Goal: Transaction & Acquisition: Purchase product/service

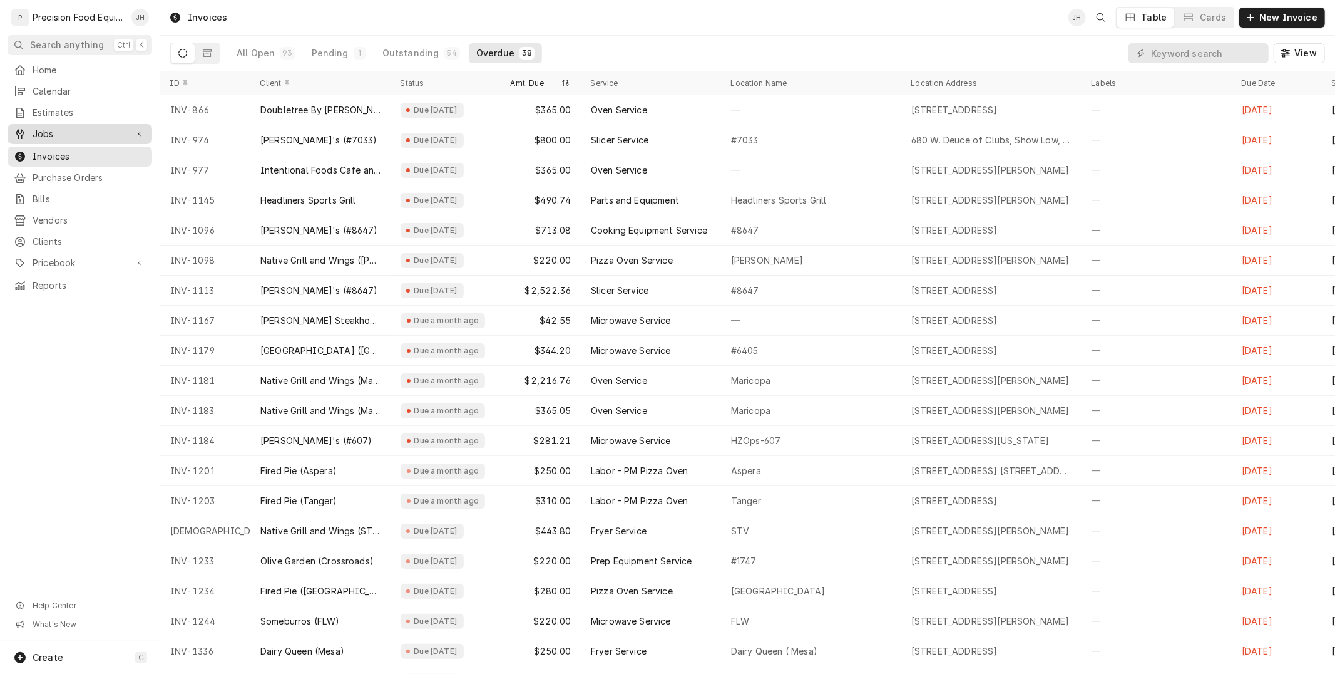
click at [71, 130] on span "Jobs" at bounding box center [80, 134] width 95 height 13
click at [64, 154] on span "Jobs" at bounding box center [89, 155] width 113 height 13
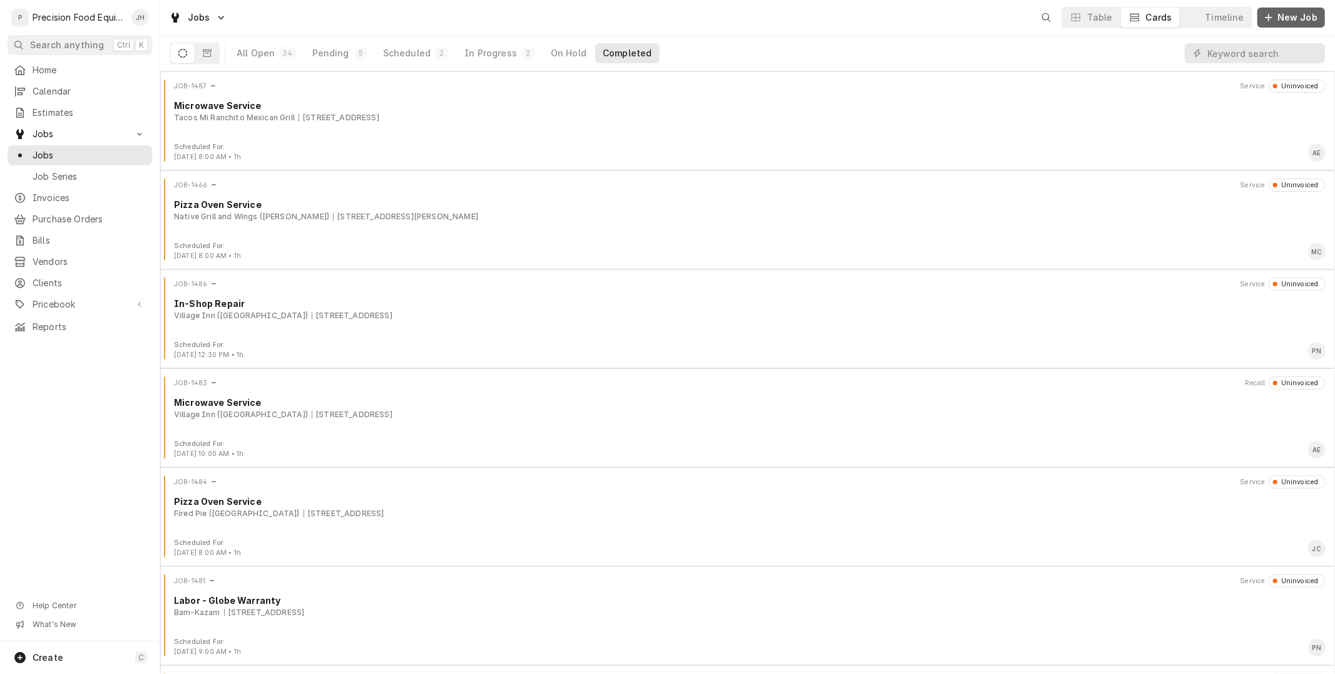
click at [1294, 21] on span "New Job" at bounding box center [1297, 17] width 45 height 13
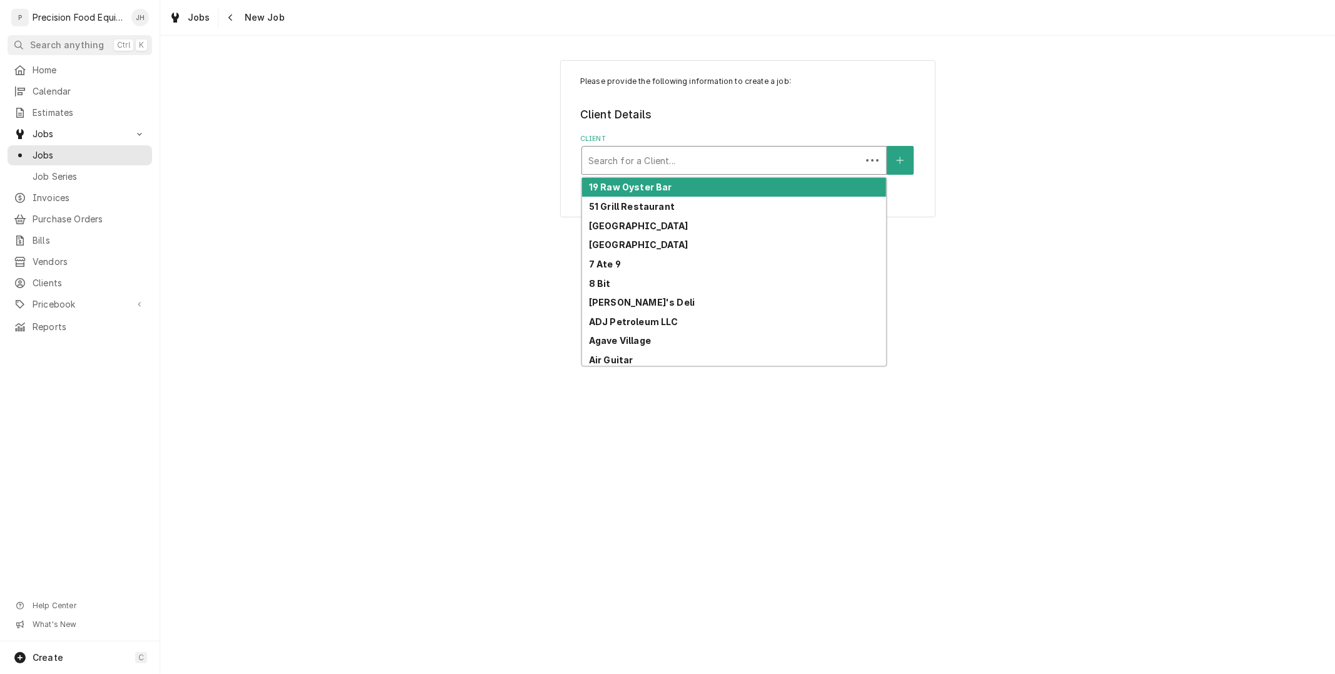
click at [770, 164] on div "Client" at bounding box center [722, 160] width 267 height 23
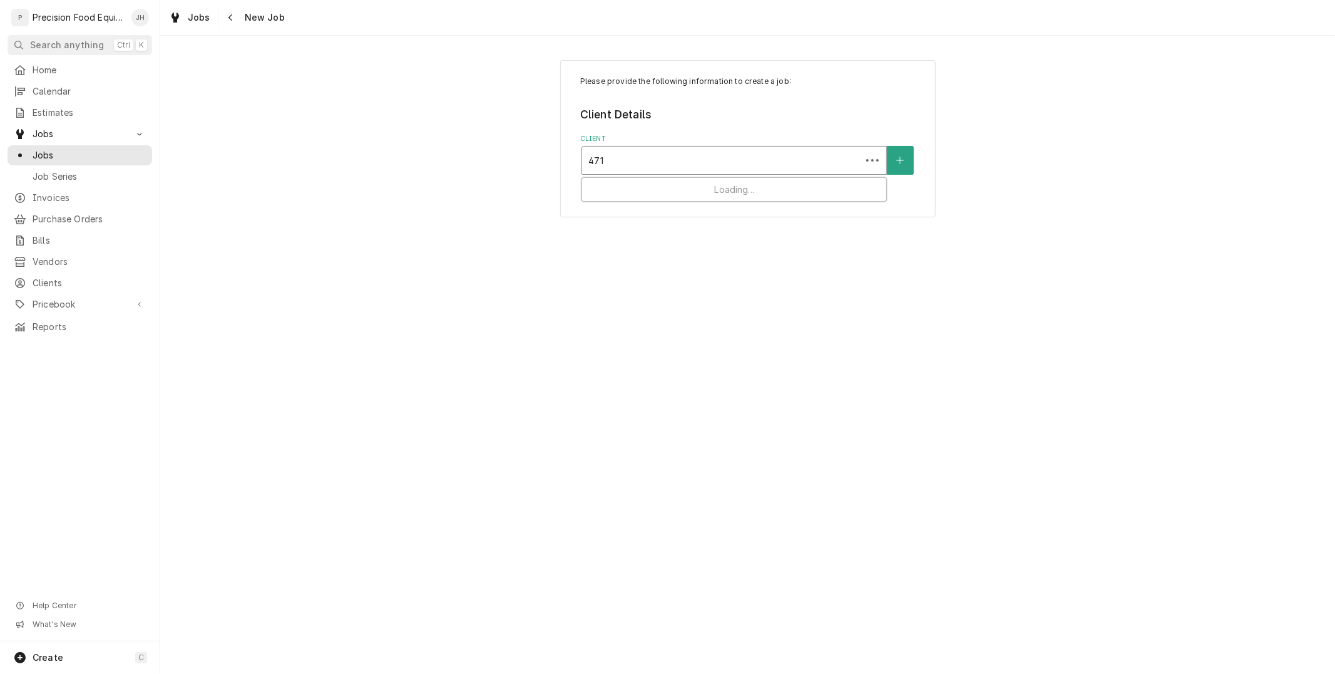
type input "4710"
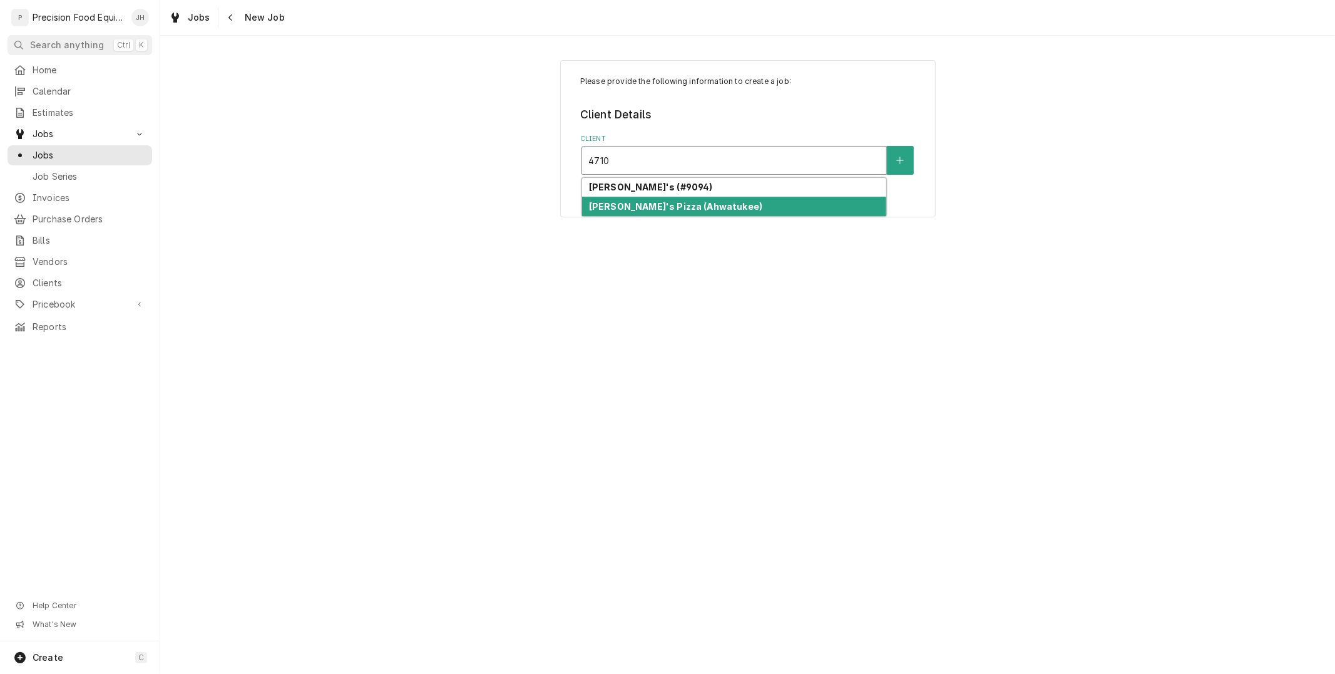
click at [733, 202] on div "Nello's Pizza (Ahwatukee)" at bounding box center [734, 206] width 304 height 19
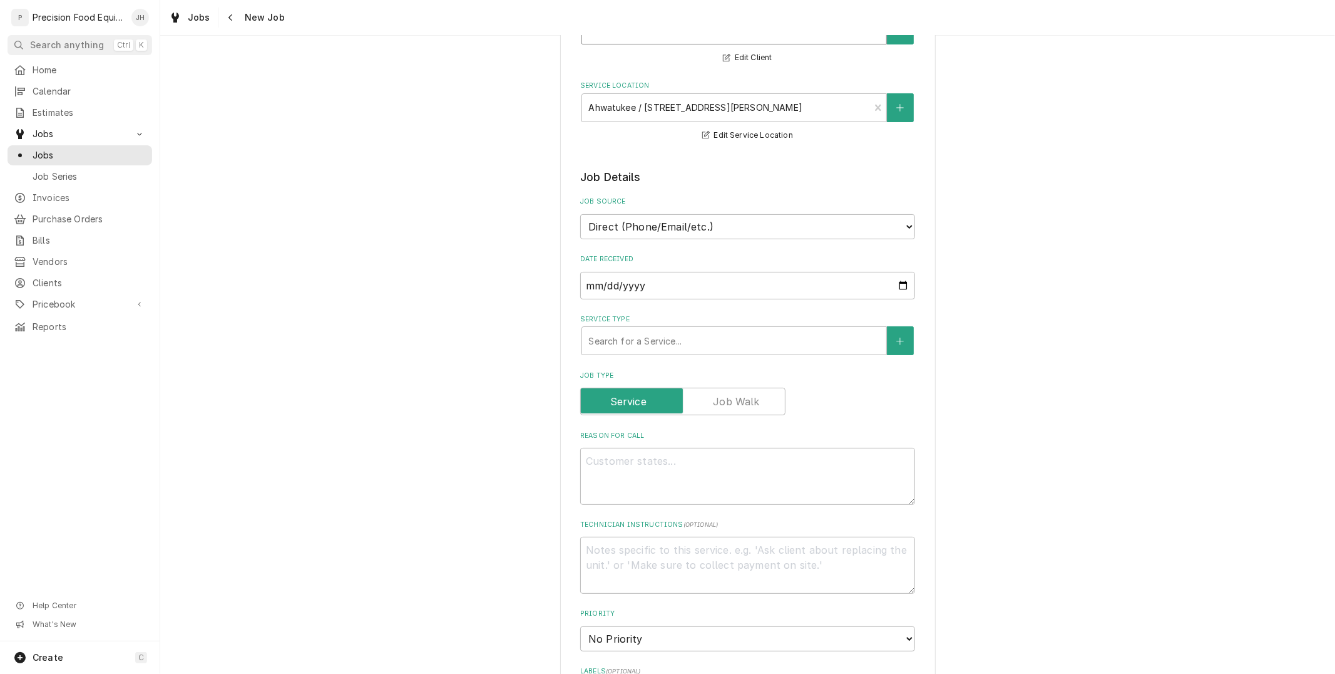
scroll to position [139, 0]
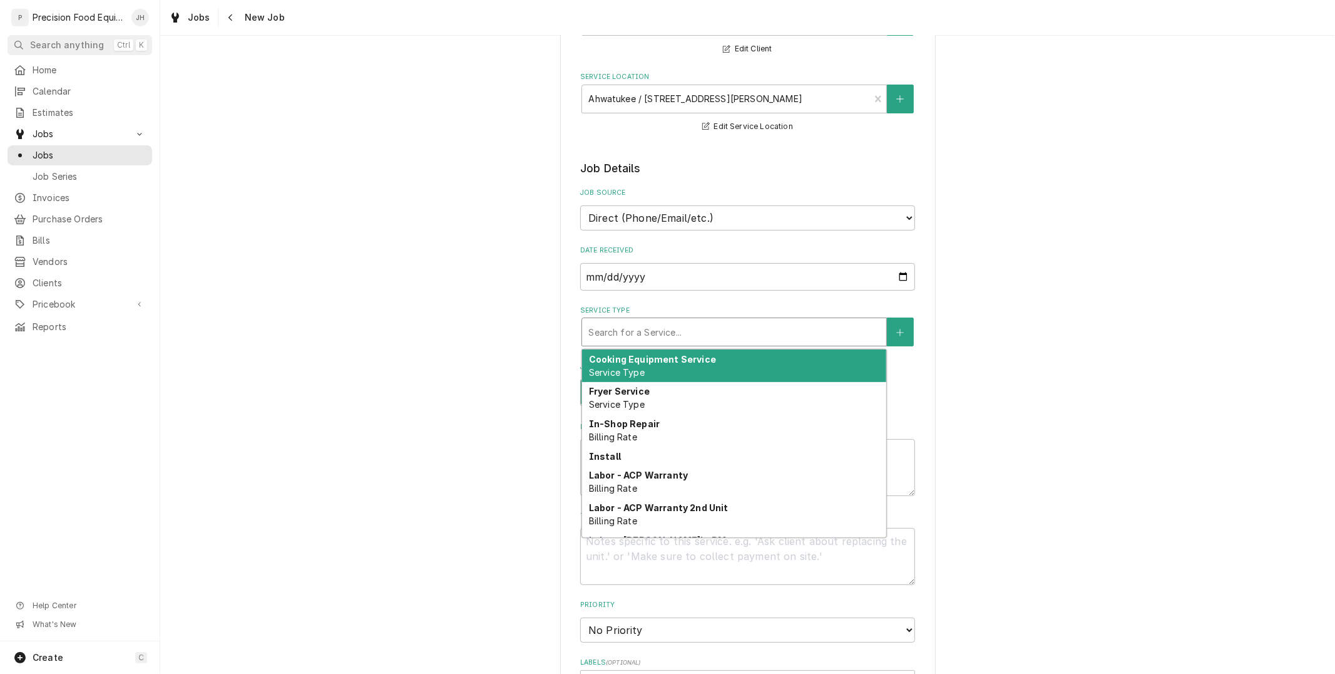
click at [727, 334] on div "Service Type" at bounding box center [735, 332] width 292 height 23
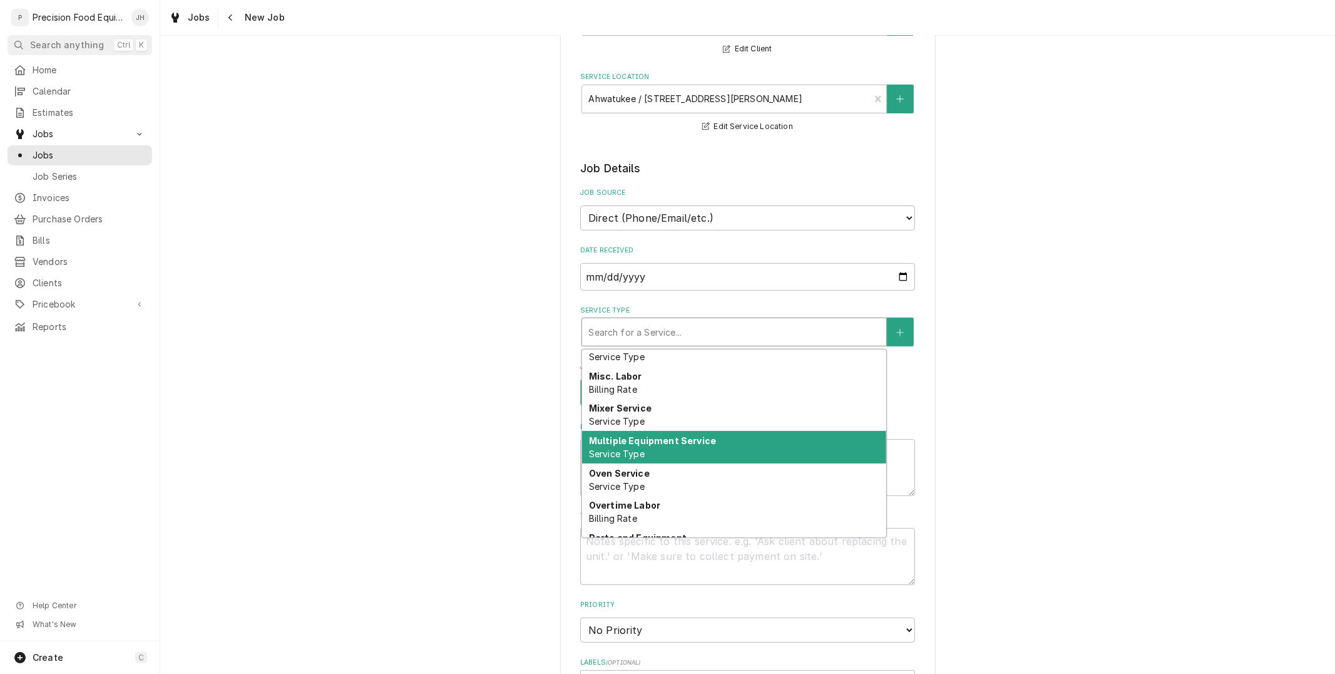
scroll to position [640, 0]
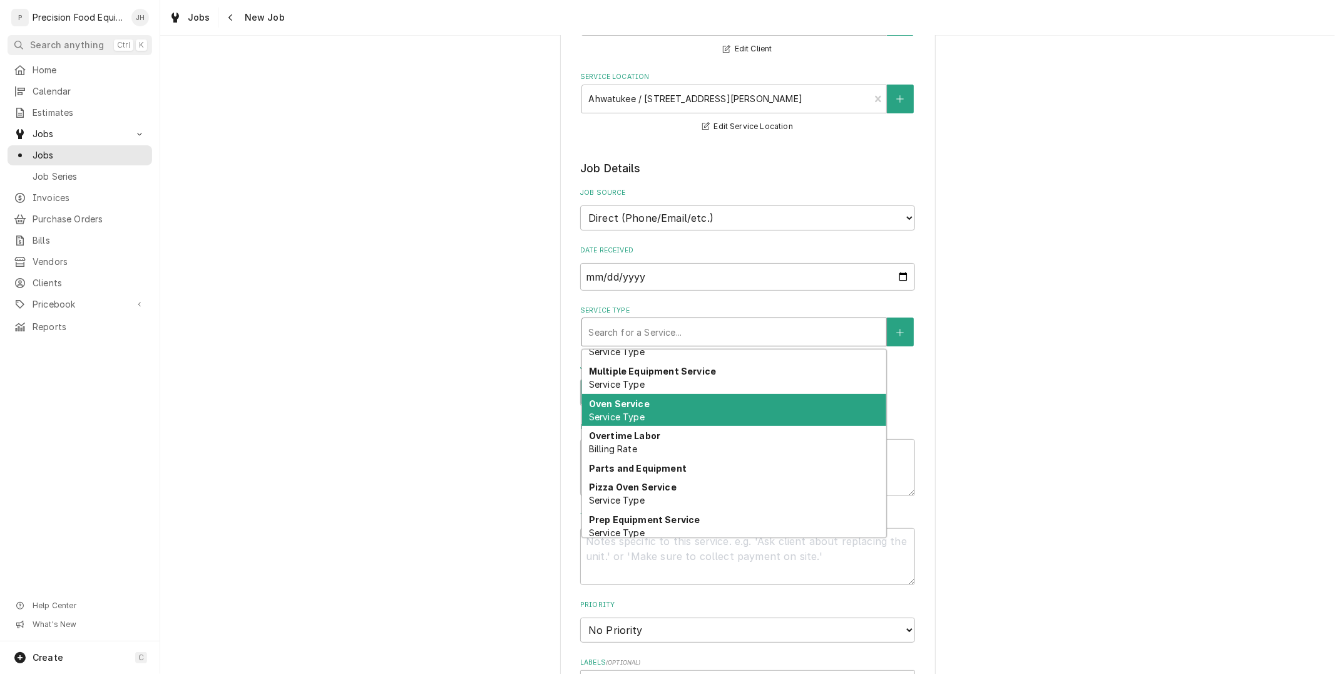
click at [711, 410] on div "Oven Service Service Type" at bounding box center [734, 410] width 304 height 33
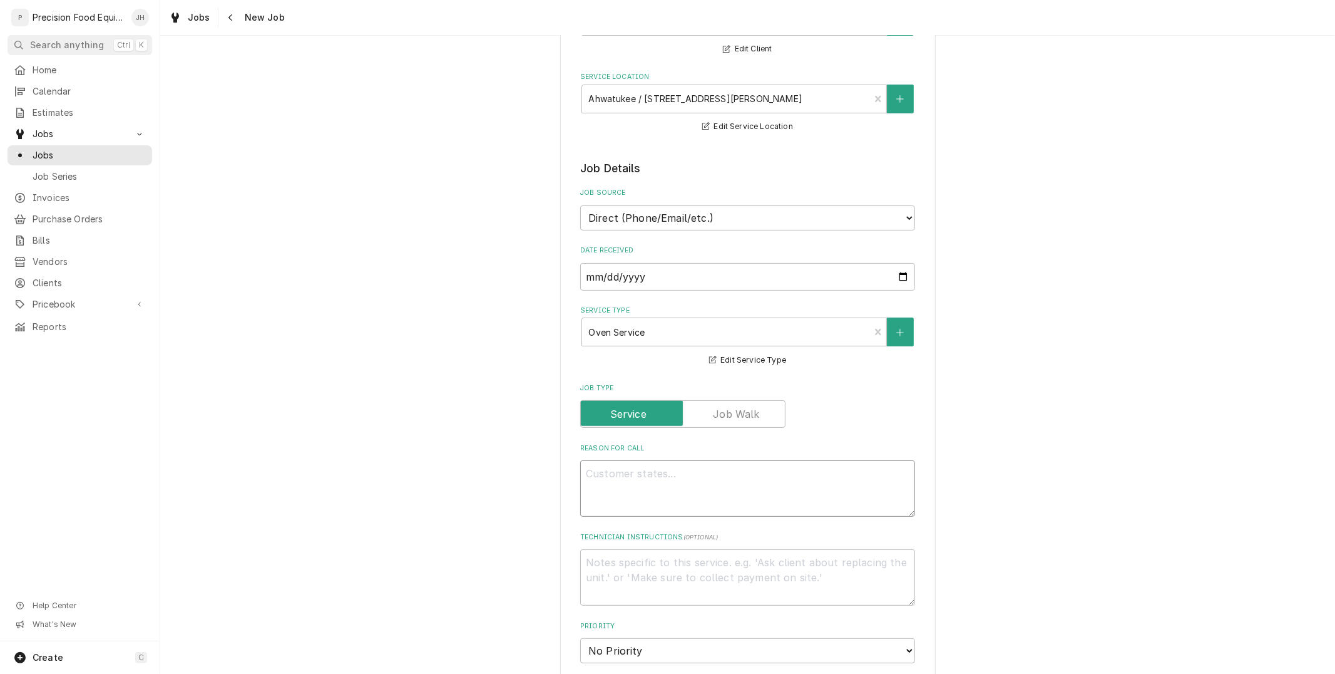
click at [812, 505] on textarea "Reason For Call" at bounding box center [747, 488] width 335 height 56
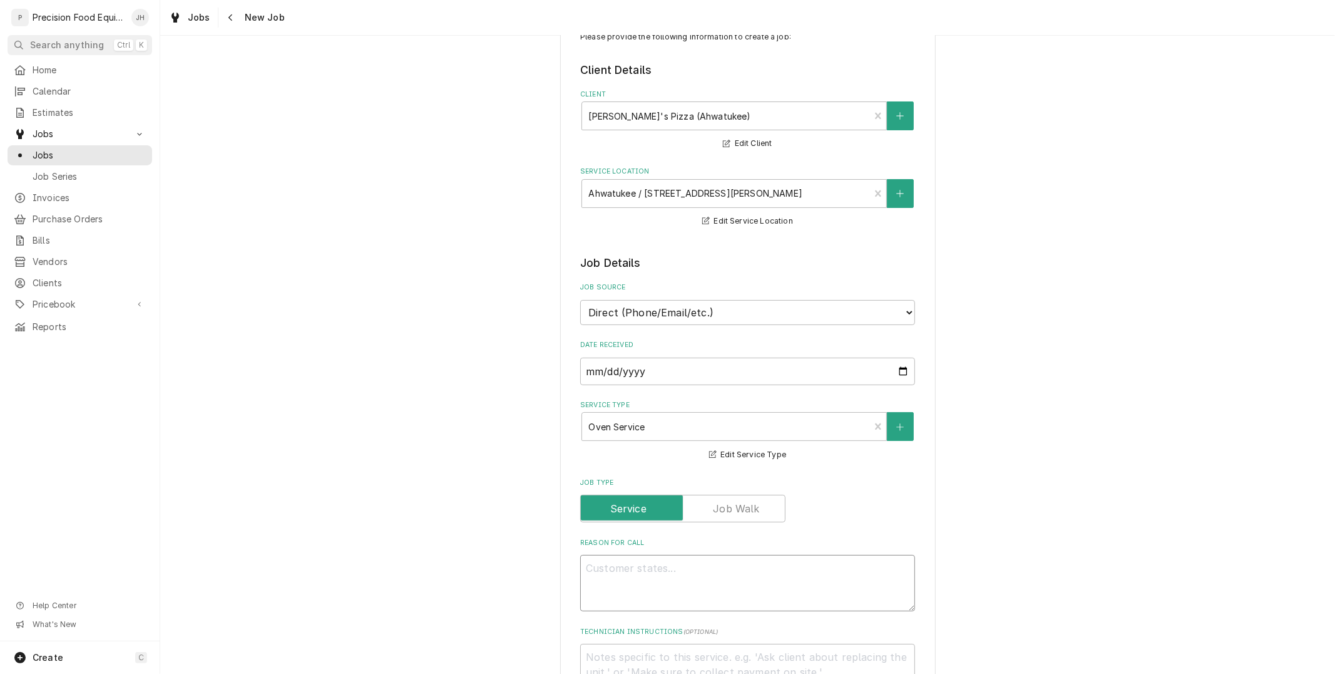
scroll to position [69, 0]
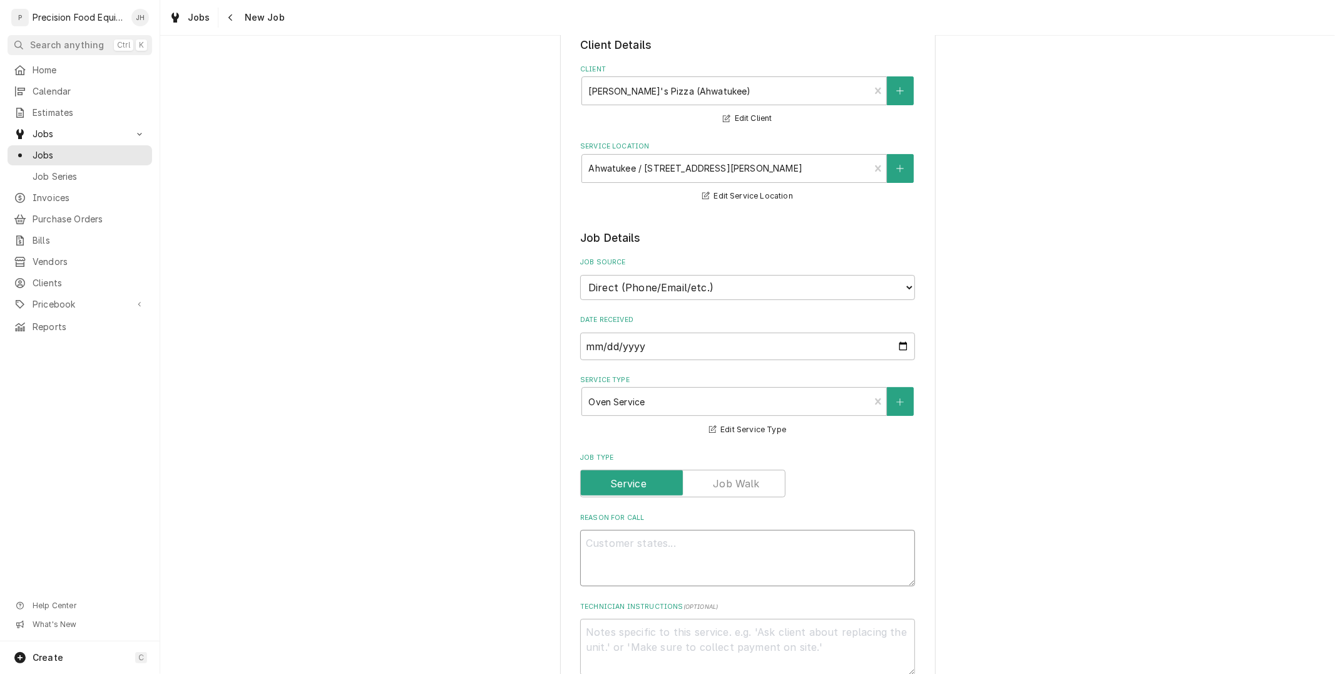
click at [733, 535] on textarea "Reason For Call" at bounding box center [747, 558] width 335 height 56
type textarea "x"
type textarea "o"
type textarea "x"
type textarea "ov"
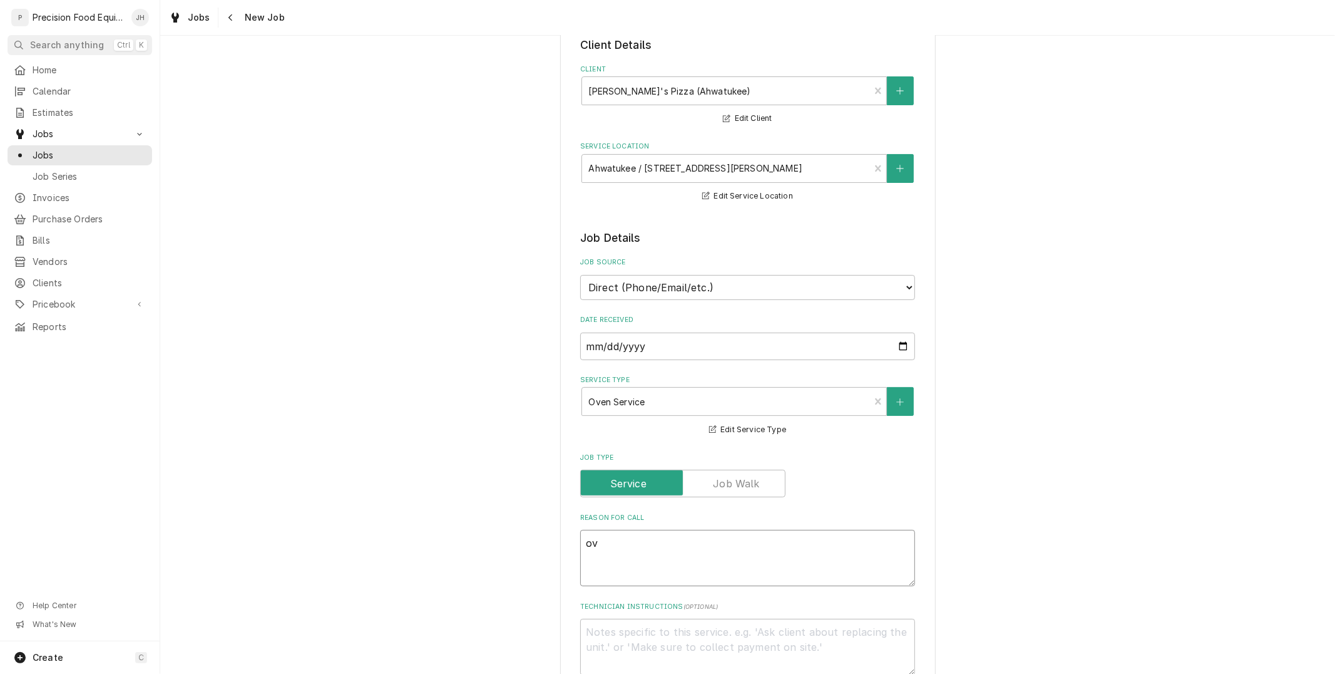
type textarea "x"
type textarea "ove"
type textarea "x"
type textarea "oven"
type textarea "x"
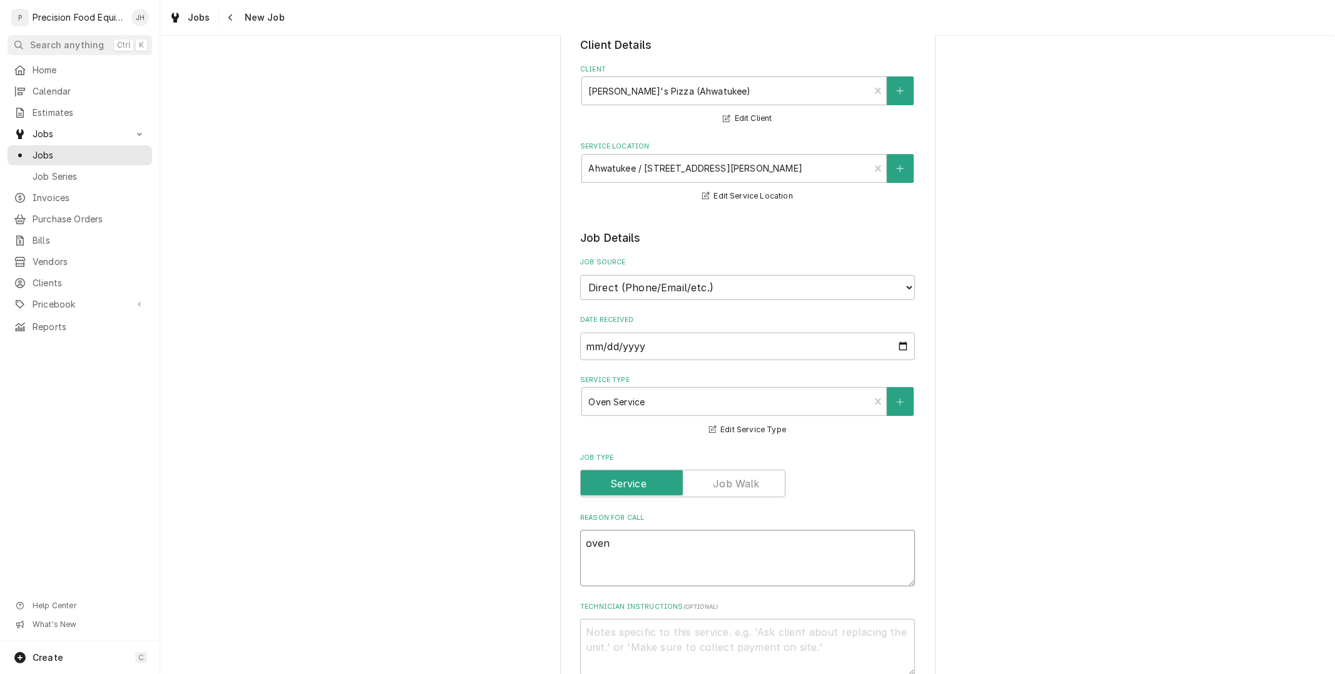
type textarea "oven"
type textarea "x"
type textarea "oven p"
type textarea "x"
type textarea "oven pi"
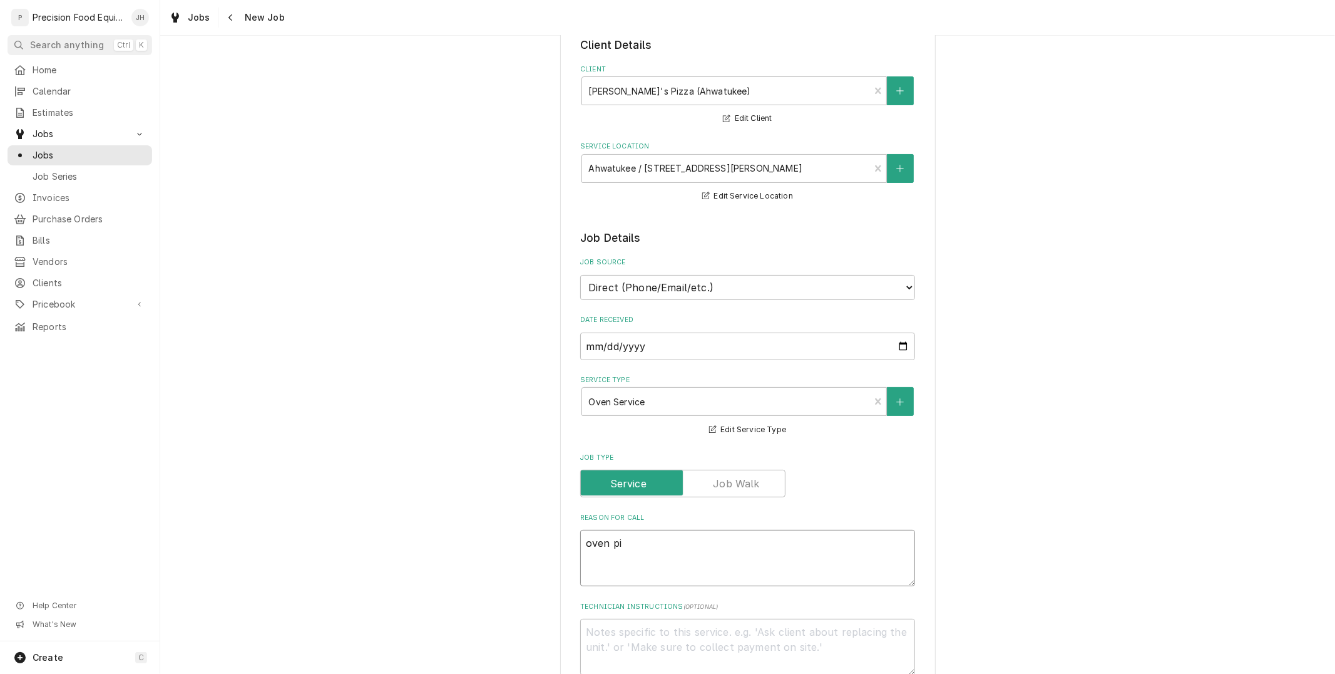
type textarea "x"
type textarea "oven pio"
type textarea "x"
type textarea "oven piol"
type textarea "x"
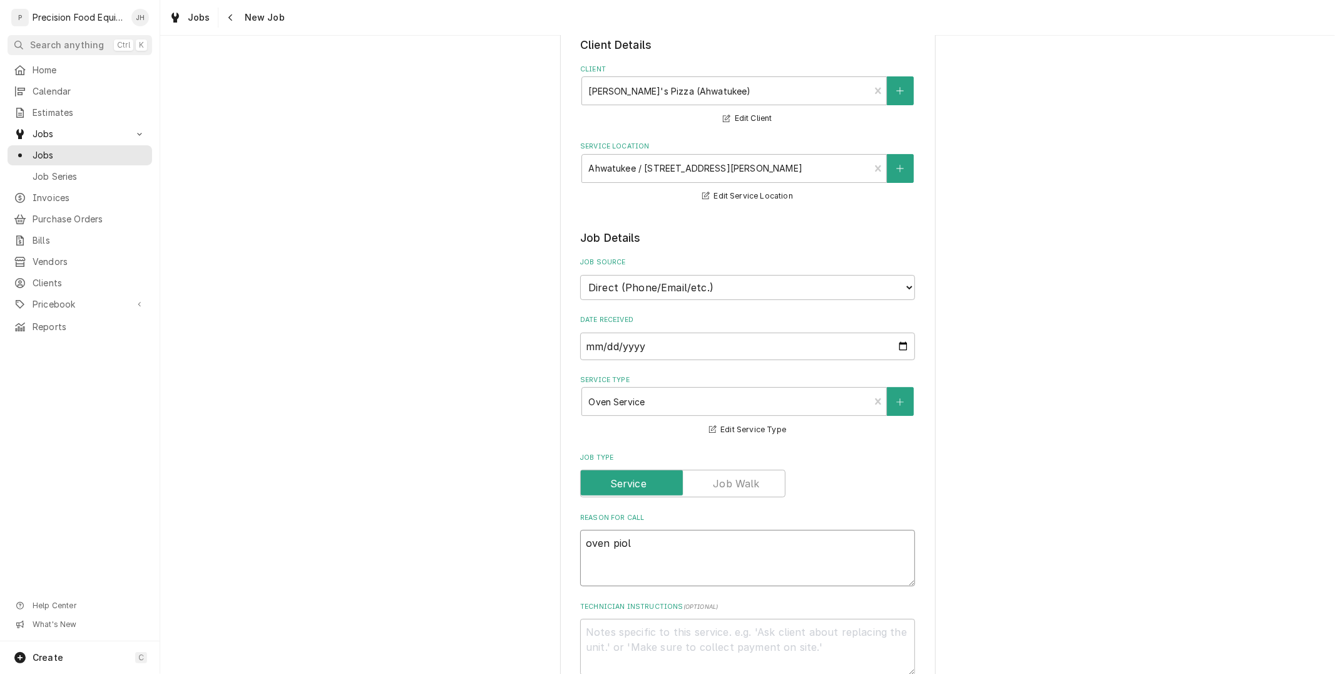
type textarea "oven pio"
type textarea "x"
type textarea "oven pi"
type textarea "x"
type textarea "oven pil"
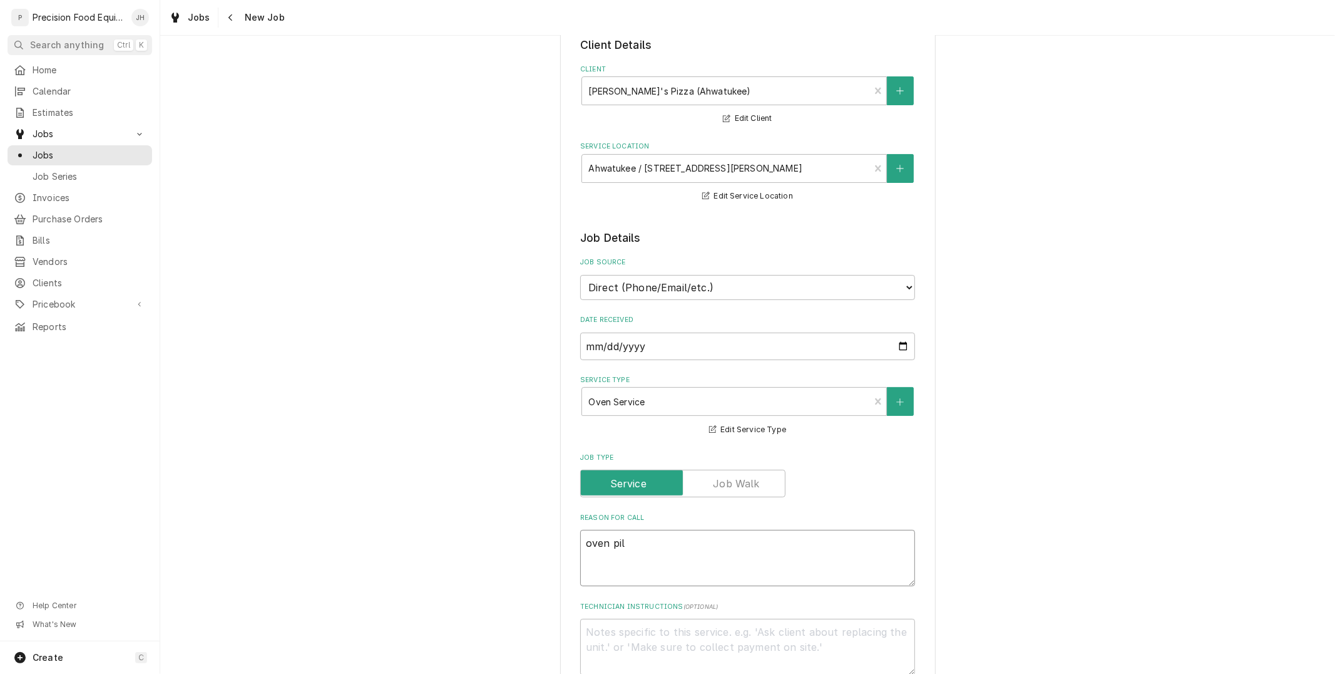
type textarea "x"
type textarea "oven pilo"
type textarea "x"
type textarea "oven pilot"
type textarea "x"
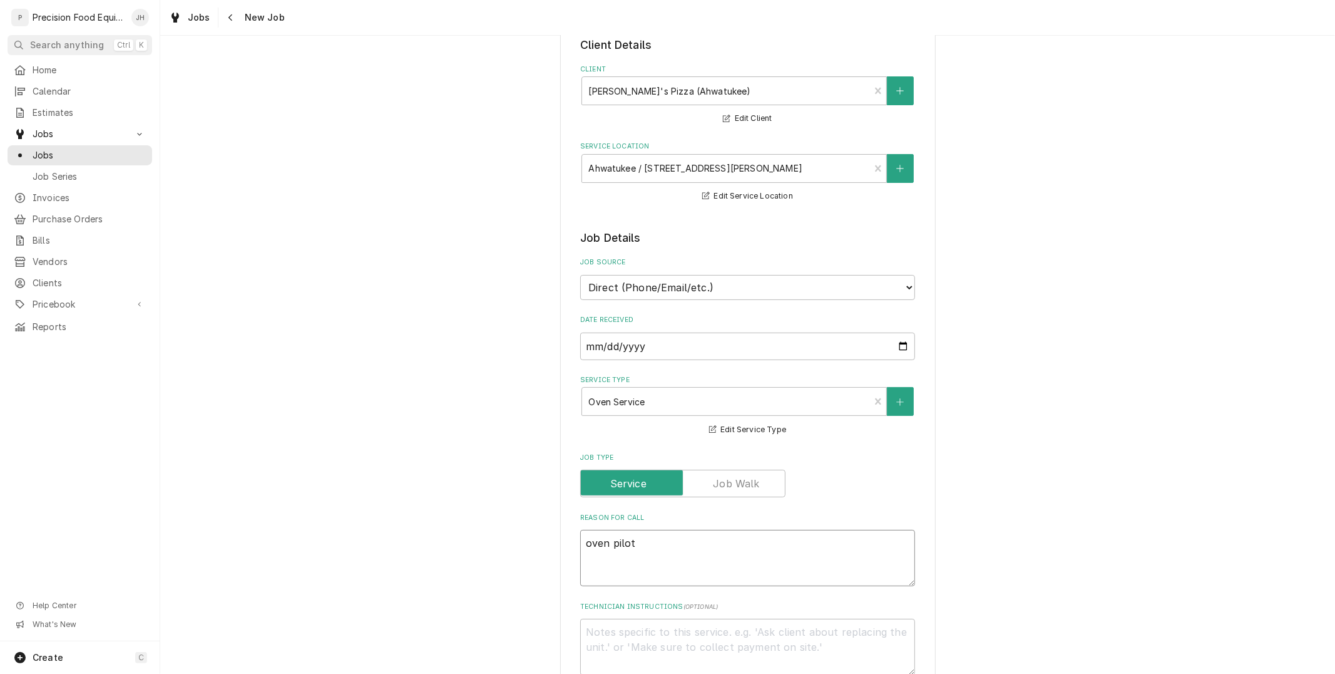
type textarea "oven pilot"
type textarea "x"
type textarea "oven pilot d"
type textarea "x"
type textarea "oven pilot dr"
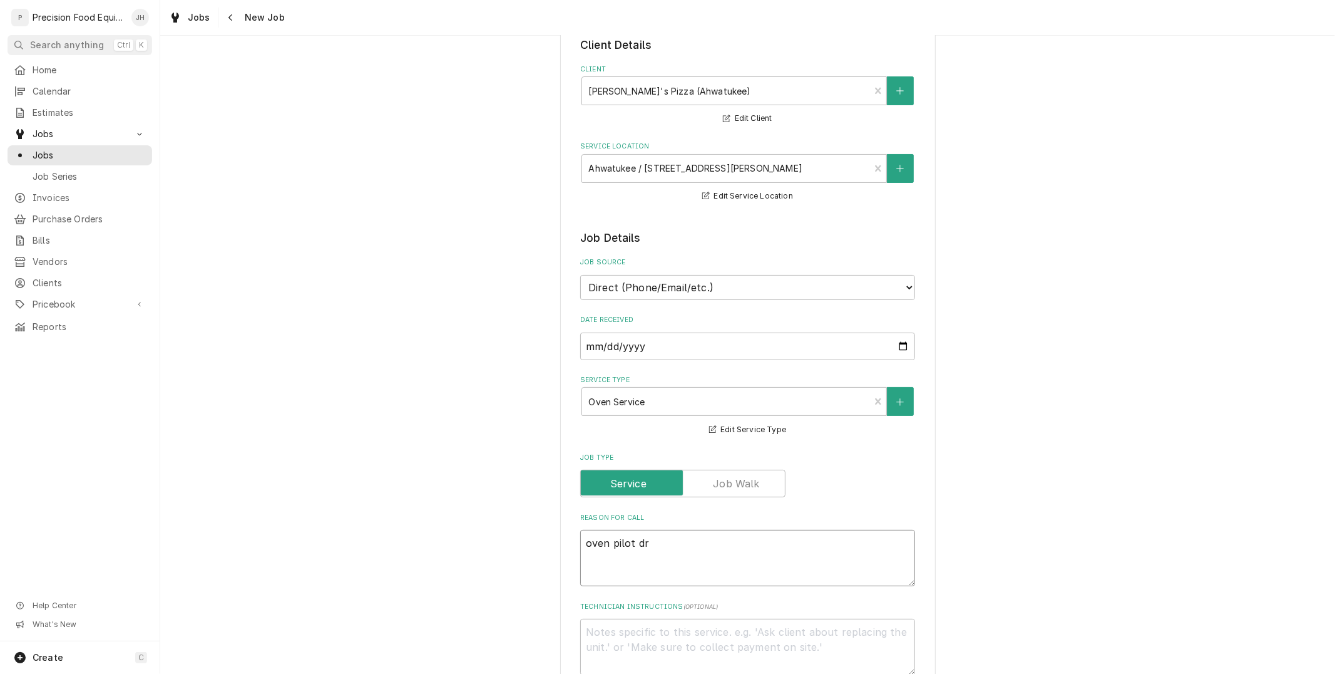
type textarea "x"
type textarea "oven pilot dro"
type textarea "x"
type textarea "oven pilot drop"
type textarea "x"
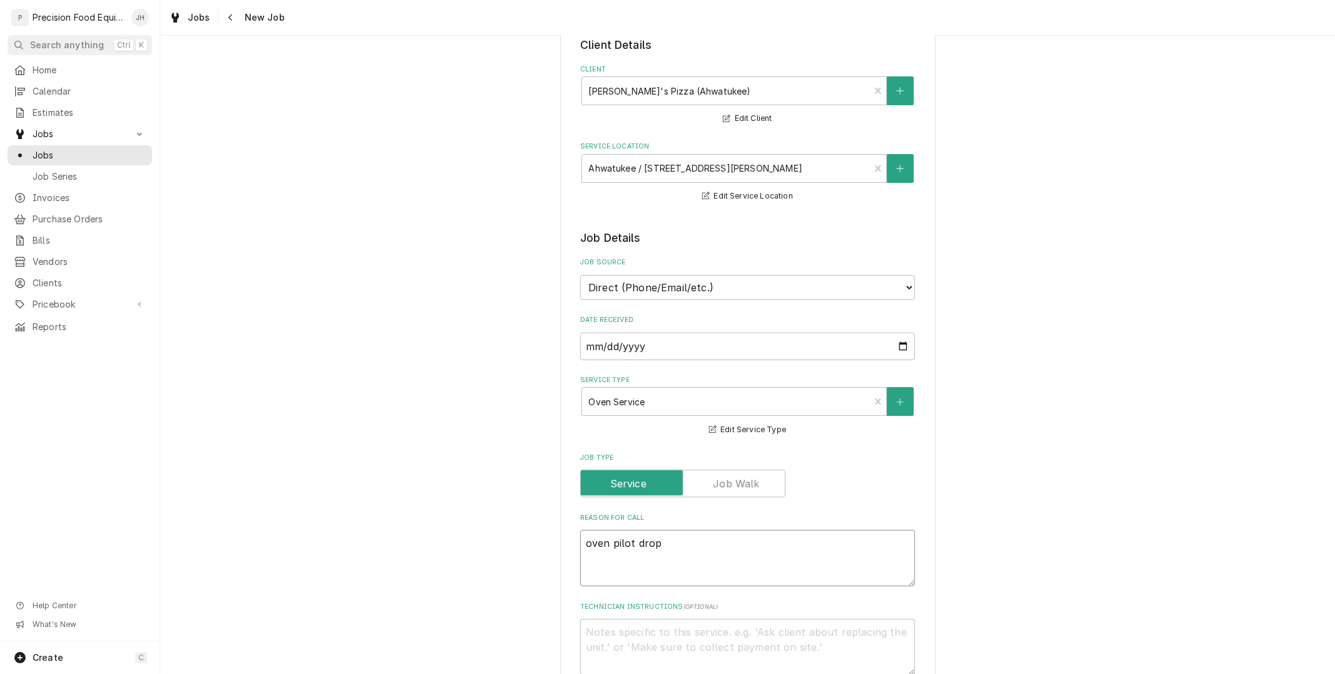
type textarea "oven pilot dropp"
type textarea "x"
type textarea "oven pilot droppe"
type textarea "x"
type textarea "oven pilot dropped"
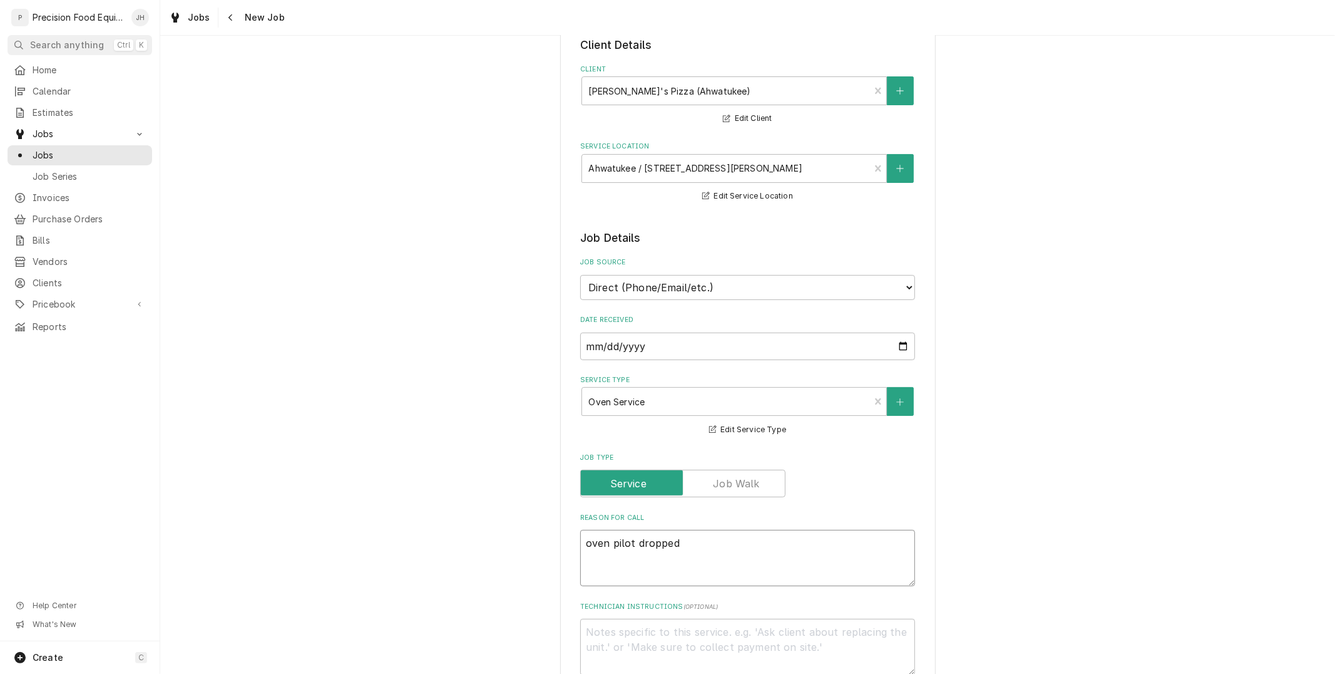
type textarea "x"
type textarea "oven pilot dropped"
type textarea "x"
type textarea "oven pilot dropped do"
type textarea "x"
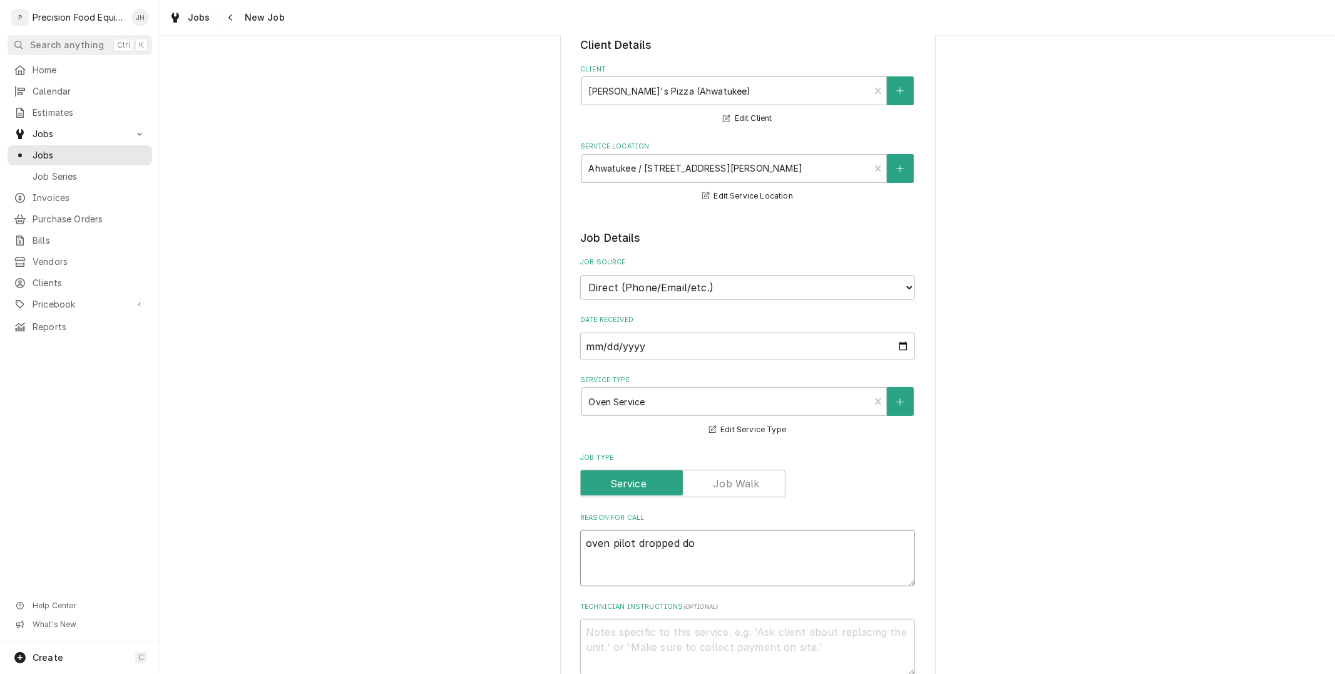
type textarea "oven pilot dropped dow"
type textarea "x"
type textarea "oven pilot dropped down"
type textarea "x"
type textarea "oven pilot dropped down"
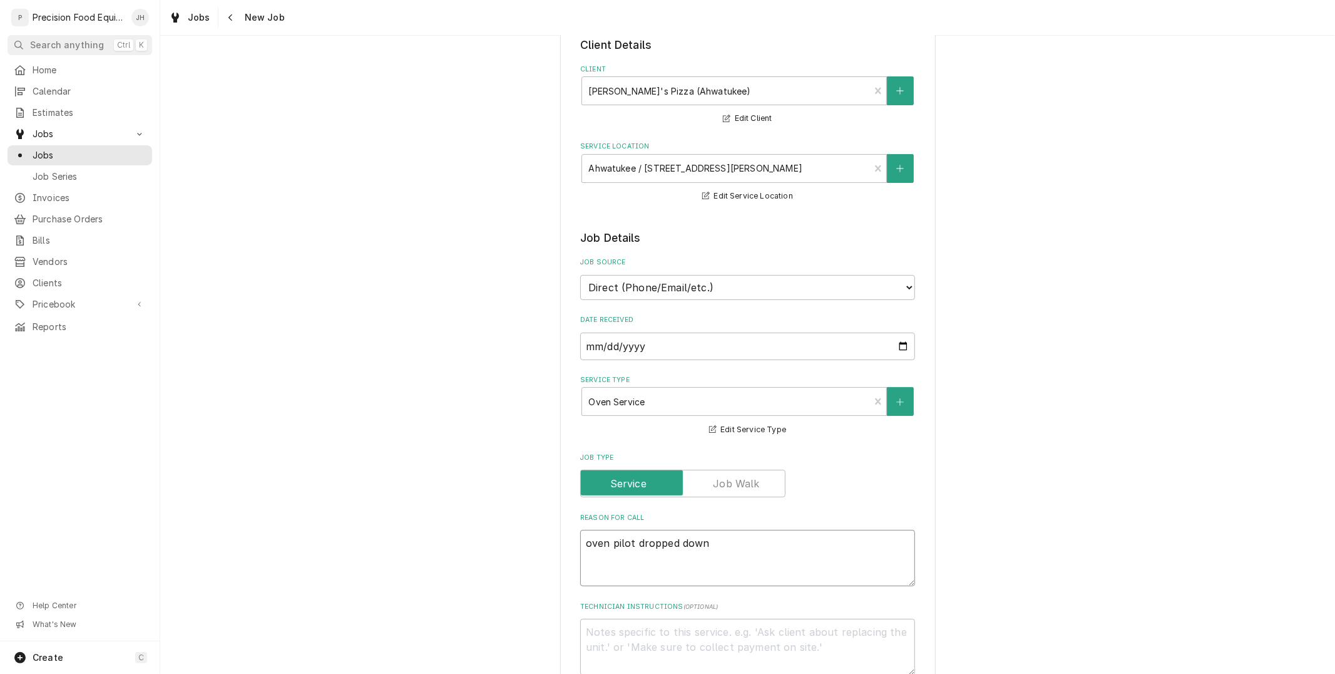
type textarea "x"
type textarea "oven pilot dropped down n"
type textarea "x"
type textarea "oven pilot dropped down ne"
type textarea "x"
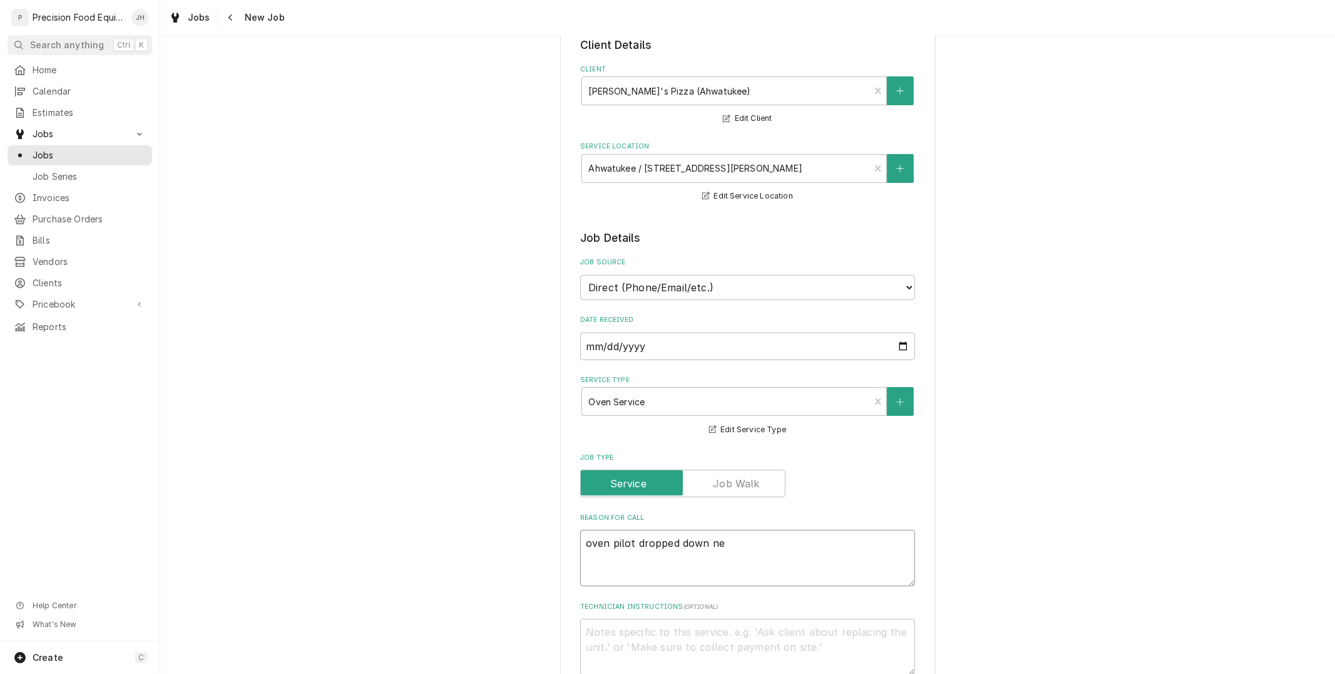
type textarea "oven pilot dropped down nee"
type textarea "x"
type textarea "oven pilot dropped down need"
type textarea "x"
type textarea "oven pilot dropped down need"
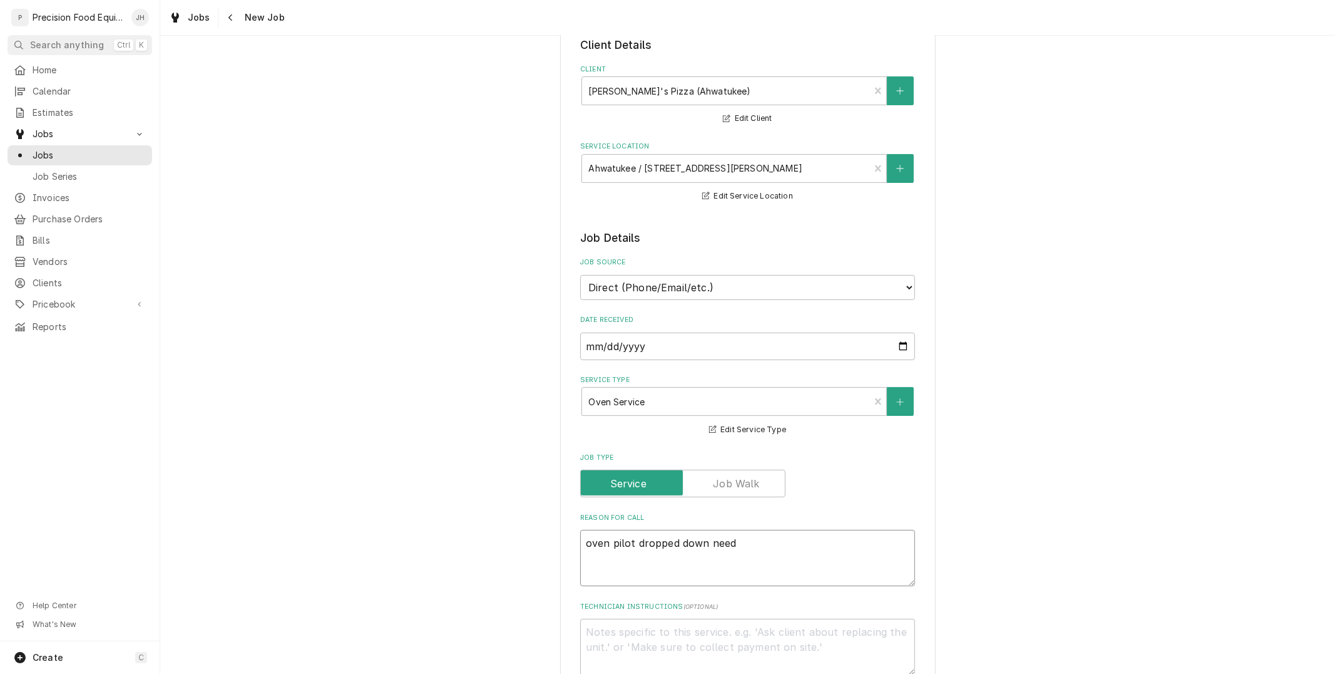
type textarea "x"
type textarea "oven pilot dropped down need"
type textarea "x"
type textarea "oven pilot dropped down needs"
type textarea "x"
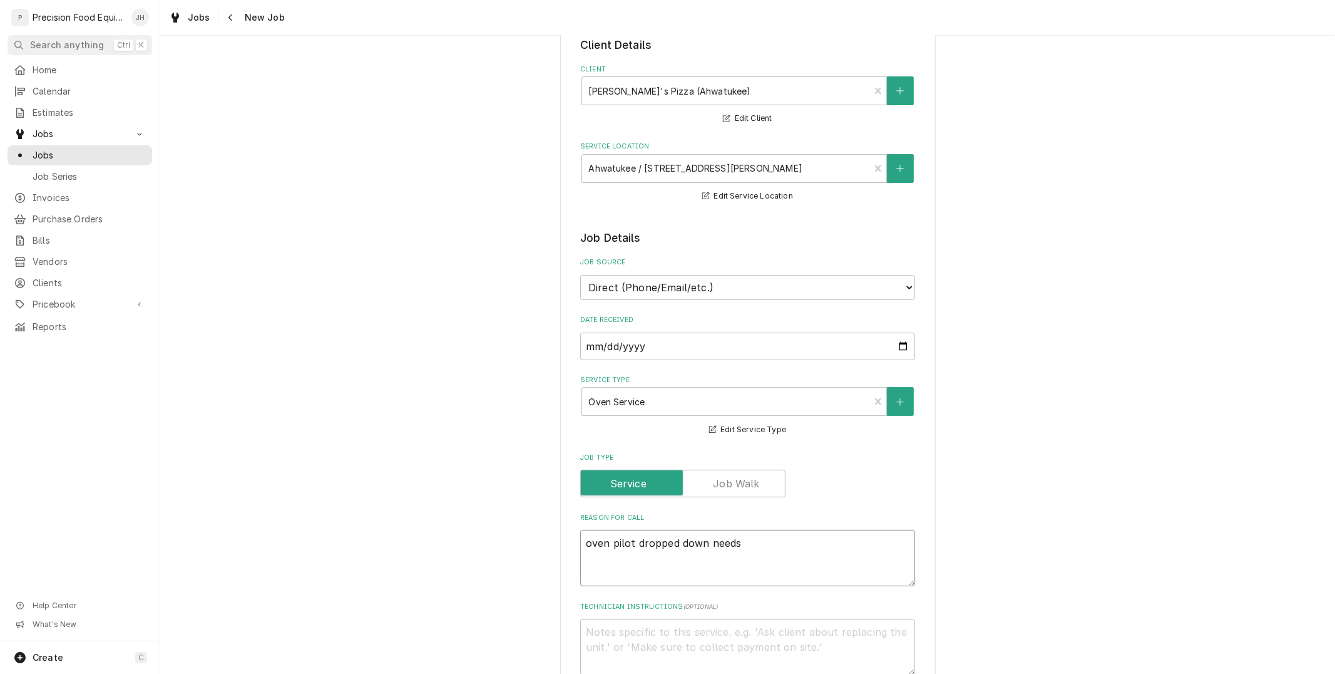
type textarea "oven pilot dropped down needs"
type textarea "x"
type textarea "oven pilot dropped down needs r"
type textarea "x"
type textarea "oven pilot dropped down needs re"
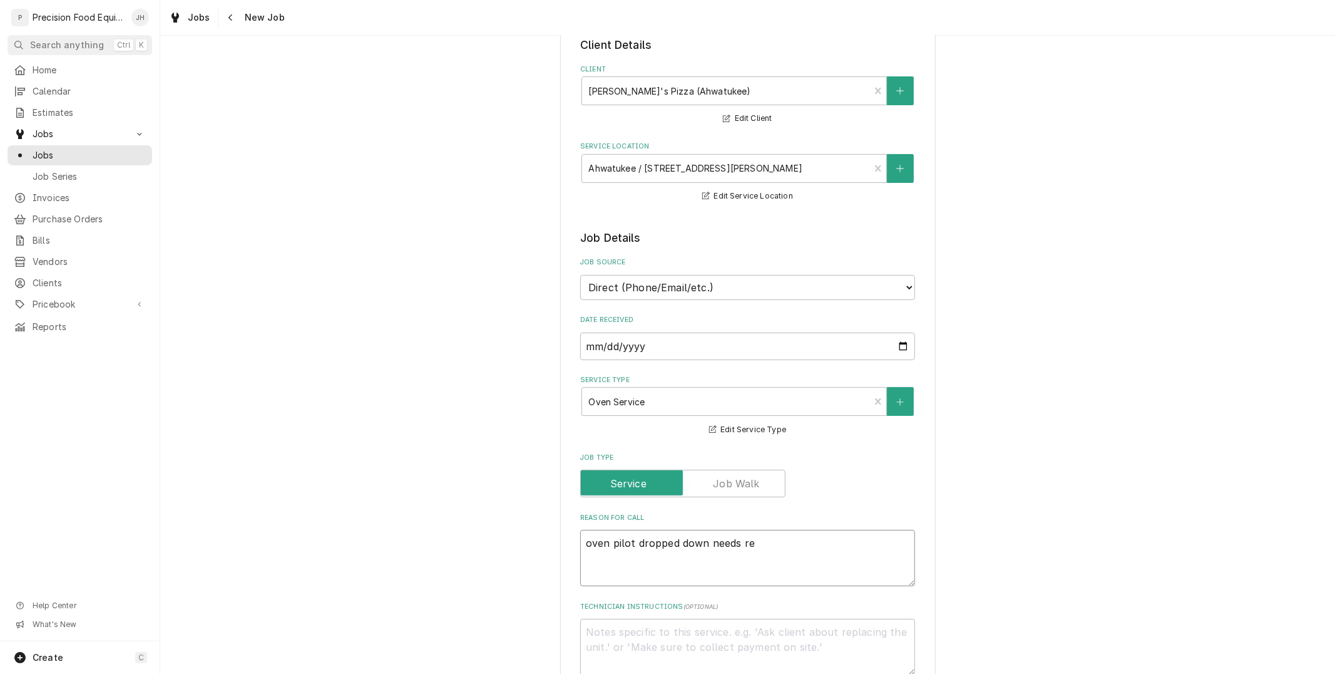
type textarea "x"
type textarea "oven pilot dropped down needs repa"
type textarea "x"
type textarea "oven pilot dropped down needs repai"
type textarea "x"
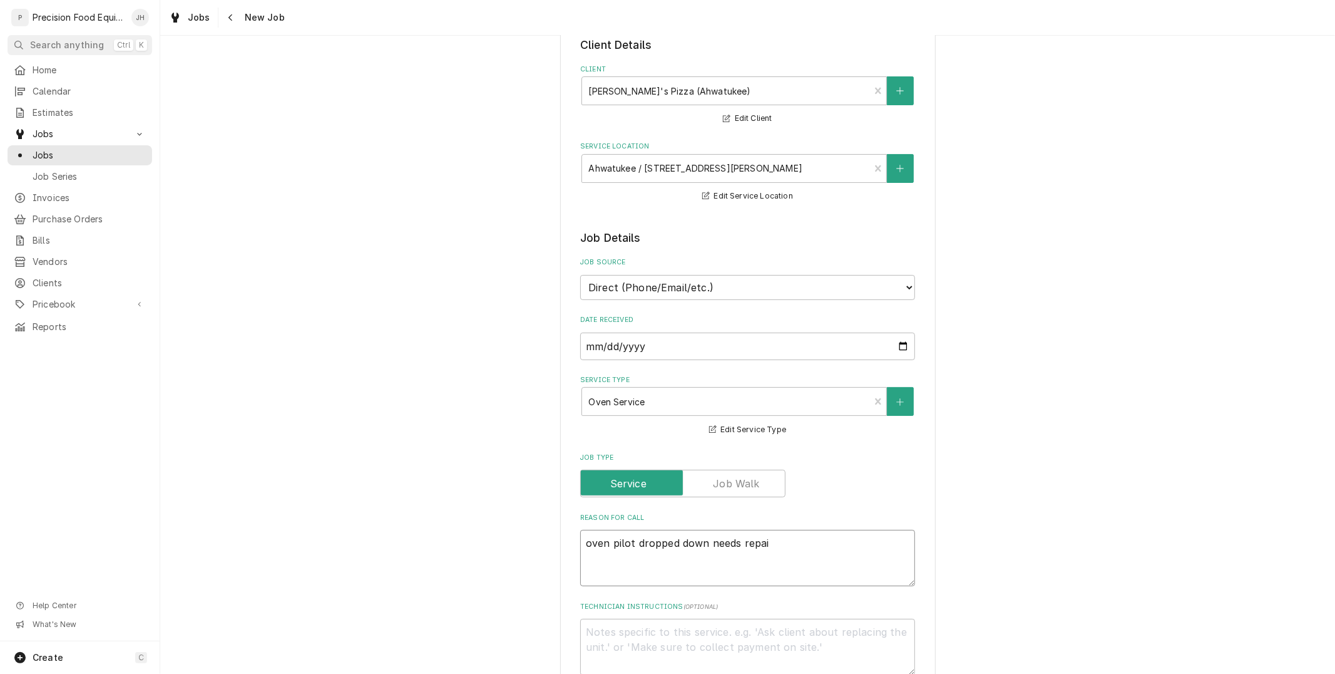
type textarea "oven pilot dropped down needs repair"
type textarea "x"
type textarea "oven pilot dropped down needs repair"
type textarea "x"
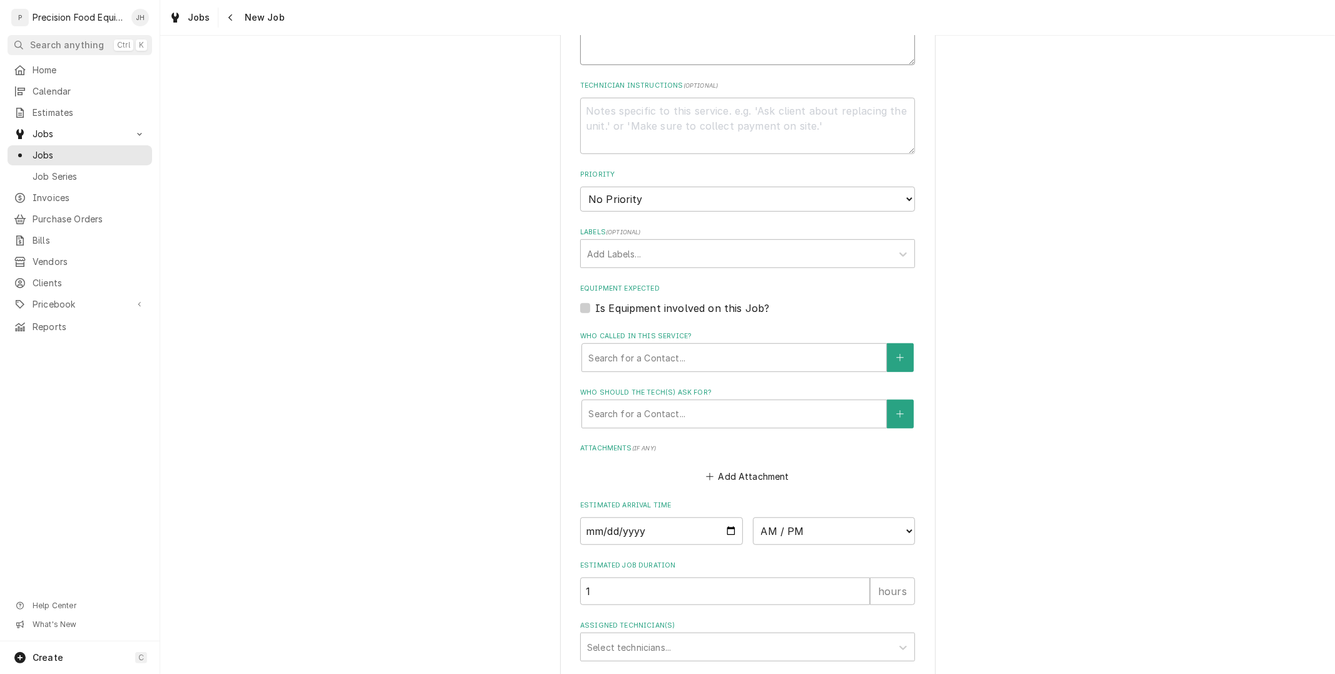
scroll to position [626, 0]
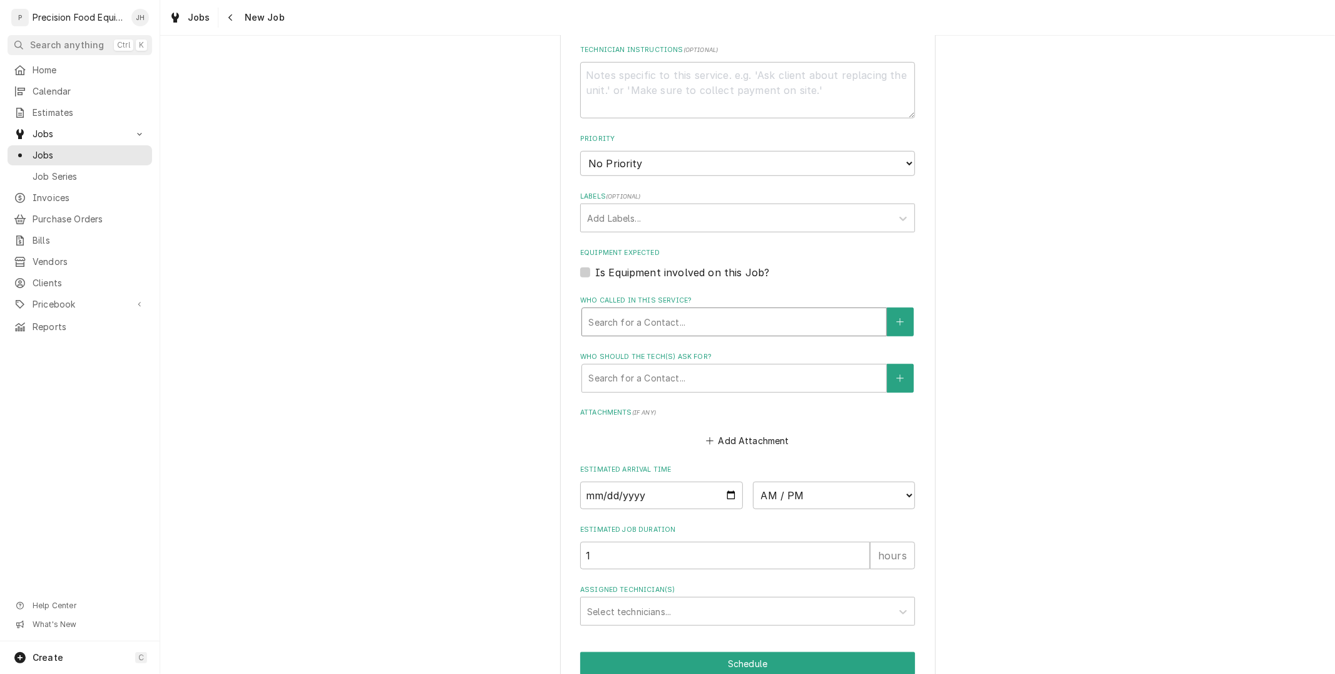
type textarea "oven pilot dropped down needs repair"
click at [720, 311] on div "Who called in this service?" at bounding box center [735, 322] width 292 height 23
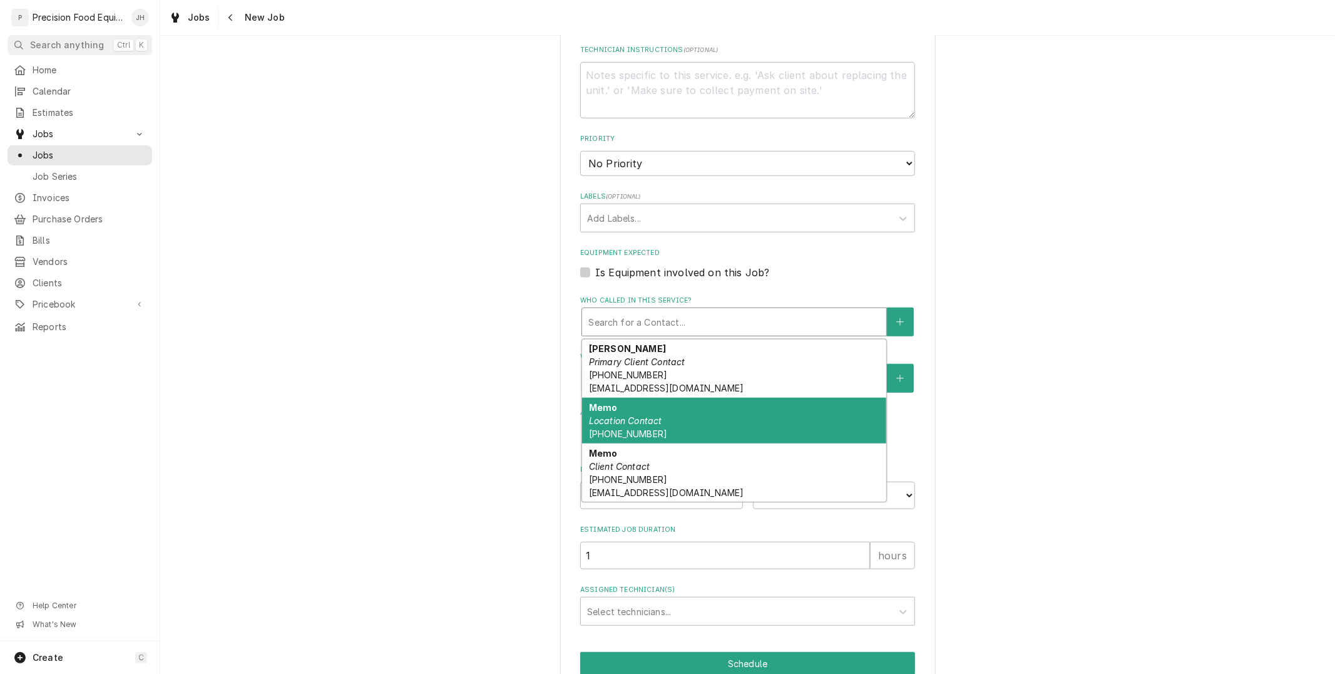
click at [687, 414] on div "Memo Location Contact (480) 806-9468" at bounding box center [734, 421] width 304 height 46
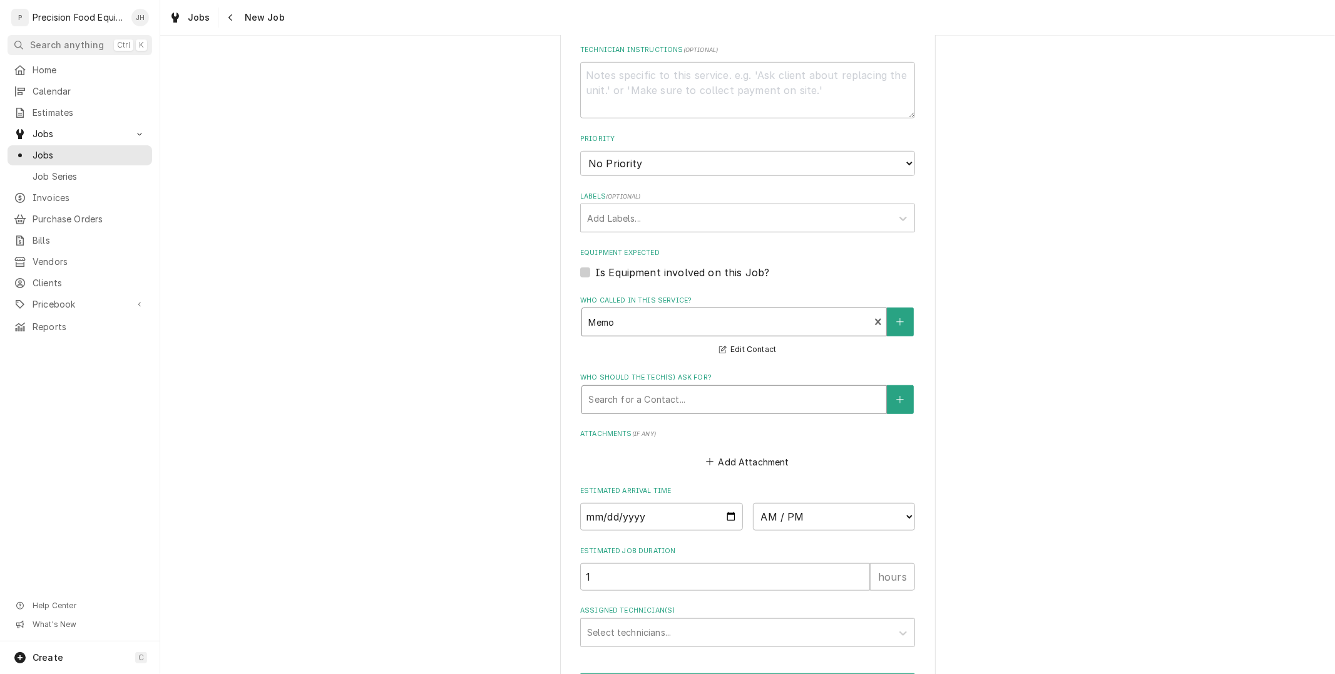
click at [686, 406] on div "Who should the tech(s) ask for?" at bounding box center [735, 399] width 292 height 23
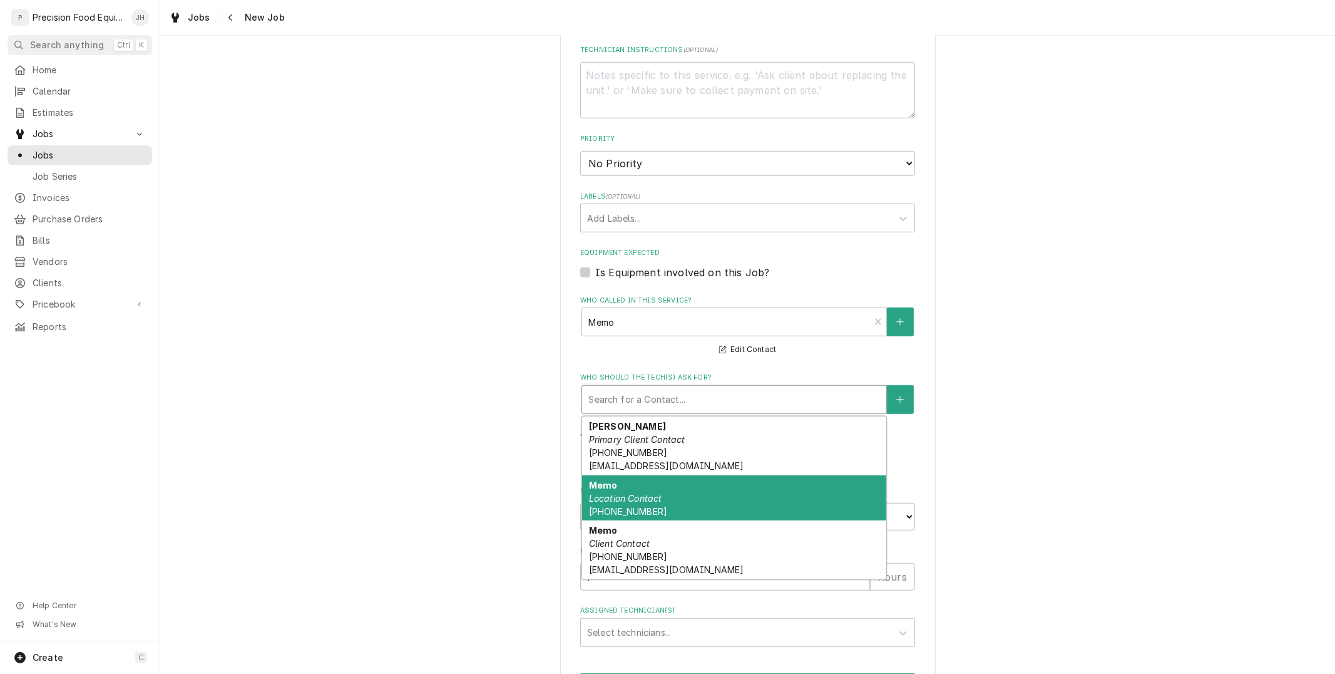
click at [672, 490] on div "Memo Location Contact (480) 806-9468" at bounding box center [734, 498] width 304 height 46
type textarea "x"
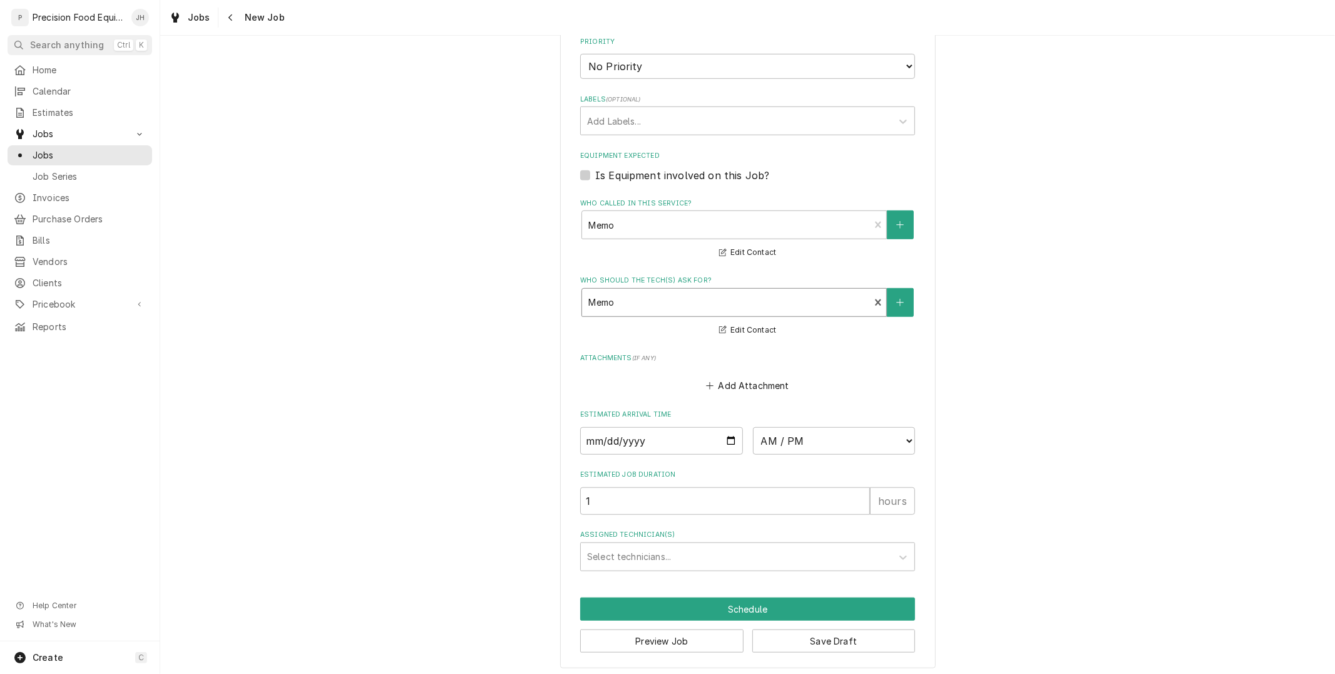
scroll to position [725, 0]
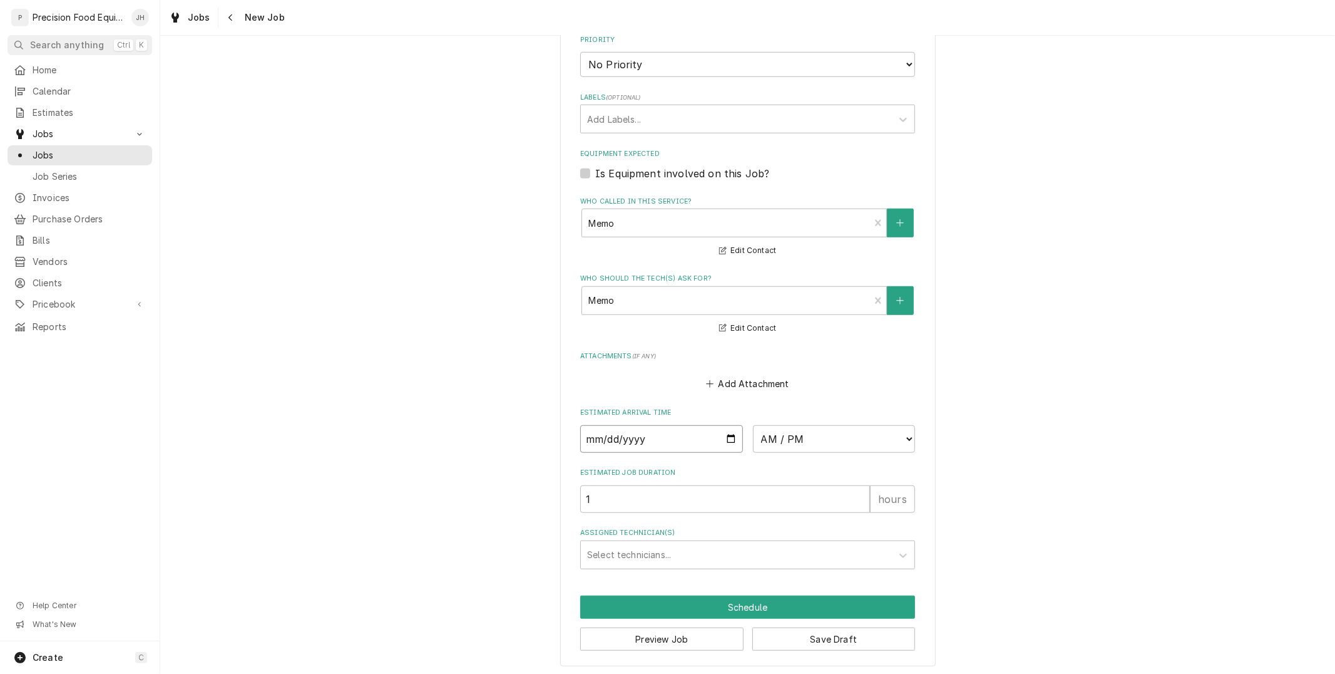
click at [726, 436] on input "Date" at bounding box center [661, 439] width 163 height 28
type input "2025-09-19"
type textarea "x"
click at [819, 437] on select "AM / PM 6:00 AM 6:15 AM 6:30 AM 6:45 AM 7:00 AM 7:15 AM 7:30 AM 7:45 AM 8:00 AM…" at bounding box center [834, 439] width 163 height 28
select select "12:00:00"
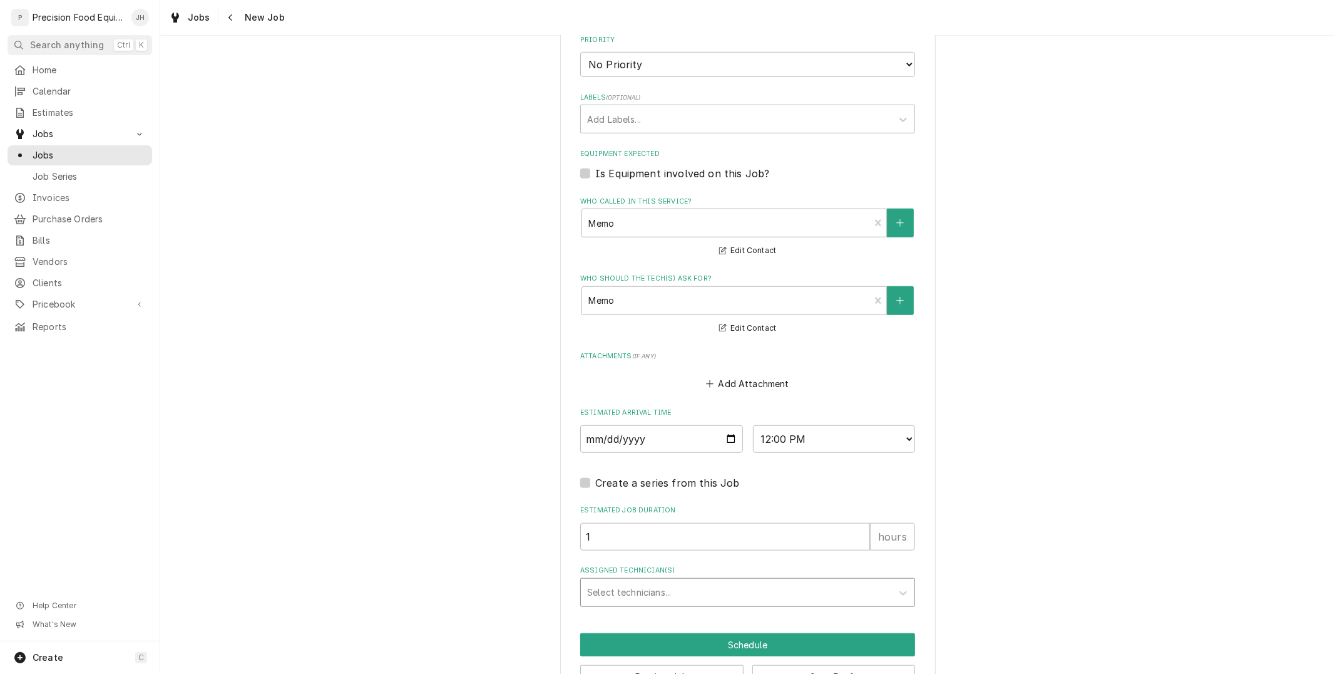
click at [710, 581] on div "Assigned Technician(s)" at bounding box center [736, 592] width 299 height 23
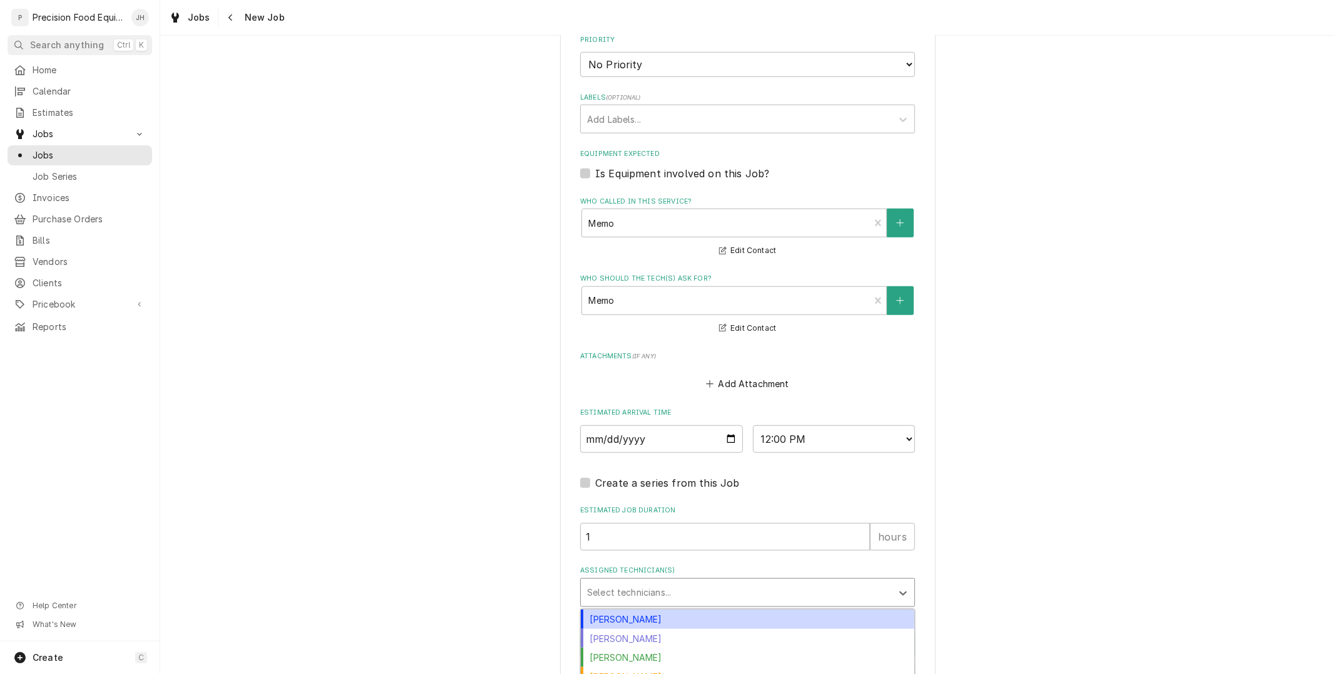
scroll to position [773, 0]
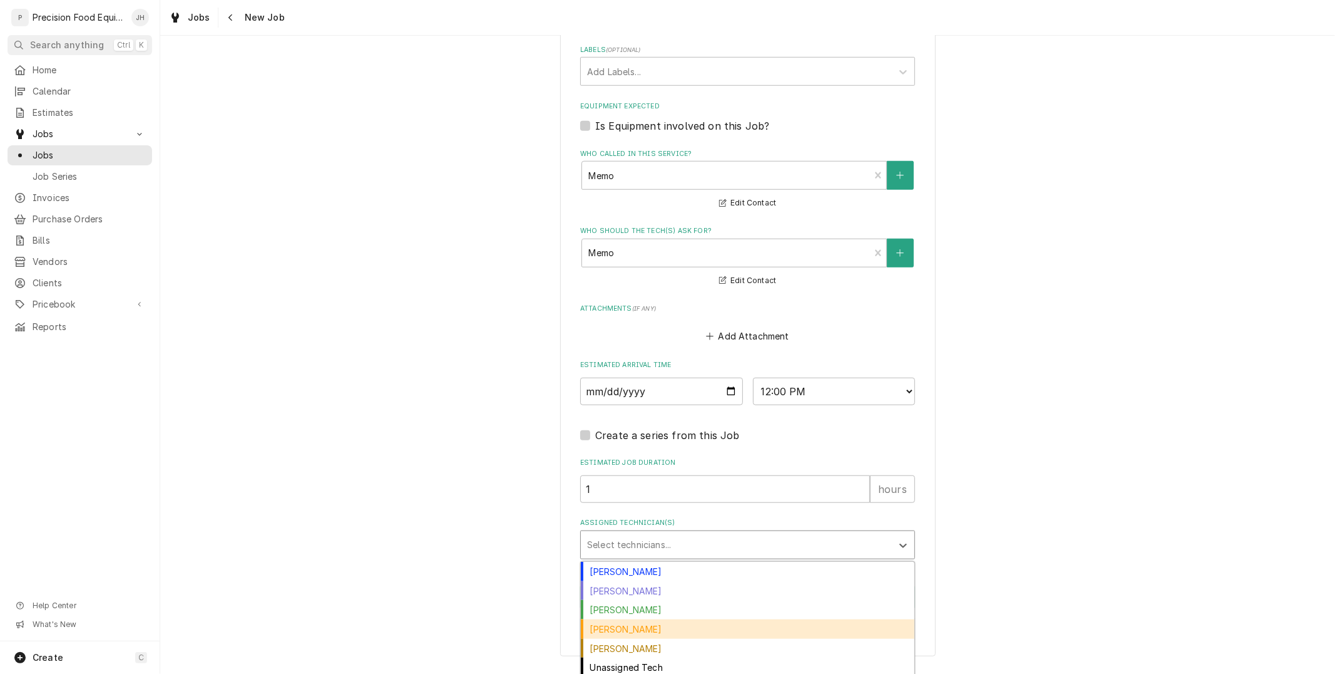
click at [686, 624] on div "[PERSON_NAME]" at bounding box center [748, 628] width 334 height 19
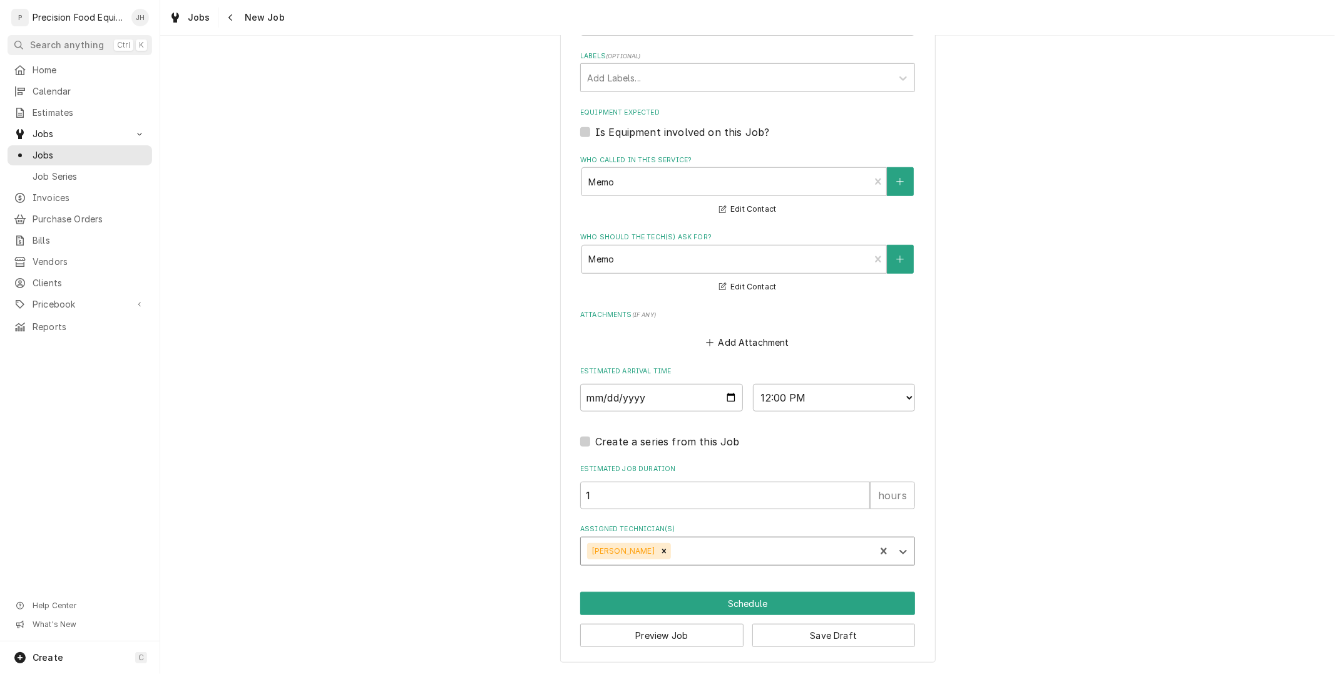
scroll to position [763, 0]
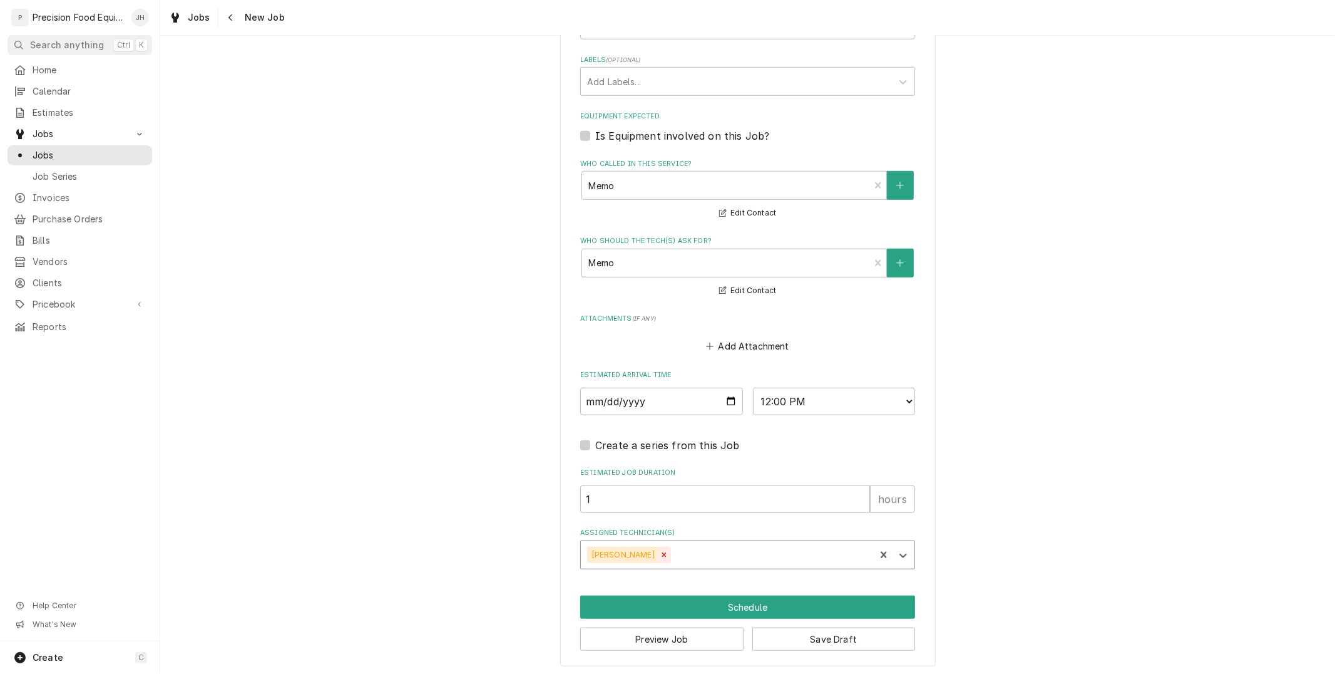
click at [662, 552] on icon "Remove Mike Caster" at bounding box center [664, 554] width 4 height 4
click at [677, 555] on div "Select technicians..." at bounding box center [747, 554] width 335 height 29
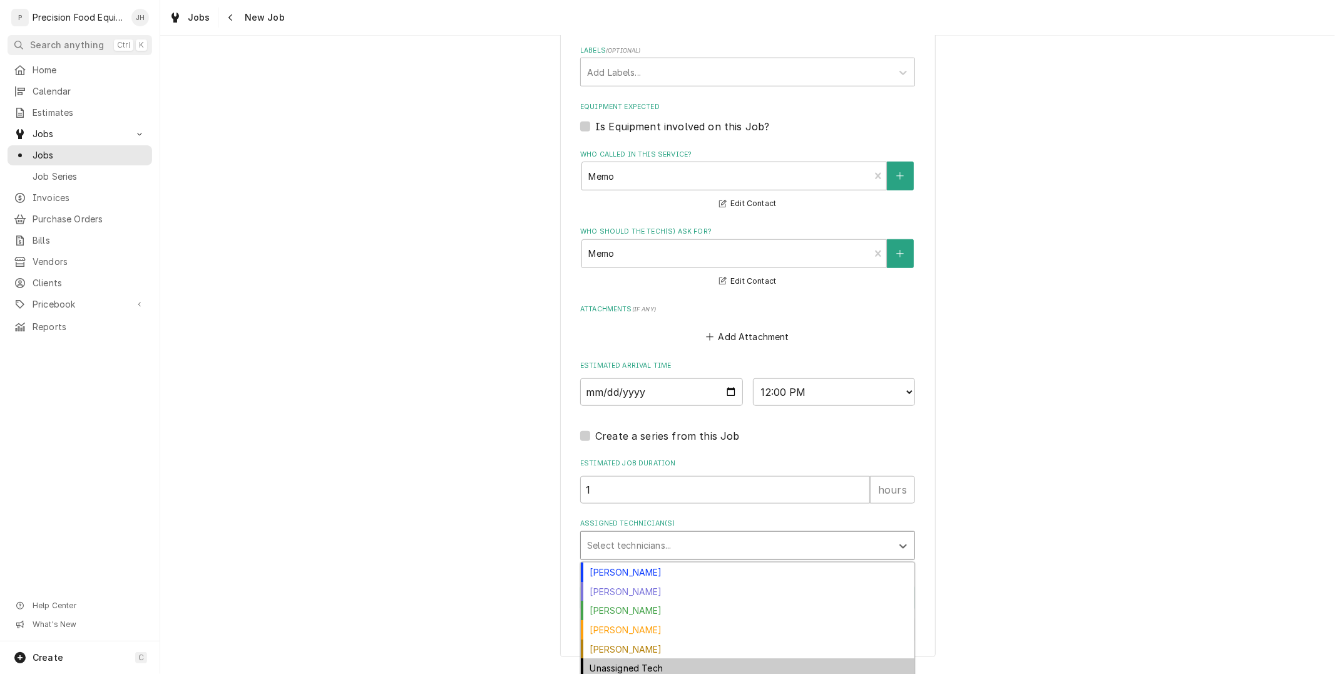
click at [661, 664] on div "Unassigned Tech" at bounding box center [748, 667] width 334 height 19
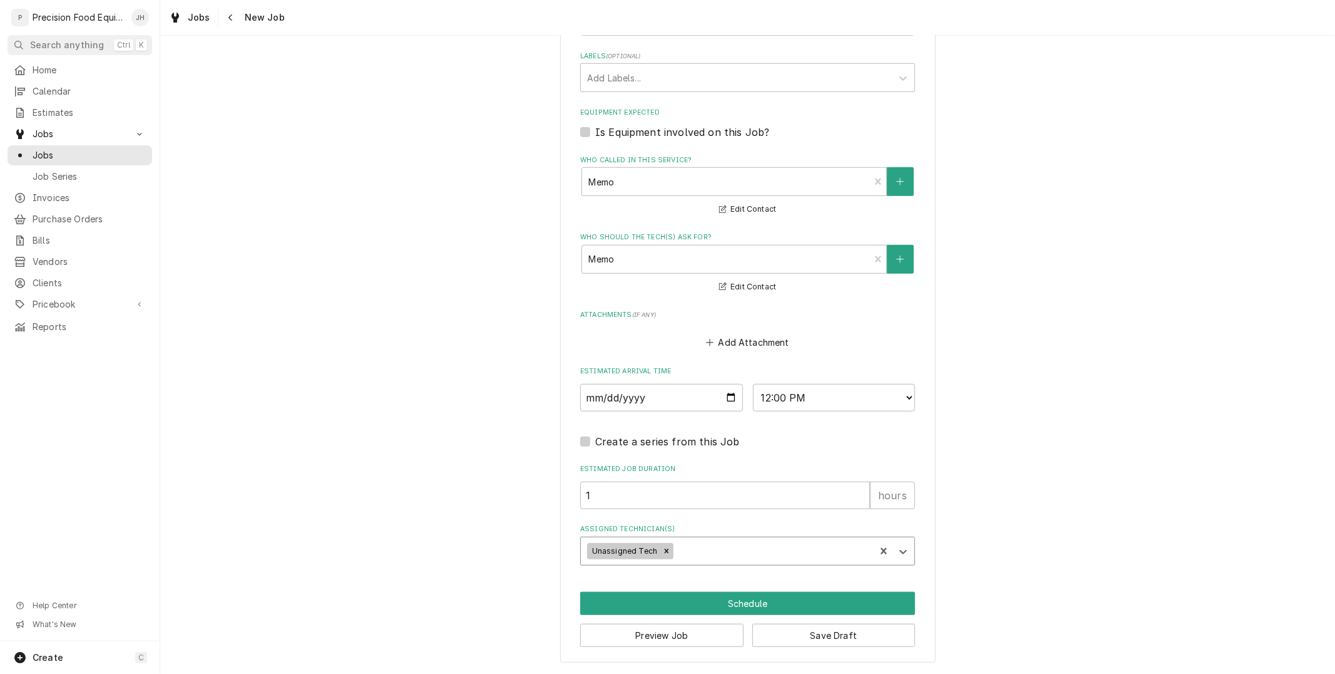
scroll to position [763, 0]
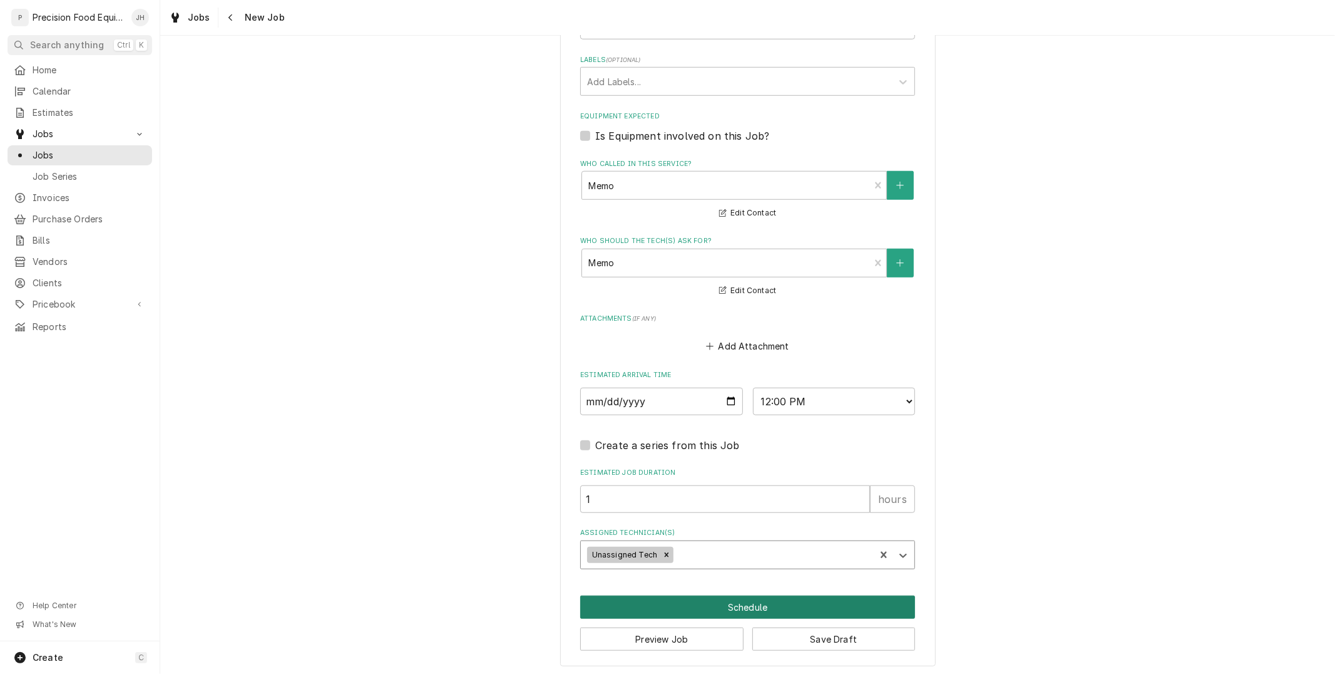
click at [828, 607] on button "Schedule" at bounding box center [747, 606] width 335 height 23
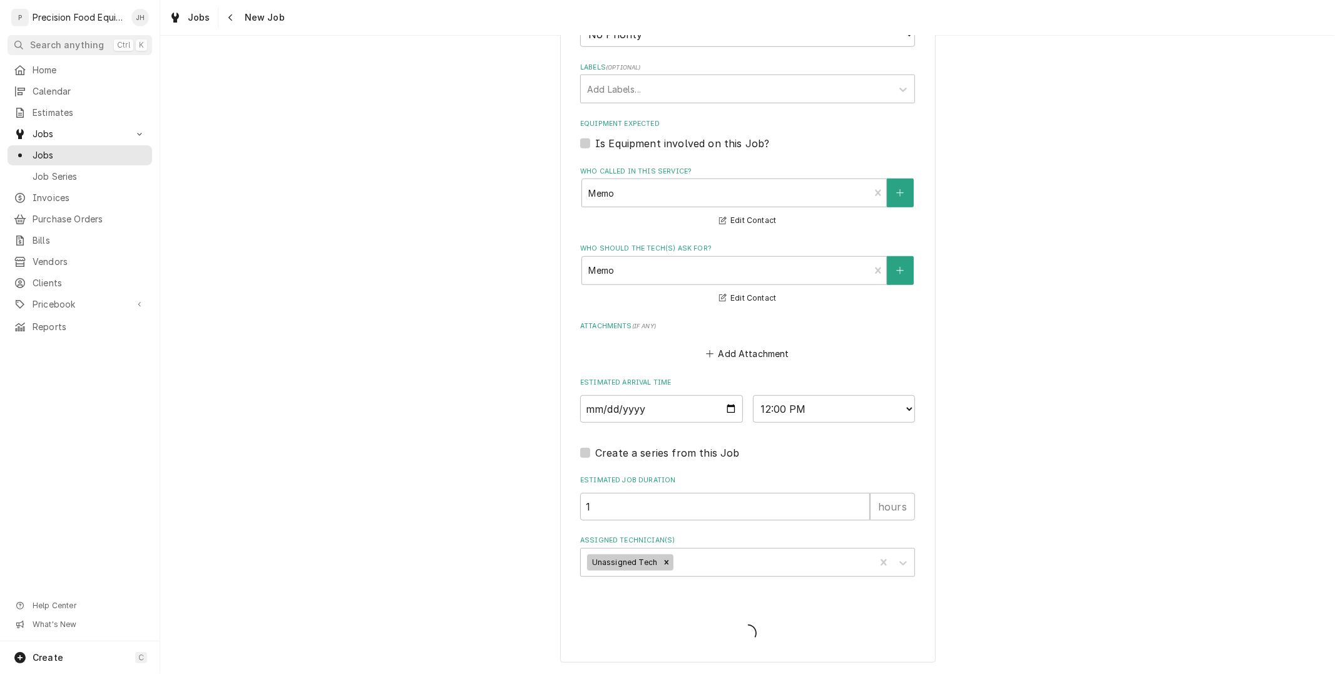
scroll to position [751, 0]
type textarea "x"
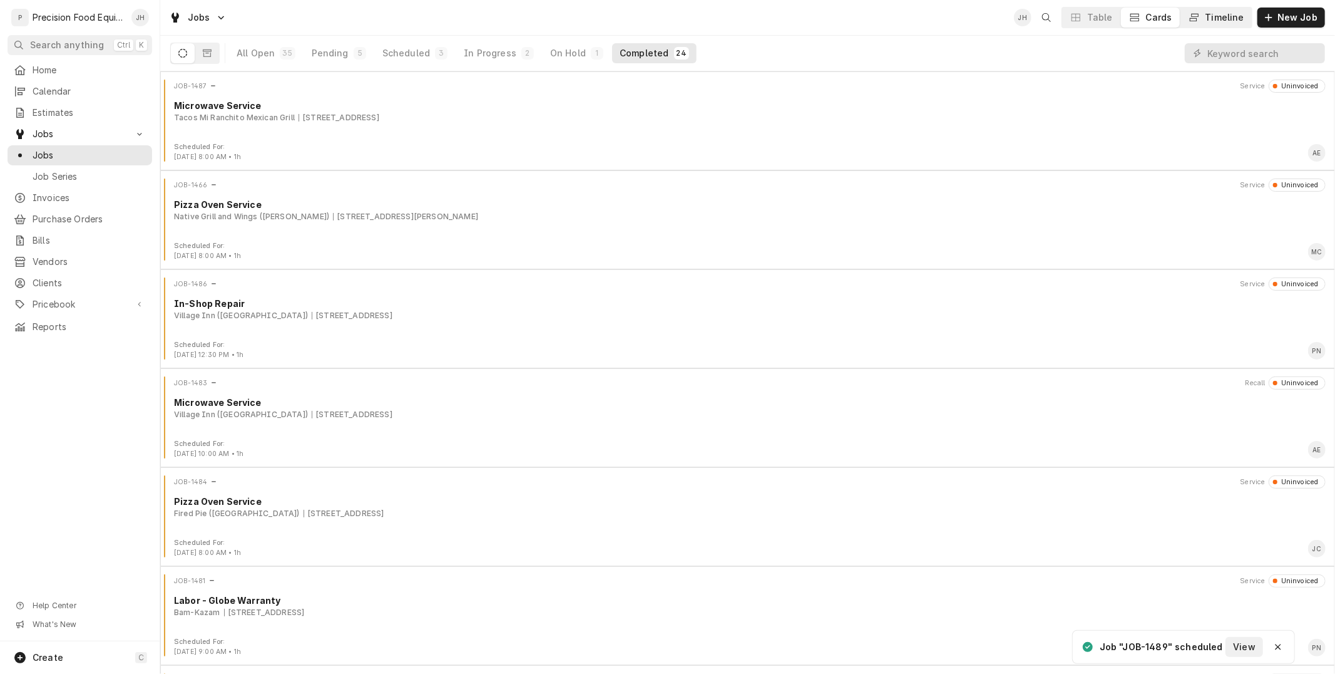
click at [1233, 21] on div "Timeline" at bounding box center [1225, 17] width 39 height 13
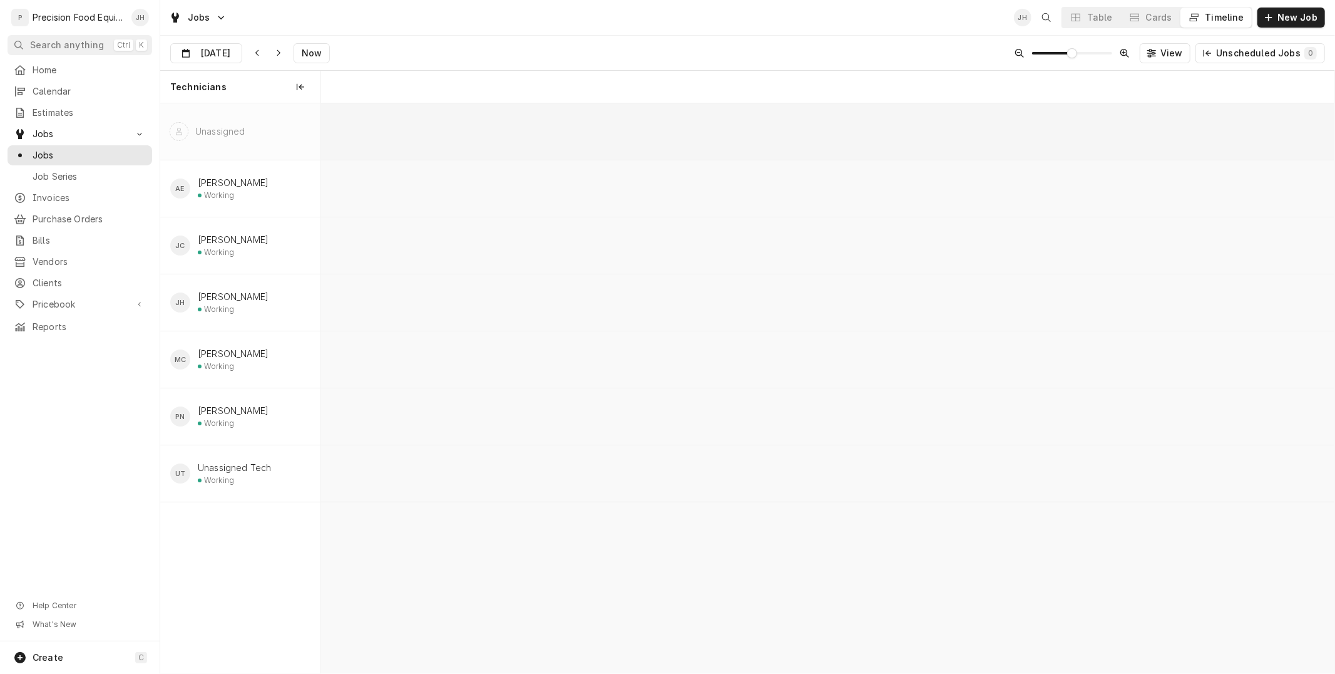
scroll to position [0, 20090]
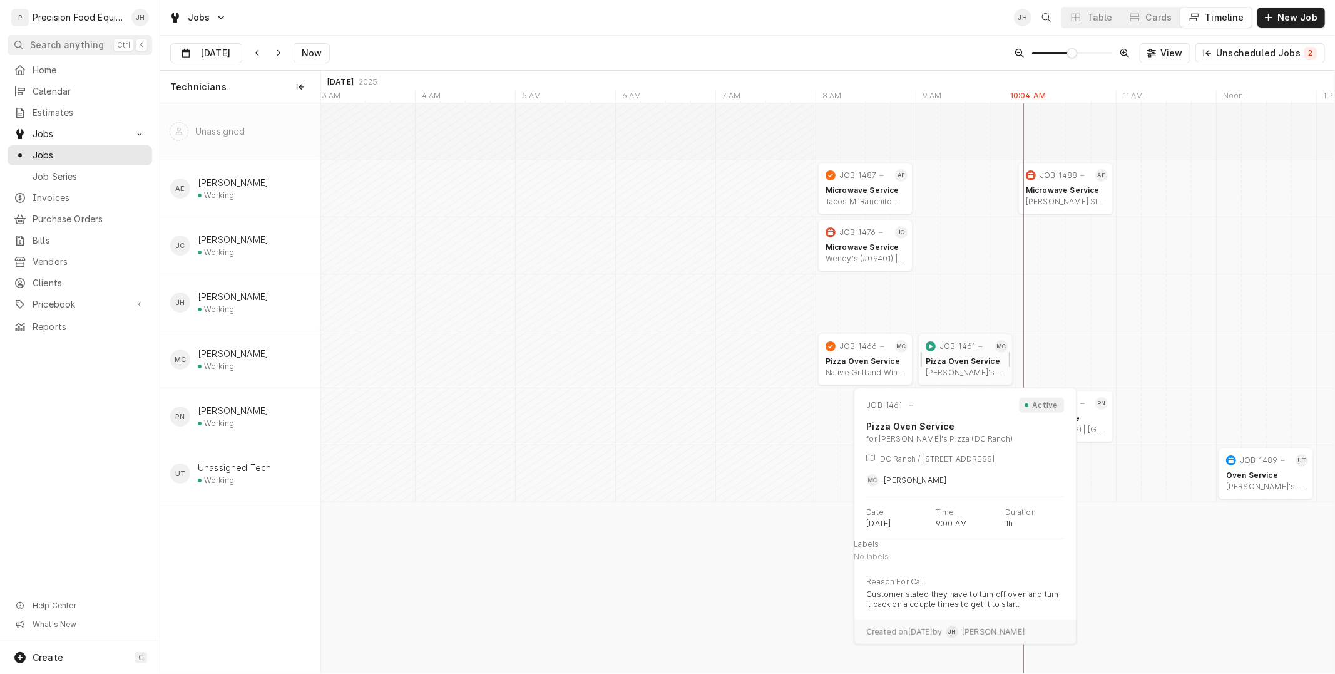
click at [960, 355] on div "Pizza Oven Service Vito's Pizza (DC Ranch) | Scottsdale, 85255" at bounding box center [965, 367] width 85 height 26
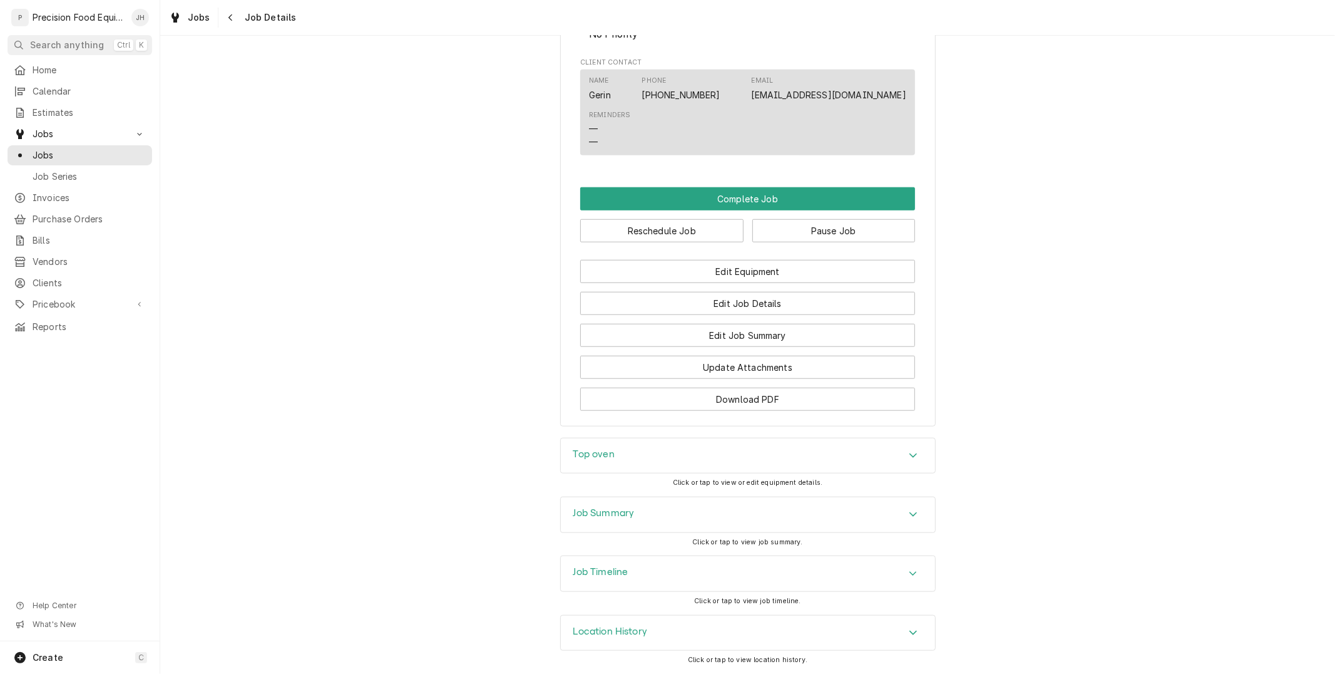
scroll to position [881, 0]
click at [677, 586] on div "Job Timeline" at bounding box center [748, 573] width 374 height 35
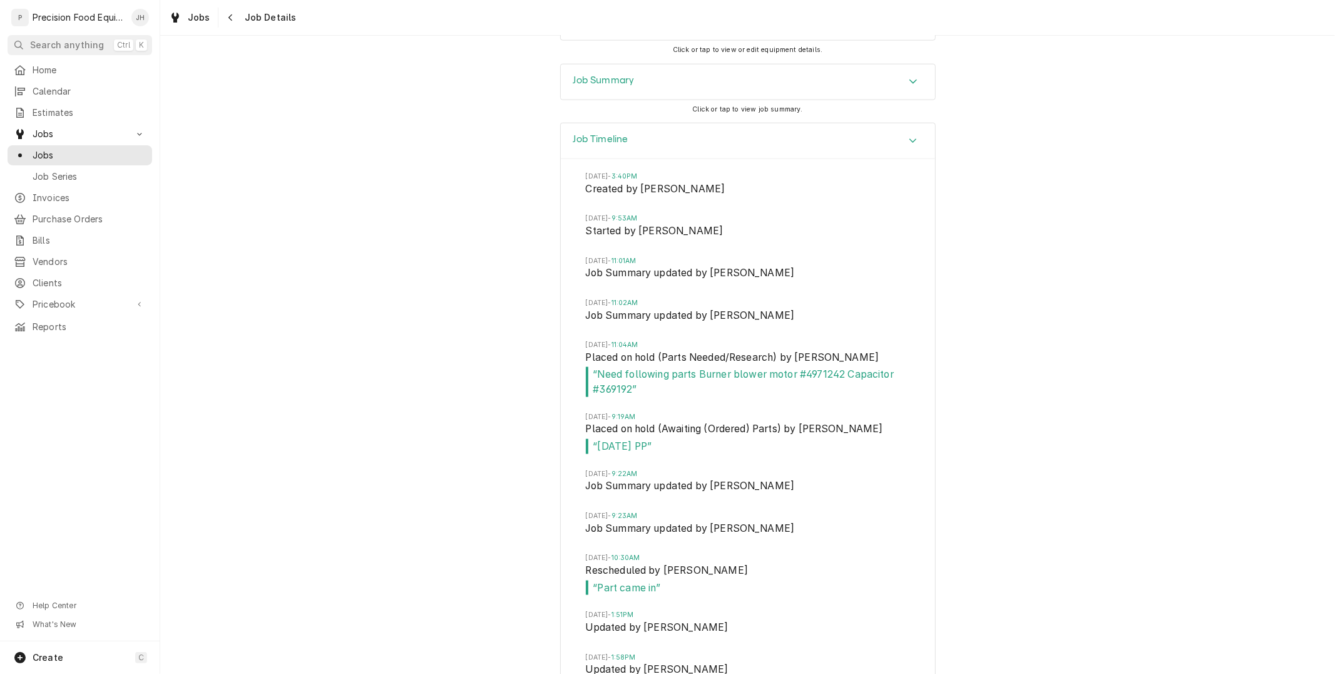
scroll to position [1437, 0]
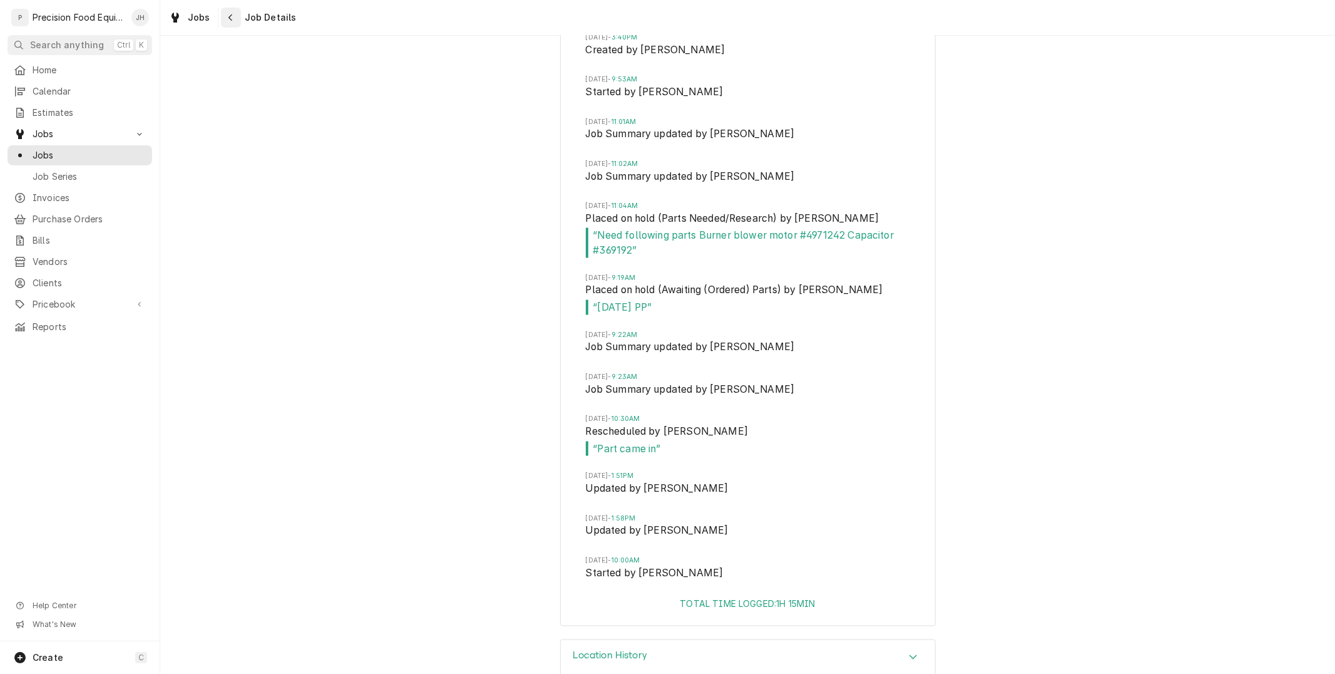
click at [225, 15] on div "Navigate back" at bounding box center [231, 17] width 13 height 13
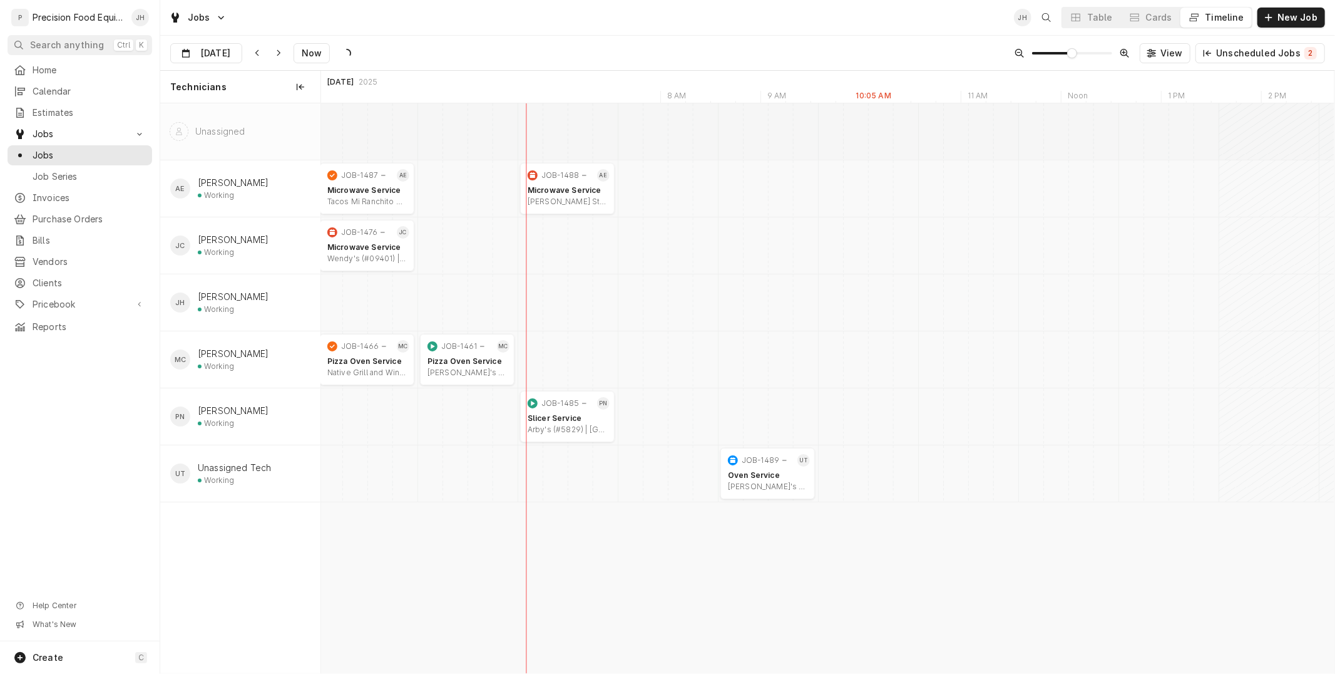
scroll to position [0, 20589]
drag, startPoint x: 766, startPoint y: 471, endPoint x: 771, endPoint y: 413, distance: 58.4
click at [771, 413] on div "8:00 AM 9:00 AM JOB-1487 AE Microwave Service Tacos Mi Ranchito Mexican Grill |…" at bounding box center [828, 388] width 1014 height 570
click at [1163, 23] on div "Cards" at bounding box center [1159, 17] width 26 height 13
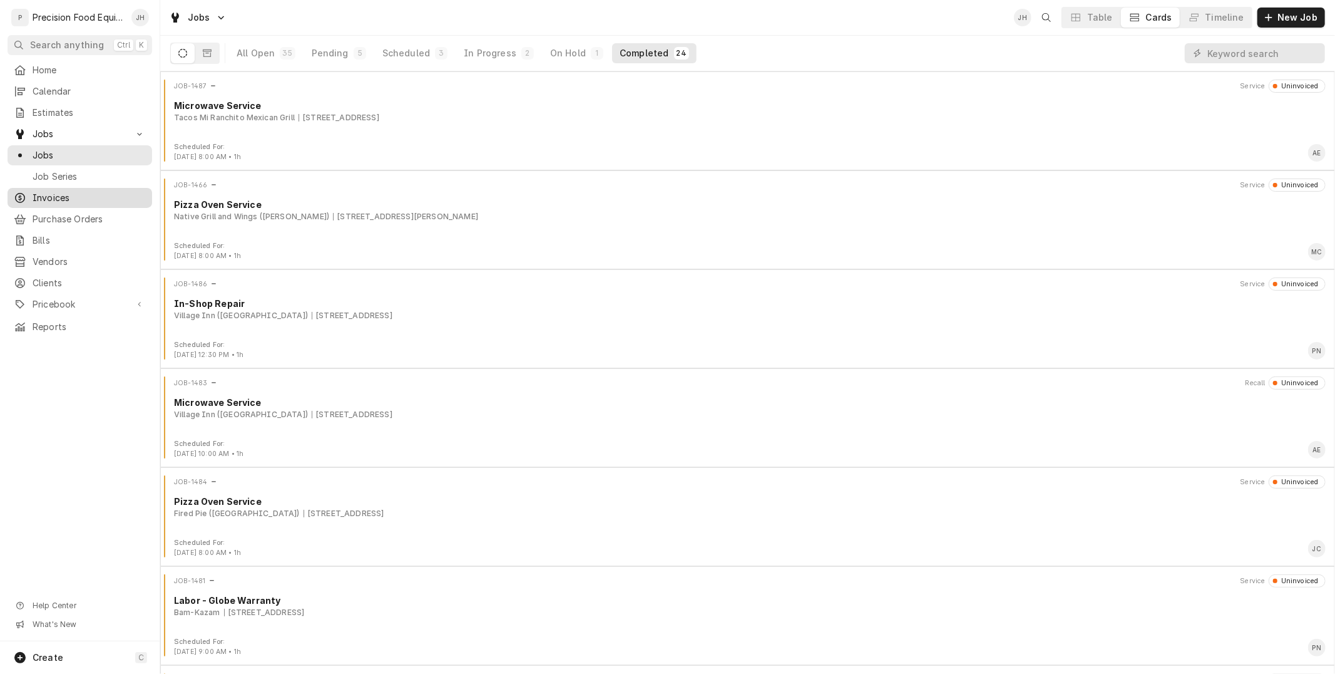
click at [66, 202] on span "Invoices" at bounding box center [89, 198] width 113 height 13
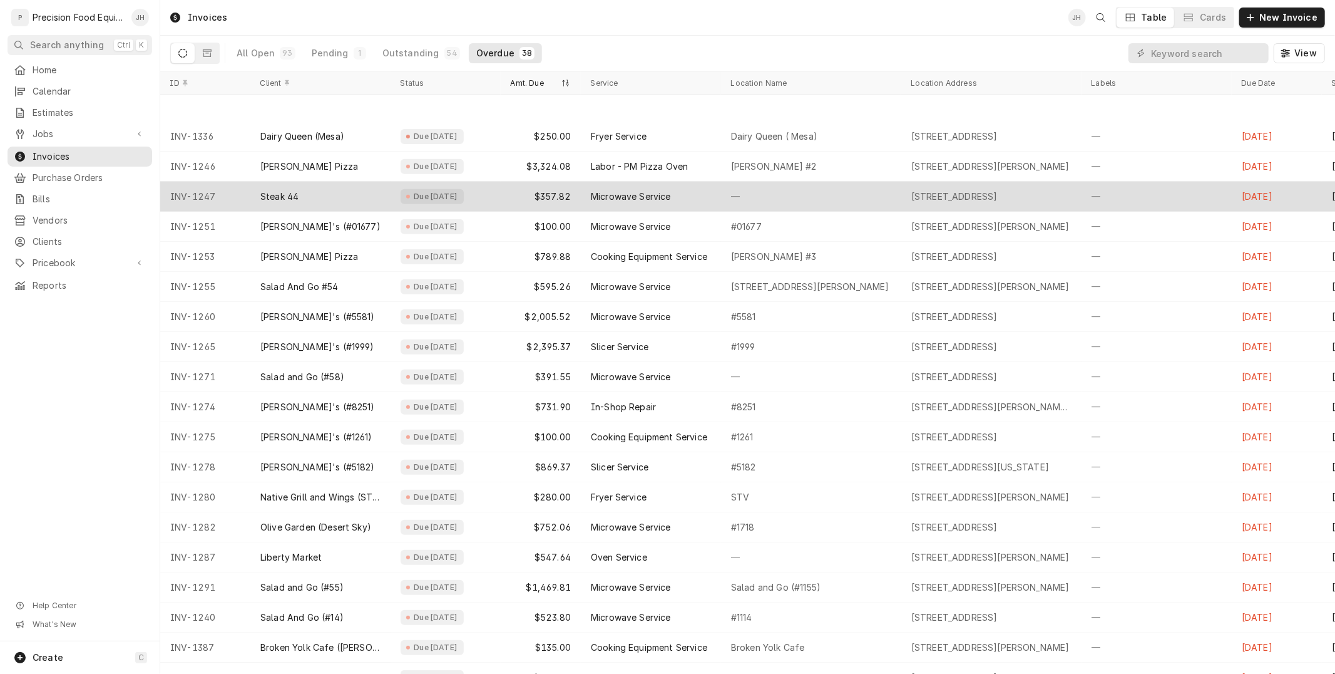
scroll to position [575, 0]
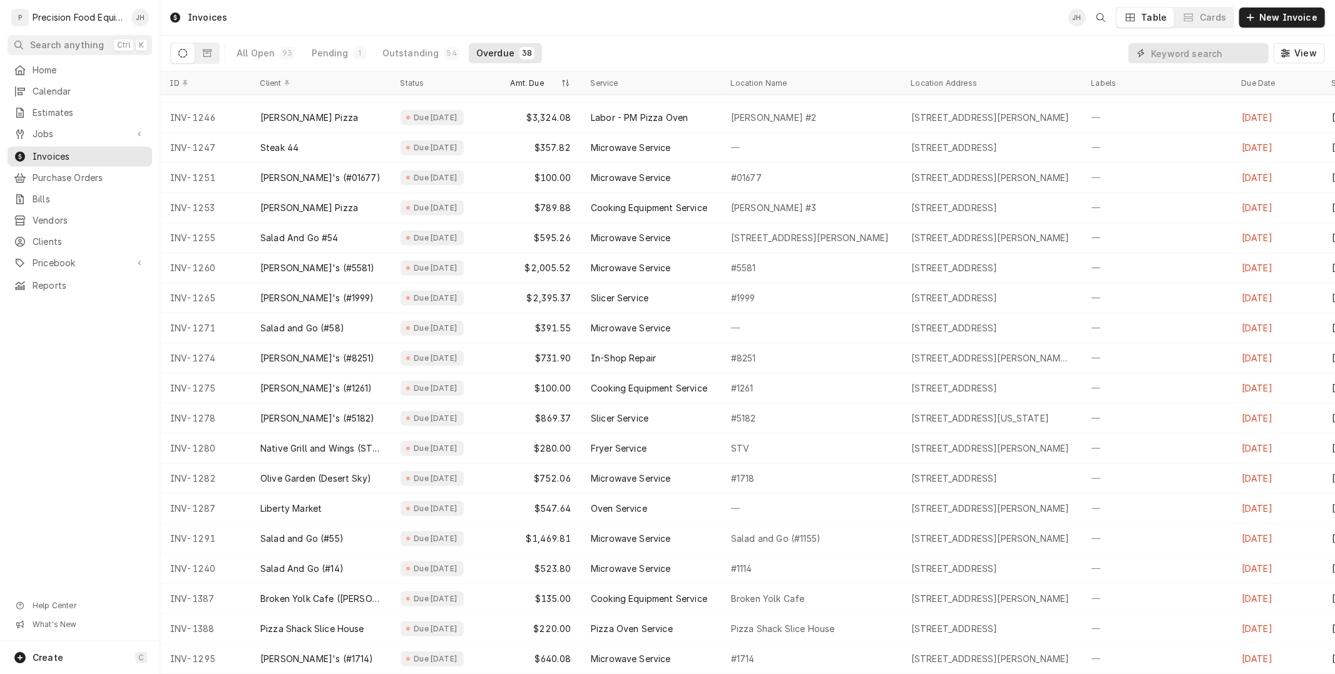
click at [1206, 53] on input "Dynamic Content Wrapper" at bounding box center [1206, 53] width 111 height 20
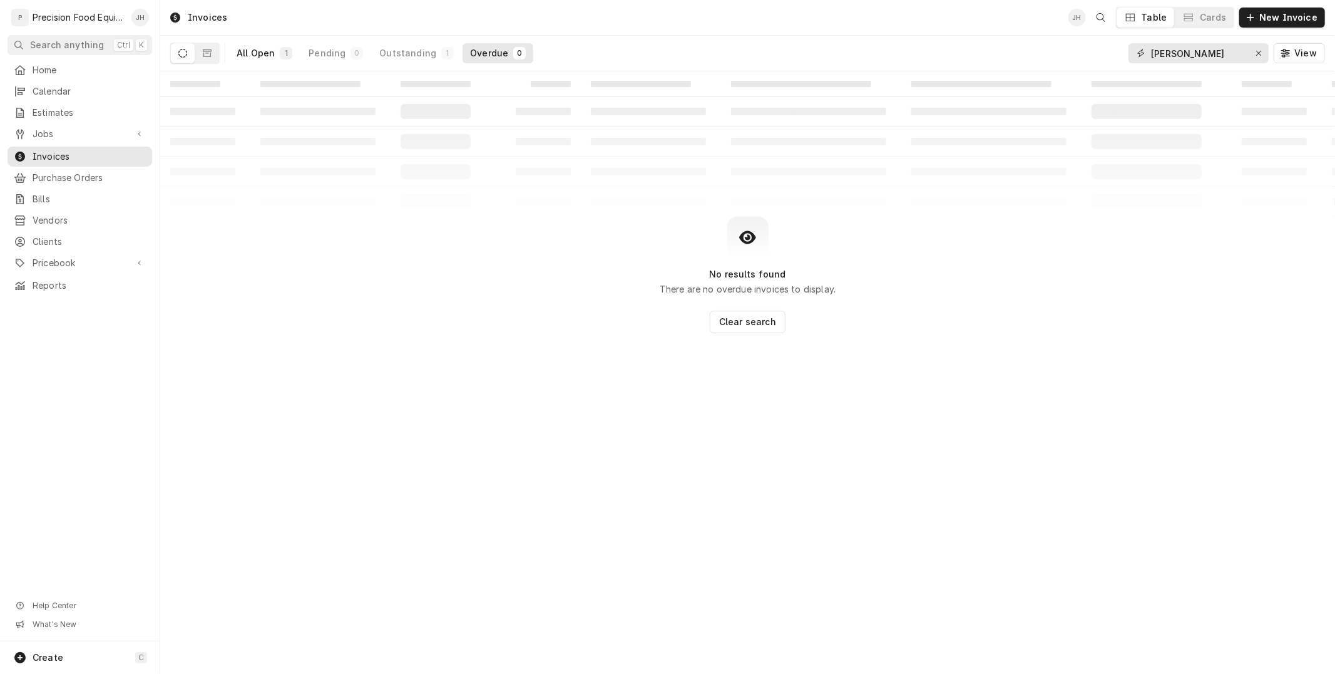
type input "[PERSON_NAME]"
click at [254, 55] on div "All Open" at bounding box center [256, 53] width 38 height 13
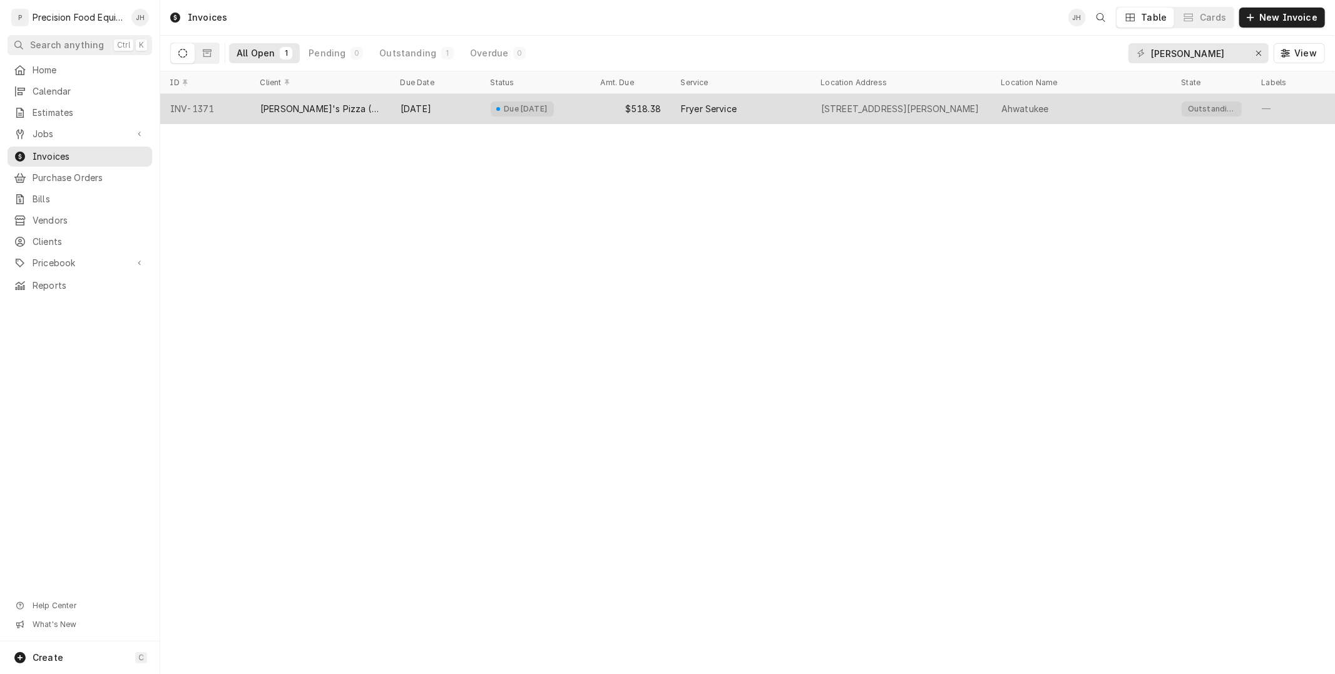
click at [844, 107] on div "[STREET_ADDRESS][PERSON_NAME]" at bounding box center [900, 109] width 158 height 13
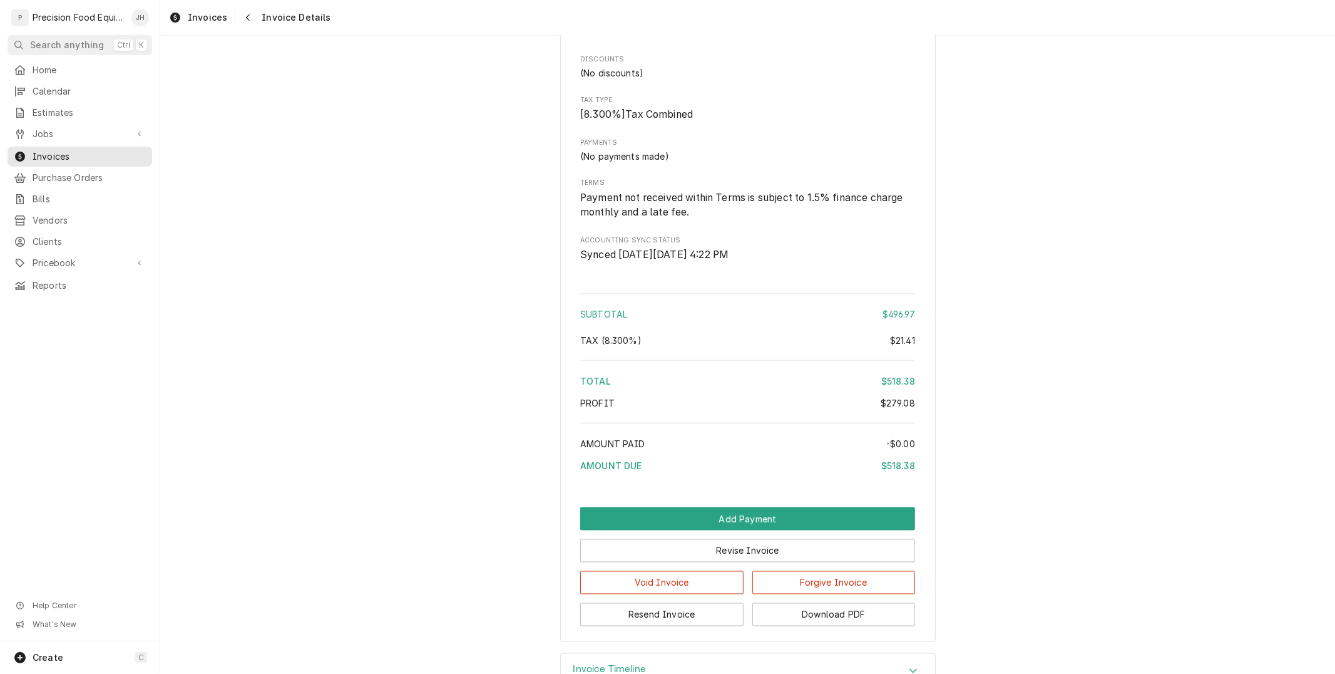
scroll to position [1553, 0]
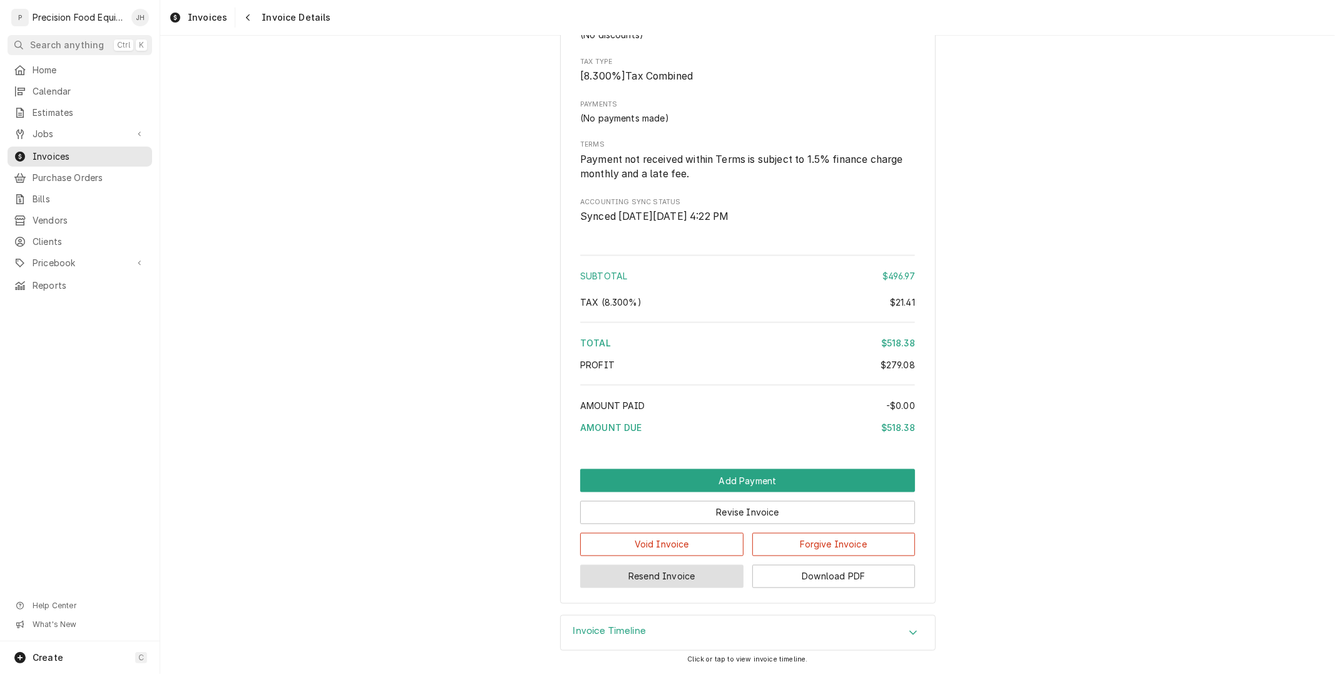
click at [673, 582] on button "Resend Invoice" at bounding box center [661, 576] width 163 height 23
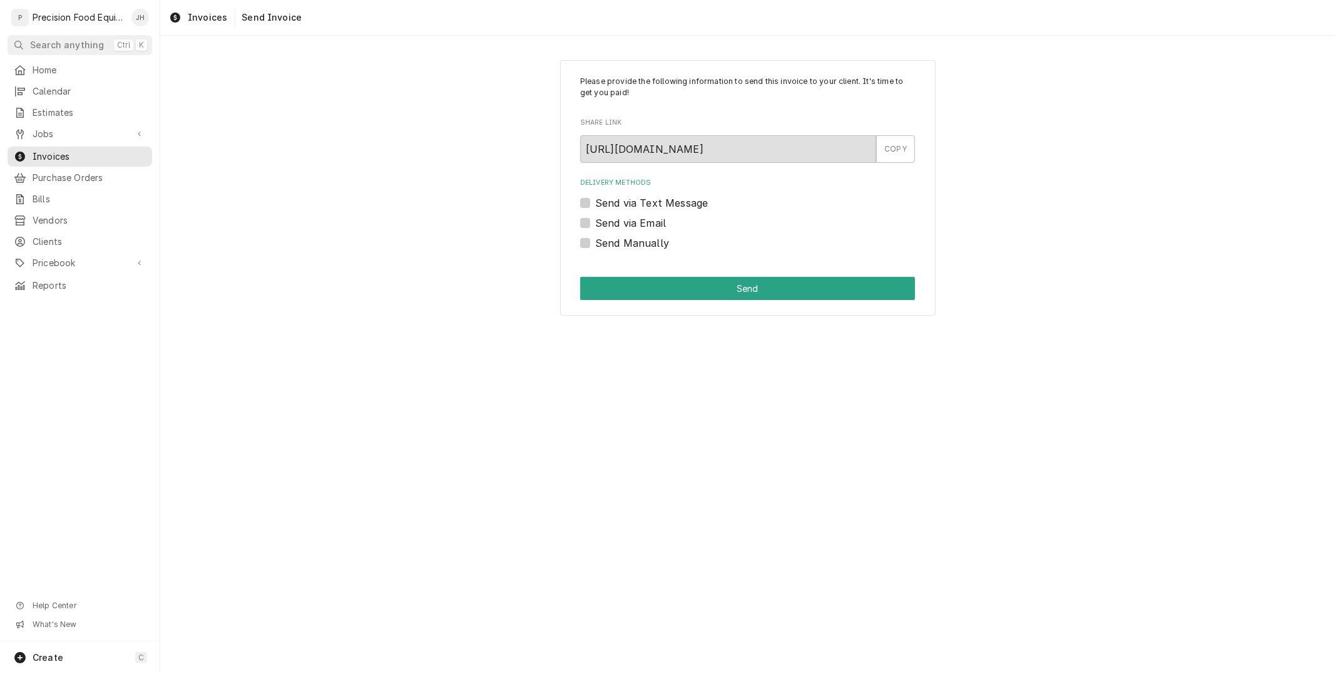
click at [595, 224] on label "Send via Email" at bounding box center [630, 222] width 71 height 15
click at [595, 224] on input "Send via Email" at bounding box center [762, 229] width 335 height 28
checkbox input "true"
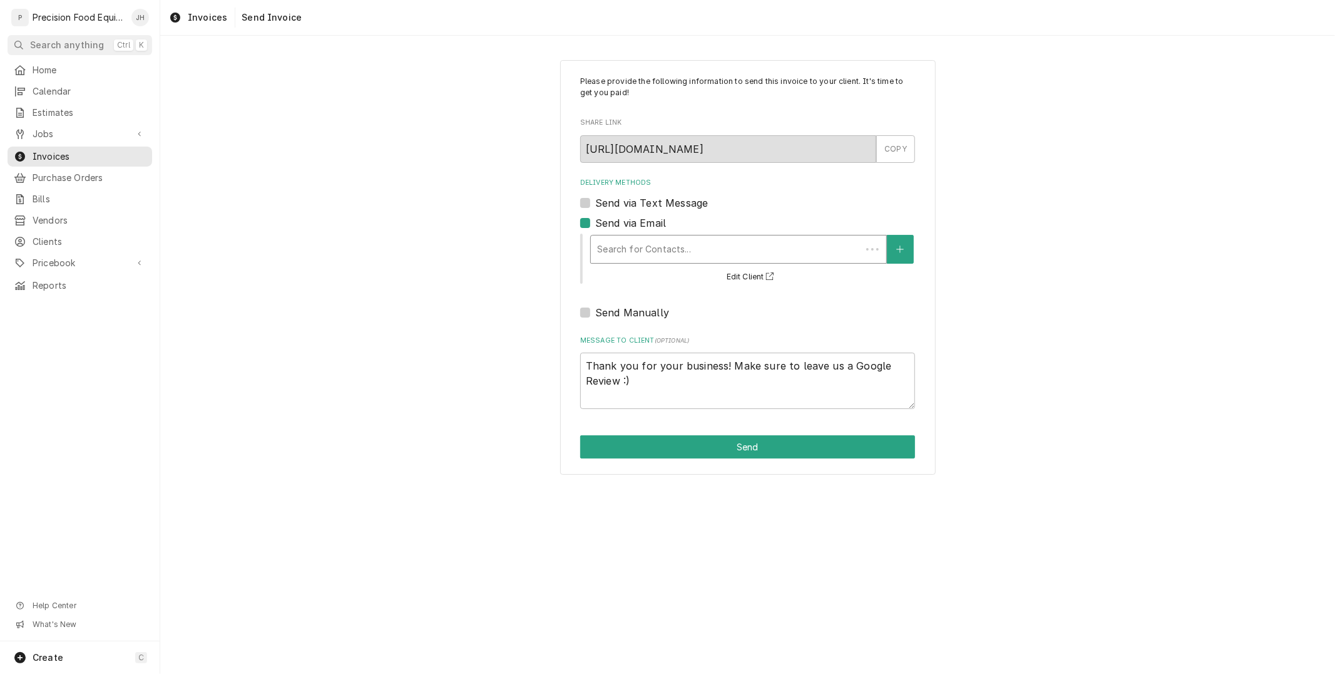
click at [684, 252] on div "Delivery Methods" at bounding box center [726, 249] width 258 height 23
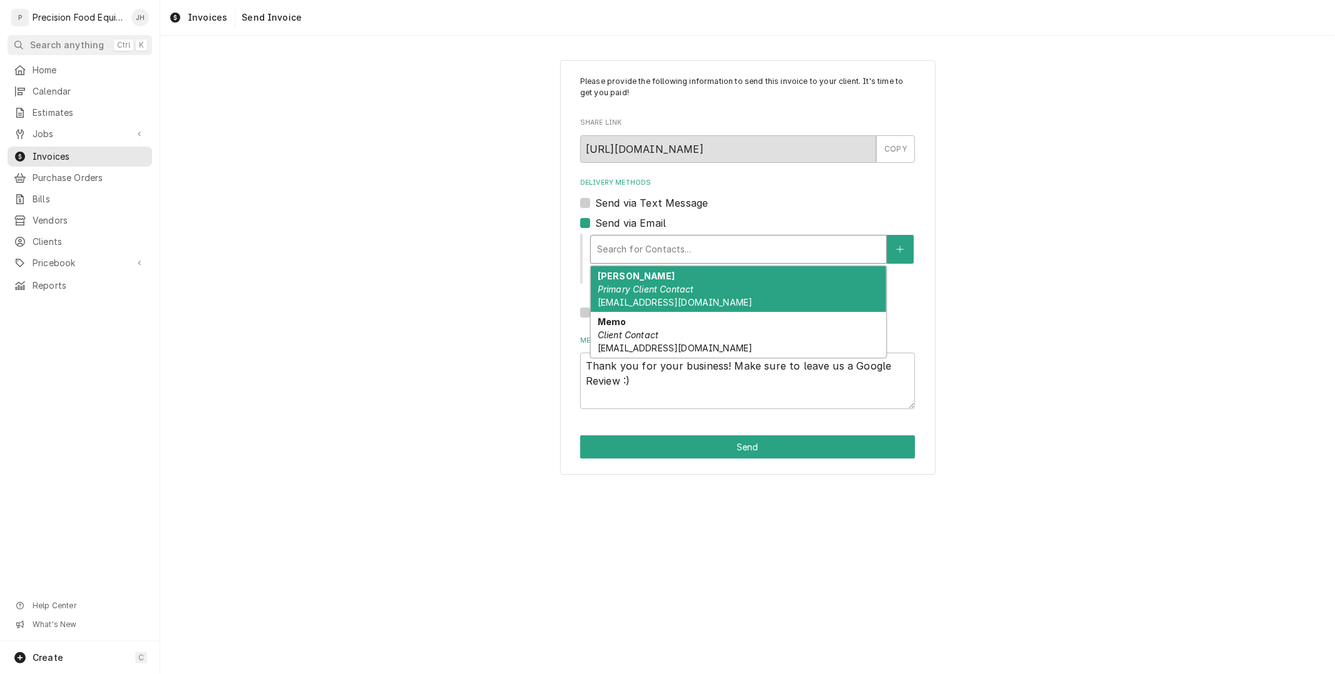
click at [764, 303] on div "Danny Primary Client Contact ahwatukee@nellospizza.com" at bounding box center [739, 289] width 296 height 46
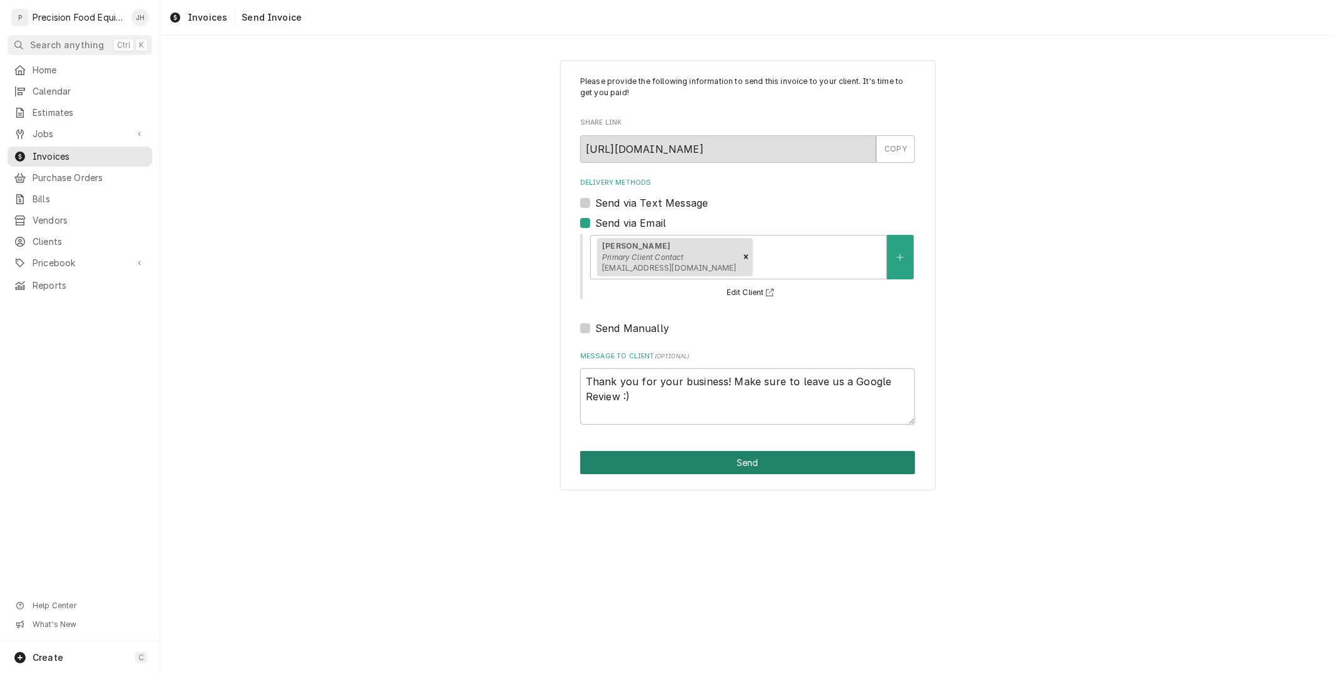
click at [733, 458] on button "Send" at bounding box center [747, 462] width 335 height 23
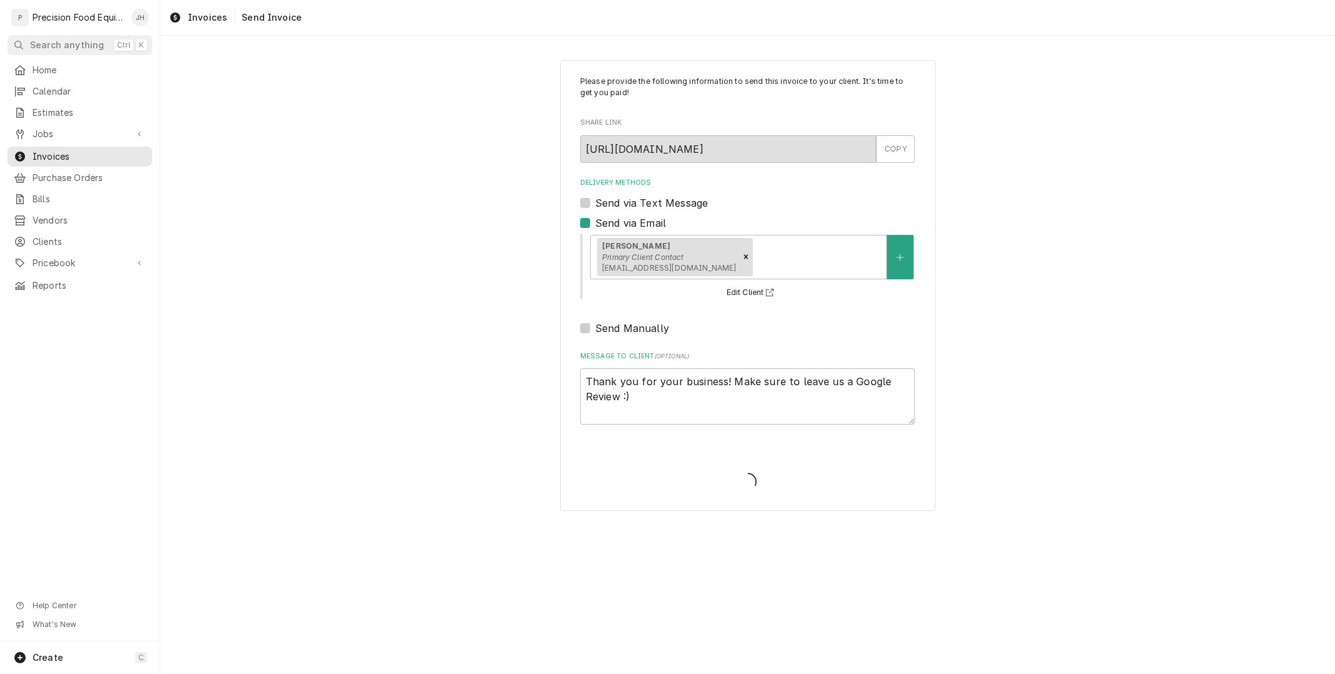
type textarea "x"
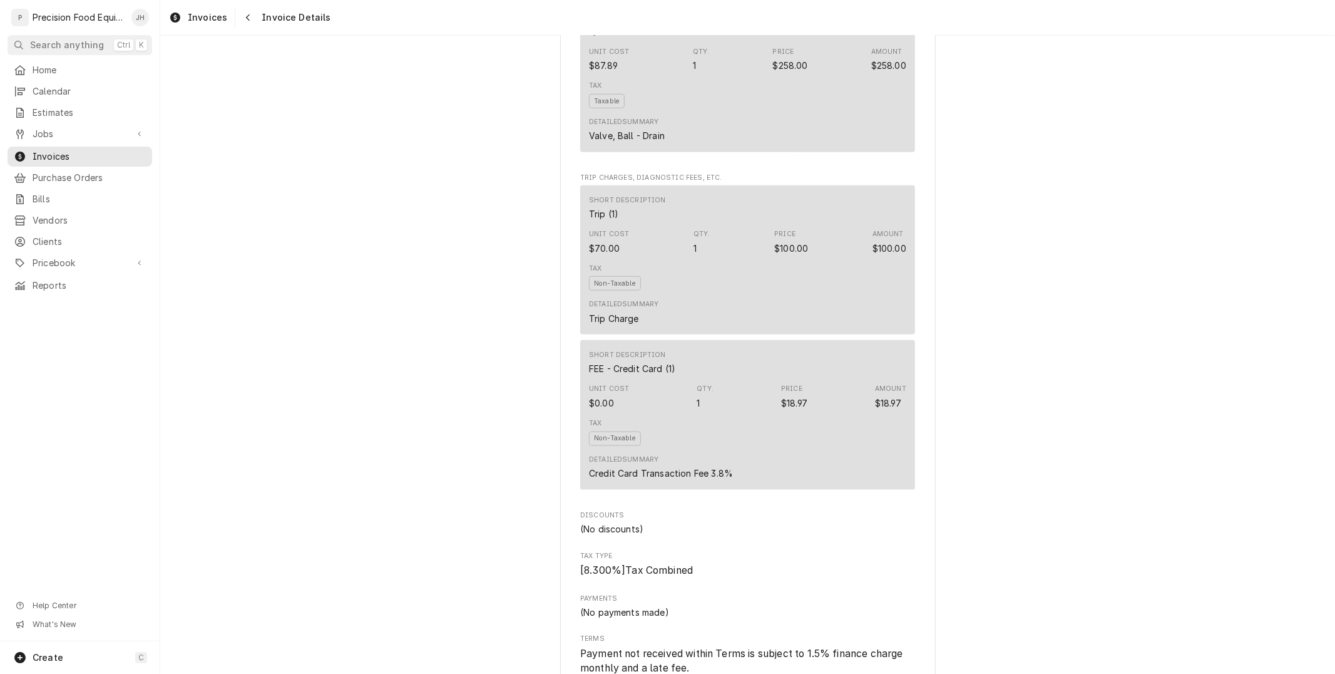
scroll to position [1043, 0]
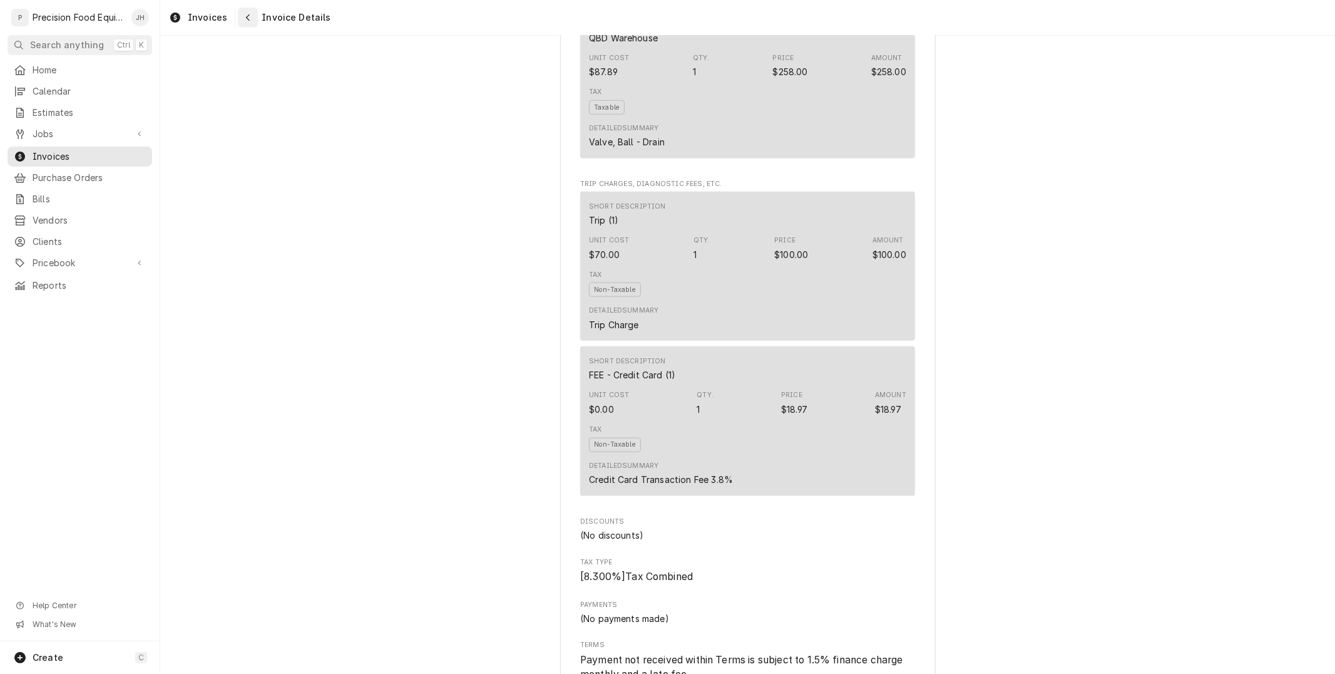
click at [242, 14] on div "Navigate back" at bounding box center [248, 17] width 13 height 13
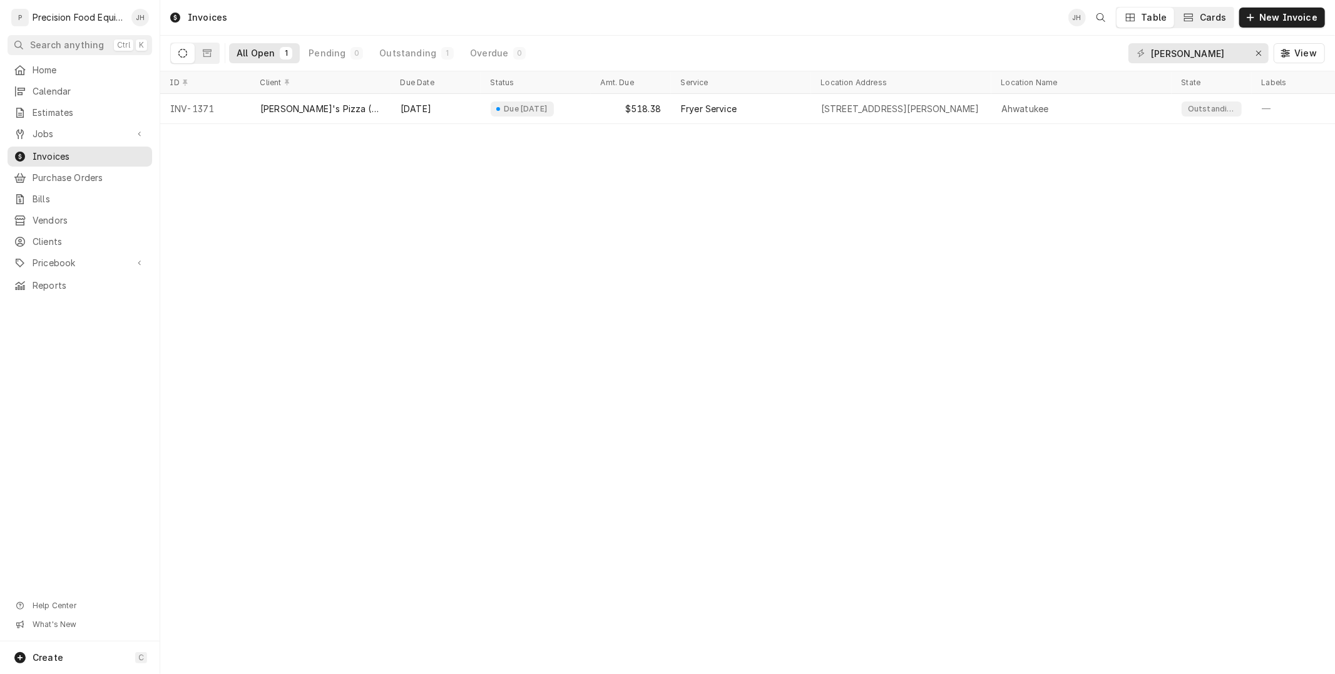
click at [1206, 23] on div "Cards" at bounding box center [1213, 17] width 26 height 13
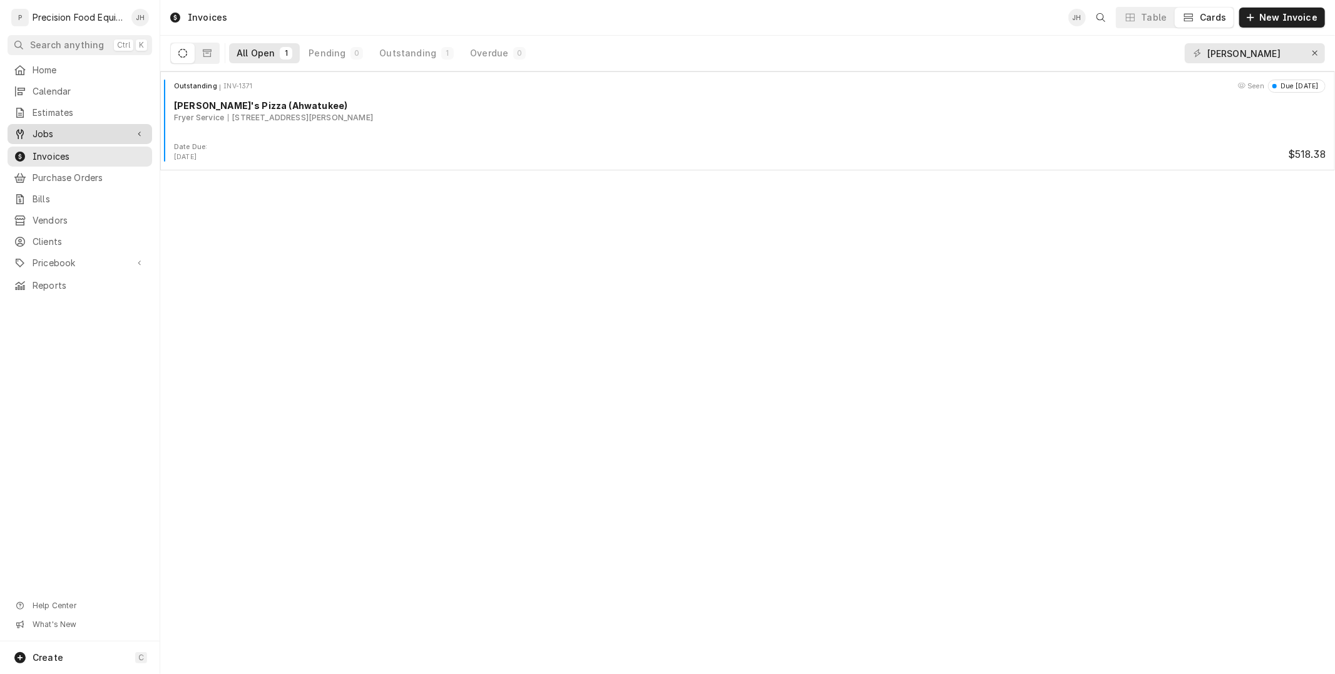
click at [58, 138] on span "Jobs" at bounding box center [80, 134] width 95 height 13
click at [51, 153] on span "Jobs" at bounding box center [89, 155] width 113 height 13
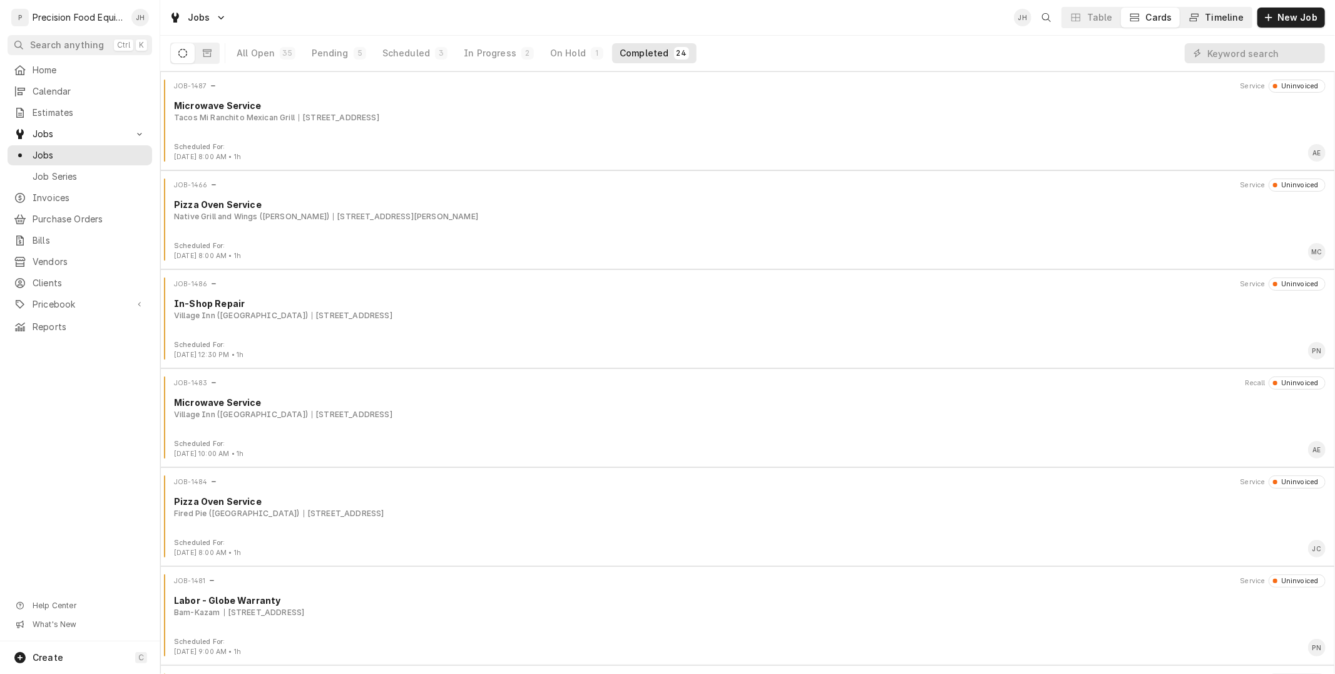
click at [1238, 17] on div "Timeline" at bounding box center [1225, 17] width 39 height 13
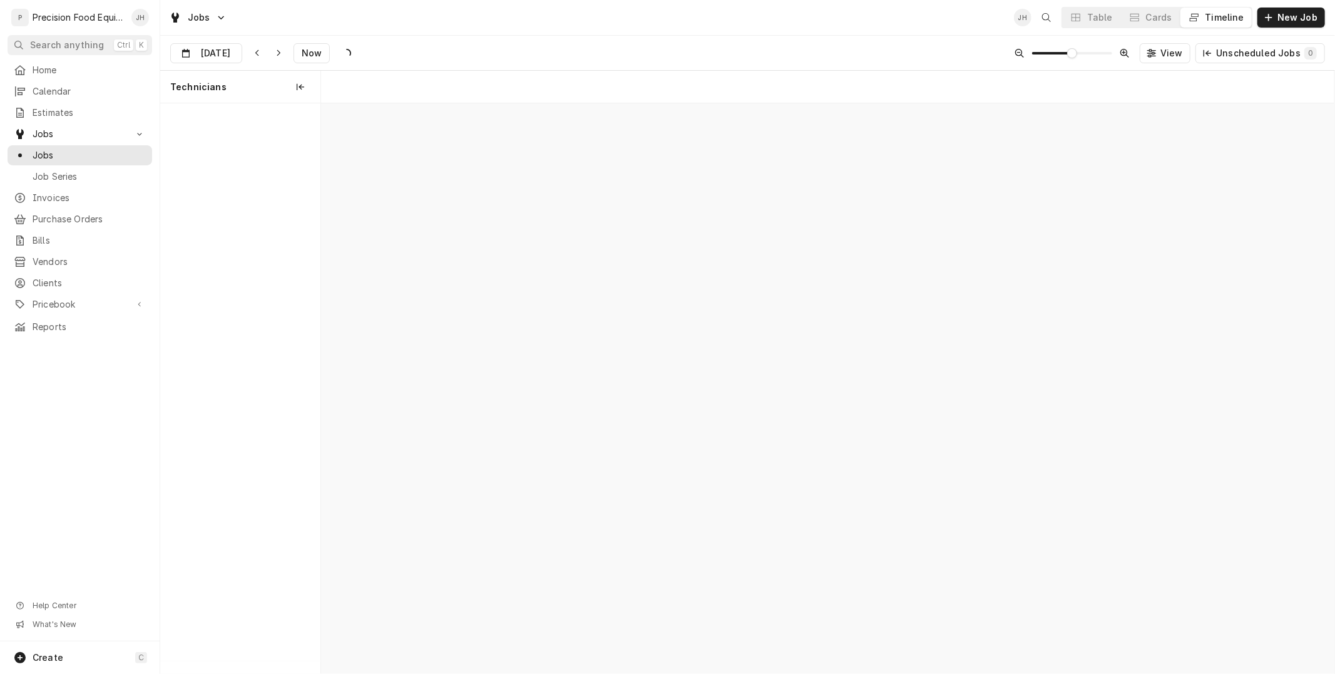
scroll to position [0, 20088]
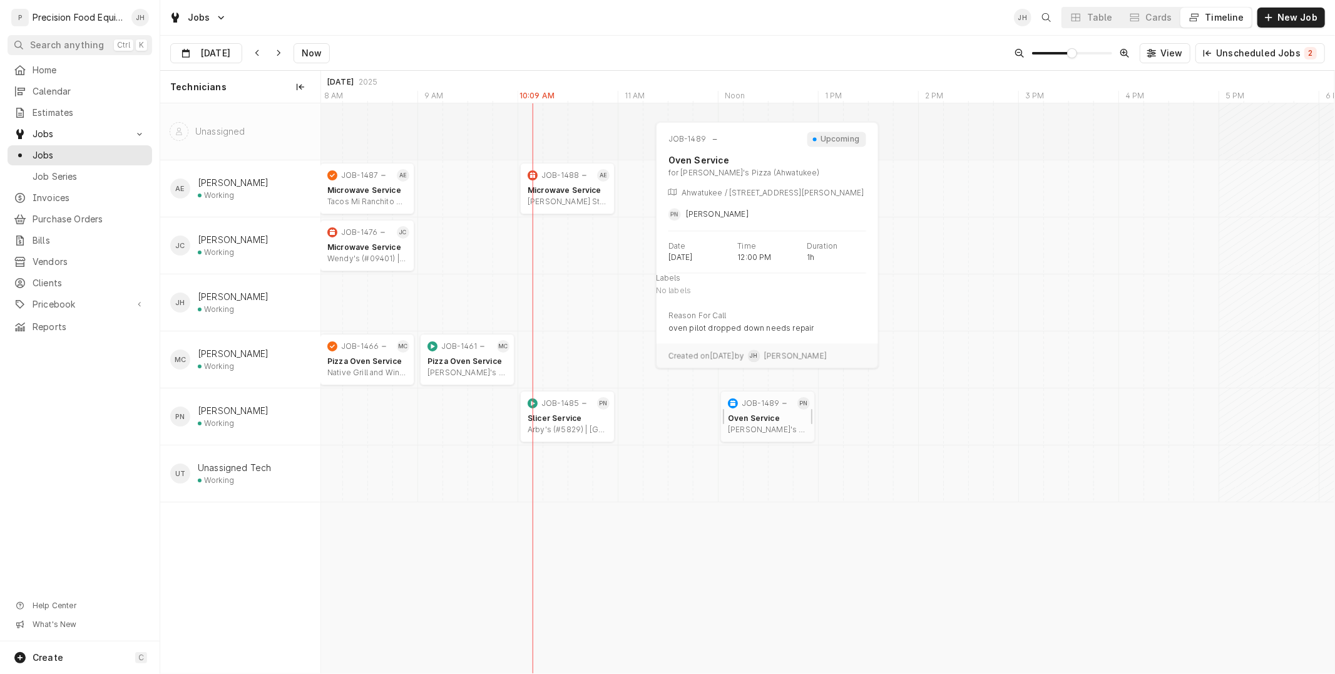
click at [774, 426] on div "[PERSON_NAME]'s Pizza (Ahwatukee) | [GEOGRAPHIC_DATA], 85044" at bounding box center [768, 429] width 80 height 10
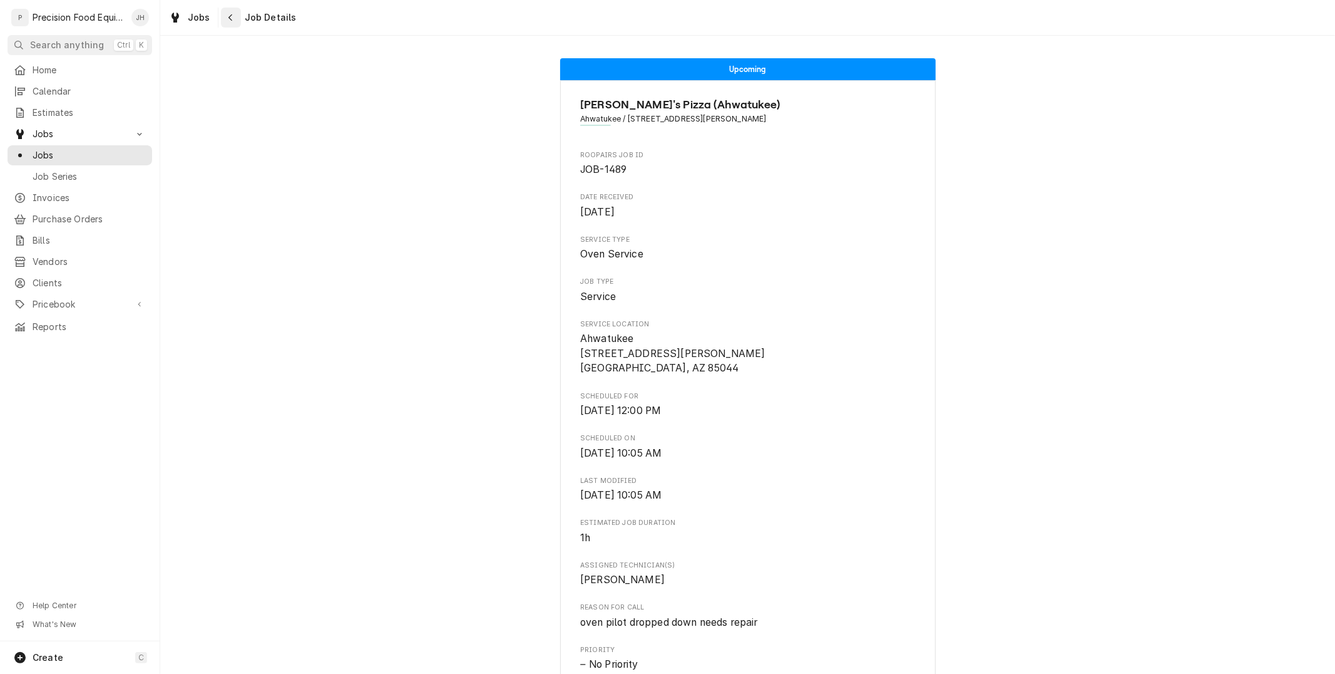
click at [229, 23] on div "Navigate back" at bounding box center [231, 17] width 13 height 13
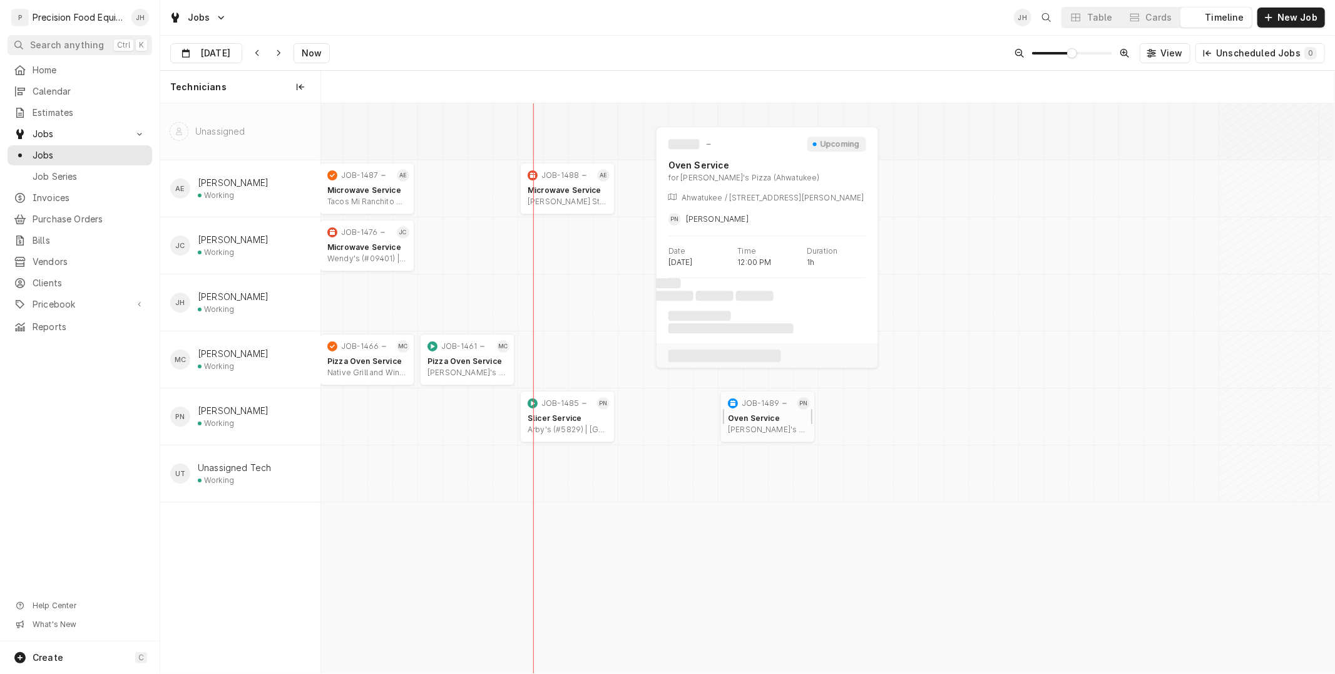
scroll to position [0, 20088]
click at [1162, 16] on div "Cards" at bounding box center [1159, 17] width 26 height 13
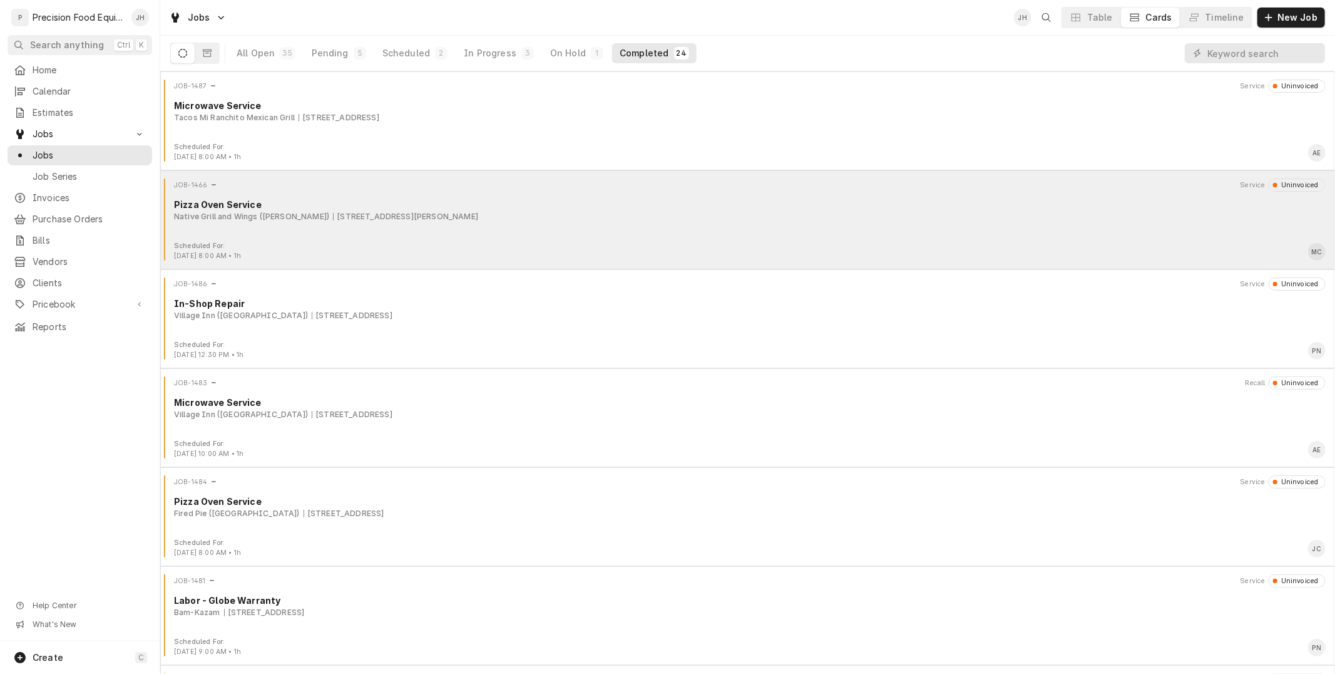
click at [546, 205] on div "Pizza Oven Service" at bounding box center [750, 204] width 1152 height 13
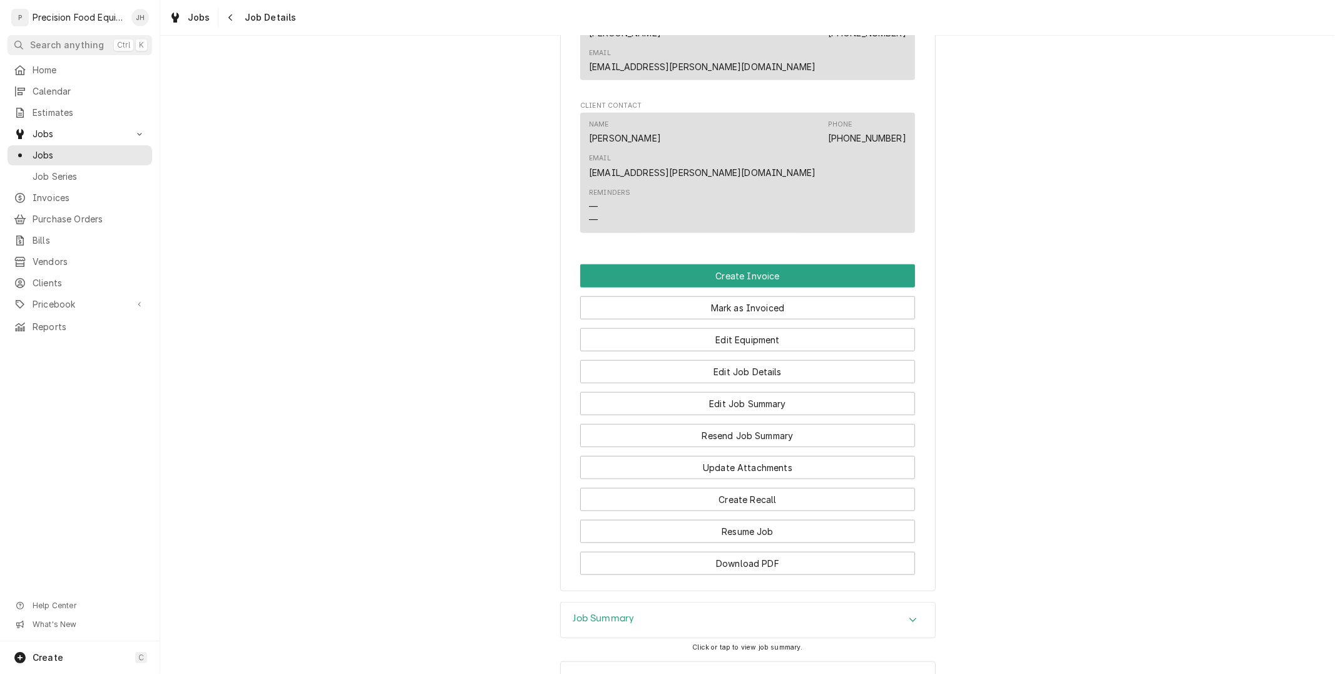
scroll to position [843, 0]
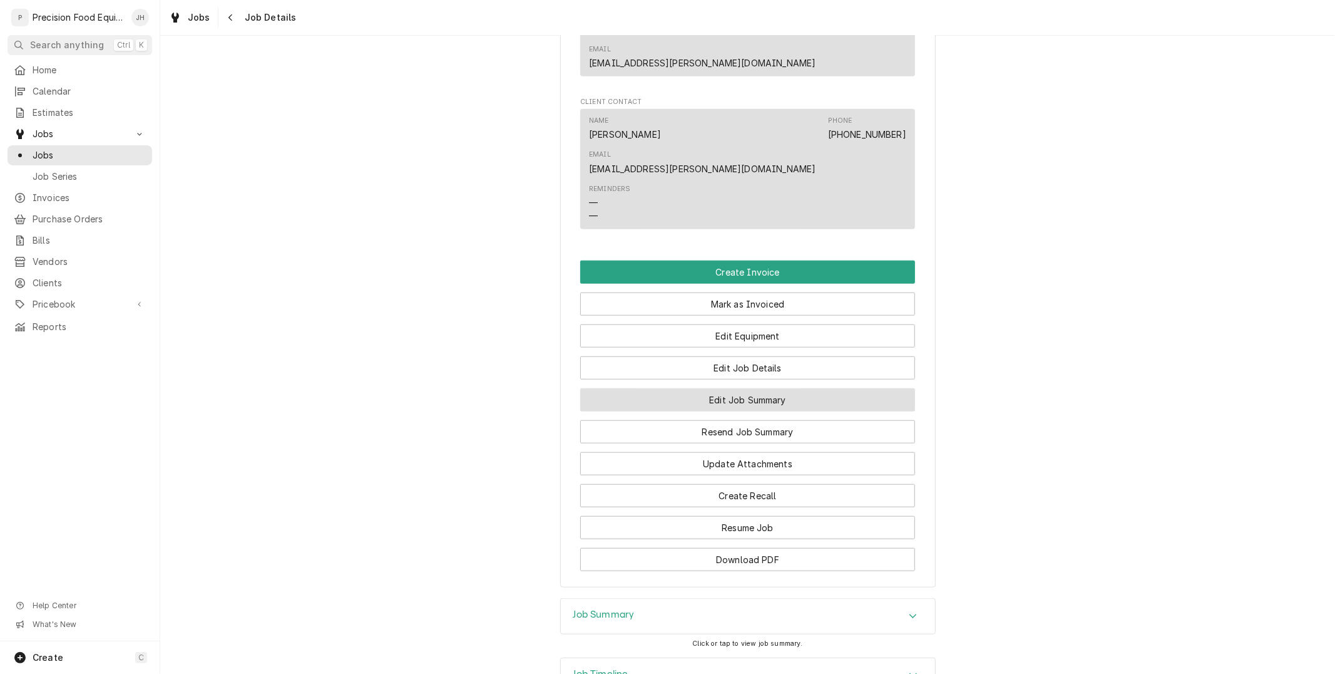
click at [767, 388] on button "Edit Job Summary" at bounding box center [747, 399] width 335 height 23
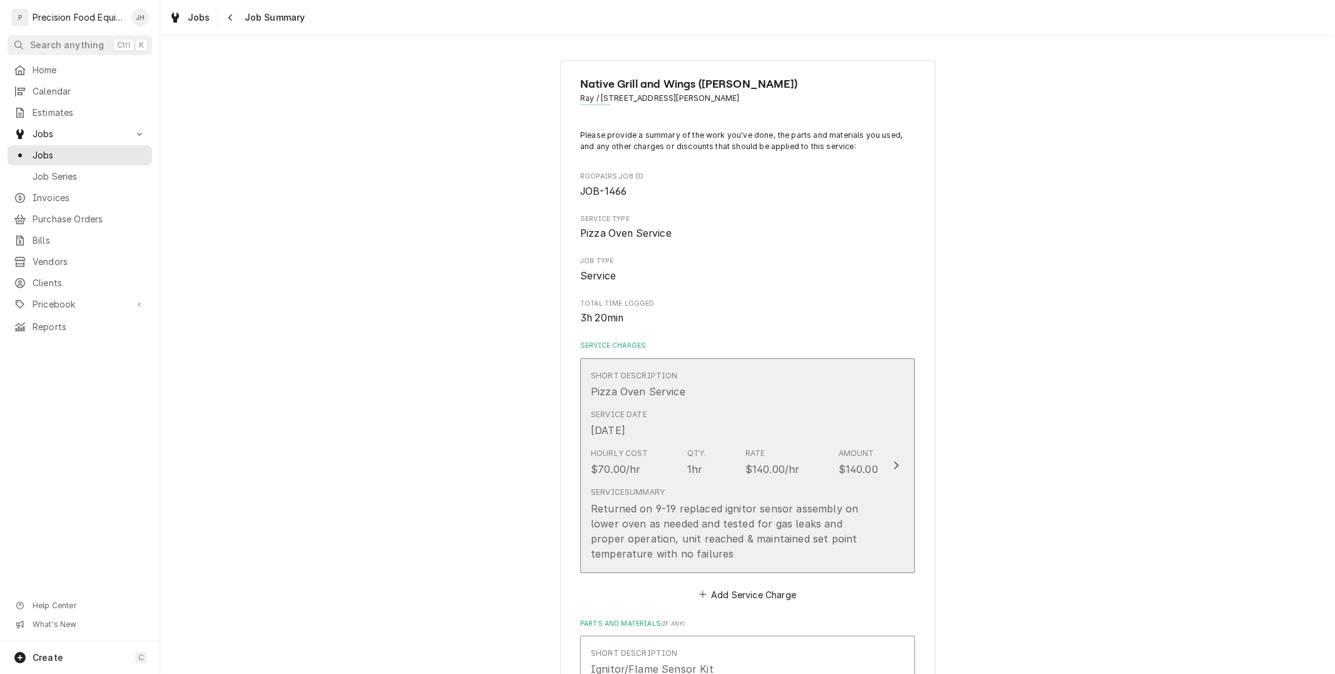
click at [700, 465] on div "Hourly Cost $70.00/hr Qty. 1hr Rate $140.00/hr Amount $140.00" at bounding box center [734, 462] width 287 height 39
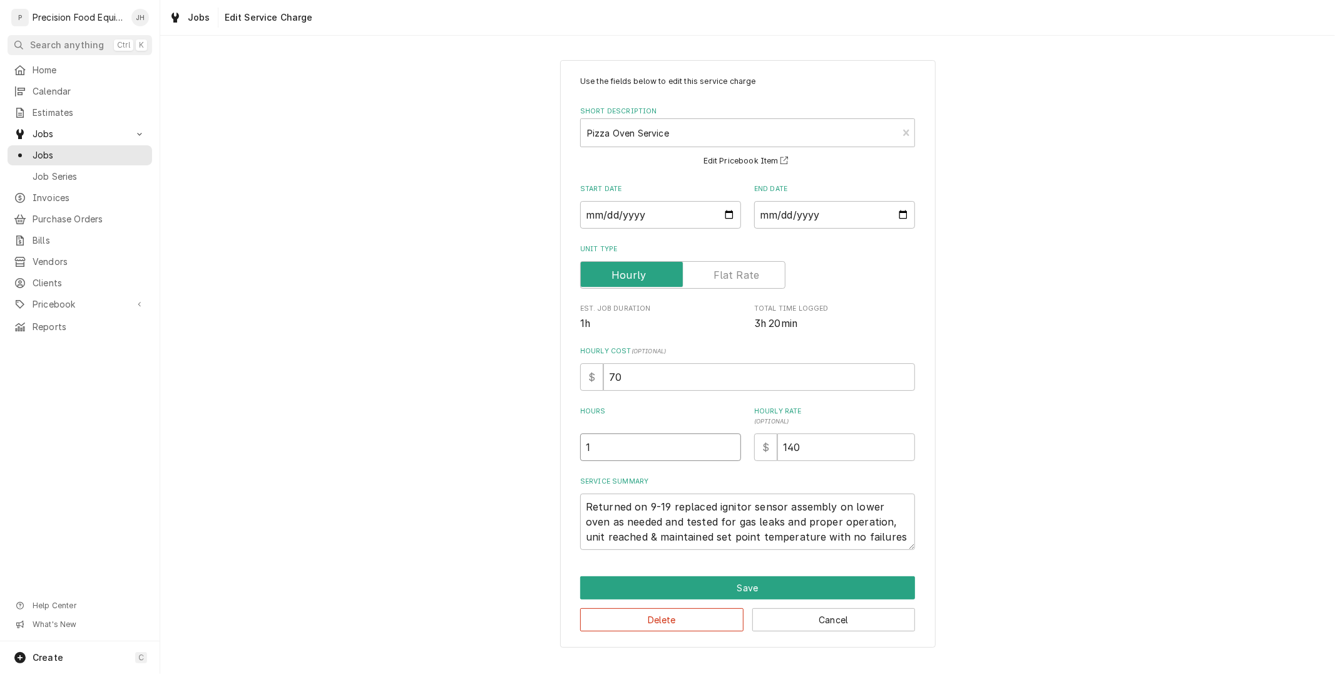
drag, startPoint x: 671, startPoint y: 441, endPoint x: 232, endPoint y: 503, distance: 443.8
click at [232, 503] on div "Use the fields below to edit this service charge Short Description Pizza Oven S…" at bounding box center [747, 353] width 1175 height 609
type textarea "x"
type input "3"
type textarea "x"
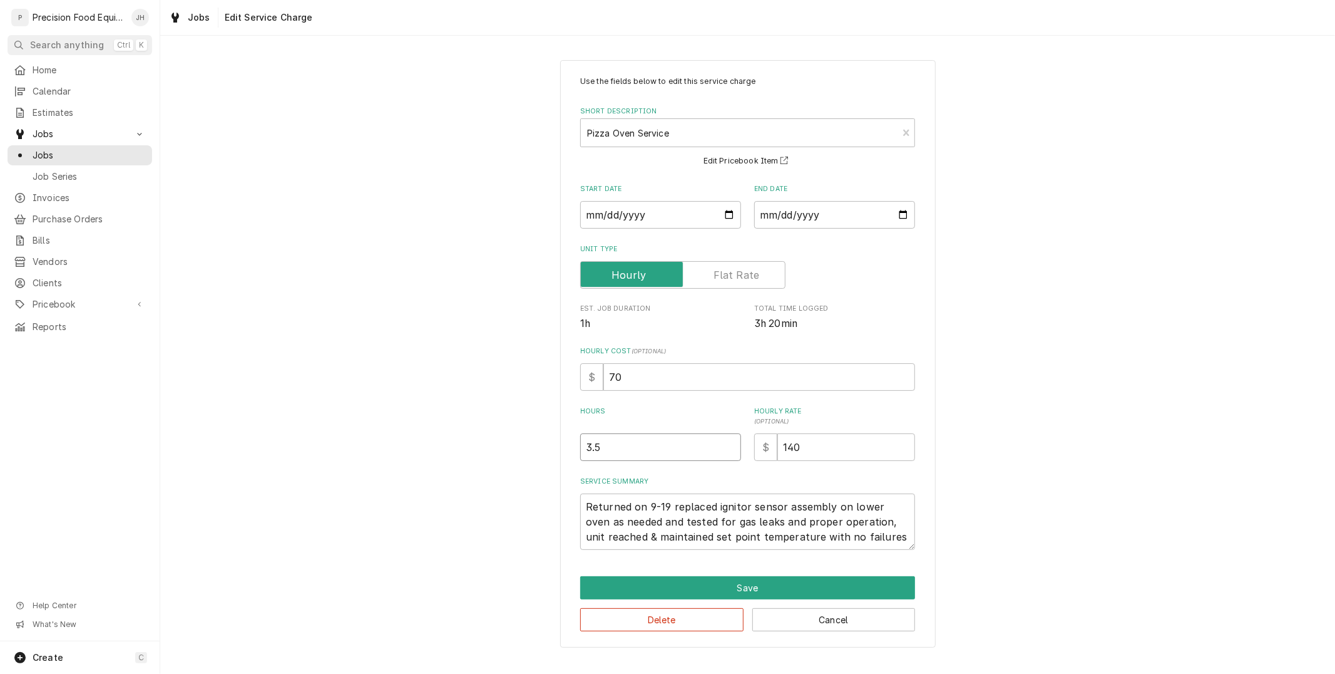
type input "3.5"
click at [756, 528] on textarea "Returned on 9-19 replaced ignitor sensor assembly on lower oven as needed and t…" at bounding box center [747, 521] width 335 height 56
type textarea "x"
type textarea "Returned on 9-19 replaced igniter sensor assembly on lower oven as needed and t…"
click at [783, 589] on button "Save" at bounding box center [747, 587] width 335 height 23
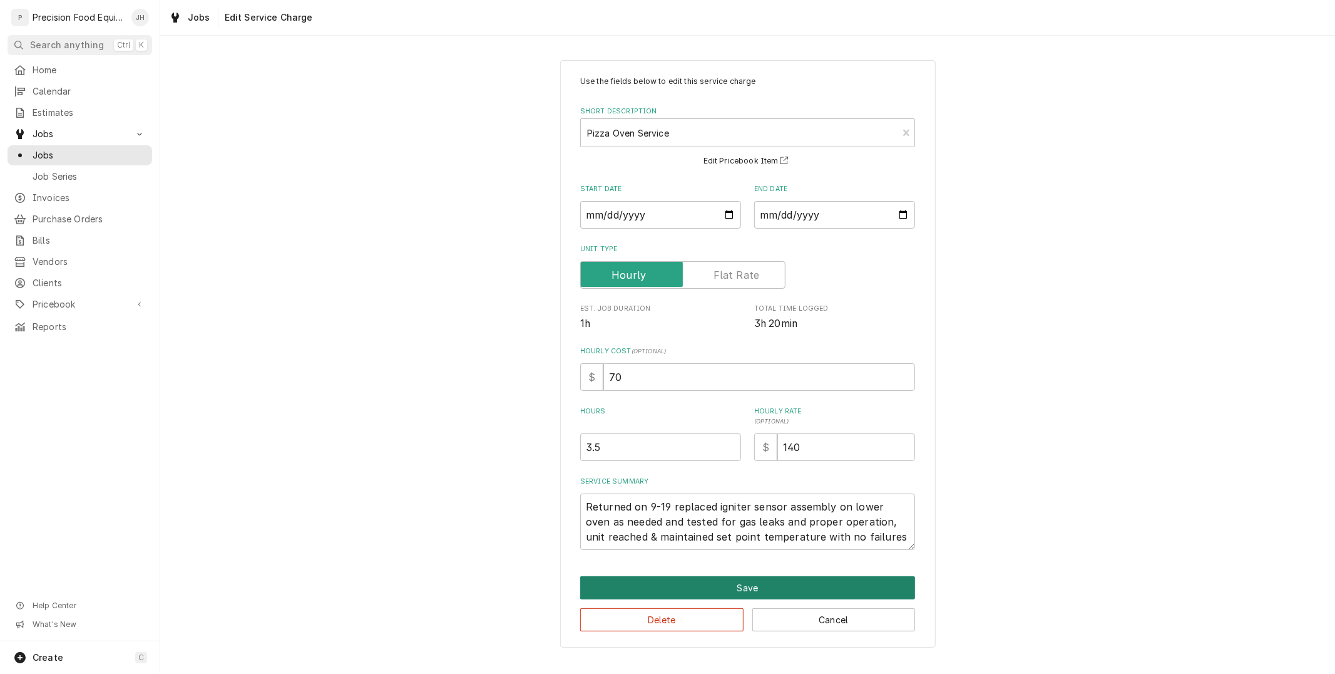
type textarea "x"
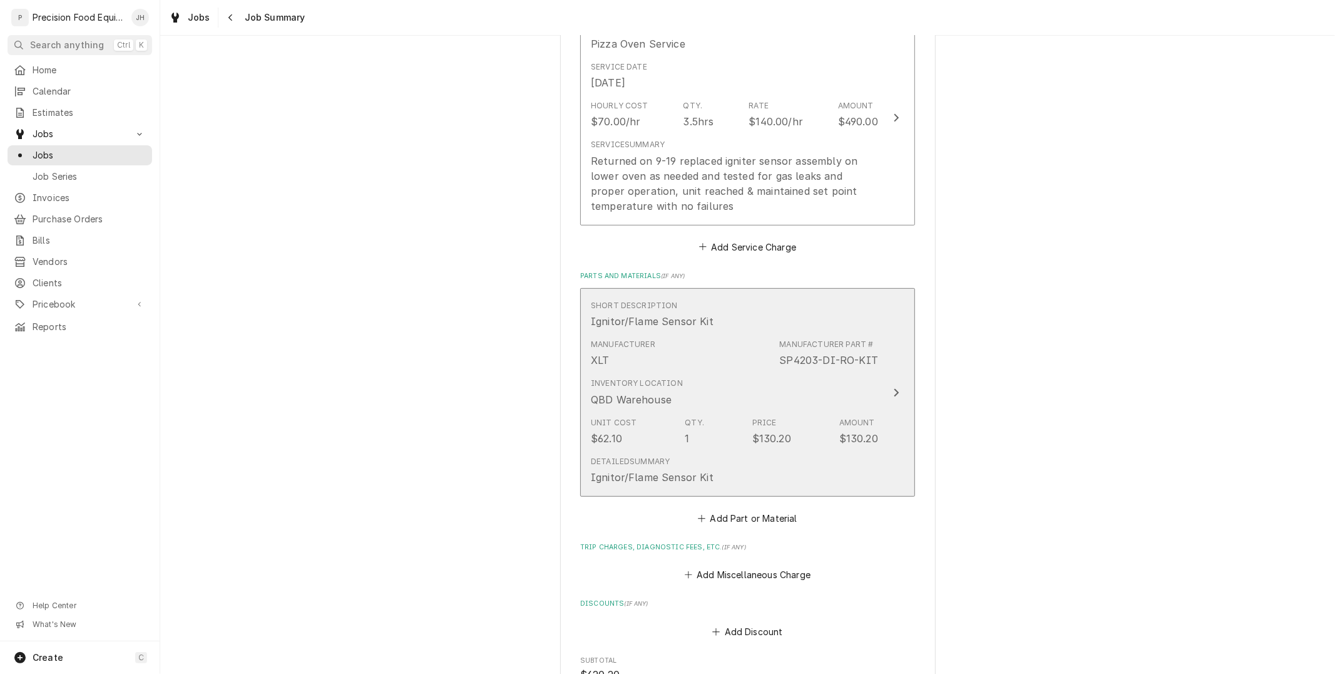
scroll to position [556, 0]
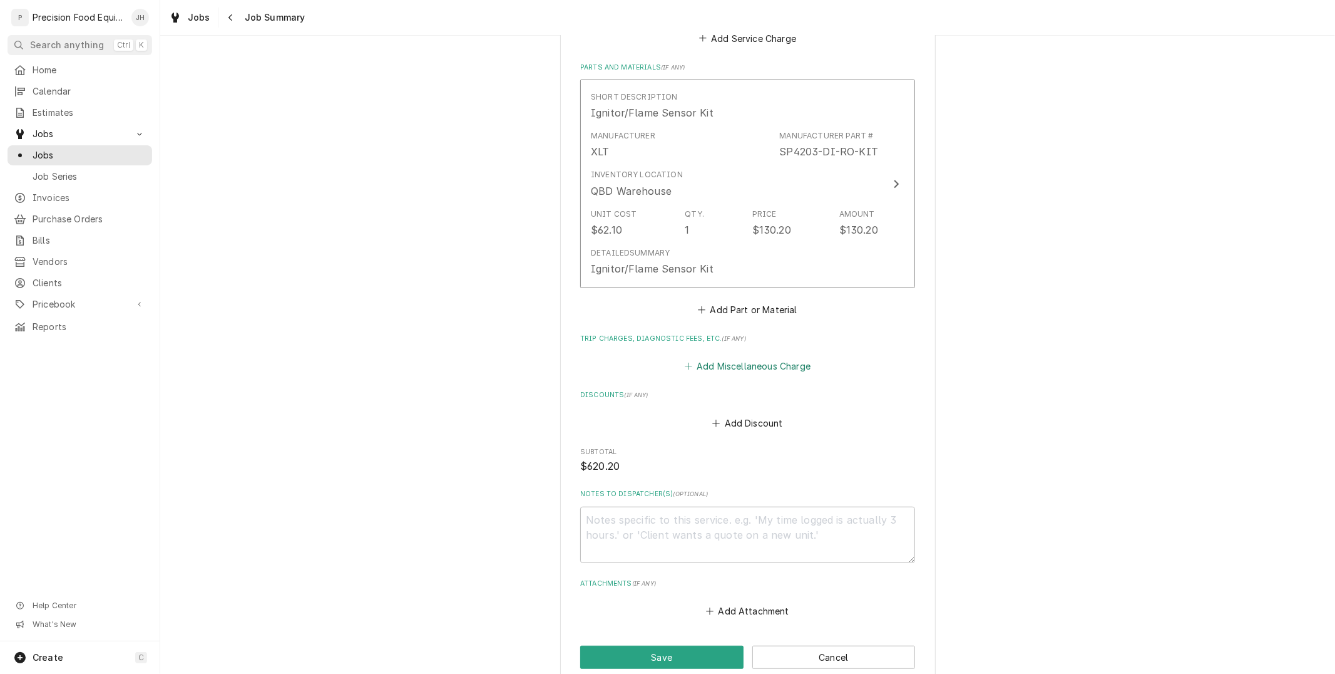
click at [737, 363] on button "Add Miscellaneous Charge" at bounding box center [747, 366] width 130 height 18
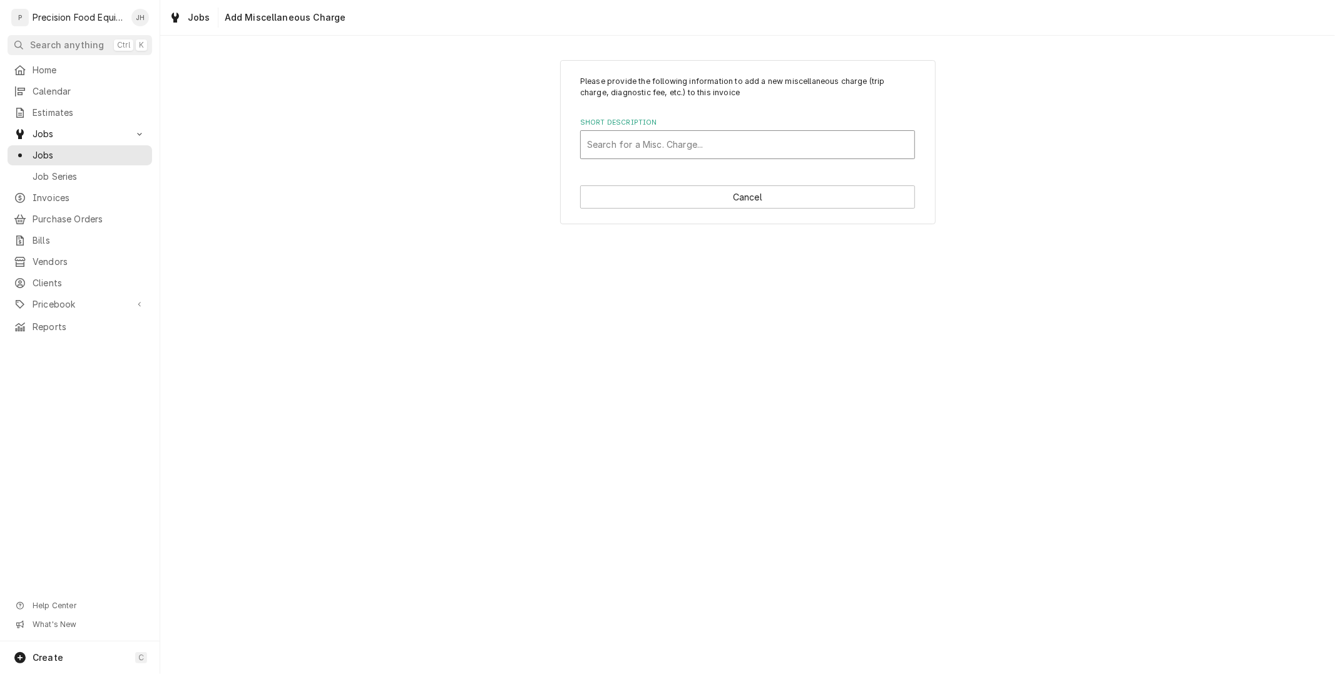
click at [674, 151] on div "Short Description" at bounding box center [747, 144] width 321 height 23
type input "tr"
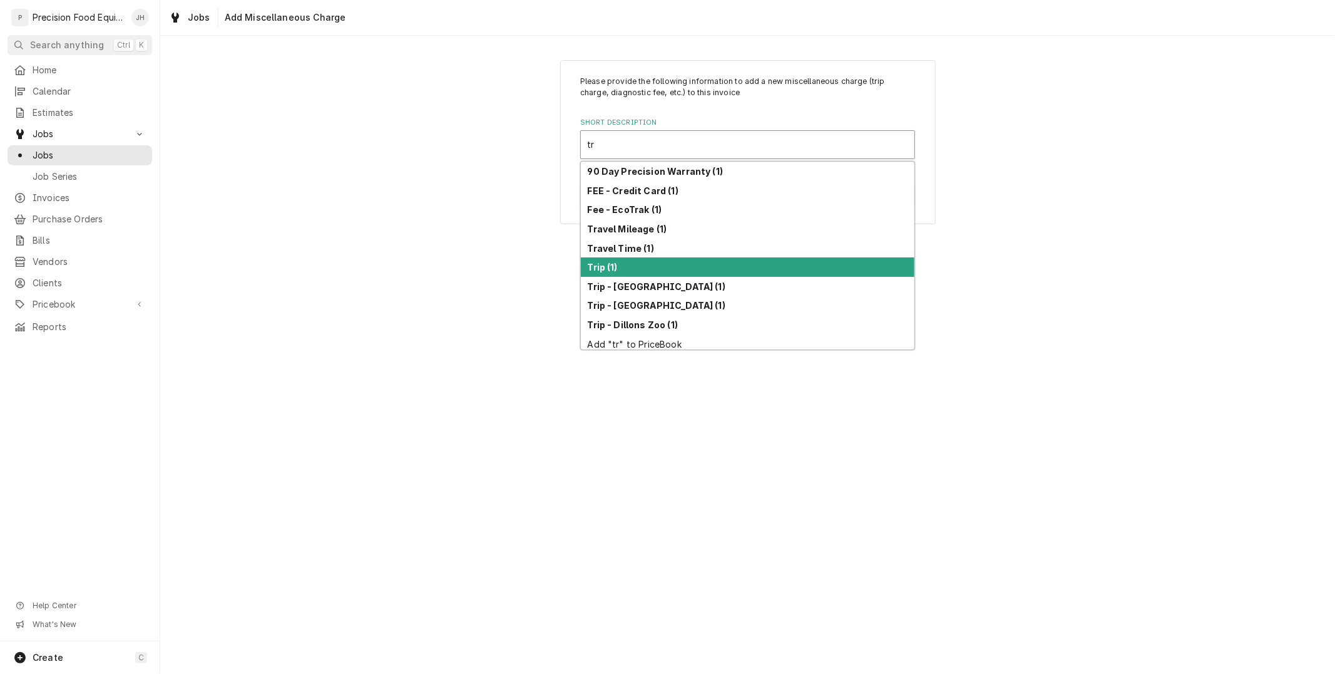
click at [654, 265] on div "Trip (1)" at bounding box center [748, 266] width 334 height 19
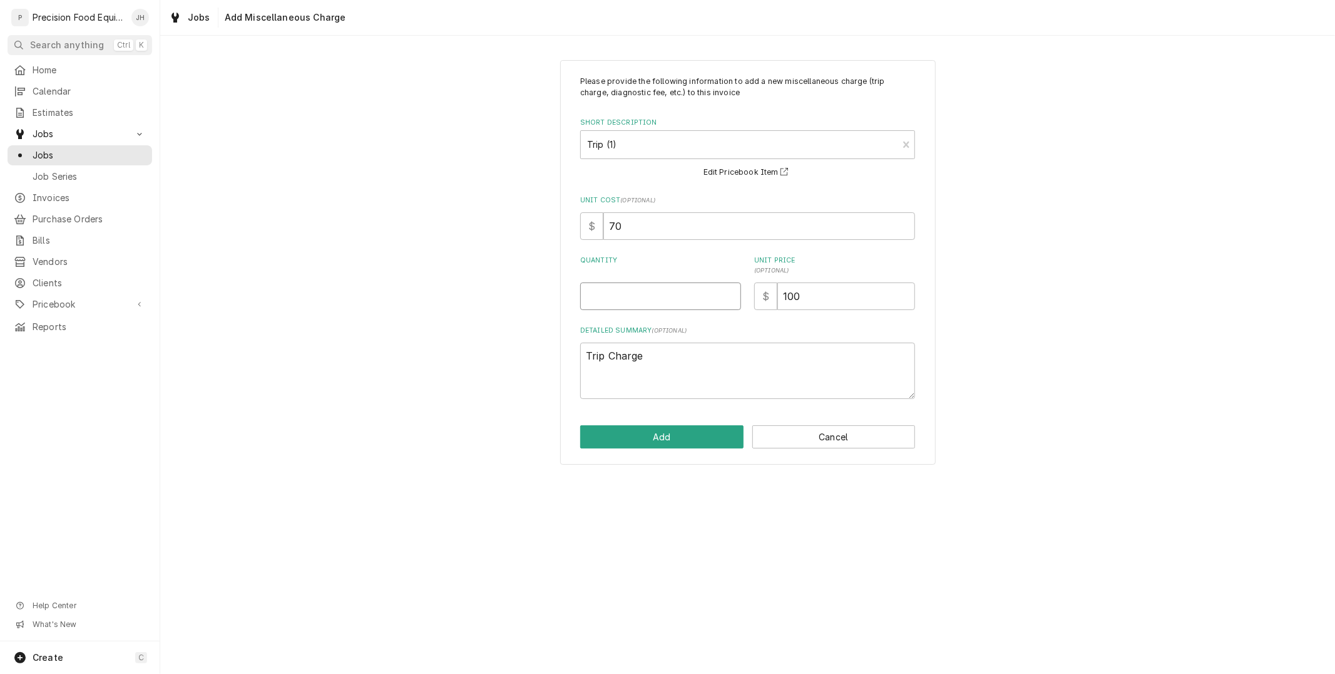
click at [687, 299] on input "Quantity" at bounding box center [660, 296] width 161 height 28
type textarea "x"
type input "1"
click at [696, 428] on button "Add" at bounding box center [661, 436] width 163 height 23
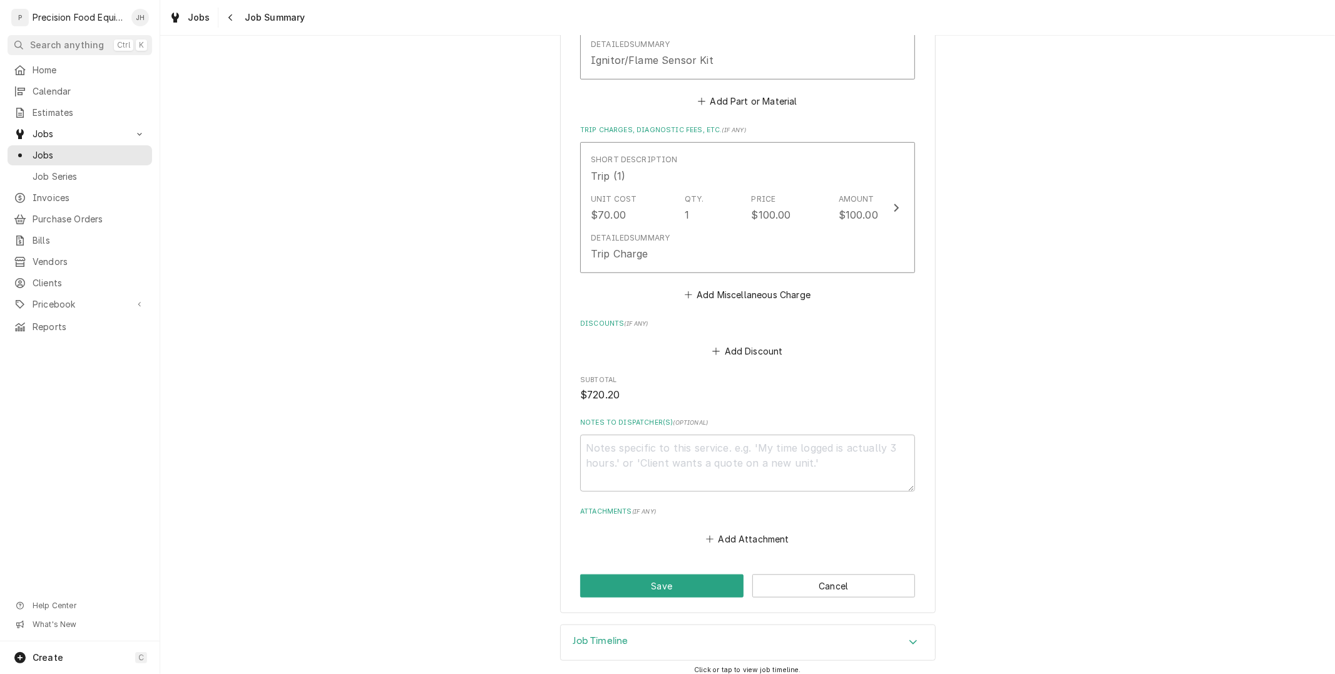
scroll to position [765, 0]
click at [724, 458] on textarea "Notes to Dispatcher(s) ( optional )" at bounding box center [747, 462] width 335 height 56
type textarea "x"
type textarea "R"
type textarea "x"
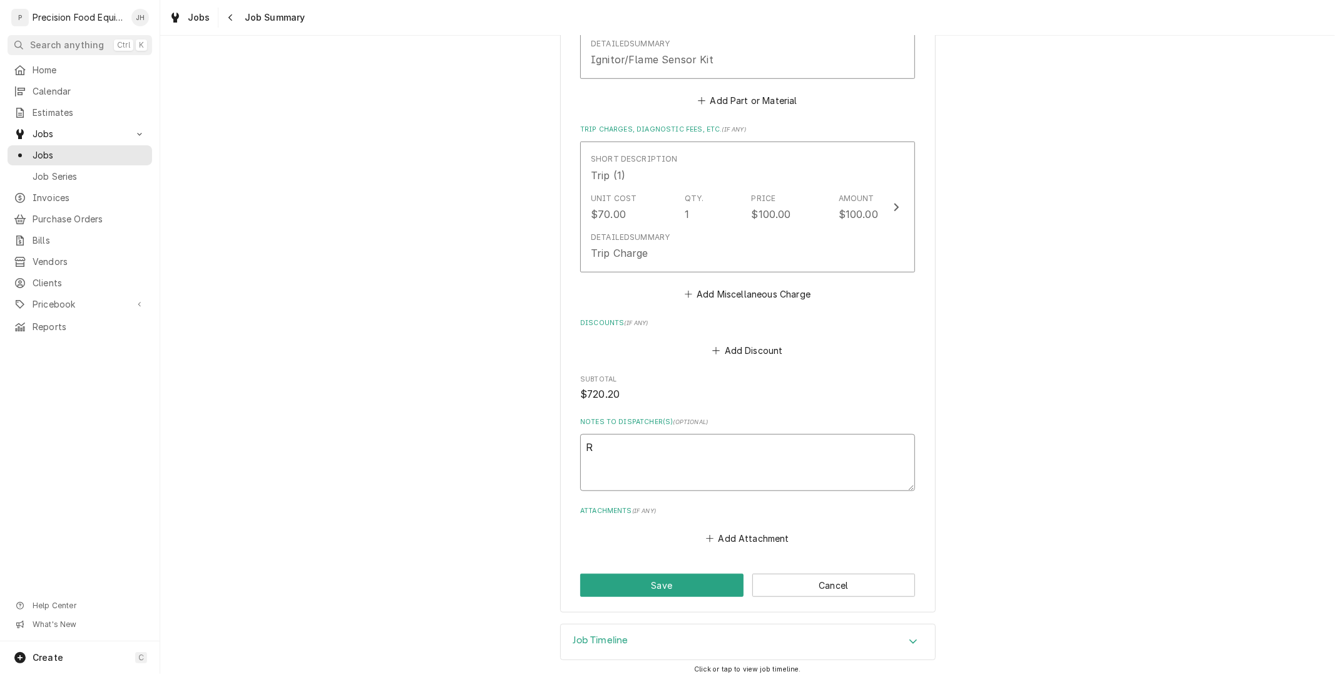
type textarea "Re"
type textarea "x"
type textarea "Rea"
type textarea "x"
type textarea "Read"
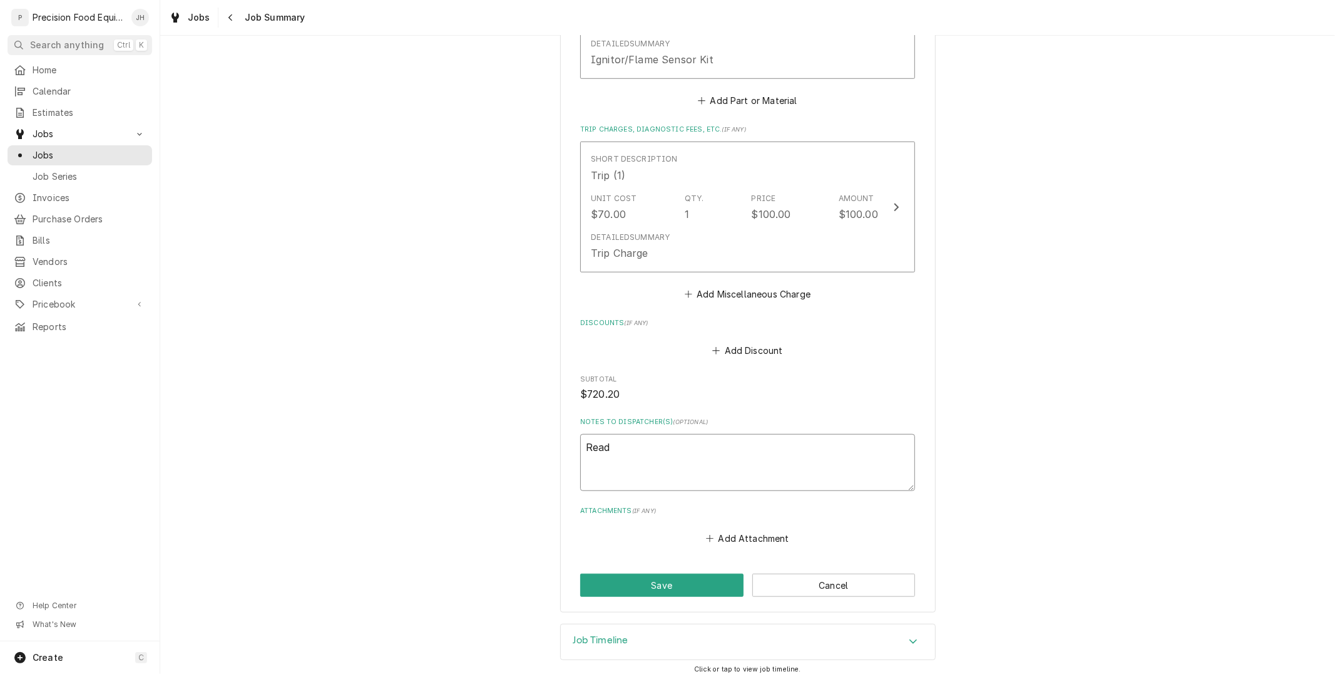
type textarea "x"
type textarea "Ready"
type textarea "x"
type textarea "Ready"
type textarea "x"
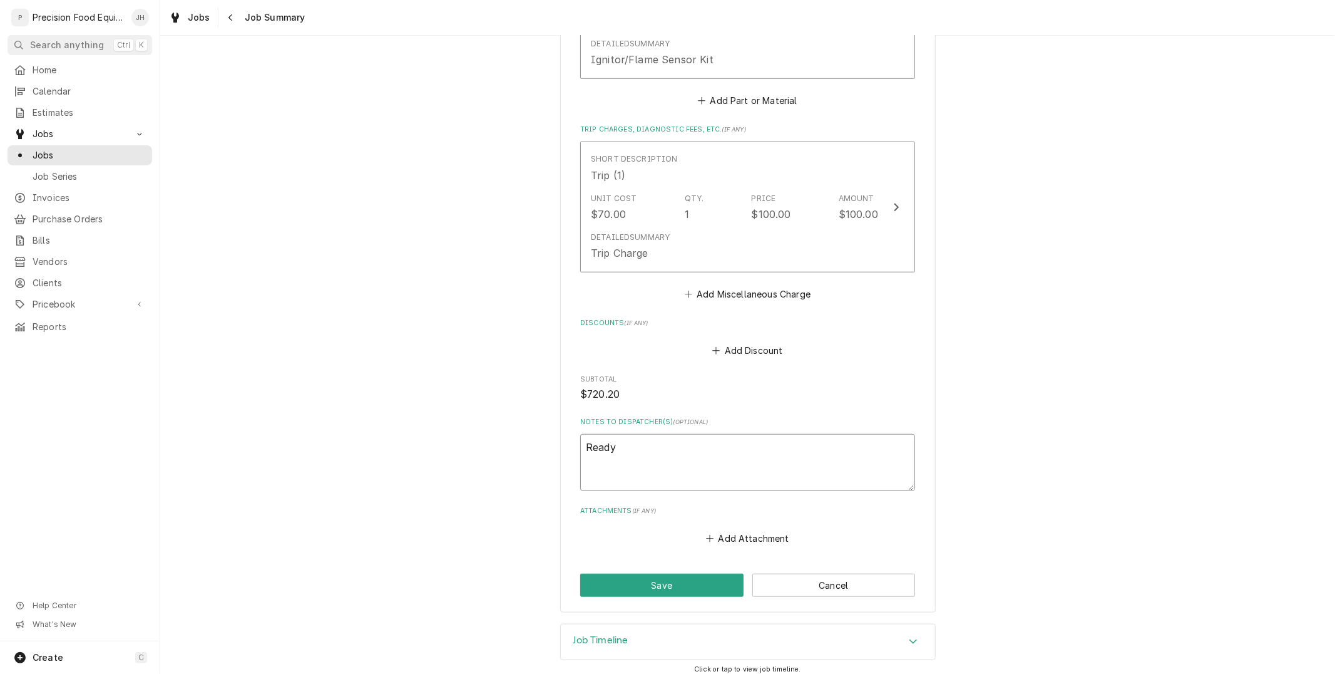
type textarea "Ready t"
type textarea "x"
type textarea "Ready to"
type textarea "x"
type textarea "Ready to"
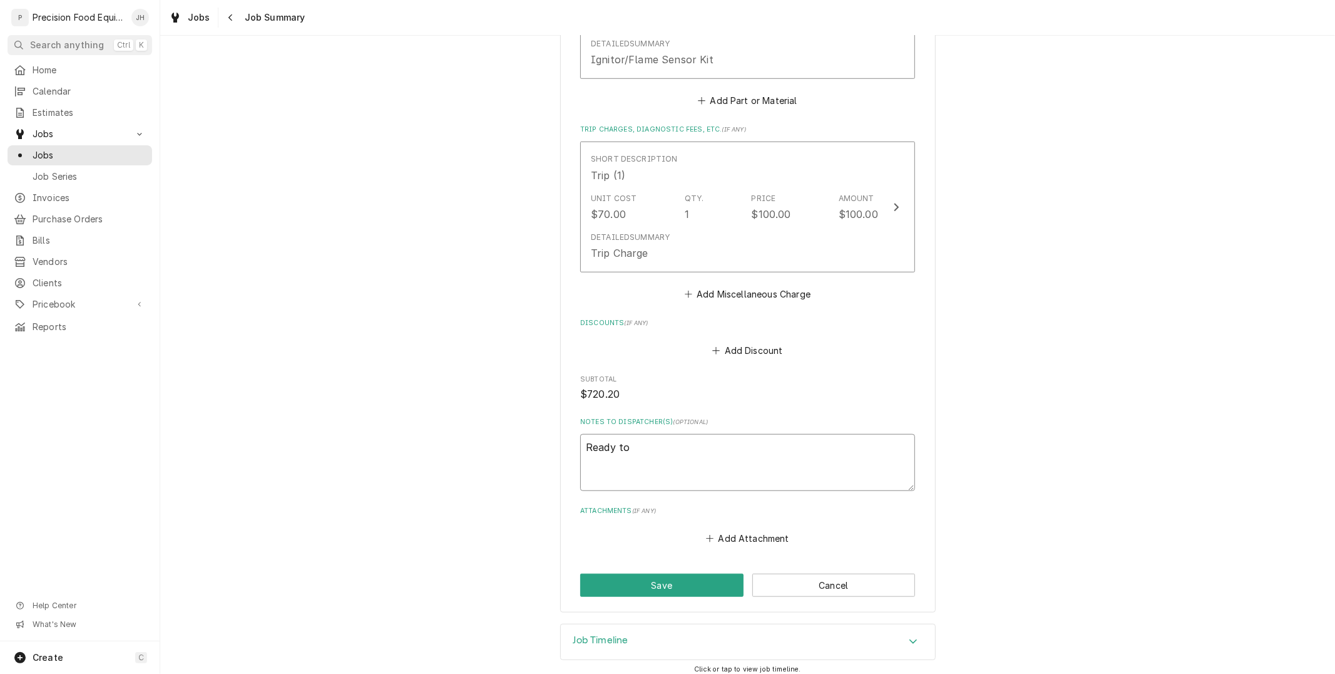
type textarea "x"
type textarea "Ready to i"
type textarea "x"
type textarea "Ready to inv"
type textarea "x"
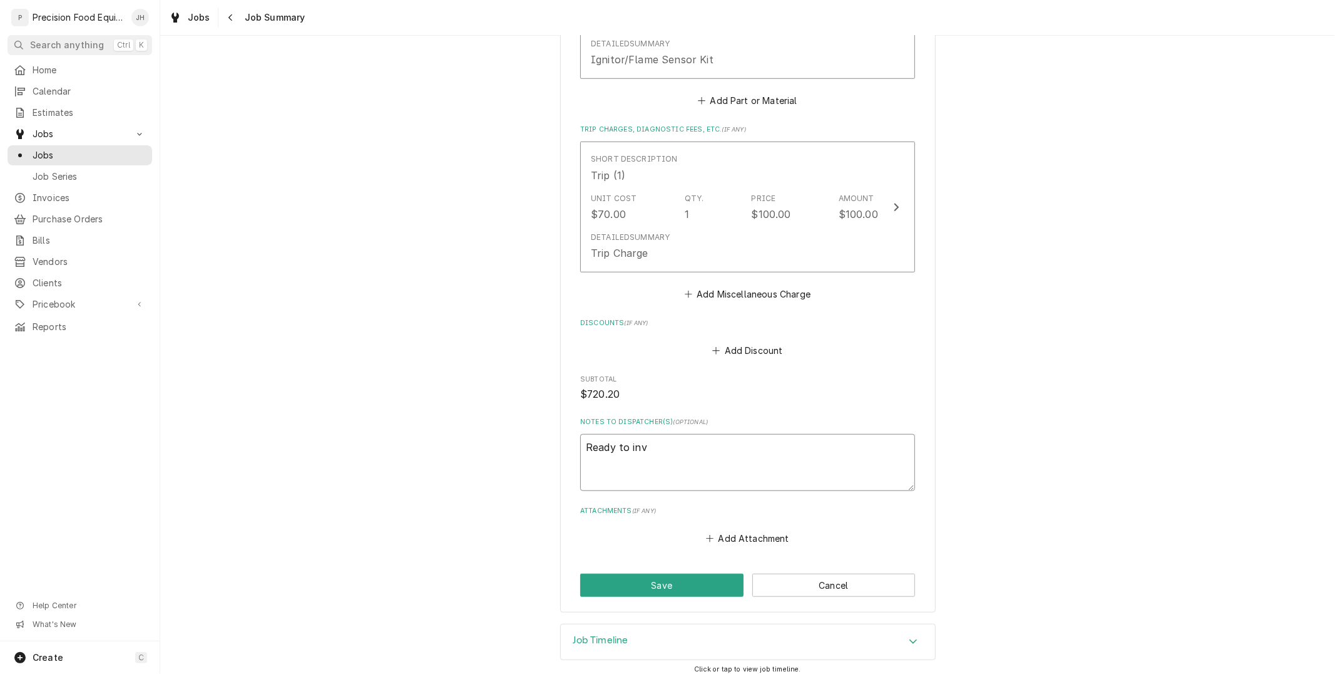
type textarea "Ready to invo"
type textarea "x"
type textarea "Ready to invoc"
type textarea "x"
type textarea "Ready to invo"
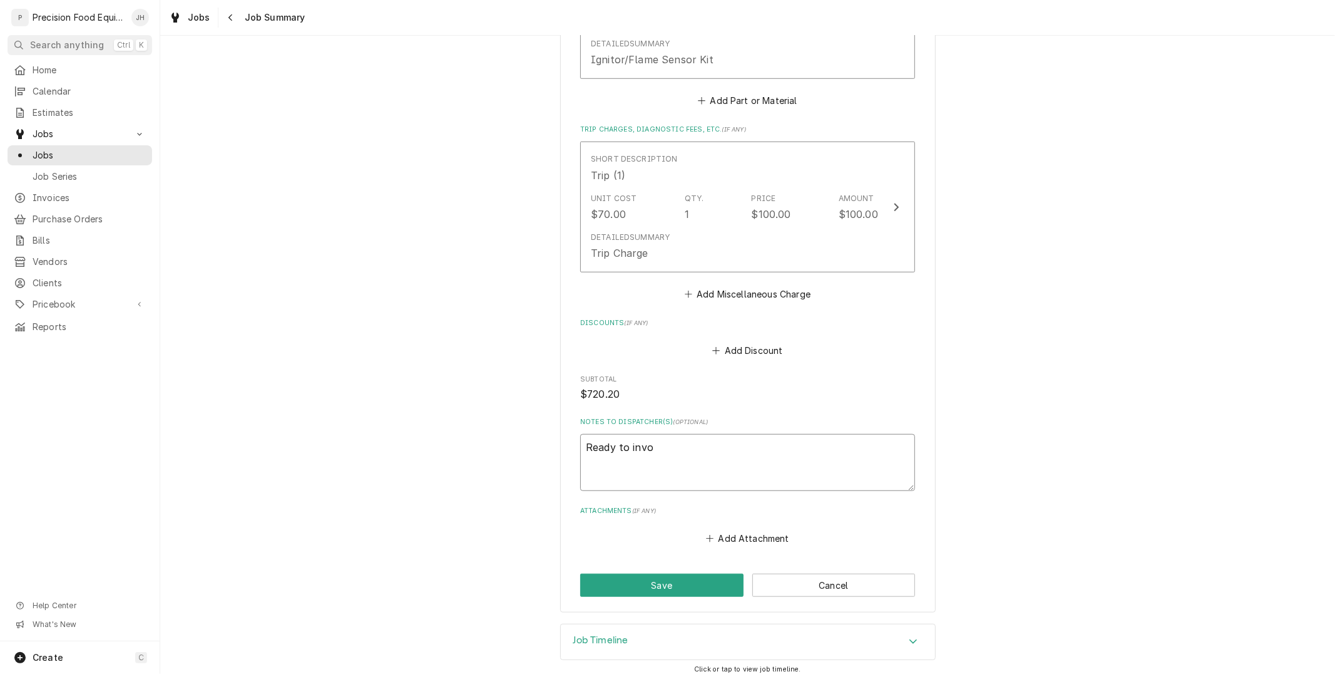
type textarea "x"
type textarea "Ready to invoi"
type textarea "x"
type textarea "Ready to invoic"
type textarea "x"
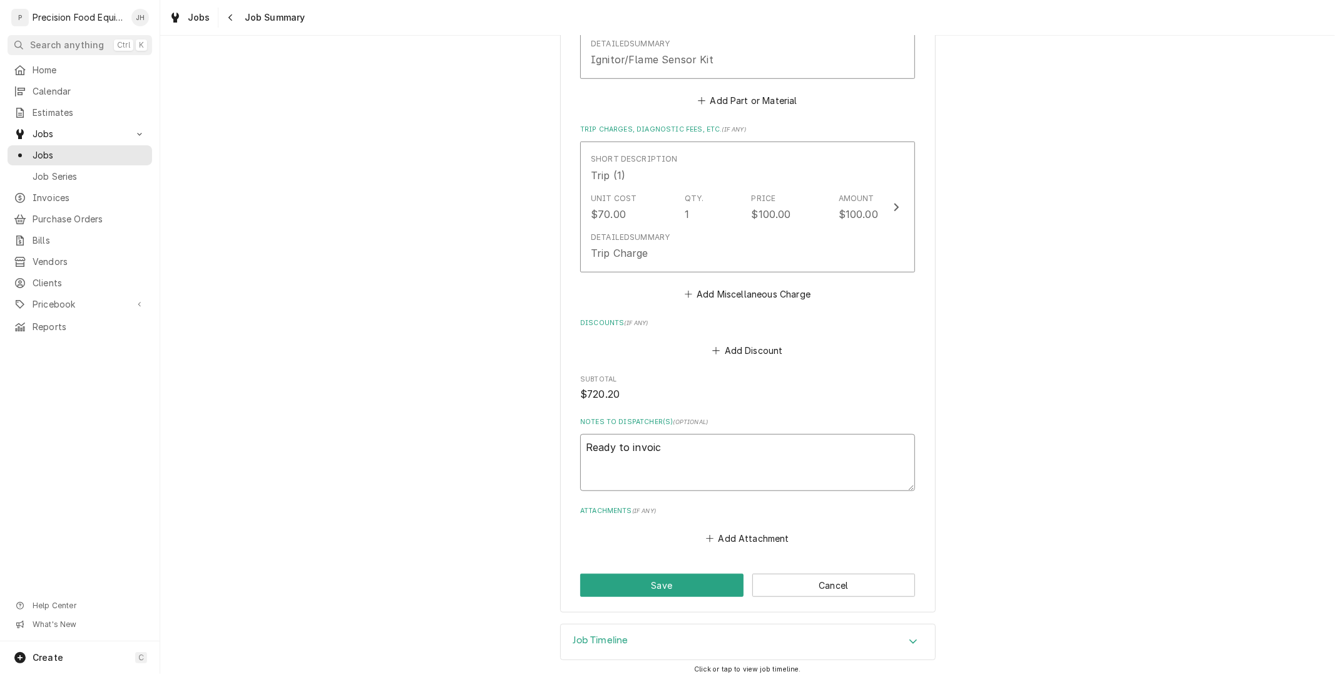
type textarea "Ready to invoice"
type textarea "x"
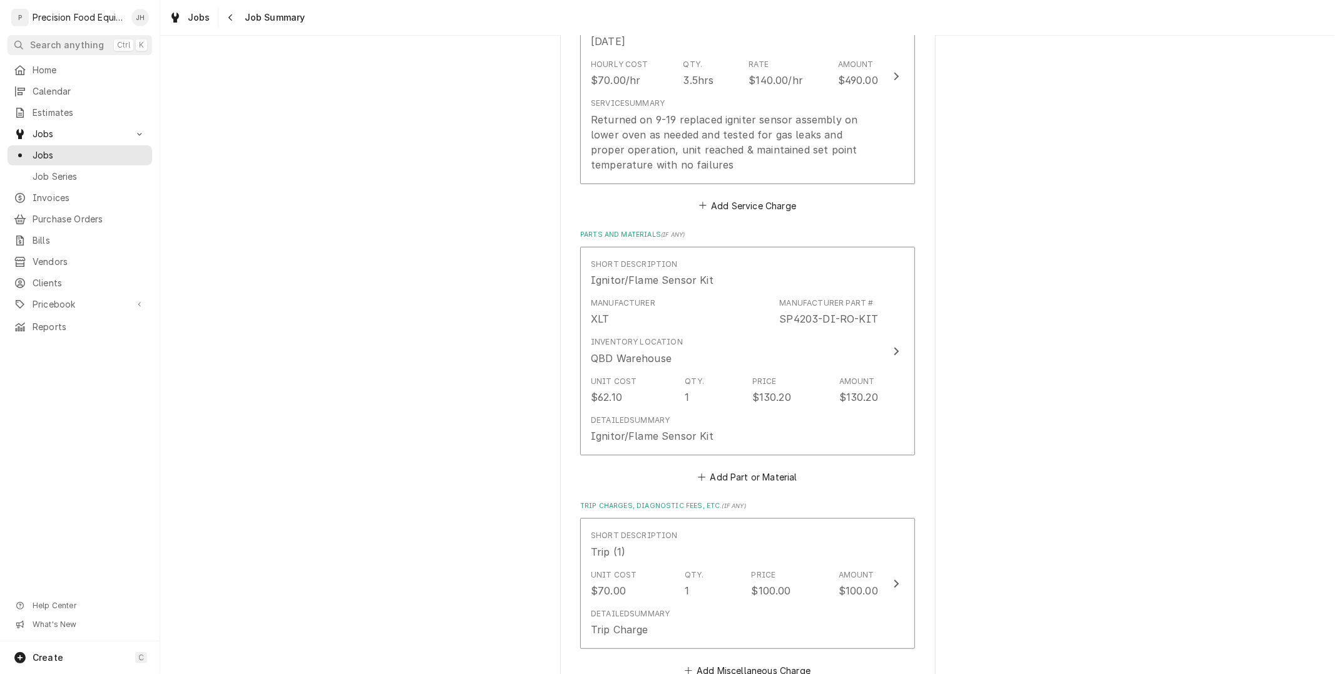
scroll to position [773, 0]
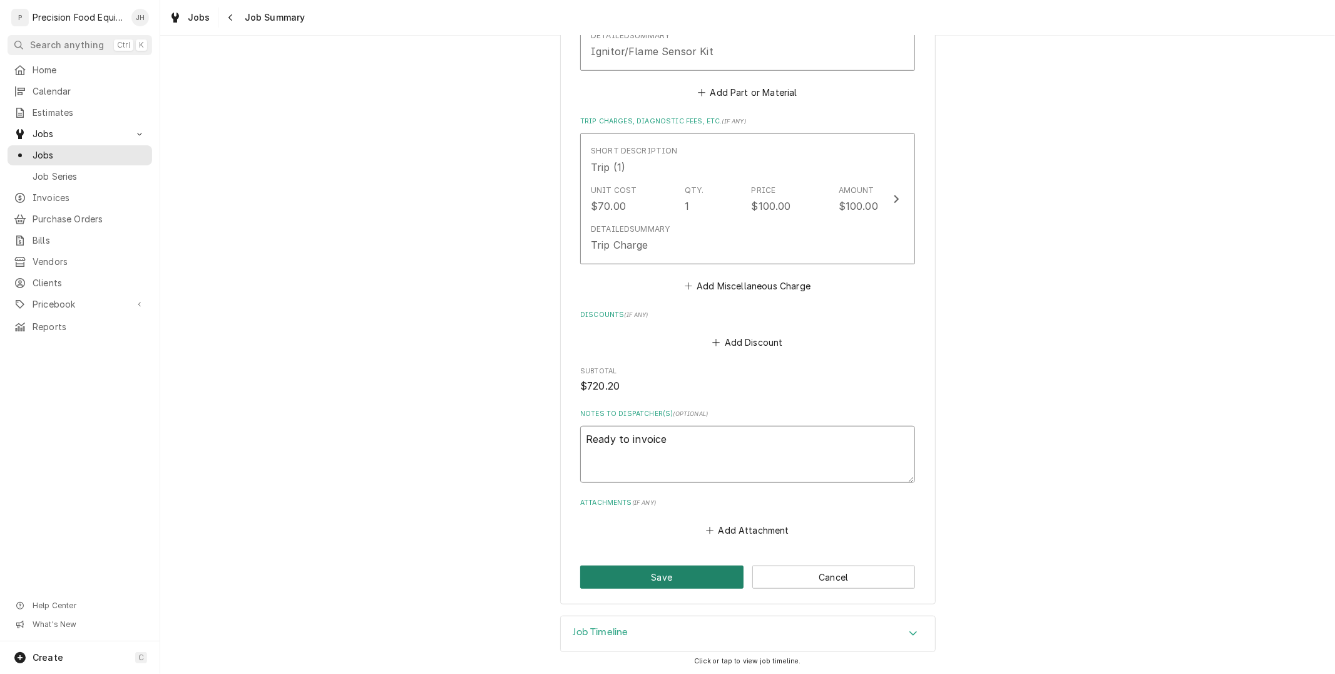
type textarea "Ready to invoice"
click at [691, 582] on button "Save" at bounding box center [661, 576] width 163 height 23
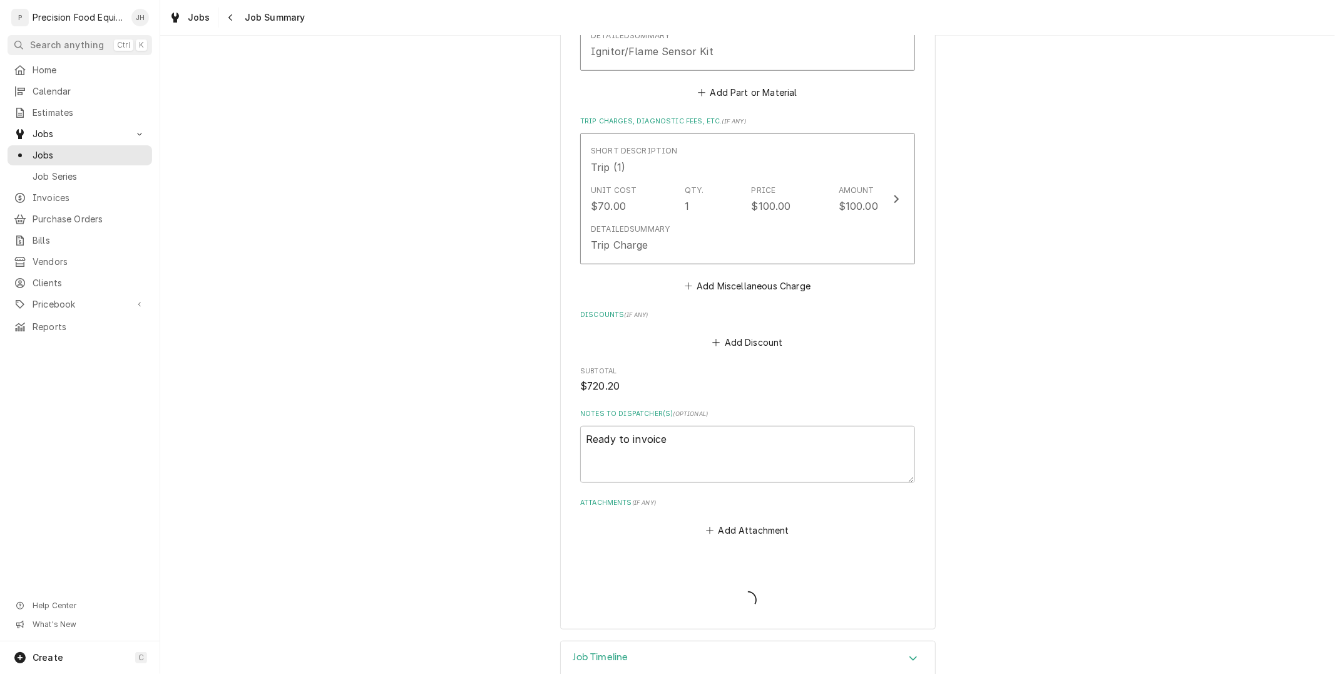
type textarea "x"
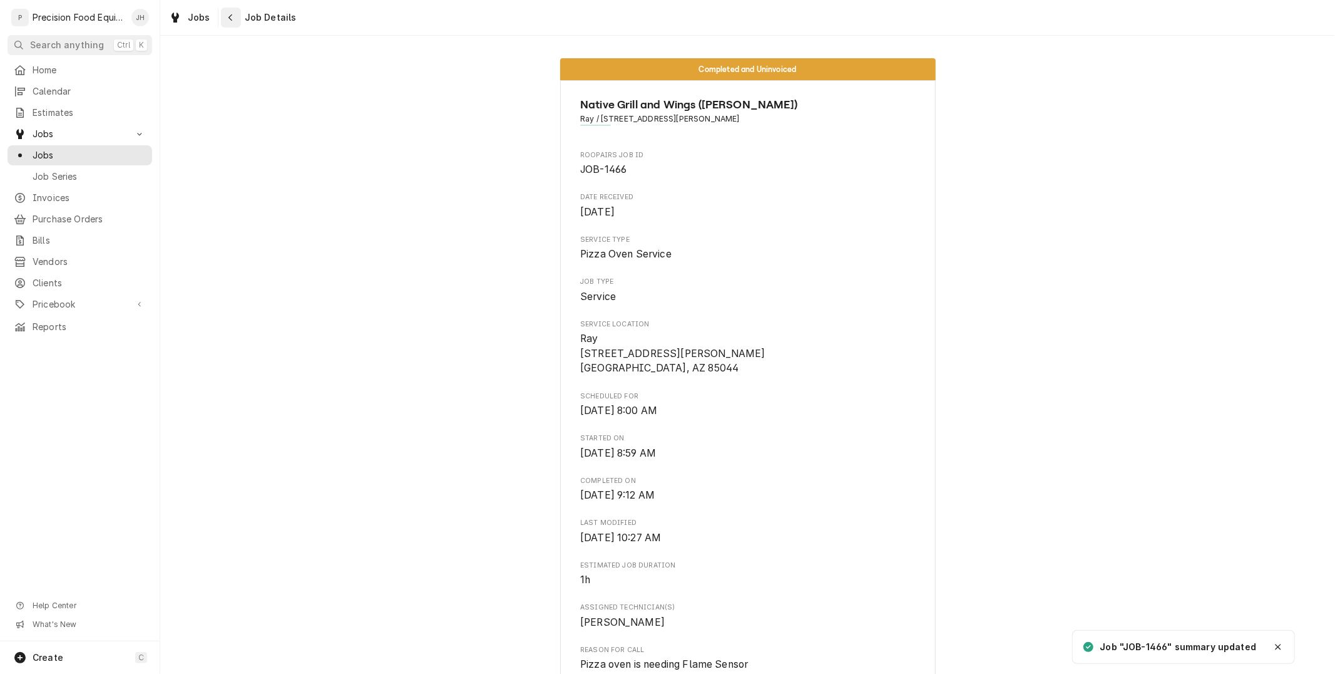
click at [228, 19] on icon "Navigate back" at bounding box center [231, 17] width 6 height 9
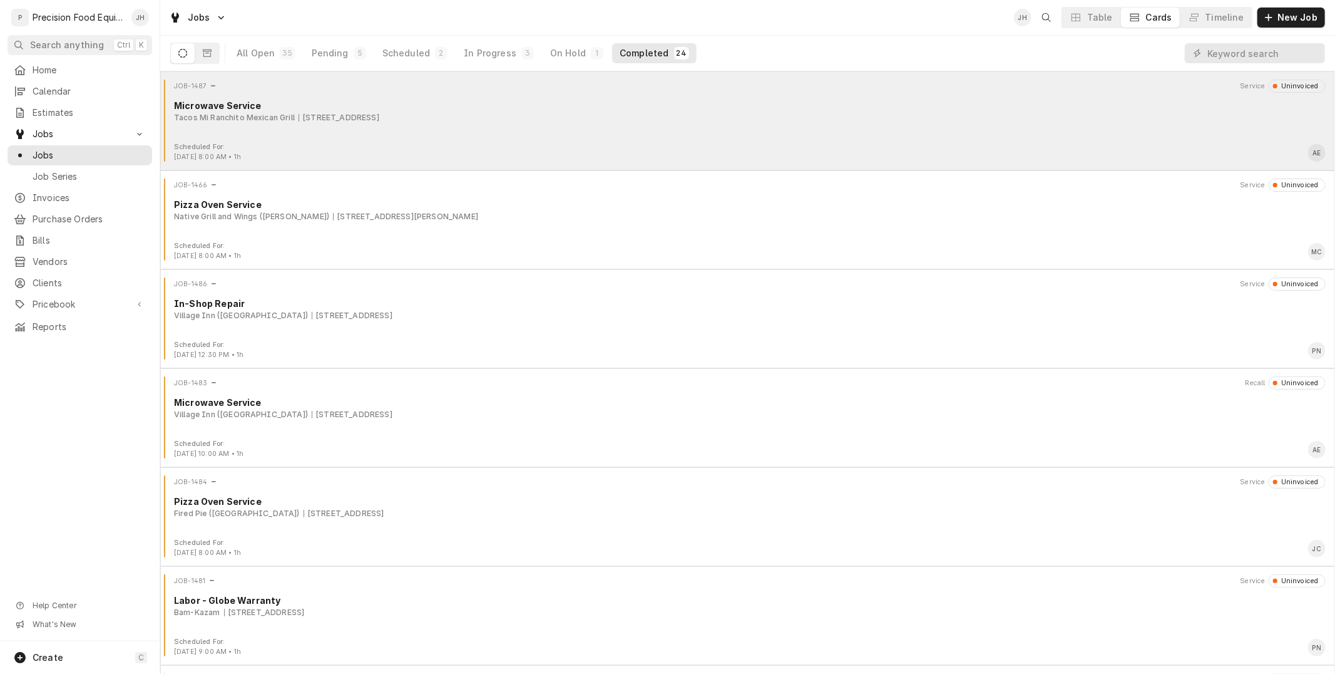
click at [492, 155] on div "Scheduled For: [DATE] 8:00 AM • 1h AE" at bounding box center [747, 152] width 1165 height 20
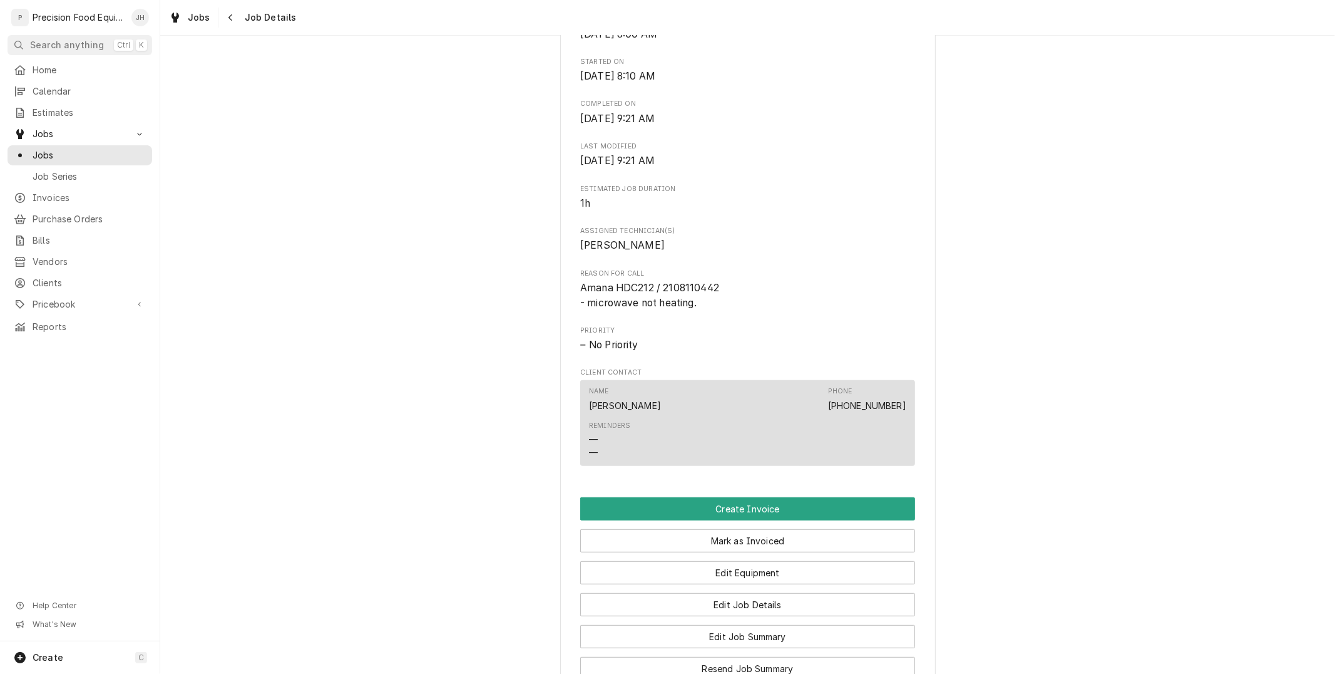
scroll to position [760, 0]
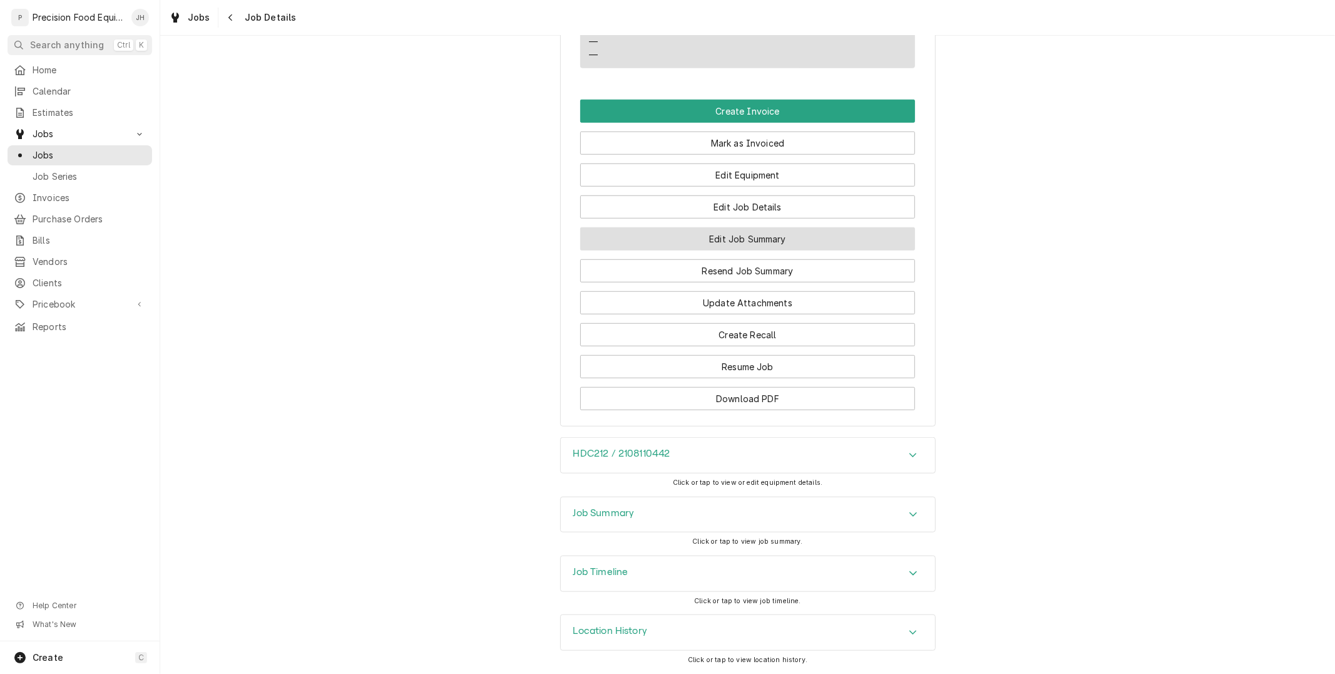
click at [710, 232] on button "Edit Job Summary" at bounding box center [747, 238] width 335 height 23
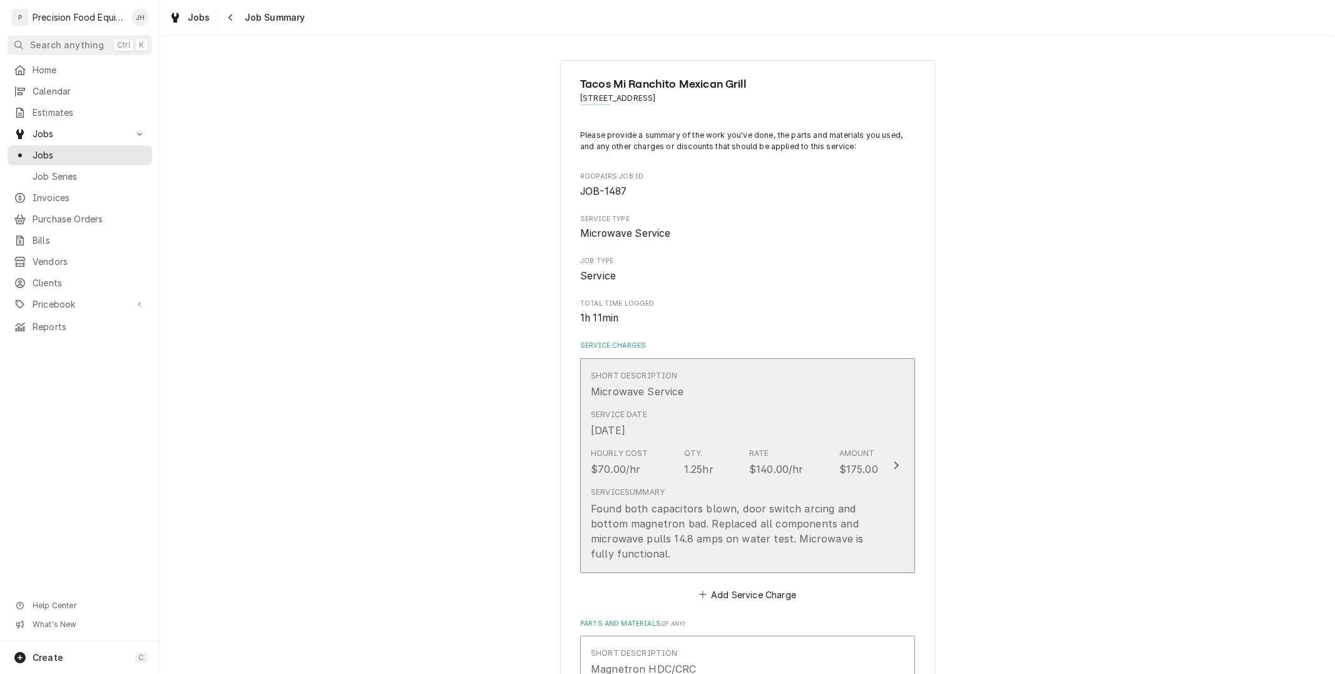
click at [692, 461] on div "1.25hr" at bounding box center [698, 468] width 29 height 15
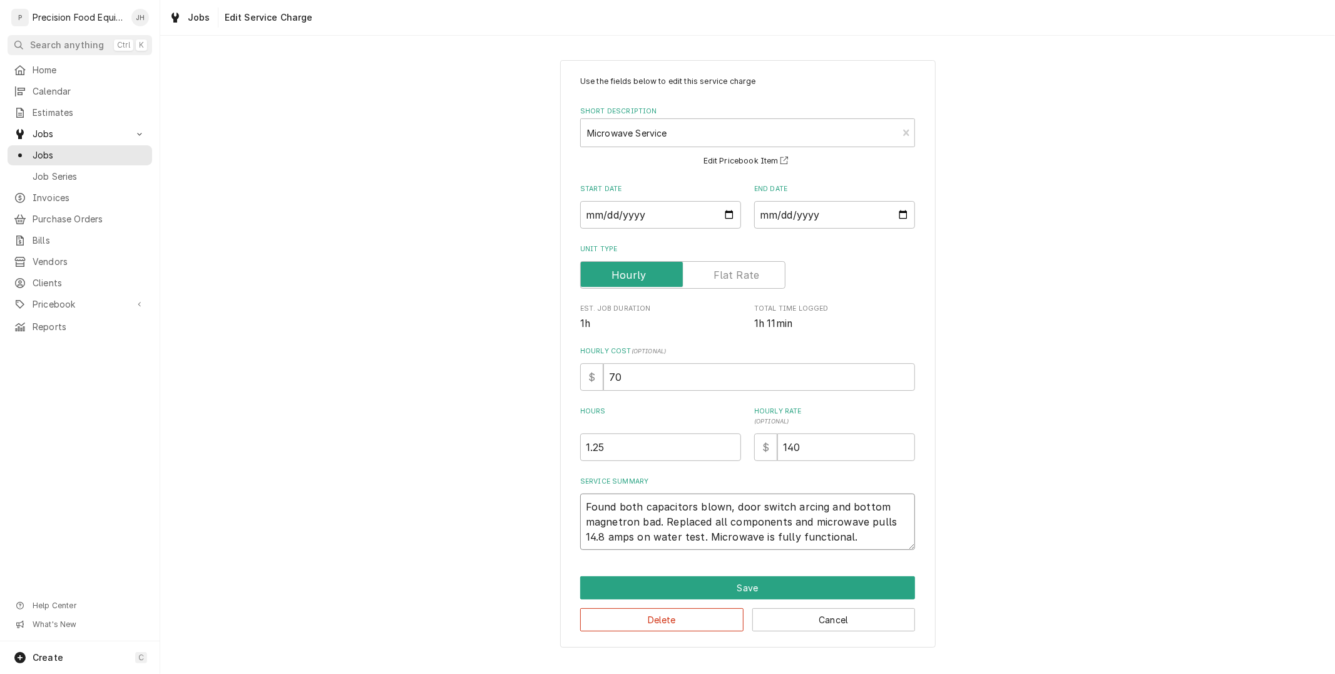
click at [697, 523] on textarea "Found both capacitors blown, door switch arcing and bottom magnetron bad. Repla…" at bounding box center [747, 521] width 335 height 56
click at [854, 585] on button "Save" at bounding box center [747, 587] width 335 height 23
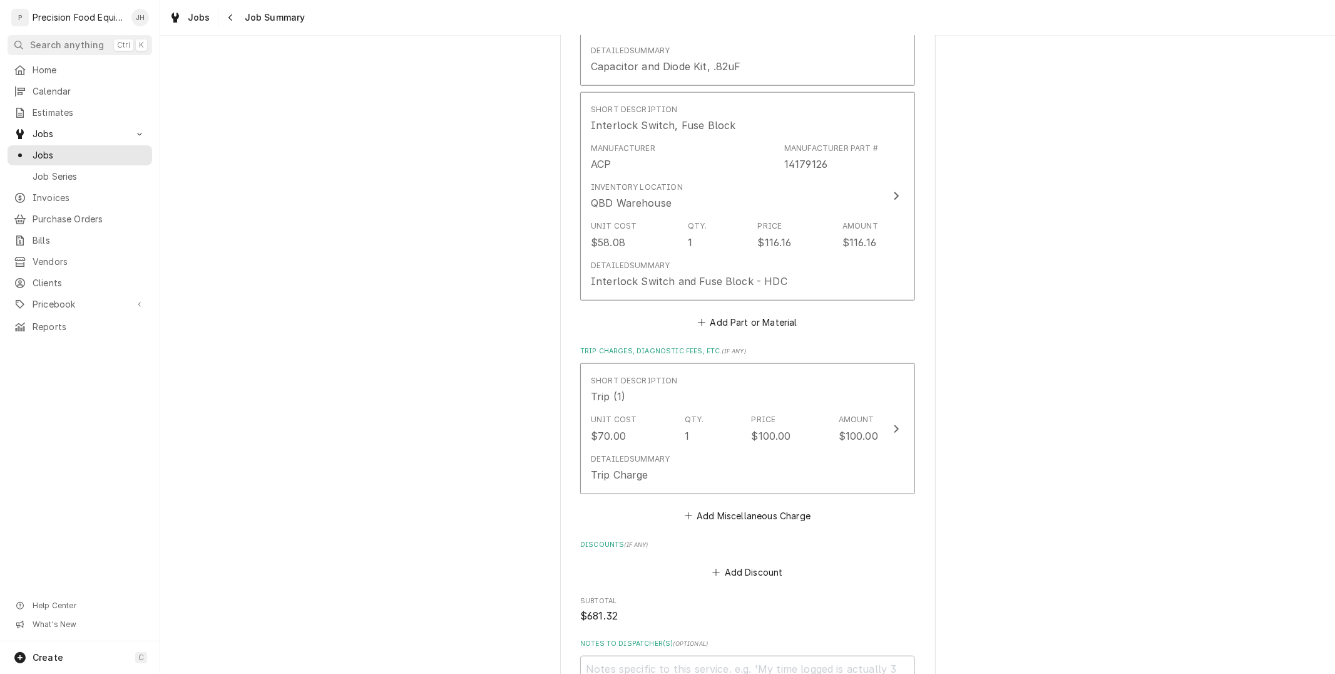
scroll to position [1043, 0]
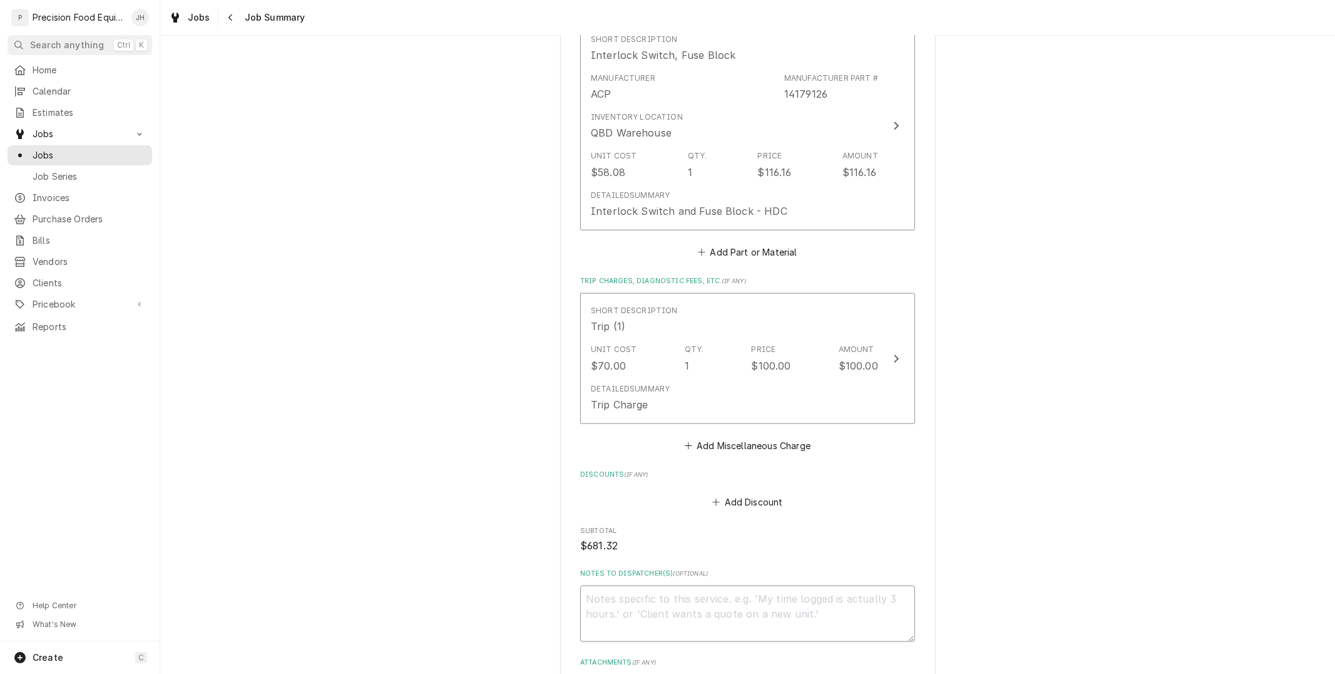
click at [847, 600] on textarea "Notes to Dispatcher(s) ( optional )" at bounding box center [747, 613] width 335 height 56
type textarea "x"
type textarea "Rae"
type textarea "x"
type textarea "Raedy"
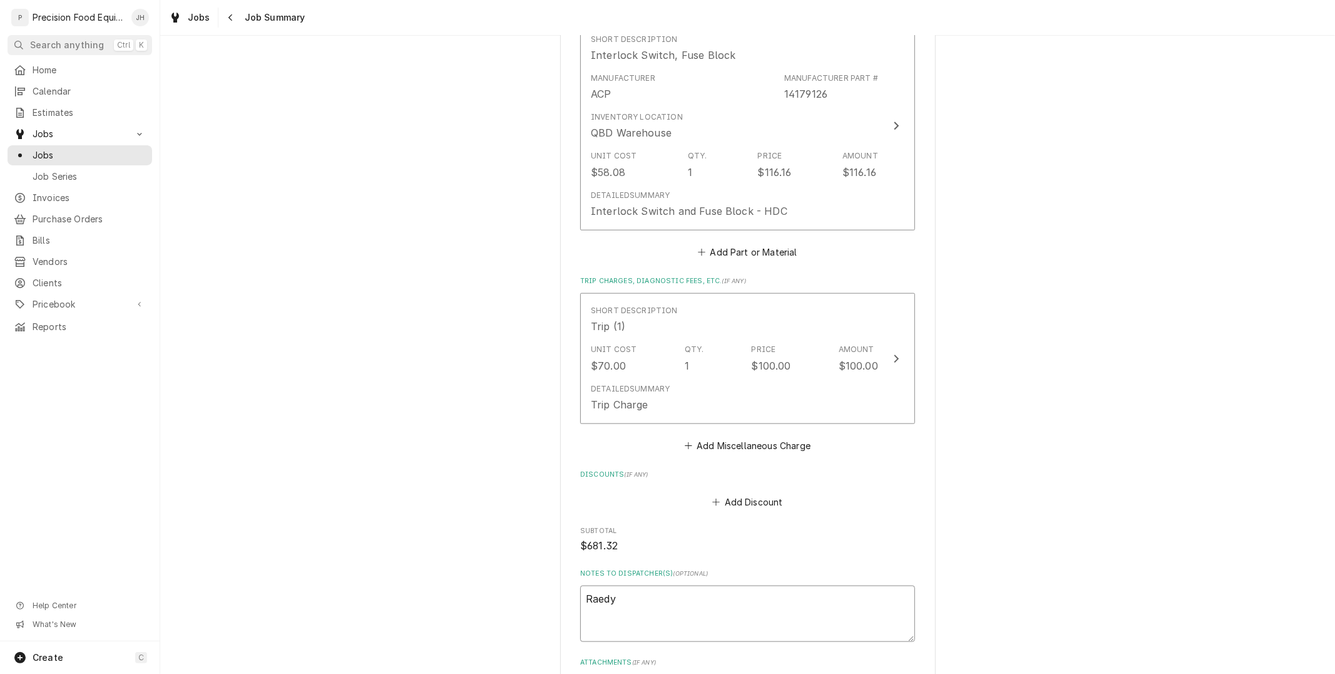
type textarea "x"
type textarea "Raedy t"
type textarea "x"
type textarea "Raedy"
type textarea "x"
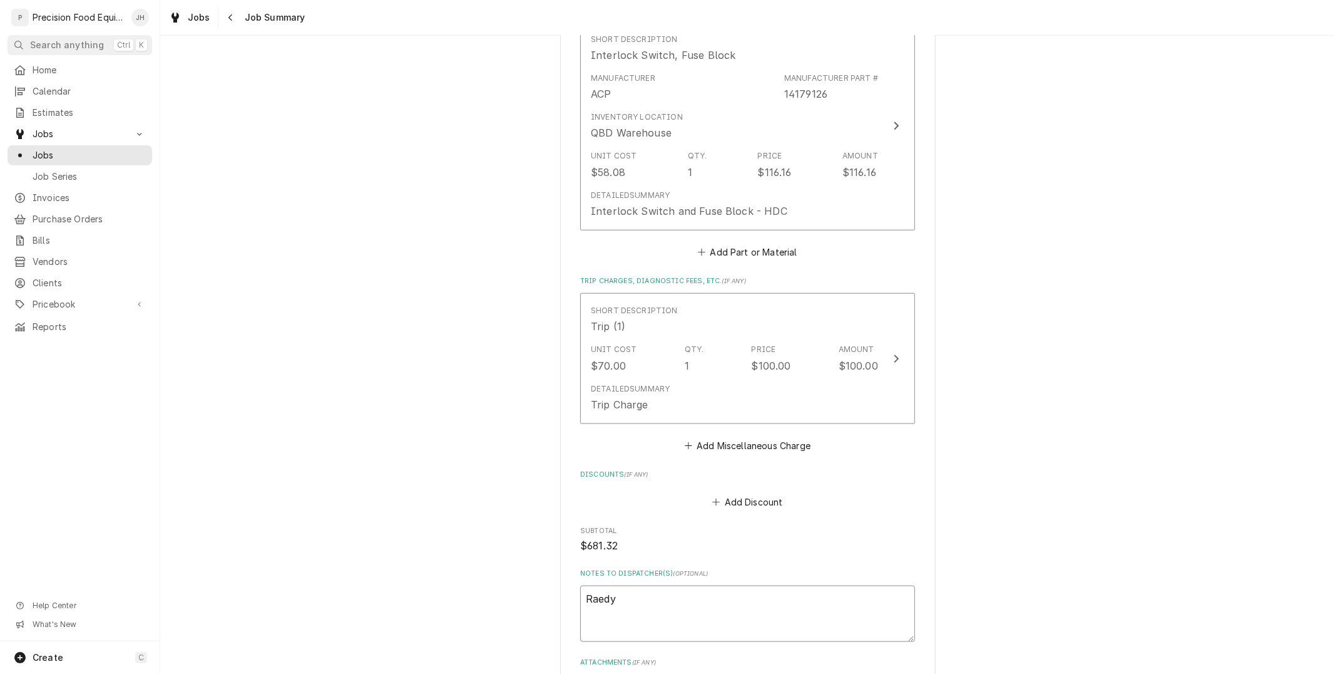
type textarea "Raedy"
type textarea "x"
type textarea "Raed"
type textarea "x"
type textarea "Rae"
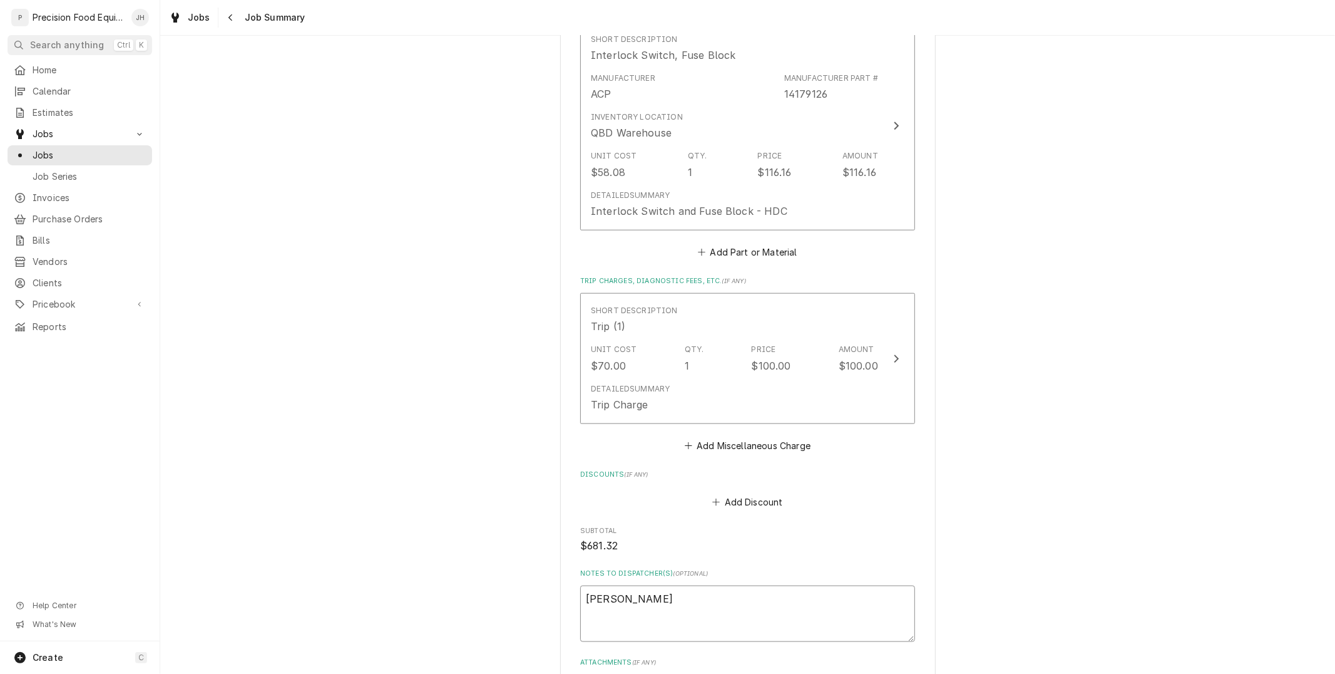
type textarea "x"
type textarea "Ra"
type textarea "x"
type textarea "R"
type textarea "x"
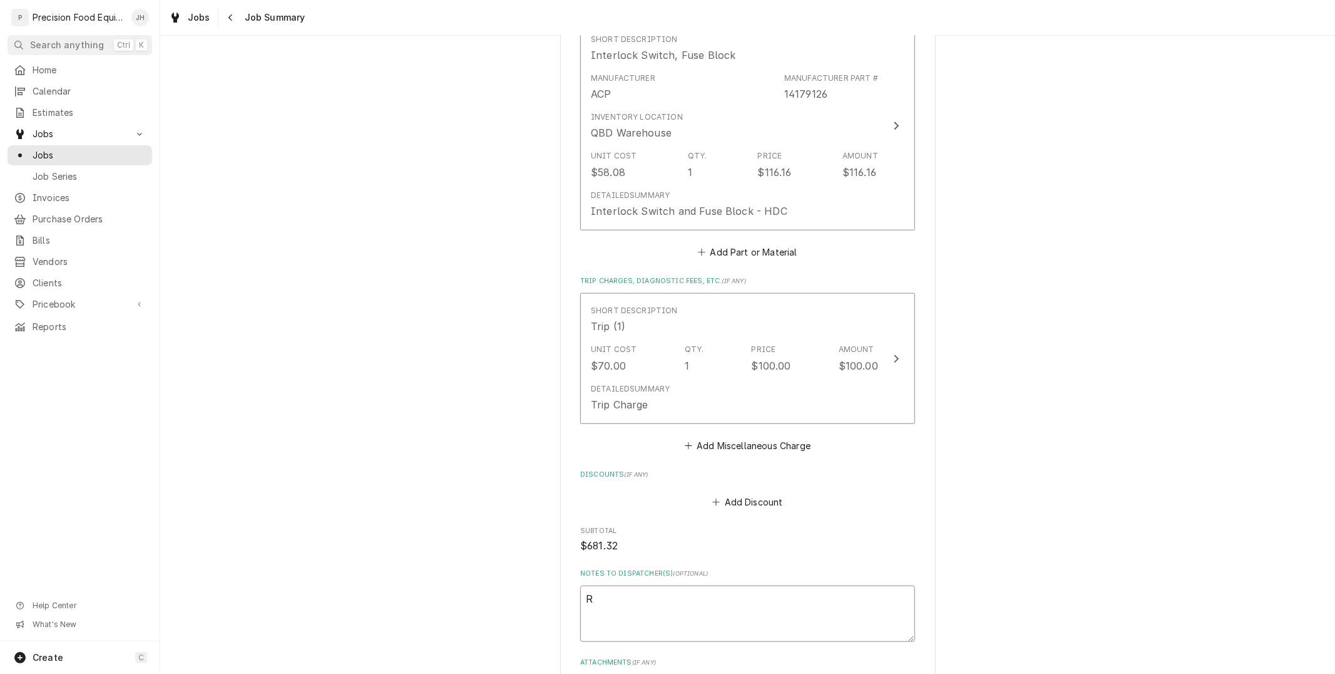
type textarea "Re"
type textarea "x"
type textarea "Rea"
type textarea "x"
type textarea "Read"
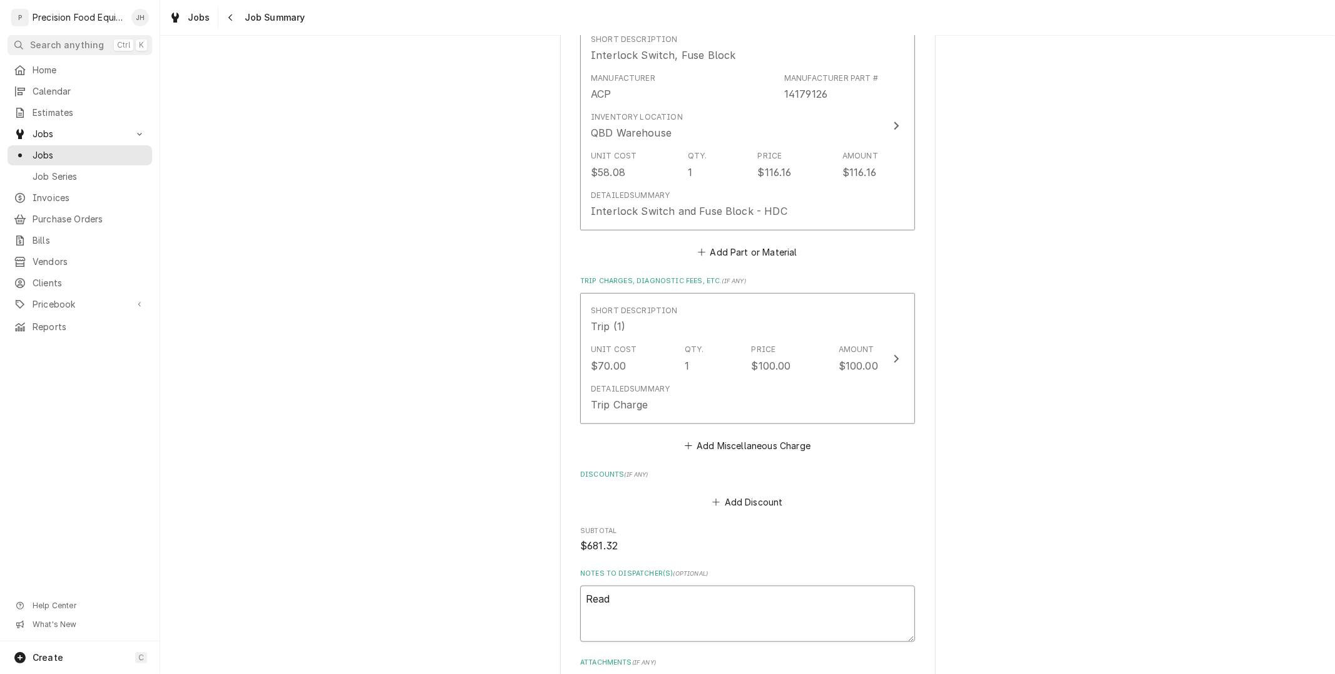
type textarea "x"
type textarea "Ready"
type textarea "x"
type textarea "Ready"
type textarea "x"
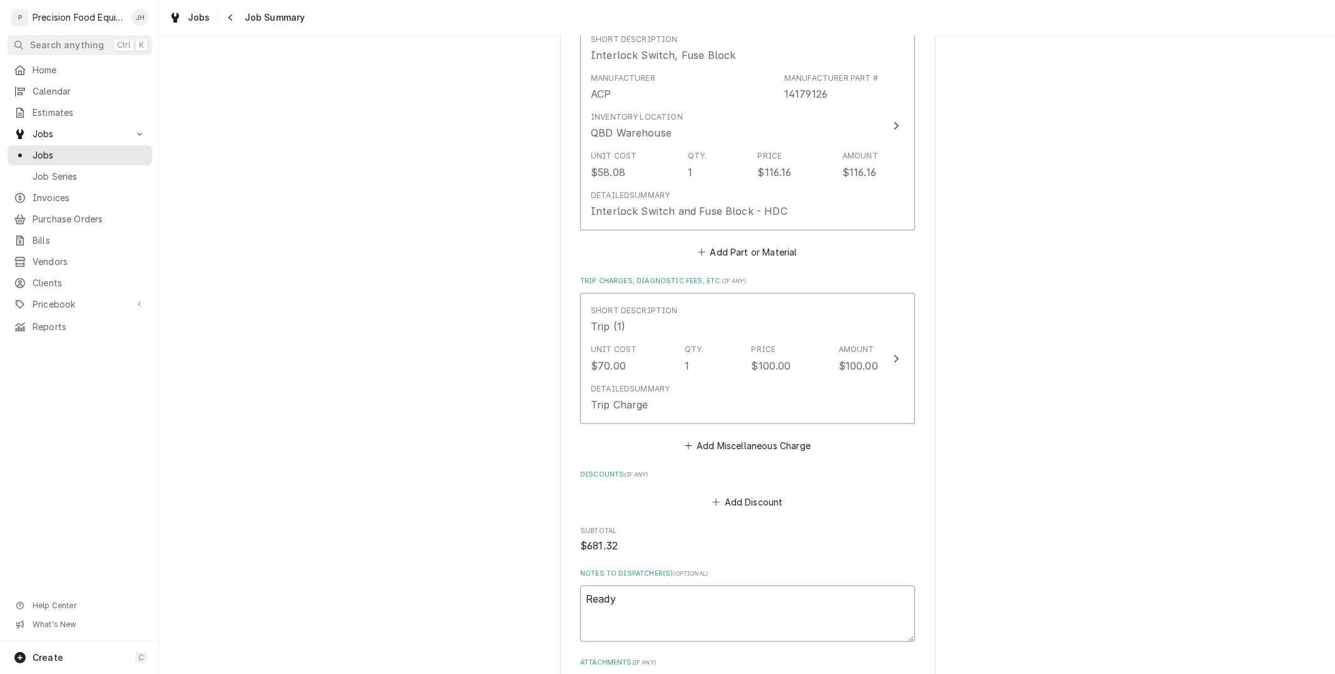
type textarea "Ready t"
type textarea "x"
type textarea "Ready to"
type textarea "x"
type textarea "Ready to"
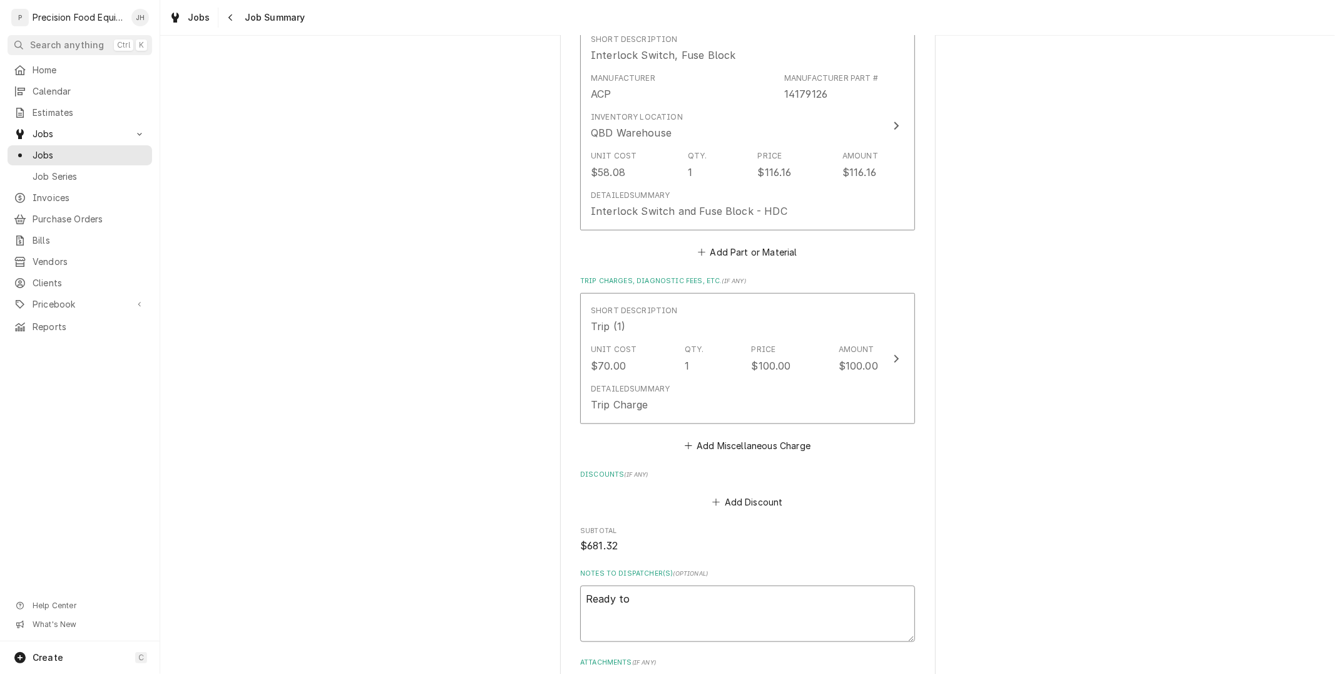
type textarea "x"
type textarea "Ready to i"
type textarea "x"
type textarea "Ready to in"
type textarea "x"
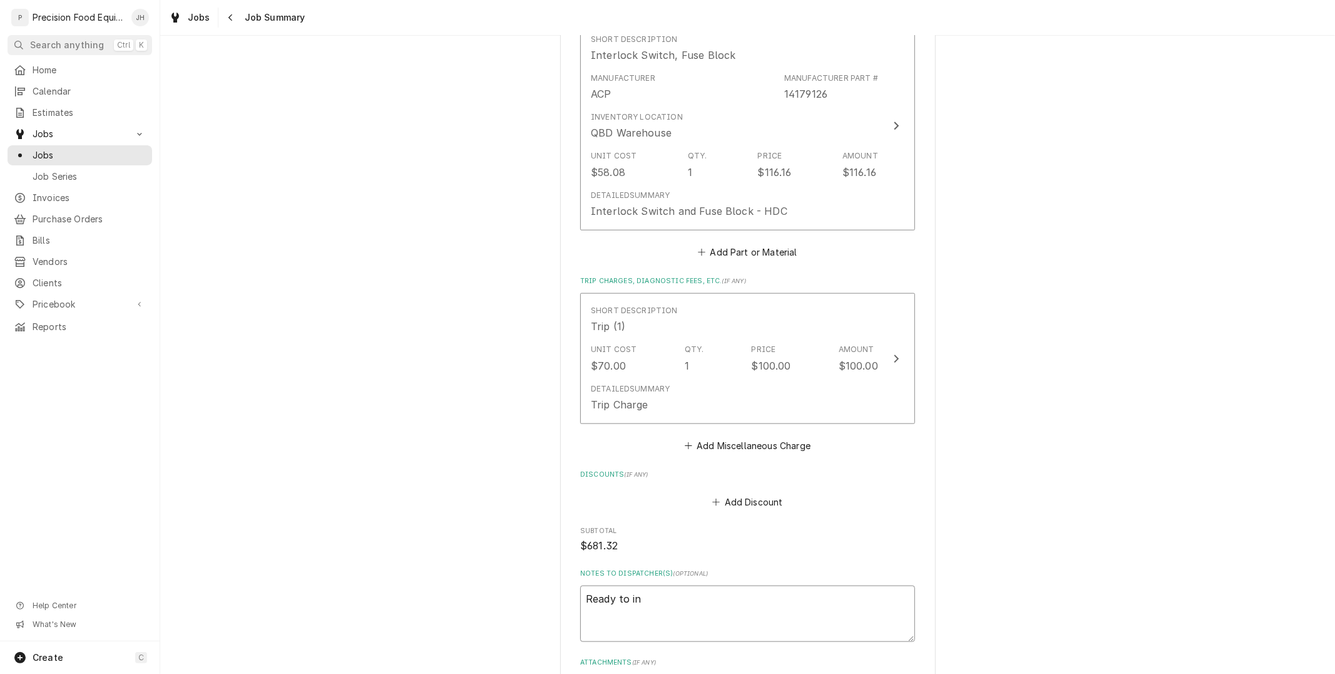
type textarea "Ready to inv"
type textarea "x"
type textarea "Ready to invo"
type textarea "x"
type textarea "Ready to invoic"
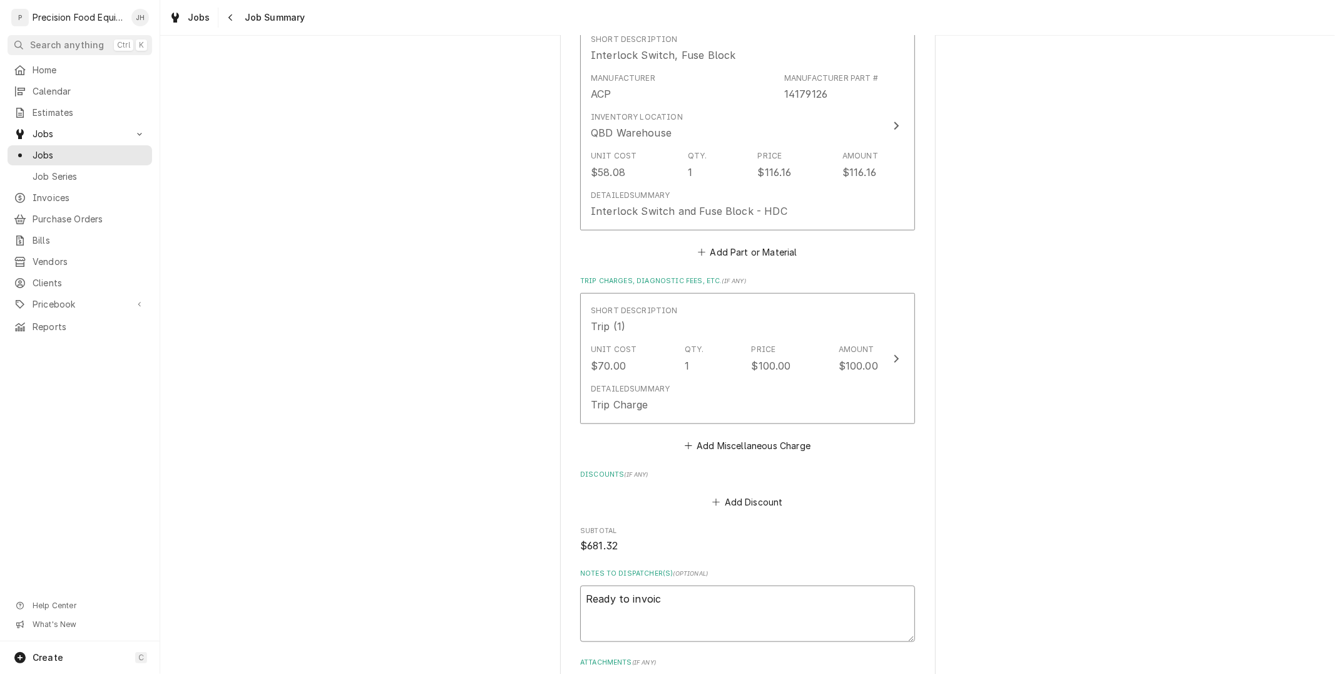
type textarea "x"
type textarea "Ready to invoice"
type textarea "x"
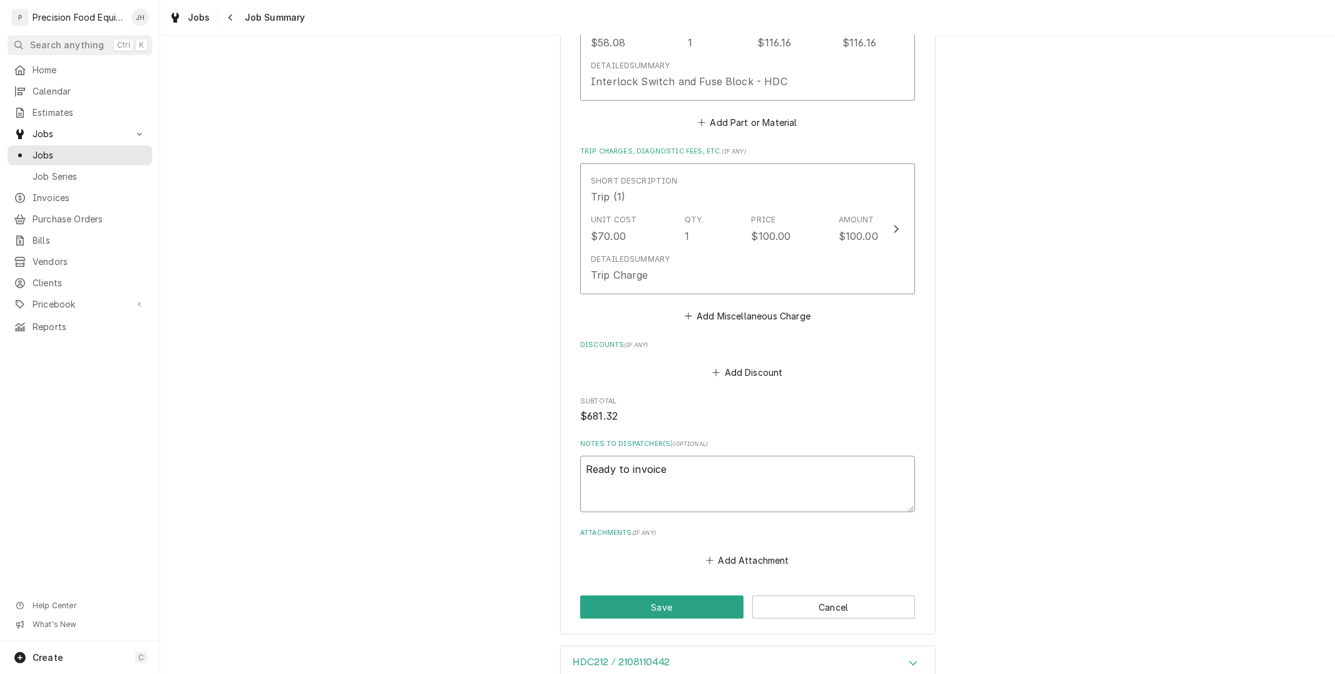
scroll to position [1262, 0]
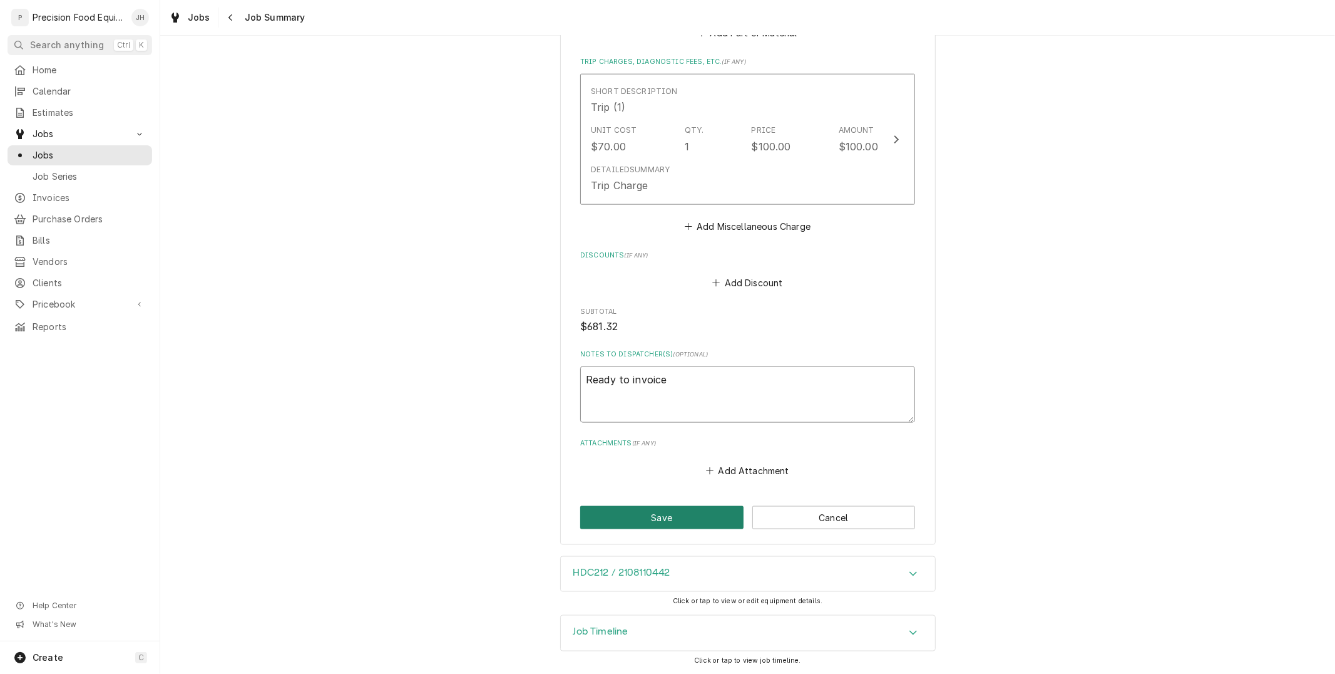
type textarea "Ready to invoice"
click at [677, 522] on button "Save" at bounding box center [661, 517] width 163 height 23
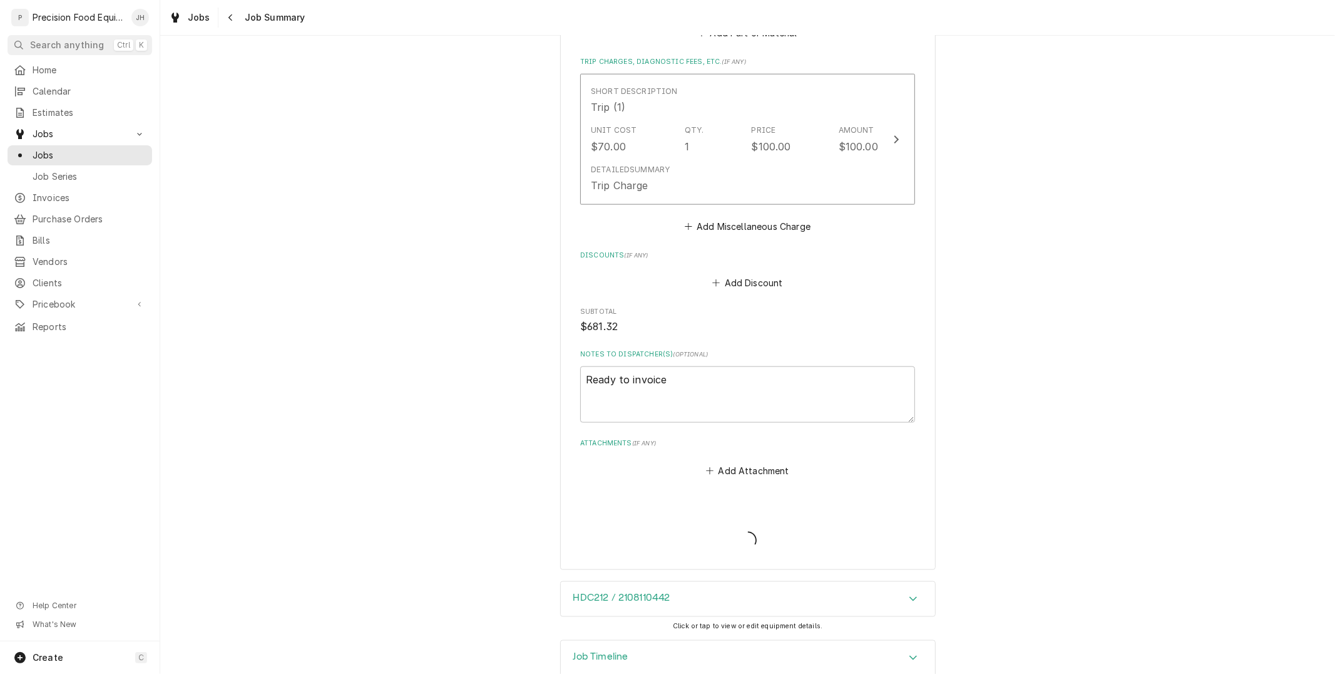
type textarea "x"
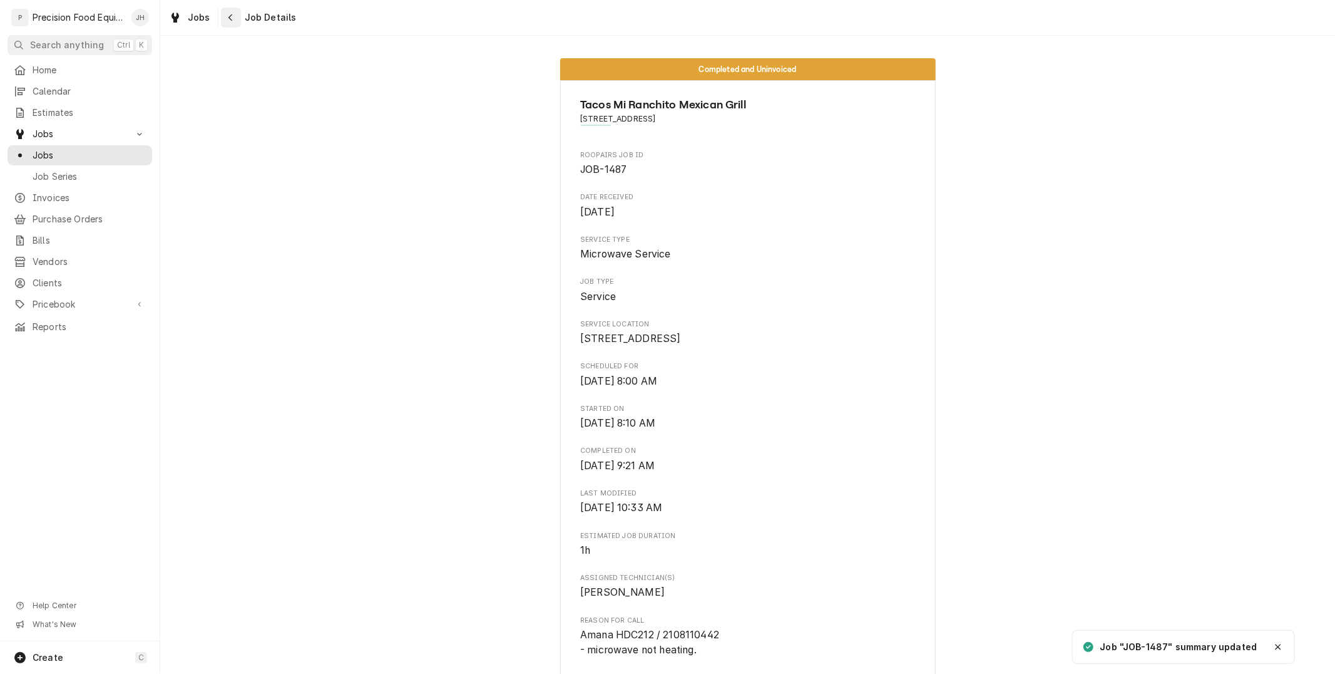
click at [234, 18] on div "Navigate back" at bounding box center [231, 17] width 13 height 13
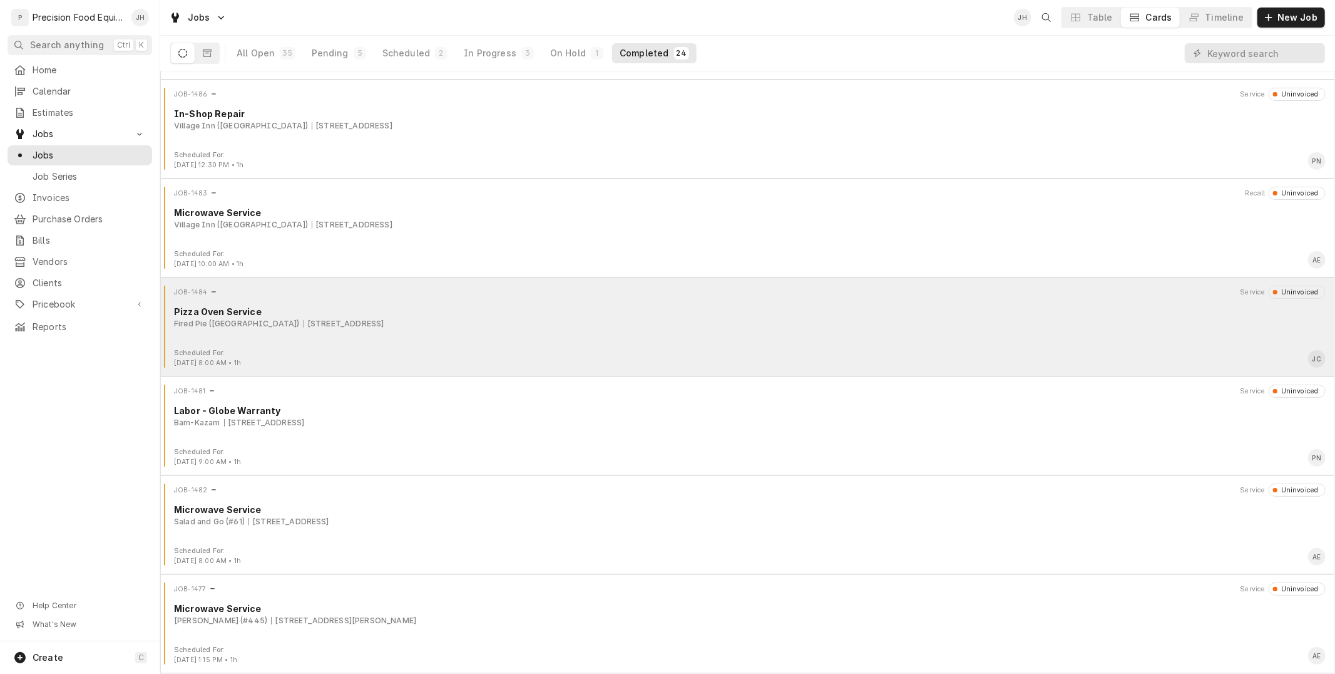
scroll to position [278, 0]
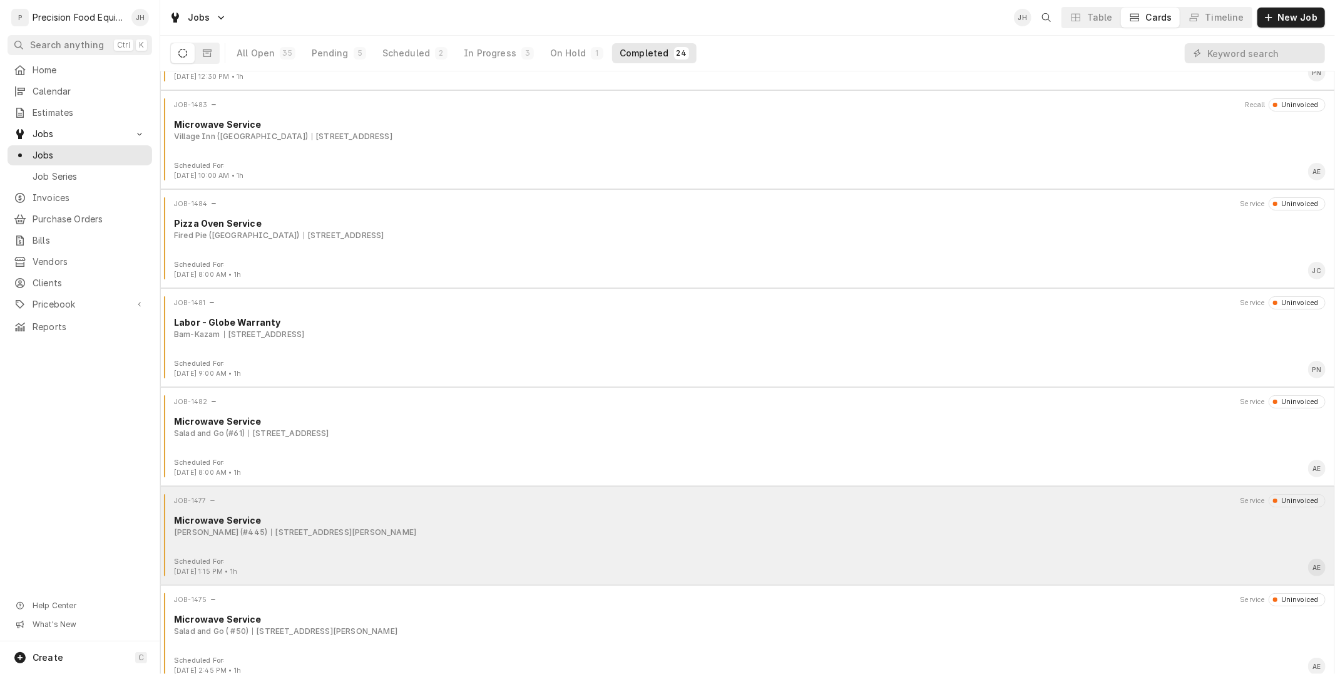
click at [476, 532] on div "Culver's (#445) 3155 W. Ray Rd, Chandler, AZ 85226" at bounding box center [750, 532] width 1152 height 11
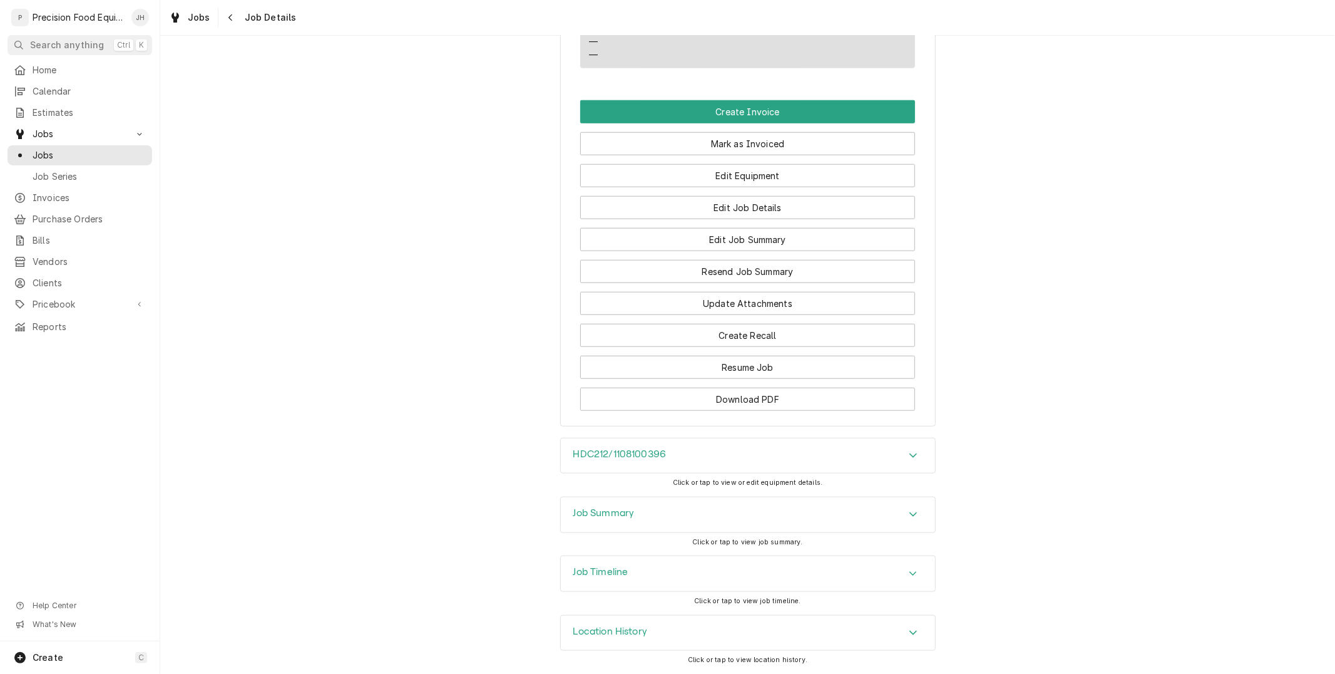
scroll to position [903, 0]
click at [784, 244] on button "Edit Job Summary" at bounding box center [747, 239] width 335 height 23
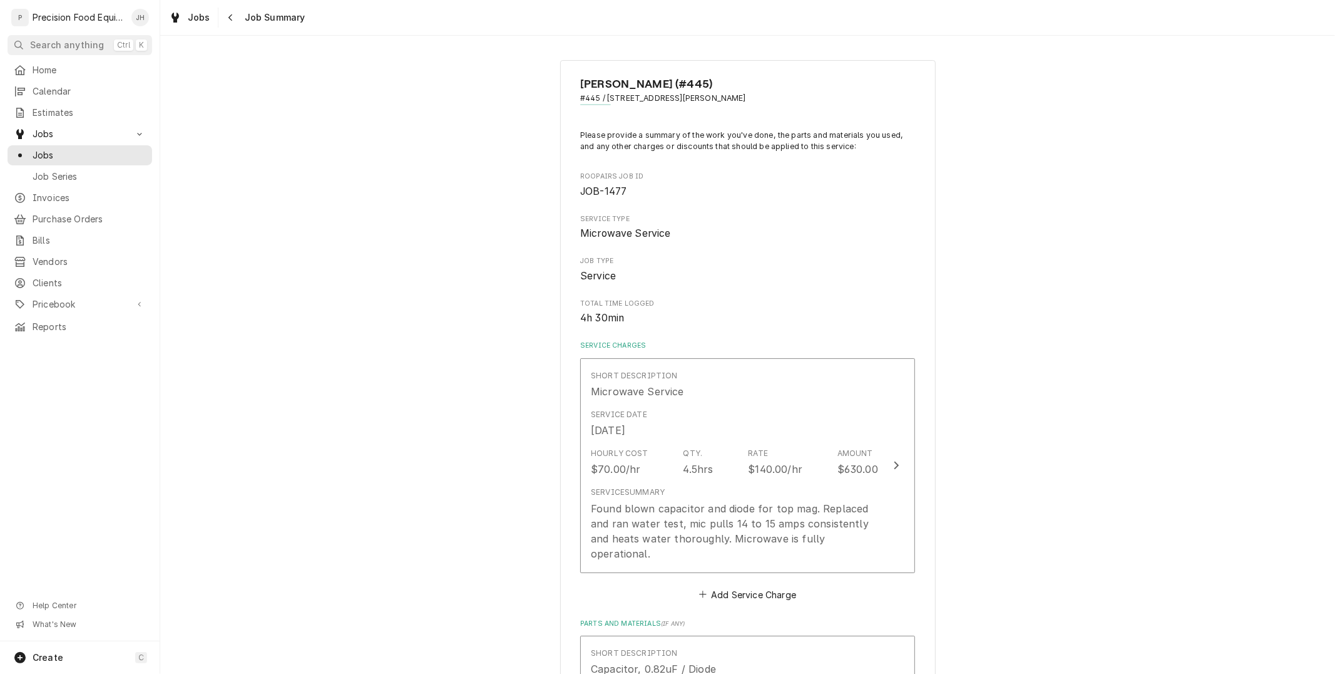
drag, startPoint x: 739, startPoint y: 100, endPoint x: 612, endPoint y: 98, distance: 127.1
click at [601, 99] on span "#445 / 3155 W. Ray Rd, Chandler, AZ 85226" at bounding box center [747, 98] width 335 height 11
copy span "[STREET_ADDRESS][PERSON_NAME]"
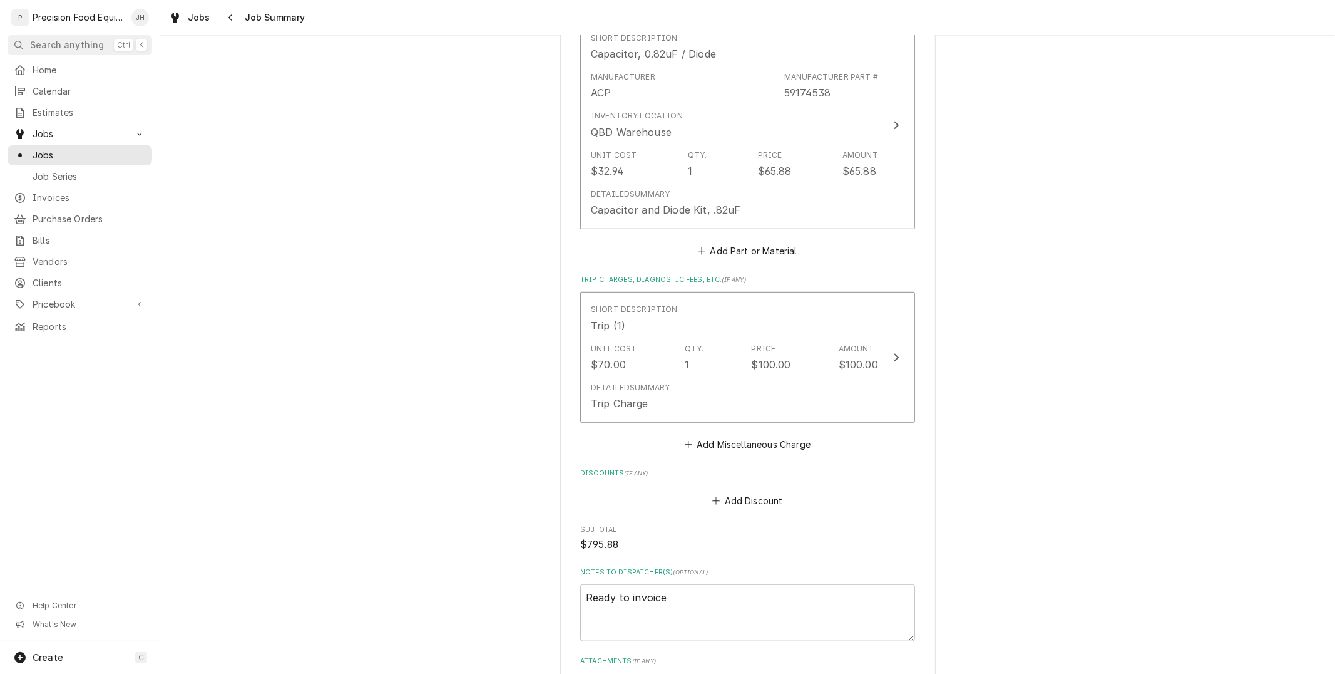
scroll to position [609, 0]
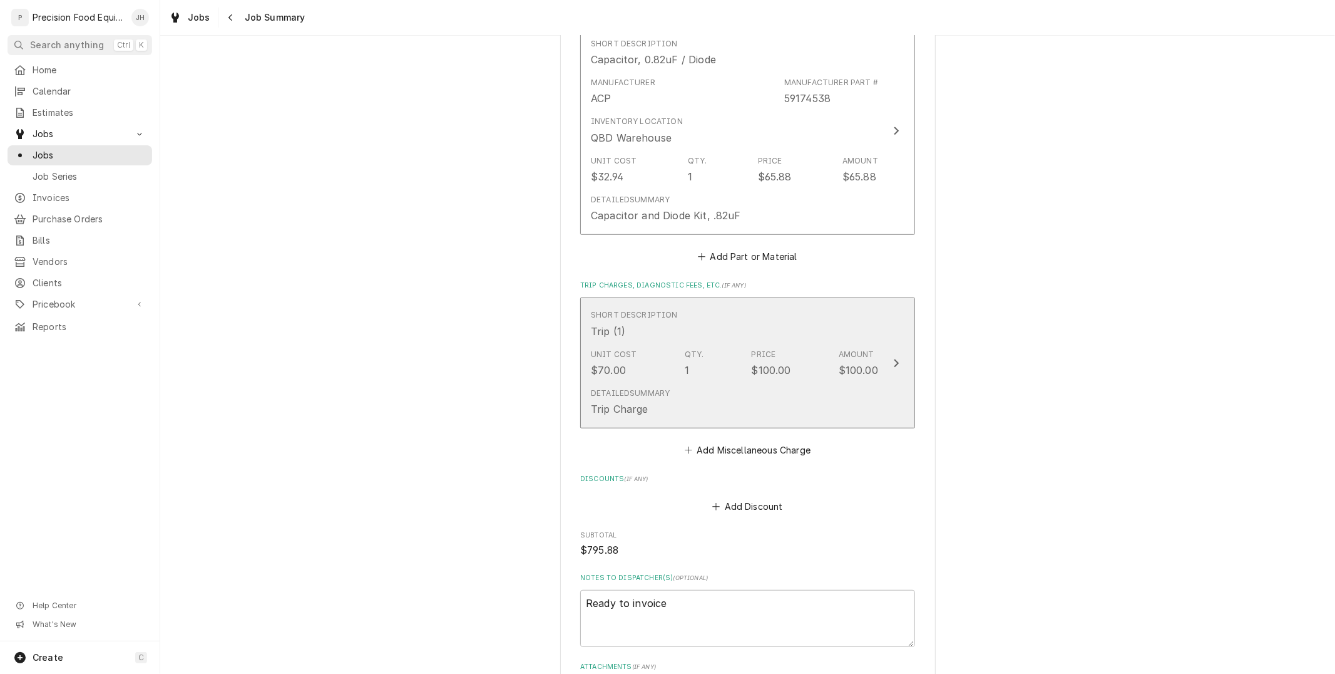
click at [719, 357] on div "Unit Cost $70.00 Qty. 1 Price $100.00 Amount $100.00" at bounding box center [734, 363] width 287 height 39
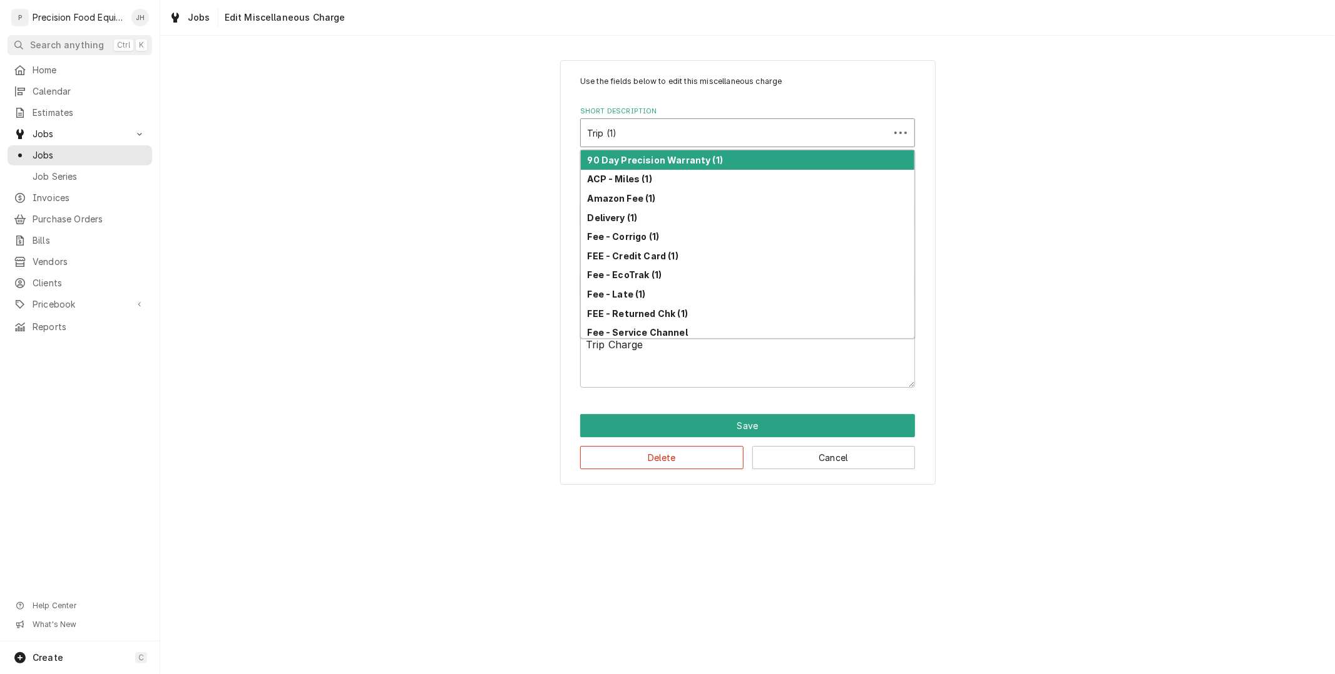
type textarea "x"
click at [674, 130] on div "Short Description" at bounding box center [735, 132] width 296 height 23
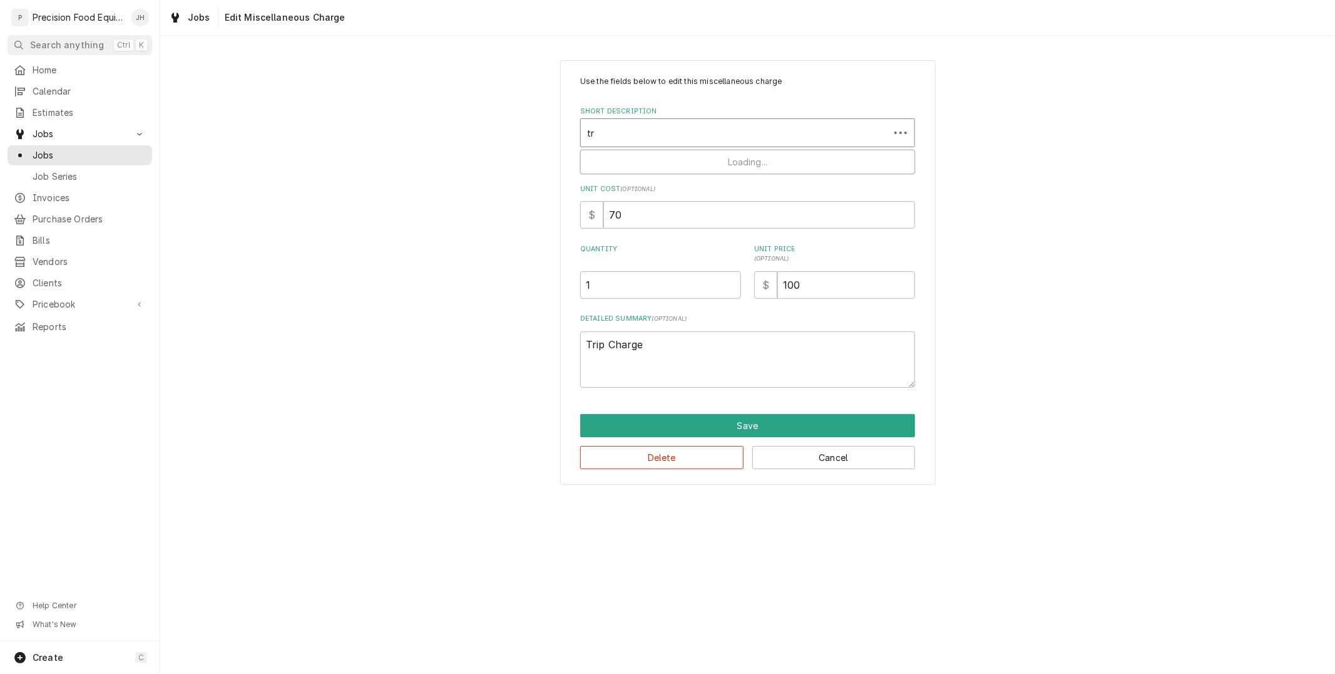
type input "t"
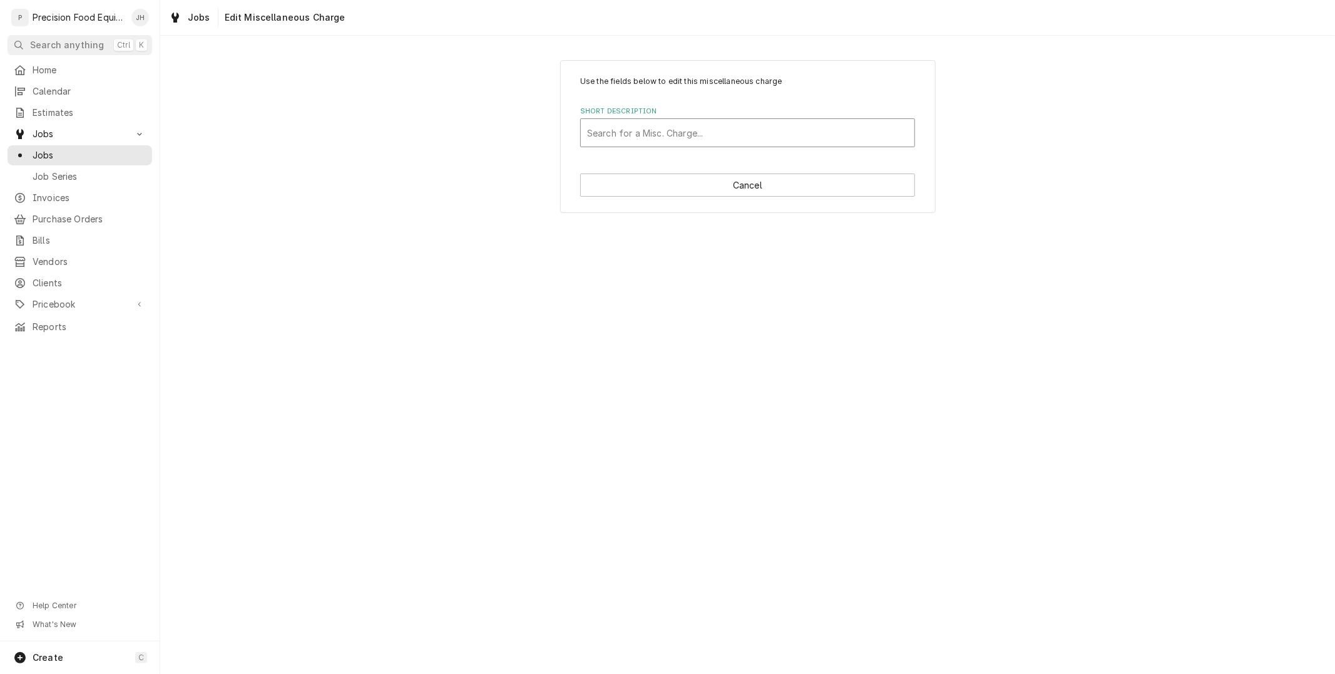
click at [669, 122] on div "Short Description" at bounding box center [747, 132] width 321 height 23
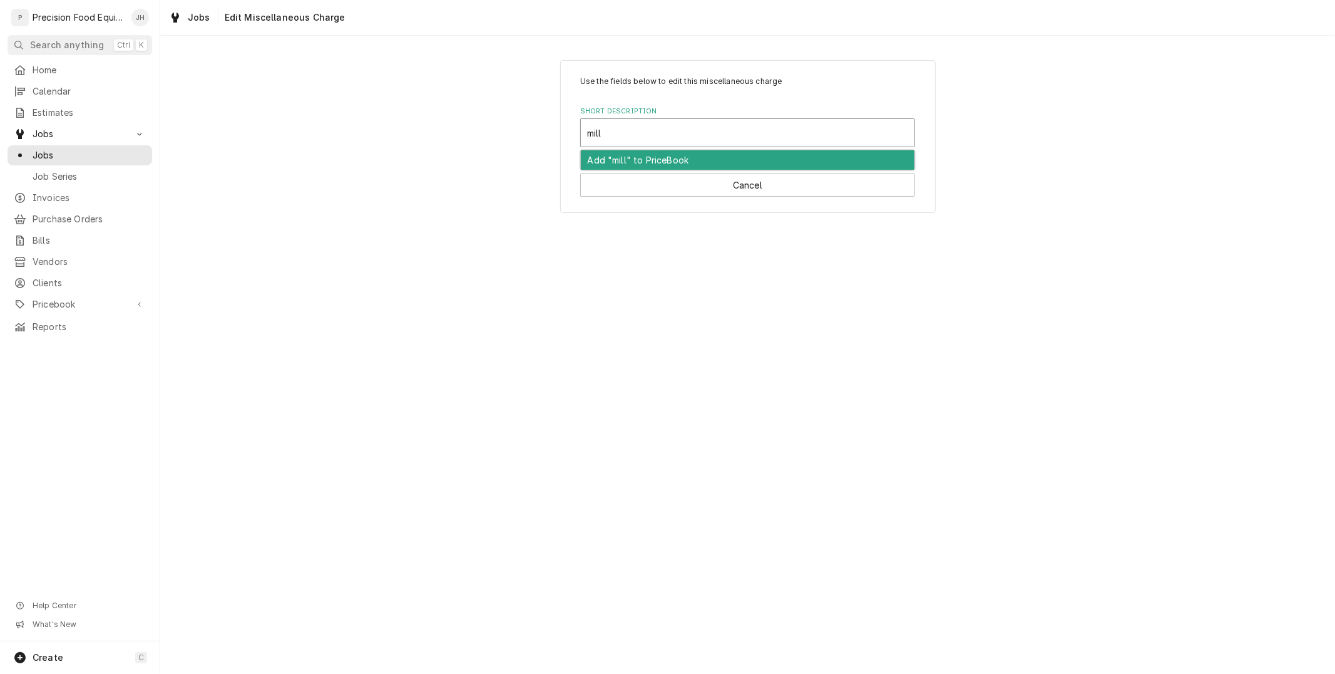
type input "mil"
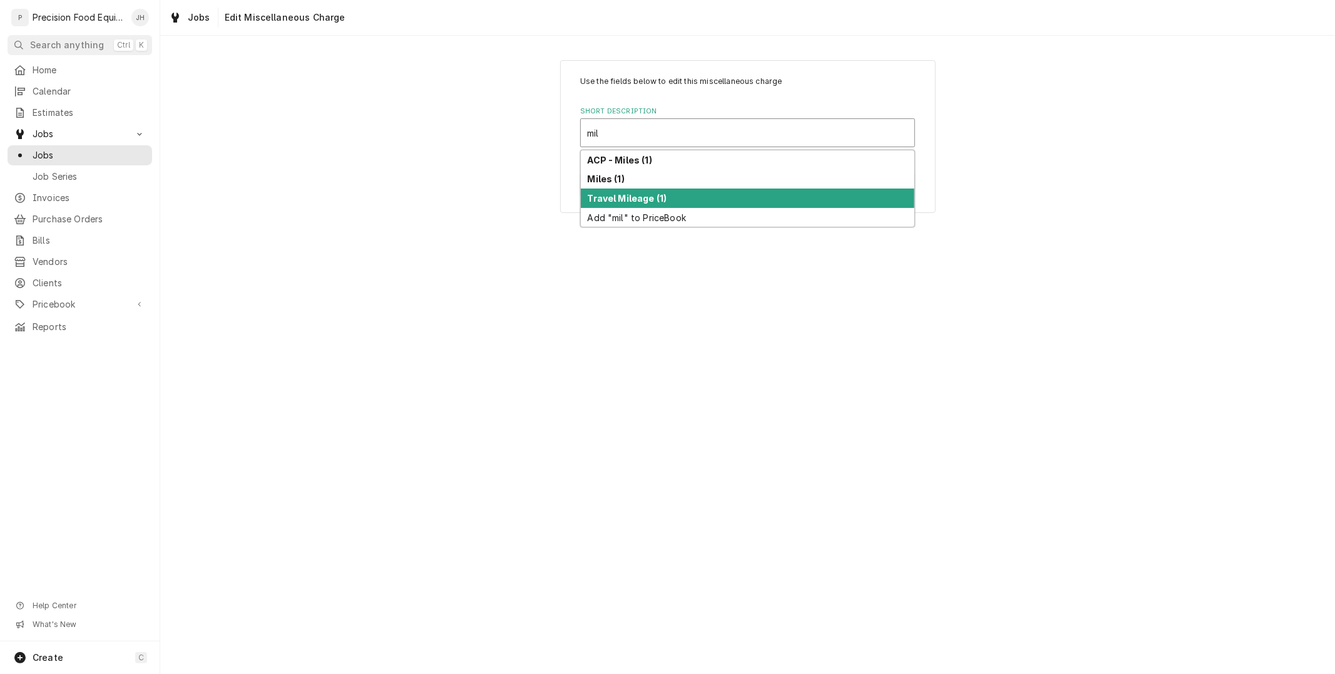
click at [674, 202] on div "Travel Mileage (1)" at bounding box center [748, 197] width 334 height 19
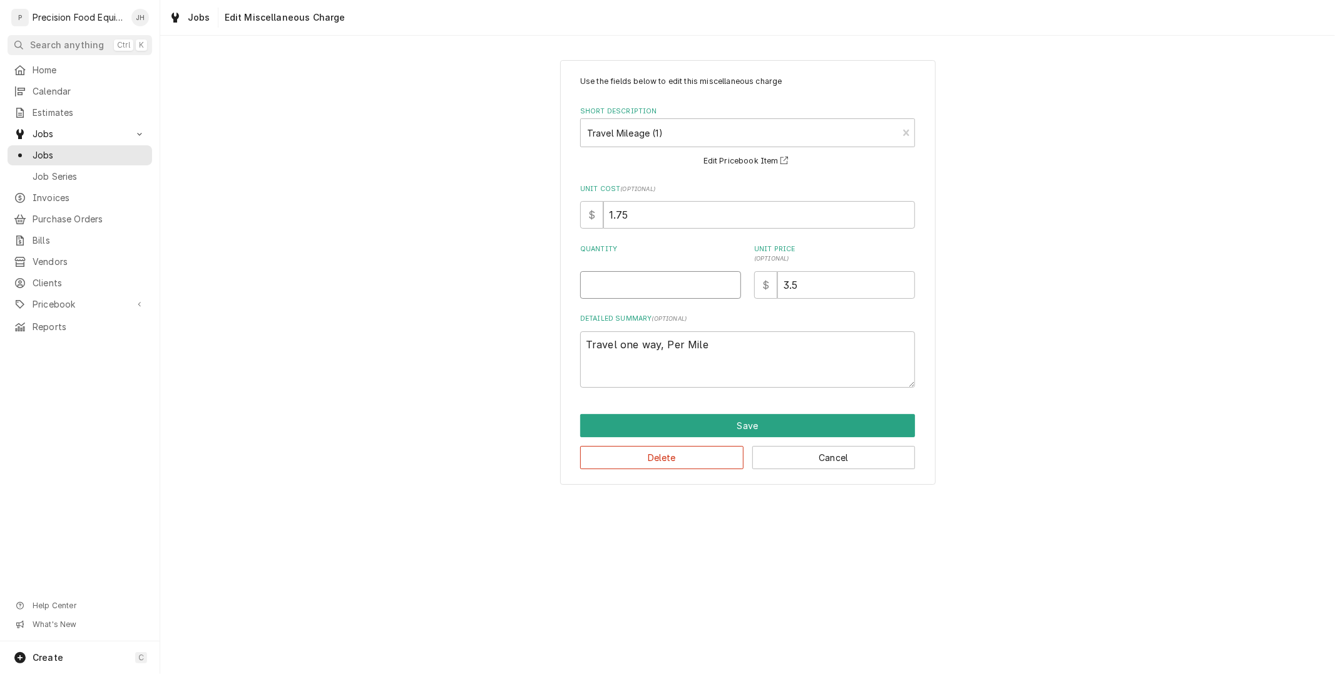
click at [709, 287] on input "Quantity" at bounding box center [660, 285] width 161 height 28
type textarea "x"
type input "1"
type textarea "x"
type input "13"
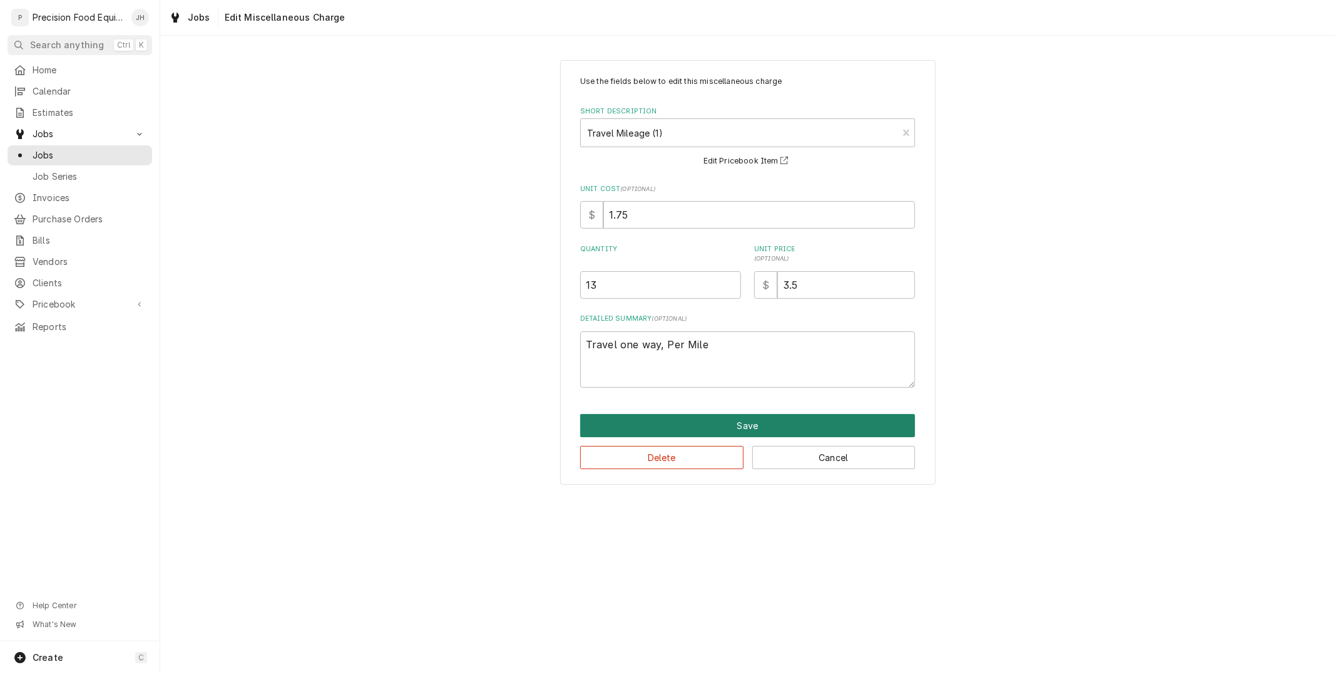
click at [848, 416] on button "Save" at bounding box center [747, 425] width 335 height 23
type textarea "x"
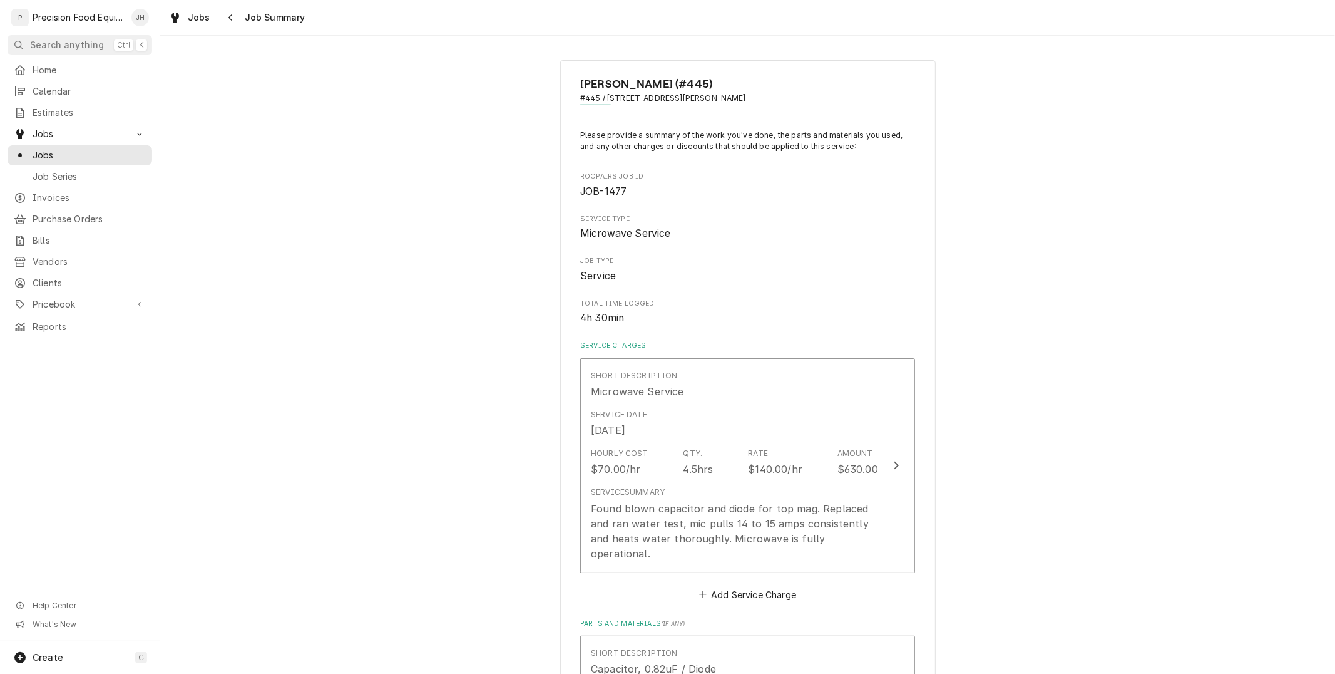
scroll to position [609, 0]
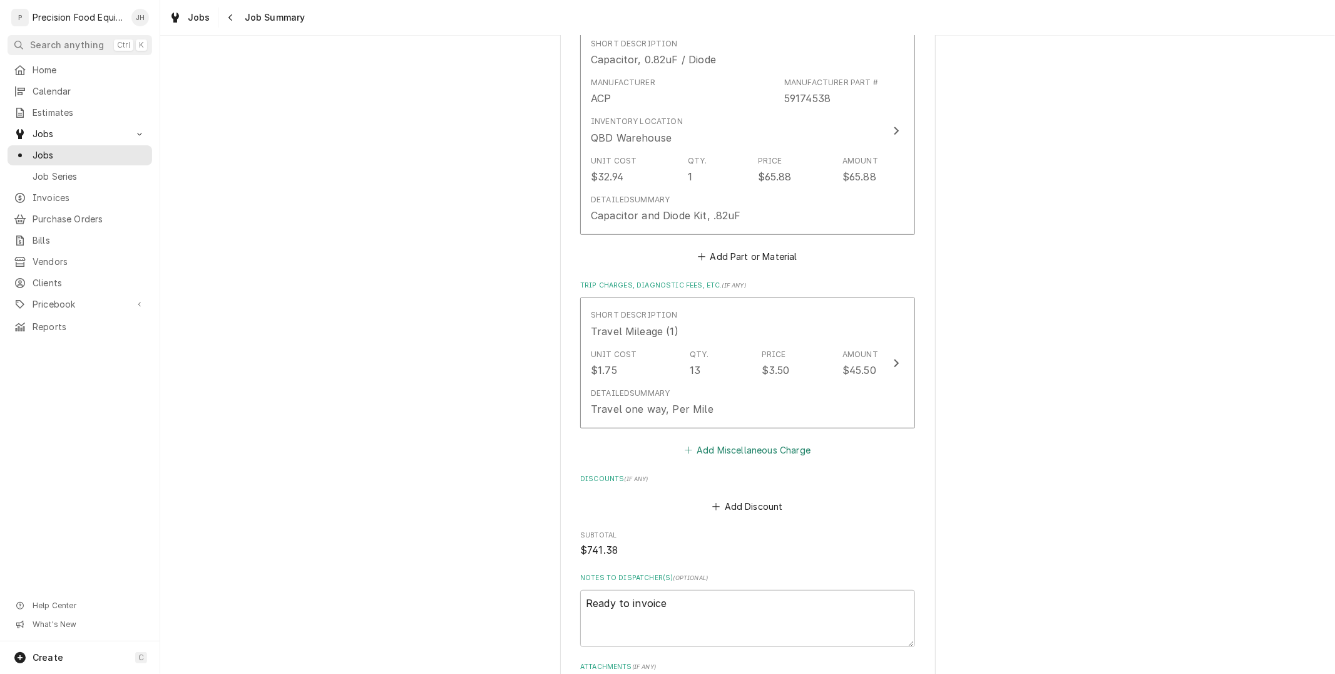
click at [714, 441] on button "Add Miscellaneous Charge" at bounding box center [747, 450] width 130 height 18
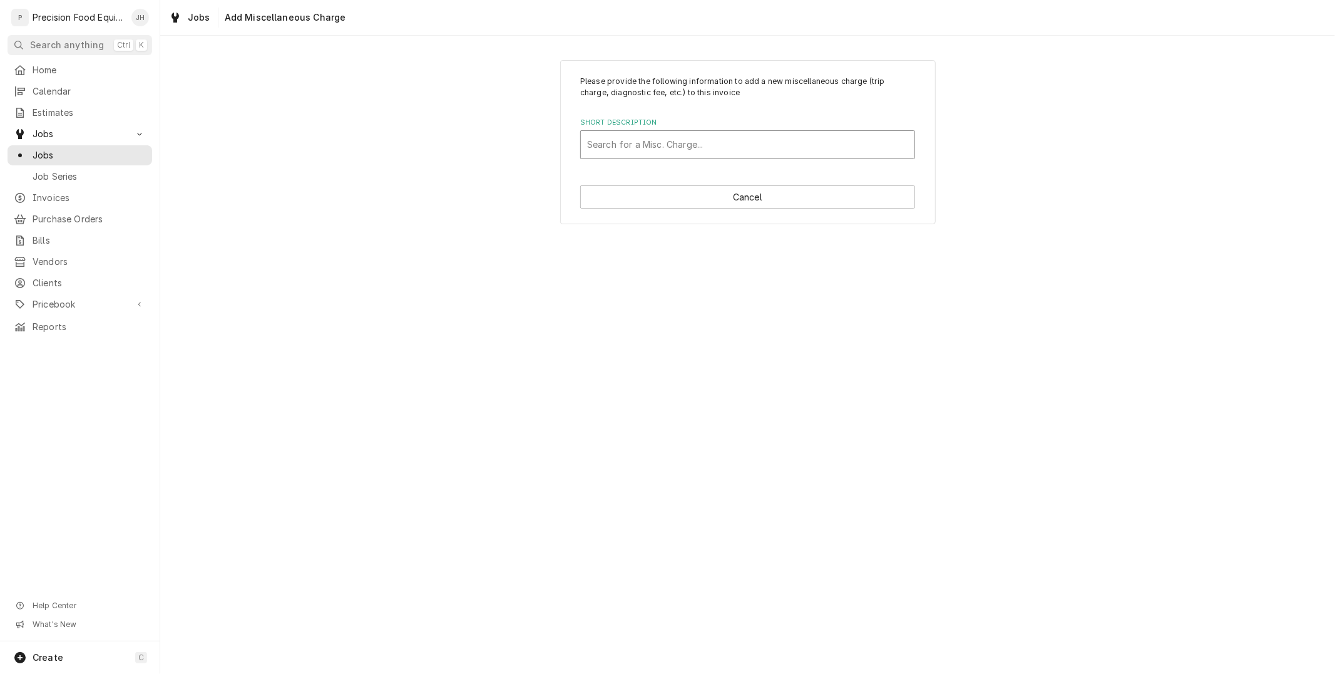
click at [748, 138] on div "Short Description" at bounding box center [747, 144] width 321 height 23
type input "tra"
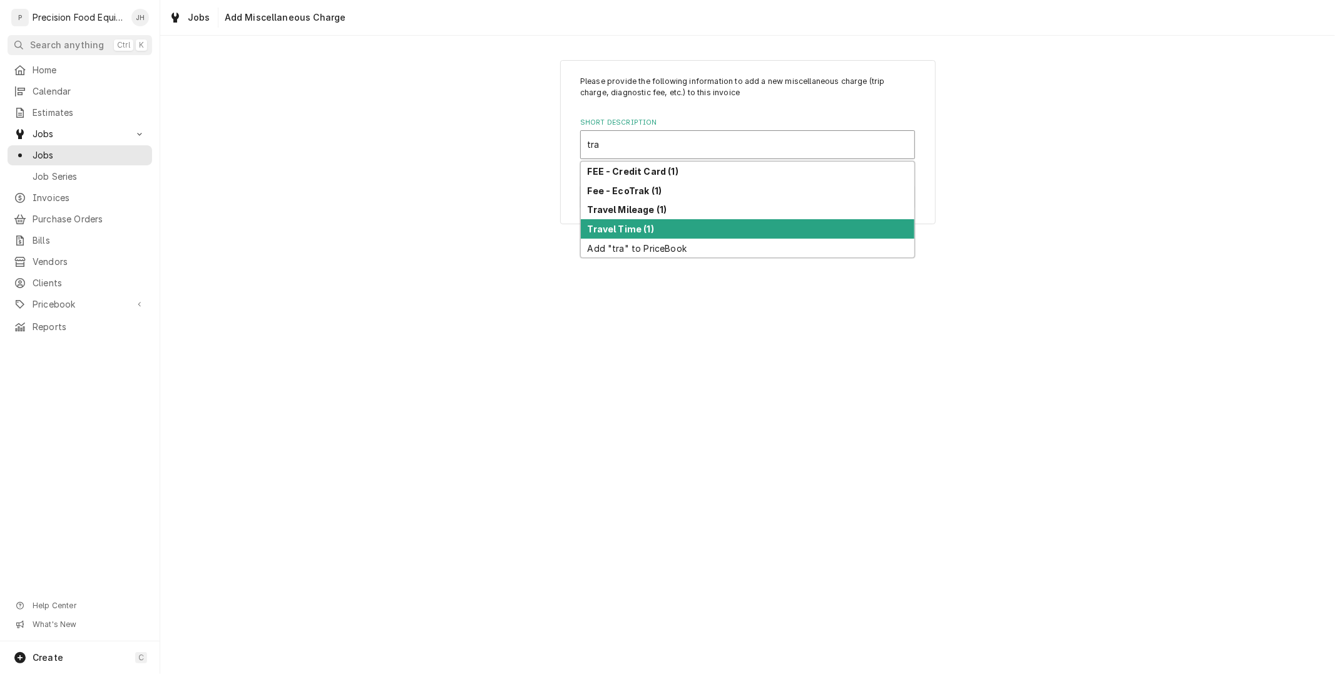
click at [687, 224] on div "Travel Time (1)" at bounding box center [748, 228] width 334 height 19
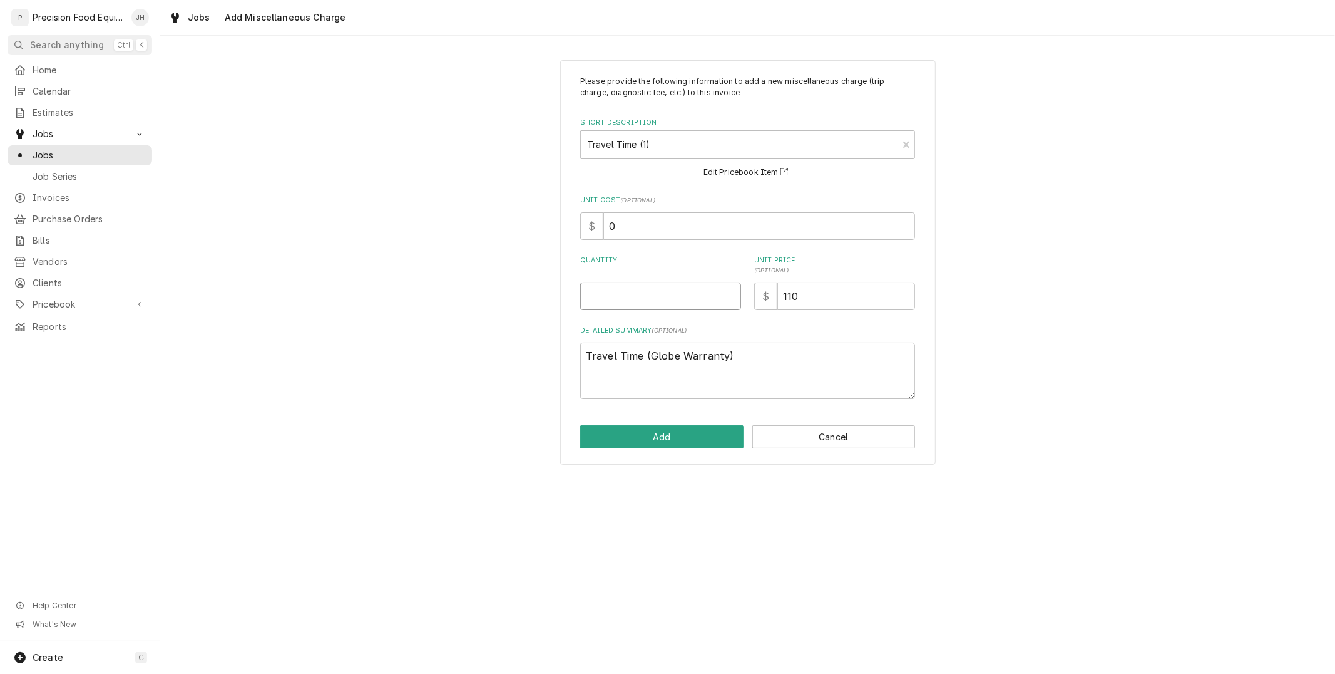
click at [624, 304] on input "Quantity" at bounding box center [660, 296] width 161 height 28
type textarea "x"
type input "0"
type textarea "x"
type input "0.5"
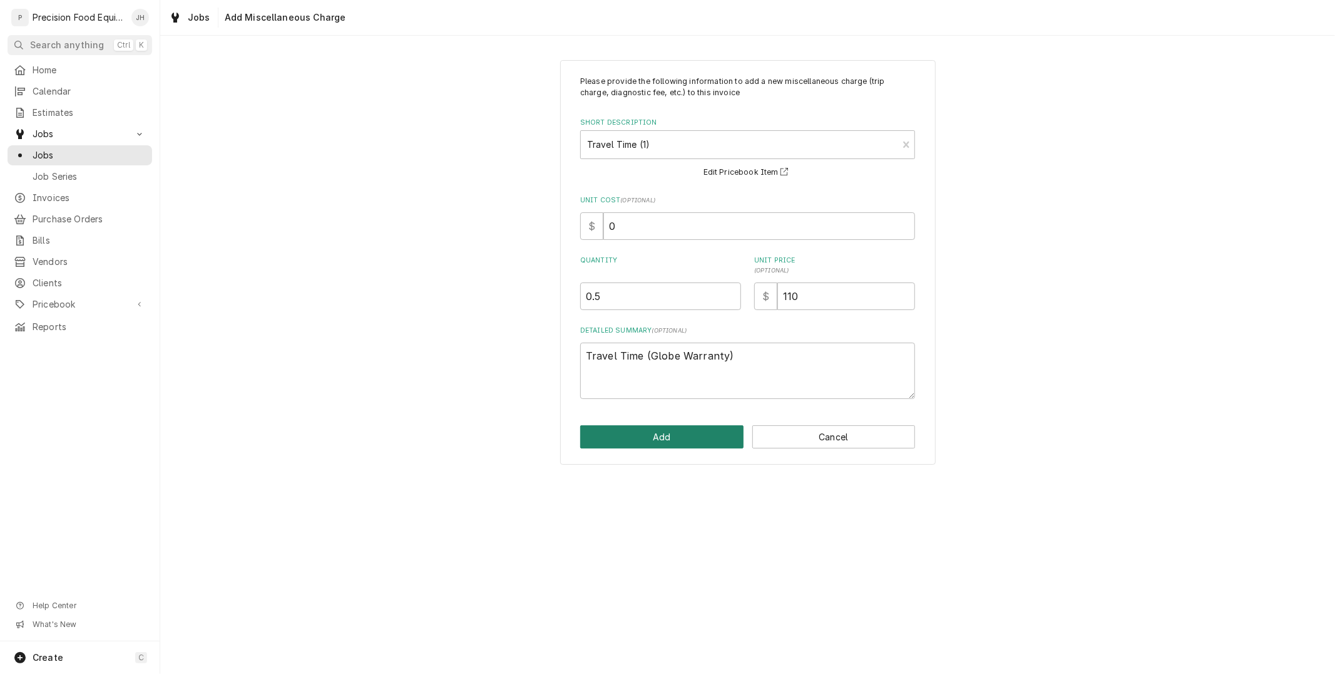
click at [657, 433] on button "Add" at bounding box center [661, 436] width 163 height 23
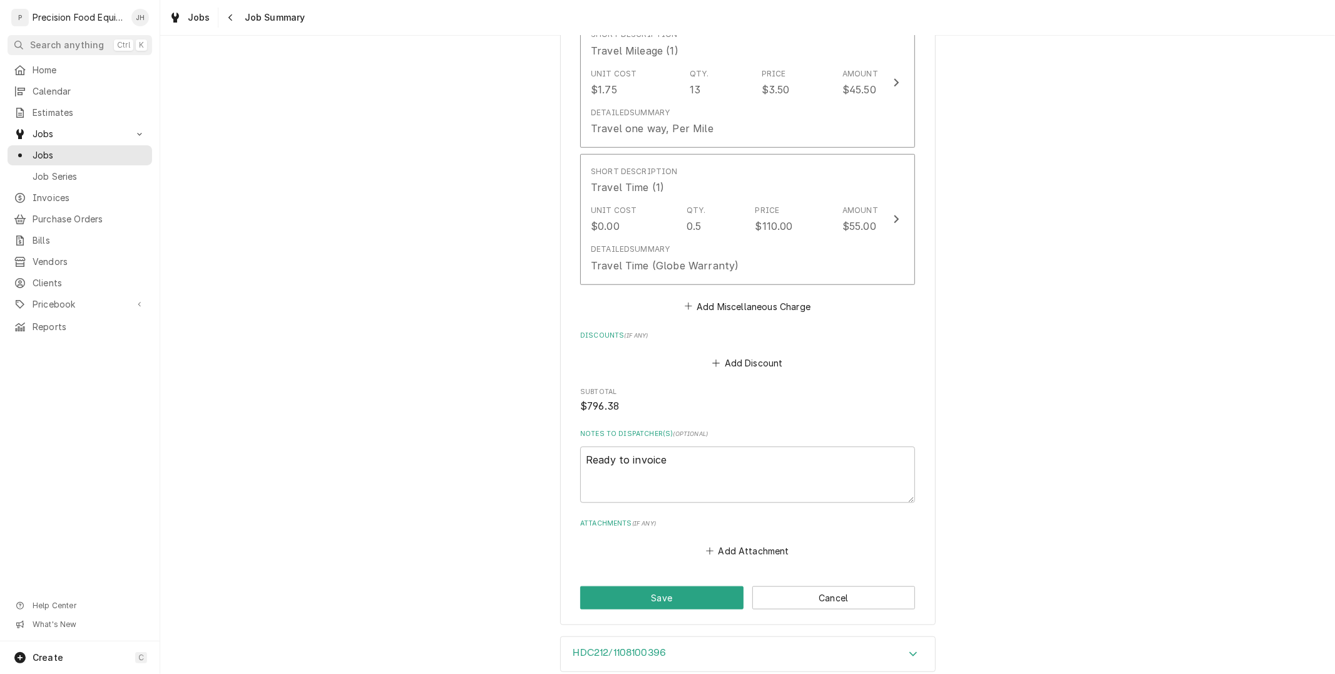
scroll to position [955, 0]
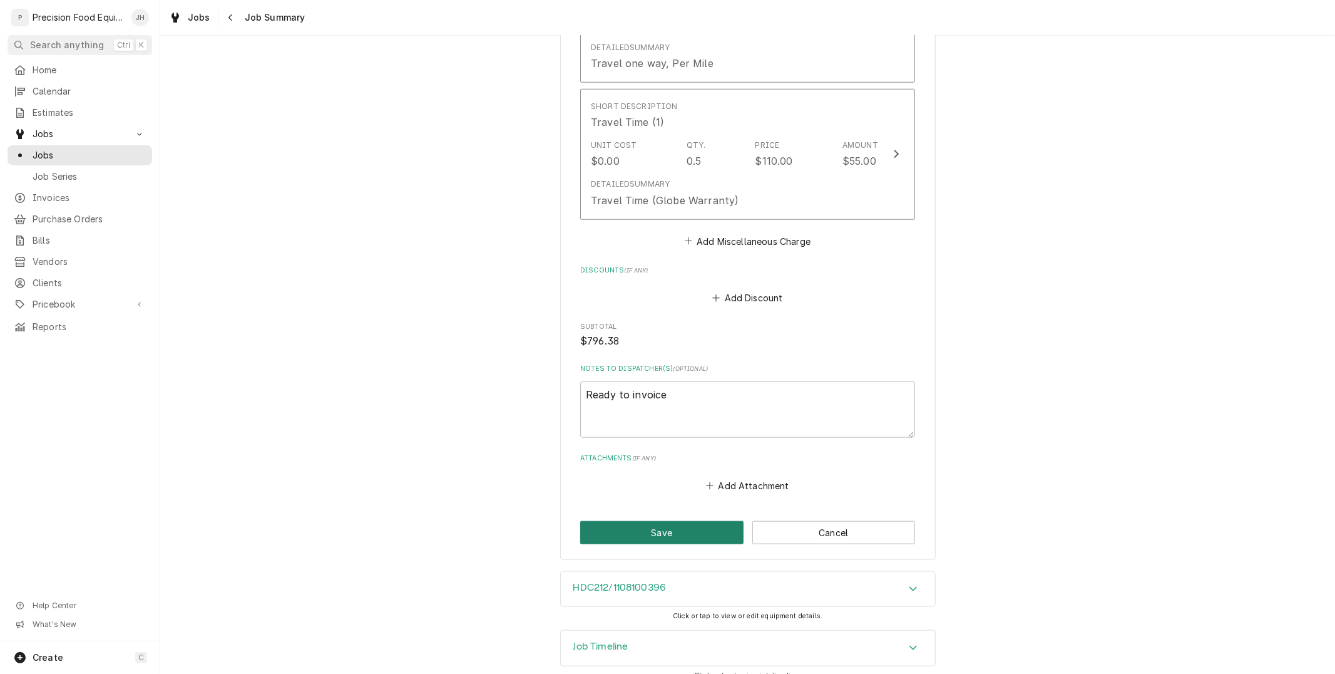
click at [706, 521] on button "Save" at bounding box center [661, 532] width 163 height 23
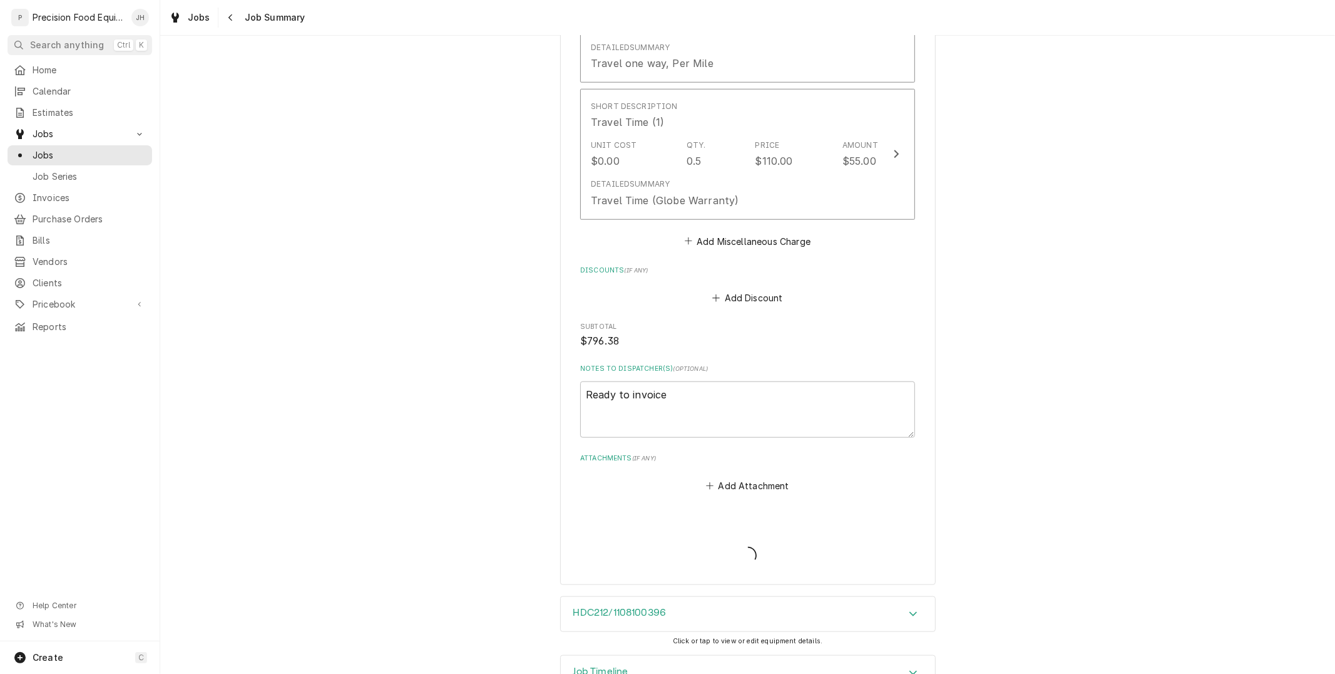
type textarea "x"
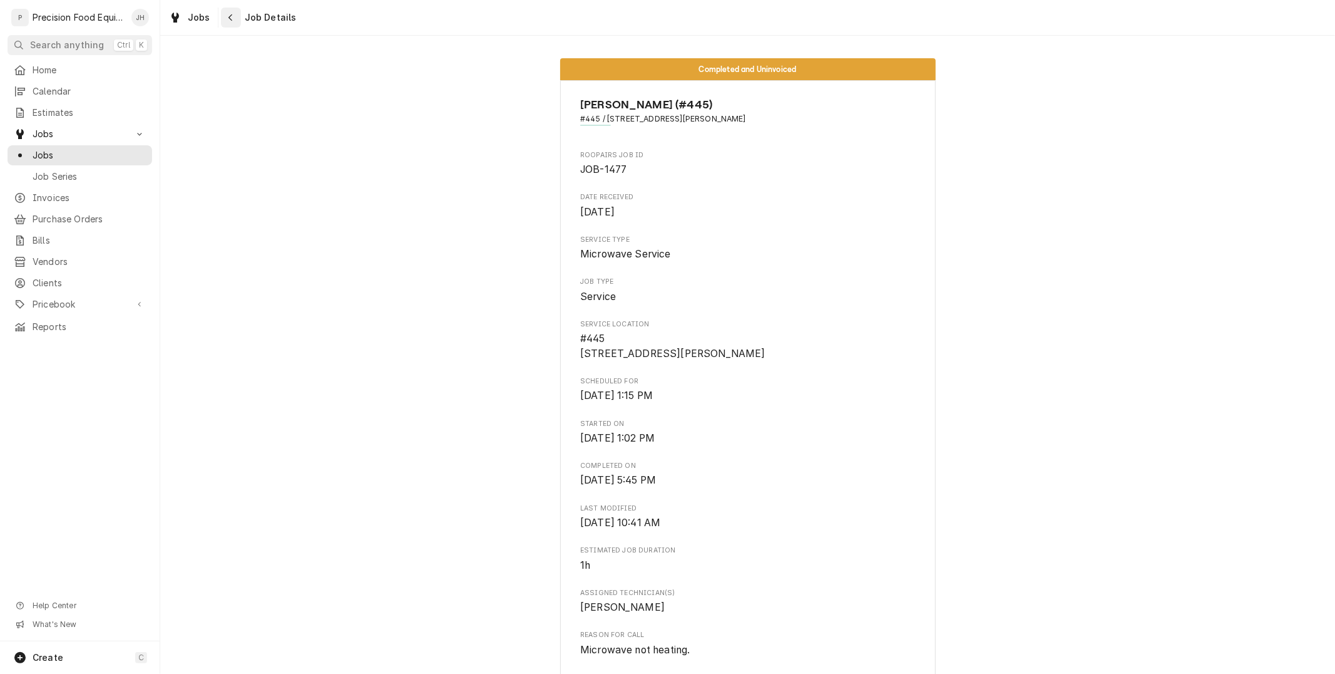
click at [225, 20] on div "Navigate back" at bounding box center [231, 17] width 13 height 13
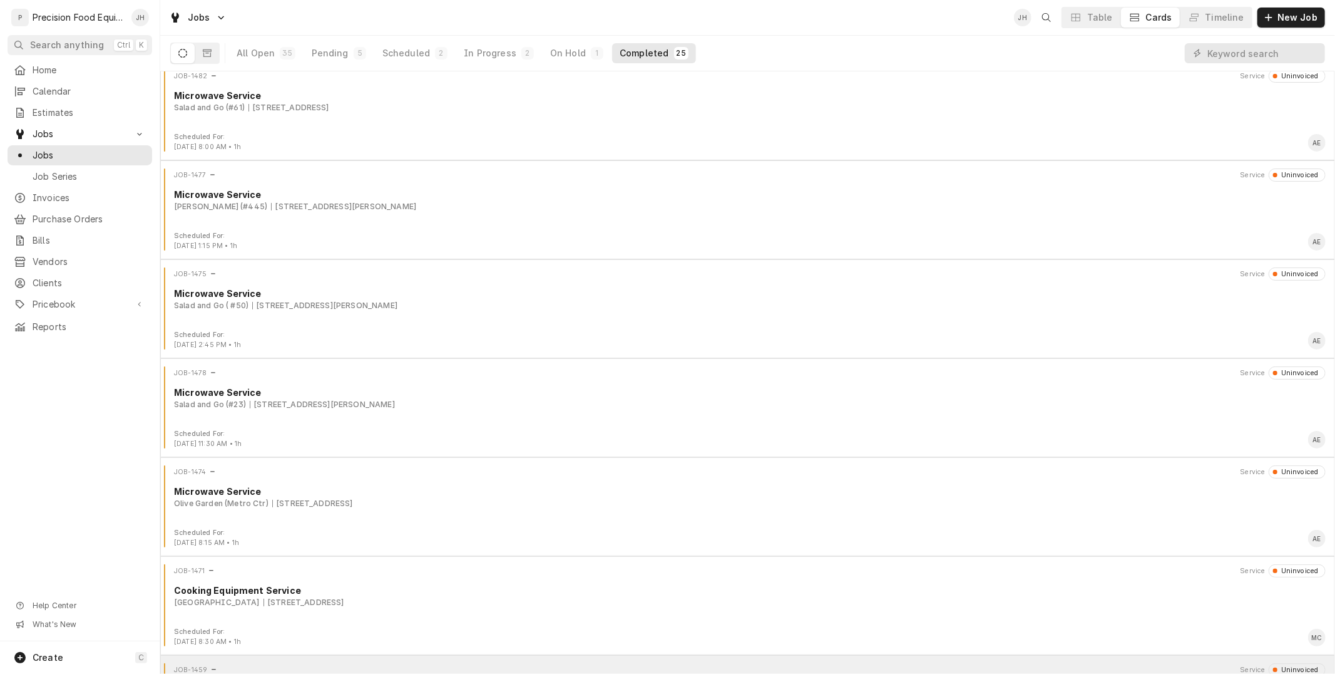
scroll to position [687, 0]
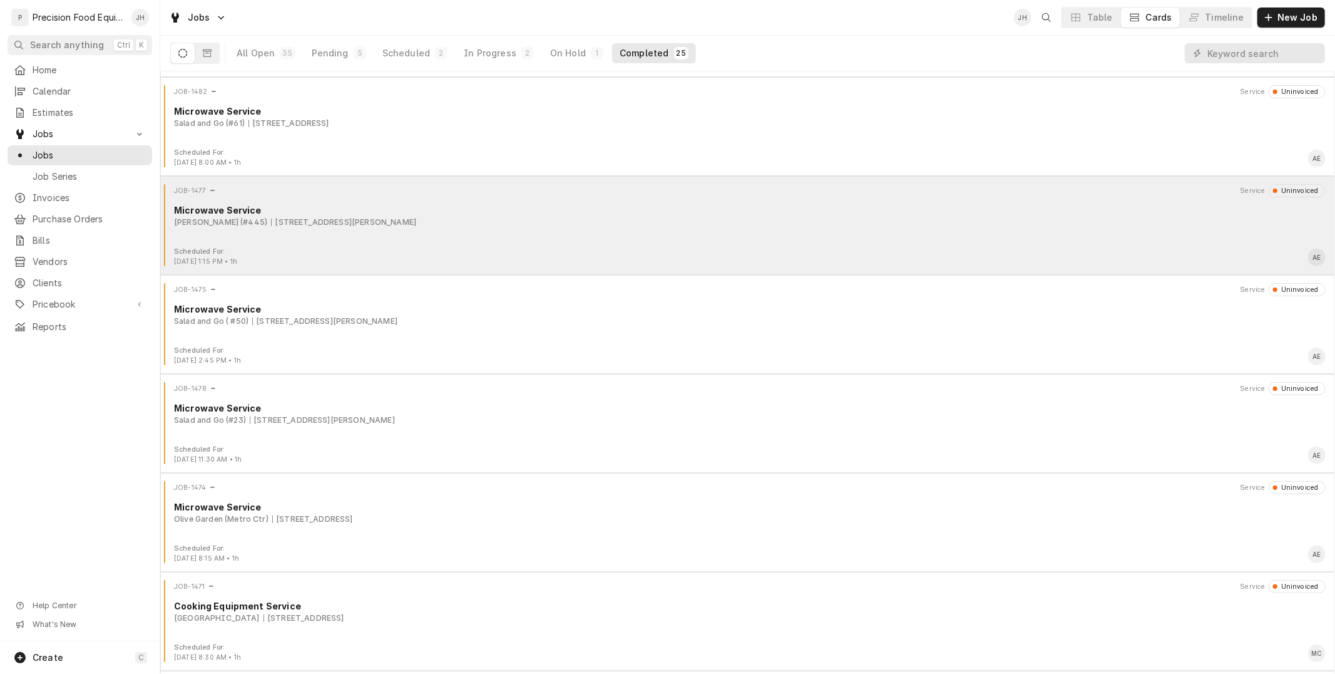
click at [580, 252] on div "Scheduled For: [DATE] 1:15 PM • 1h AE" at bounding box center [747, 257] width 1165 height 20
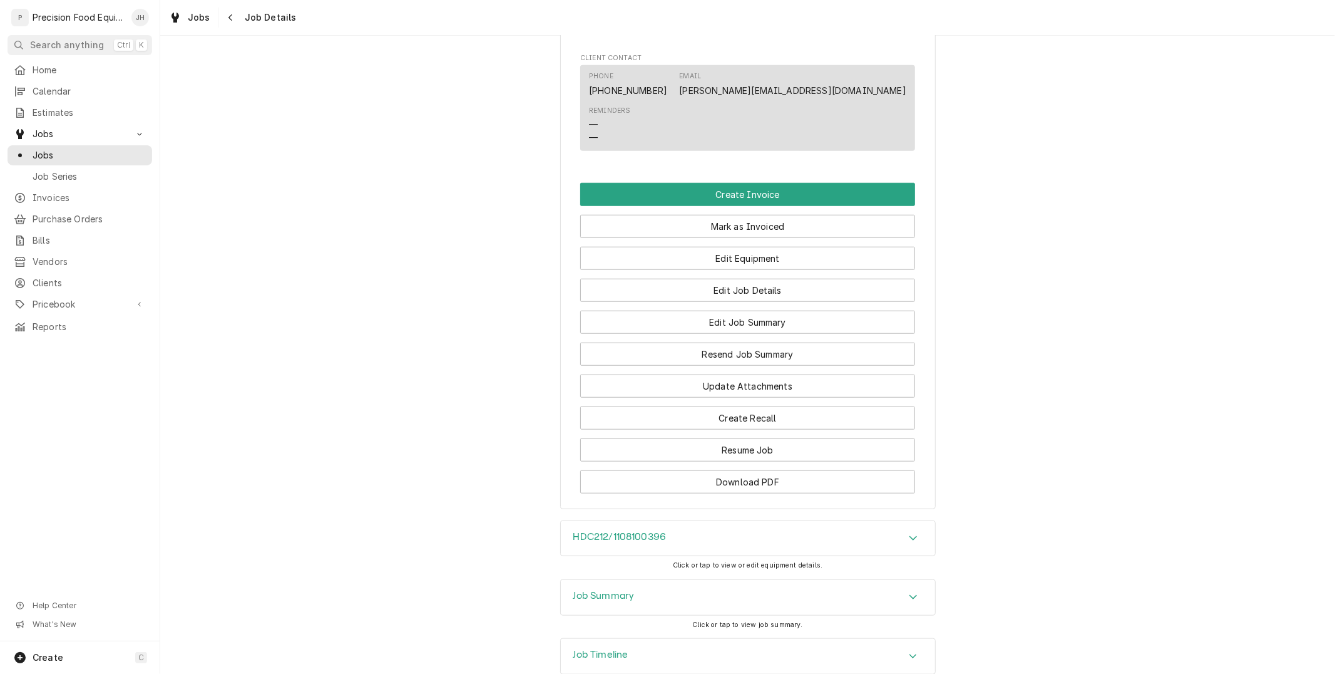
scroll to position [903, 0]
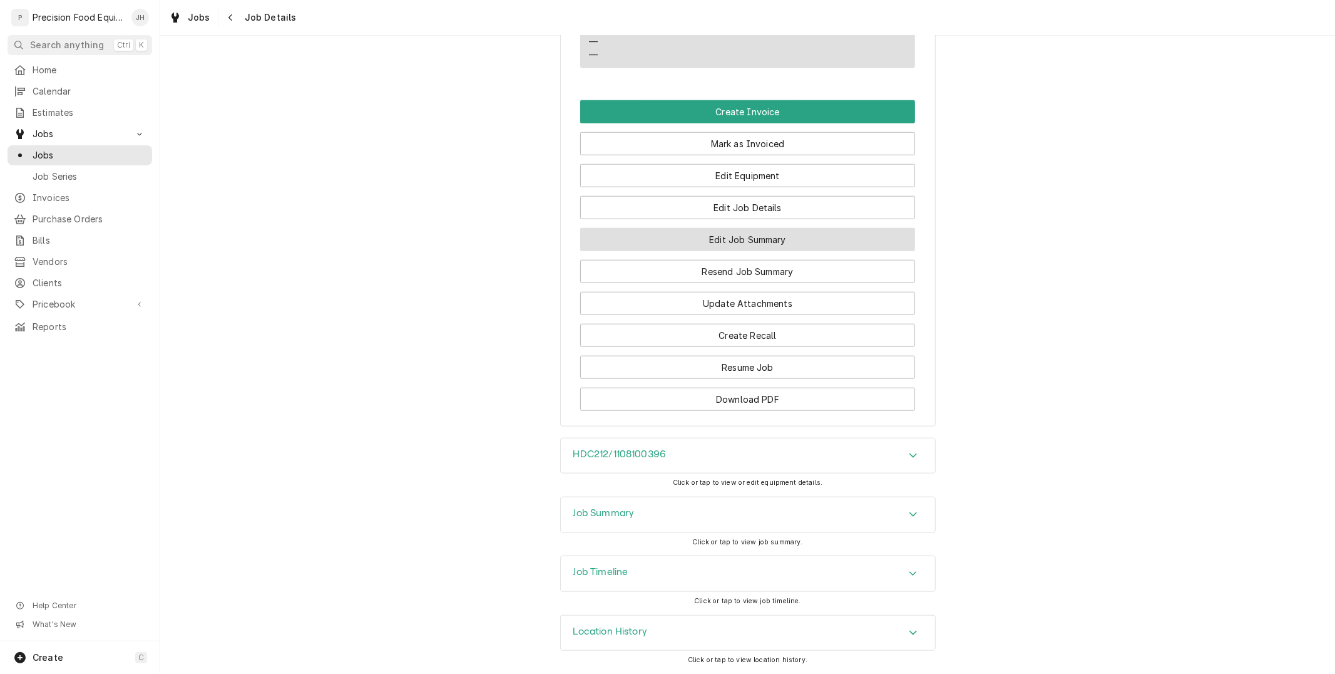
click at [774, 234] on button "Edit Job Summary" at bounding box center [747, 239] width 335 height 23
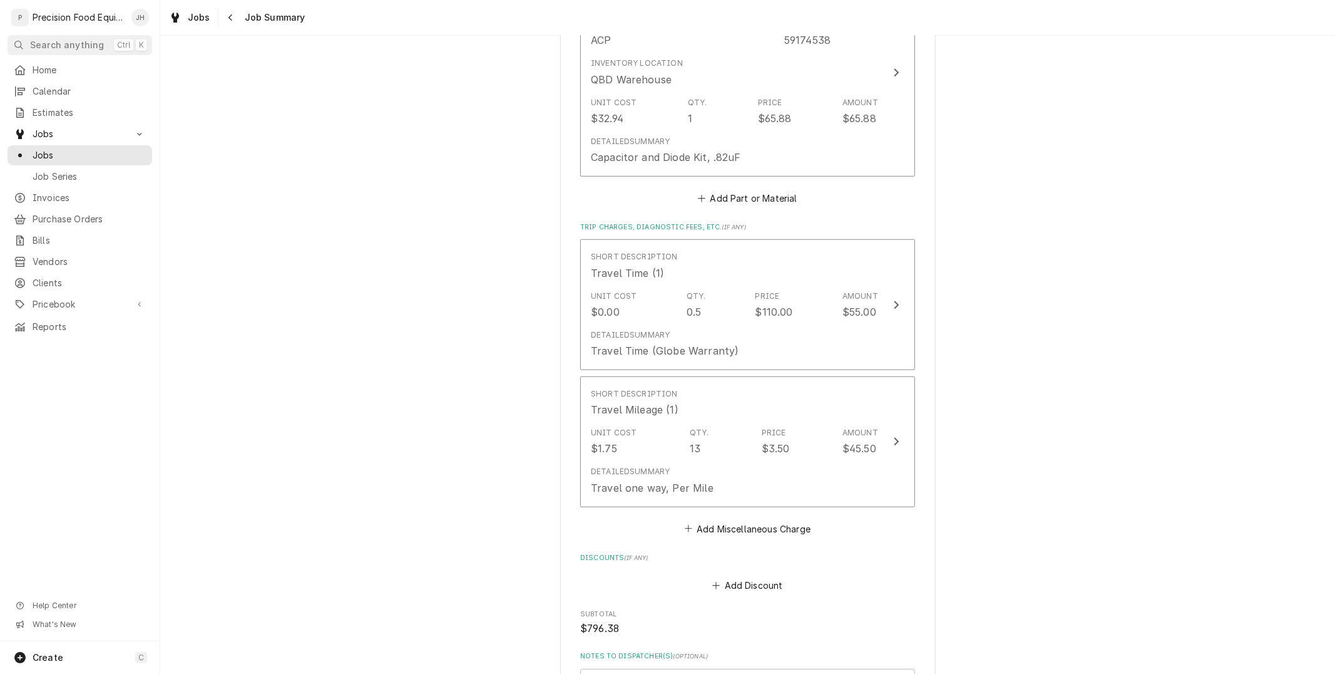
scroll to position [696, 0]
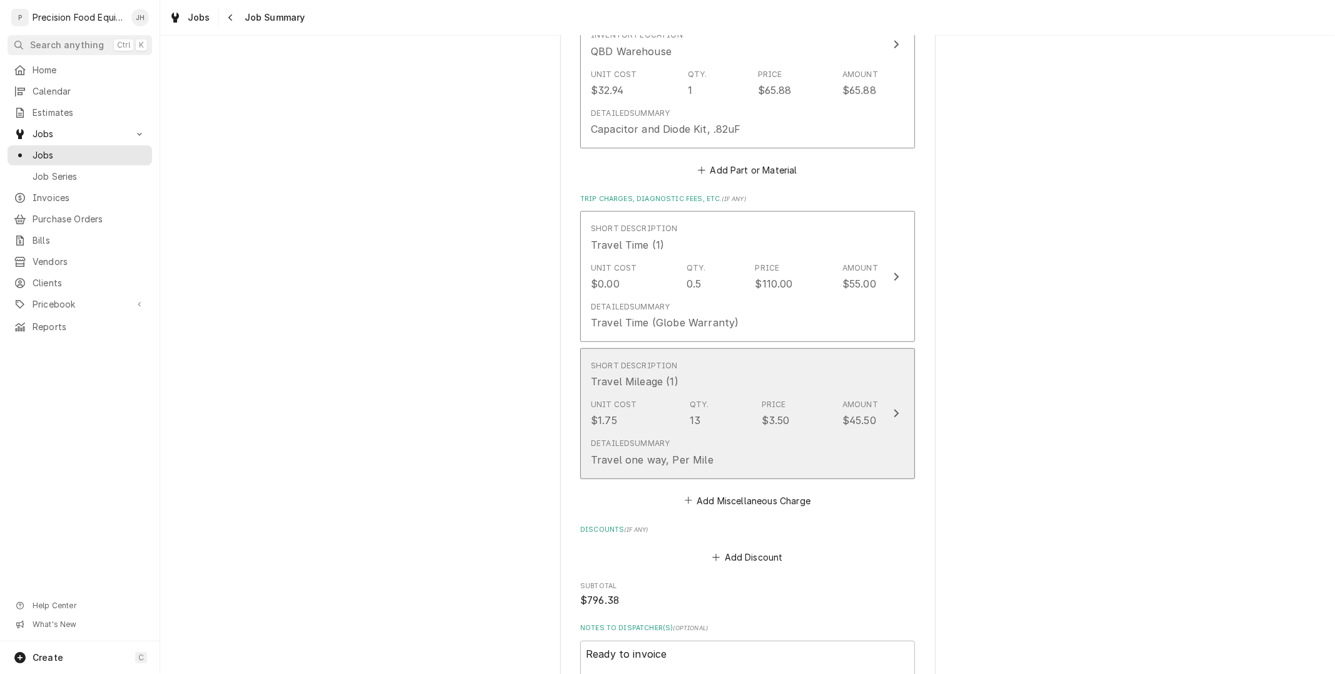
click at [804, 394] on div "Unit Cost $1.75 Qty. 13 Price $3.50 Amount $45.50" at bounding box center [734, 413] width 287 height 39
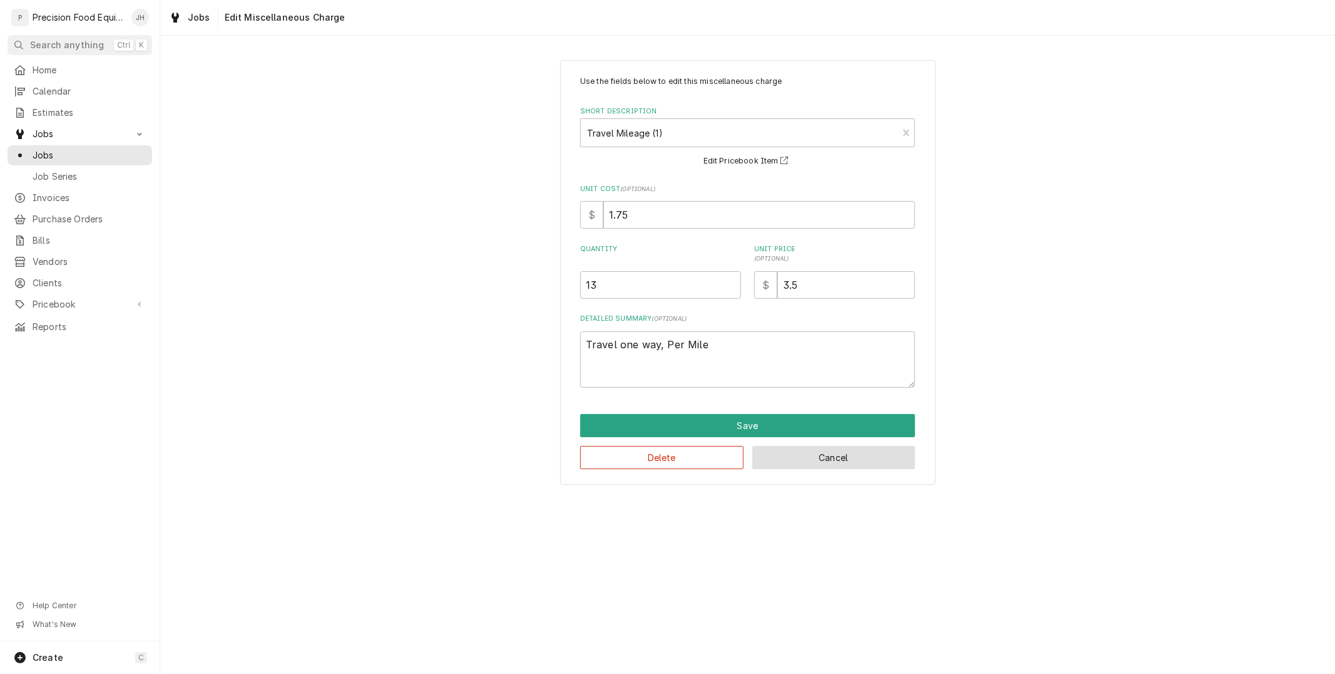
click at [833, 456] on button "Cancel" at bounding box center [834, 457] width 163 height 23
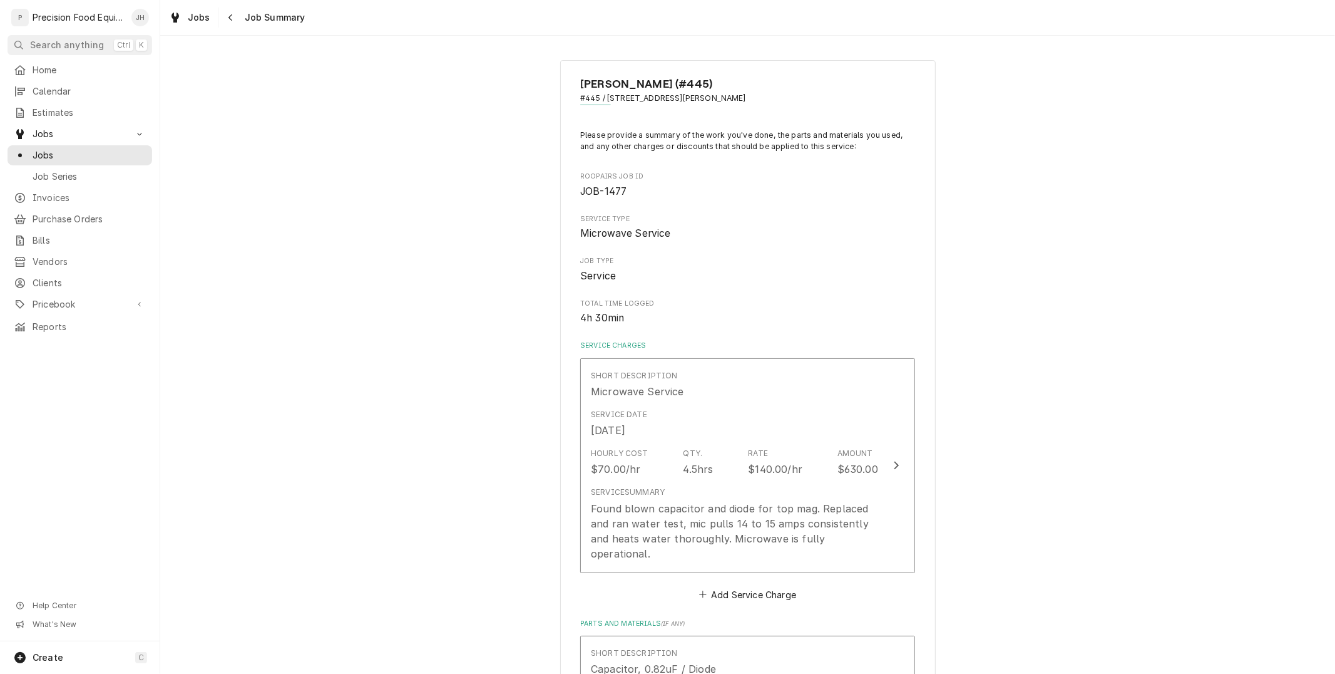
scroll to position [695, 0]
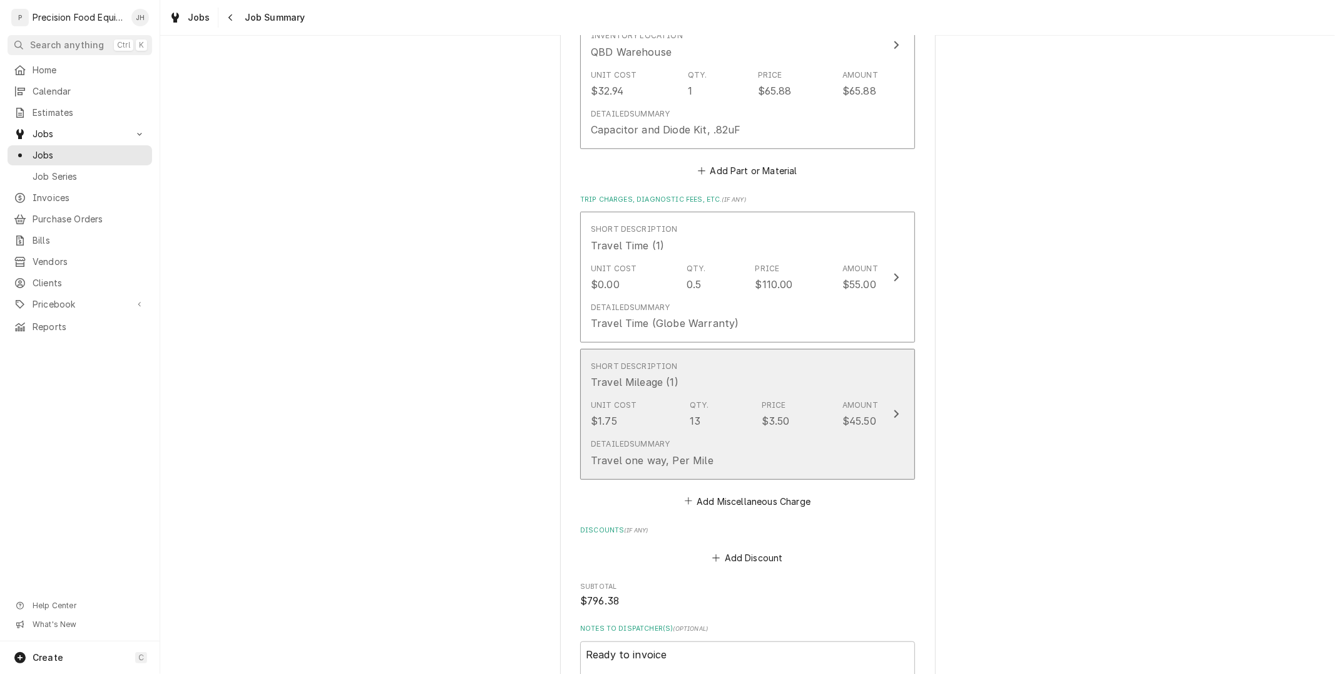
click at [764, 378] on div "Short Description Travel Mileage (1)" at bounding box center [734, 375] width 287 height 39
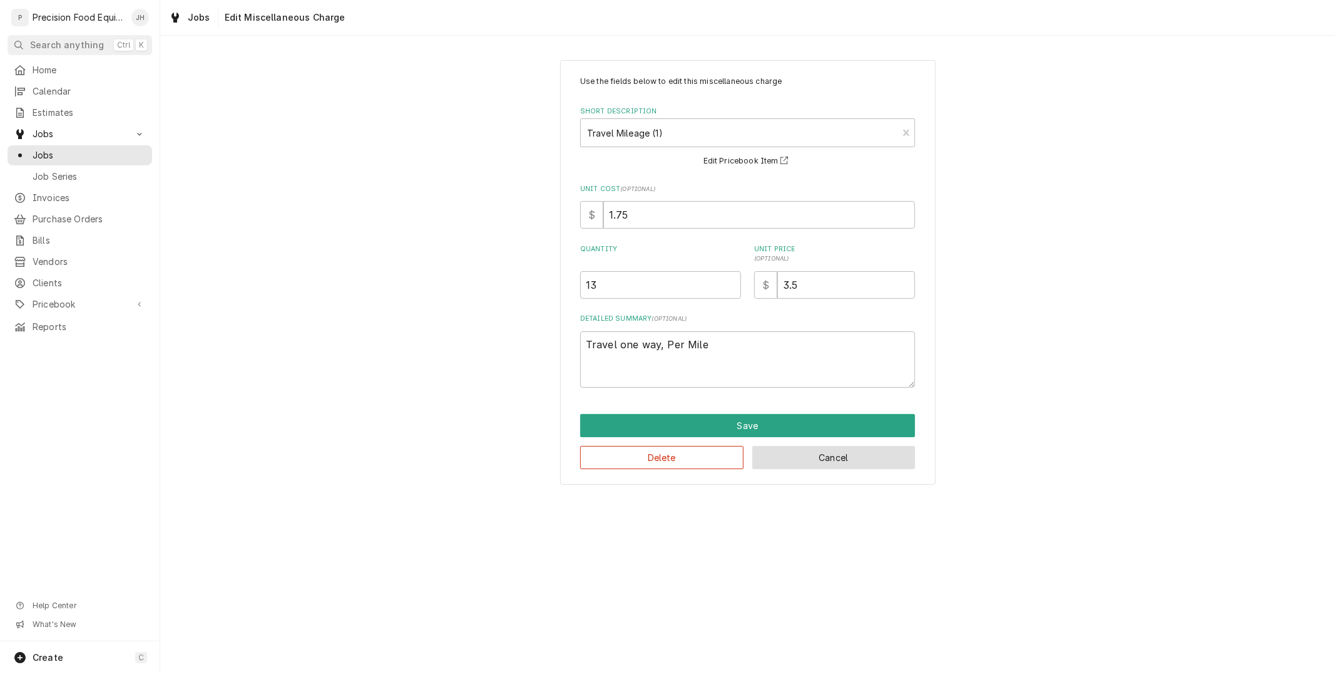
click at [789, 458] on button "Cancel" at bounding box center [834, 457] width 163 height 23
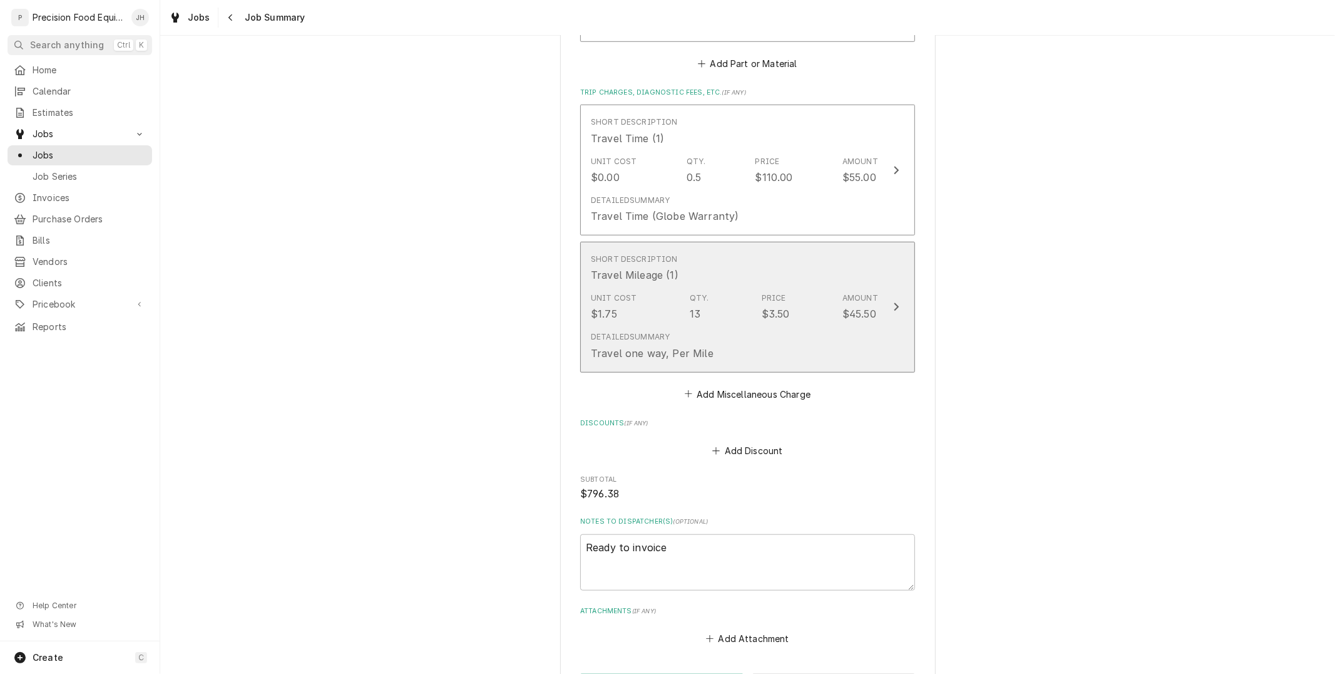
scroll to position [834, 0]
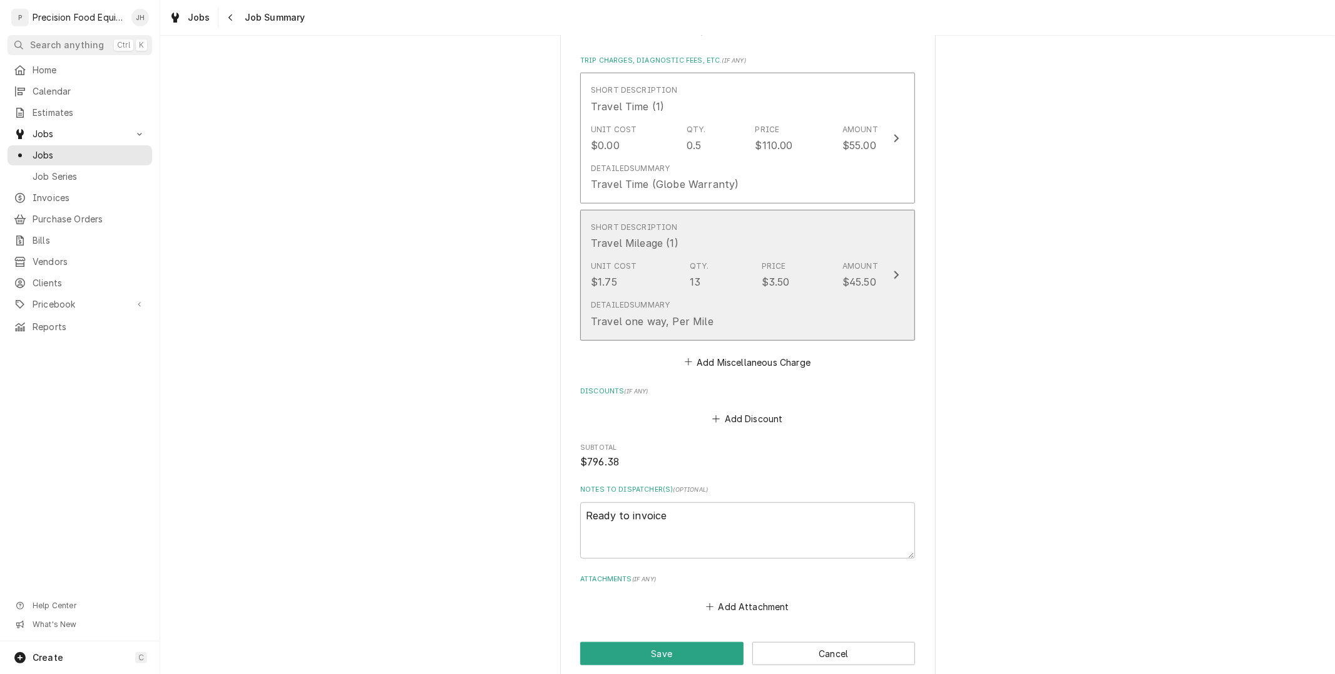
click at [783, 277] on div "Unit Cost $1.75 Qty. 13 Price $3.50 Amount $45.50" at bounding box center [734, 274] width 287 height 39
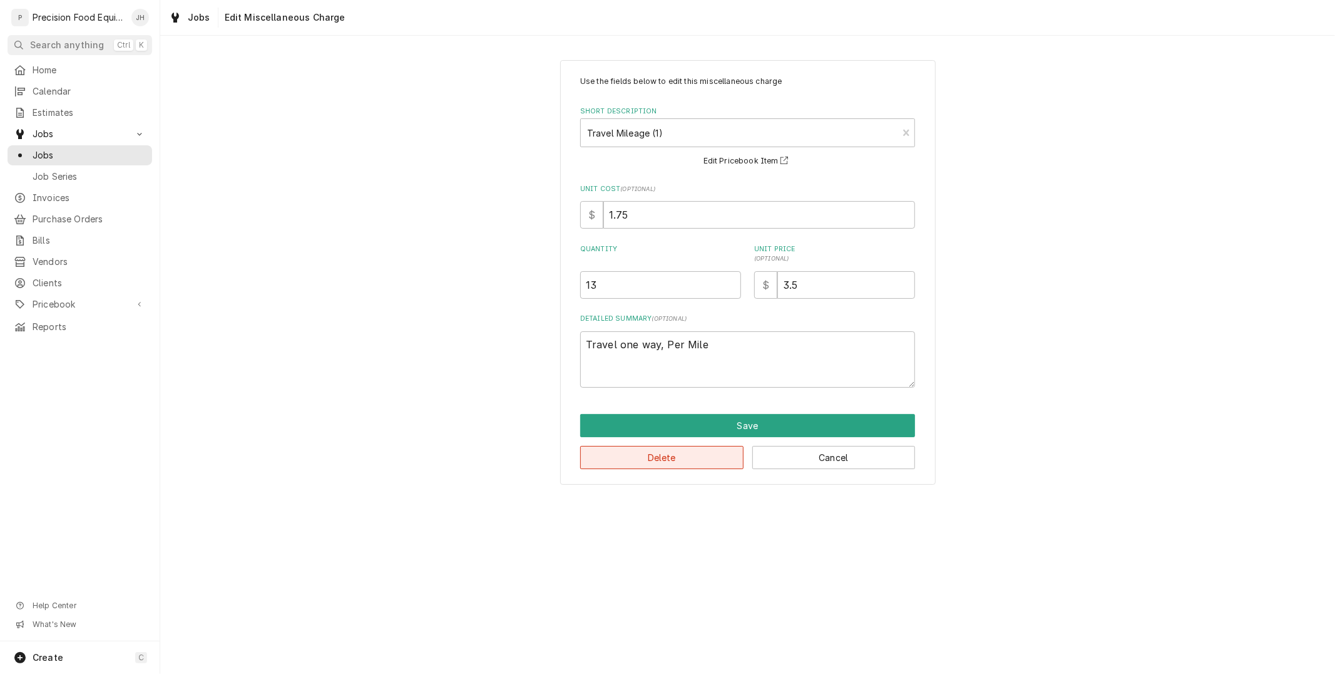
click at [698, 453] on button "Delete" at bounding box center [661, 457] width 163 height 23
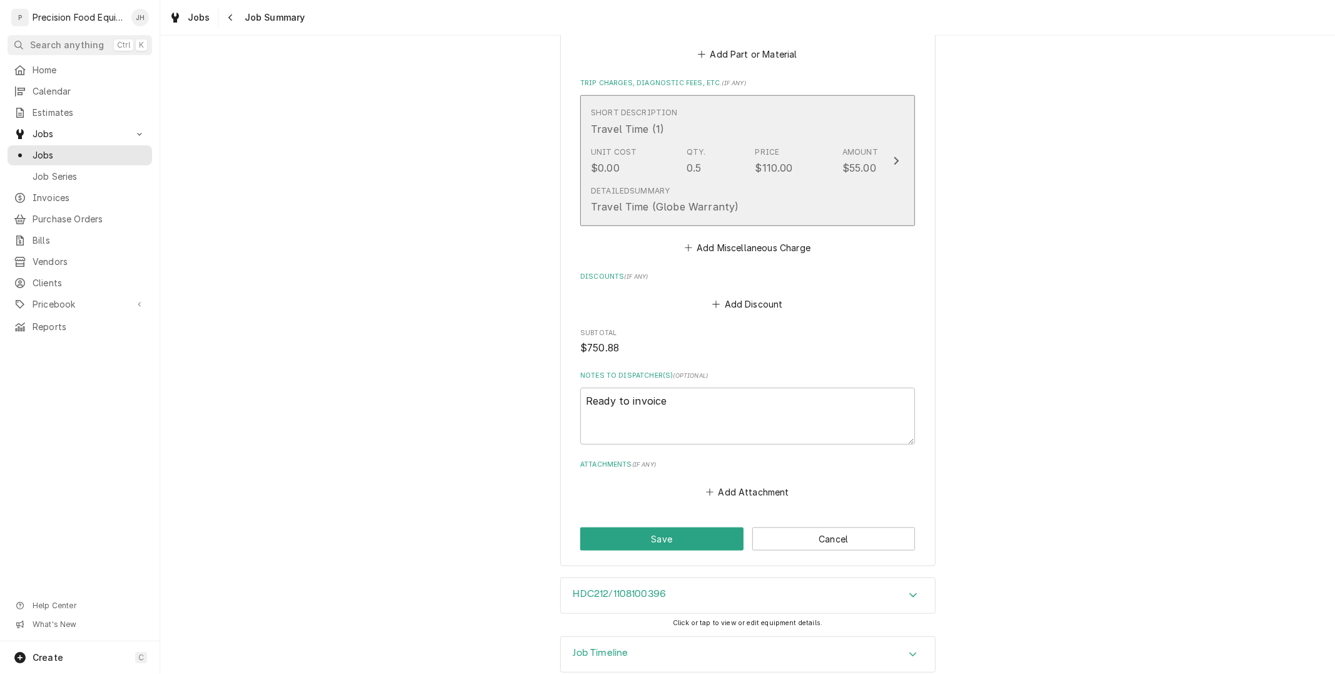
click at [722, 185] on div "Detailed Summary Travel Time (Globe Warranty)" at bounding box center [665, 199] width 148 height 29
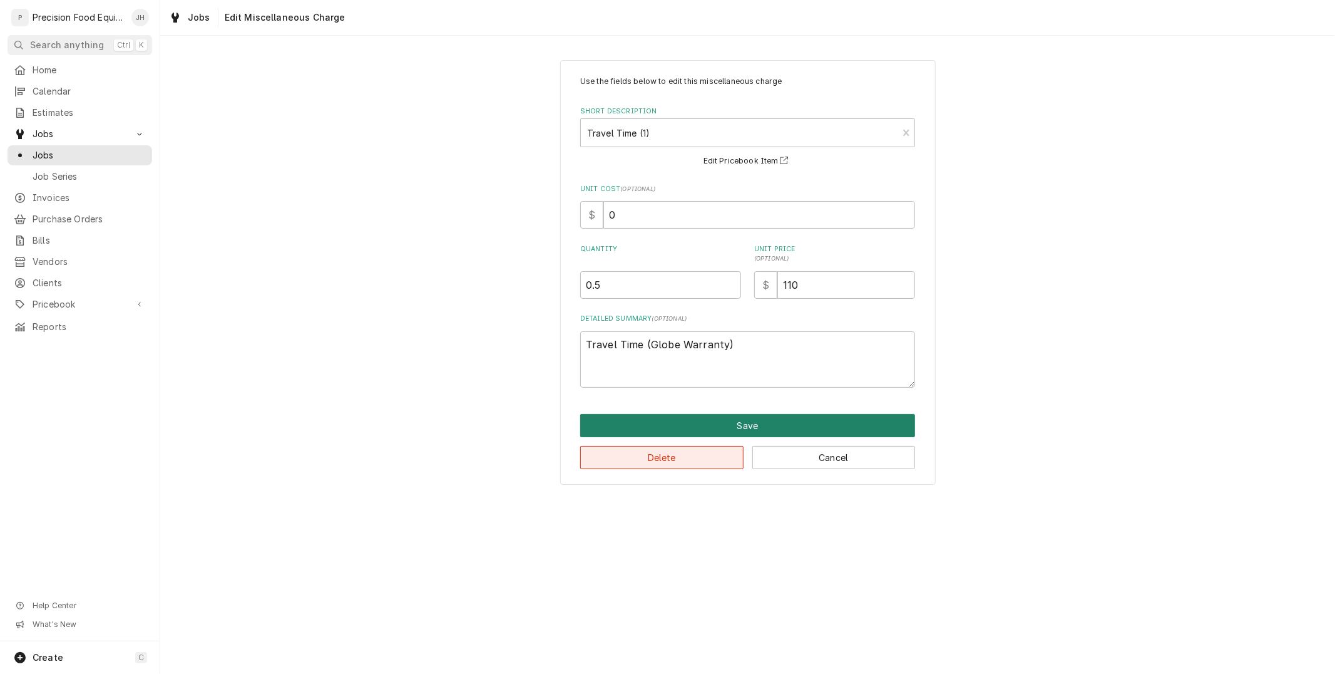
drag, startPoint x: 686, startPoint y: 429, endPoint x: 689, endPoint y: 446, distance: 16.7
click at [689, 446] on div "Save Delete Cancel" at bounding box center [747, 441] width 335 height 55
click at [690, 446] on button "Delete" at bounding box center [661, 457] width 163 height 23
type textarea "x"
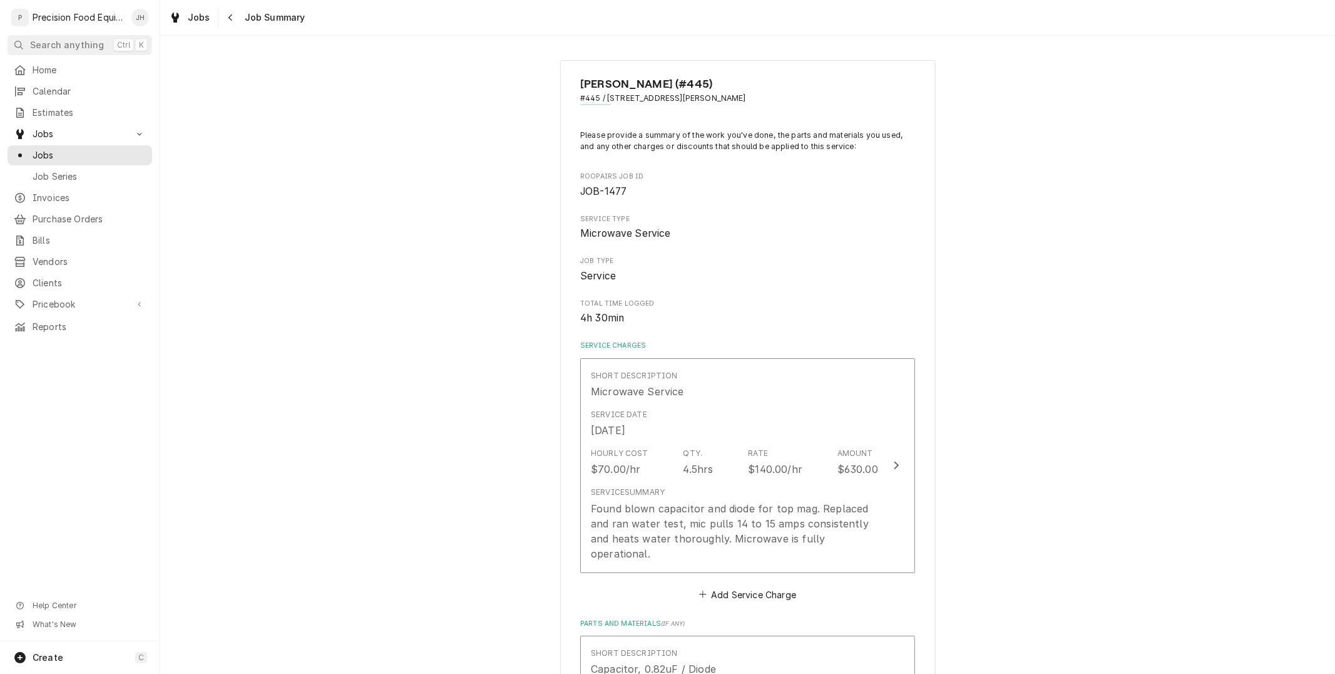
scroll to position [675, 0]
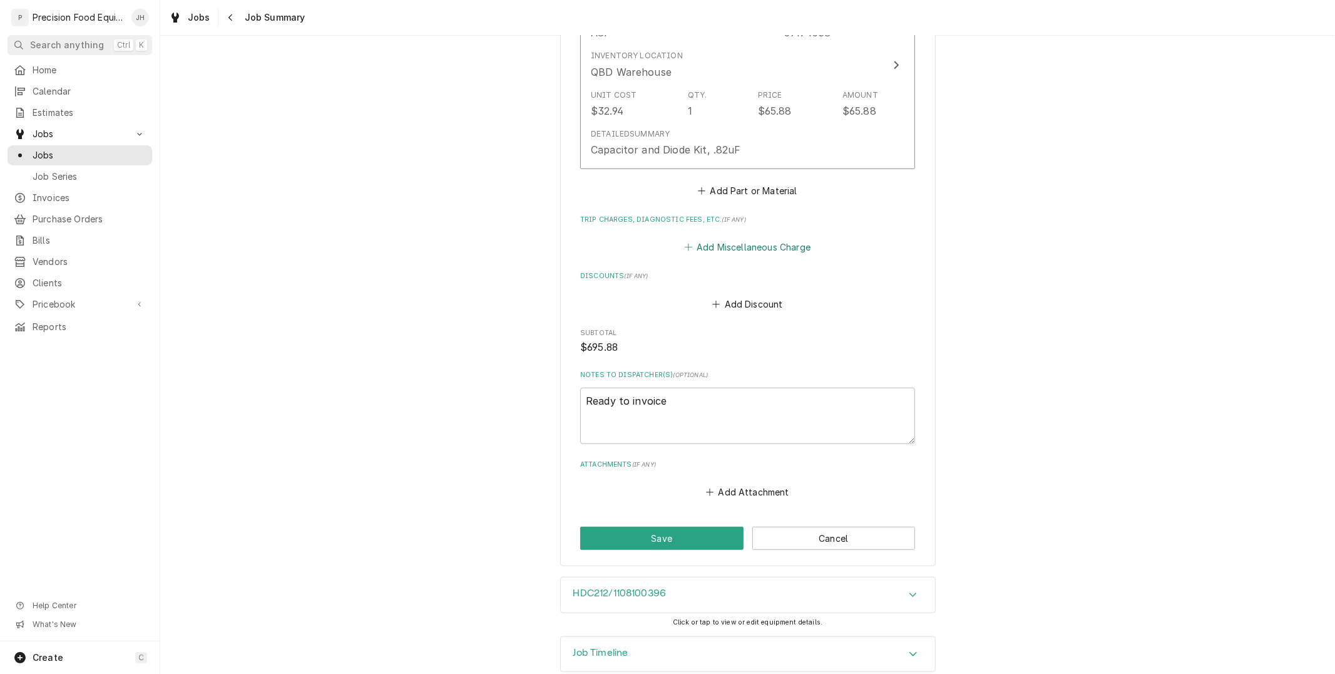
click at [762, 239] on button "Add Miscellaneous Charge" at bounding box center [747, 248] width 130 height 18
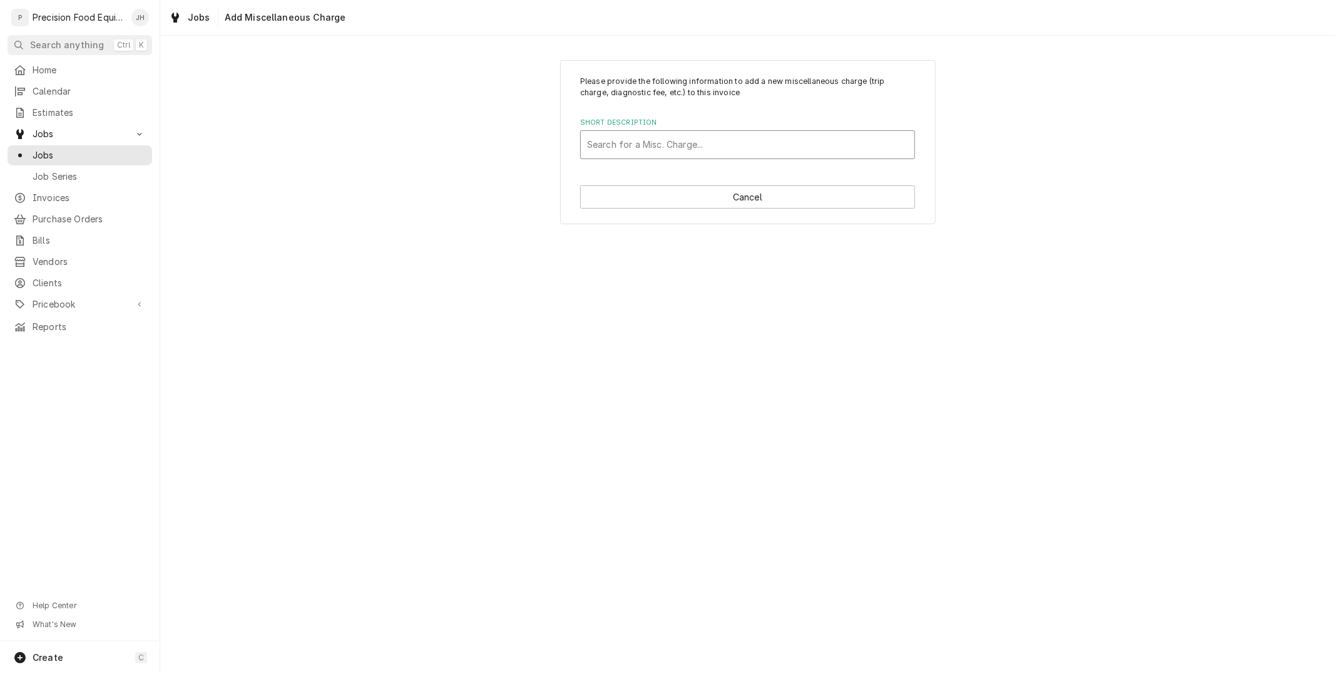
click at [718, 136] on div "Short Description" at bounding box center [747, 144] width 321 height 23
type input "tr"
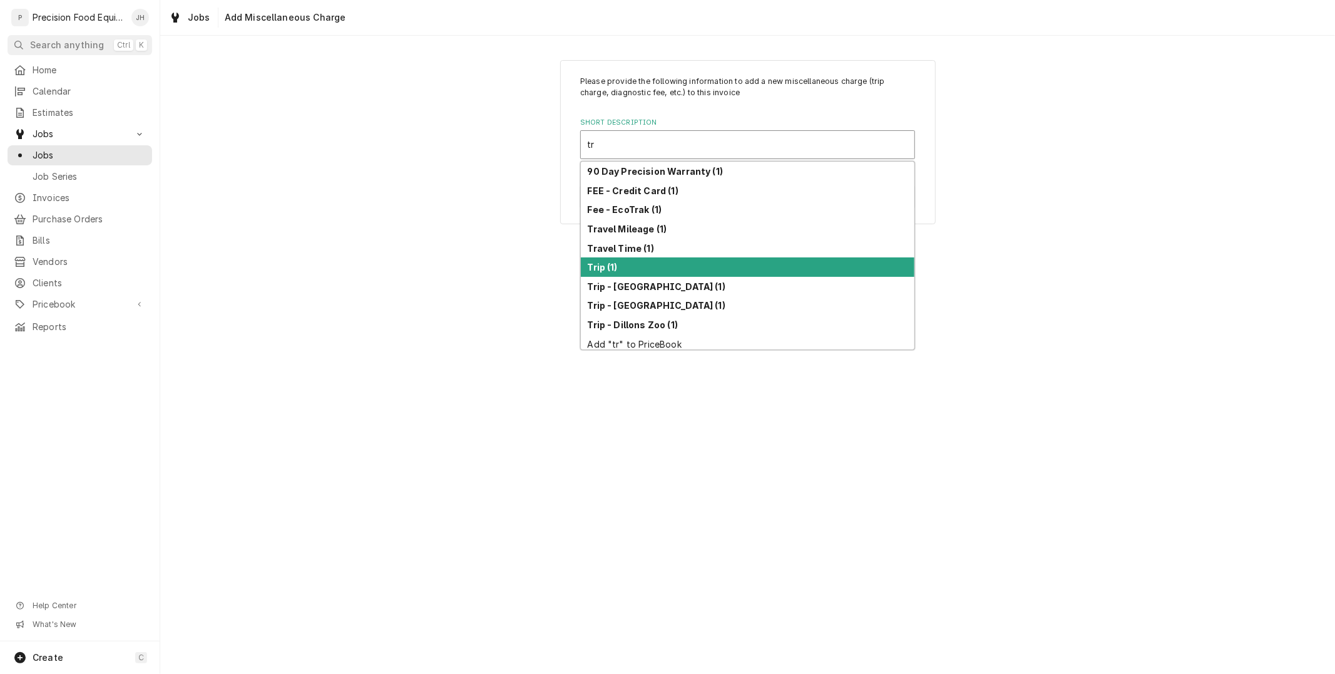
click at [687, 261] on div "Trip (1)" at bounding box center [748, 266] width 334 height 19
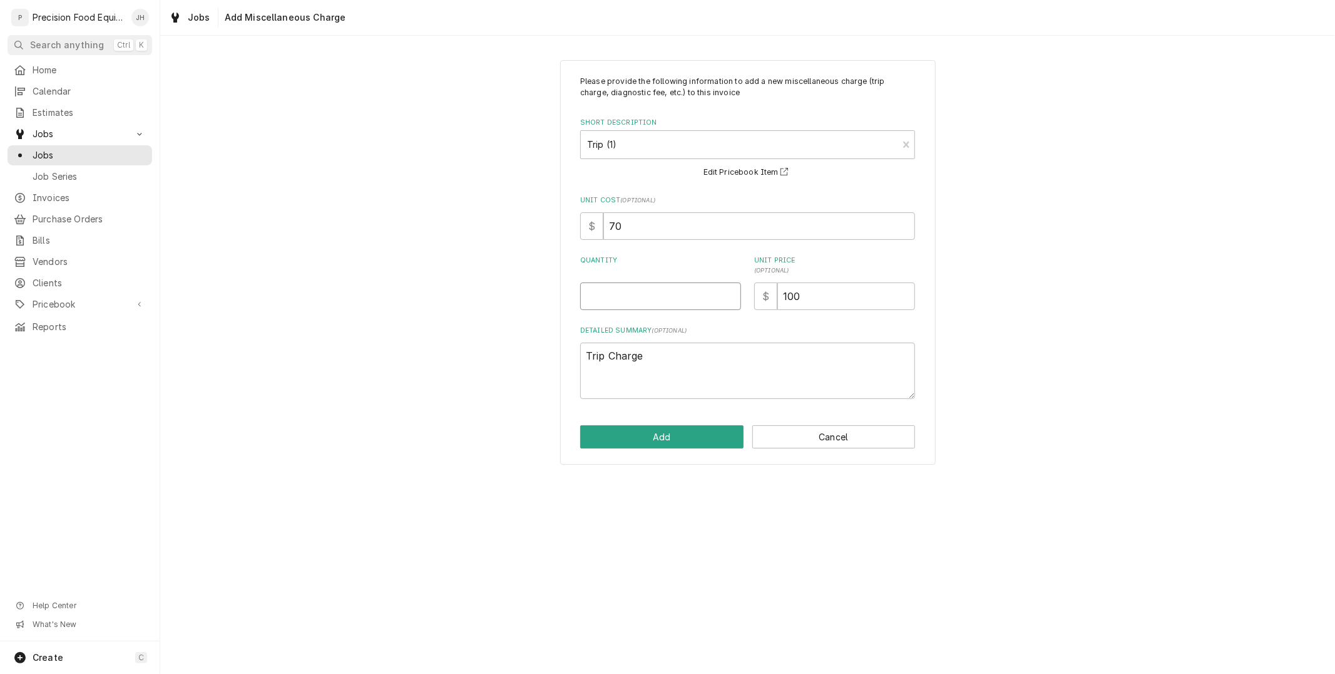
click at [678, 292] on input "Quantity" at bounding box center [660, 296] width 161 height 28
type textarea "x"
type input "1"
click at [684, 426] on button "Add" at bounding box center [661, 436] width 163 height 23
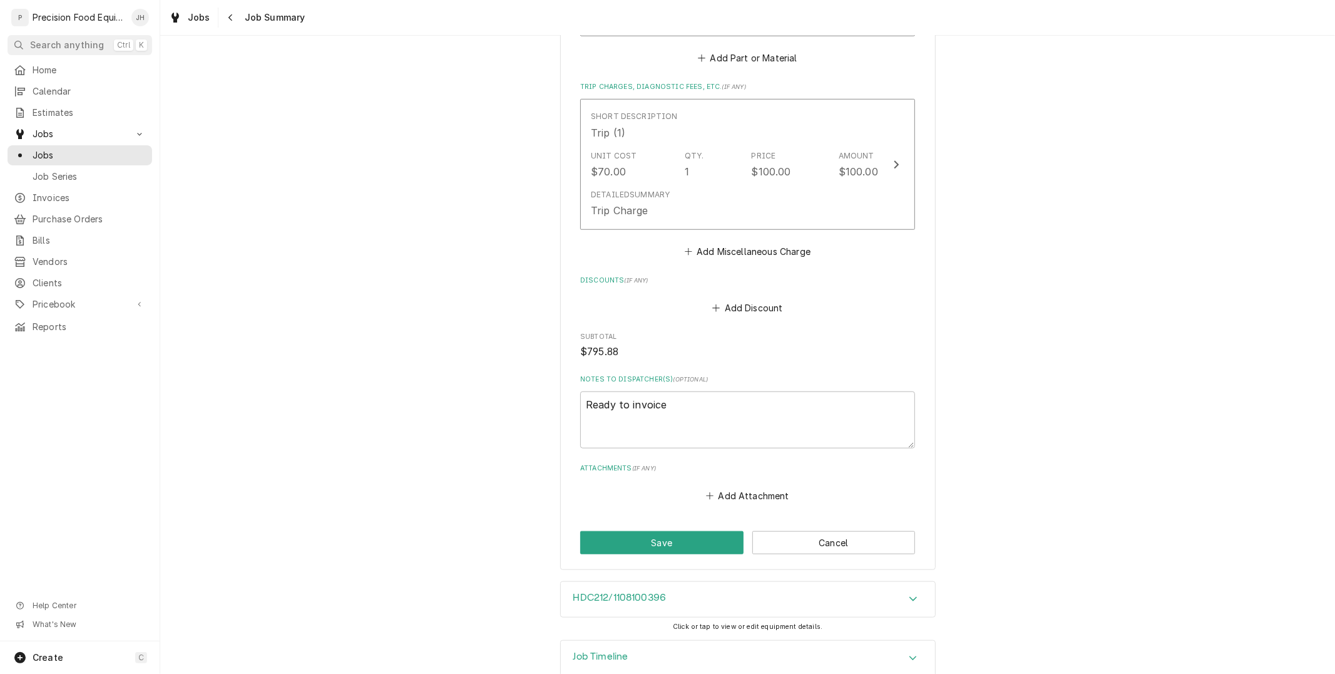
scroll to position [818, 0]
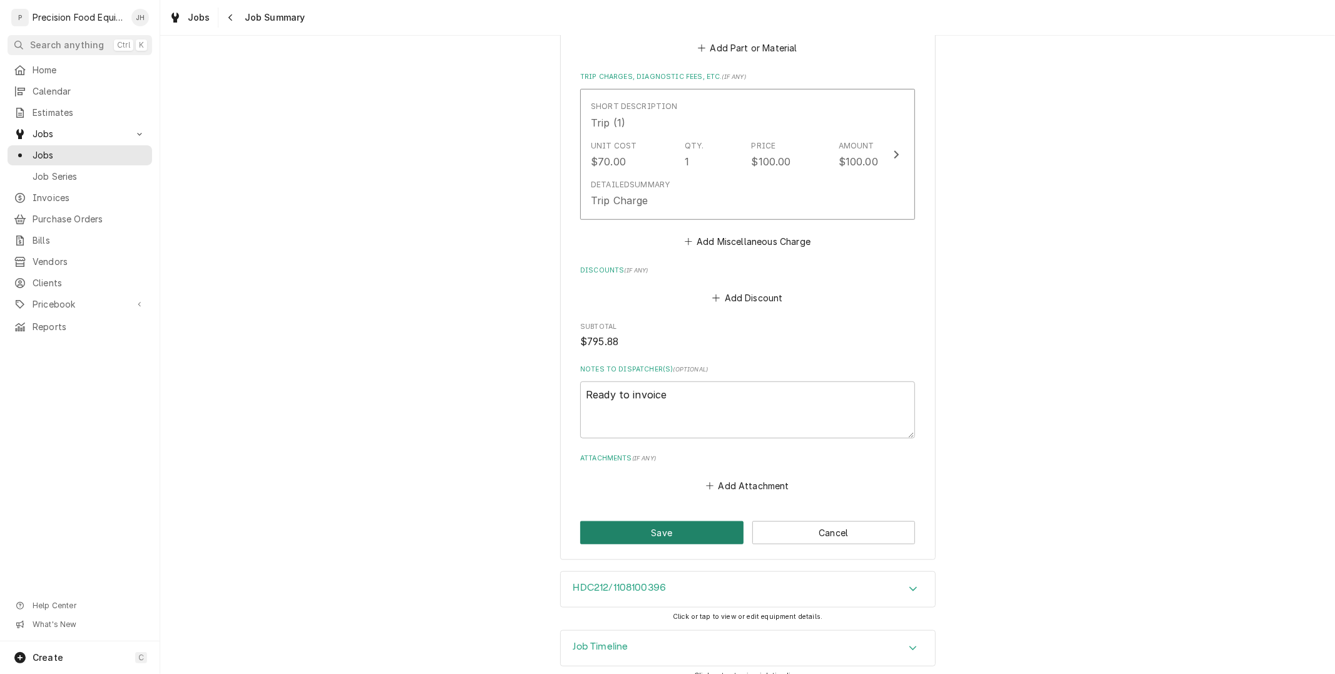
click at [711, 521] on button "Save" at bounding box center [661, 532] width 163 height 23
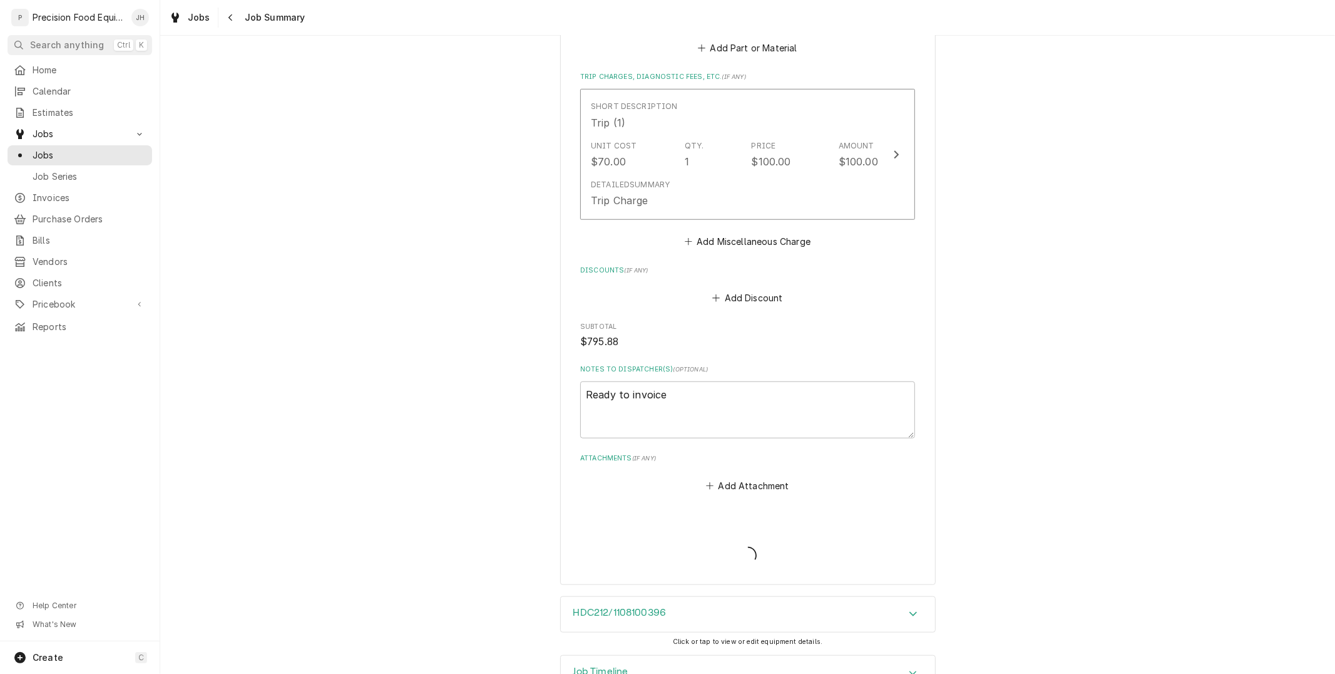
type textarea "x"
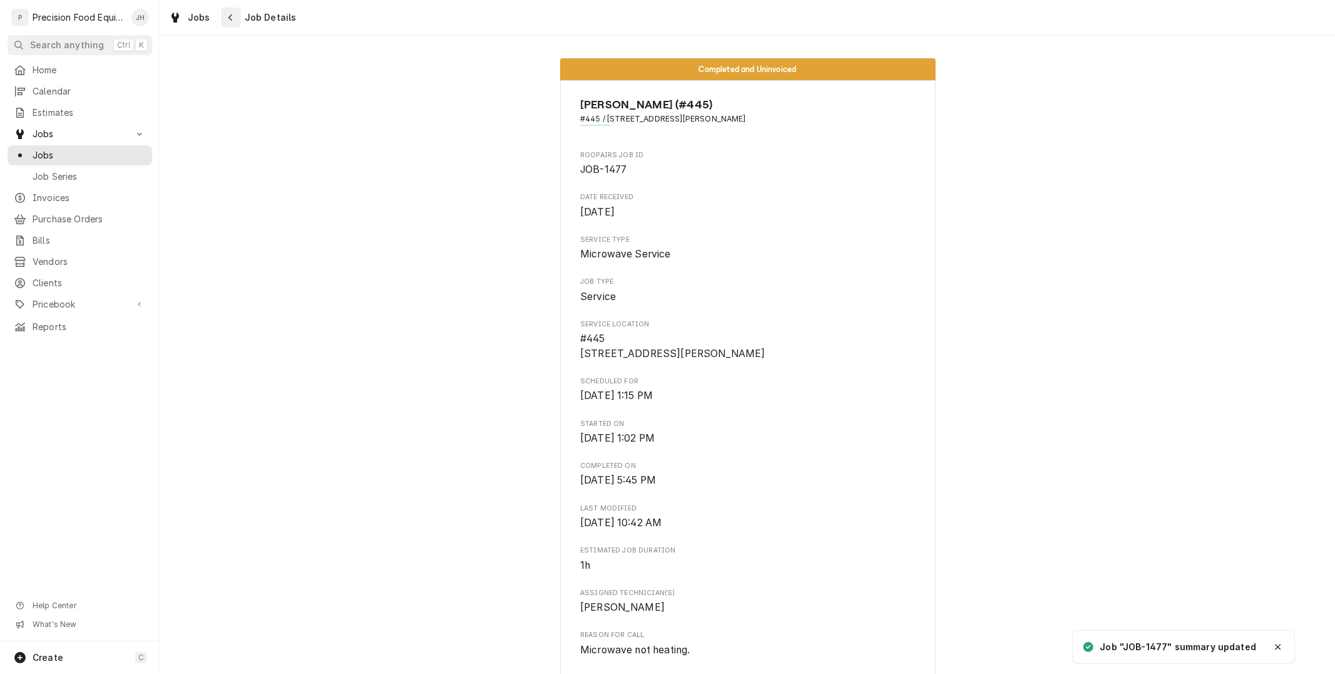
click at [232, 17] on icon "Navigate back" at bounding box center [231, 17] width 6 height 9
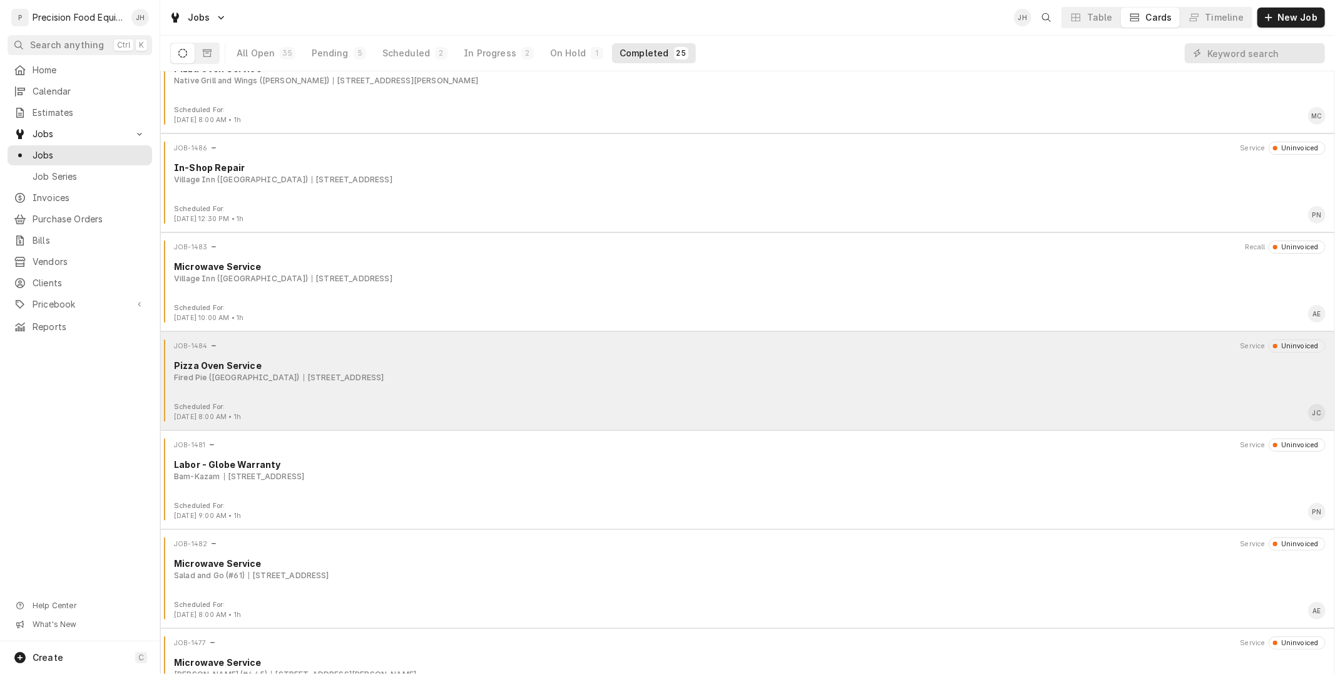
scroll to position [278, 0]
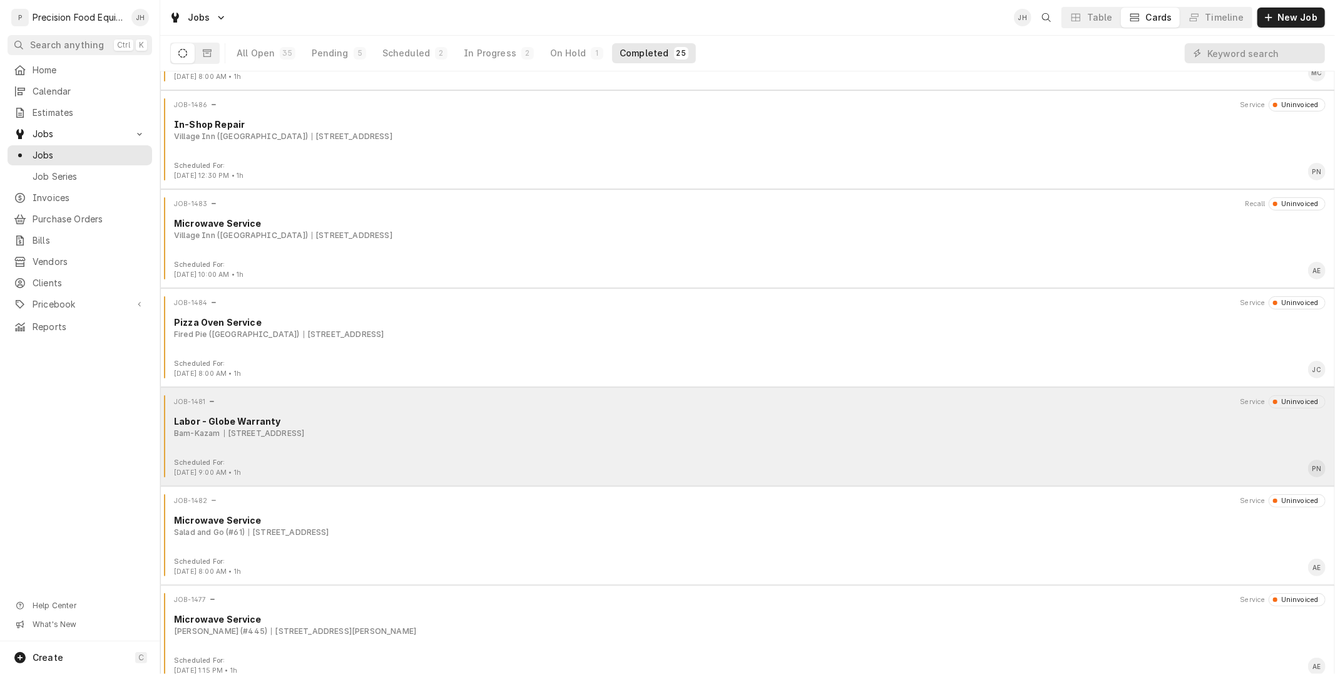
click at [495, 424] on div "Labor - Globe Warranty" at bounding box center [750, 420] width 1152 height 13
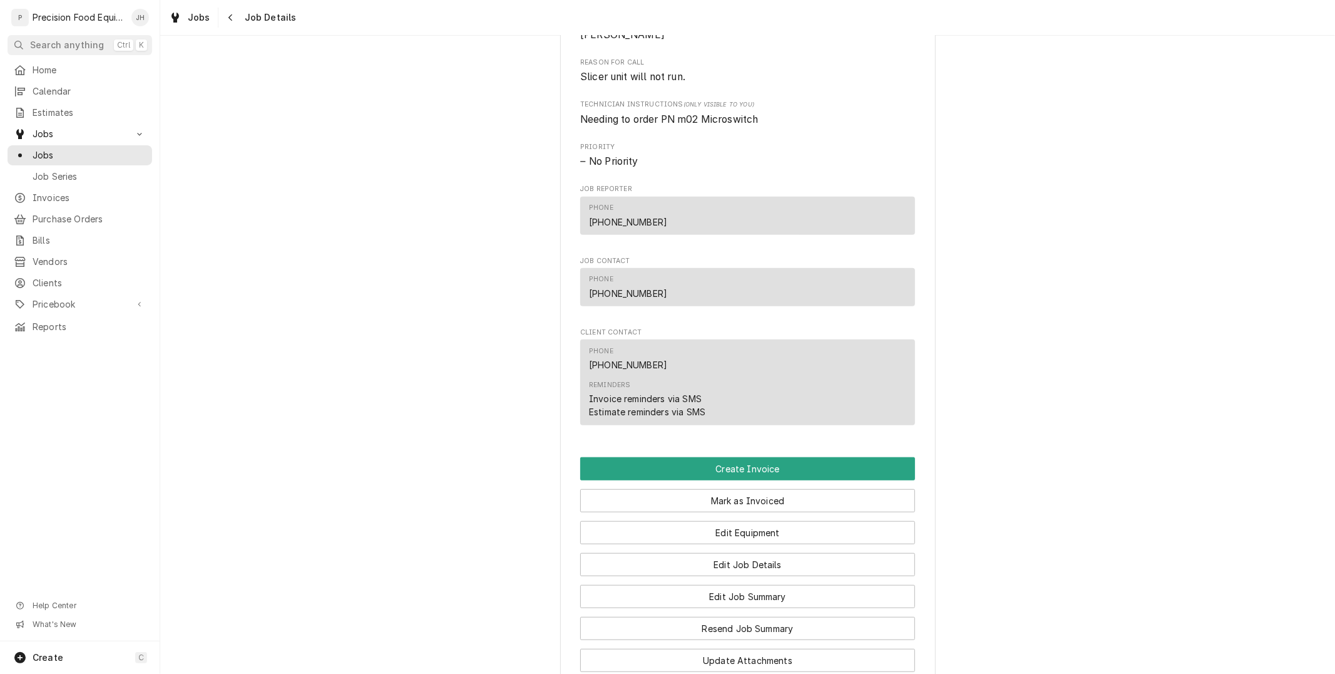
scroll to position [964, 0]
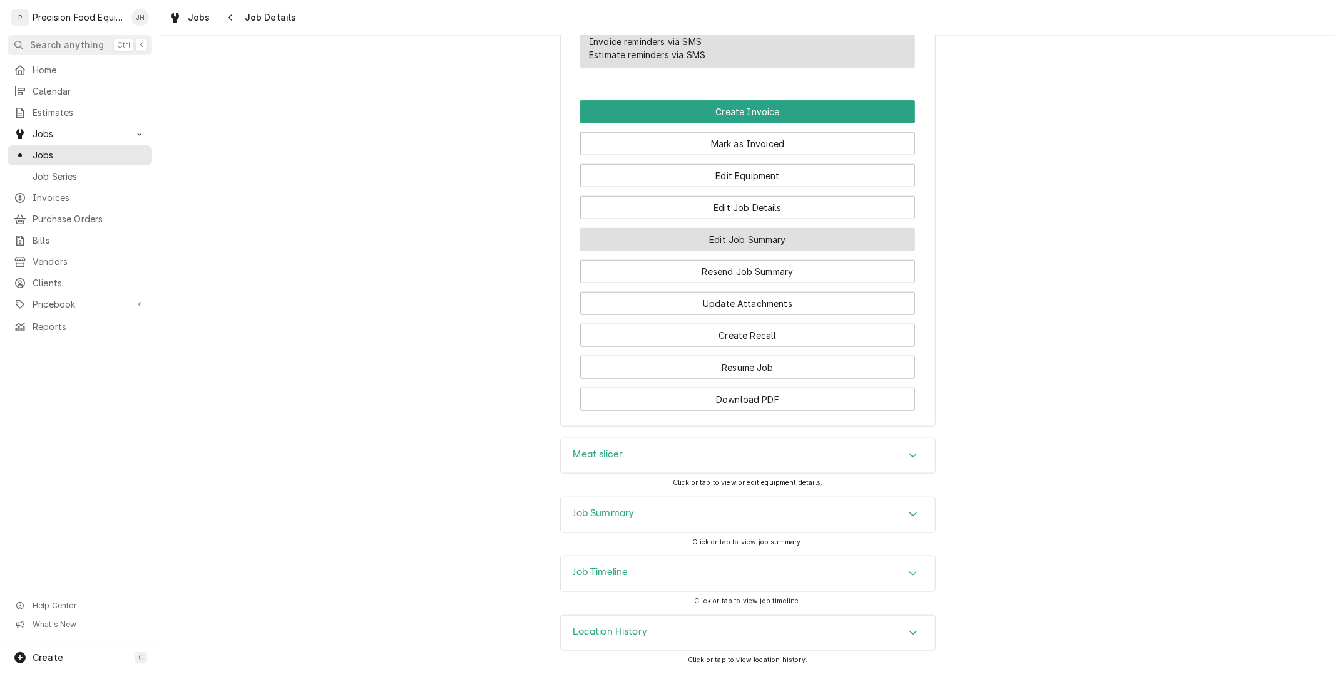
click at [752, 230] on button "Edit Job Summary" at bounding box center [747, 239] width 335 height 23
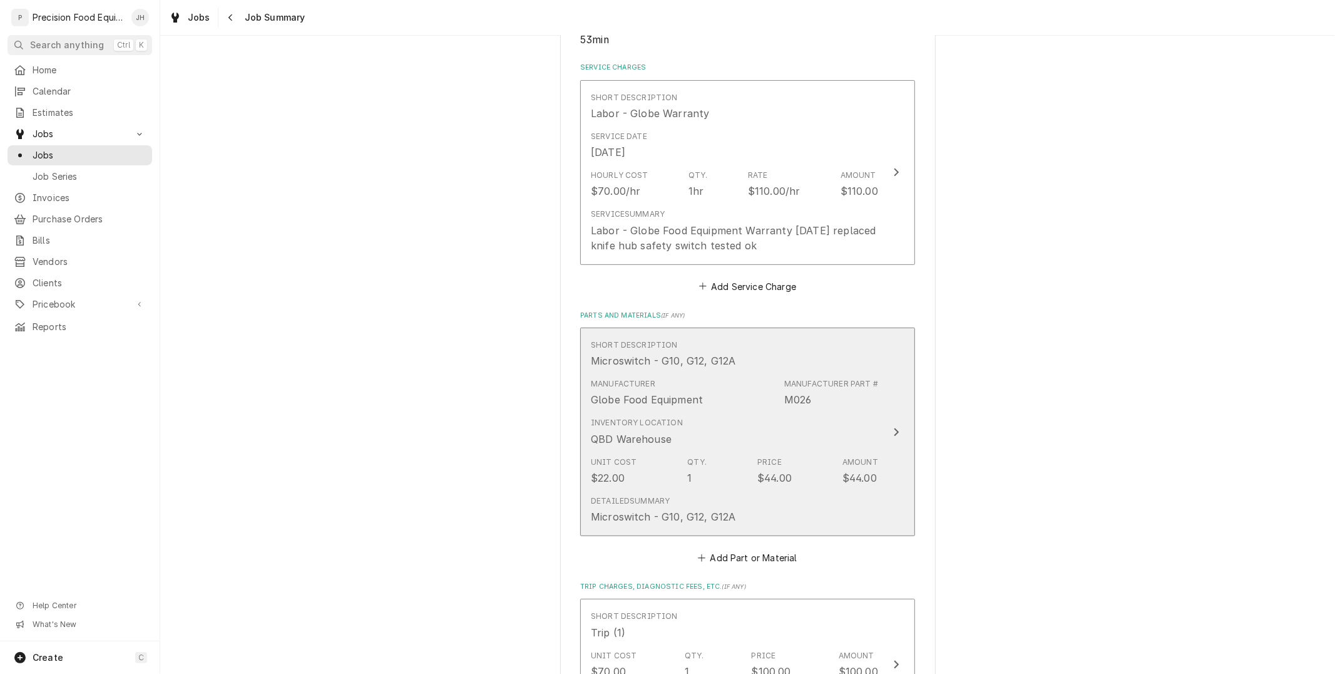
scroll to position [347, 0]
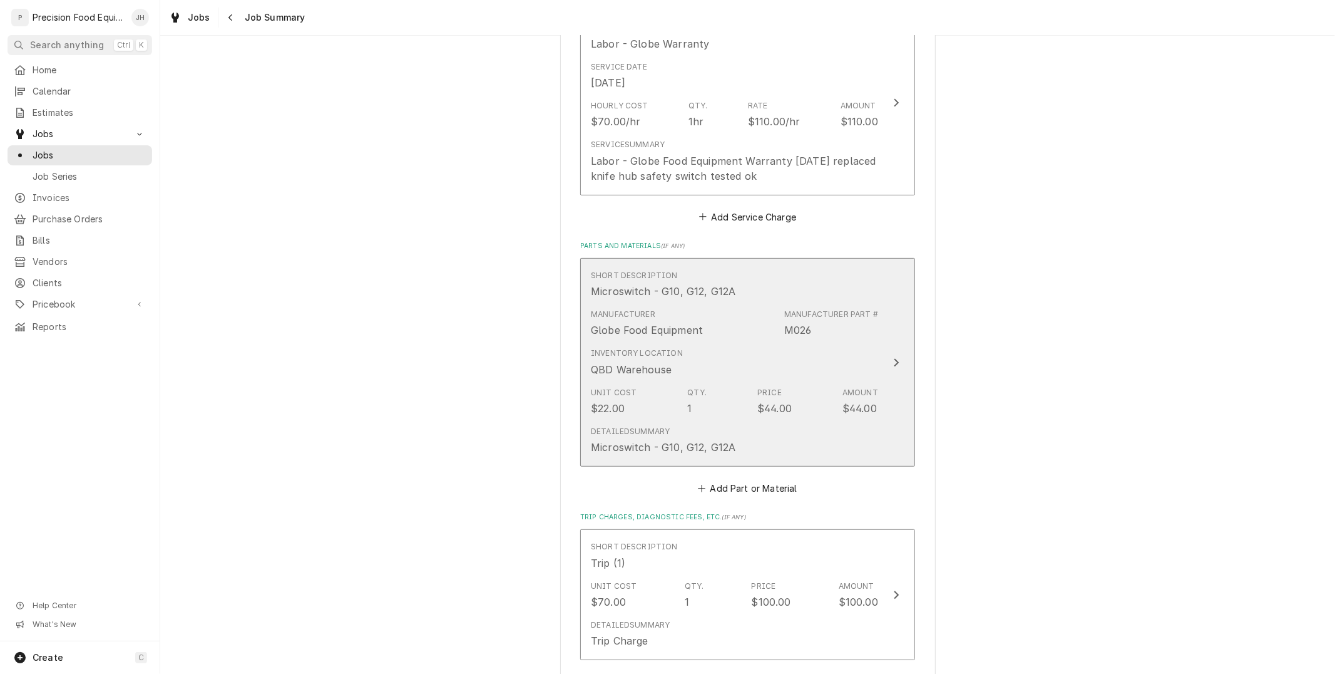
click at [789, 421] on div "Detailed Summary Microswitch - G10, G12, G12A" at bounding box center [734, 440] width 287 height 39
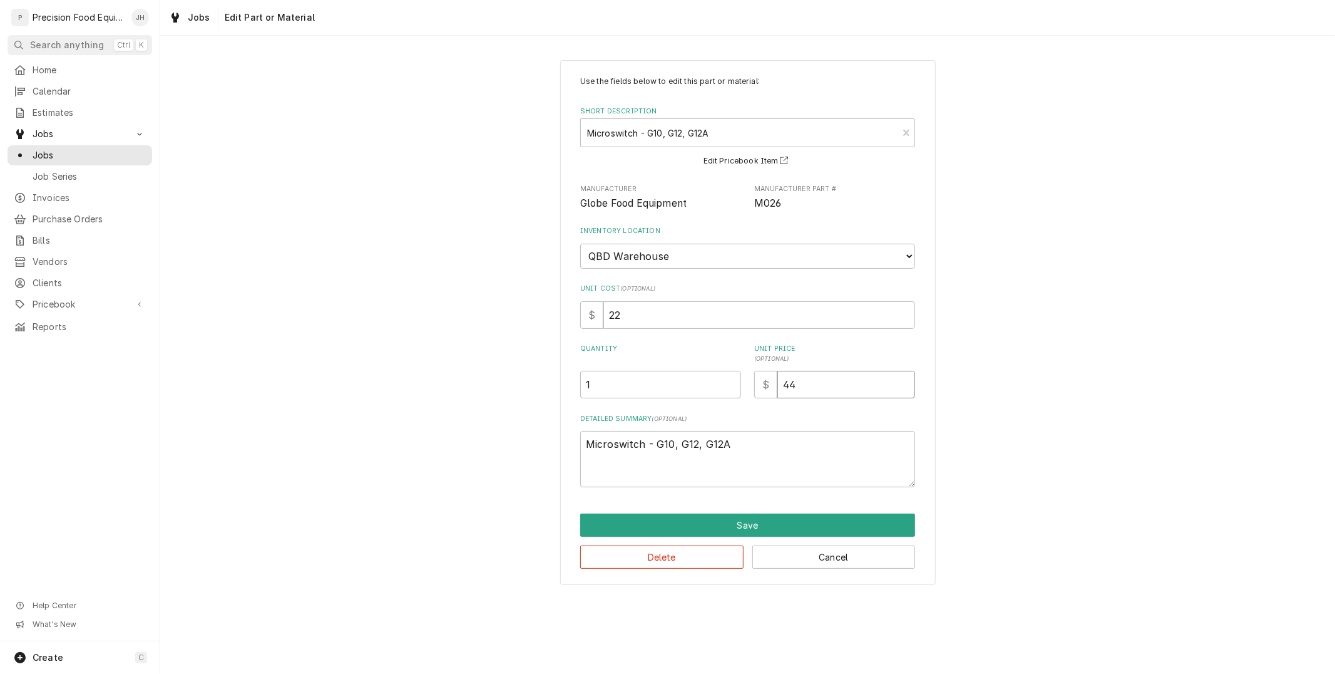
drag, startPoint x: 815, startPoint y: 384, endPoint x: 776, endPoint y: 383, distance: 38.2
click at [776, 383] on div "$ 44" at bounding box center [834, 385] width 161 height 28
type textarea "x"
type input "2"
type textarea "x"
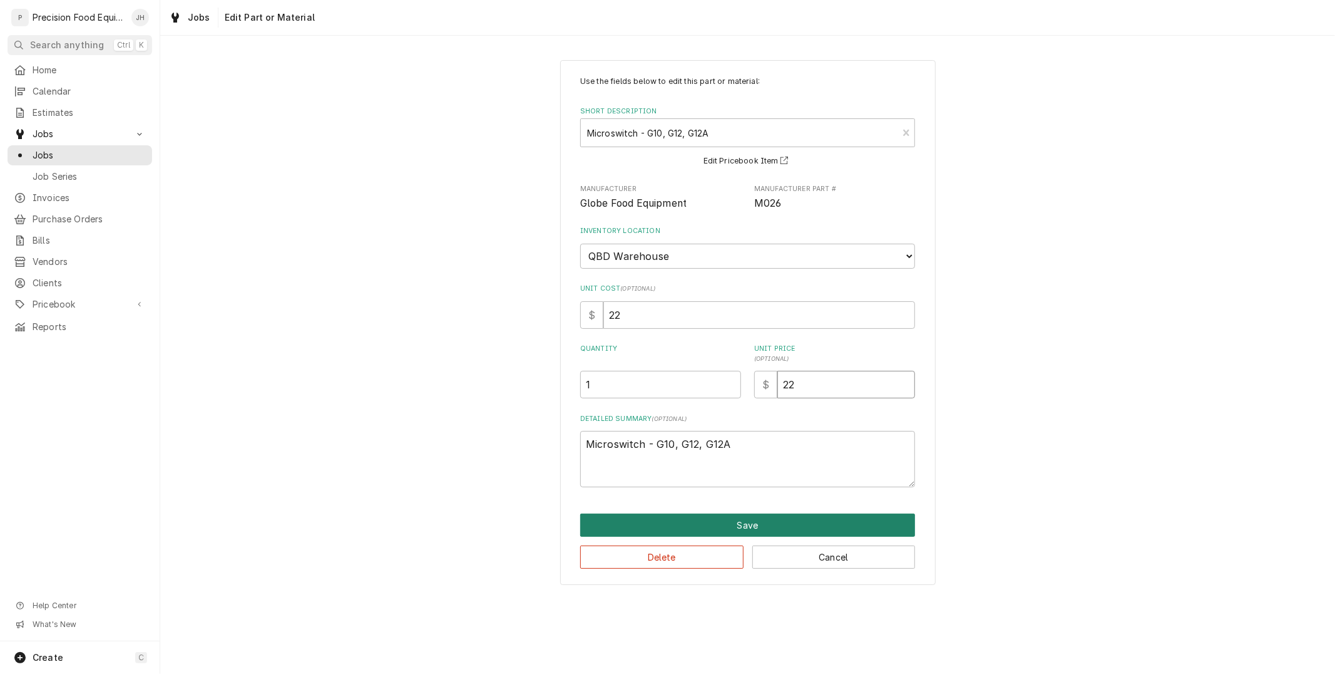
type input "22"
click at [780, 515] on button "Save" at bounding box center [747, 524] width 335 height 23
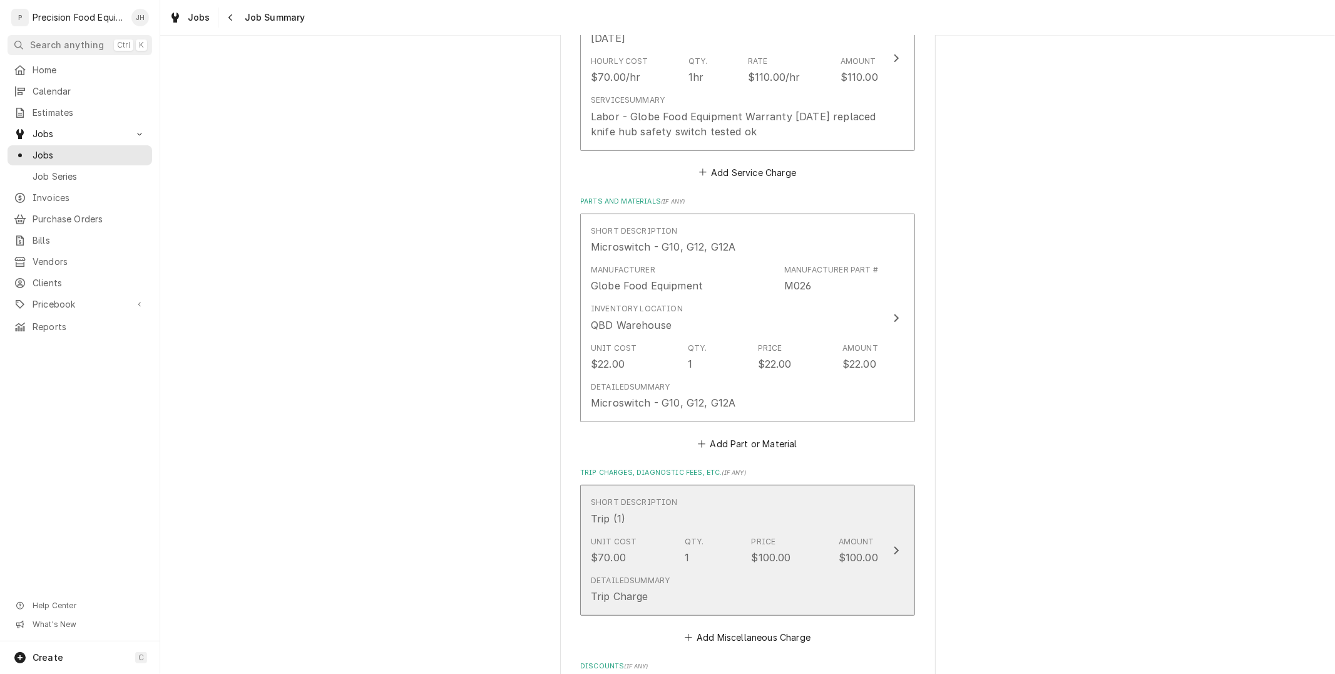
scroll to position [416, 0]
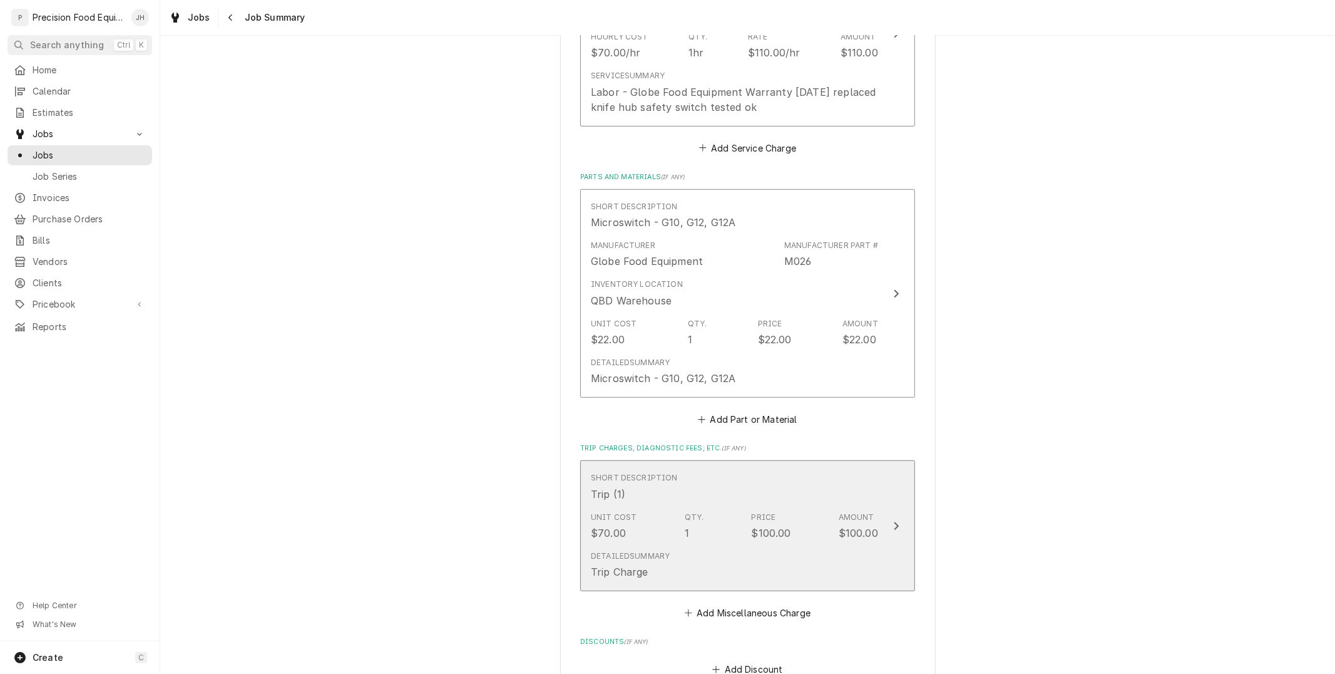
click at [823, 514] on div "Unit Cost $70.00 Qty. 1 Price $100.00 Amount $100.00" at bounding box center [734, 525] width 287 height 39
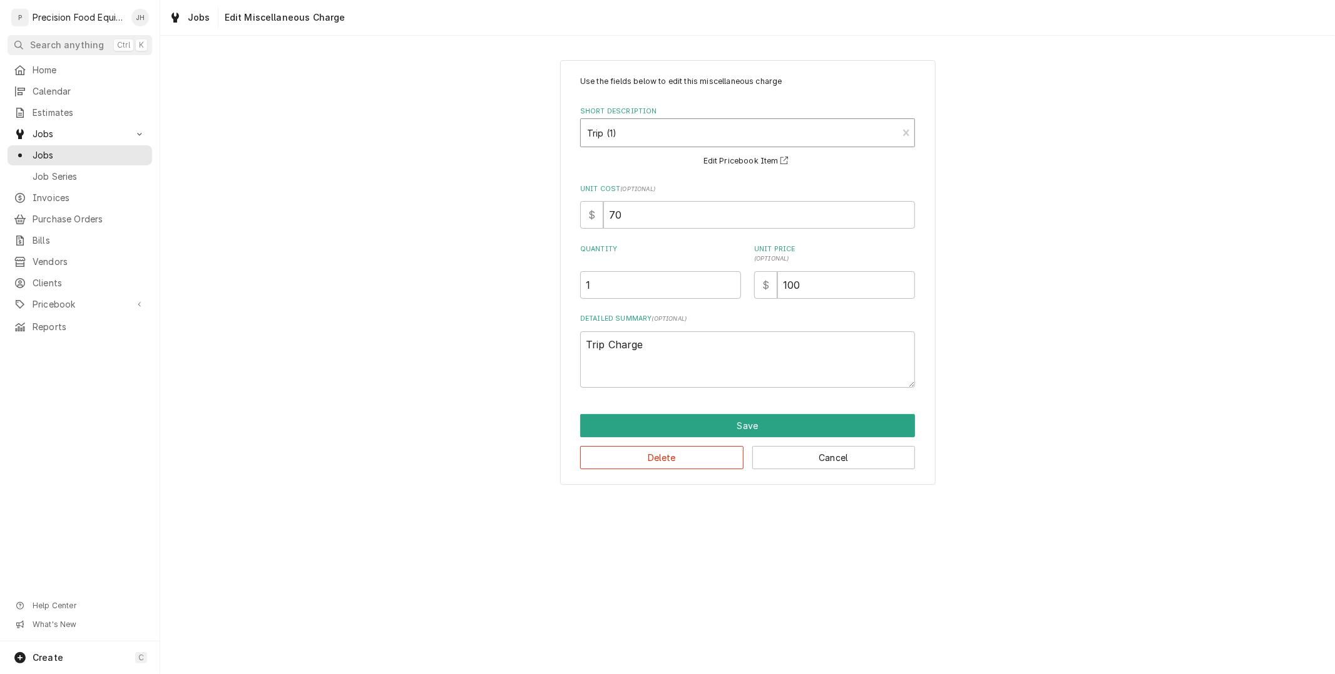
click at [712, 130] on div "Short Description" at bounding box center [739, 132] width 304 height 23
type textarea "x"
type input "tr"
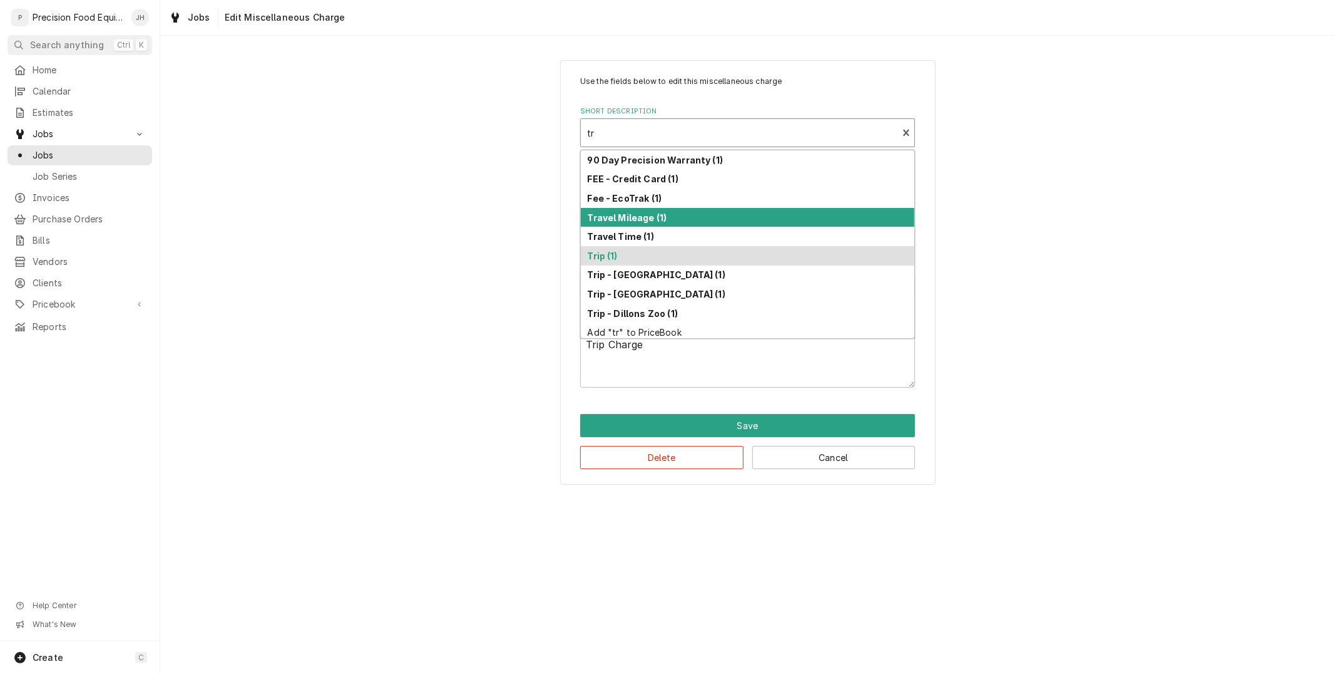
click at [660, 225] on div "90 Day Precision Warranty (1) FEE - Credit Card (1) Fee - EcoTrak (1) Travel Mi…" at bounding box center [748, 244] width 334 height 188
click at [661, 214] on strong "Travel Mileage (1)" at bounding box center [628, 217] width 80 height 11
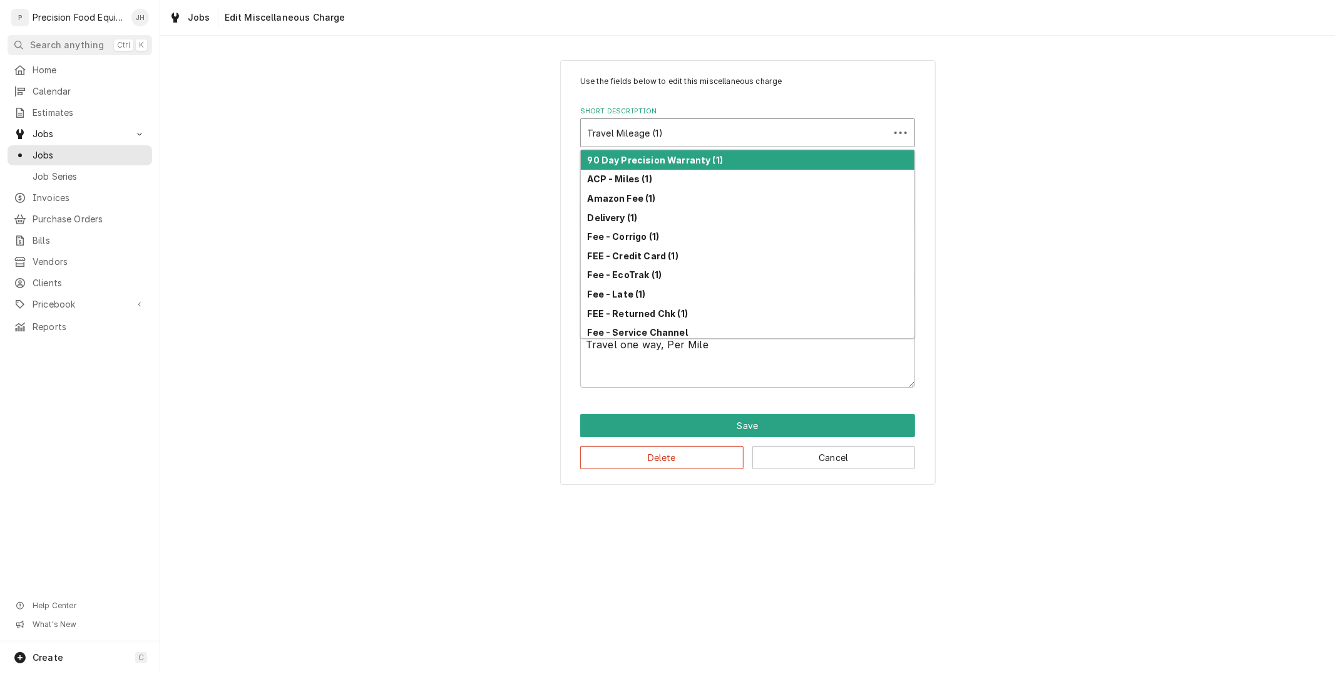
click at [684, 130] on div "Short Description" at bounding box center [735, 132] width 296 height 23
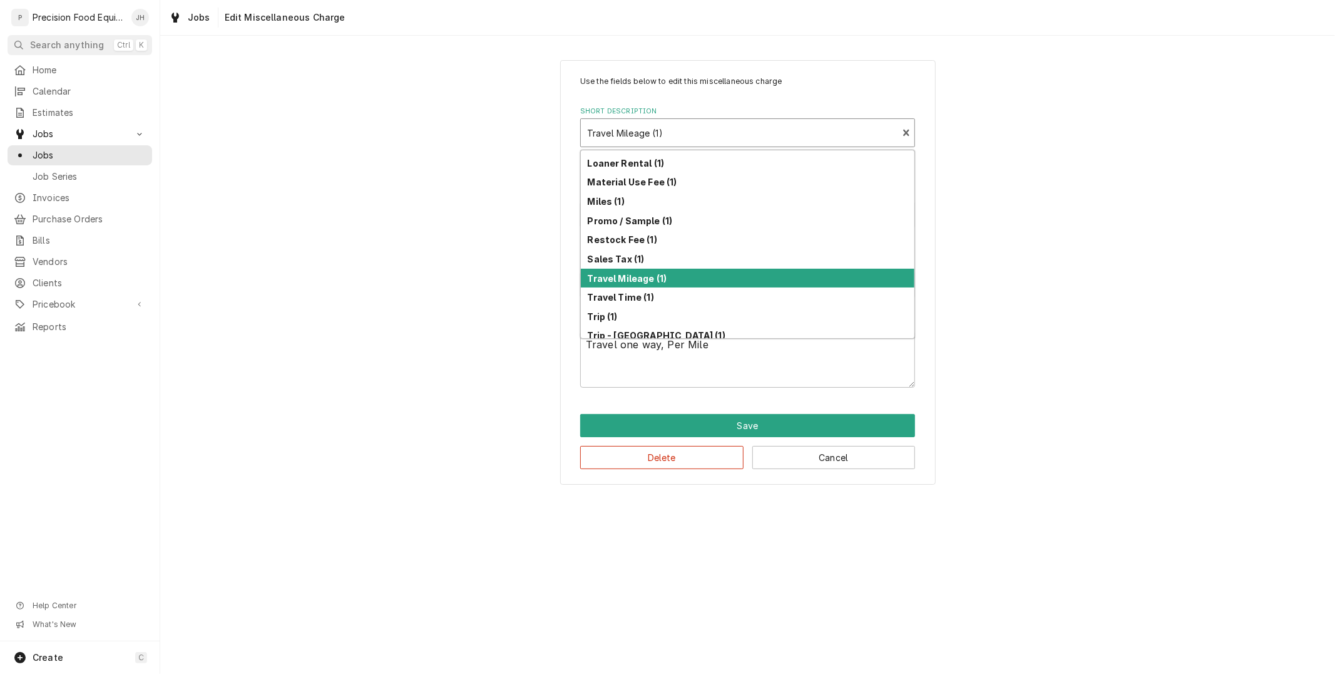
scroll to position [222, 0]
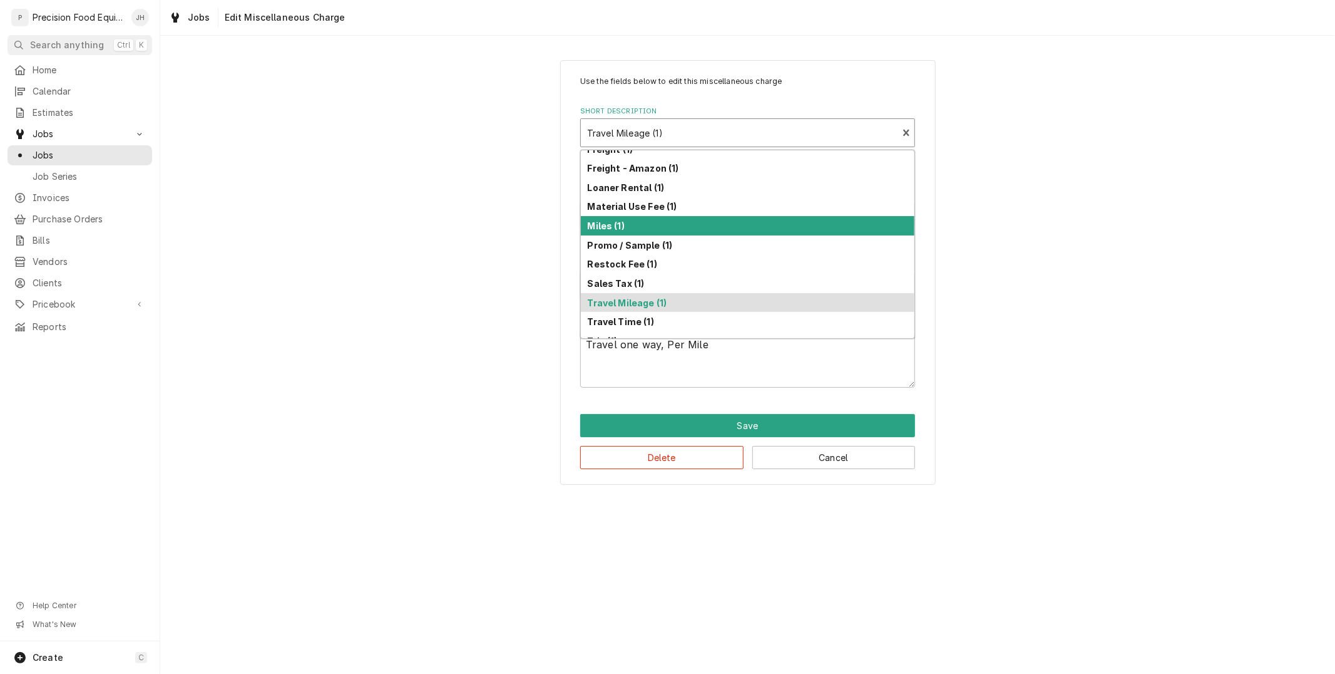
click at [654, 227] on div "Miles (1)" at bounding box center [748, 225] width 334 height 19
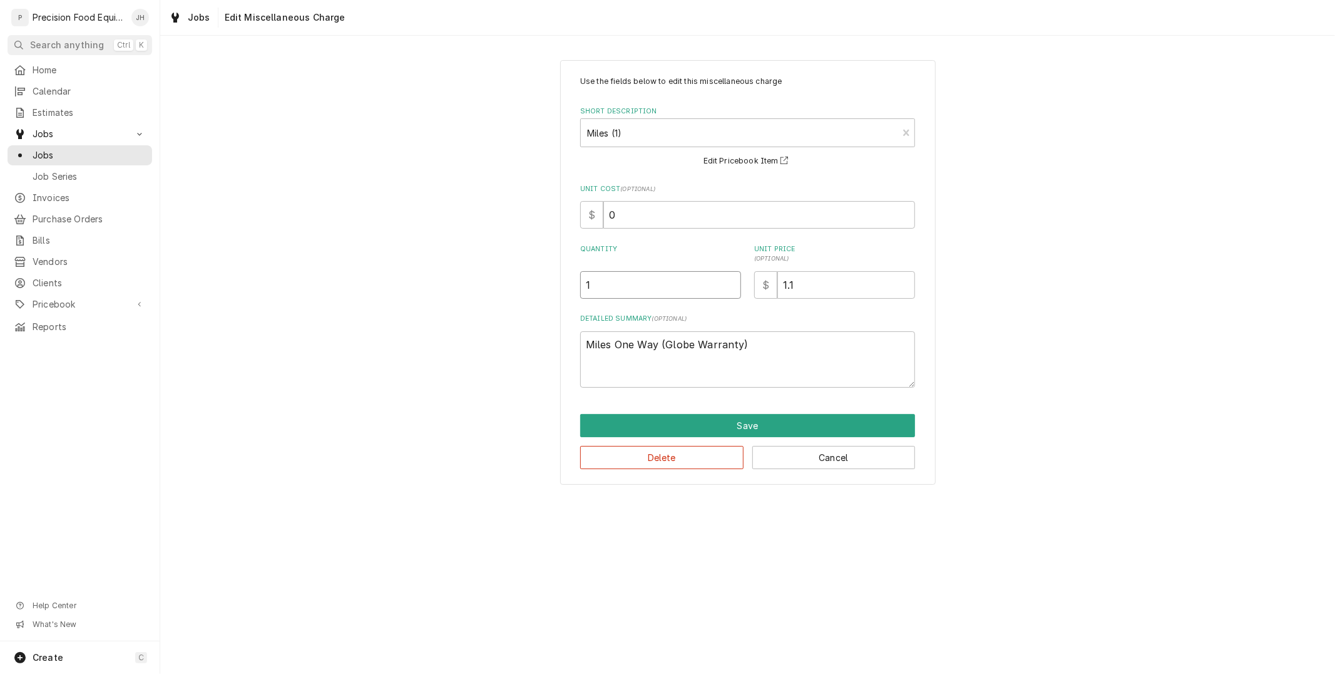
click at [645, 286] on input "1" at bounding box center [660, 285] width 161 height 28
type textarea "x"
type input "13"
click at [796, 423] on button "Save" at bounding box center [747, 425] width 335 height 23
type textarea "x"
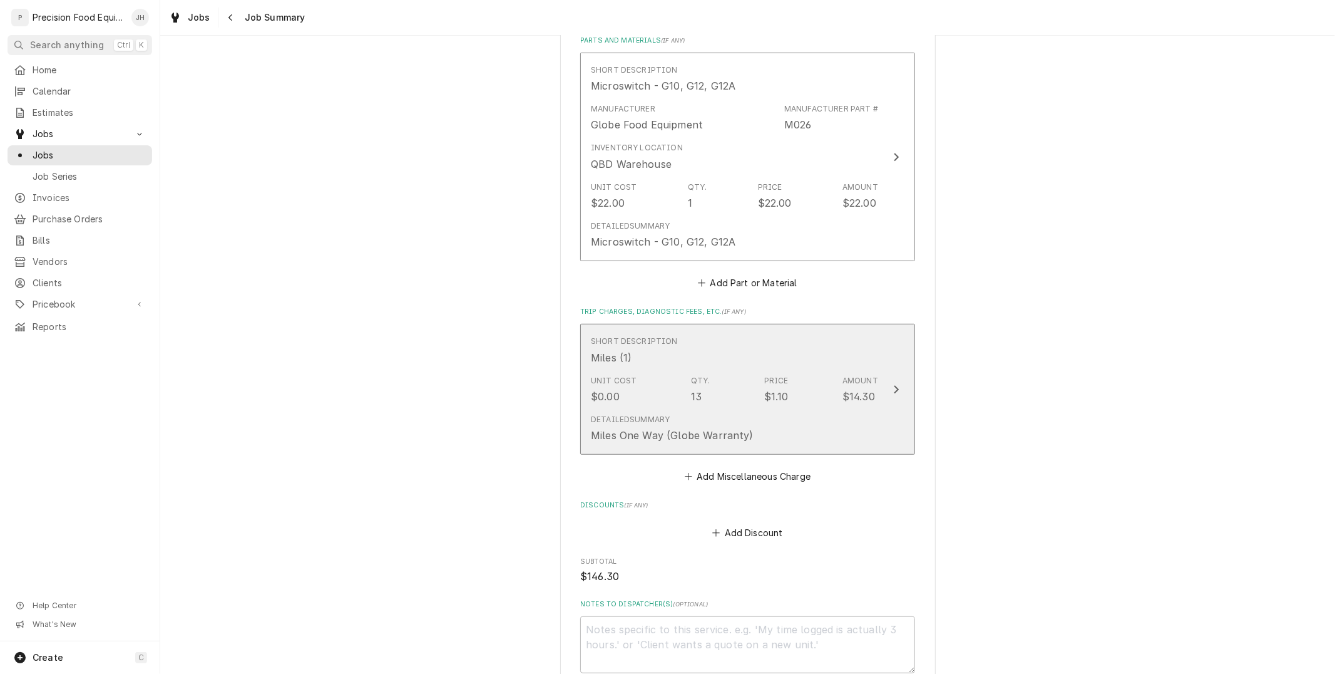
scroll to position [555, 0]
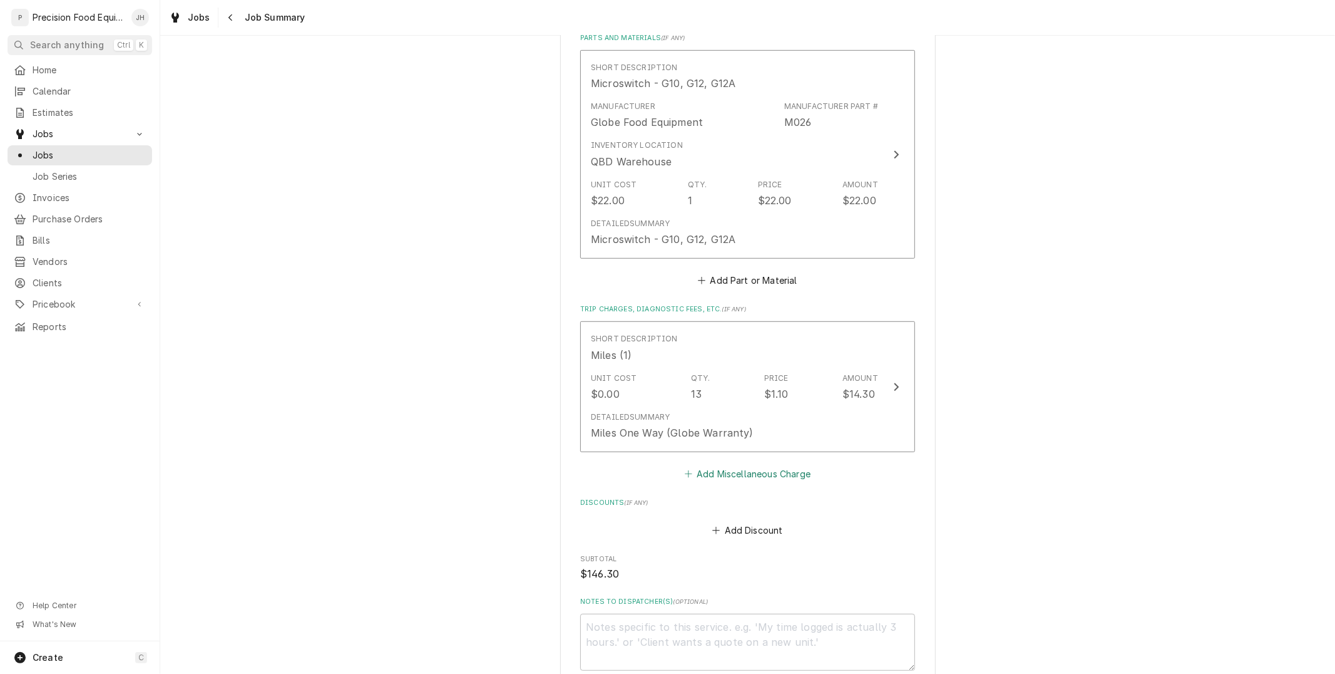
click at [774, 468] on button "Add Miscellaneous Charge" at bounding box center [747, 474] width 130 height 18
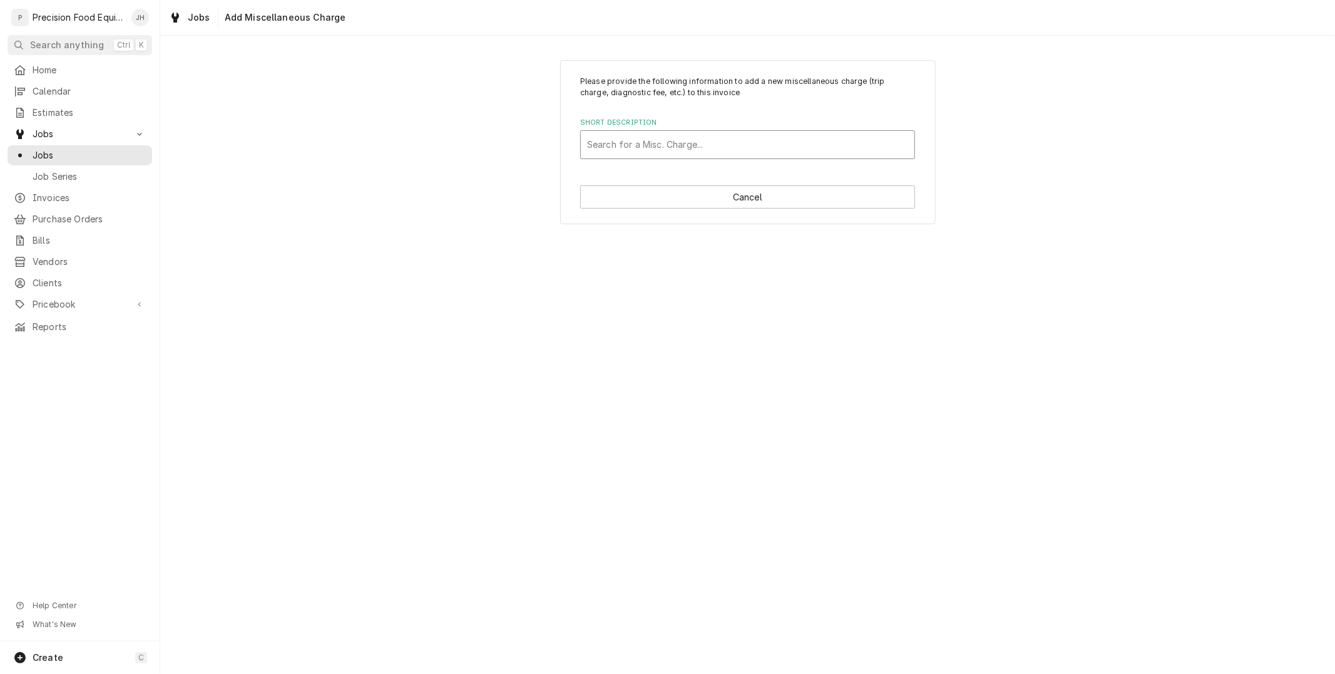
click at [643, 150] on div "Short Description" at bounding box center [747, 144] width 321 height 23
type input "tim"
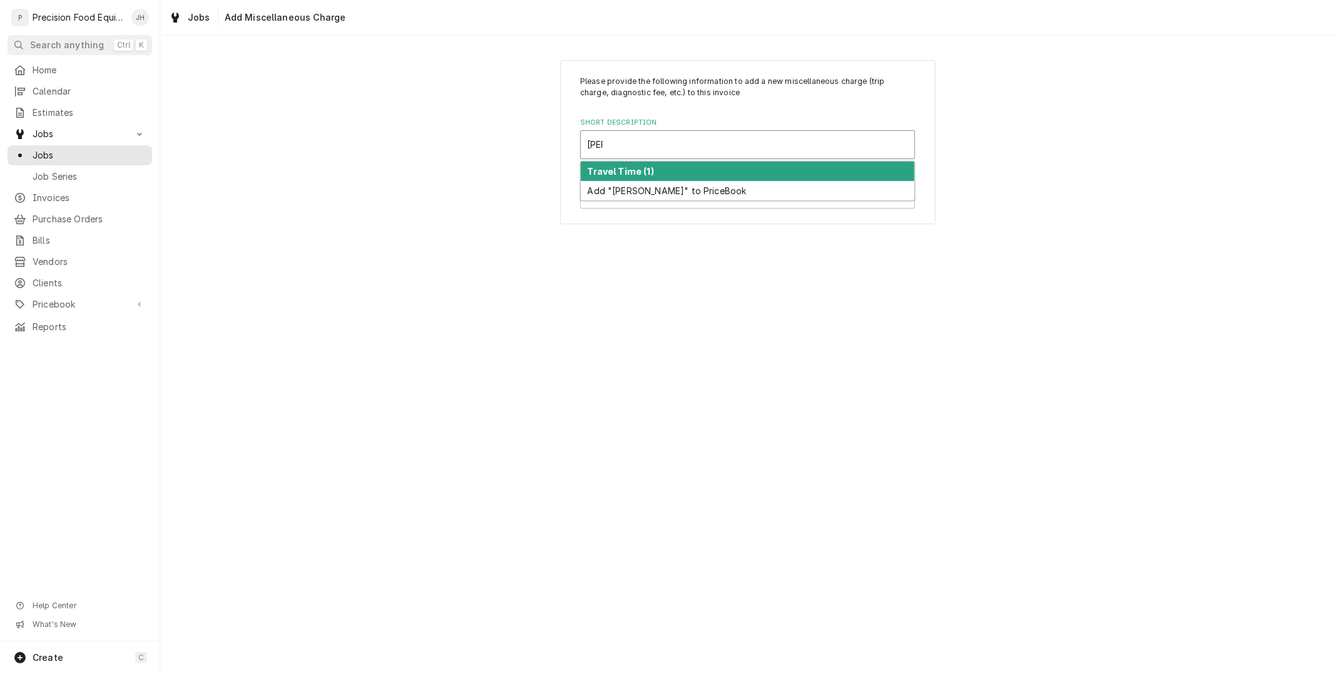
click at [645, 173] on strong "Travel Time (1)" at bounding box center [621, 171] width 66 height 11
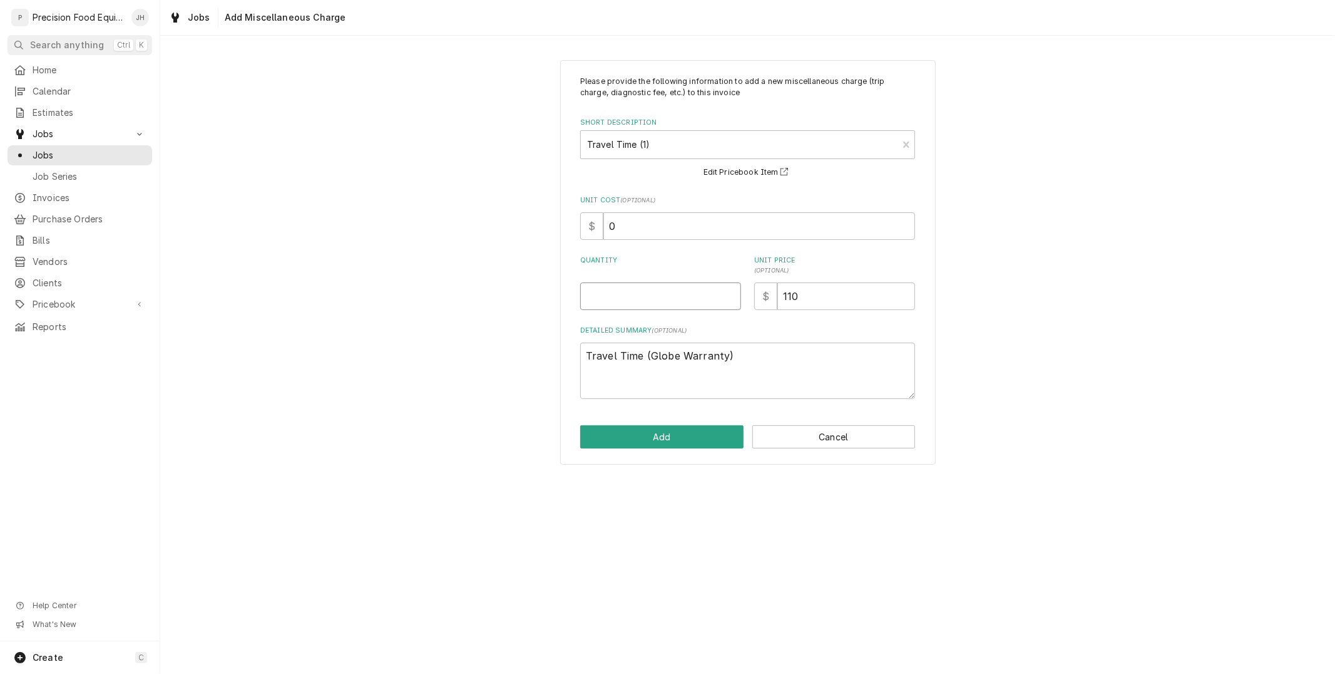
click at [677, 293] on input "Quantity" at bounding box center [660, 296] width 161 height 28
type textarea "x"
type input "0"
type textarea "x"
type input "0.5"
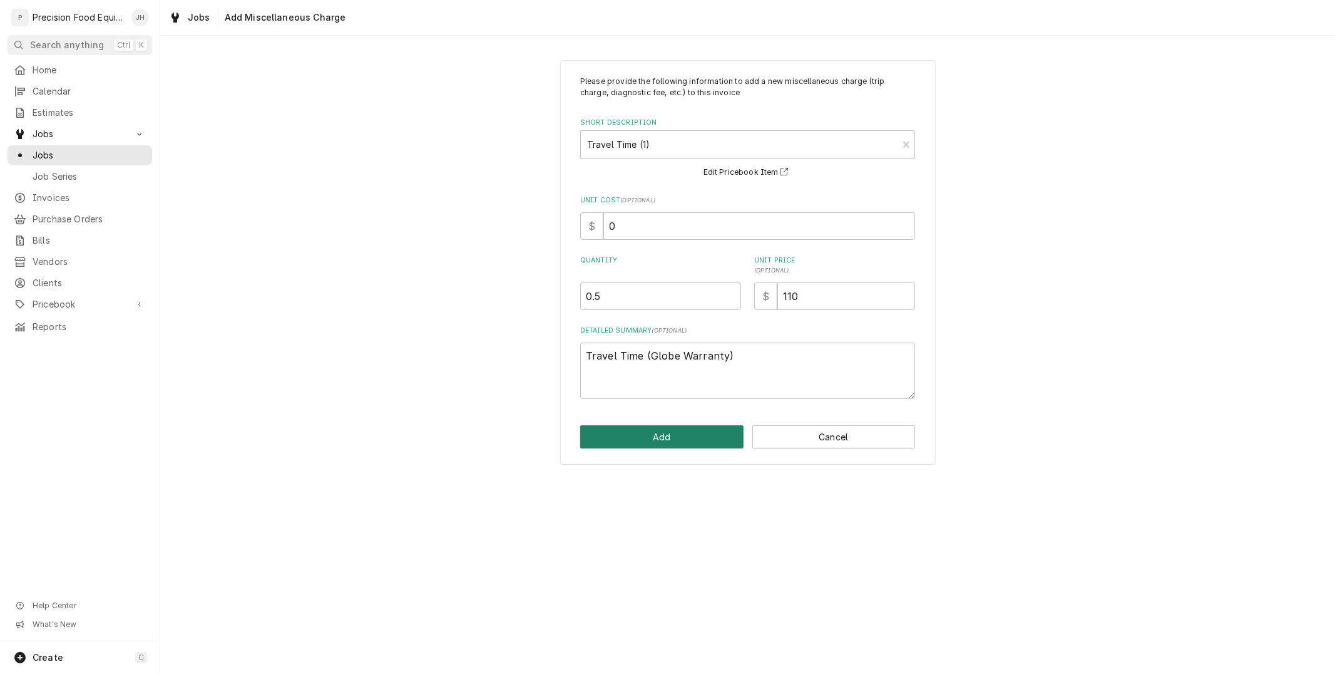
click at [654, 439] on button "Add" at bounding box center [661, 436] width 163 height 23
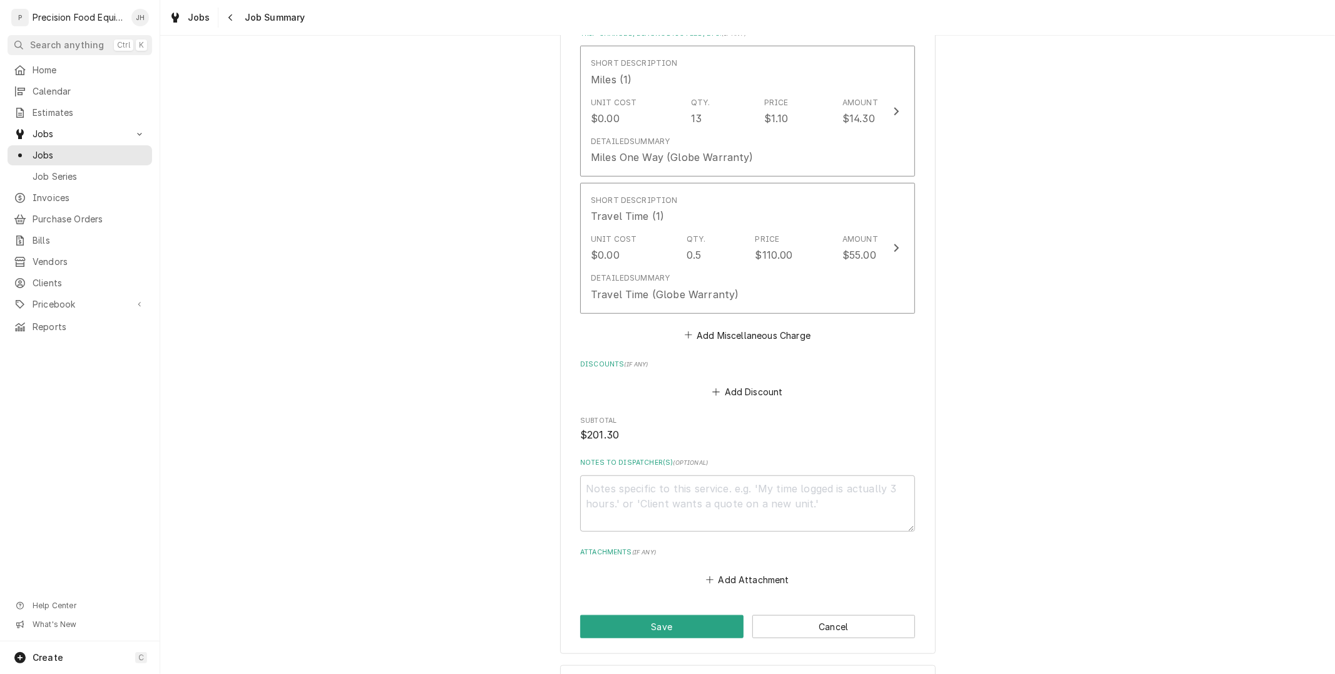
scroll to position [903, 0]
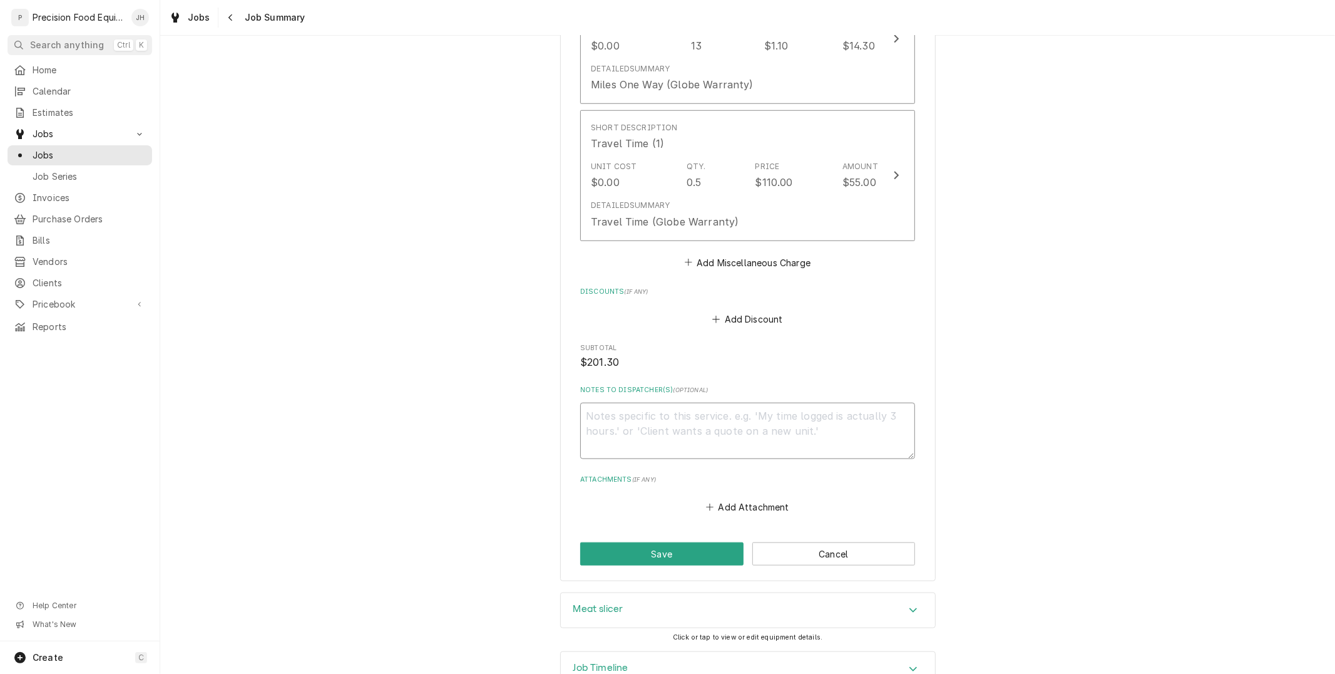
click at [749, 421] on textarea "Notes to Dispatcher(s) ( optional )" at bounding box center [747, 431] width 335 height 56
click at [686, 552] on button "Save" at bounding box center [661, 553] width 163 height 23
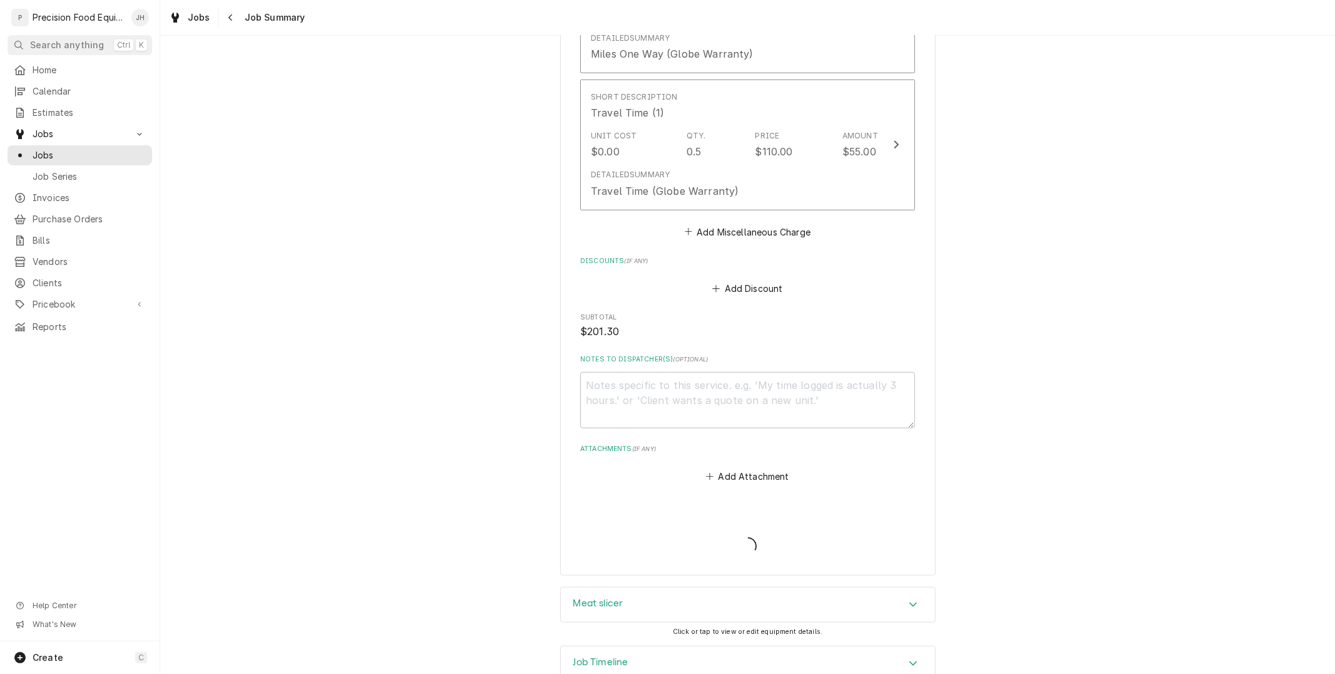
scroll to position [965, 0]
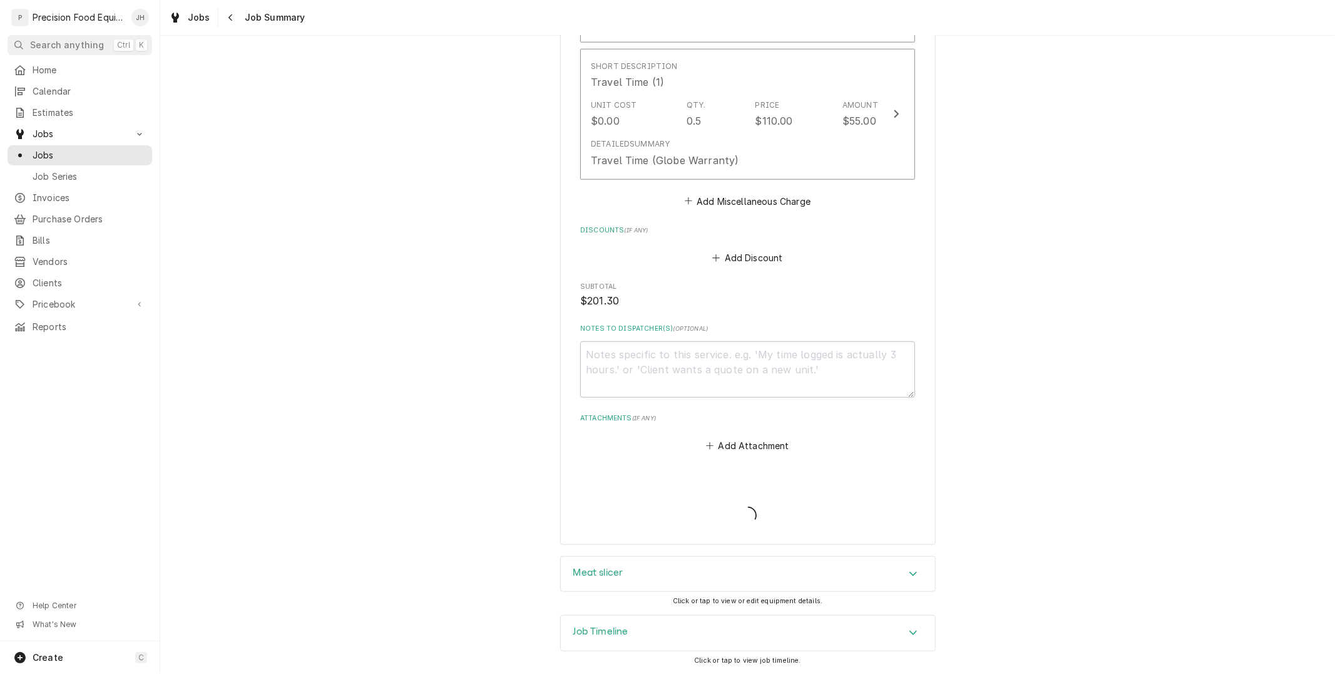
type textarea "x"
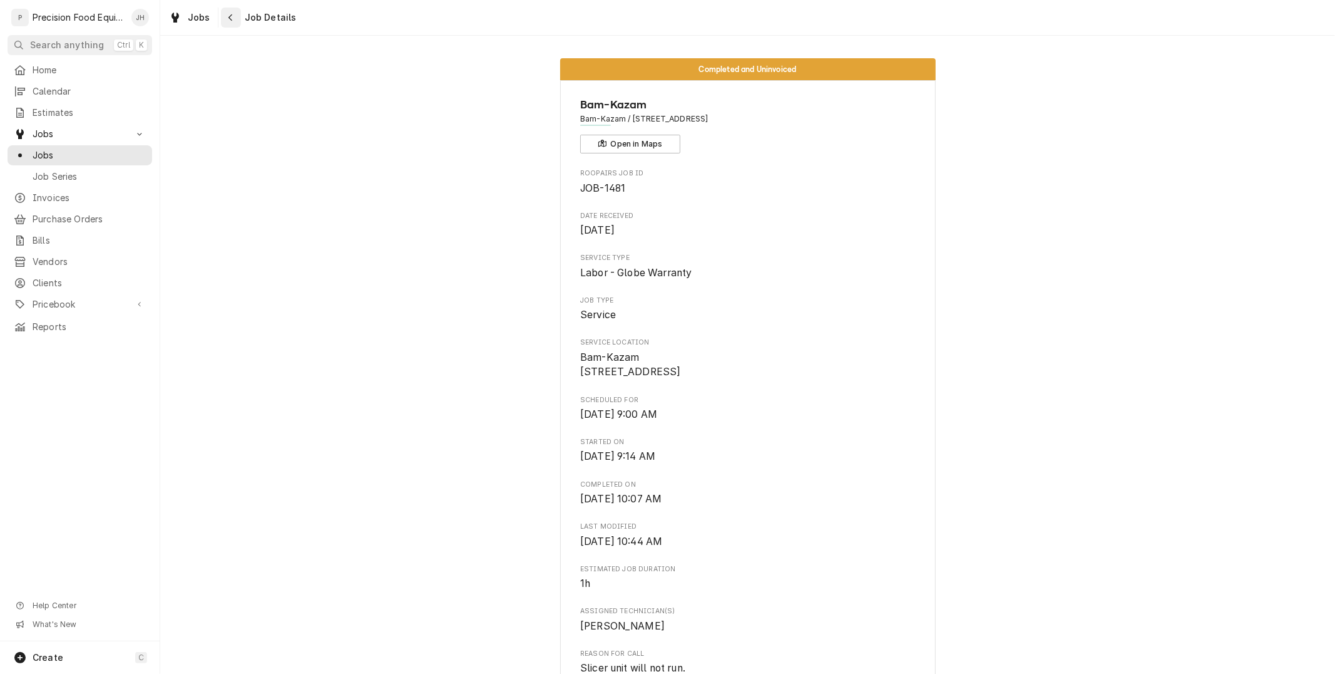
click at [228, 14] on icon "Navigate back" at bounding box center [231, 17] width 6 height 9
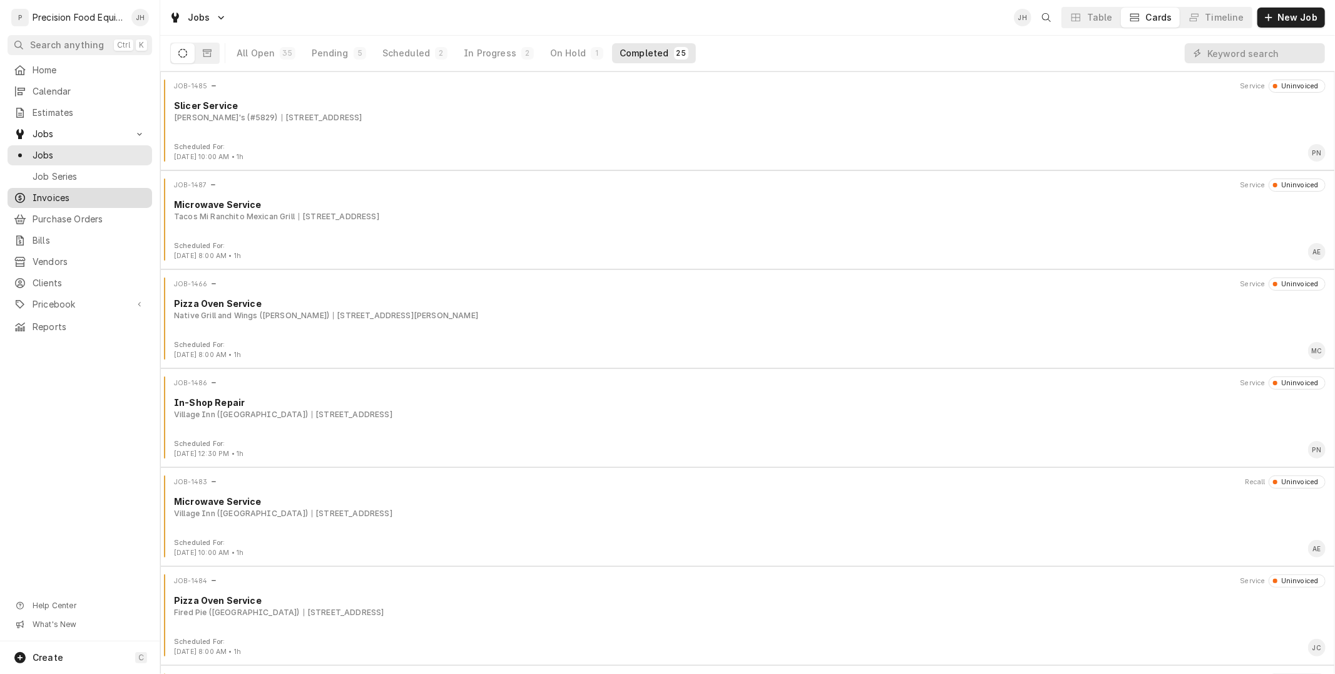
click at [73, 201] on span "Invoices" at bounding box center [89, 198] width 113 height 13
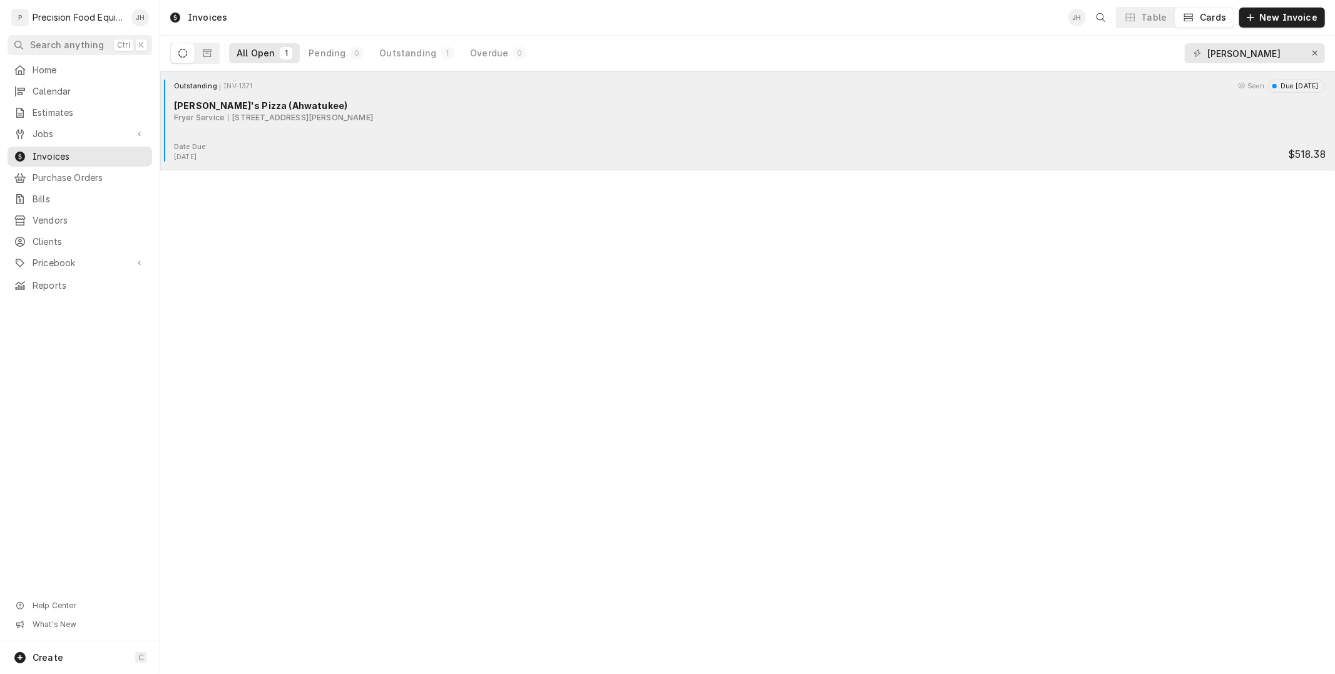
click at [601, 135] on div "Outstanding INV-1371 Seen Due in 4 days Nello's Pizza (Ahwatukee) Fryer Service…" at bounding box center [747, 111] width 1165 height 63
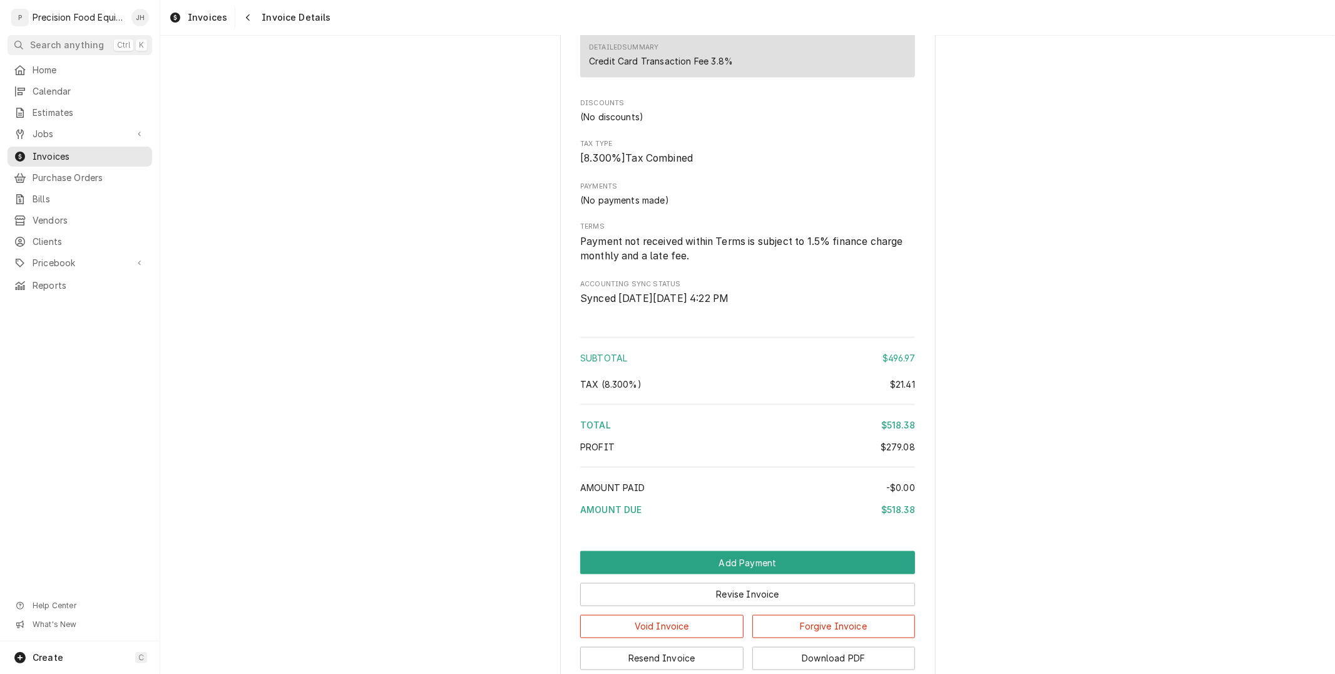
scroll to position [1530, 0]
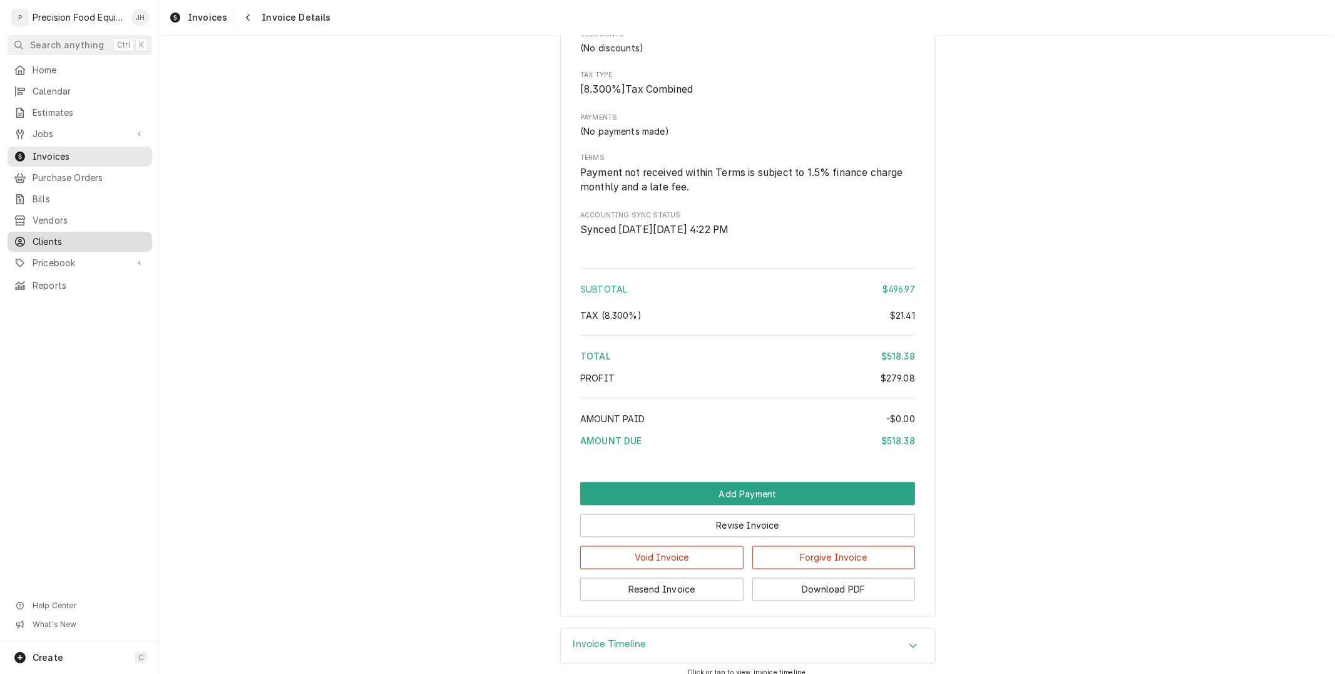
click at [54, 245] on span "Clients" at bounding box center [89, 241] width 113 height 13
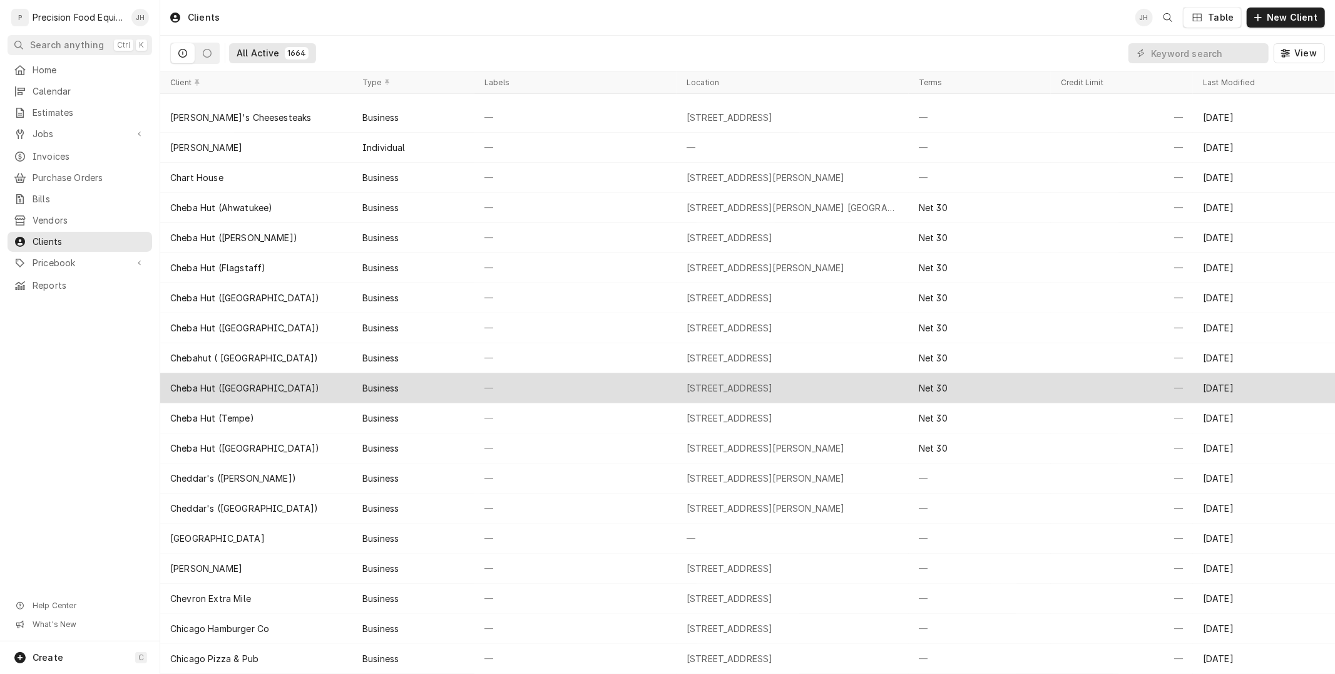
scroll to position [8916, 0]
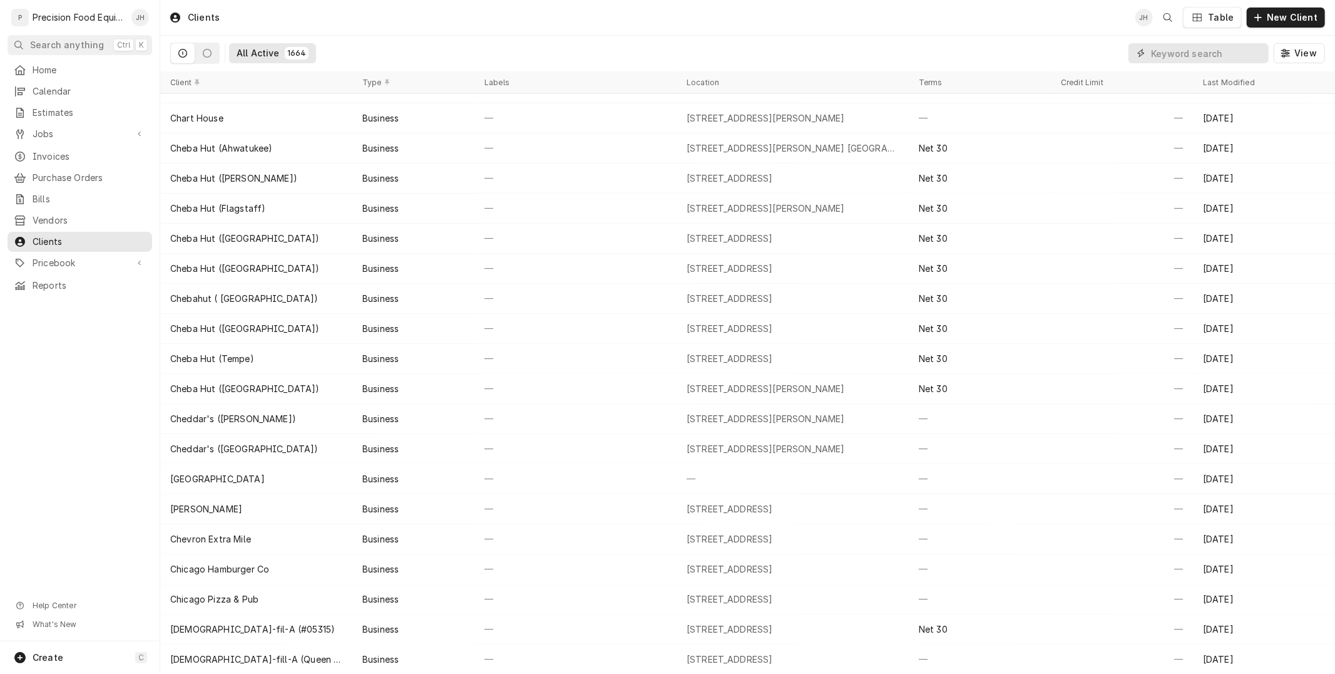
click at [1198, 50] on input "Dynamic Content Wrapper" at bounding box center [1206, 53] width 111 height 20
click at [1298, 48] on span "View" at bounding box center [1306, 53] width 28 height 13
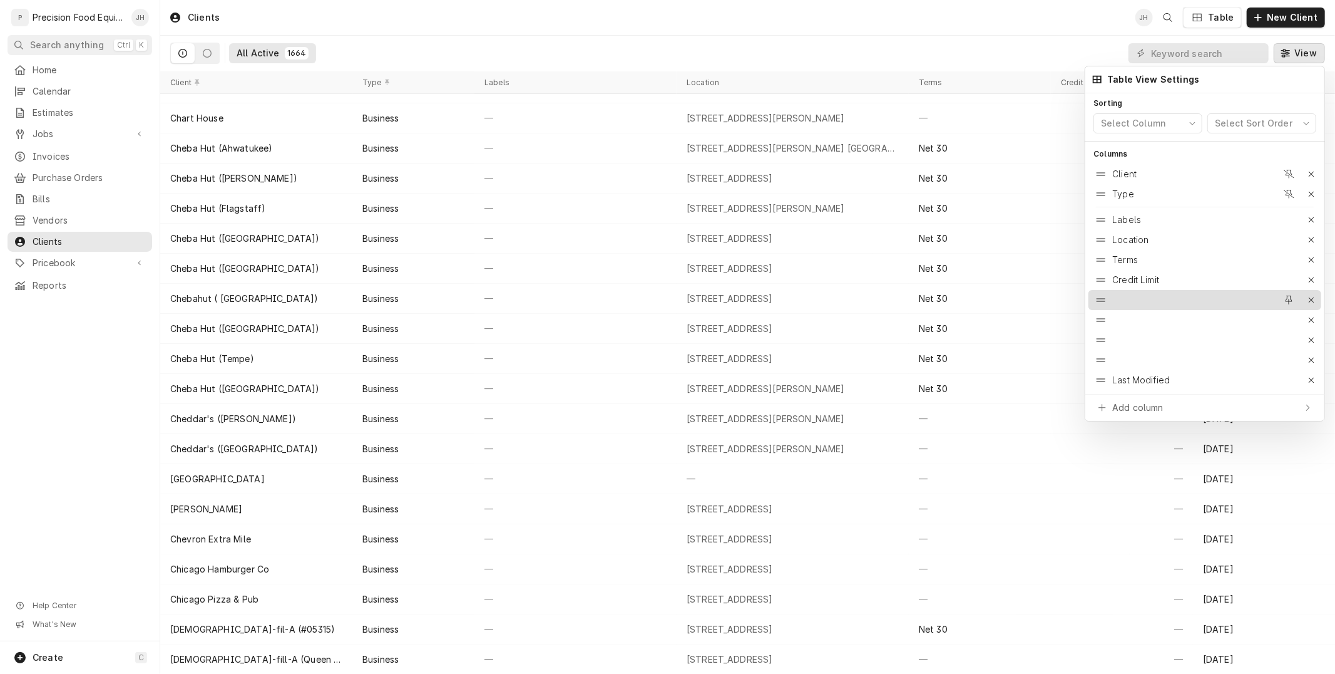
click at [1111, 296] on div at bounding box center [1185, 300] width 183 height 20
click at [1335, 504] on div at bounding box center [667, 337] width 1335 height 674
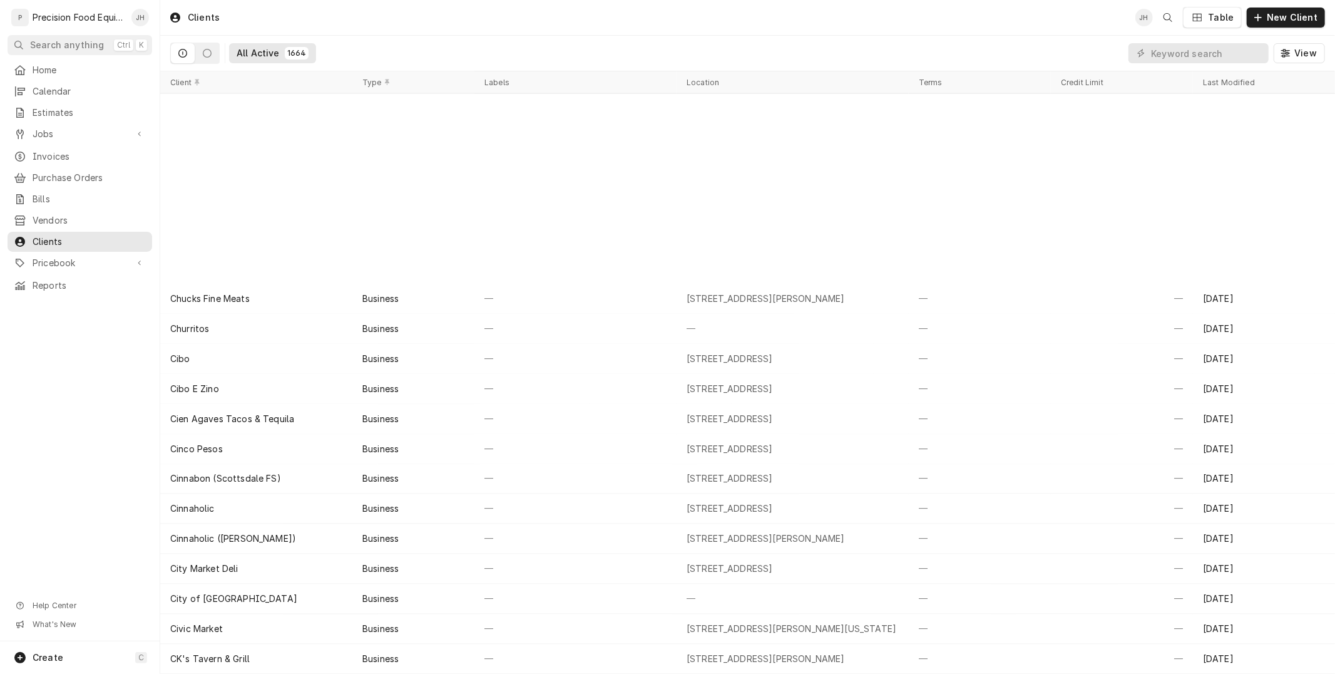
scroll to position [9907, 0]
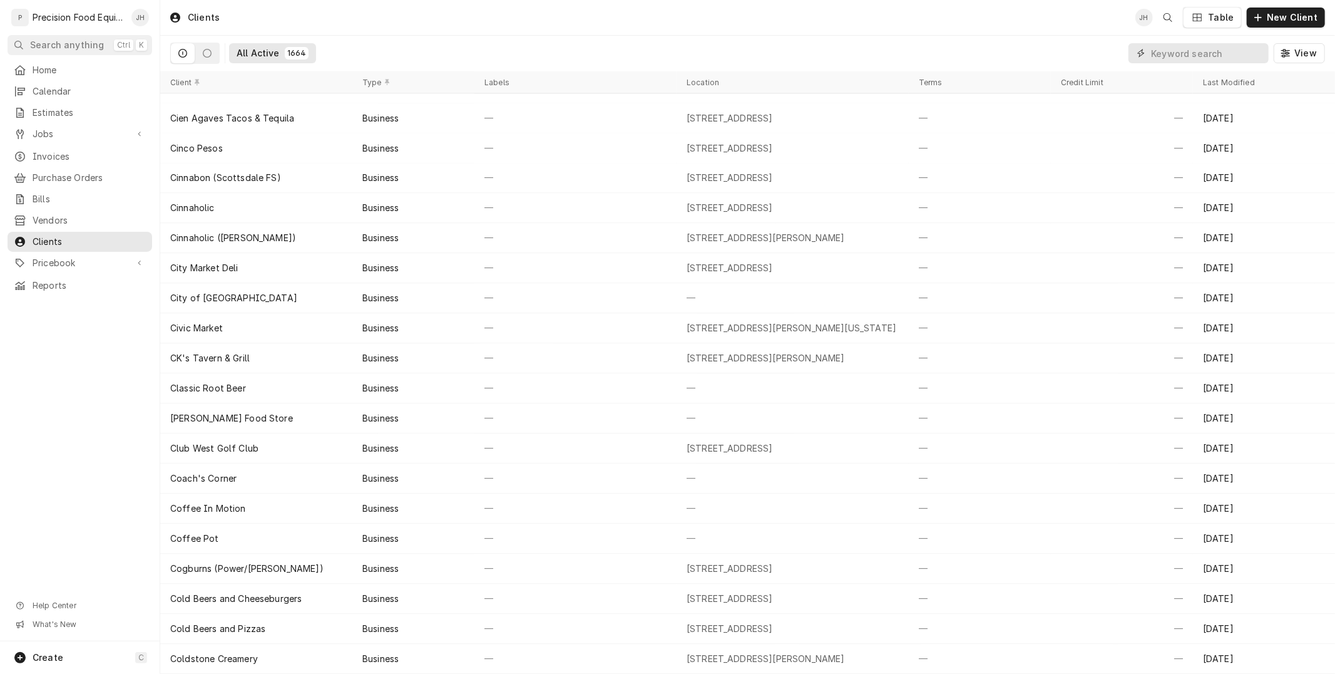
click at [1220, 53] on input "Dynamic Content Wrapper" at bounding box center [1206, 53] width 111 height 20
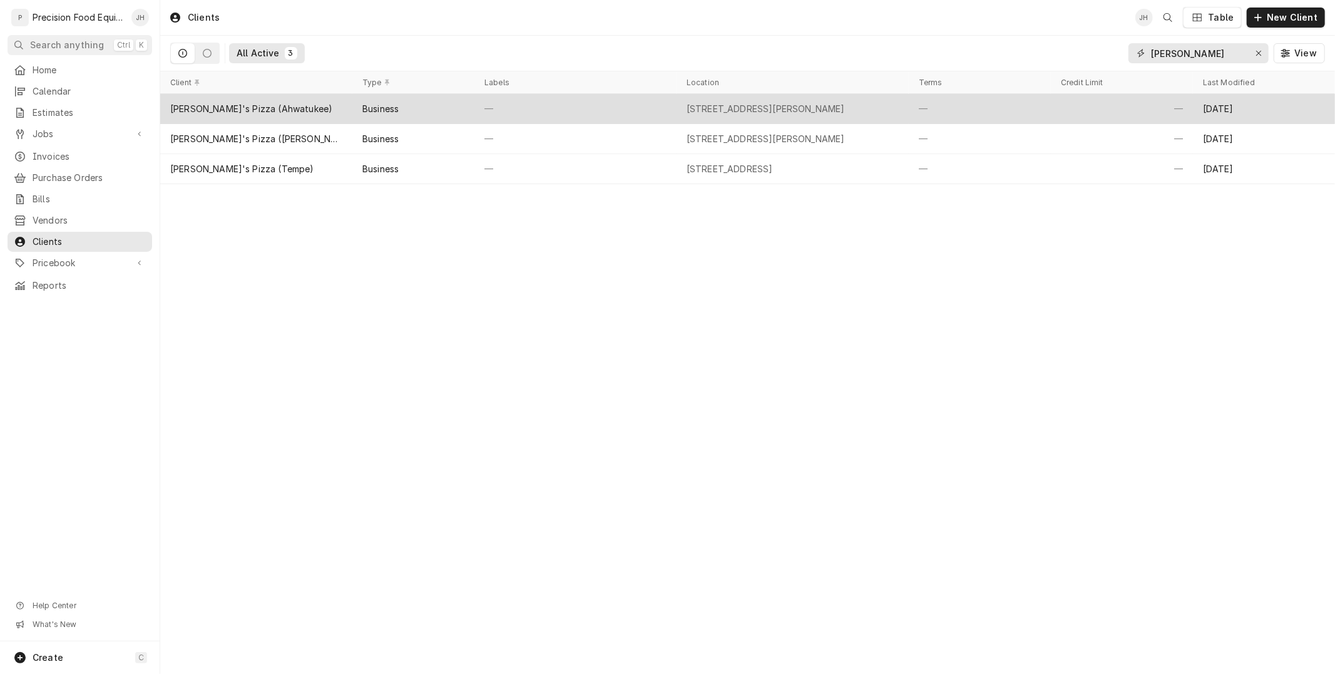
type input "nello"
click at [486, 99] on div "—" at bounding box center [576, 109] width 202 height 30
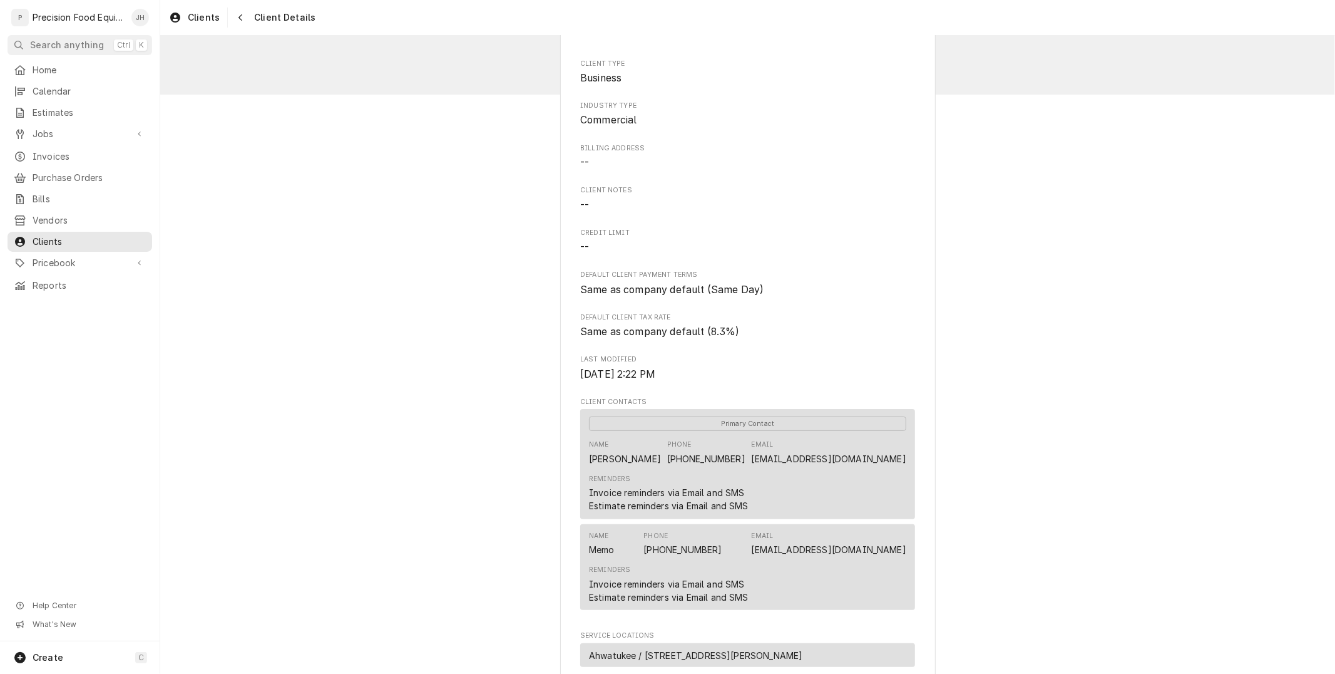
scroll to position [382, 0]
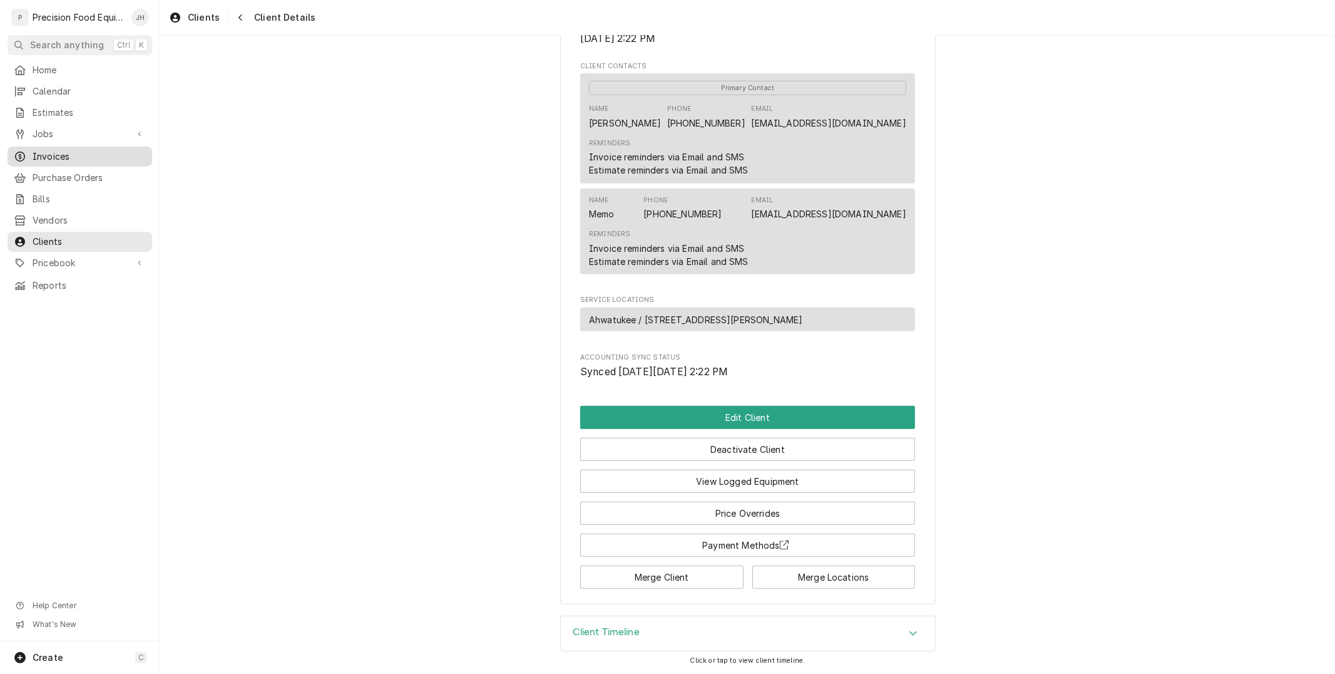
click at [57, 150] on span "Invoices" at bounding box center [89, 156] width 113 height 13
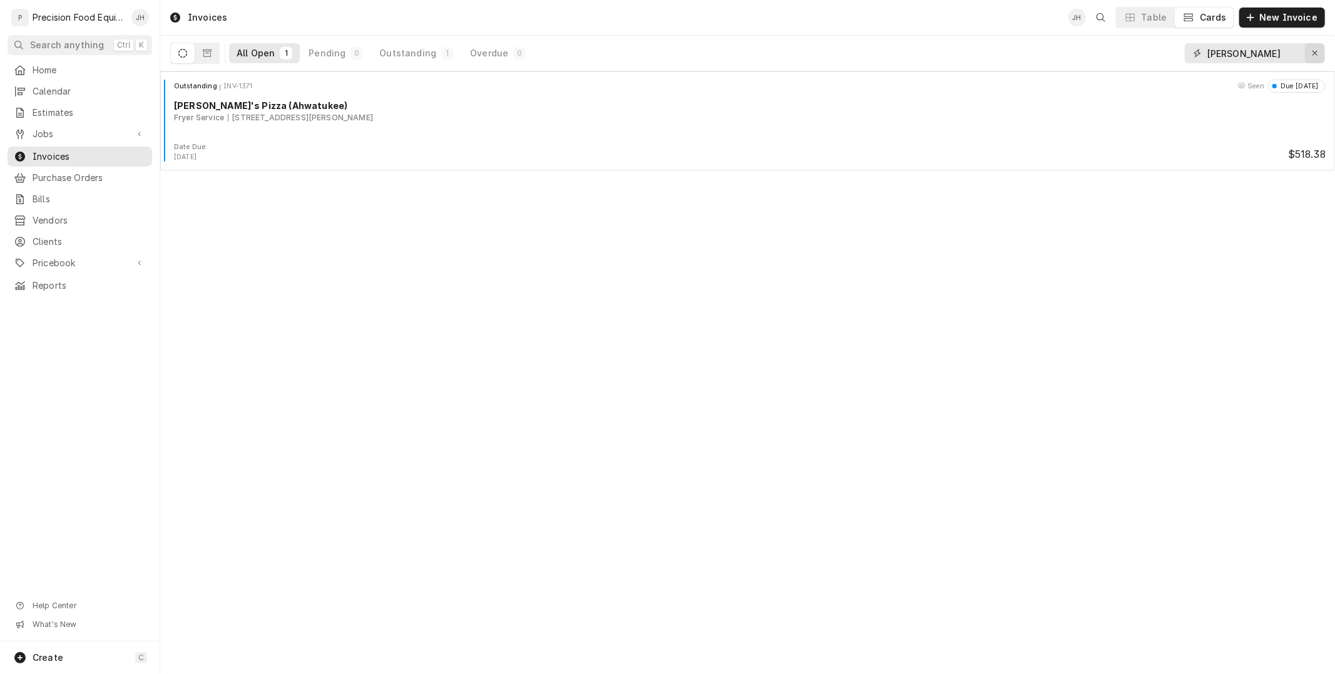
click at [1317, 48] on div "Erase input" at bounding box center [1315, 53] width 13 height 13
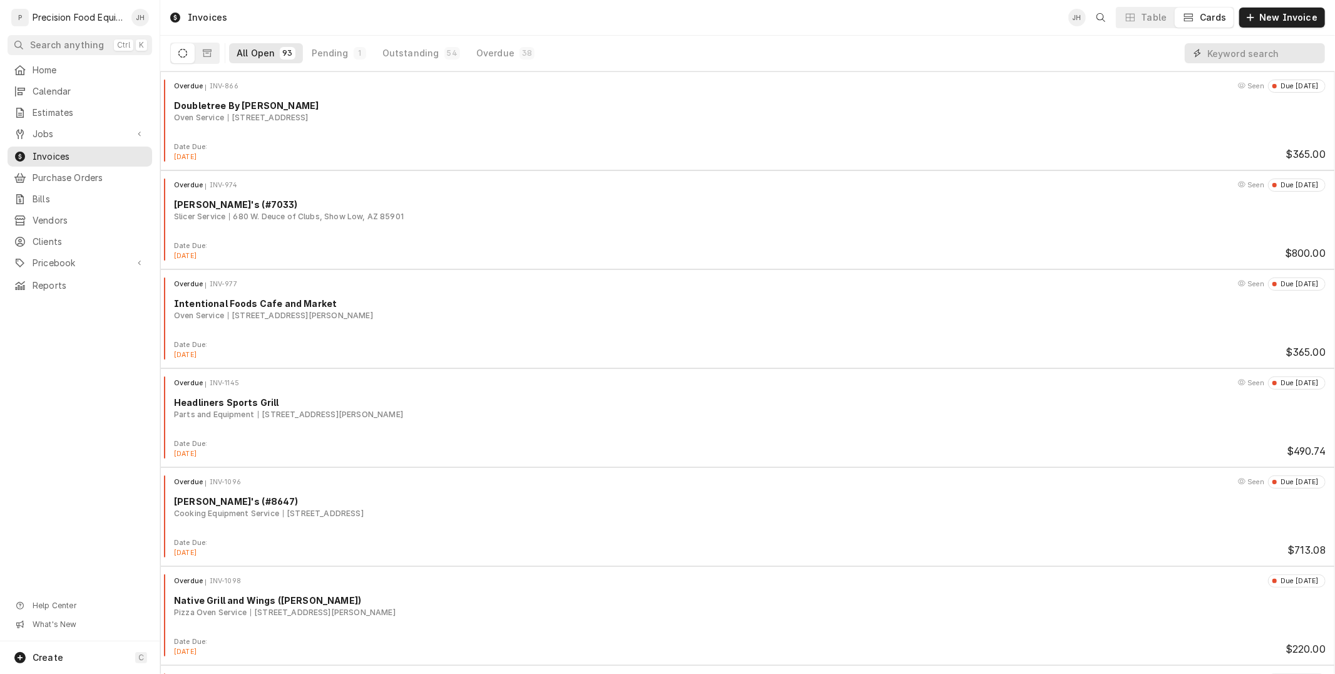
click at [1255, 57] on input "Dynamic Content Wrapper" at bounding box center [1263, 53] width 111 height 20
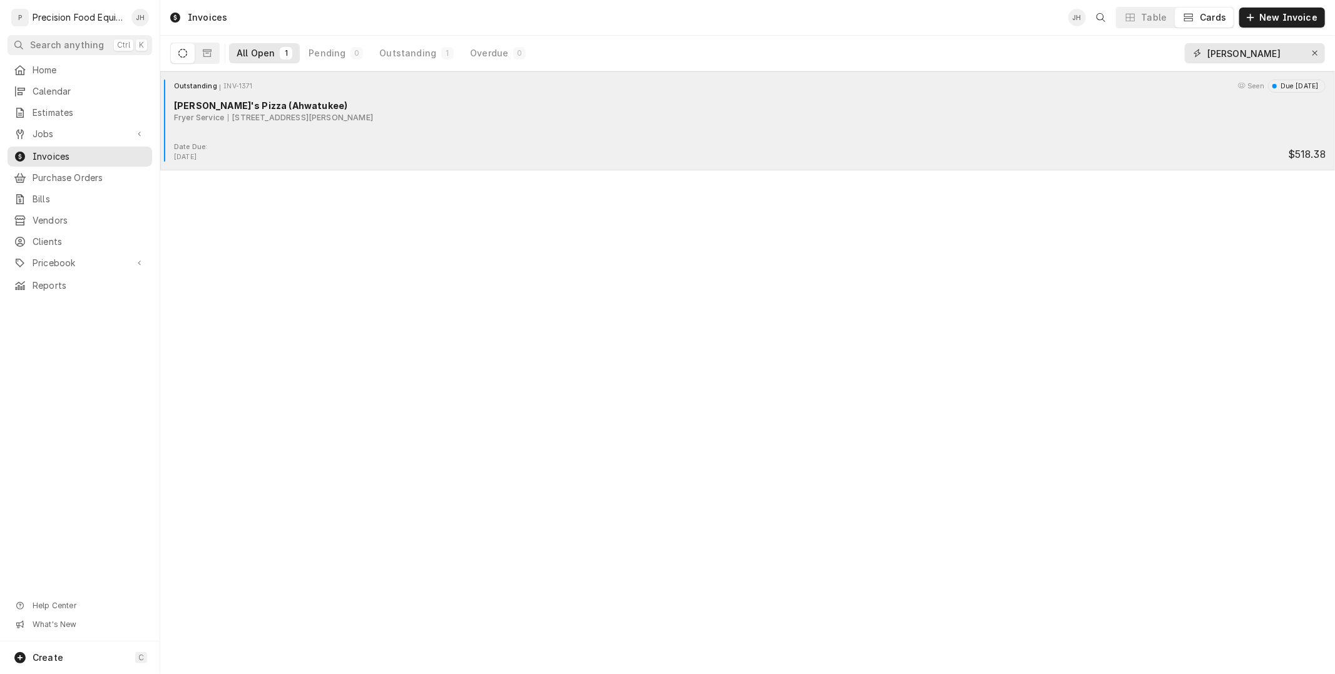
type input "nello"
click at [632, 103] on div "[PERSON_NAME]'s Pizza (Ahwatukee)" at bounding box center [750, 105] width 1152 height 13
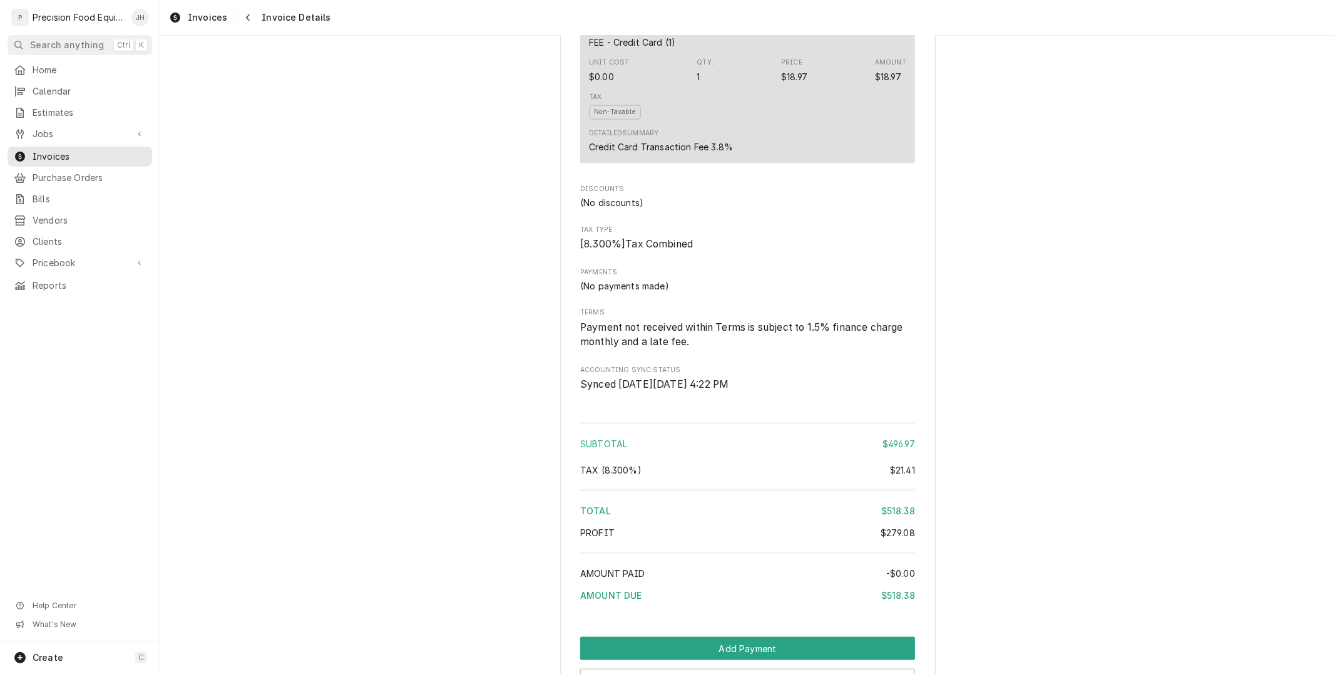
scroll to position [1553, 0]
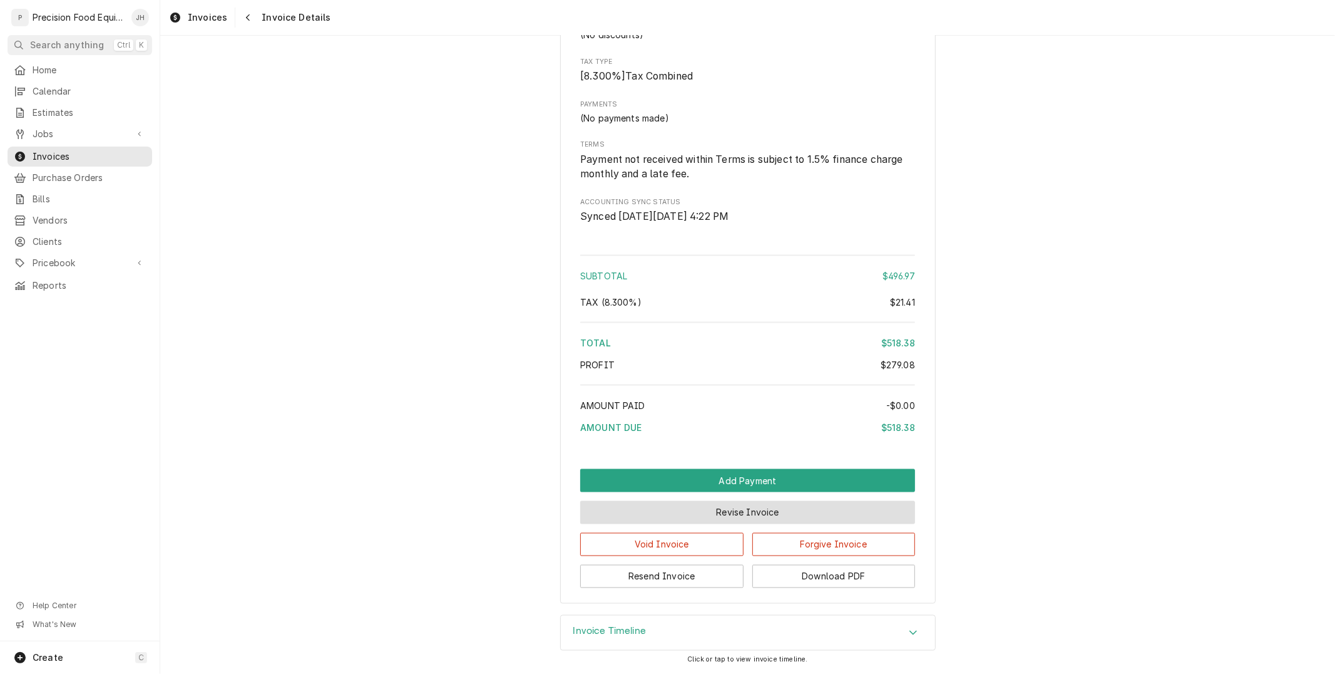
click at [799, 510] on button "Revise Invoice" at bounding box center [747, 512] width 335 height 23
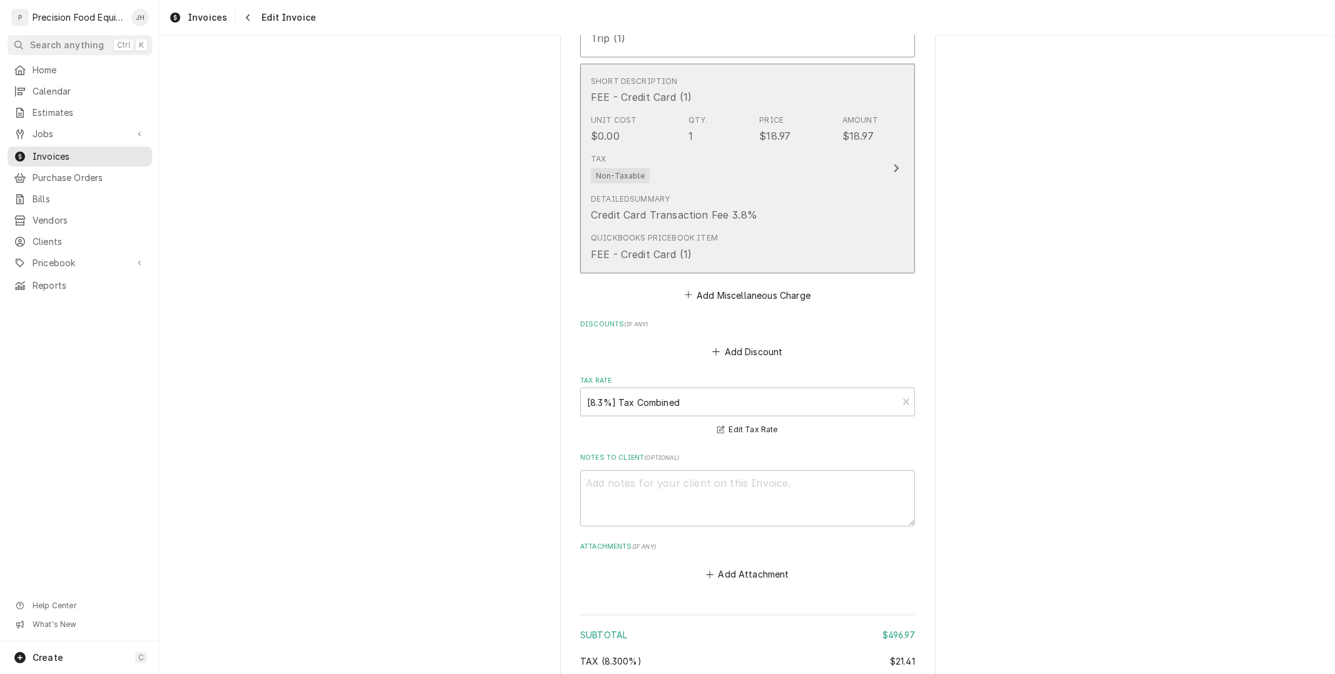
scroll to position [1530, 0]
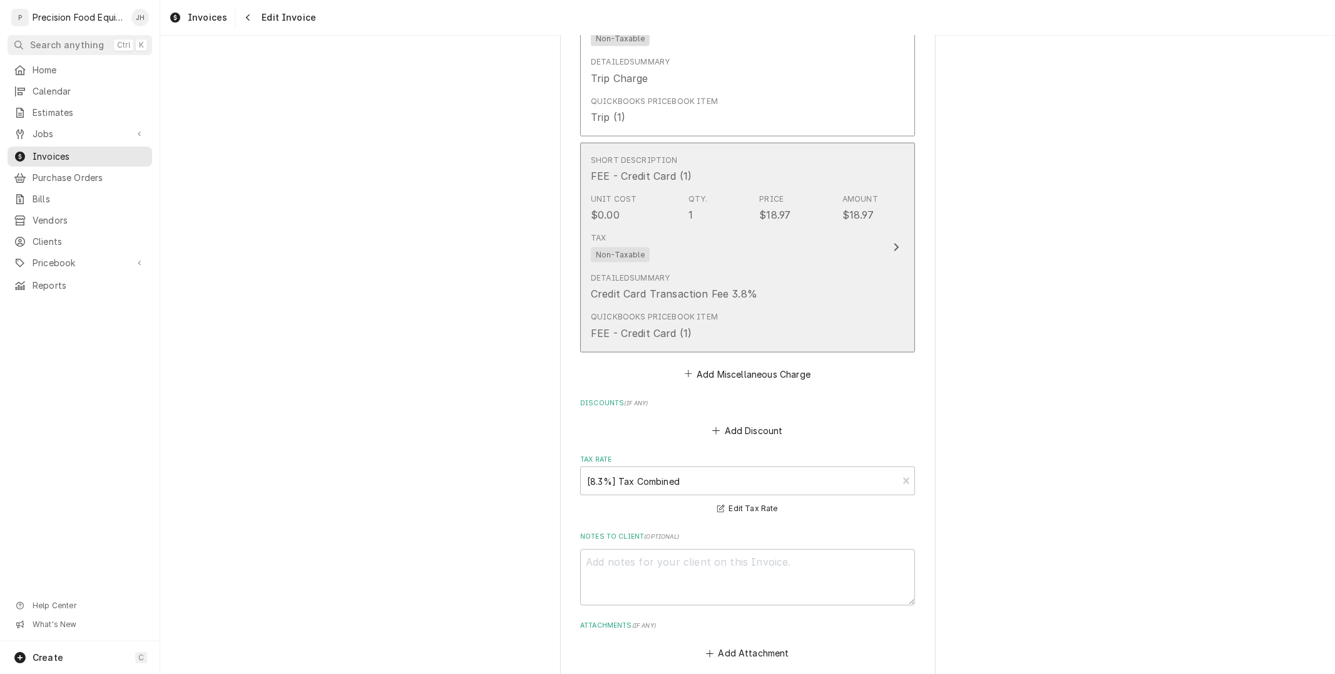
click at [772, 284] on div "Detailed Summary Credit Card Transaction Fee 3.8%" at bounding box center [734, 286] width 287 height 39
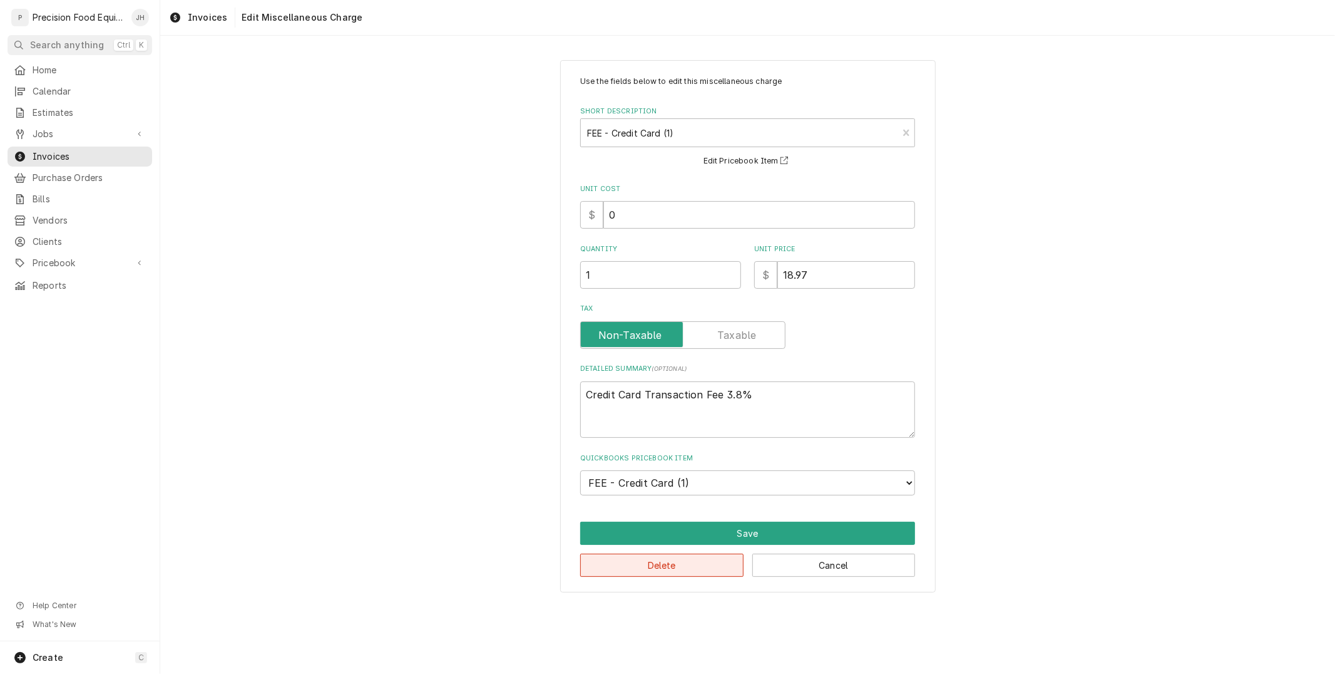
click at [655, 563] on button "Delete" at bounding box center [661, 564] width 163 height 23
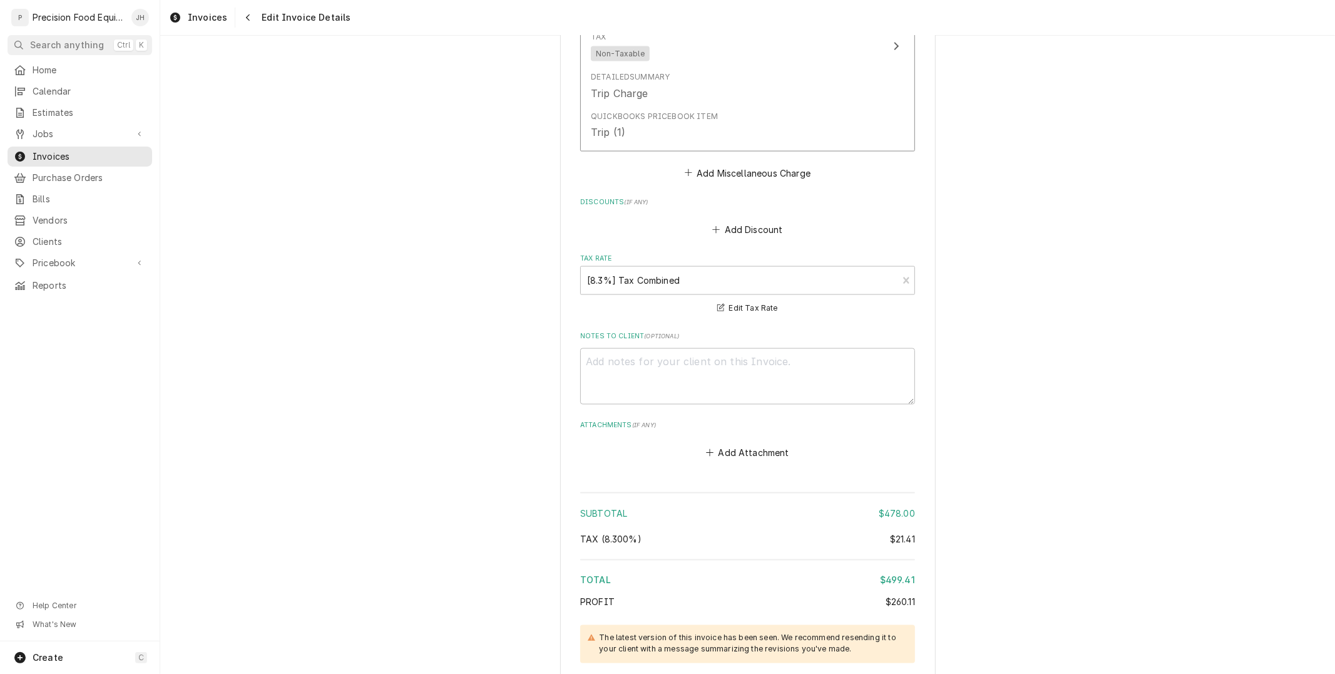
scroll to position [1679, 0]
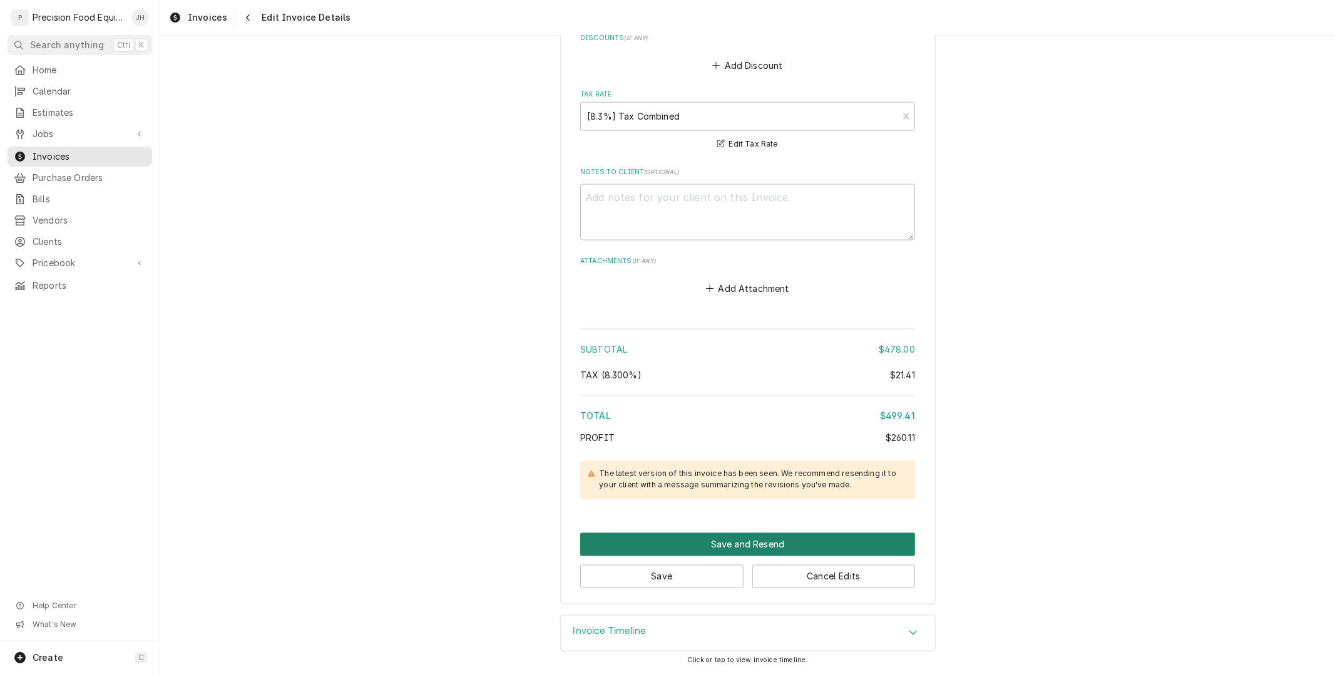
click at [739, 535] on button "Save and Resend" at bounding box center [747, 544] width 335 height 23
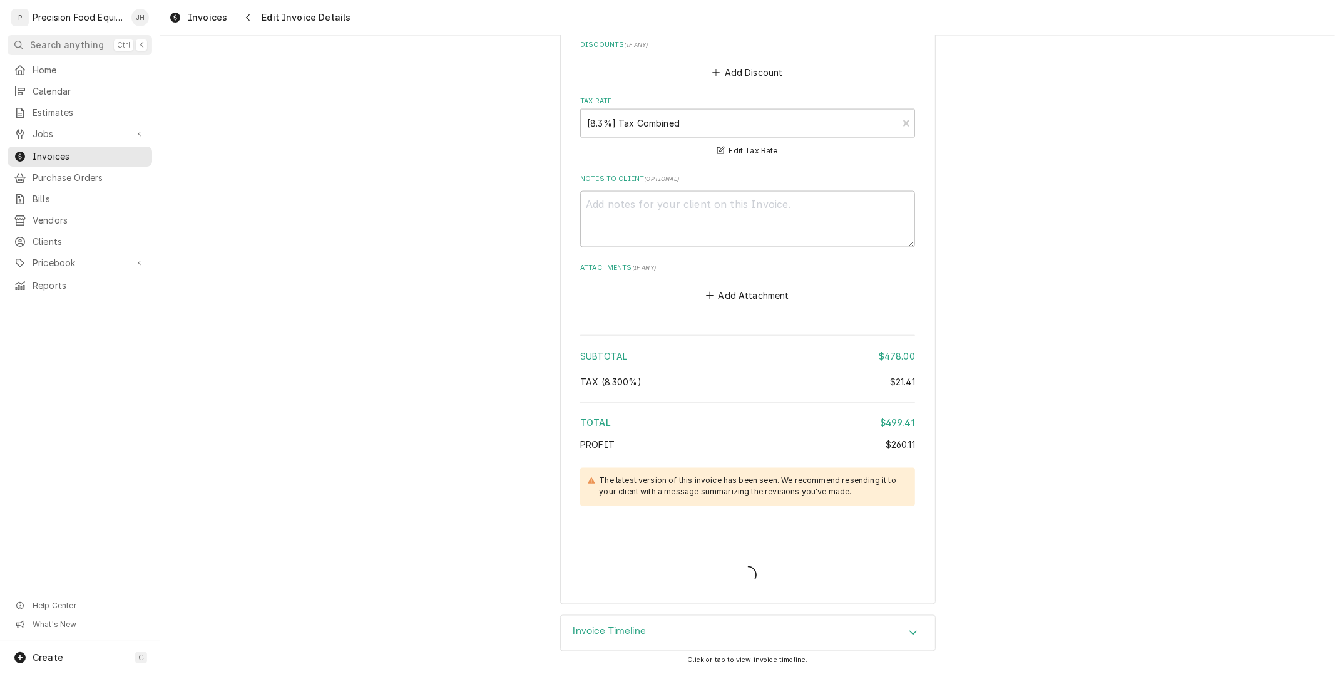
scroll to position [1672, 0]
type textarea "x"
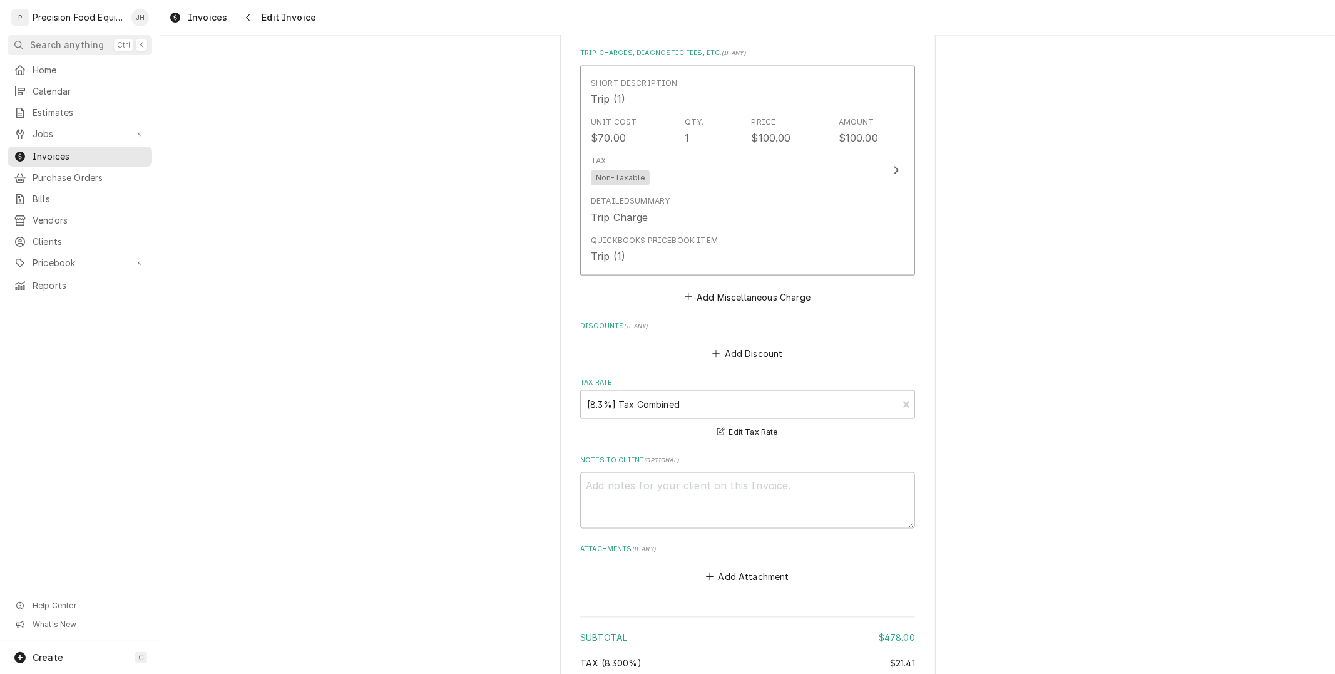
scroll to position [1593, 0]
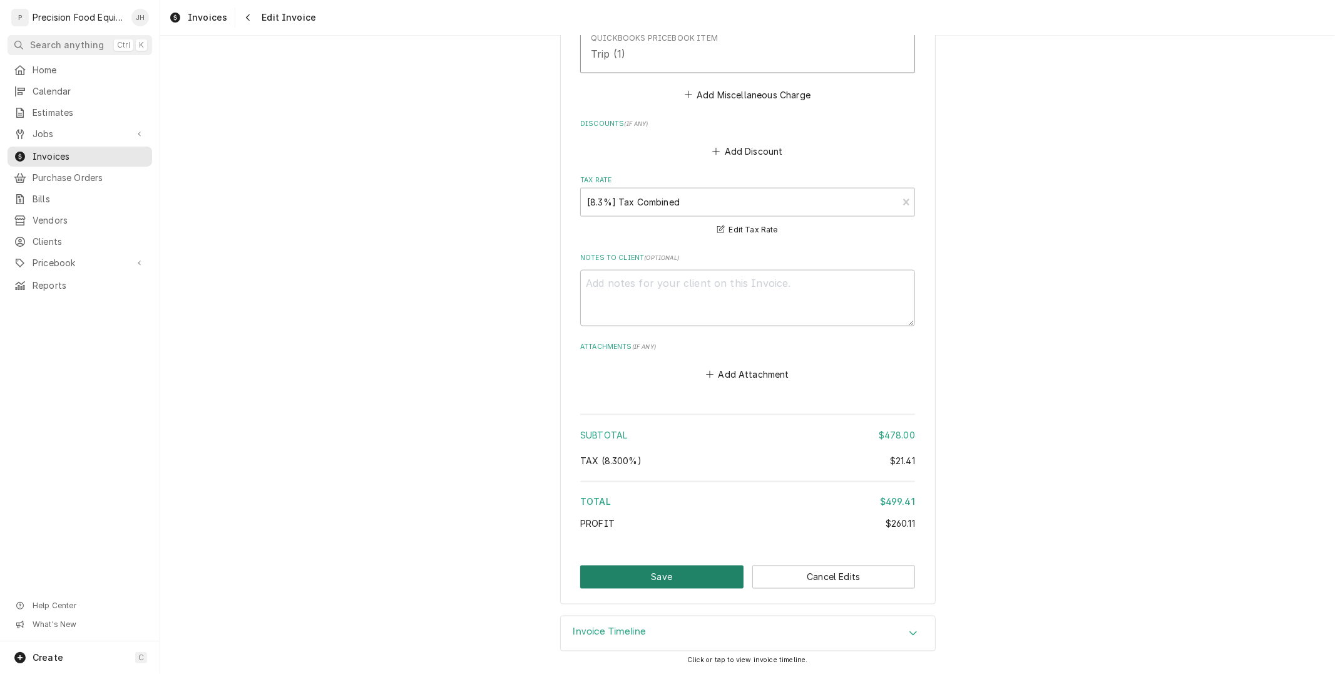
click at [684, 581] on button "Save" at bounding box center [661, 576] width 163 height 23
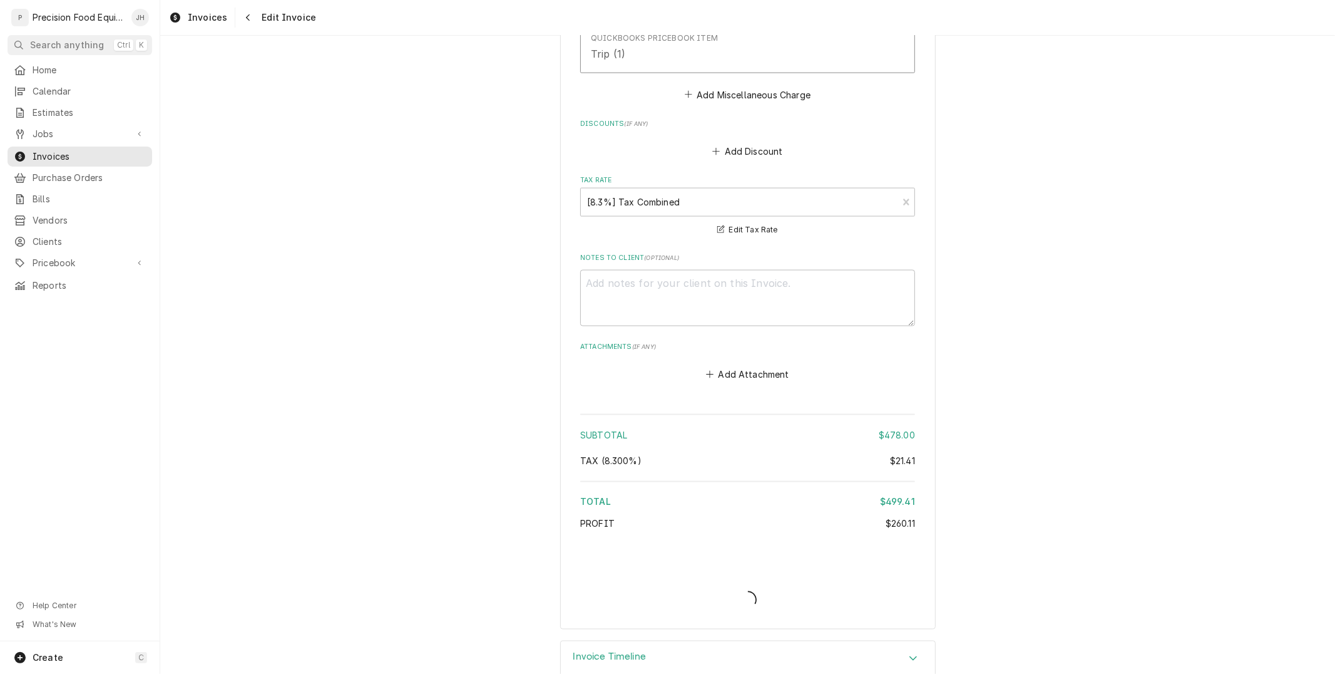
type textarea "x"
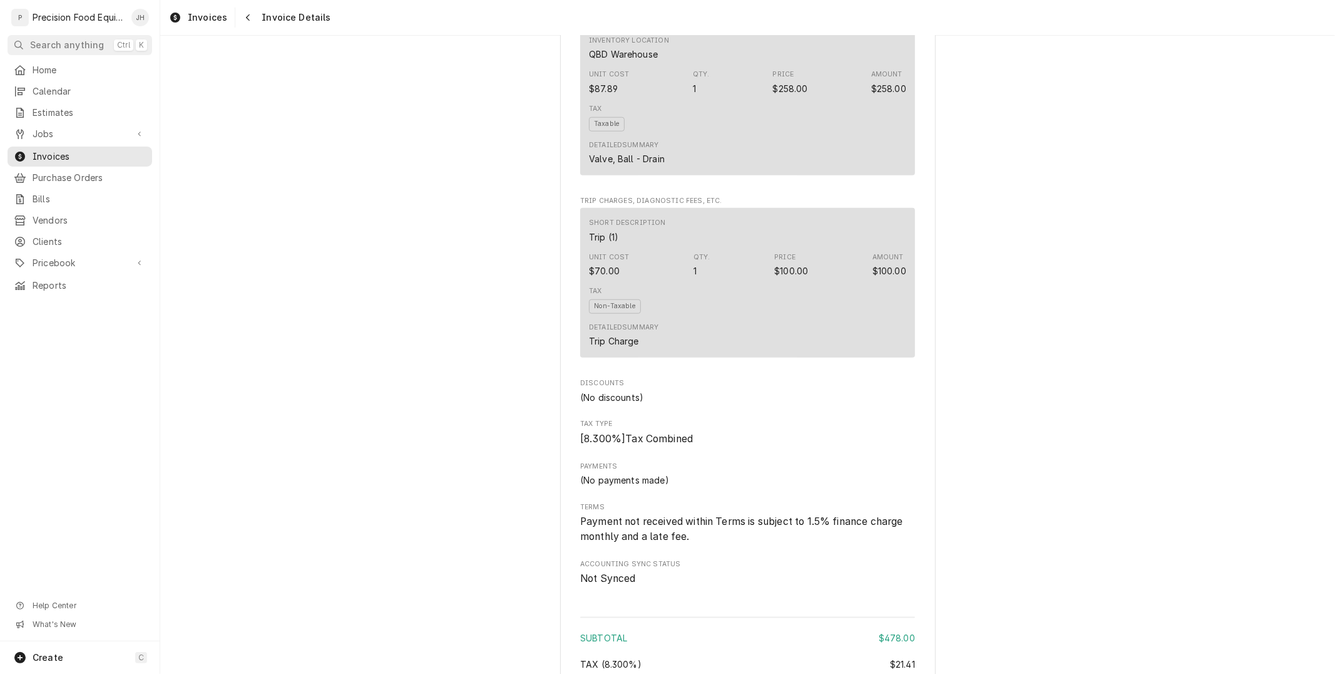
scroll to position [1357, 0]
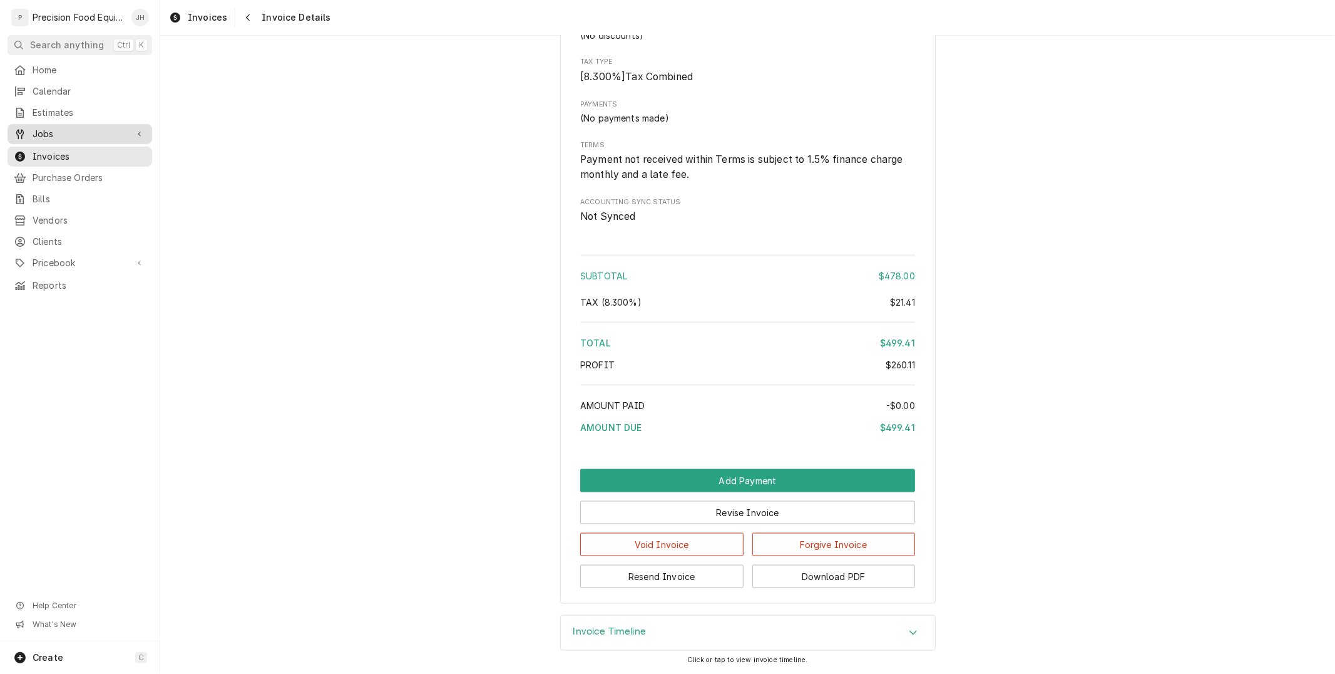
click at [69, 138] on span "Jobs" at bounding box center [80, 134] width 95 height 13
click at [73, 151] on span "Jobs" at bounding box center [89, 155] width 113 height 13
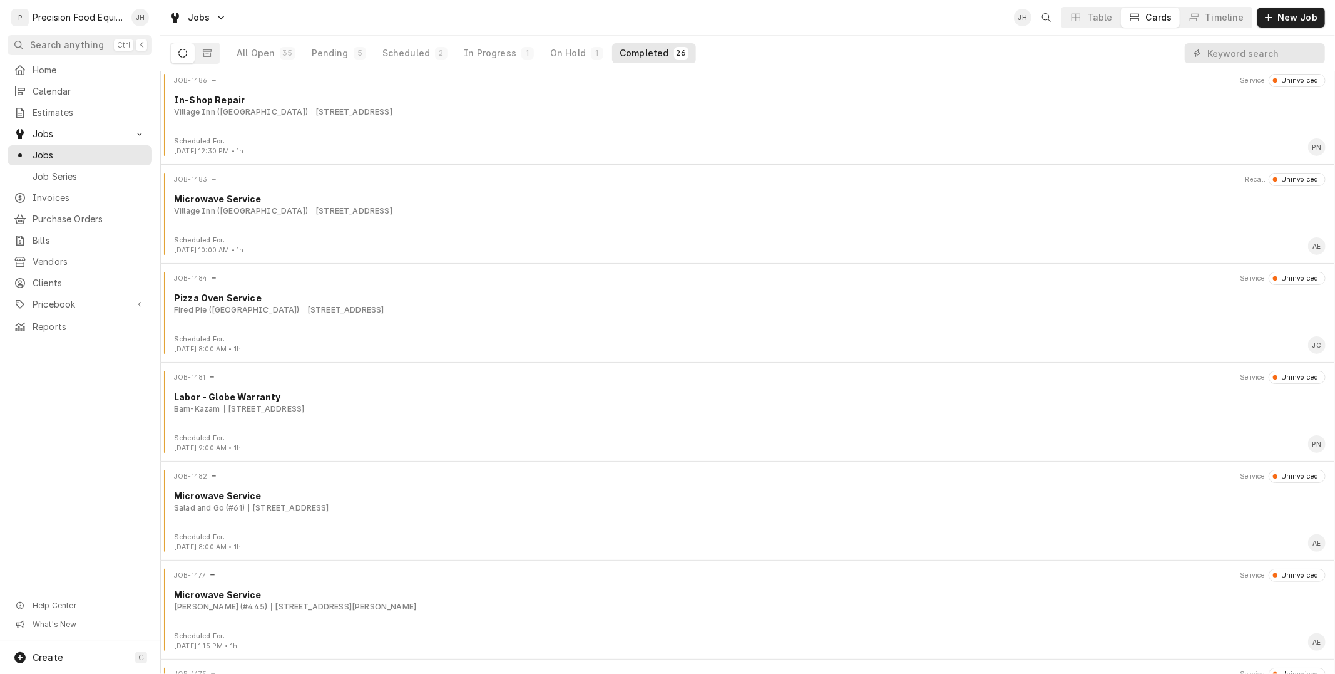
scroll to position [486, 0]
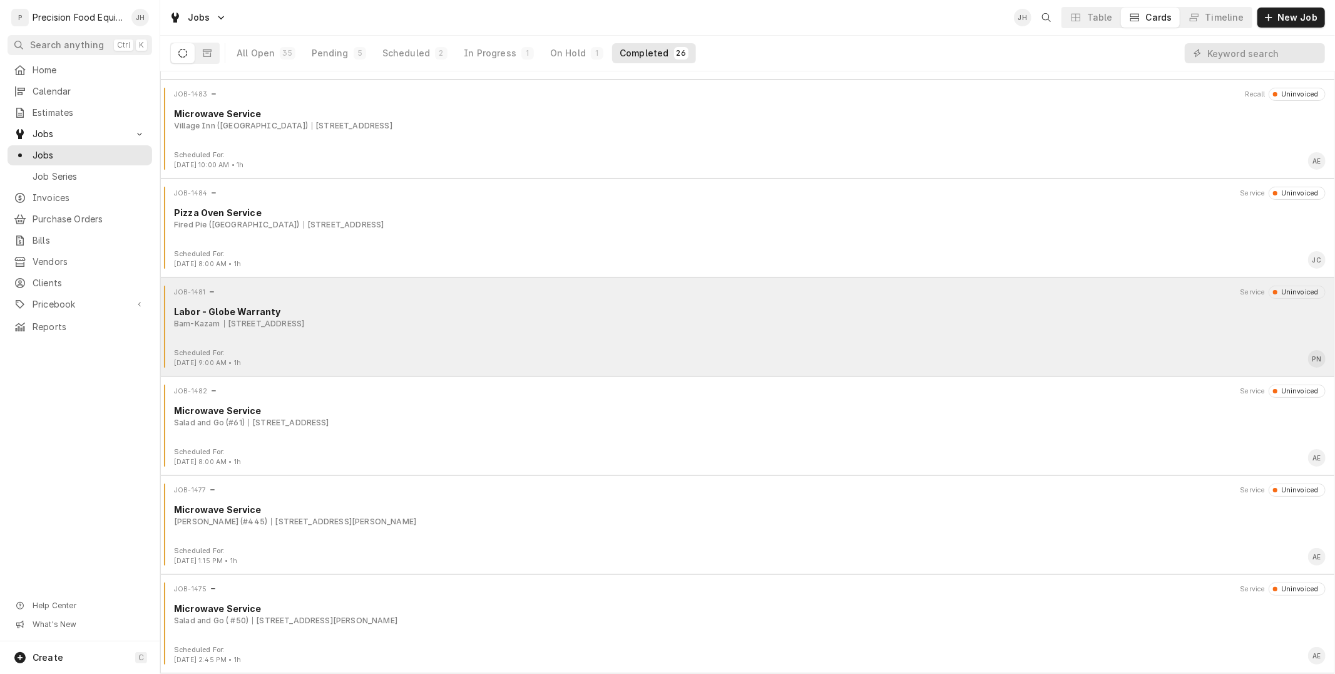
click at [514, 337] on div "JOB-1481 Service Uninvoiced Labor - Globe Warranty Bam-Kazam 8999 E Talking Sti…" at bounding box center [747, 316] width 1165 height 63
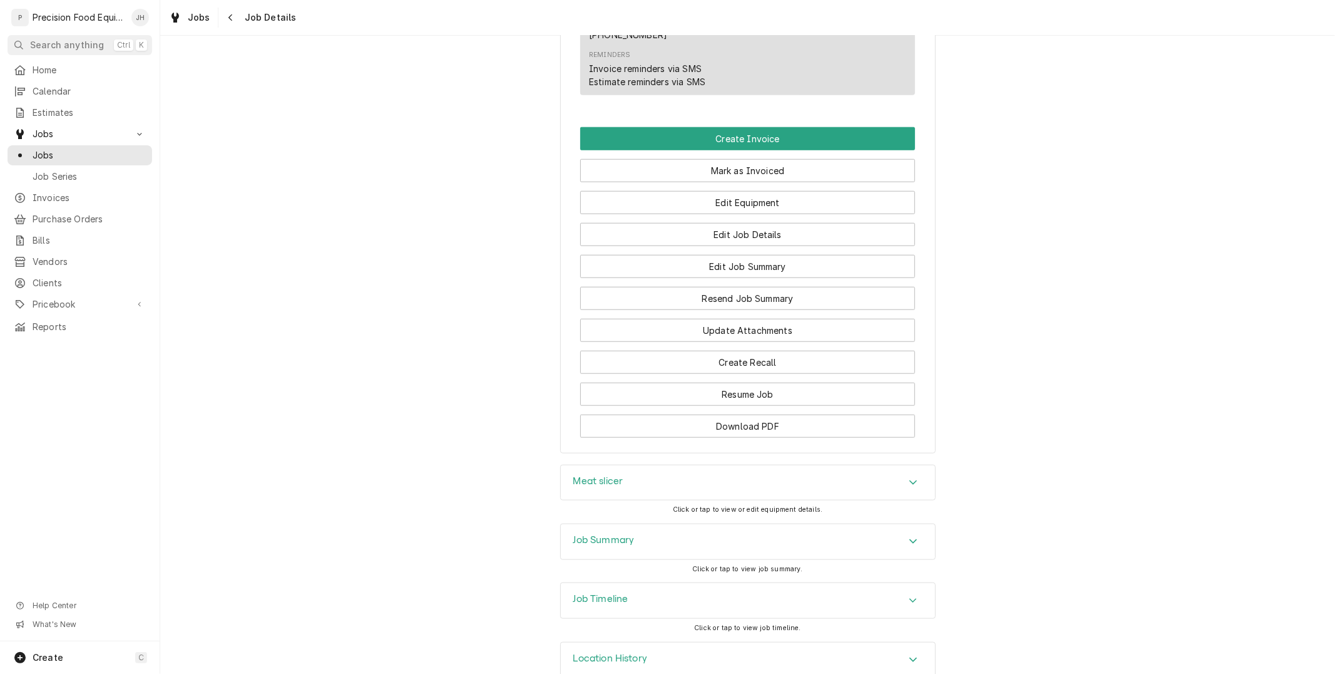
scroll to position [964, 0]
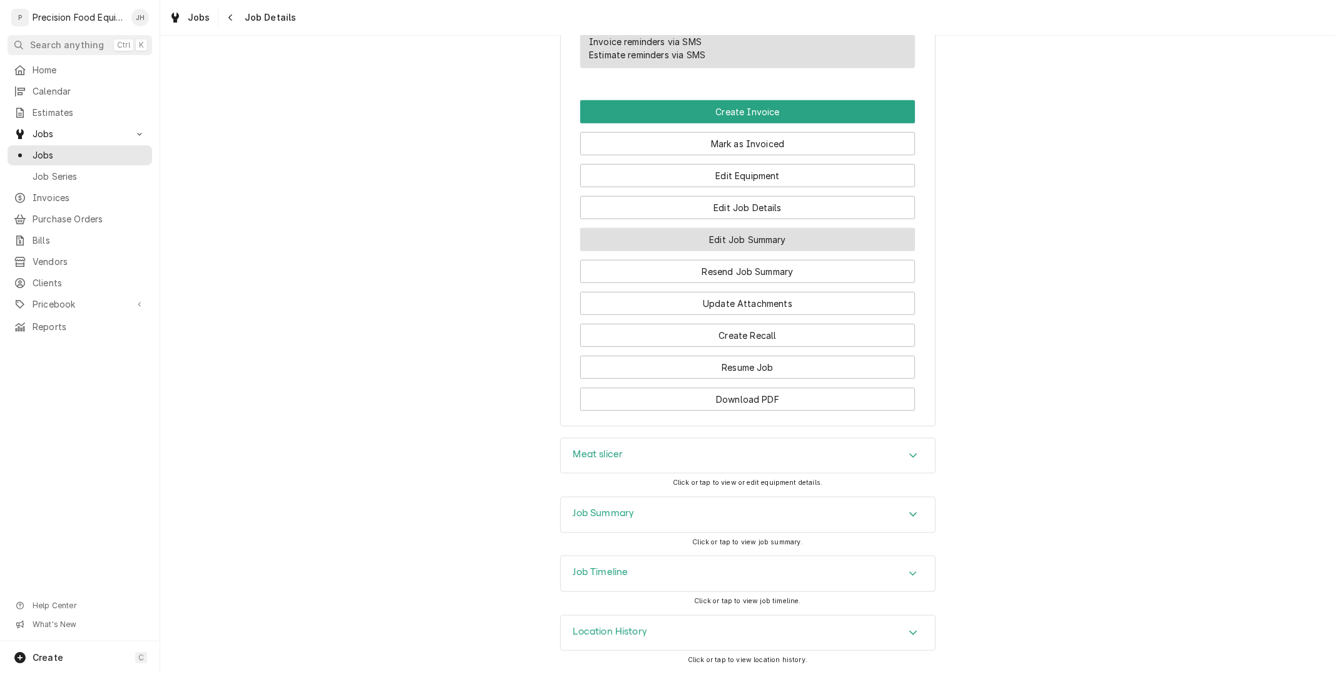
click at [768, 234] on button "Edit Job Summary" at bounding box center [747, 239] width 335 height 23
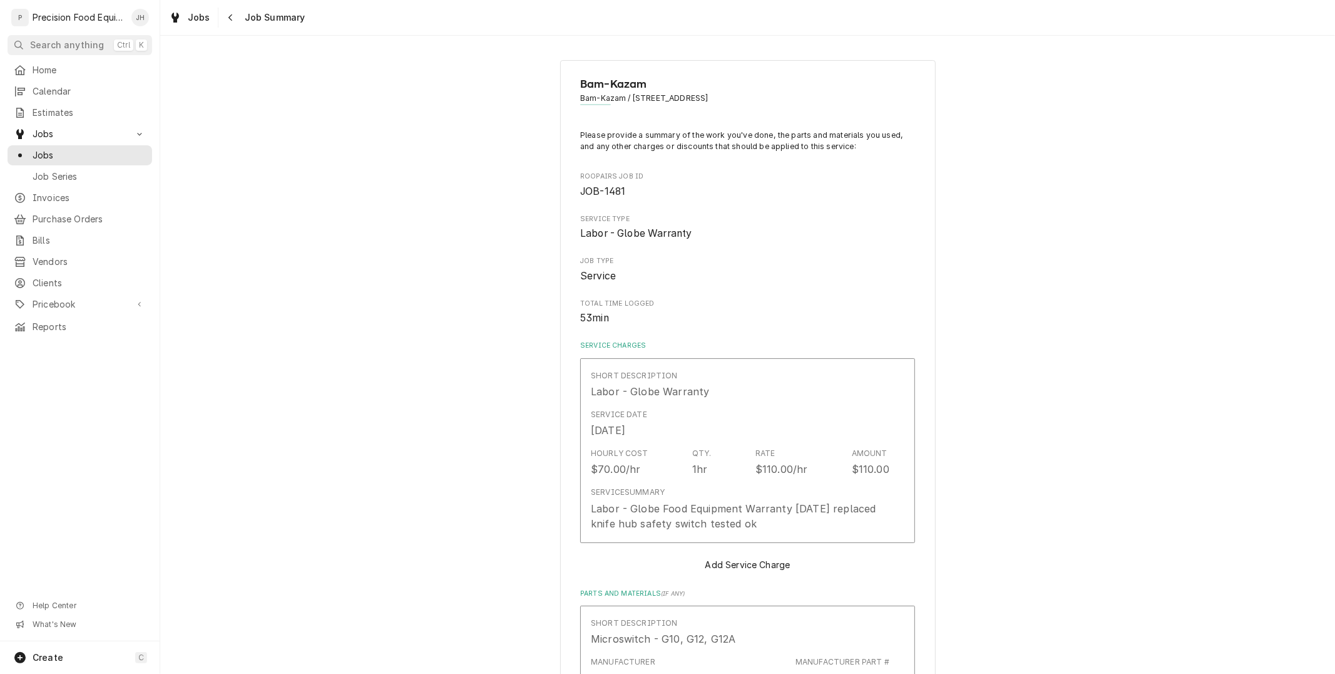
type textarea "x"
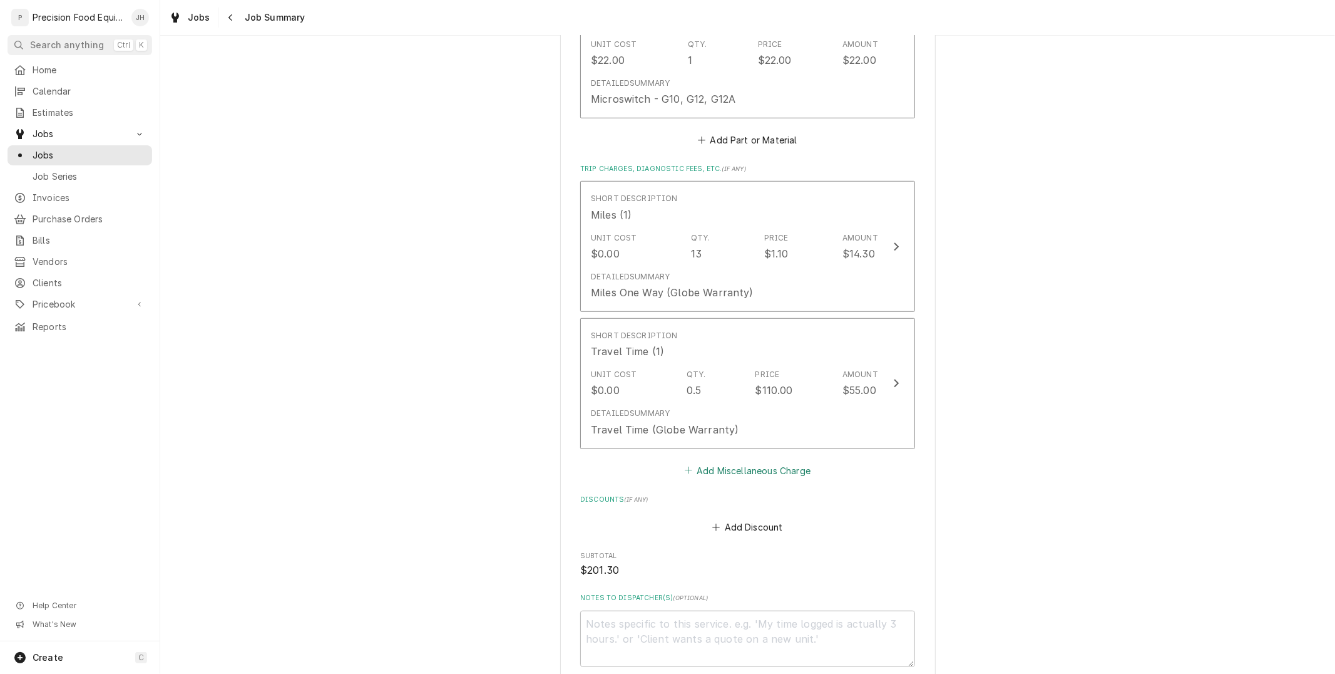
click at [745, 461] on button "Add Miscellaneous Charge" at bounding box center [747, 470] width 130 height 18
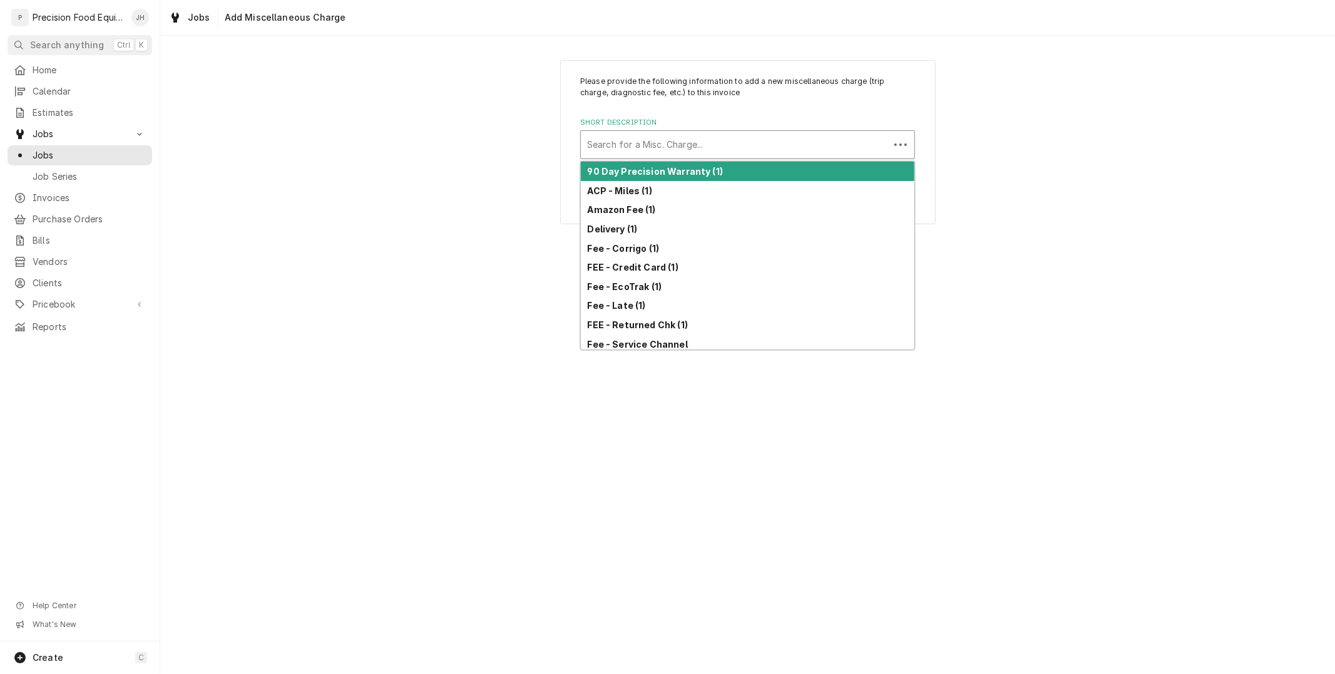
click at [716, 145] on div "Short Description" at bounding box center [735, 144] width 296 height 23
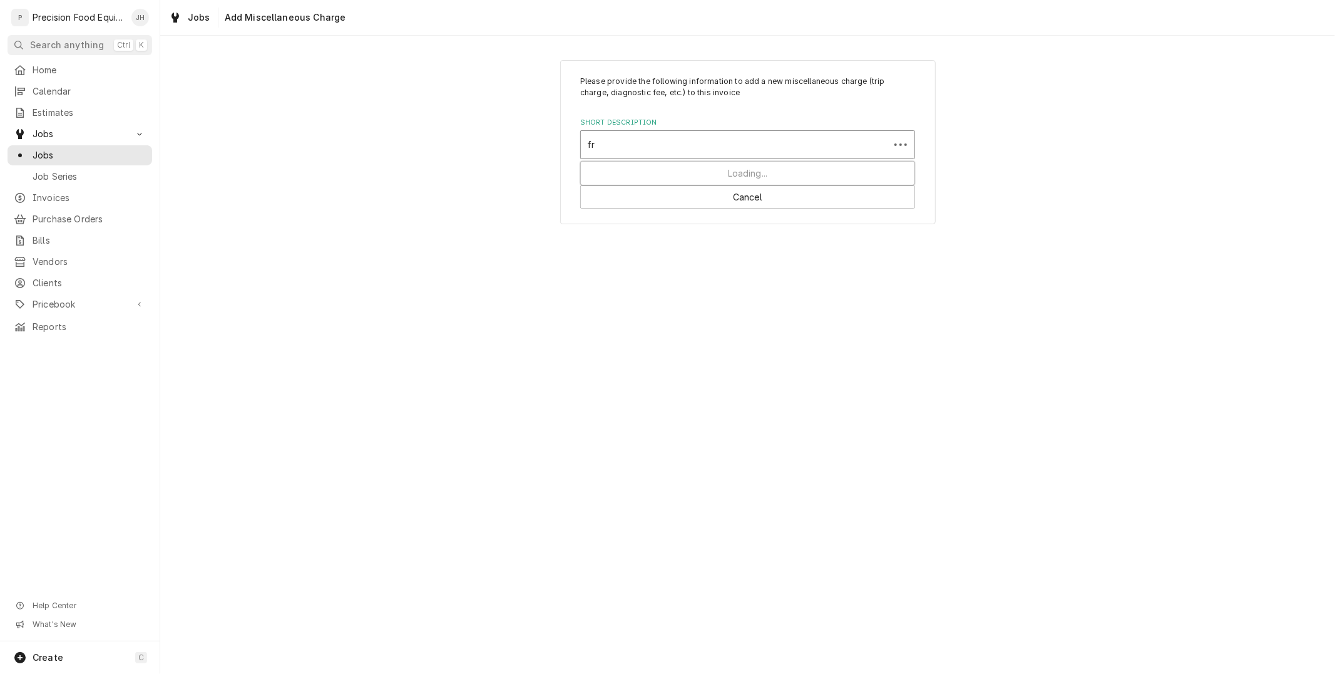
type input "fre"
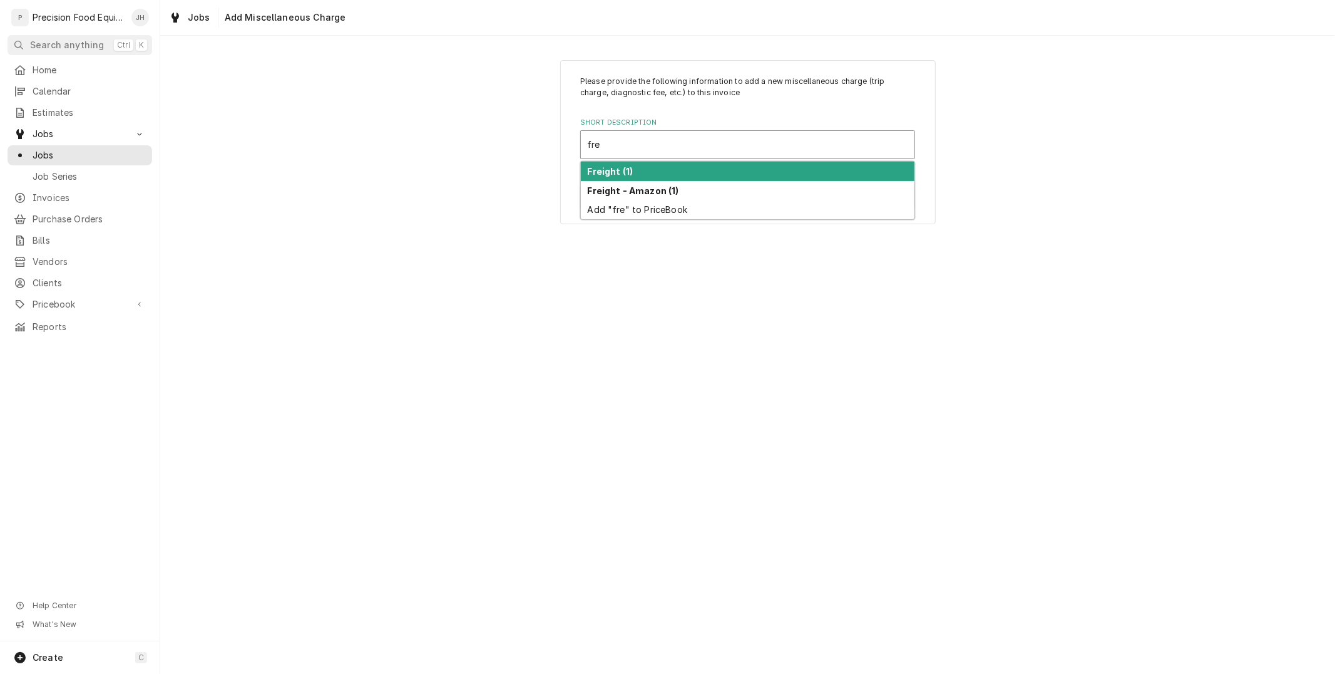
click at [706, 164] on div "Freight (1)" at bounding box center [748, 171] width 334 height 19
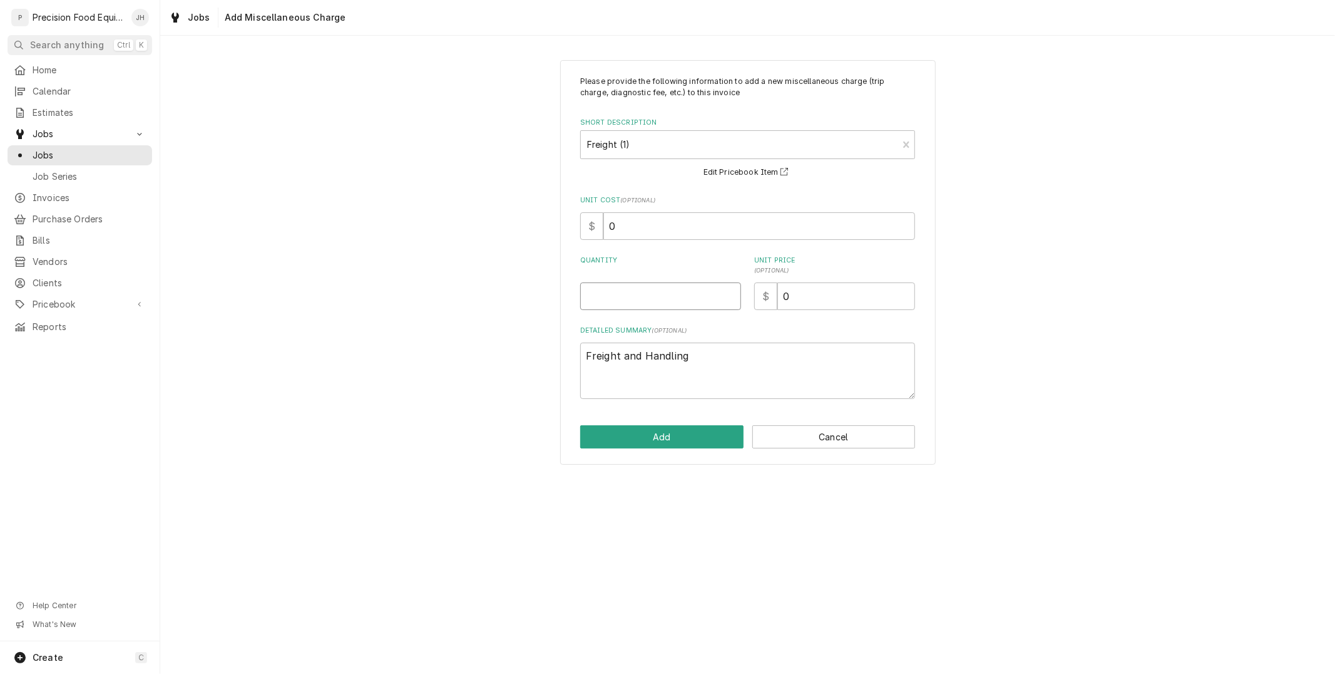
click at [669, 301] on input "Quantity" at bounding box center [660, 296] width 161 height 28
type textarea "x"
type input "1"
click at [875, 283] on input "0" at bounding box center [847, 296] width 138 height 28
drag, startPoint x: 875, startPoint y: 284, endPoint x: 687, endPoint y: 301, distance: 188.6
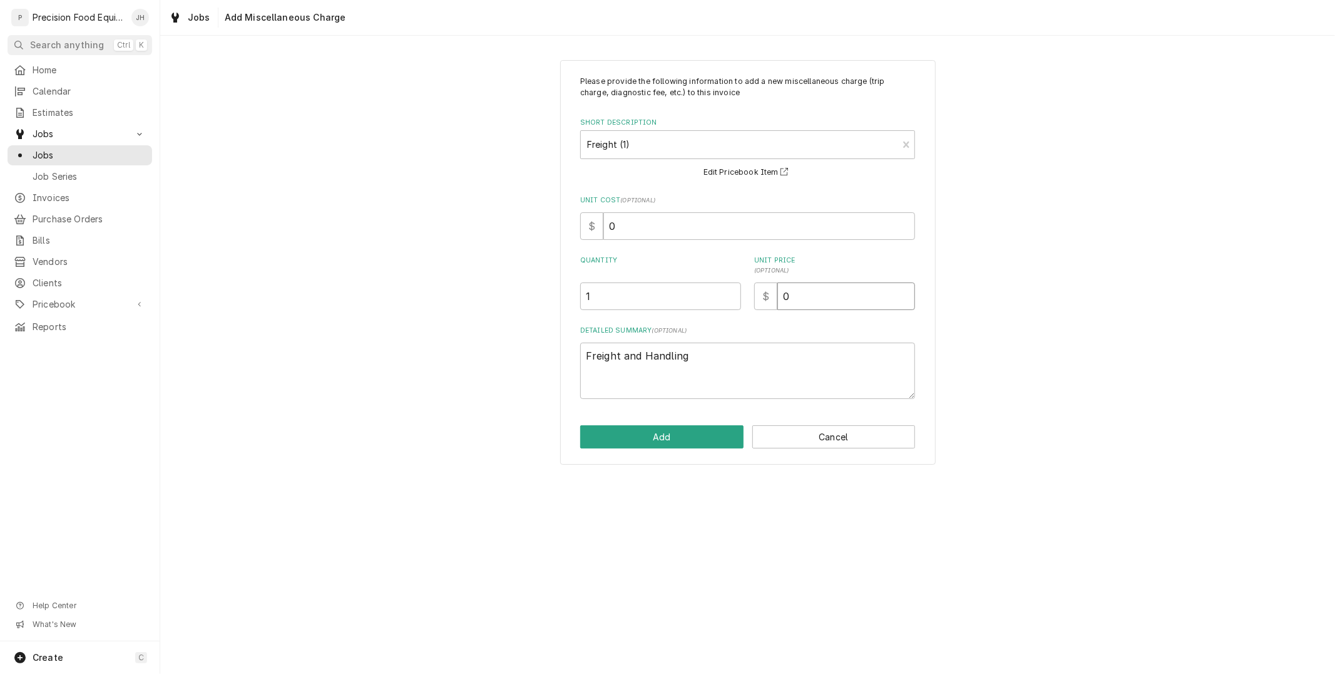
click at [687, 301] on div "Quantity 1 Unit Price ( optional ) $ 0" at bounding box center [747, 282] width 335 height 54
type textarea "x"
type input "1"
type textarea "x"
type input "13"
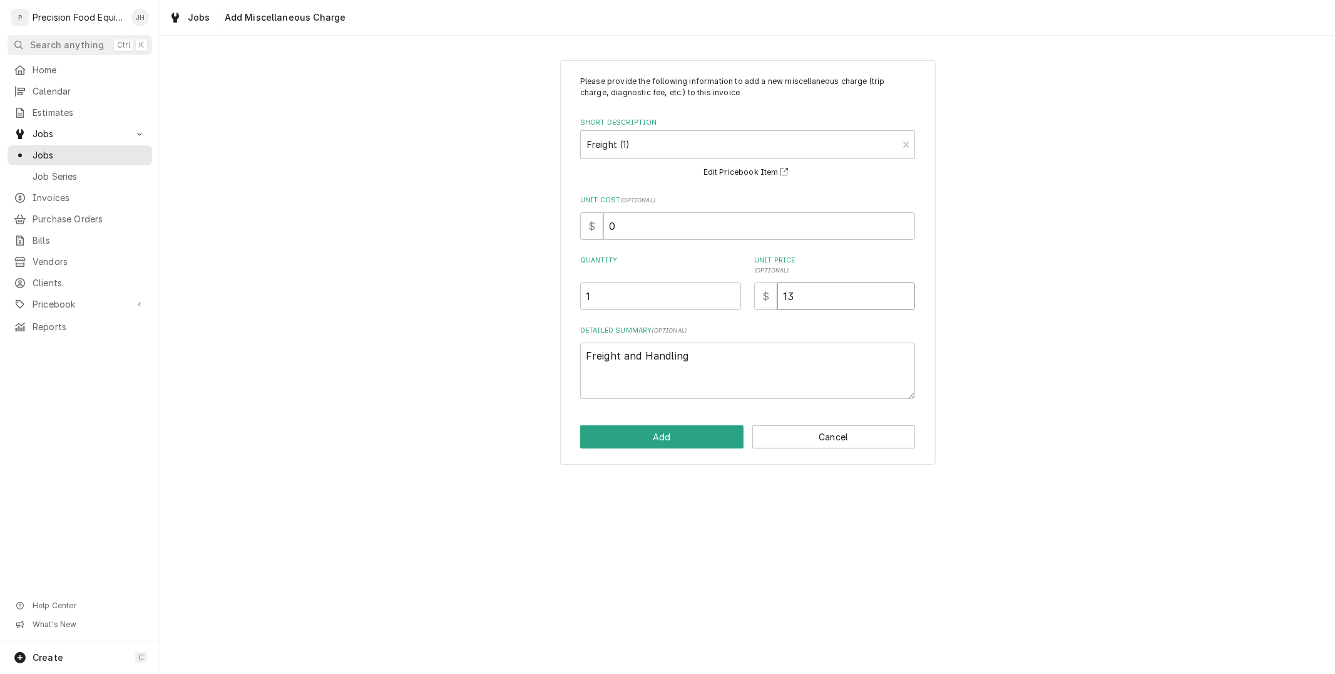
type textarea "x"
type input "13.3"
type textarea "x"
type input "13.34"
click at [662, 433] on button "Add" at bounding box center [661, 436] width 163 height 23
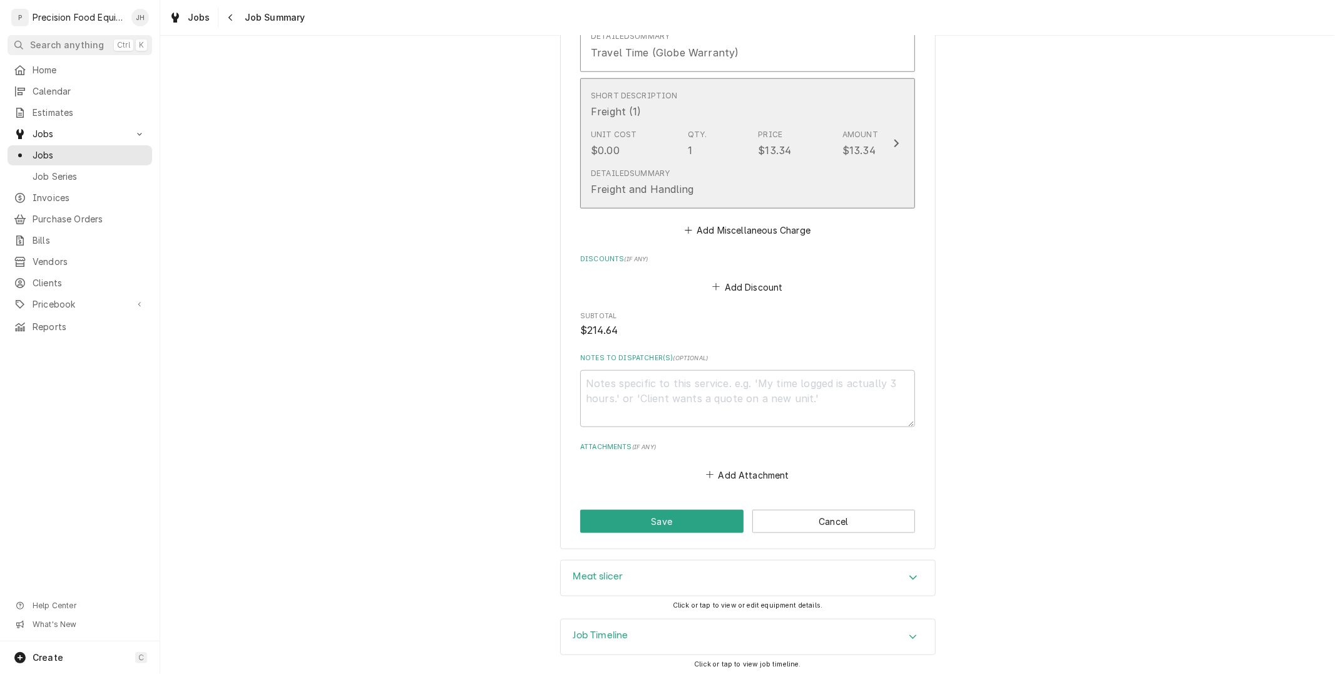
scroll to position [1077, 0]
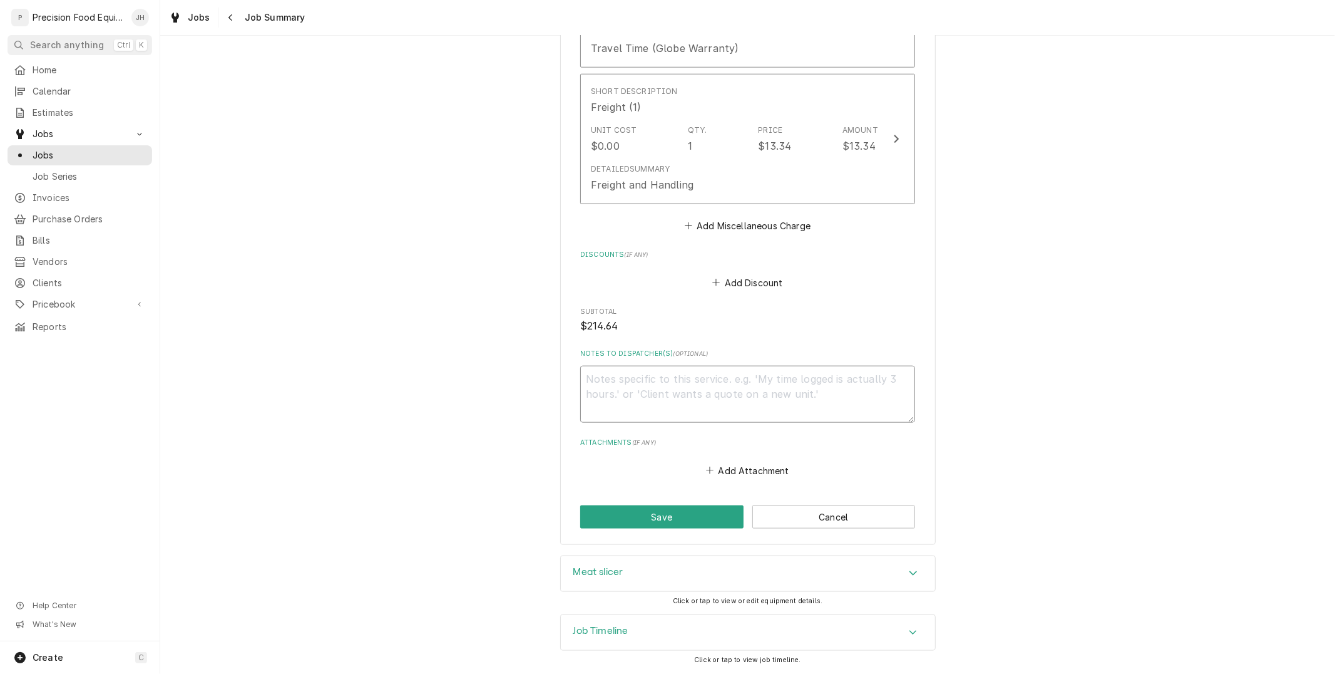
click at [706, 392] on textarea "Notes to Dispatcher(s) ( optional )" at bounding box center [747, 394] width 335 height 56
type textarea "x"
type textarea "R"
type textarea "x"
type textarea "Re"
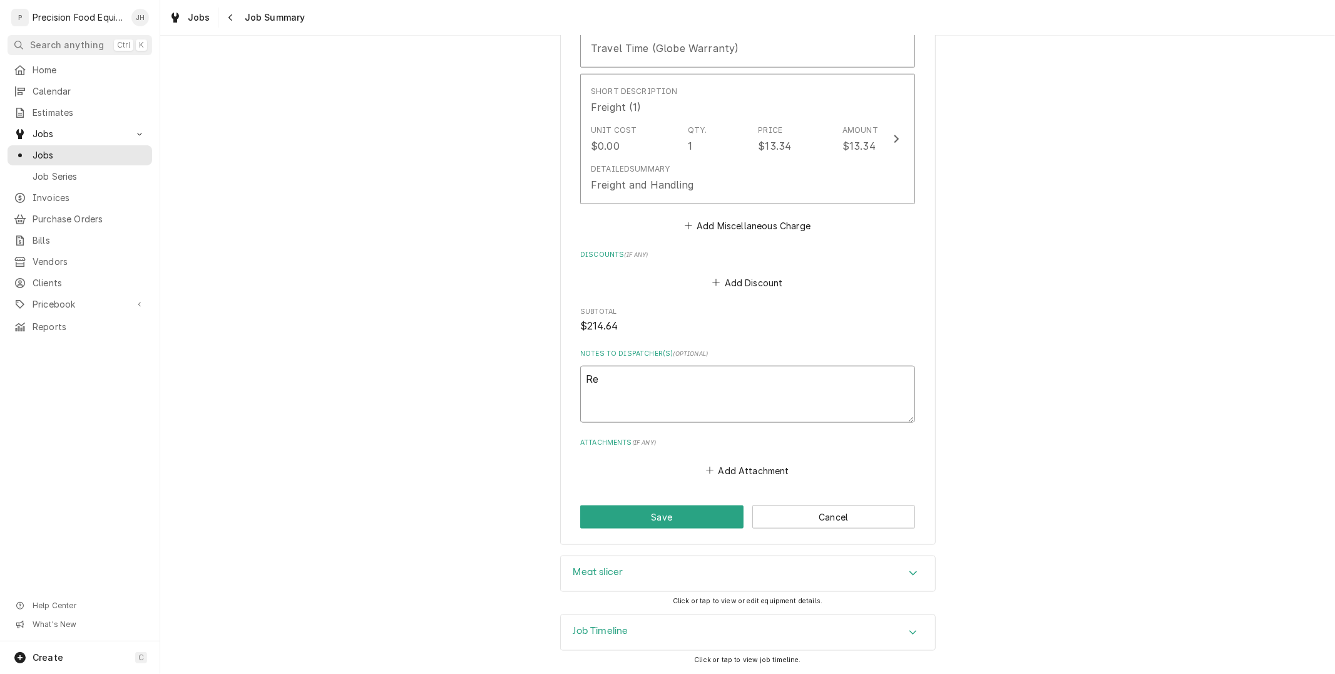
type textarea "x"
type textarea "Rea"
type textarea "x"
type textarea "Read"
type textarea "x"
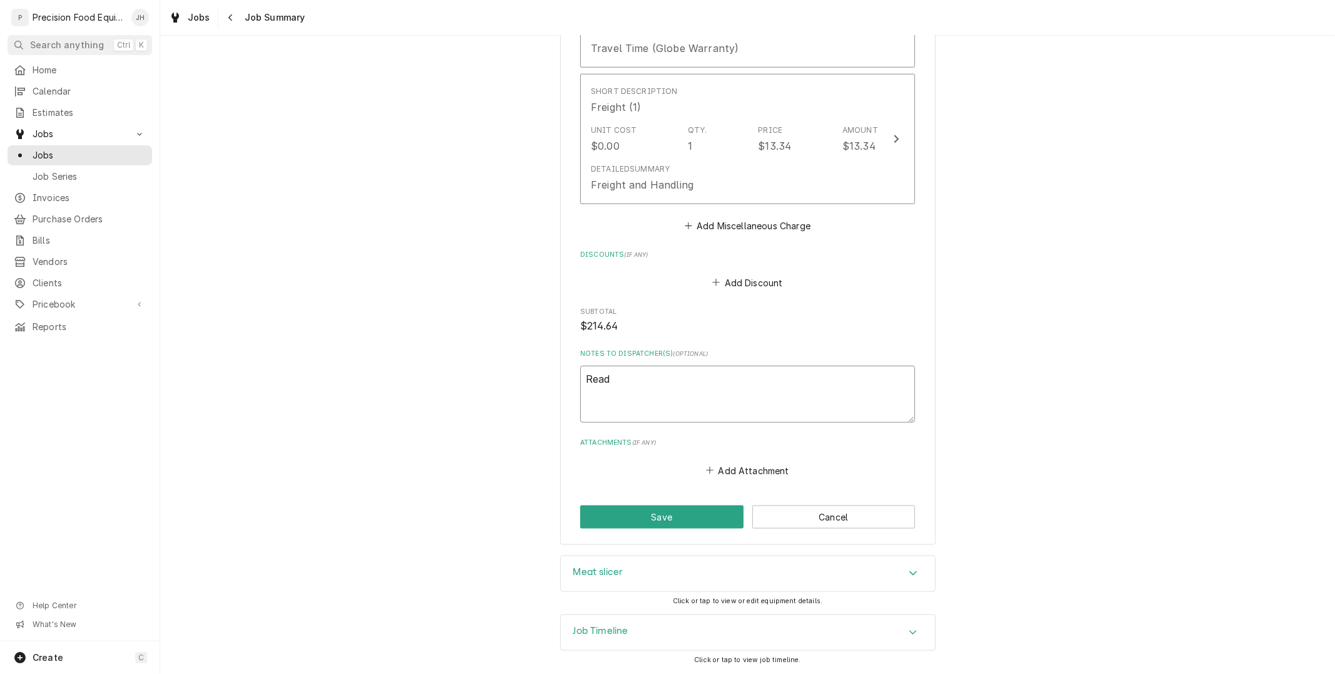
type textarea "Ready"
type textarea "x"
type textarea "Ready t"
type textarea "x"
type textarea "Ready to"
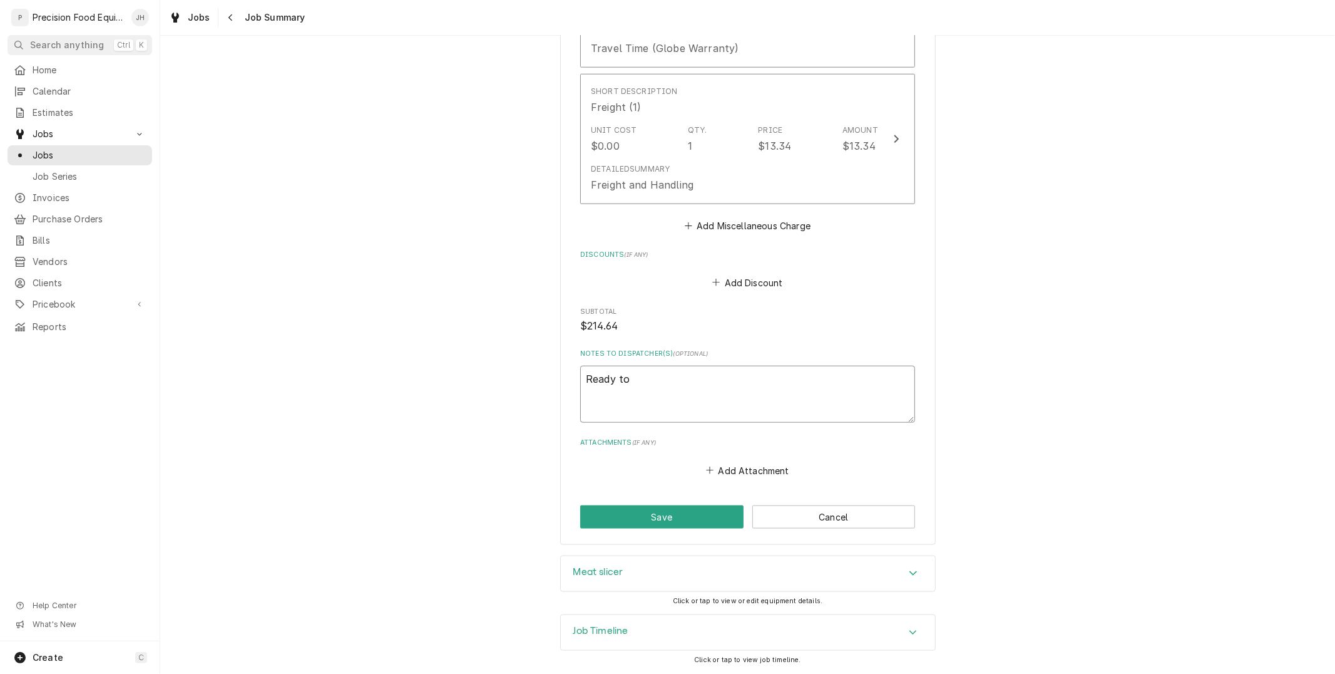
type textarea "x"
type textarea "Ready to"
type textarea "x"
type textarea "Ready to i"
type textarea "x"
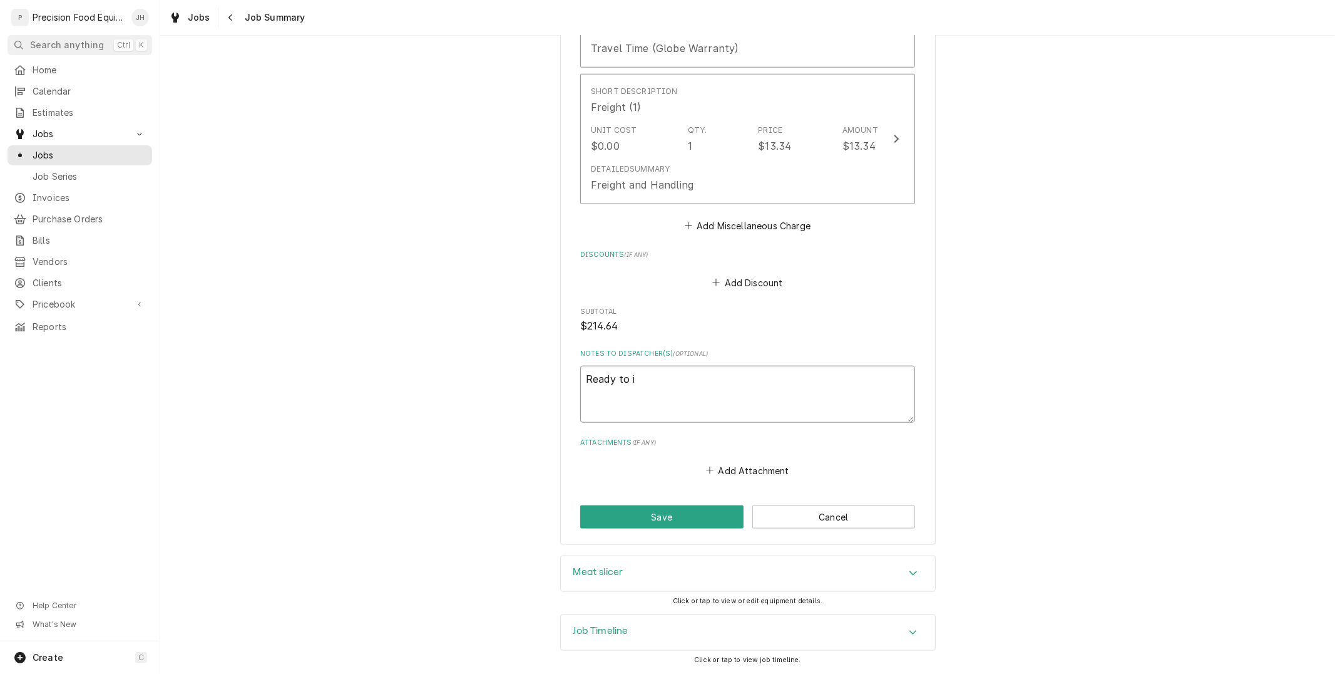
type textarea "Ready to in"
type textarea "x"
type textarea "Ready to inv"
type textarea "x"
type textarea "Ready to invo"
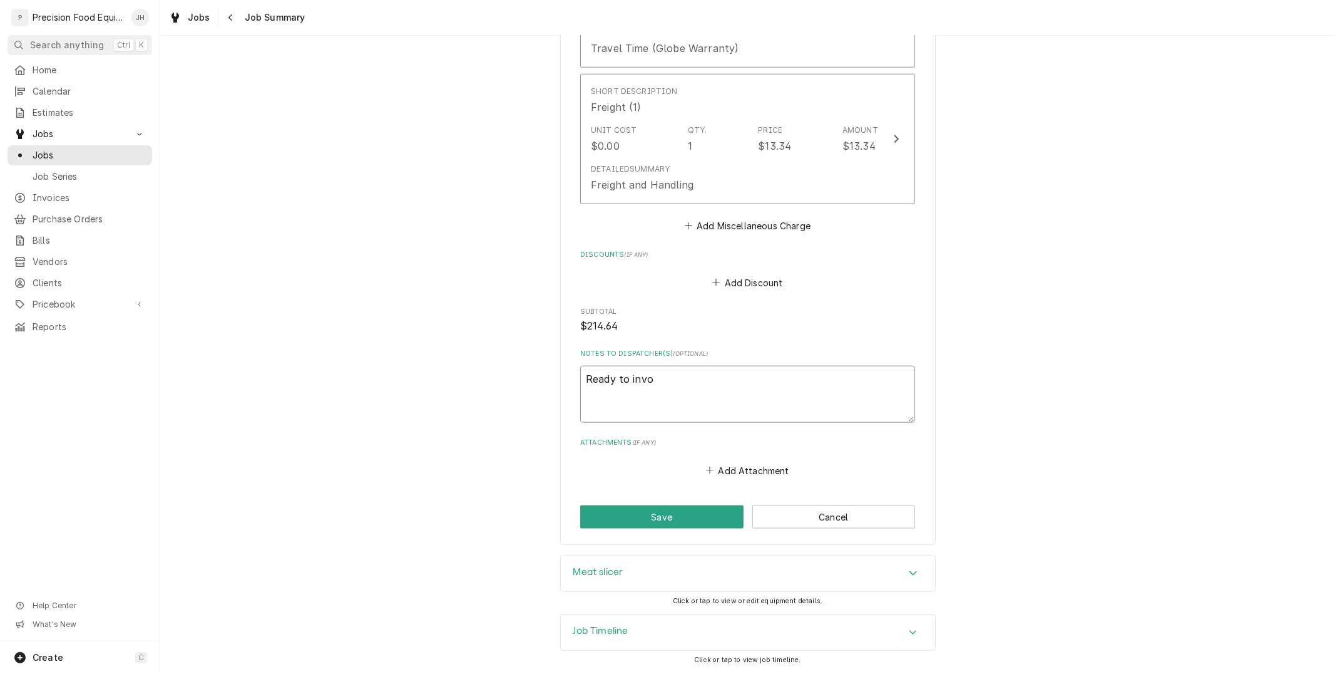
type textarea "x"
type textarea "Ready to invoic"
type textarea "x"
type textarea "Ready to invoice"
type textarea "x"
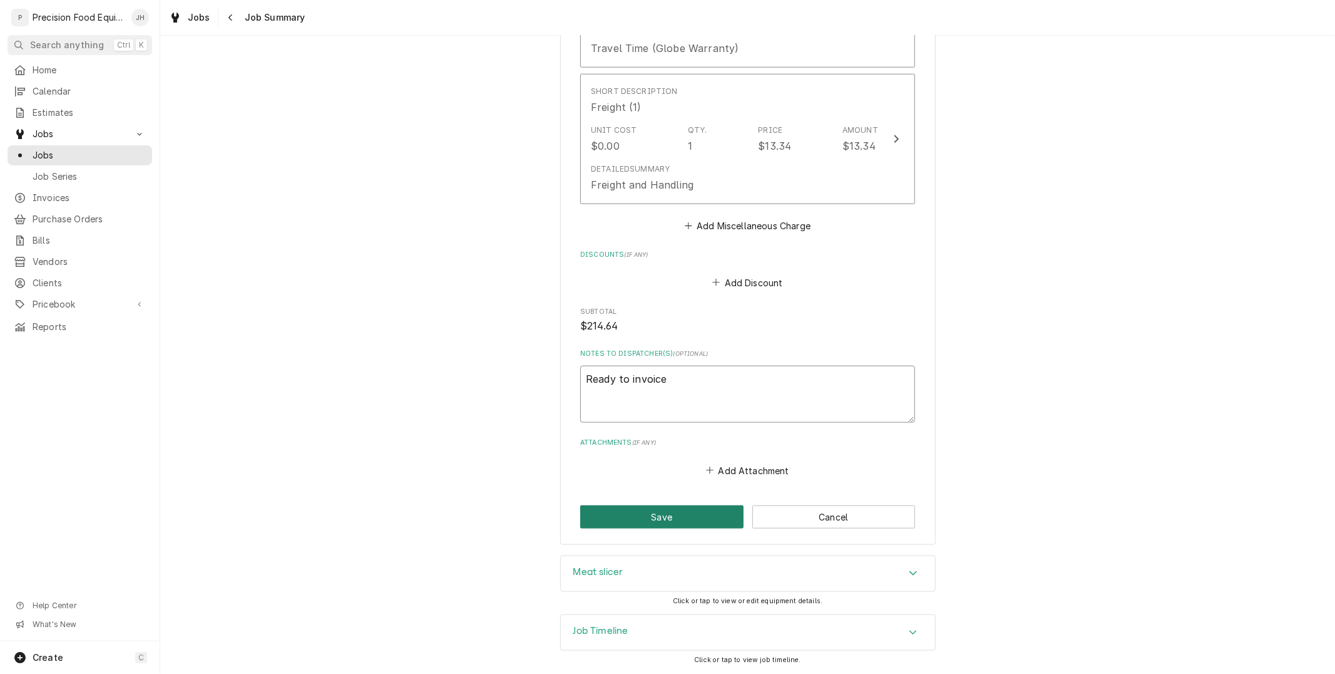
type textarea "Ready to invoice"
click at [717, 521] on button "Save" at bounding box center [661, 516] width 163 height 23
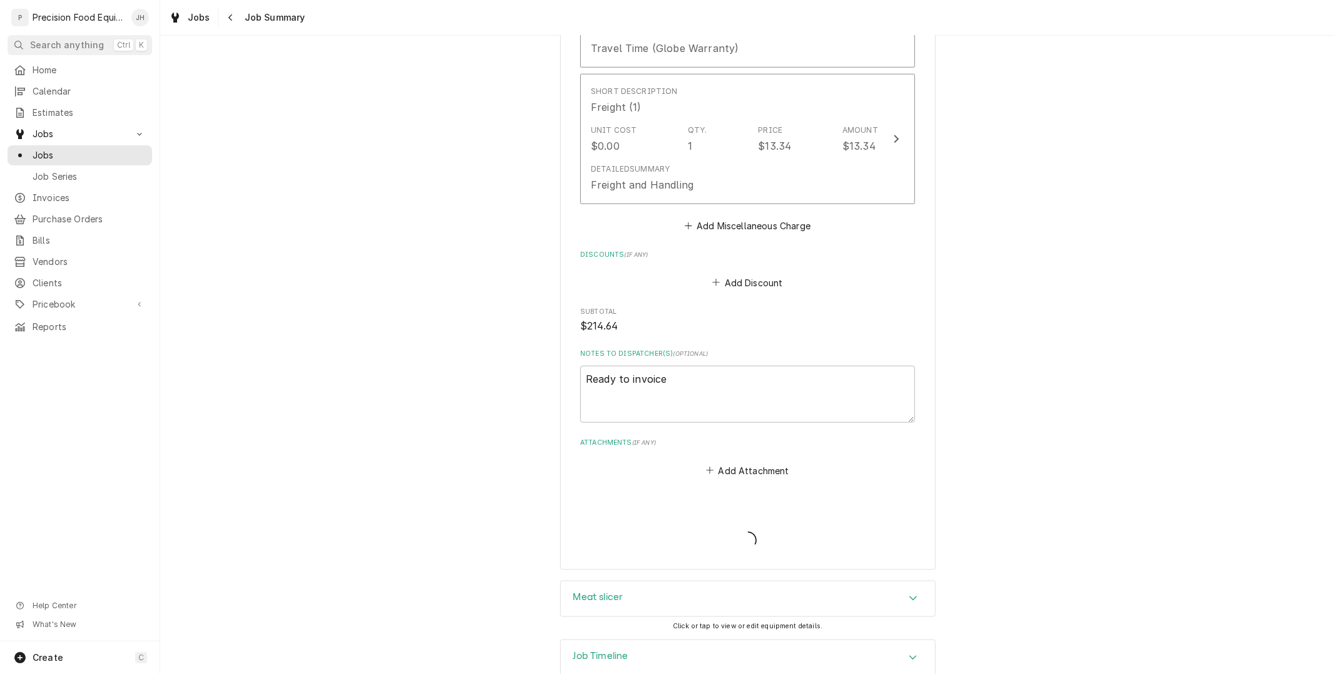
type textarea "x"
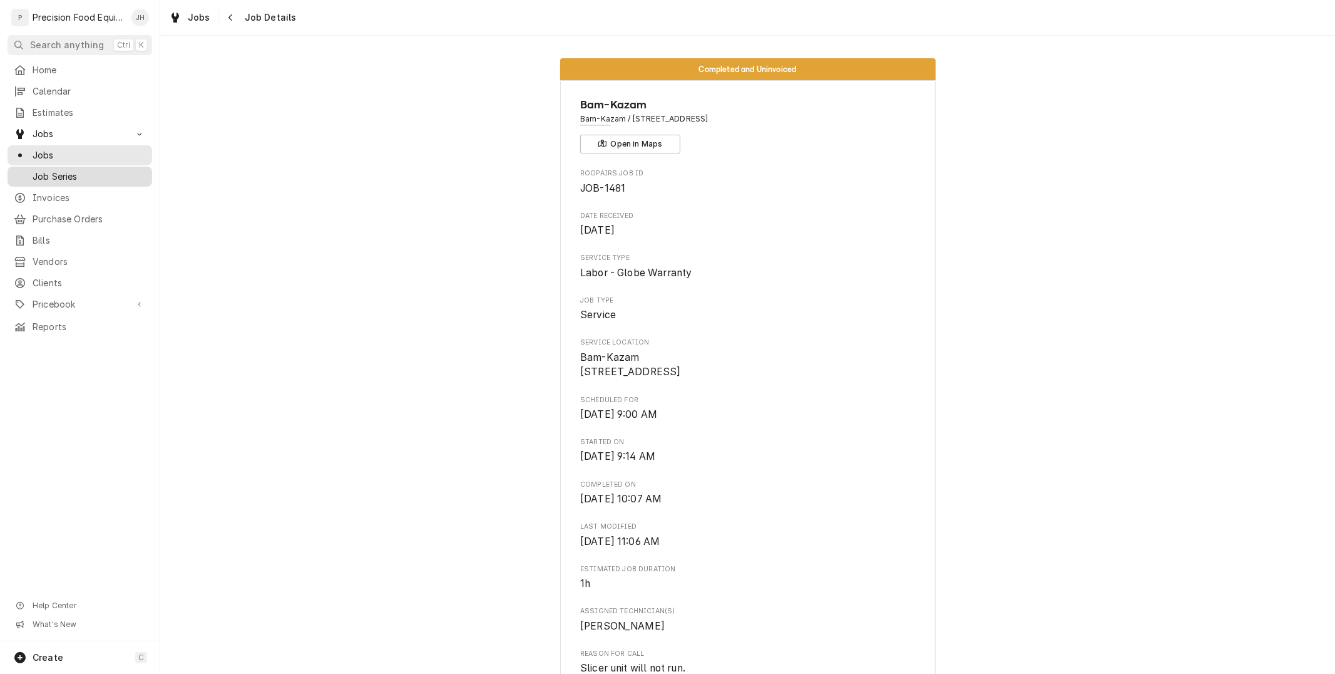
click at [53, 177] on span "Job Series" at bounding box center [89, 176] width 113 height 13
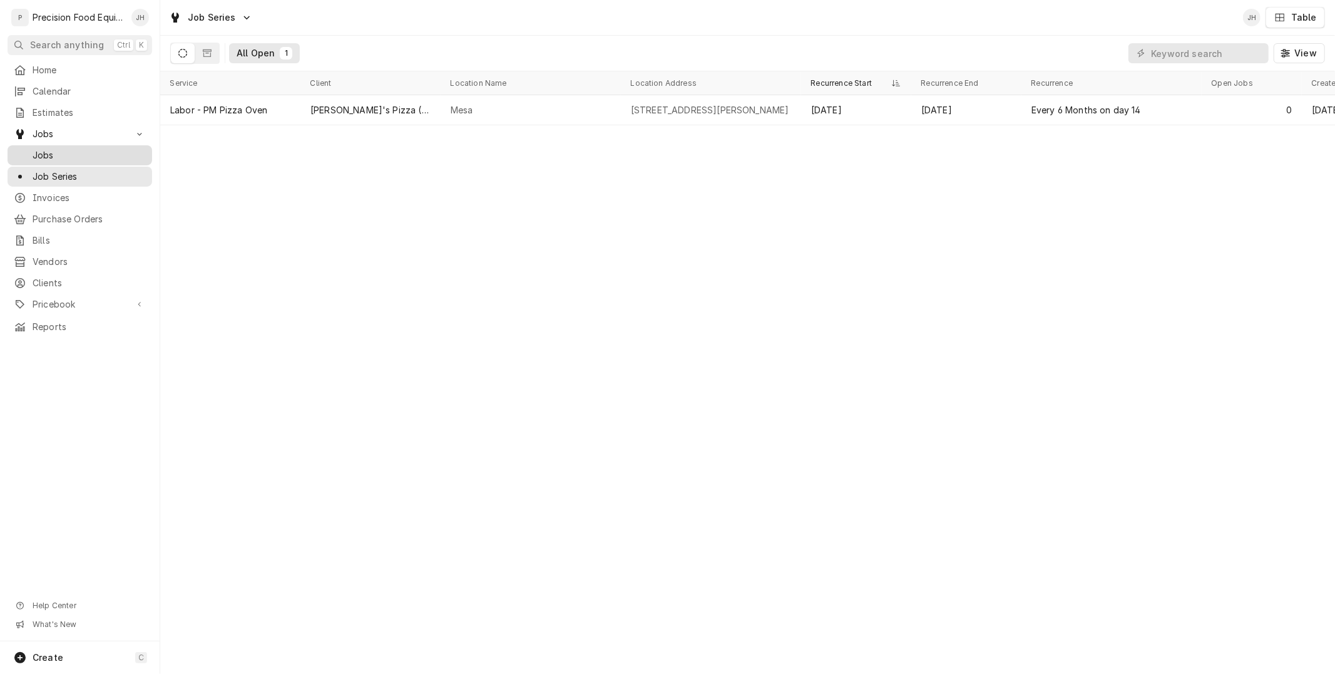
click at [64, 155] on span "Jobs" at bounding box center [89, 155] width 113 height 13
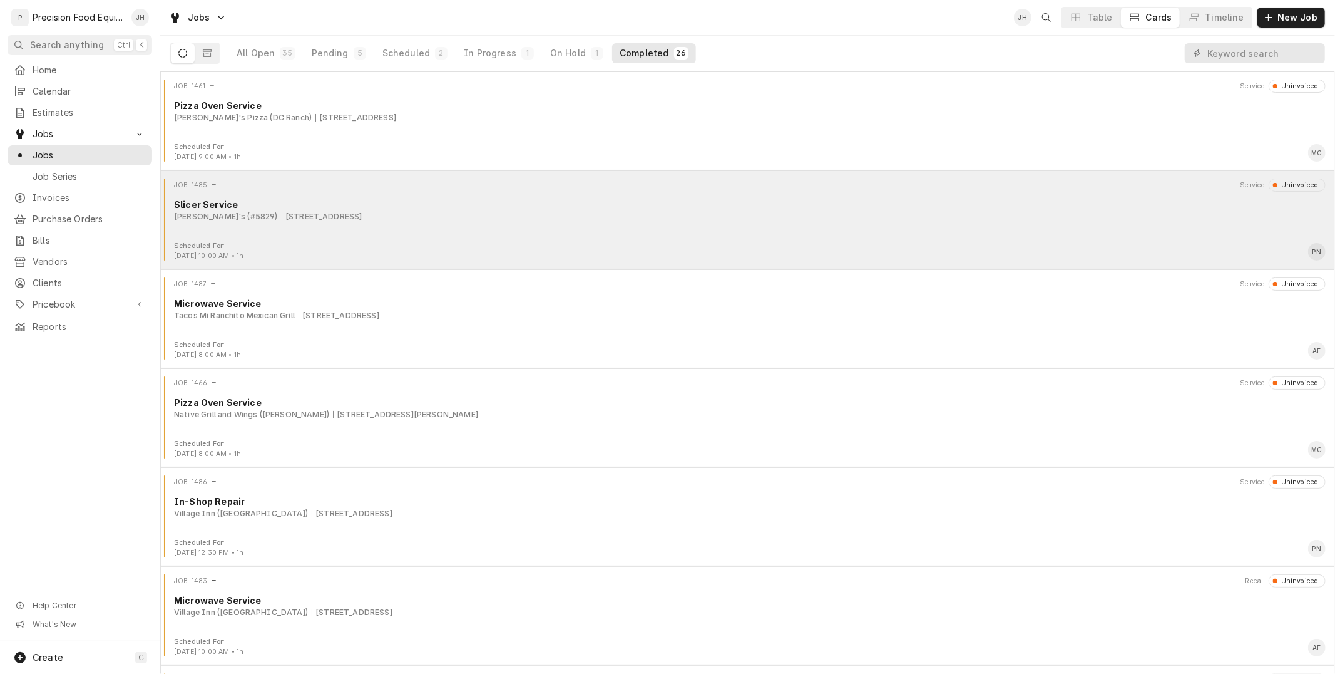
click at [501, 224] on div "JOB-1485 Service Uninvoiced Slicer Service Arby's (#5829) 1220 E. Florence Blvd…" at bounding box center [747, 209] width 1165 height 63
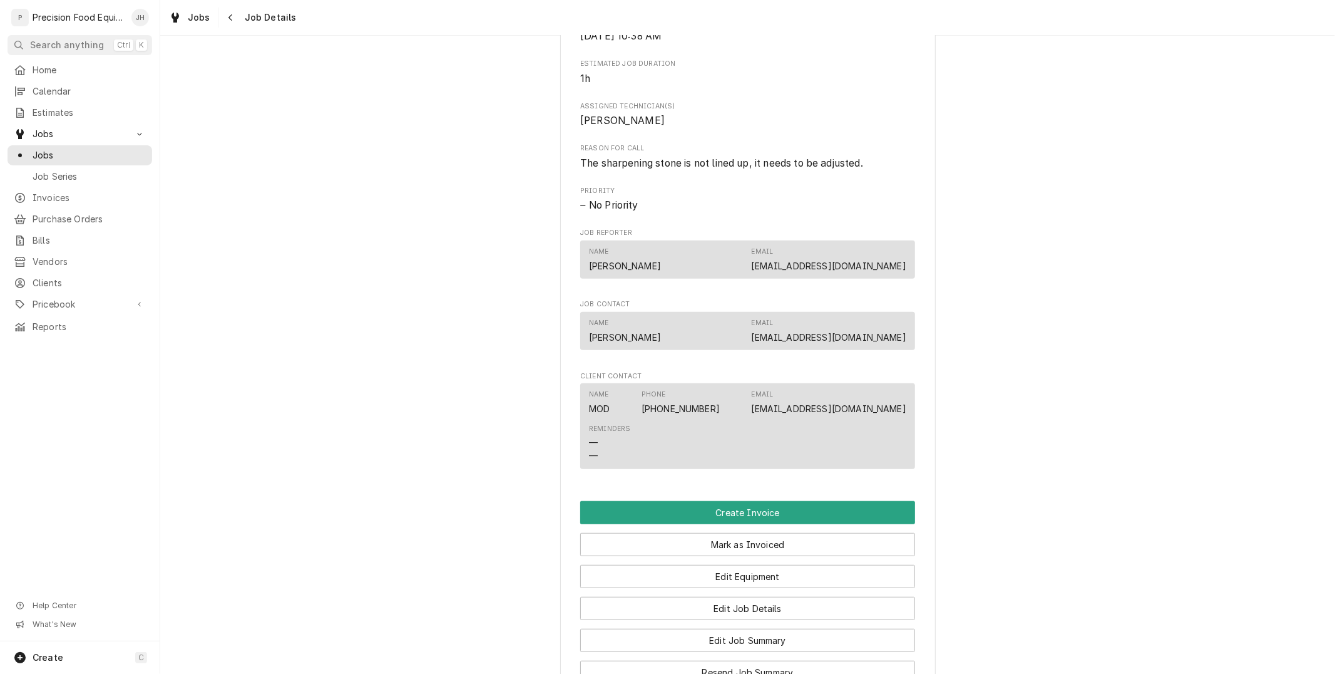
scroll to position [696, 0]
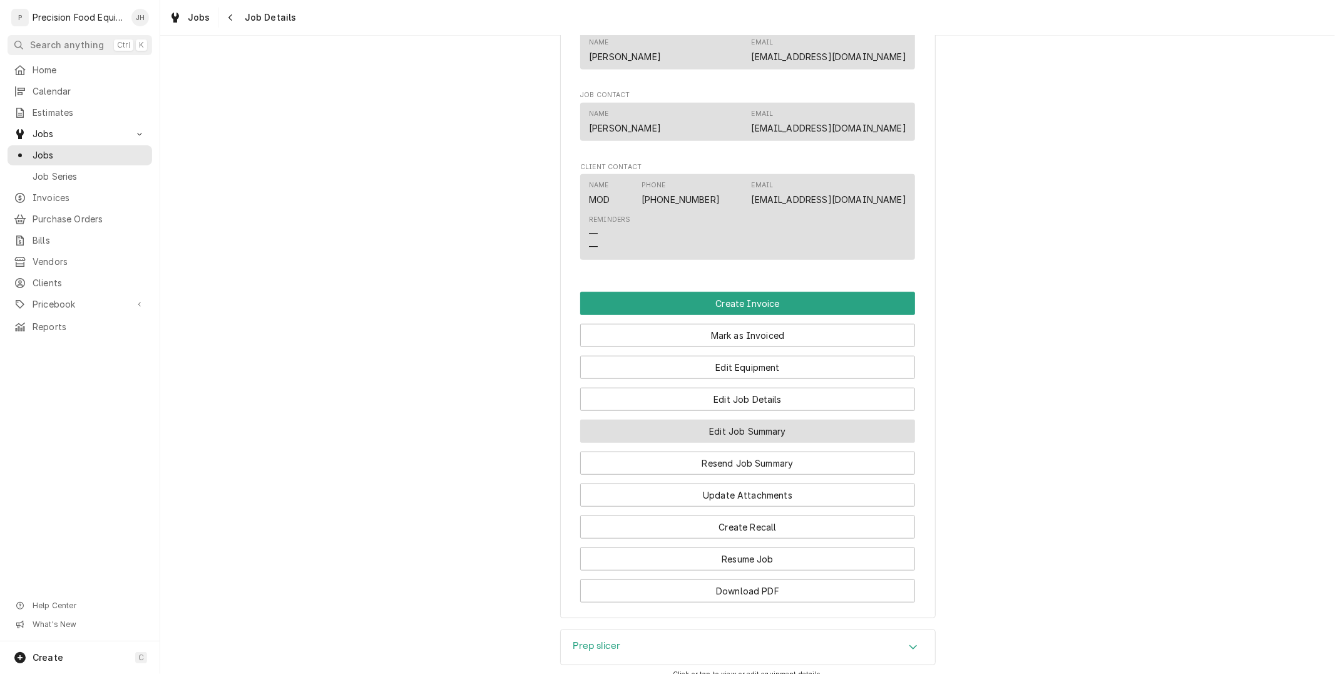
click at [799, 443] on button "Edit Job Summary" at bounding box center [747, 430] width 335 height 23
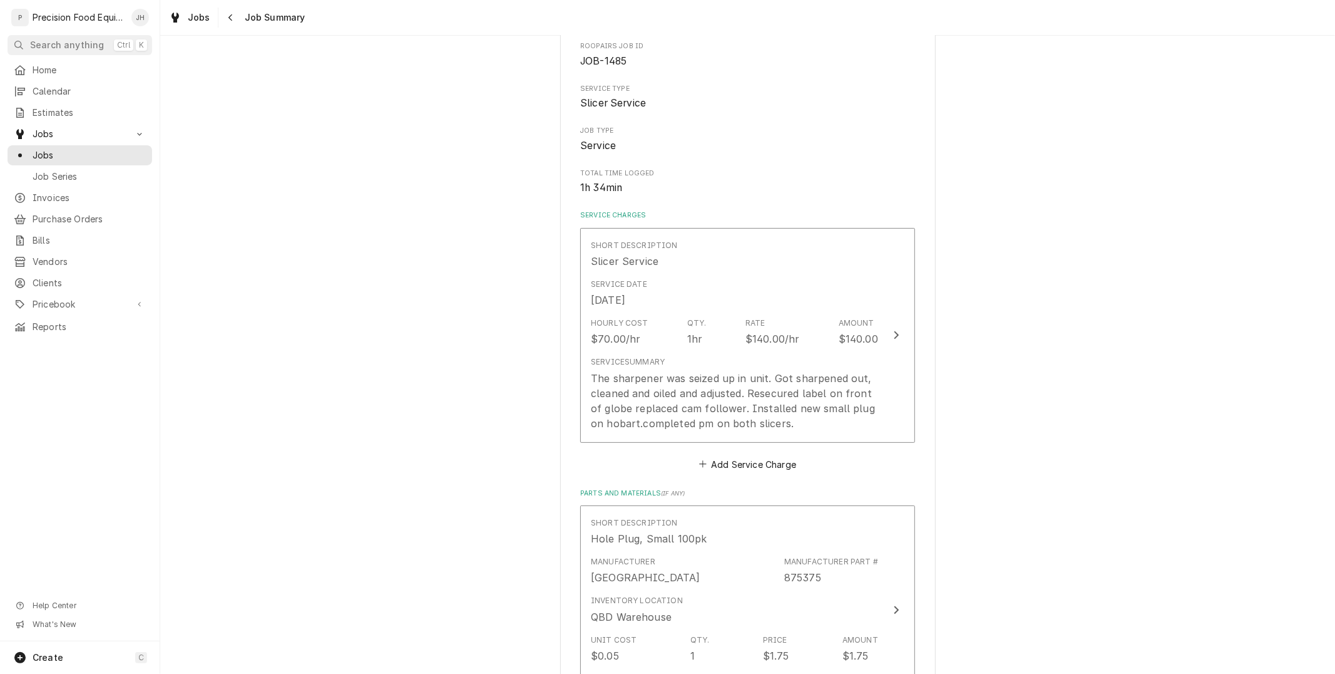
scroll to position [139, 0]
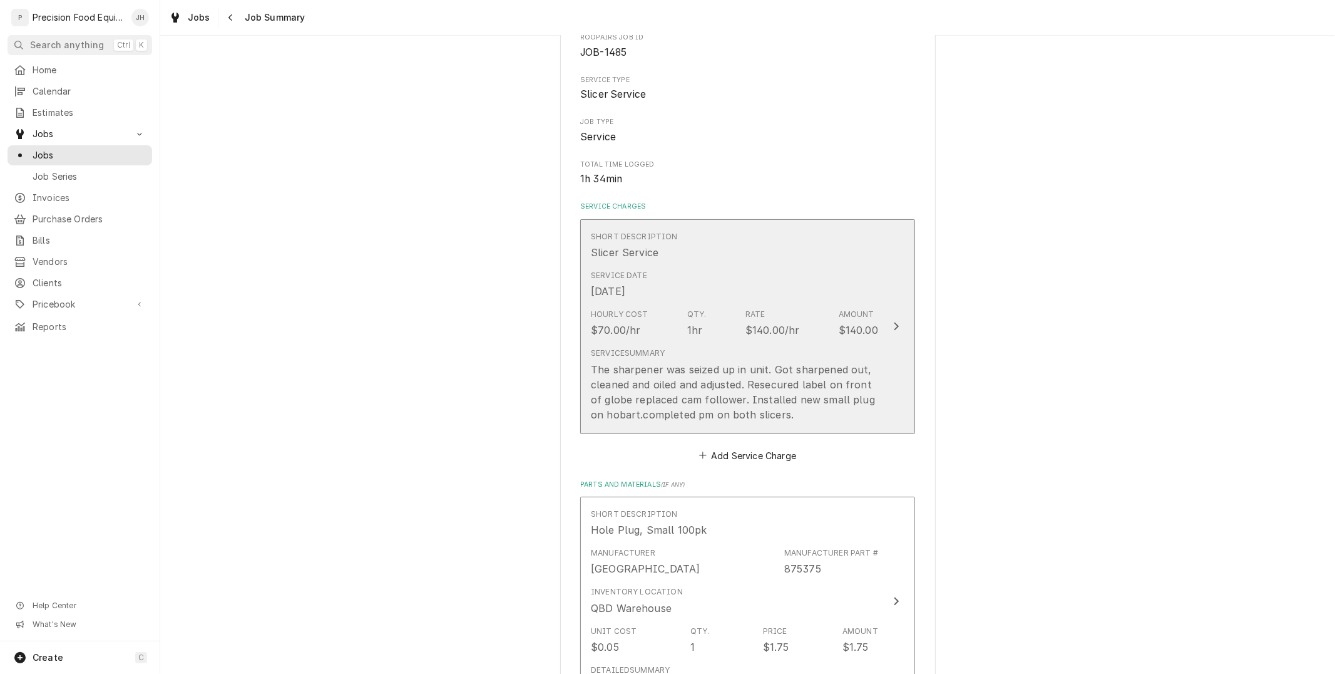
click at [788, 343] on div "Service Summary The sharpener was seized up in unit. Got sharpened out, cleaned…" at bounding box center [734, 384] width 287 height 84
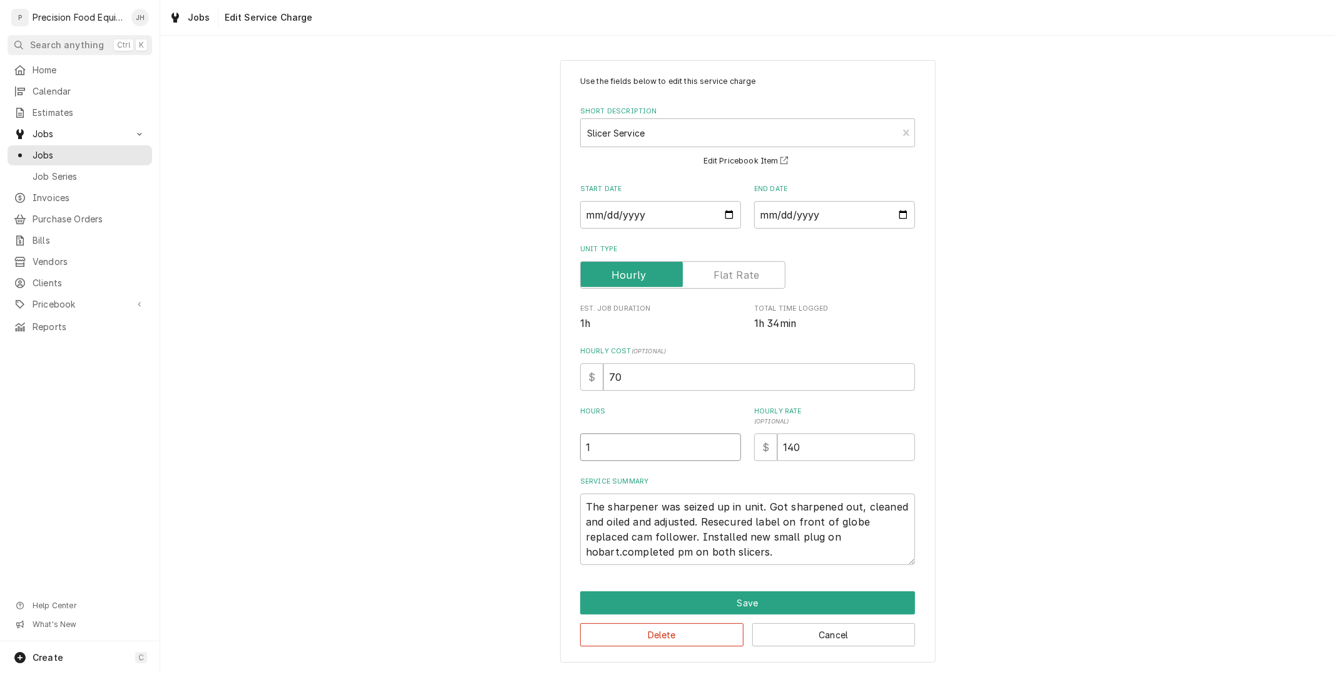
click at [686, 448] on input "1" at bounding box center [660, 447] width 161 height 28
type textarea "x"
type input "1.7"
type textarea "x"
type input "1.75"
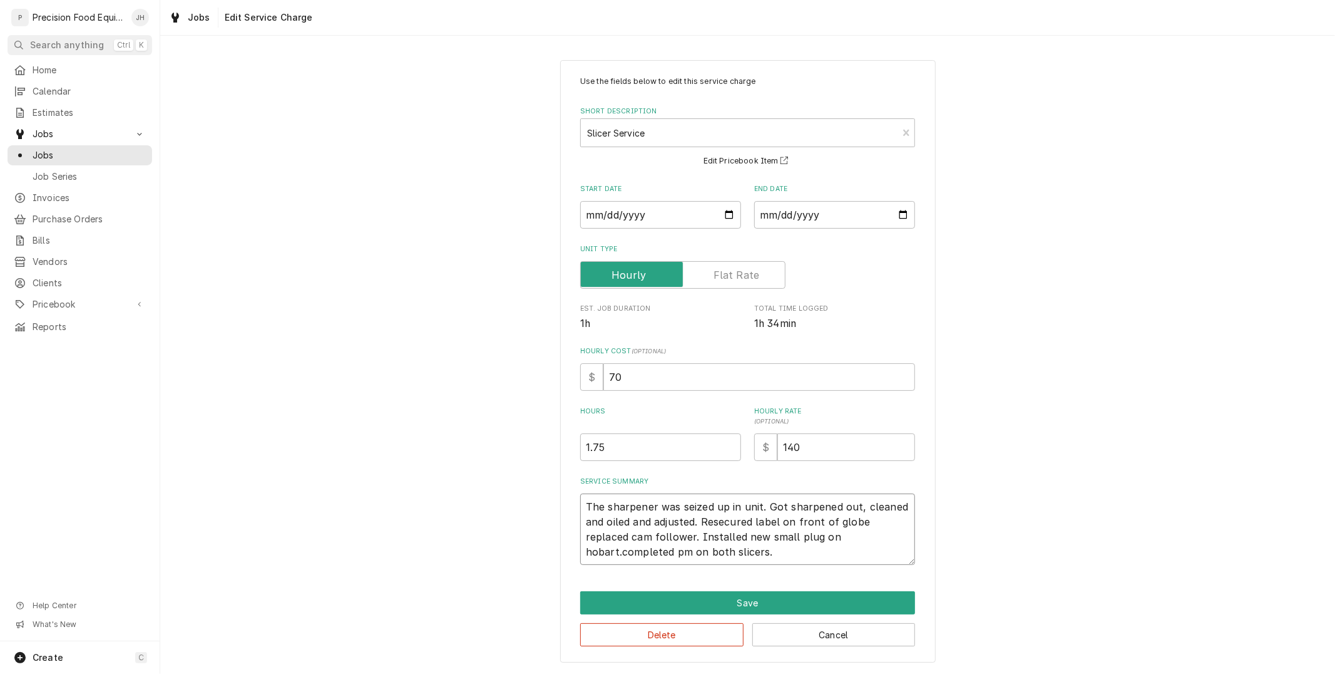
click at [701, 551] on textarea "The sharpener was seized up in unit. Got sharpened out, cleaned and oiled and a…" at bounding box center [747, 528] width 335 height 71
click at [836, 508] on textarea "The sharpener was seized up in unit. Got sharpened out, cleaned and oiled and a…" at bounding box center [747, 528] width 335 height 71
type textarea "x"
type textarea "The sharpener was seized up in unit. Got sharpene out, cleaned and oiled and ad…"
type textarea "x"
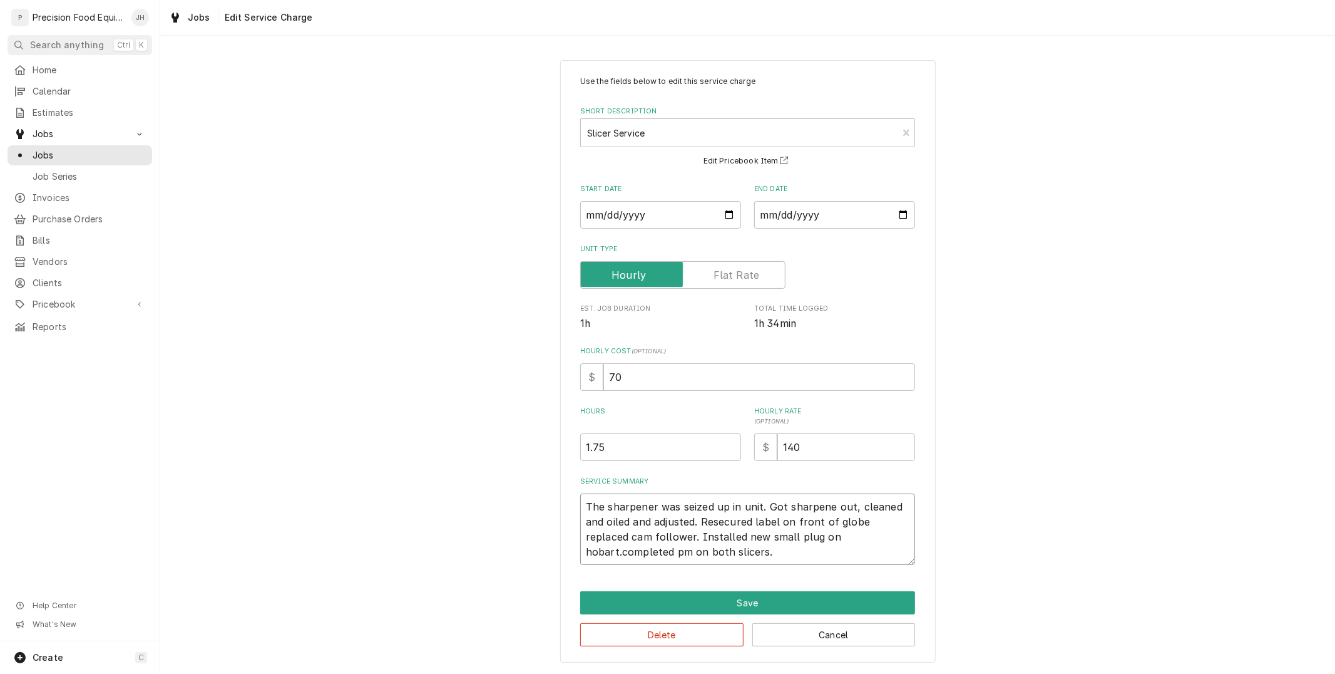
type textarea "The sharpener was seized up in unit. Got sharpener out, cleaned and oiled and a…"
click at [863, 522] on textarea "The sharpener was seized up in unit. Got sharpener out, cleaned and oiled and a…" at bounding box center [747, 528] width 335 height 71
click at [725, 522] on textarea "The sharpener was seized up in unit. Got sharpener out, cleaned and oiled and a…" at bounding box center [747, 528] width 335 height 71
type textarea "x"
type textarea "The sharpener was seized up in unit. Got sharpener out, cleaned and oiled and a…"
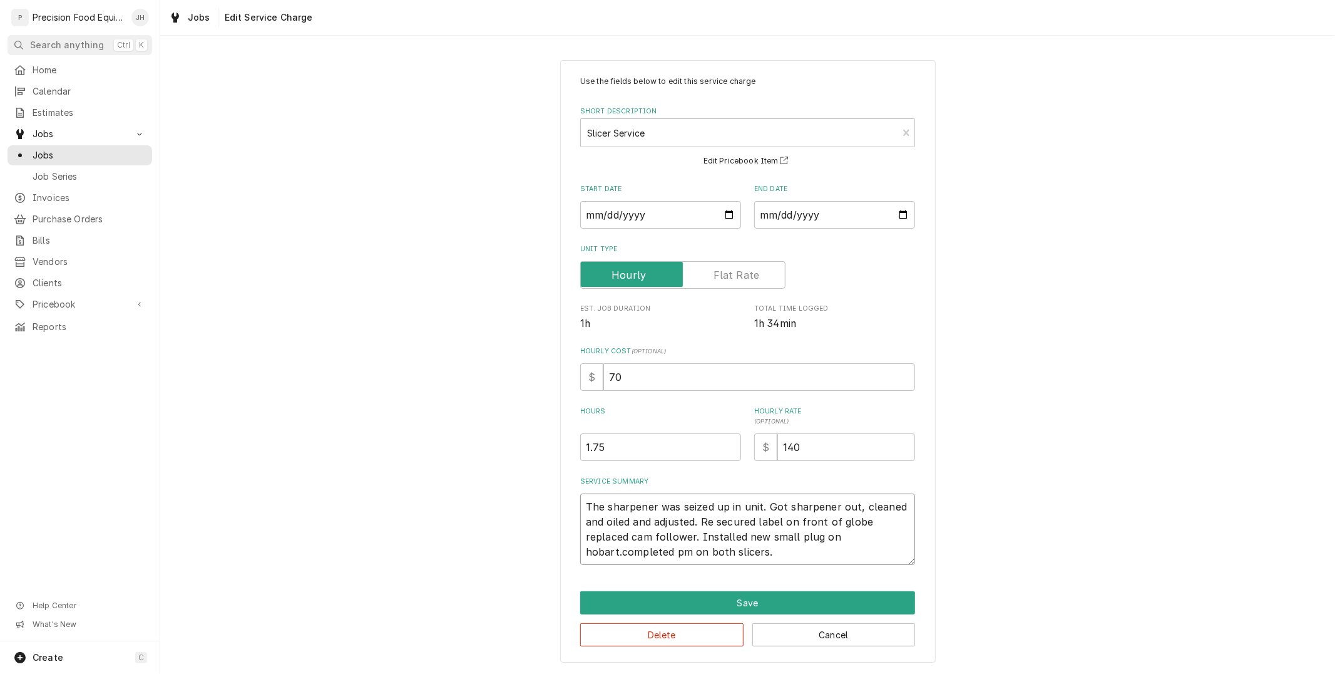
click at [619, 553] on textarea "The sharpener was seized up in unit. Got sharpener out, cleaned and oiled and a…" at bounding box center [747, 528] width 335 height 71
type textarea "x"
type textarea "The sharpener was seized up in unit. Got sharpener out, cleaned and oiled and a…"
type textarea "x"
type textarea "The sharpener was seized up in unit. Got sharpener out, cleaned and oiled and a…"
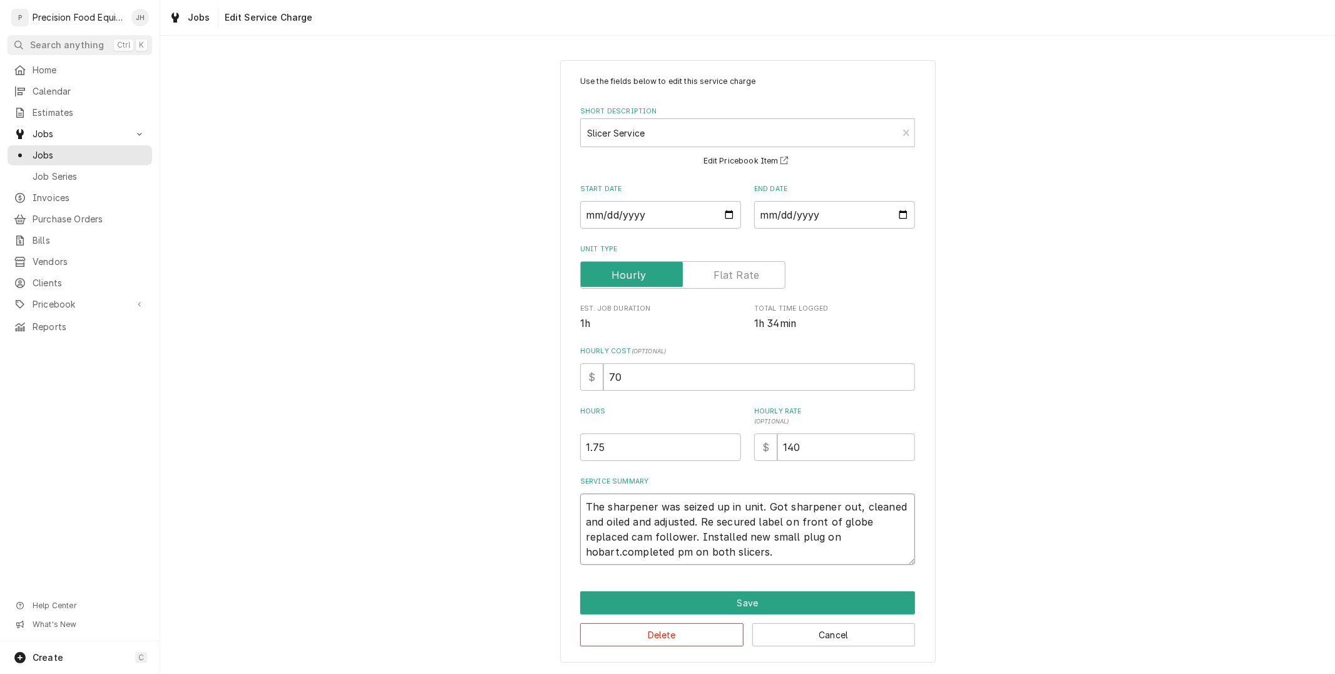
click at [620, 552] on textarea "The sharpener was seized up in unit. Got sharpener out, cleaned and oiled and a…" at bounding box center [747, 528] width 335 height 71
type textarea "x"
type textarea "The sharpener was seized up in unit. Got sharpener out, cleaned and oiled and a…"
click at [591, 553] on textarea "The sharpener was seized up in unit. Got sharpener out, cleaned and oiled and a…" at bounding box center [747, 528] width 335 height 71
type textarea "x"
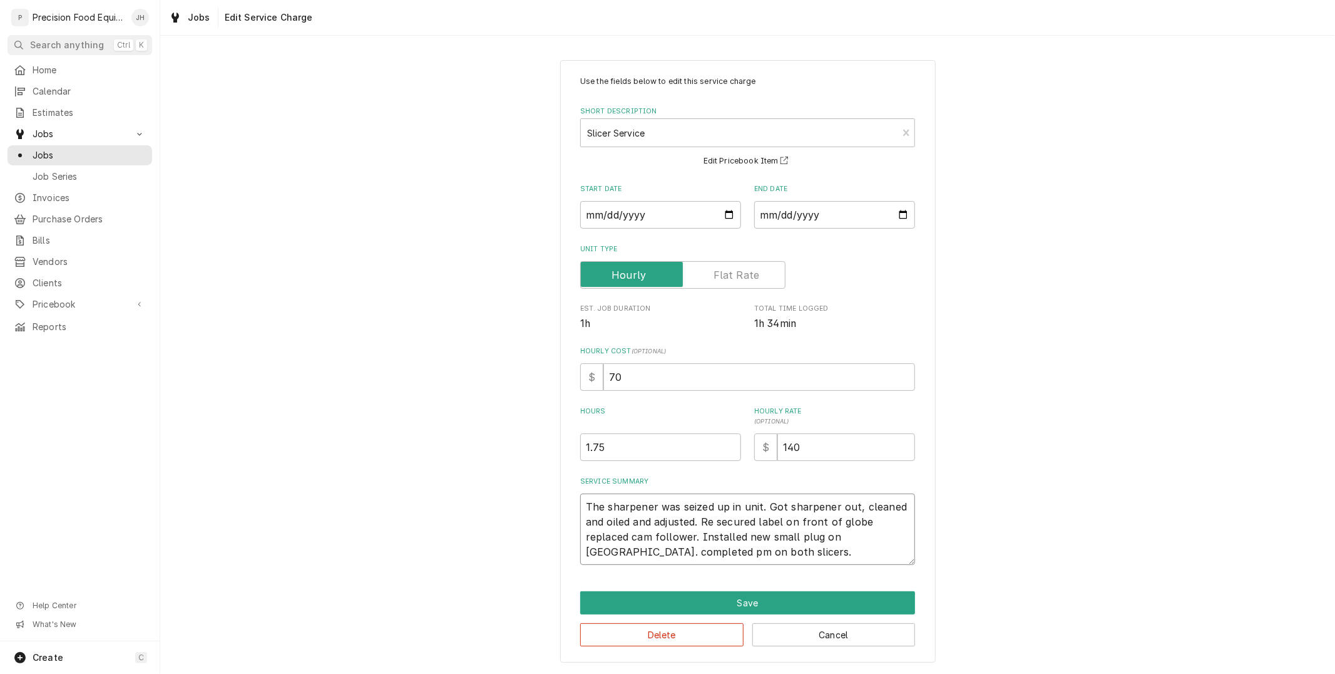
type textarea "The sharpener was seized up in unit. Got sharpener out, cleaned and oiled and a…"
type textarea "x"
click at [763, 562] on textarea "The sharpener was seized up in unit. Got sharpener out, cleaned and oiled and a…" at bounding box center [747, 528] width 335 height 71
type textarea "The sharpener was seized up in unit. Got sharpener out, cleaned and oiled and a…"
click at [773, 602] on button "Save" at bounding box center [747, 602] width 335 height 23
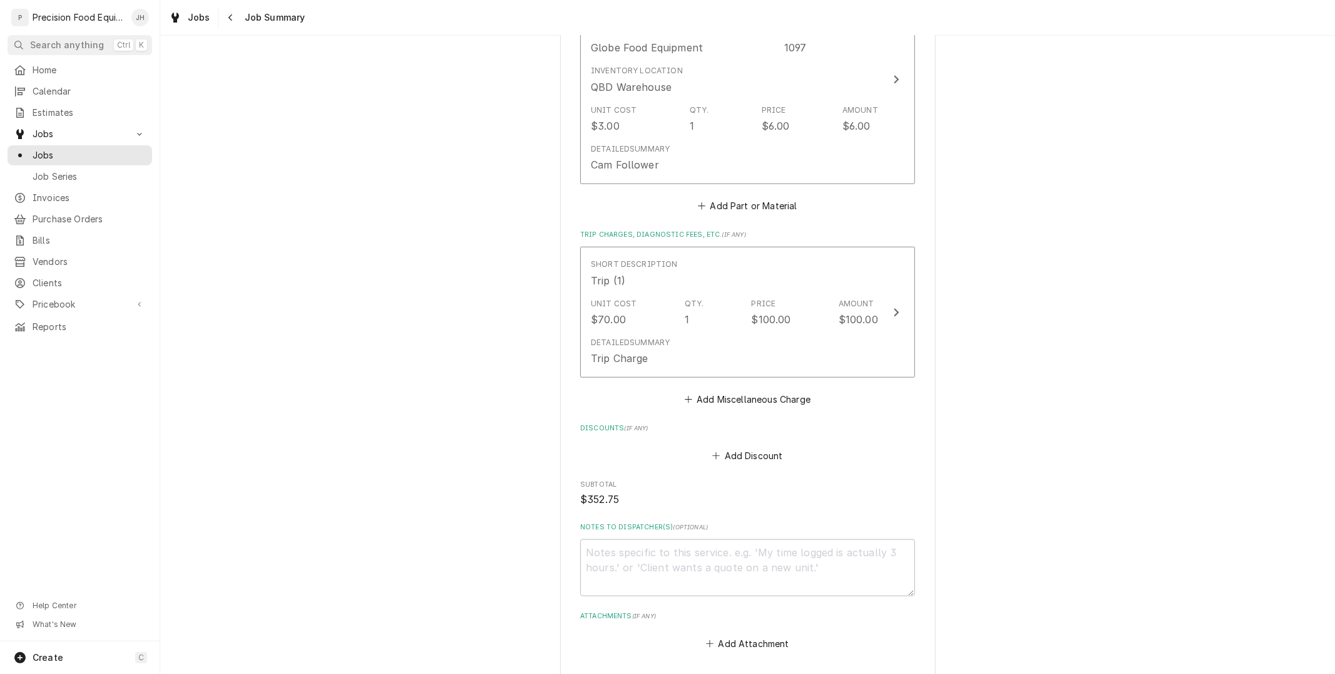
scroll to position [1047, 0]
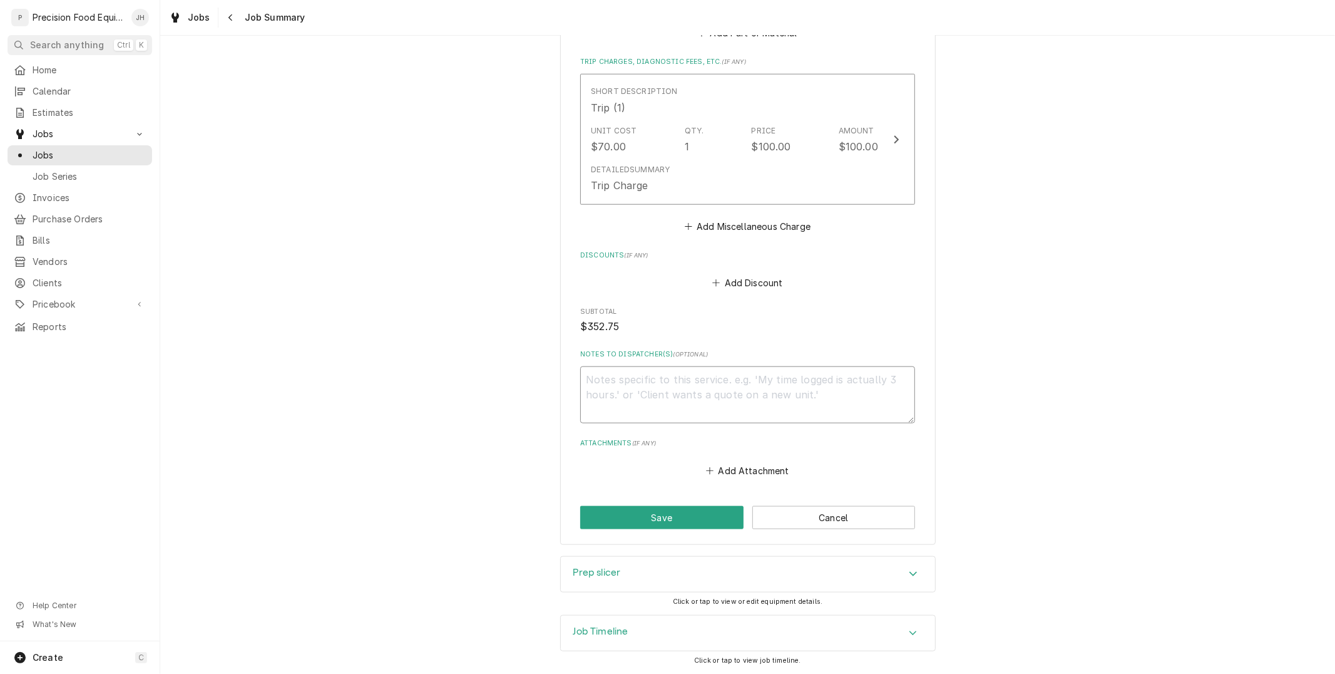
click at [784, 380] on textarea "Notes to Dispatcher(s) ( optional )" at bounding box center [747, 394] width 335 height 56
type textarea "x"
type textarea "R"
type textarea "x"
type textarea "Re"
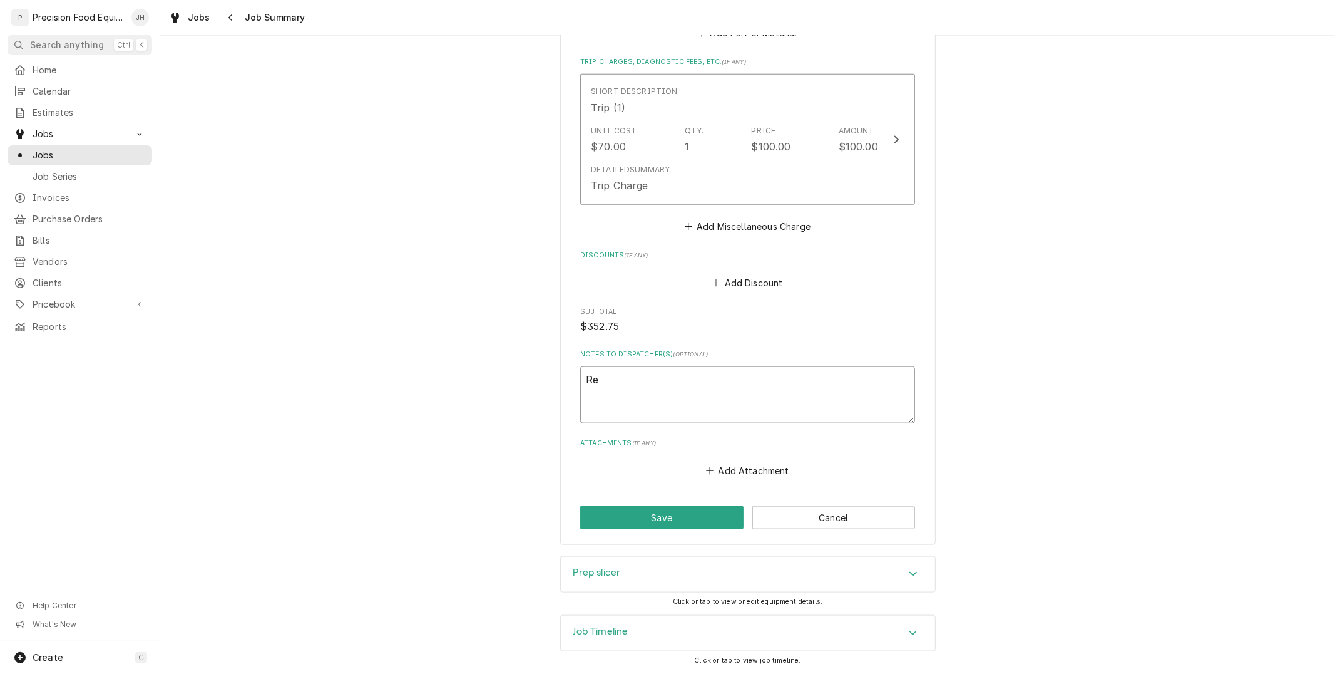
type textarea "x"
type textarea "Rea"
type textarea "x"
type textarea "Read"
type textarea "x"
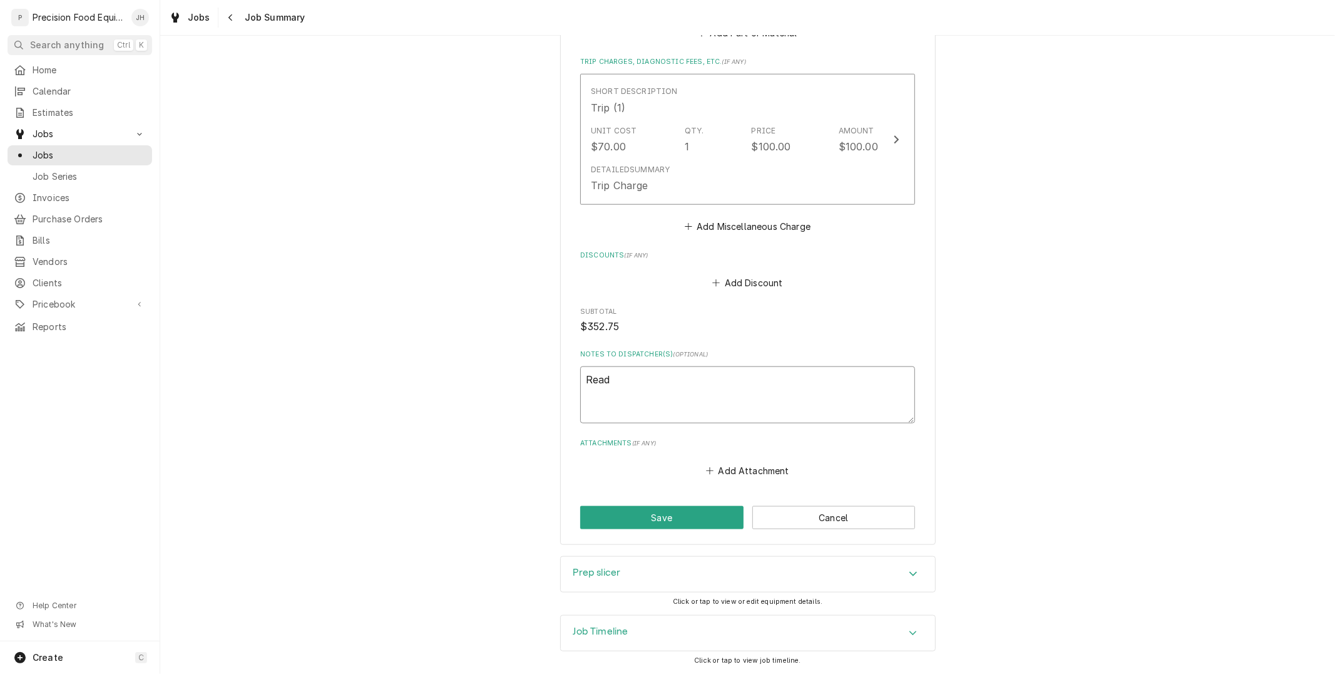
type textarea "Ready"
type textarea "x"
type textarea "Ready"
type textarea "x"
type textarea "Ready t"
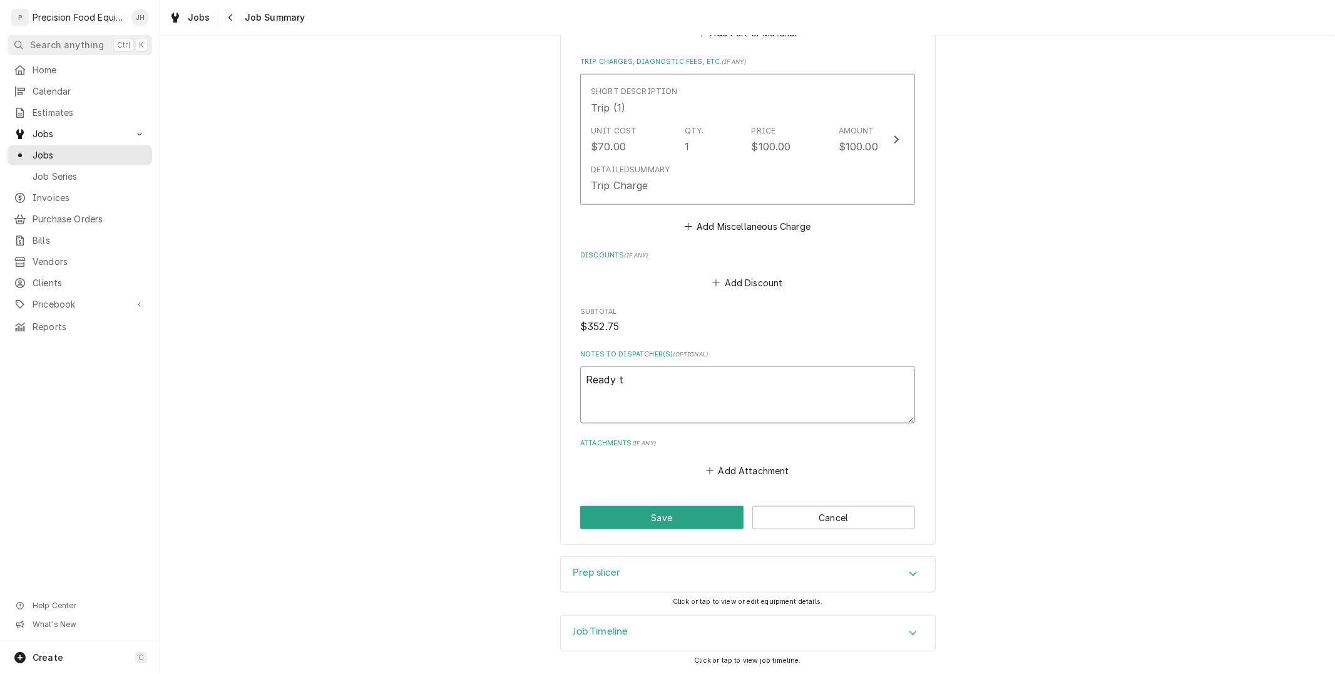
type textarea "x"
type textarea "Ready to"
type textarea "x"
type textarea "Ready to i"
type textarea "x"
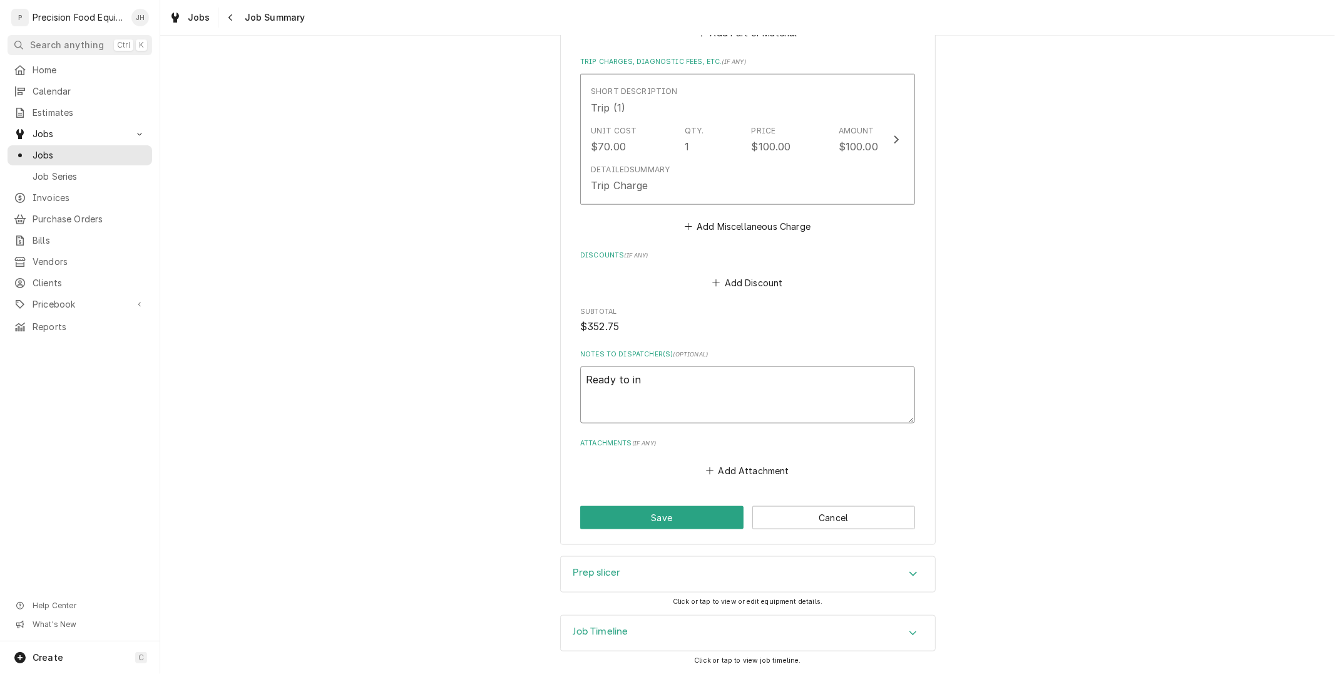
type textarea "Ready to inv"
type textarea "x"
type textarea "Ready to invo"
type textarea "x"
type textarea "Ready to invoi"
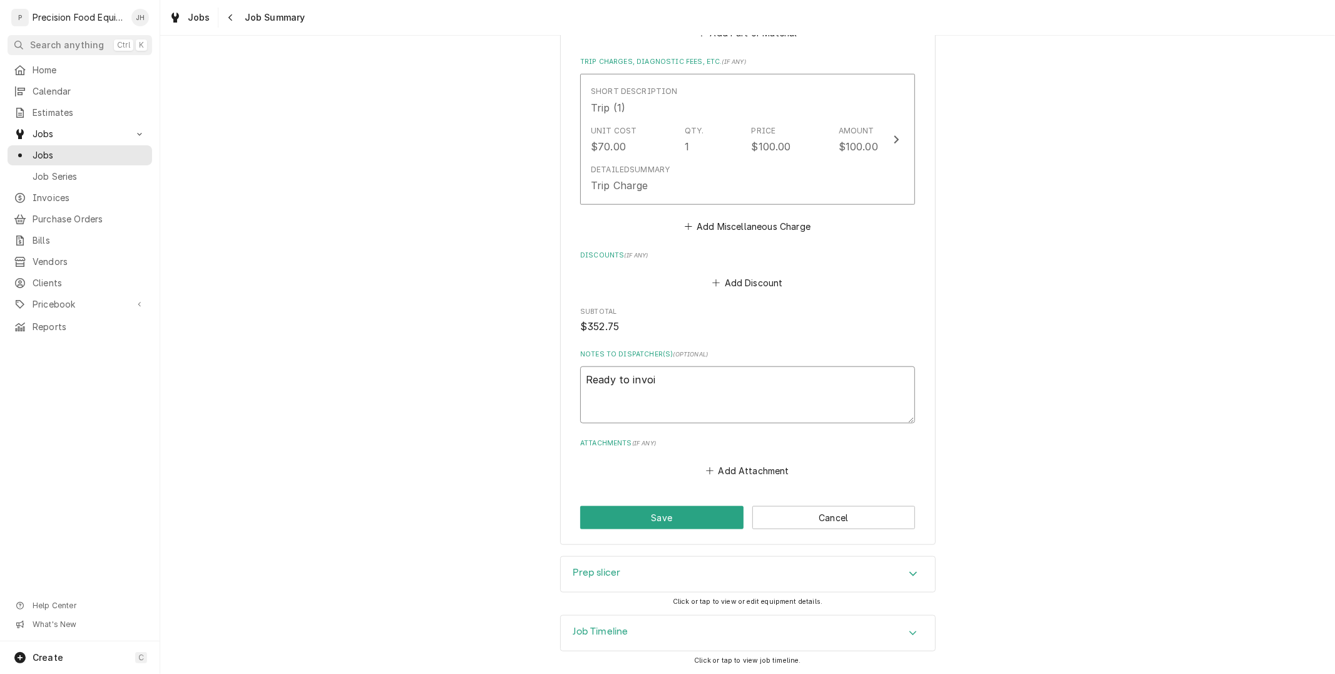
type textarea "x"
type textarea "Ready to invoic"
type textarea "x"
type textarea "Ready to invoice"
type textarea "x"
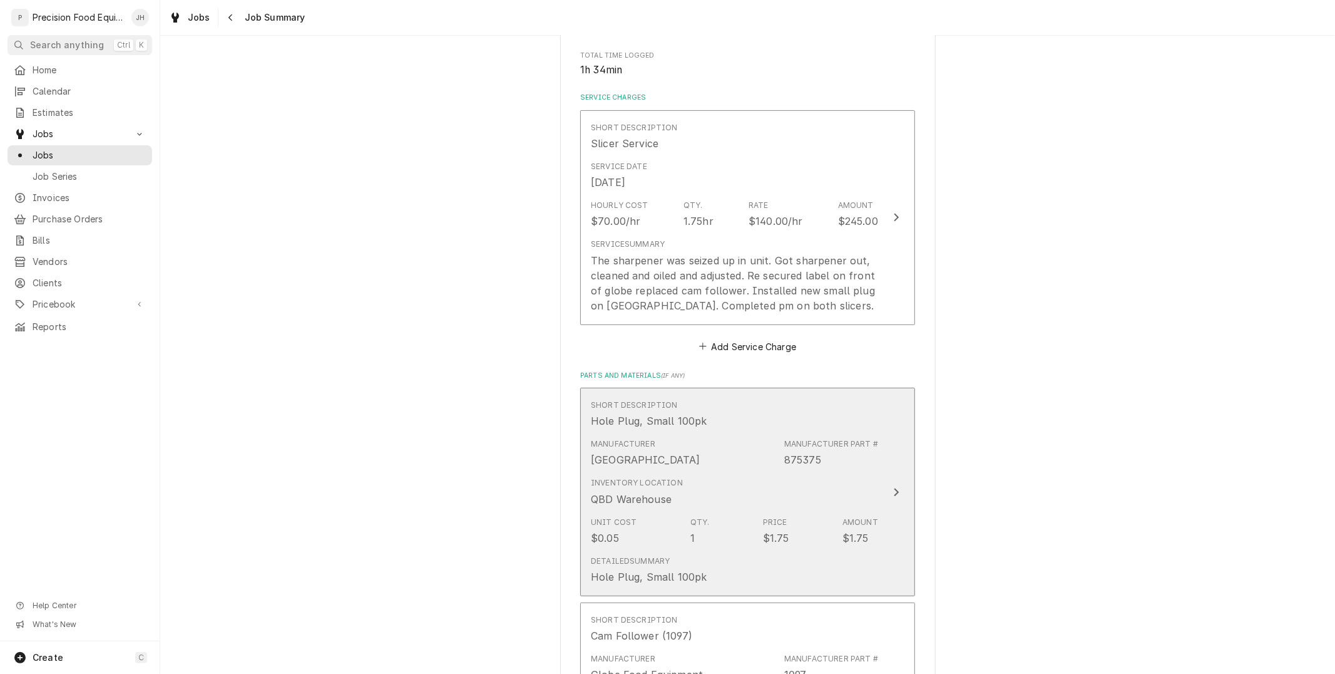
scroll to position [143, 0]
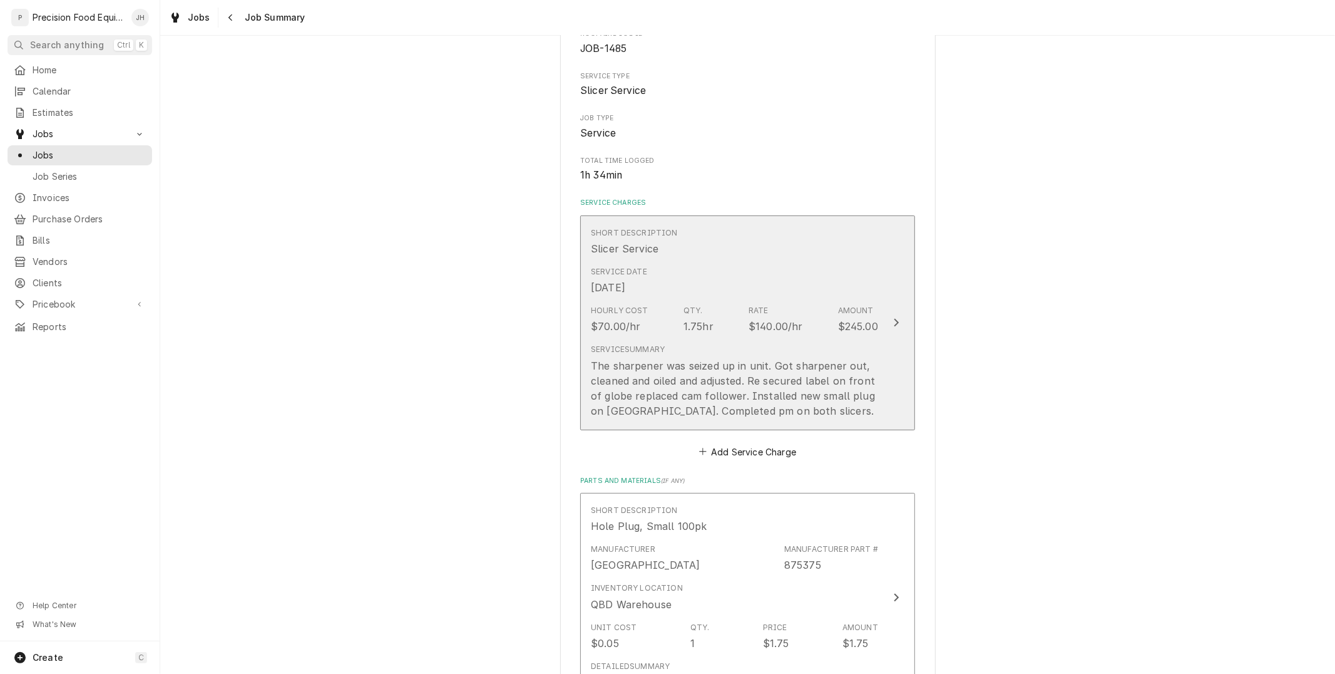
type textarea "Ready to invoice"
click at [740, 408] on div "The sharpener was seized up in unit. Got sharpener out, cleaned and oiled and a…" at bounding box center [734, 388] width 287 height 60
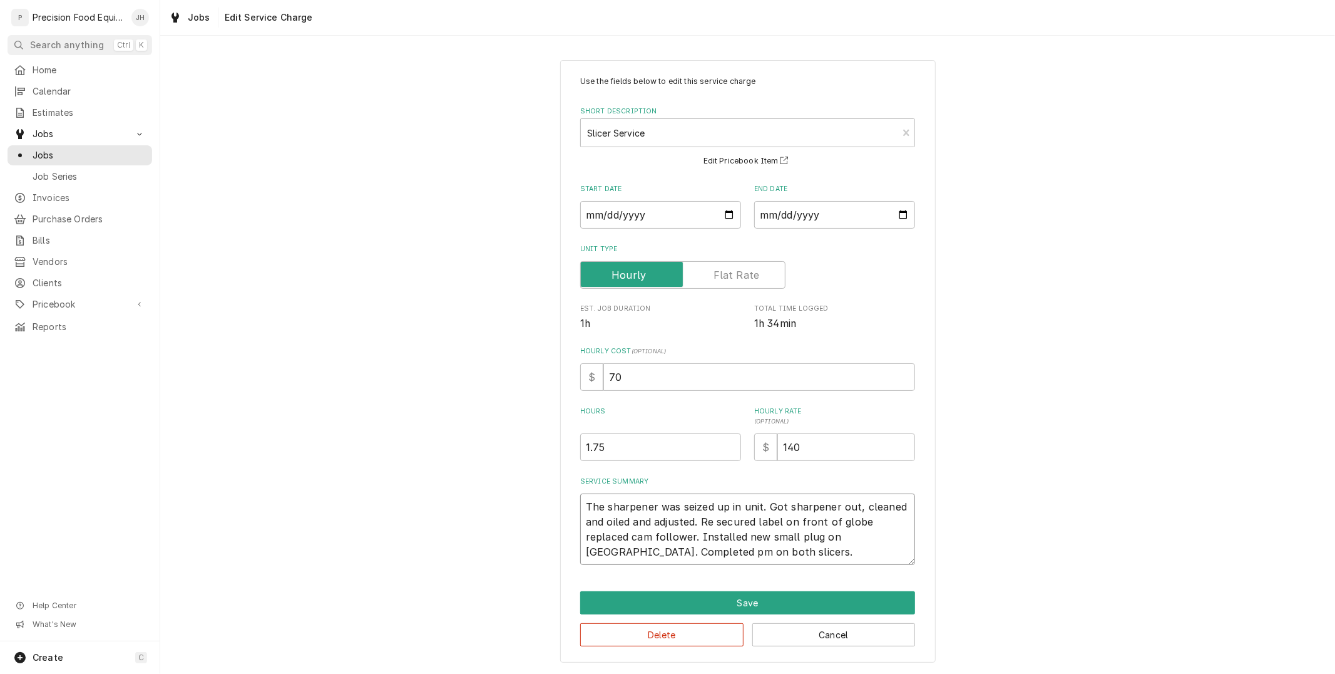
drag, startPoint x: 583, startPoint y: 510, endPoint x: 906, endPoint y: 551, distance: 325.1
click at [906, 551] on textarea "The sharpener was seized up in unit. Got sharpener out, cleaned and oiled and a…" at bounding box center [747, 528] width 335 height 71
click at [843, 540] on textarea "The sharpener was seized up in unit. Got sharpener out, cleaned and oiled and a…" at bounding box center [747, 528] width 335 height 71
type textarea "x"
type textarea "The sharpener was seized up in unit. Got sharpener out, cleaned and oiled and a…"
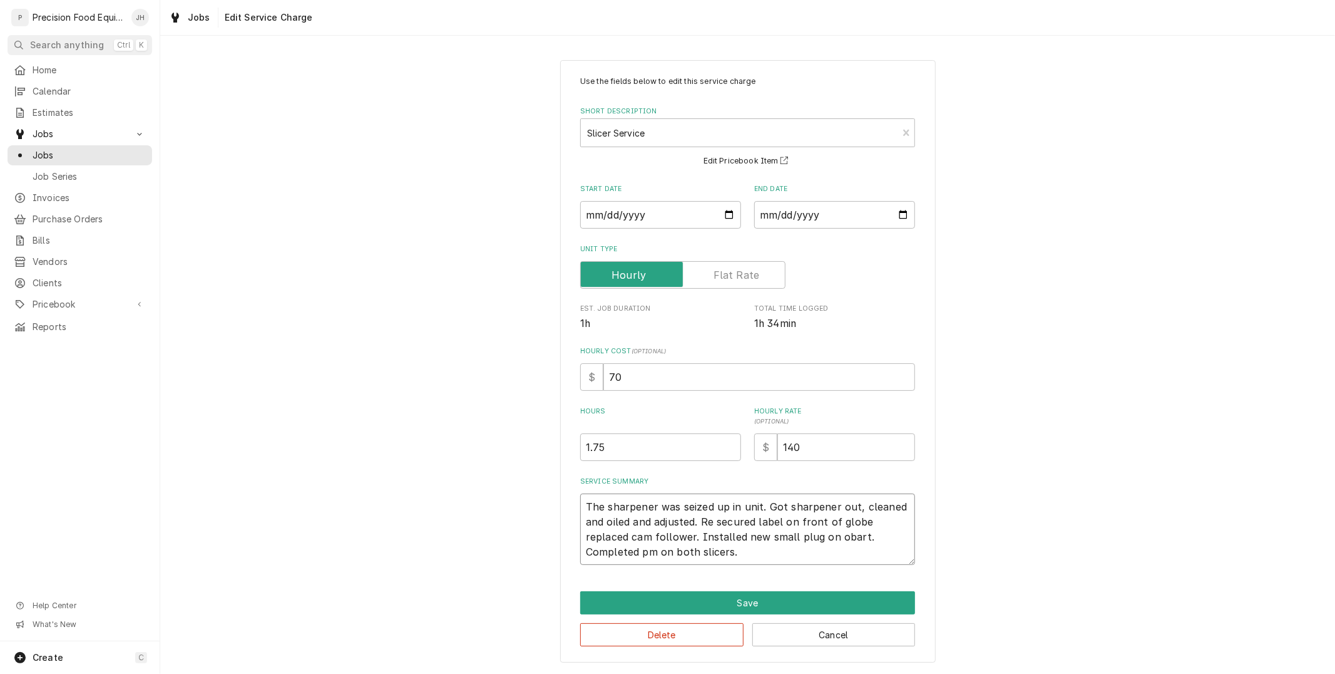
type textarea "x"
type textarea "The sharpener was seized up in unit. Got sharpener out, cleaned and oiled and a…"
click at [834, 602] on button "Save" at bounding box center [747, 602] width 335 height 23
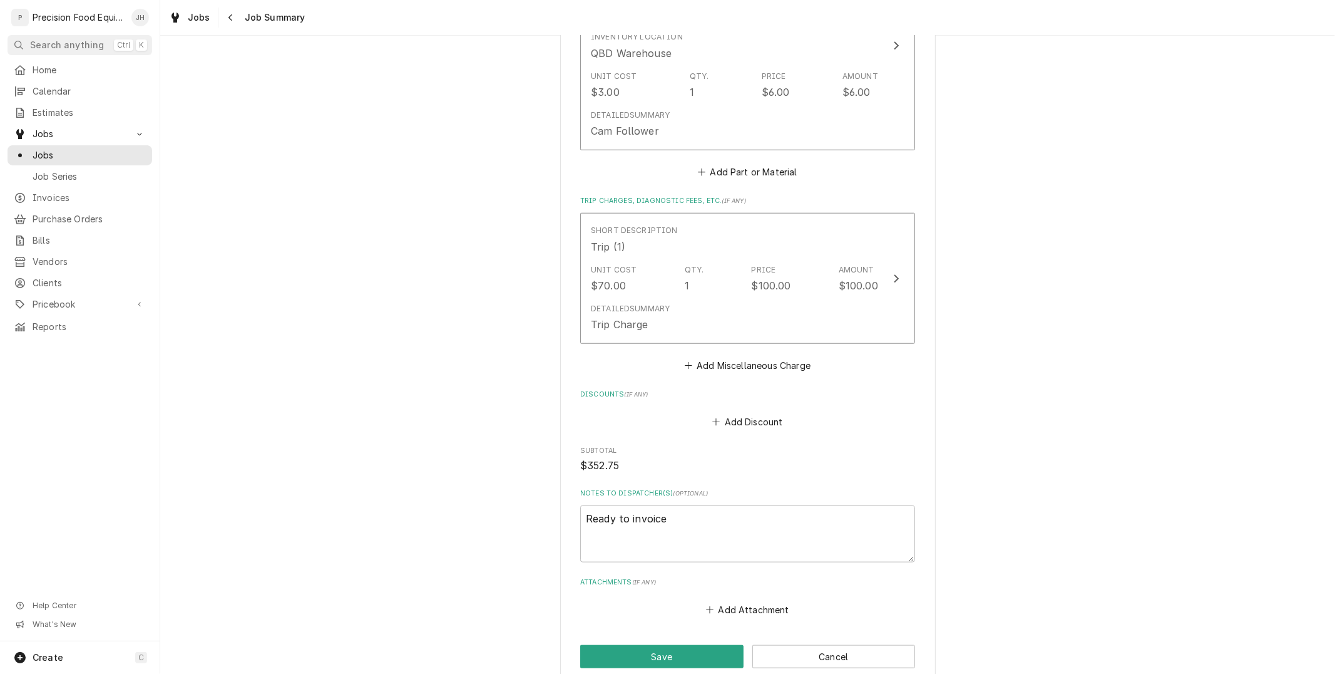
scroll to position [1047, 0]
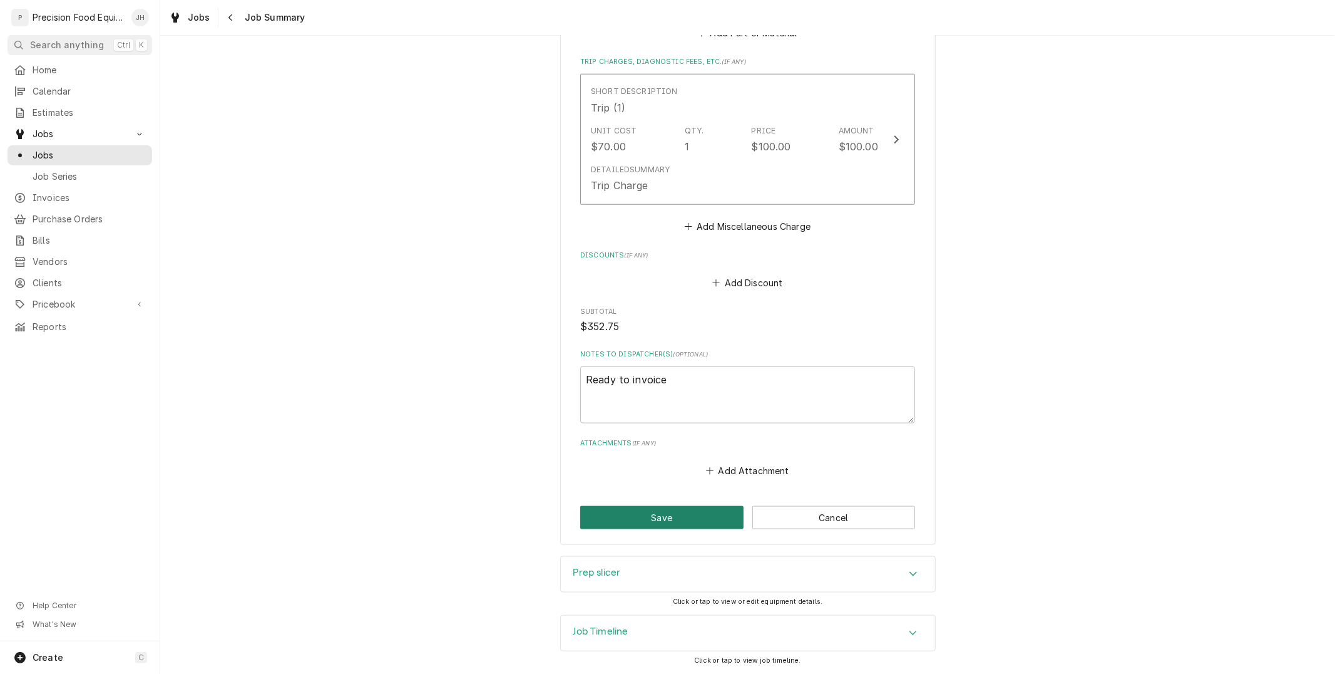
click at [709, 508] on button "Save" at bounding box center [661, 517] width 163 height 23
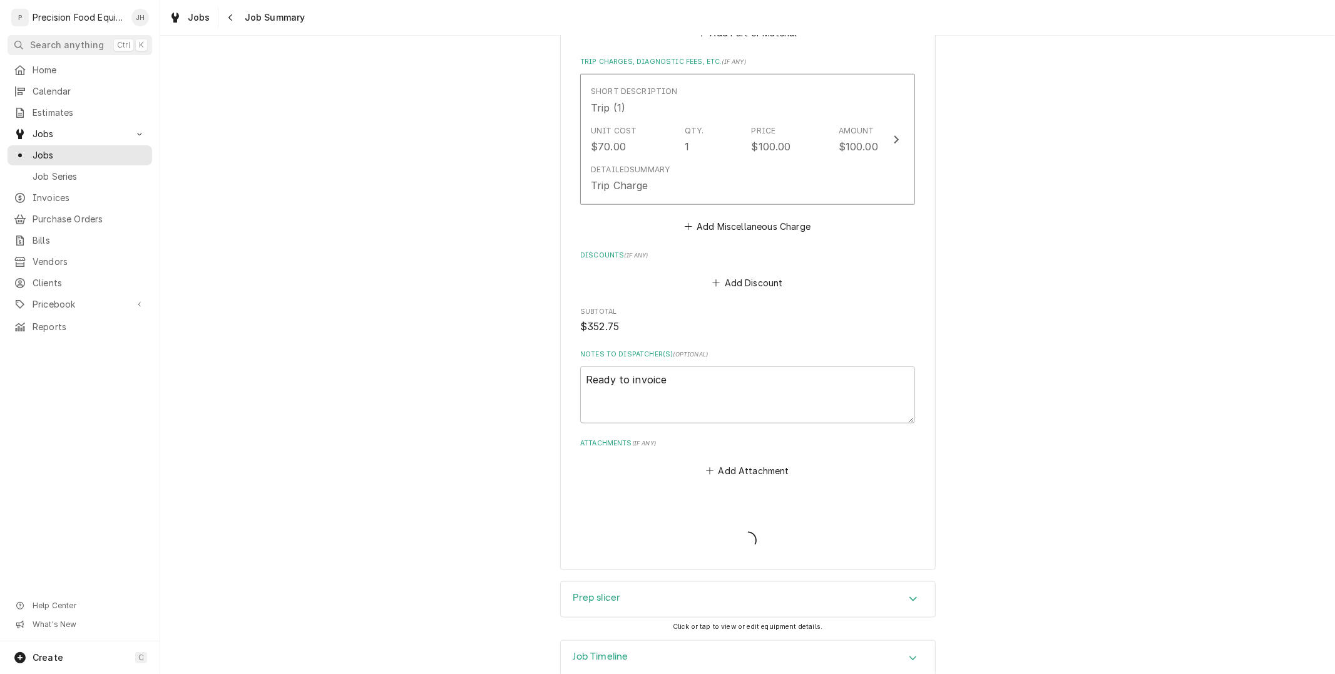
type textarea "x"
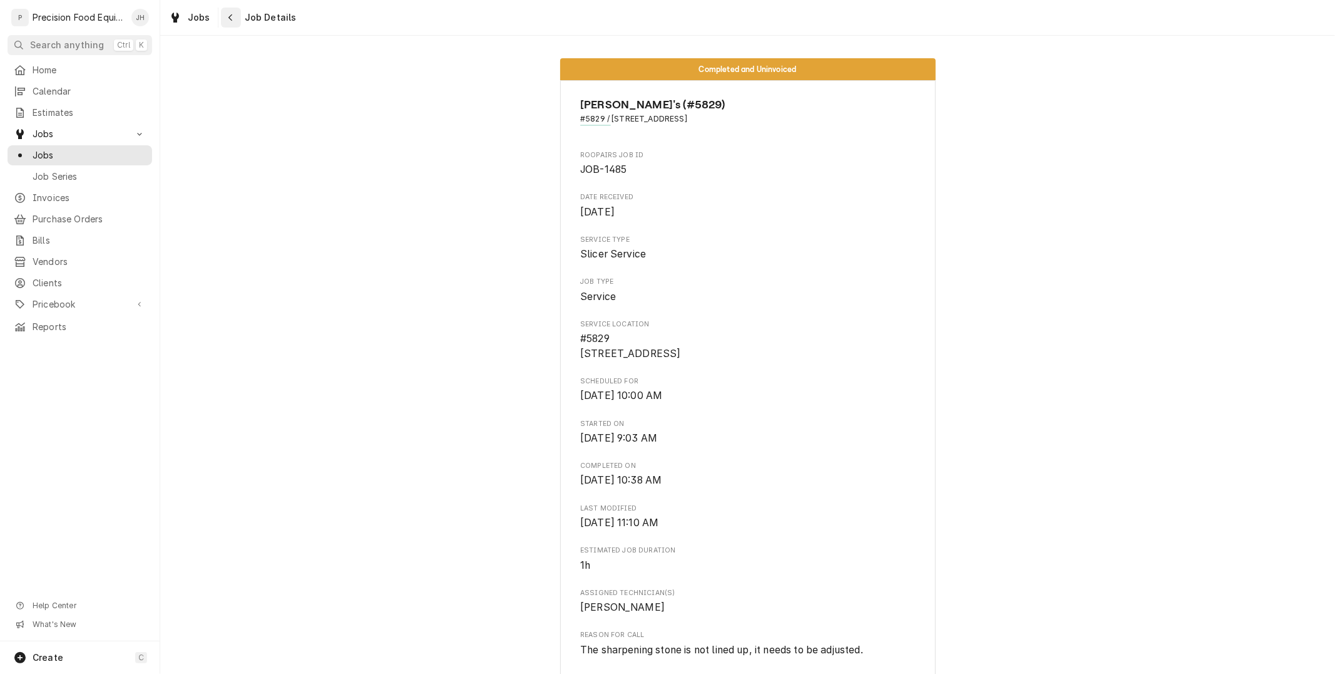
click at [225, 16] on div "Navigate back" at bounding box center [231, 17] width 13 height 13
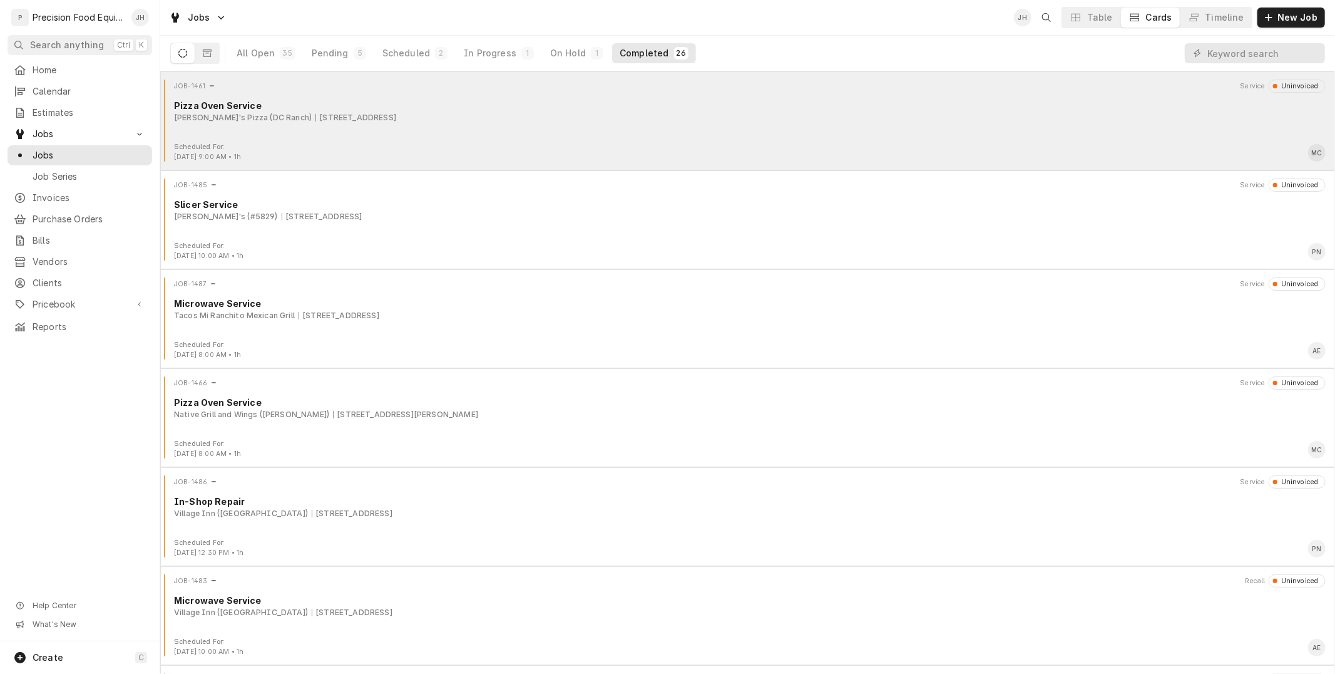
click at [619, 99] on div "Pizza Oven Service" at bounding box center [750, 105] width 1152 height 13
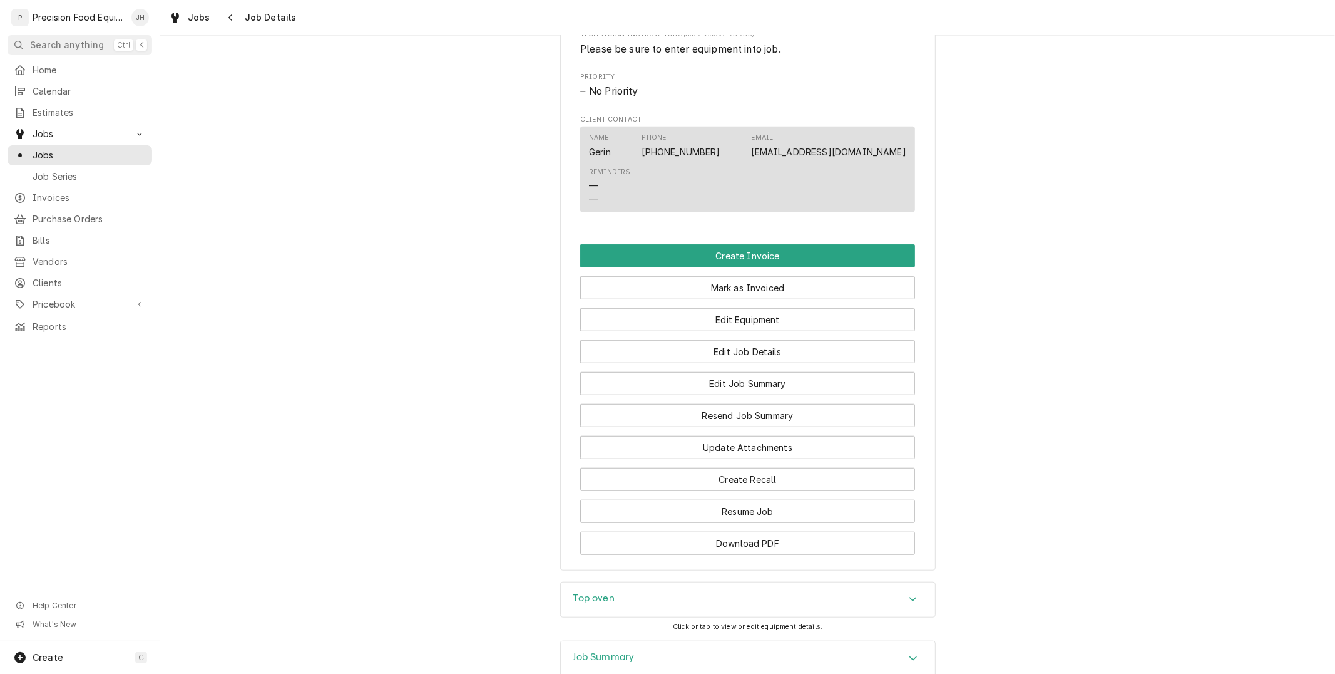
scroll to position [817, 0]
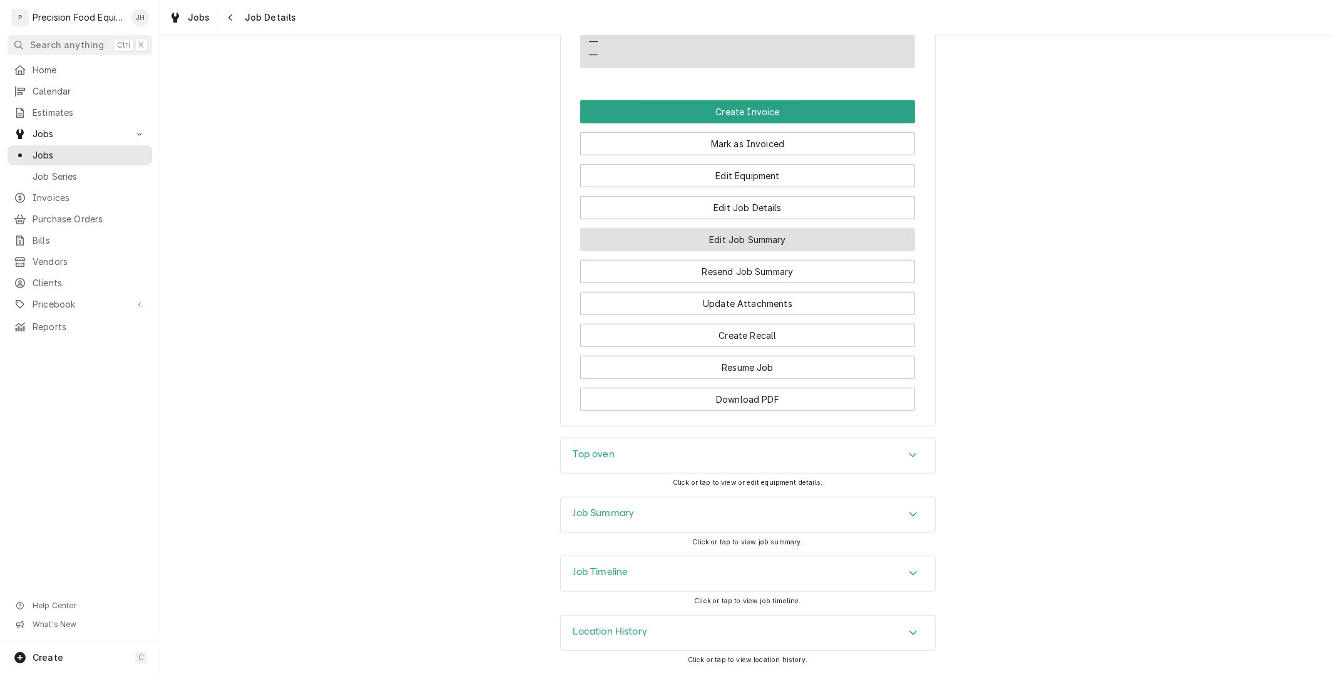
click at [798, 235] on button "Edit Job Summary" at bounding box center [747, 239] width 335 height 23
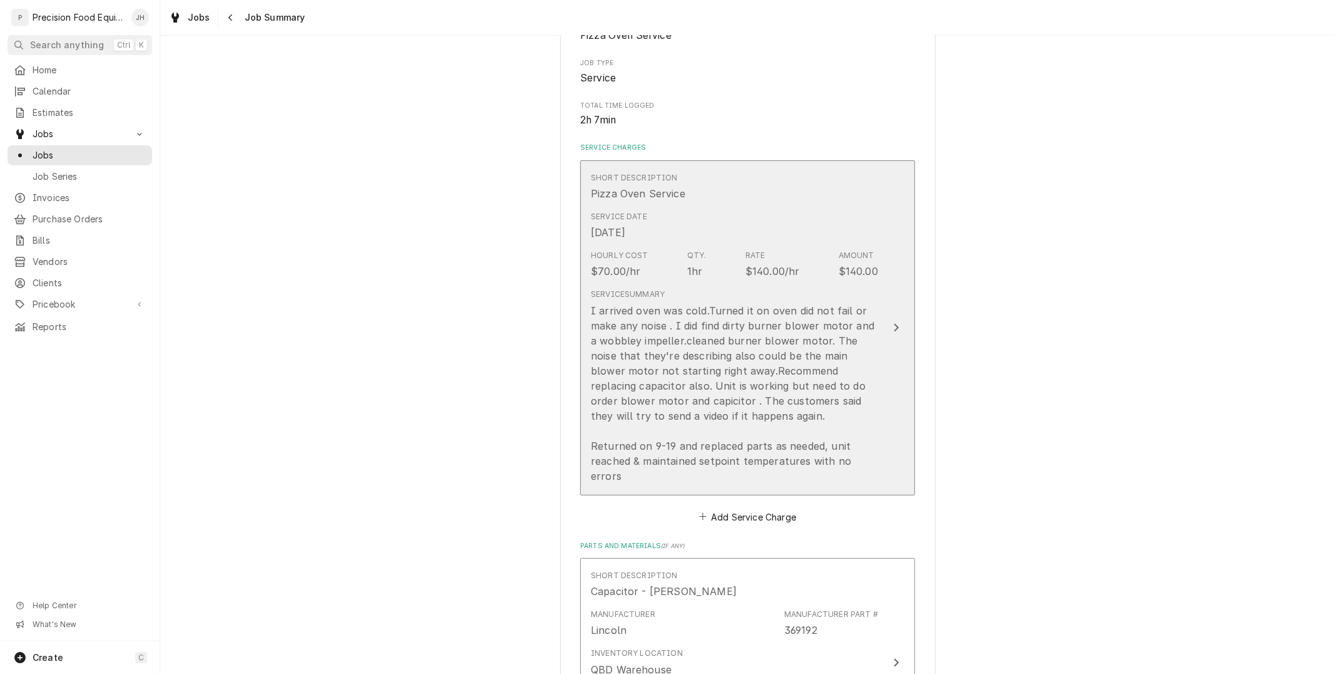
scroll to position [208, 0]
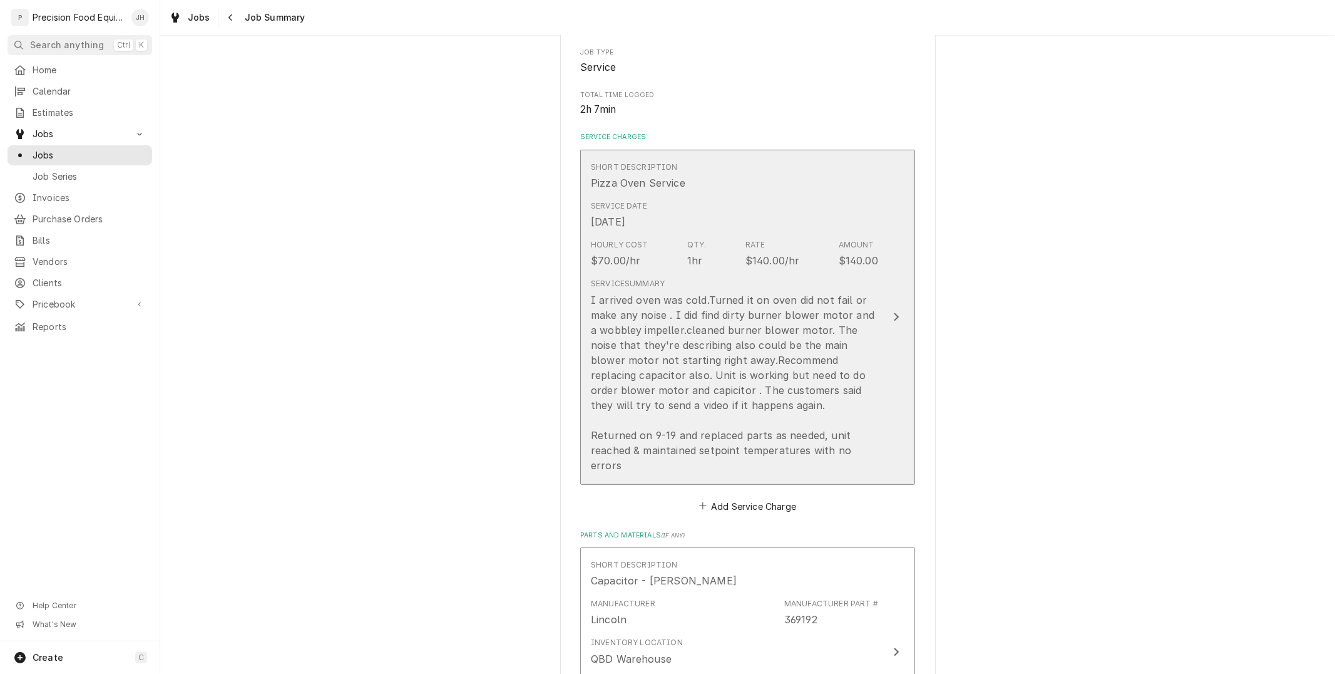
click at [753, 311] on div "I arrived oven was cold.Turned it on oven did not fail or make any noise . I di…" at bounding box center [734, 382] width 287 height 180
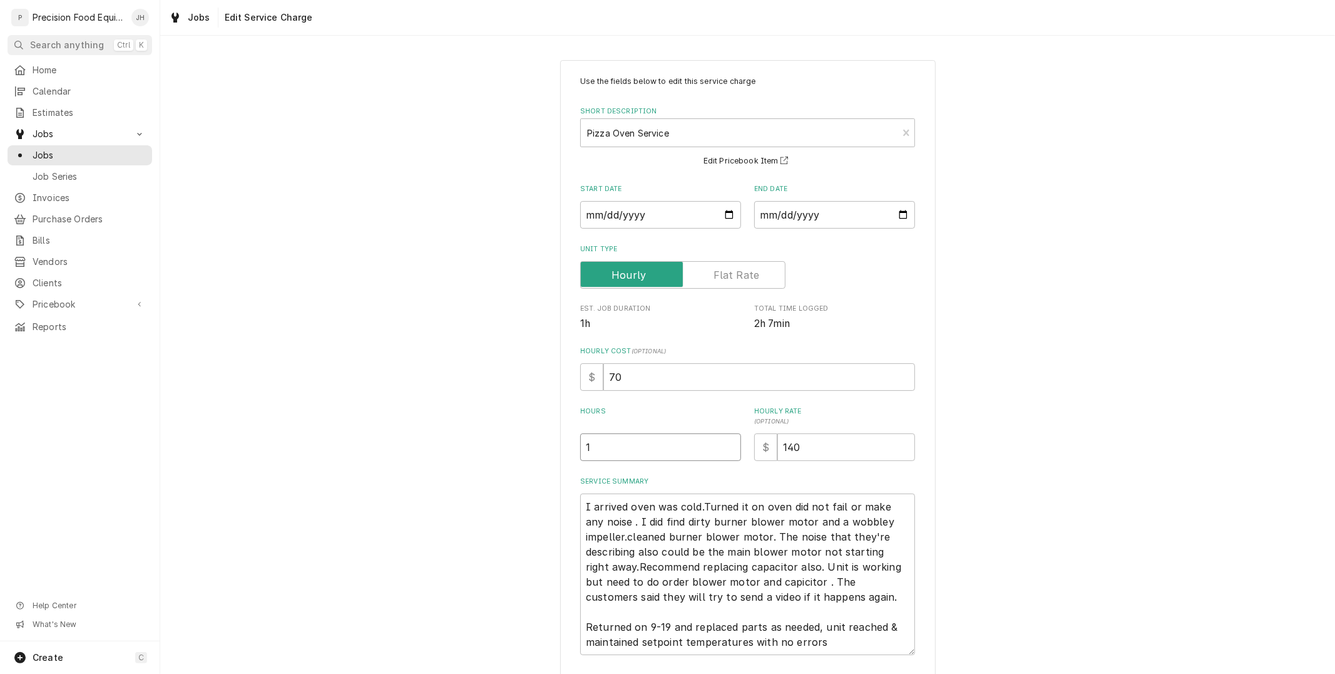
click at [661, 452] on input "1" at bounding box center [660, 447] width 161 height 28
type textarea "x"
type input "2"
type textarea "x"
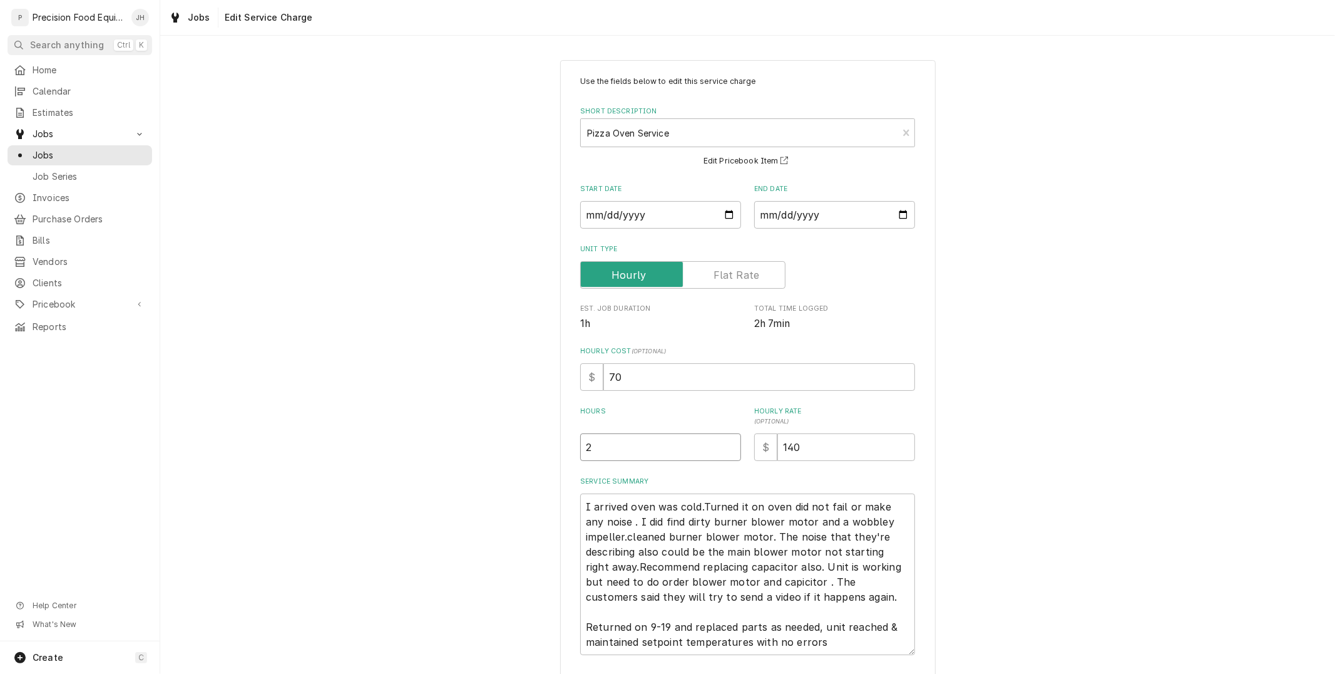
type input "2.2"
type textarea "x"
type input "2.25"
click at [687, 547] on textarea "I arrived oven was cold.Turned it on oven did not fail or make any noise . I di…" at bounding box center [747, 574] width 335 height 162
click at [661, 522] on textarea "I arrived oven was cold.Turned it on oven did not fail or make any noise . I di…" at bounding box center [747, 574] width 335 height 162
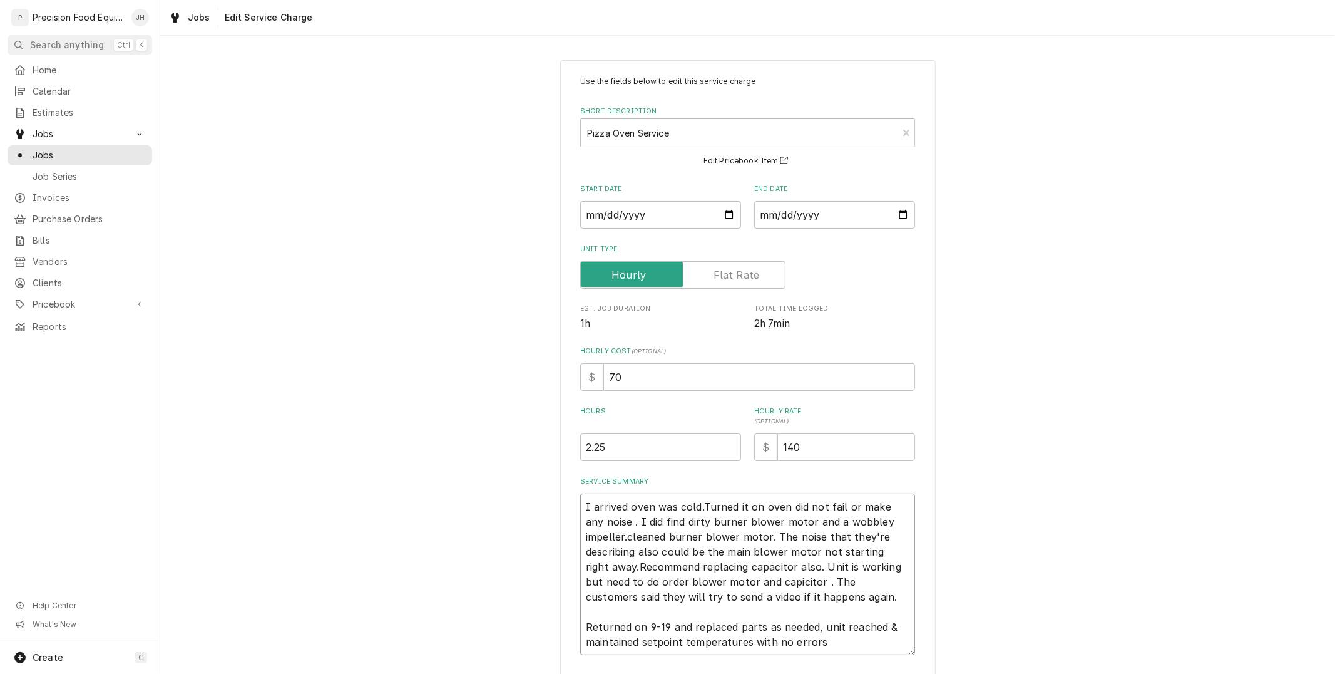
type textarea "x"
type textarea "I arrived oven was cold.Turned it on oven did not fail or make any noise . I di…"
type textarea "x"
type textarea "I arrived oven was cold.Turned it on oven did not fail or make any noise . I di…"
type textarea "x"
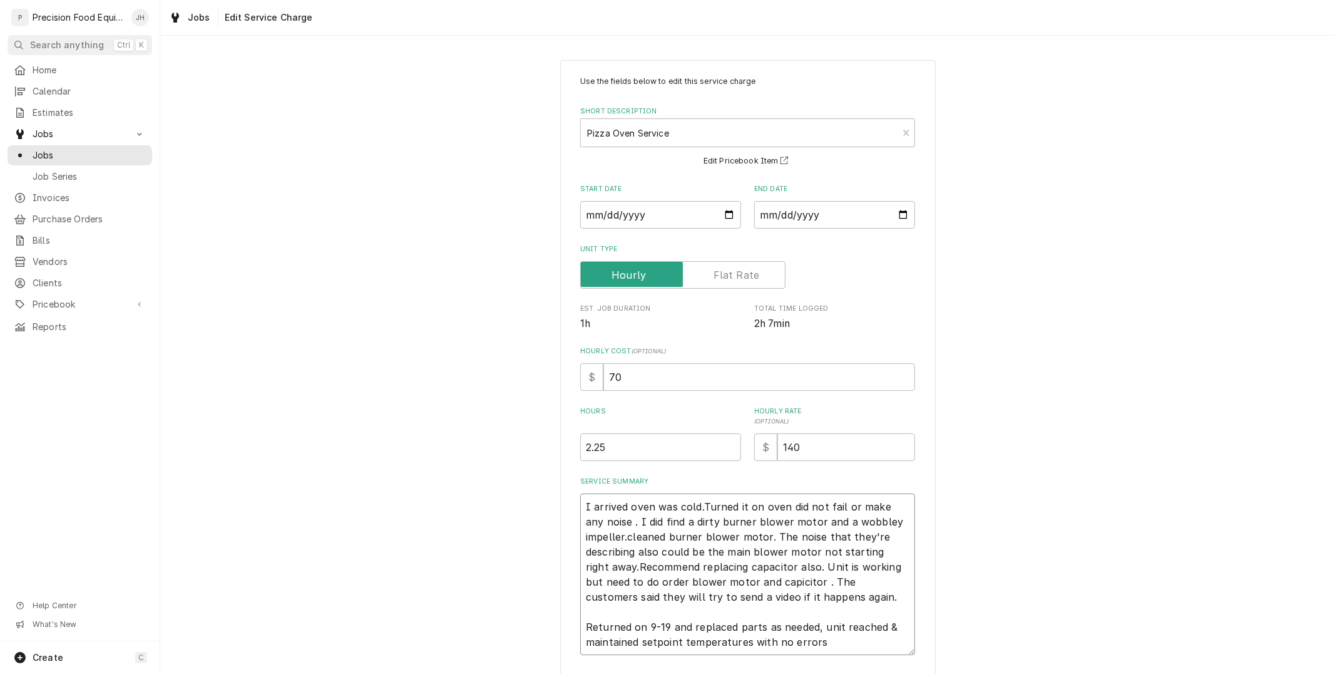
type textarea "I arrived oven was cold.Turned it on oven did not fail or make any noise . I di…"
click at [622, 537] on textarea "I arrived oven was cold.Turned it on oven did not fail or make any noise . I di…" at bounding box center [747, 574] width 335 height 162
type textarea "x"
type textarea "I arrived oven was cold.Turned it on oven did not fail or make any noise . I di…"
click at [632, 536] on textarea "I arrived oven was cold.Turned it on oven did not fail or make any noise . I di…" at bounding box center [747, 574] width 335 height 162
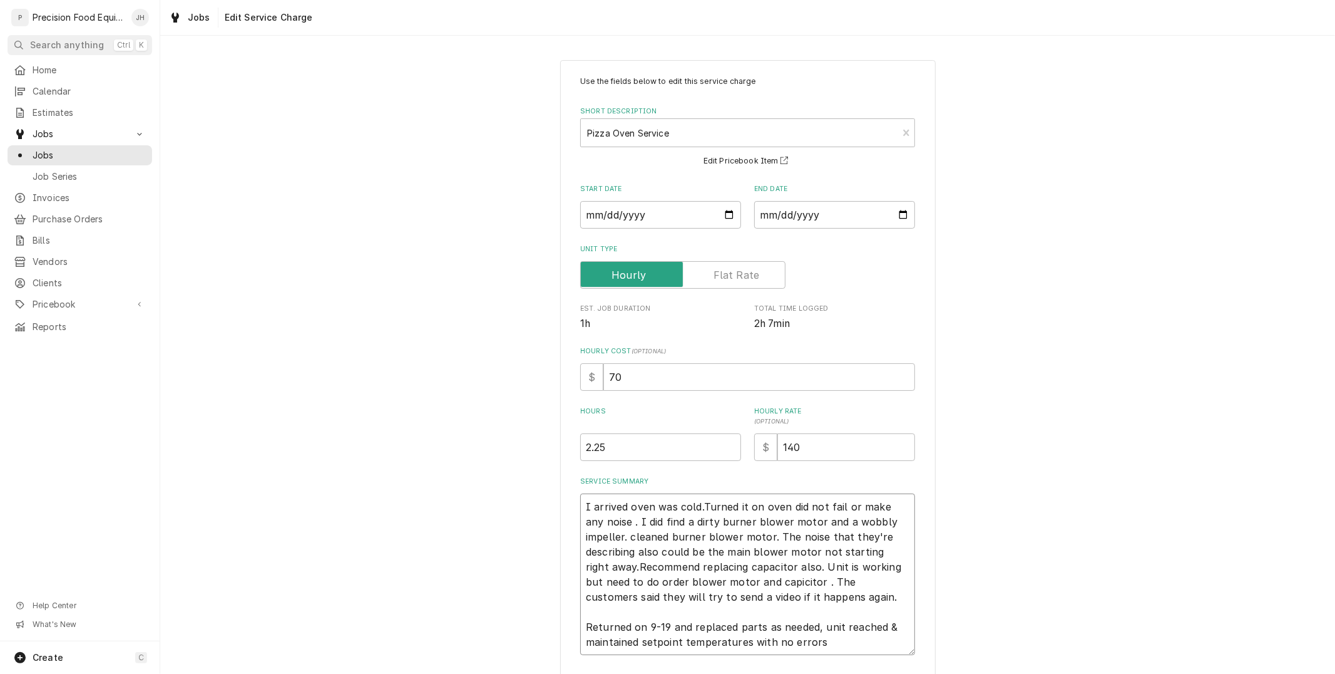
click at [630, 536] on textarea "I arrived oven was cold.Turned it on oven did not fail or make any noise . I di…" at bounding box center [747, 574] width 335 height 162
type textarea "x"
type textarea "I arrived oven was cold.Turned it on oven did not fail or make any noise . I di…"
type textarea "x"
type textarea "I arrived oven was cold.Turned it on oven did not fail or make any noise . I di…"
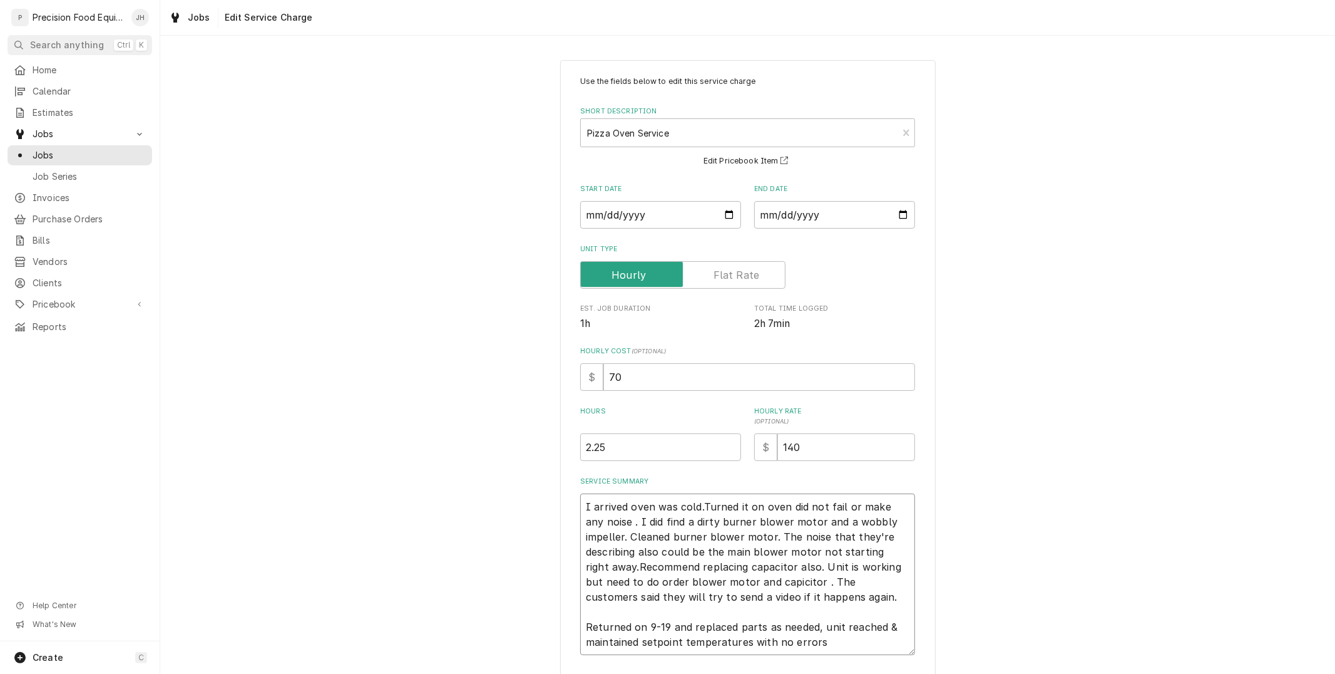
click at [672, 557] on textarea "I arrived oven was cold.Turned it on oven did not fail or make any noise . I di…" at bounding box center [747, 574] width 335 height 162
click at [786, 549] on textarea "I arrived oven was cold.Turned it on oven did not fail or make any noise . I di…" at bounding box center [747, 574] width 335 height 162
click at [607, 570] on textarea "I arrived oven was cold.Turned it on oven did not fail or make any noise . I di…" at bounding box center [747, 574] width 335 height 162
type textarea "x"
type textarea "I arrived oven was cold.Turned it on oven did not fail or make any noise . I di…"
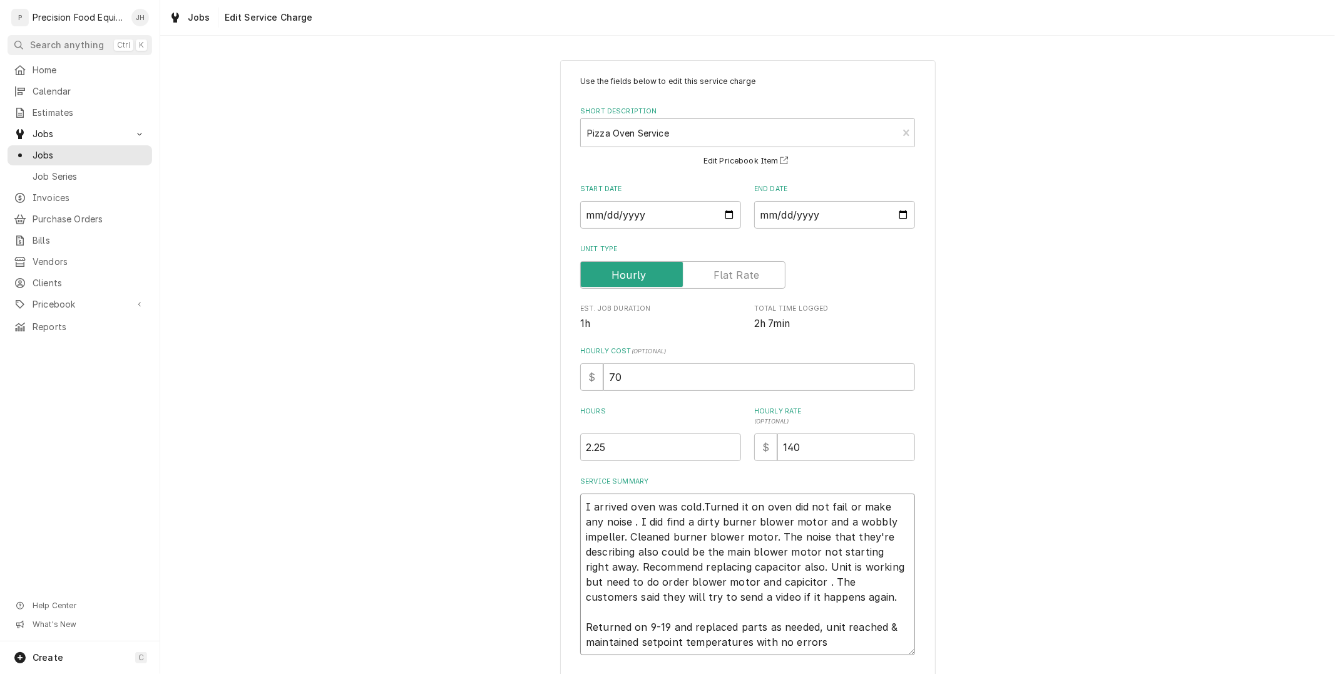
click at [668, 577] on textarea "I arrived oven was cold.Turned it on oven did not fail or make any noise . I di…" at bounding box center [747, 574] width 335 height 162
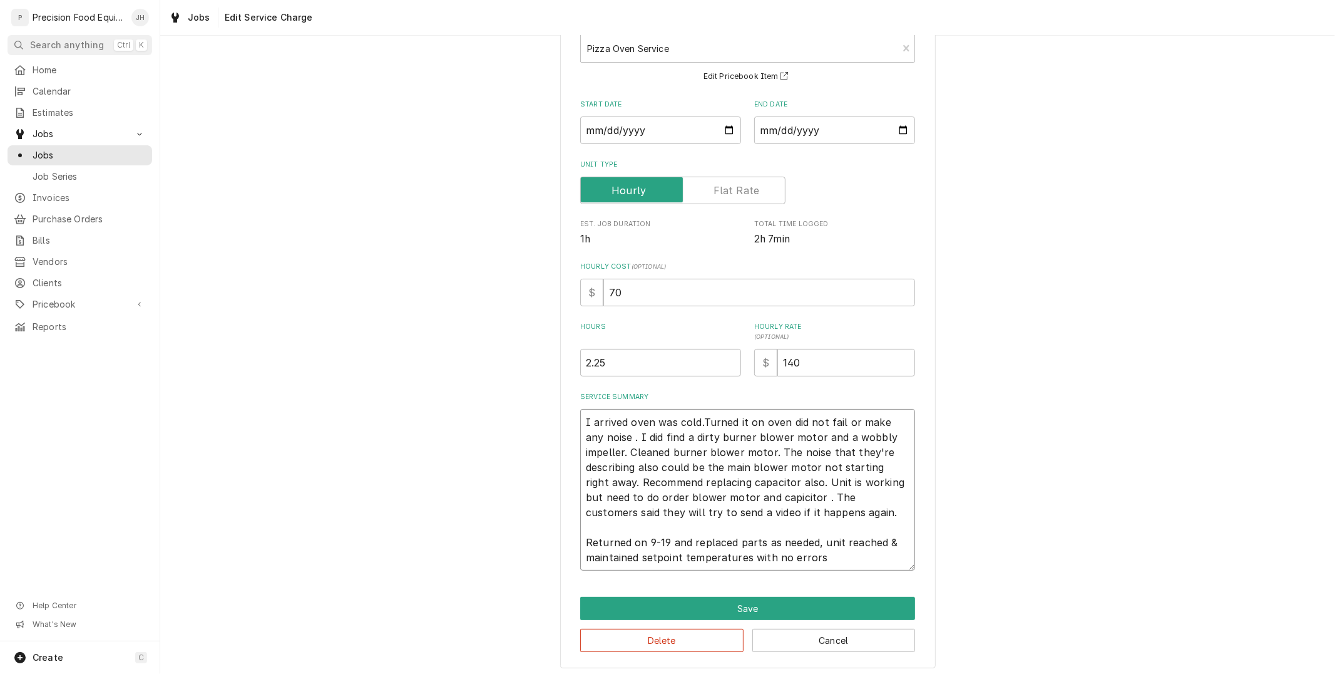
scroll to position [90, 0]
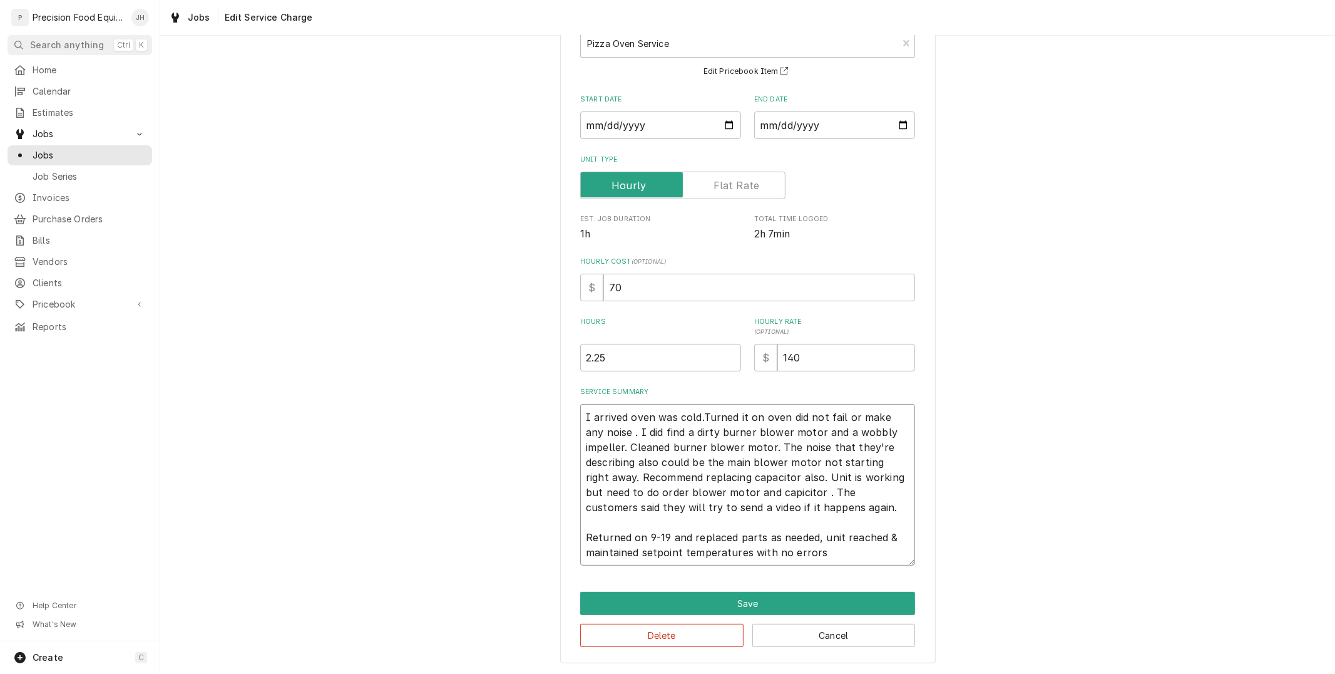
type textarea "x"
type textarea "I arrived oven was cold.Turned it on oven did not fail or make any noise . I di…"
click at [829, 518] on textarea "I arrived oven was cold.Turned it on oven did not fail or make any noise . I di…" at bounding box center [747, 485] width 335 height 162
type textarea "x"
type textarea "I arrived oven was cold.Turned it on oven did not fail or make any noise . I di…"
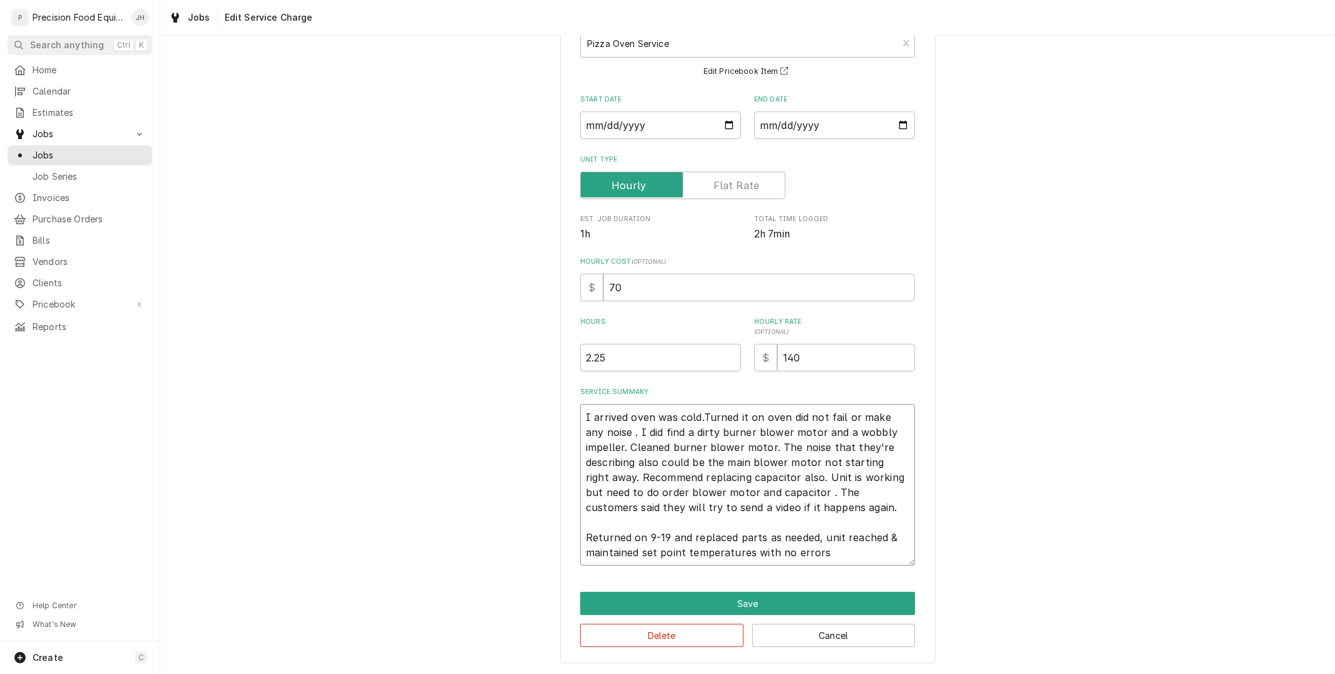
click at [825, 551] on textarea "I arrived oven was cold.Turned it on oven did not fail or make any noise . I di…" at bounding box center [747, 485] width 335 height 162
type textarea "x"
click at [841, 558] on textarea "I arrived oven was cold.Turned it on oven did not fail or make any noise . I di…" at bounding box center [747, 485] width 335 height 162
type textarea "I arrived oven was cold.Turned it on oven did not fail or make any noise . I di…"
click at [815, 601] on button "Save" at bounding box center [747, 603] width 335 height 23
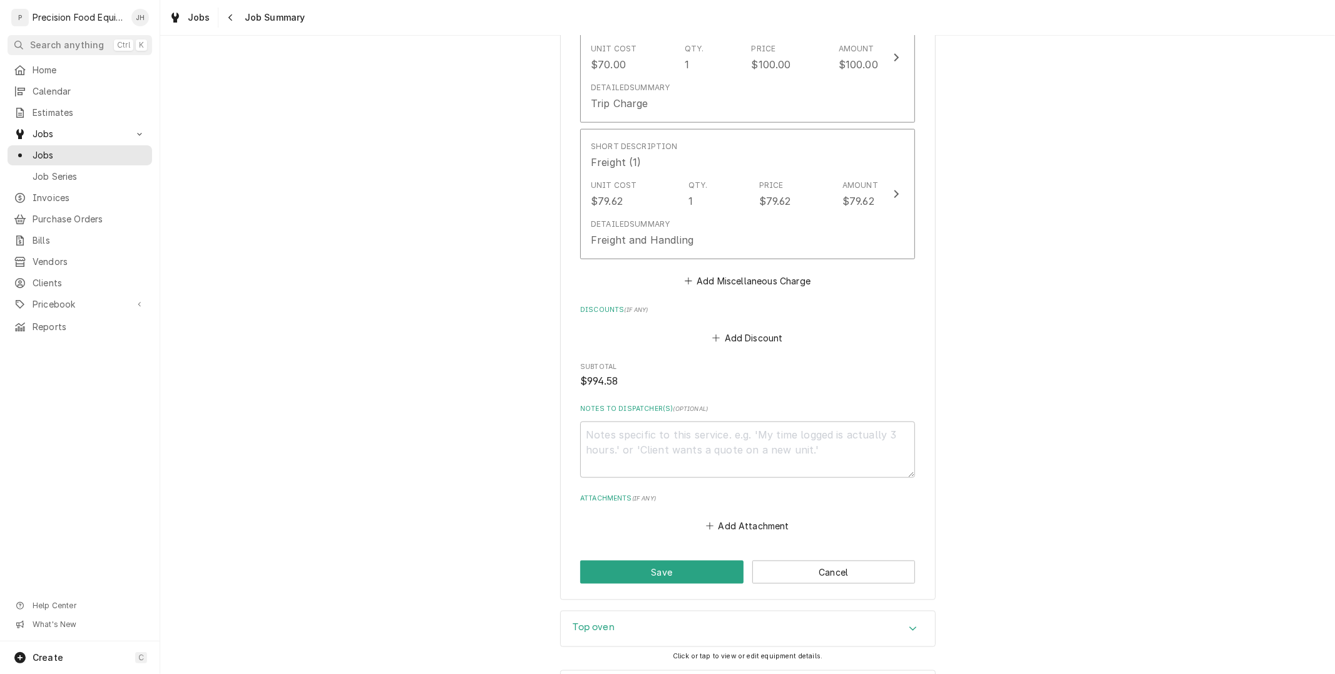
scroll to position [1305, 0]
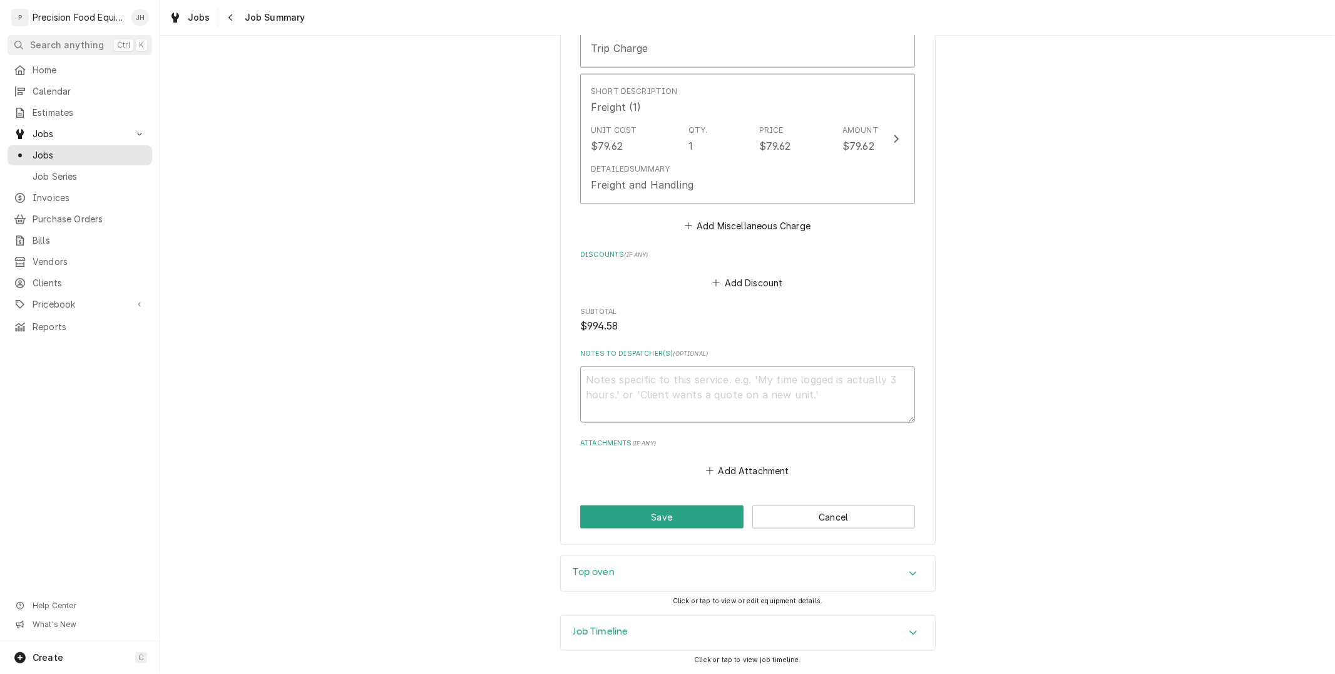
click at [785, 416] on textarea "Notes to Dispatcher(s) ( optional )" at bounding box center [747, 394] width 335 height 56
type textarea "x"
type textarea "R"
type textarea "x"
type textarea "Ra"
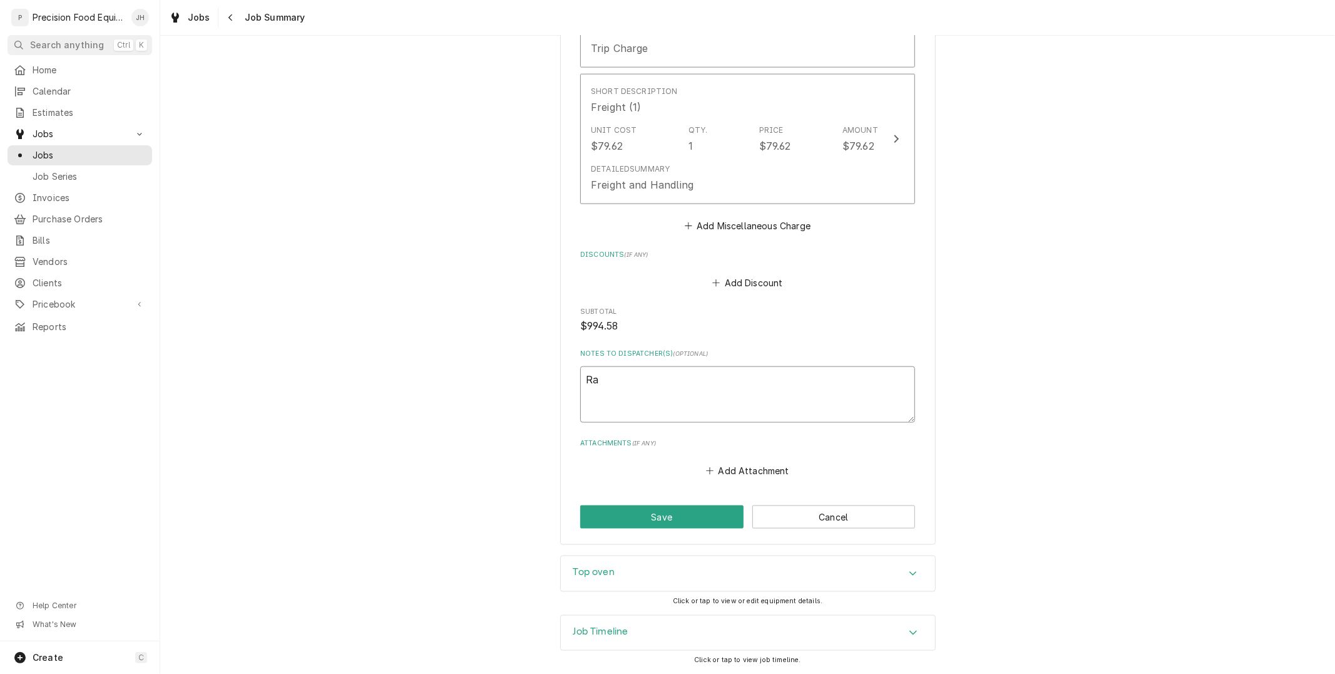
type textarea "x"
type textarea "Rae"
type textarea "x"
type textarea "Raed"
type textarea "x"
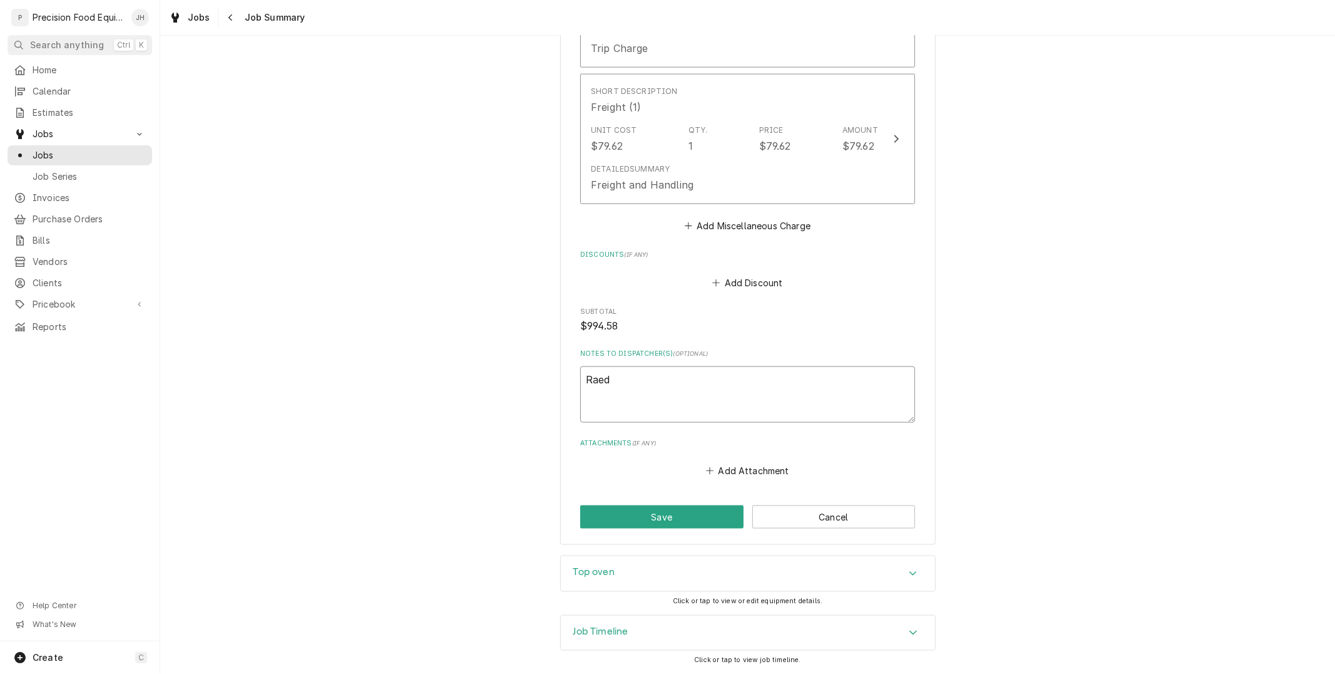
type textarea "Raedy"
type textarea "x"
type textarea "Raedy"
type textarea "x"
type textarea "Raedy"
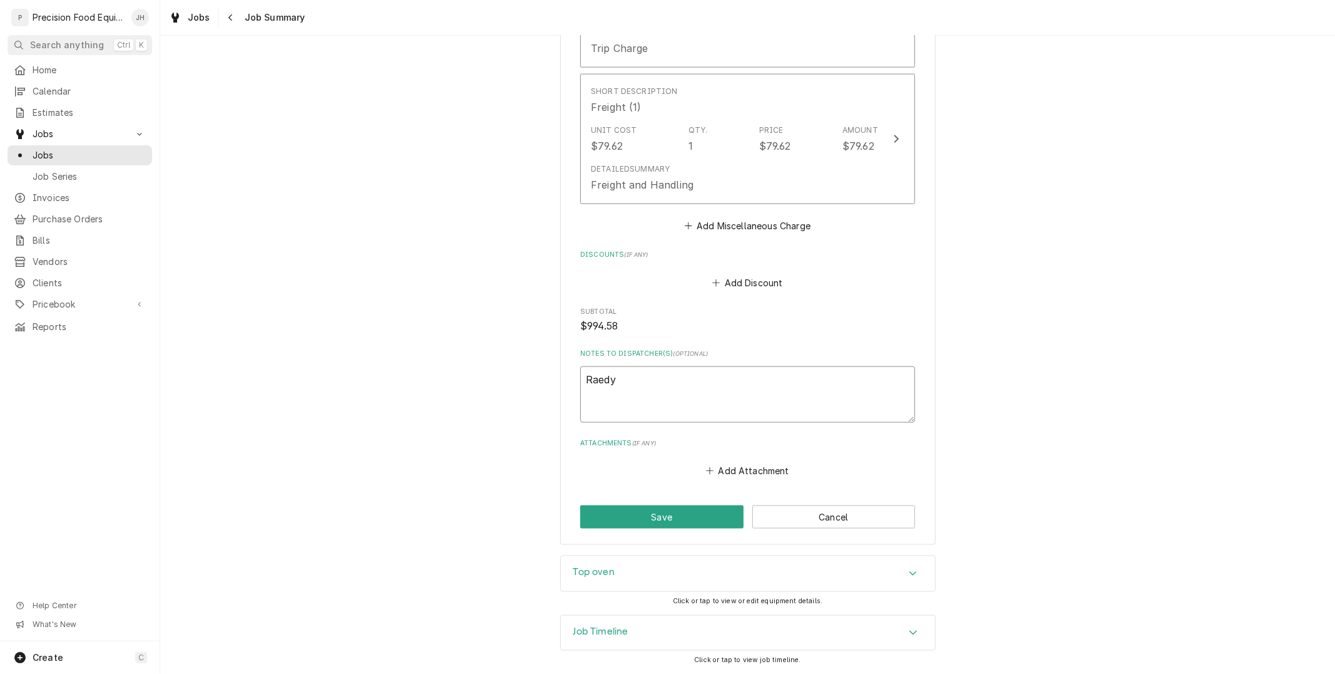
type textarea "x"
type textarea "Raed"
type textarea "x"
type textarea "Rae"
type textarea "x"
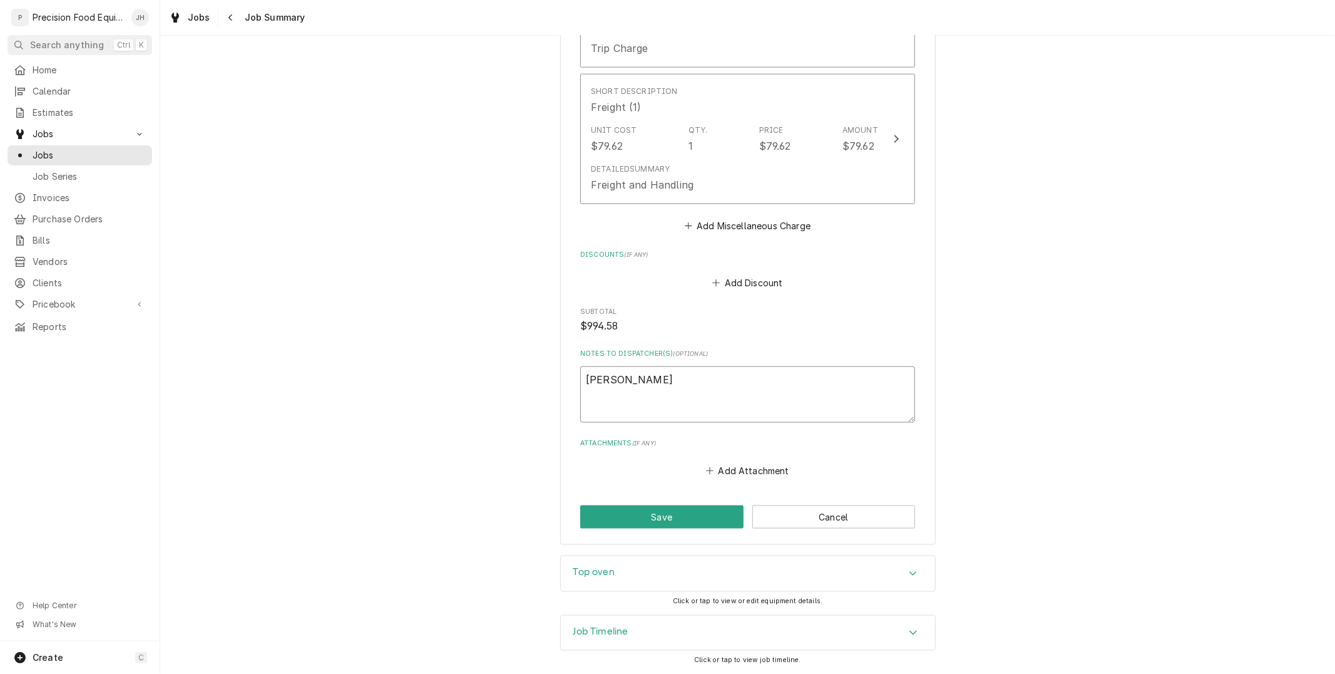
type textarea "Ra"
type textarea "x"
type textarea "R"
type textarea "x"
type textarea "Re"
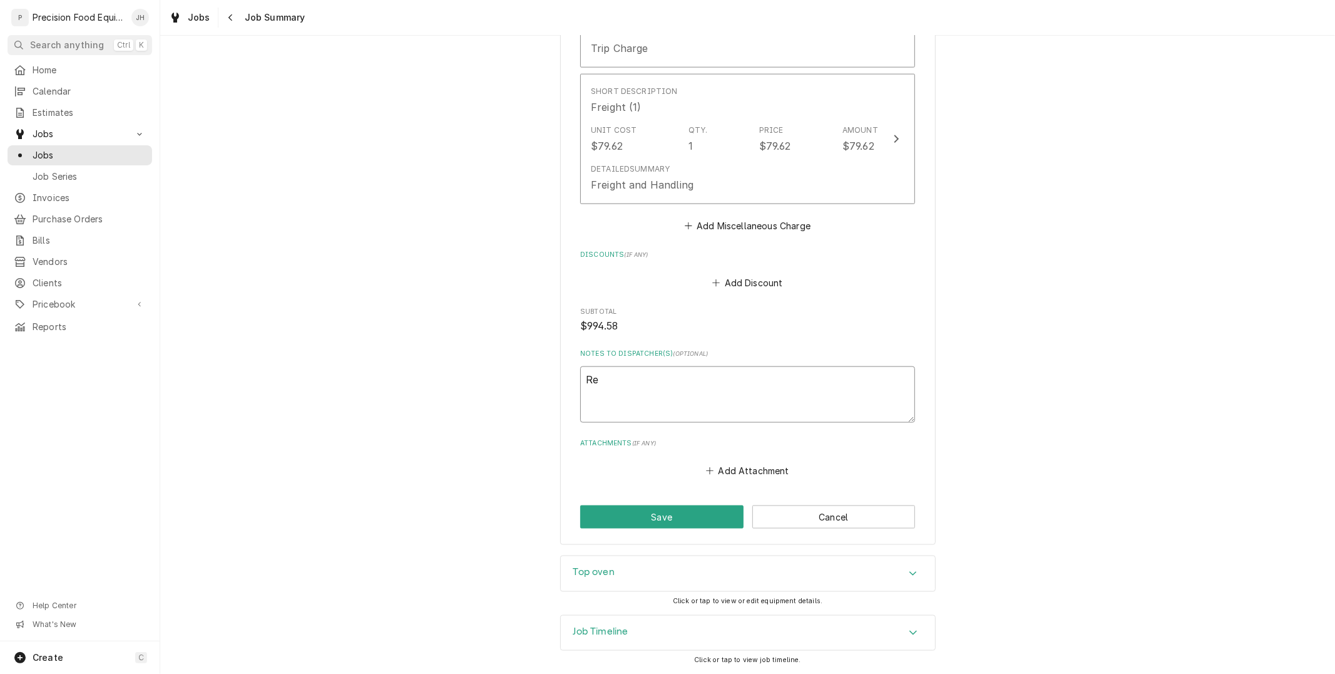
type textarea "x"
type textarea "Rea"
type textarea "x"
type textarea "Read"
type textarea "x"
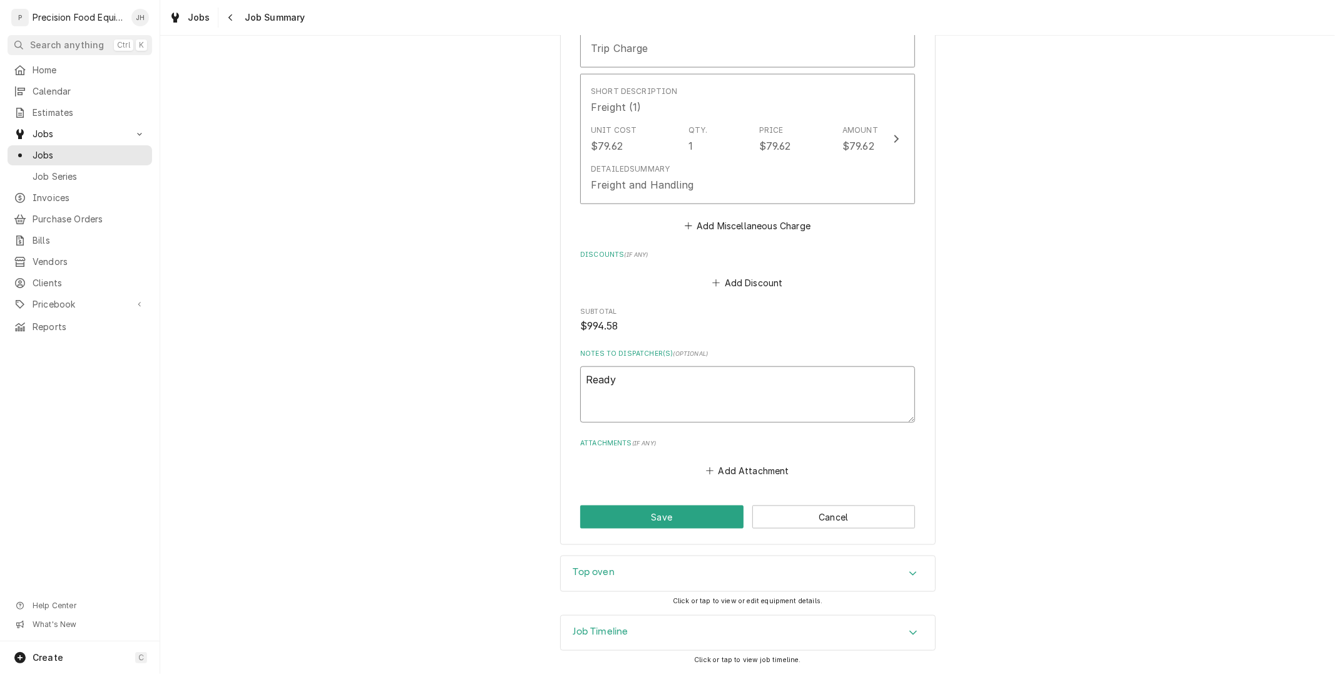
type textarea "Ready"
type textarea "x"
type textarea "Ready t"
type textarea "x"
type textarea "Ready to"
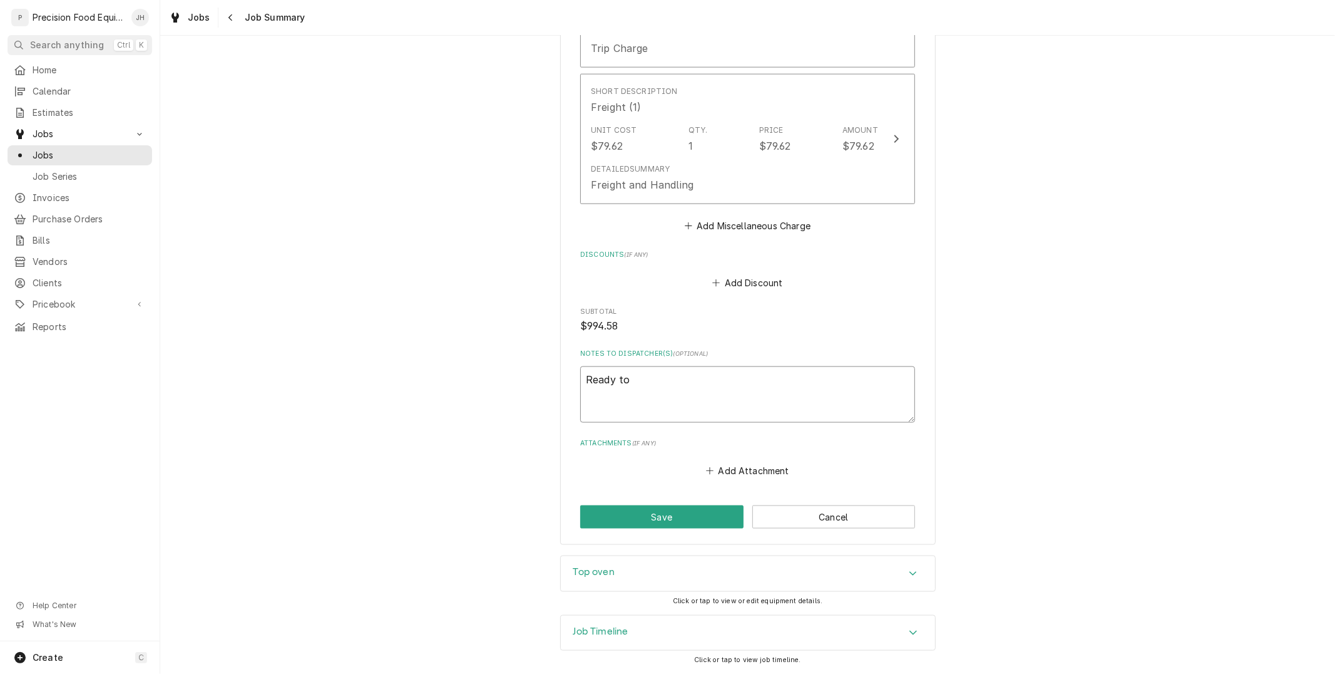
type textarea "x"
type textarea "Ready to"
type textarea "x"
type textarea "Ready to i"
type textarea "x"
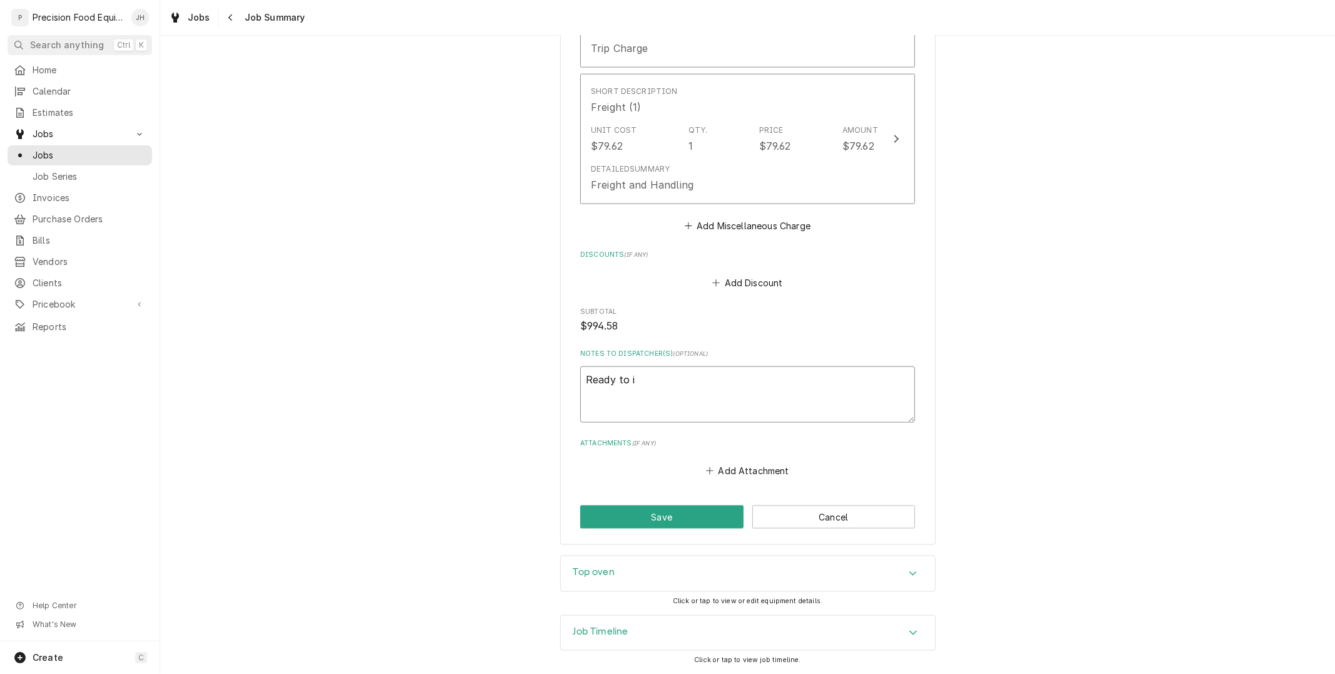
type textarea "Ready to in"
type textarea "x"
type textarea "Ready to invo"
type textarea "x"
type textarea "Ready to invoi"
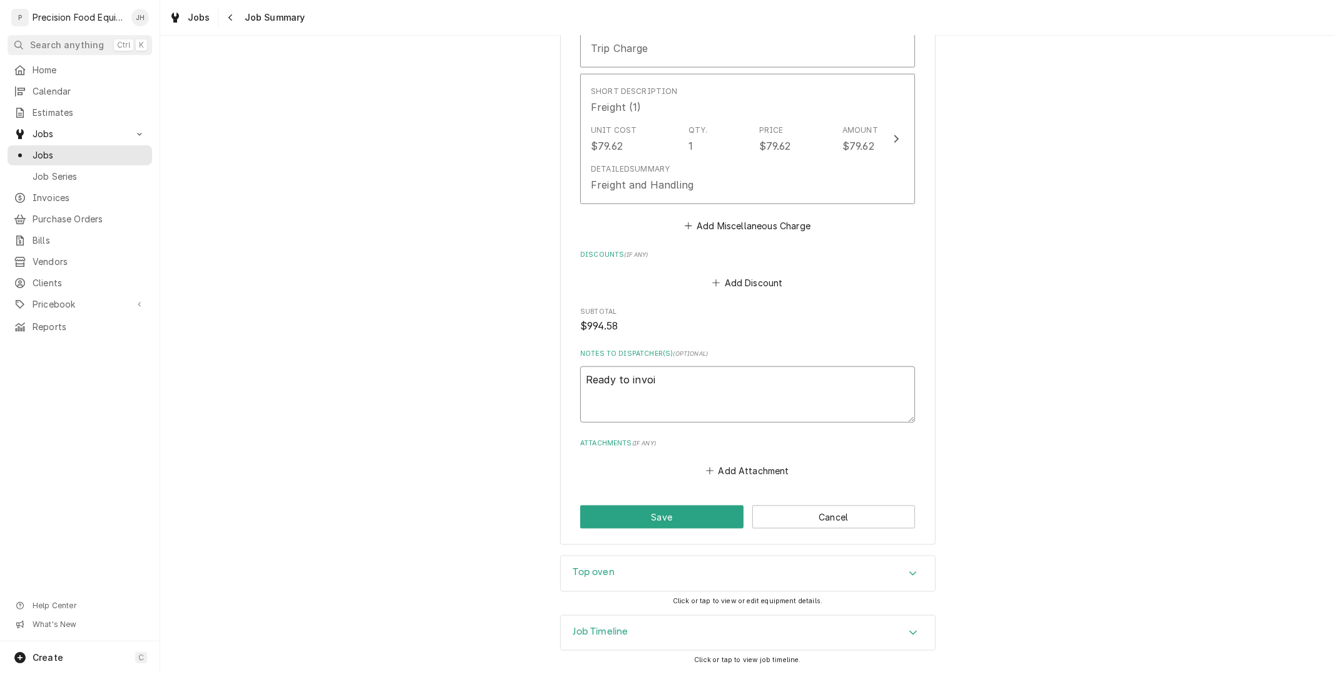
type textarea "x"
type textarea "Ready to invoic"
type textarea "x"
type textarea "Ready to invoice"
type textarea "x"
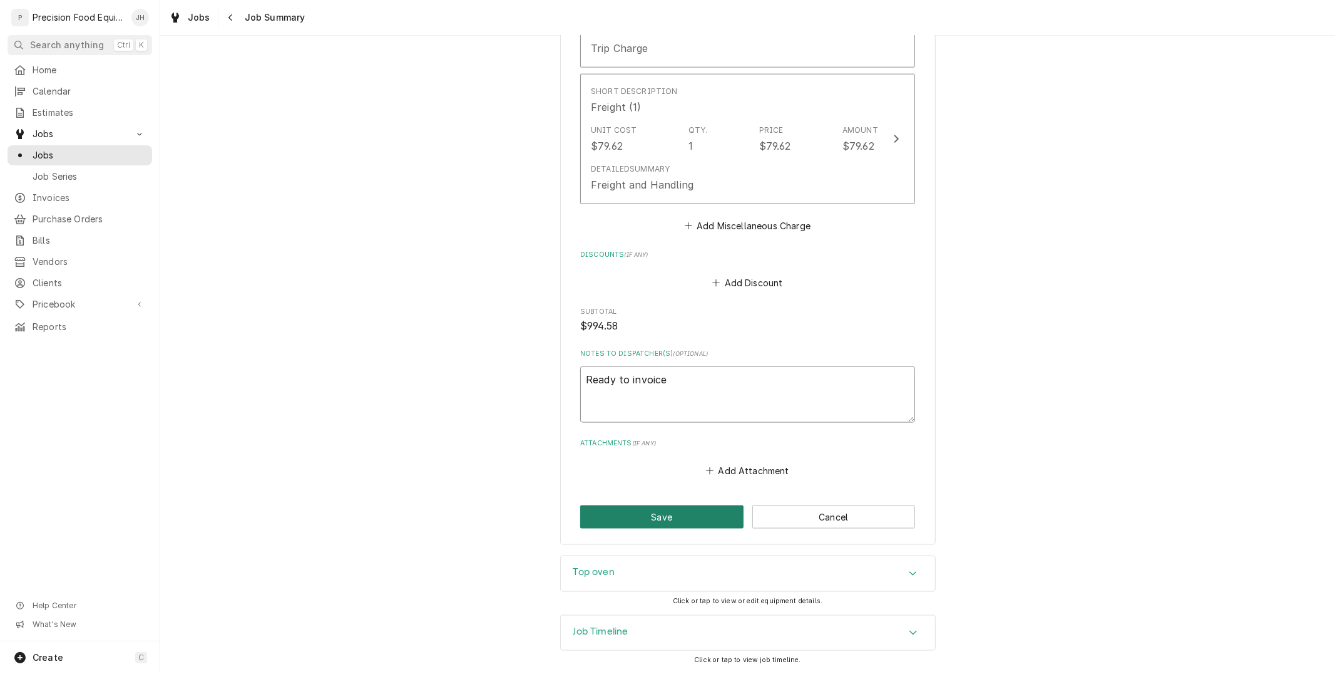
type textarea "Ready to invoice"
click at [697, 509] on button "Save" at bounding box center [661, 516] width 163 height 23
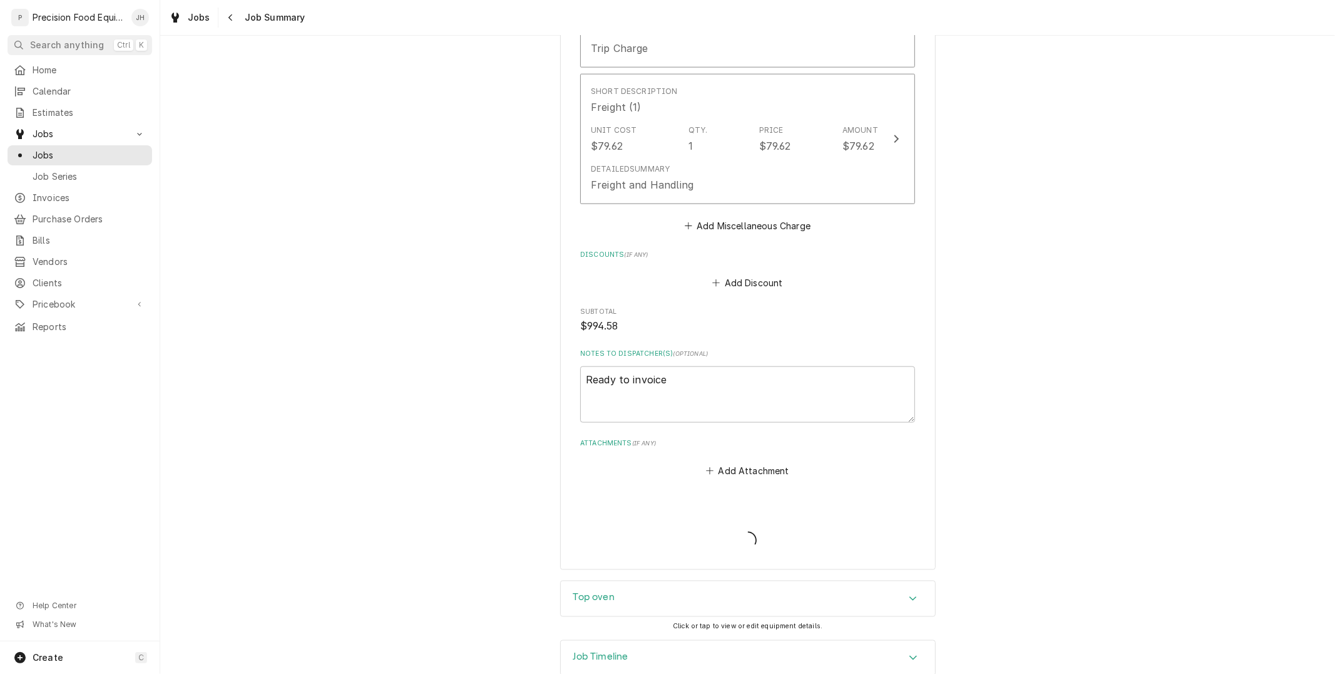
type textarea "x"
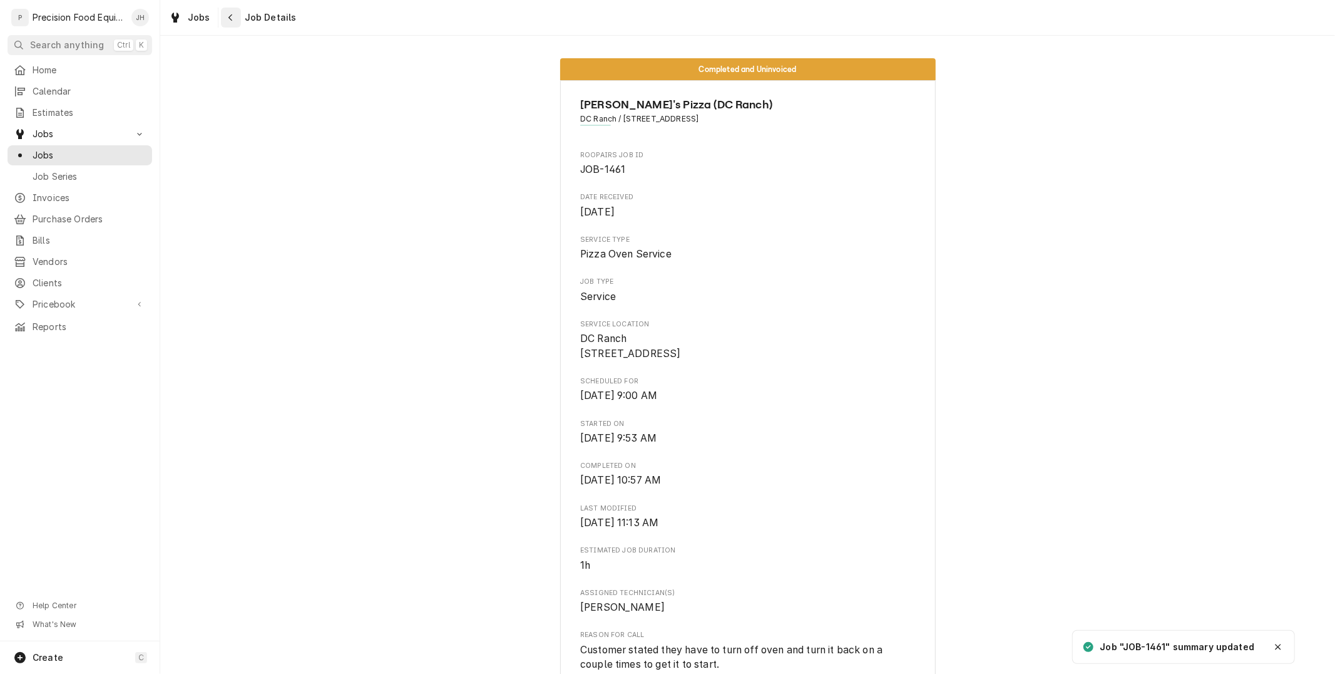
click at [230, 20] on icon "Navigate back" at bounding box center [231, 17] width 4 height 7
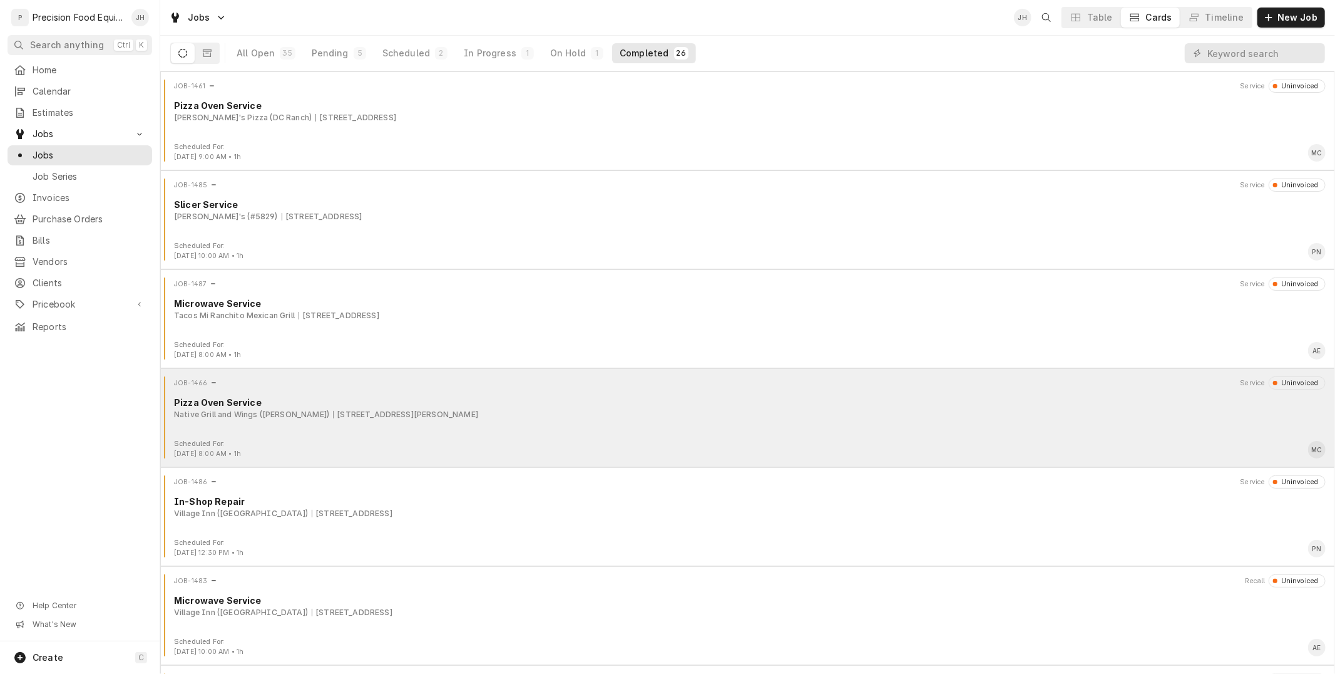
click at [501, 428] on div "JOB-1466 Service Uninvoiced Pizza Oven Service Native Grill and Wings (Ray) [ST…" at bounding box center [747, 407] width 1165 height 63
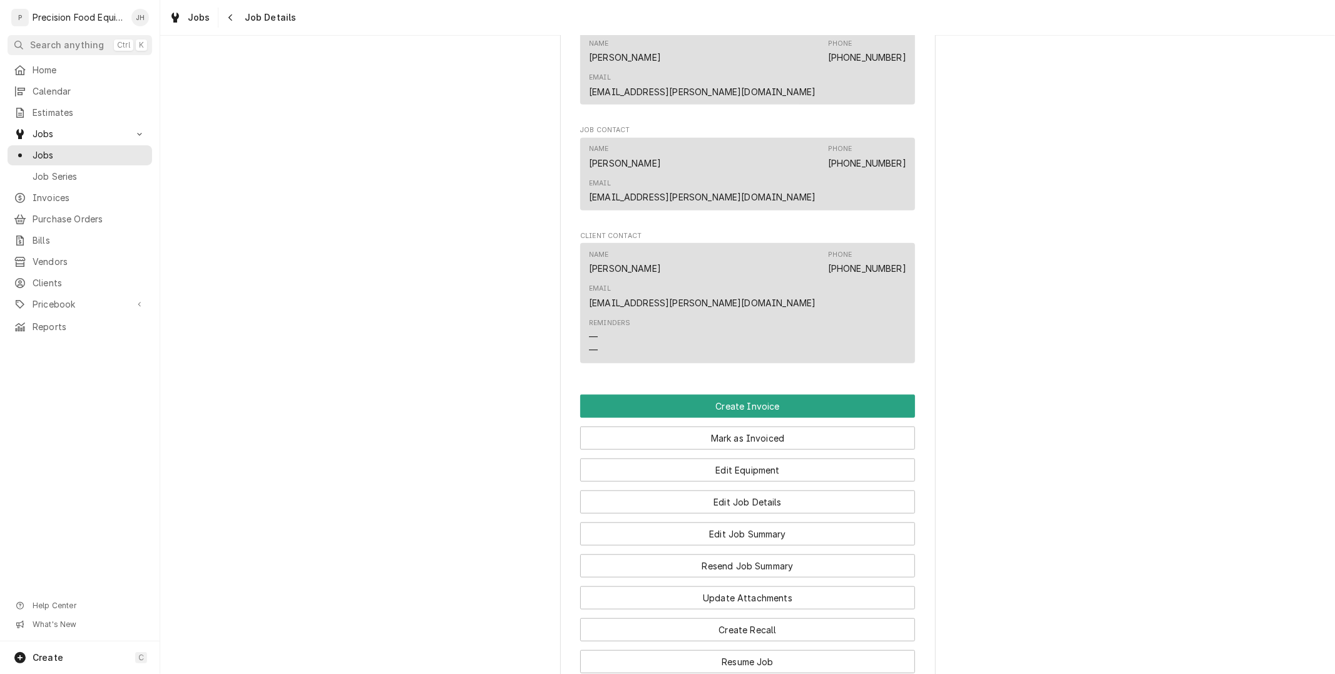
scroll to position [843, 0]
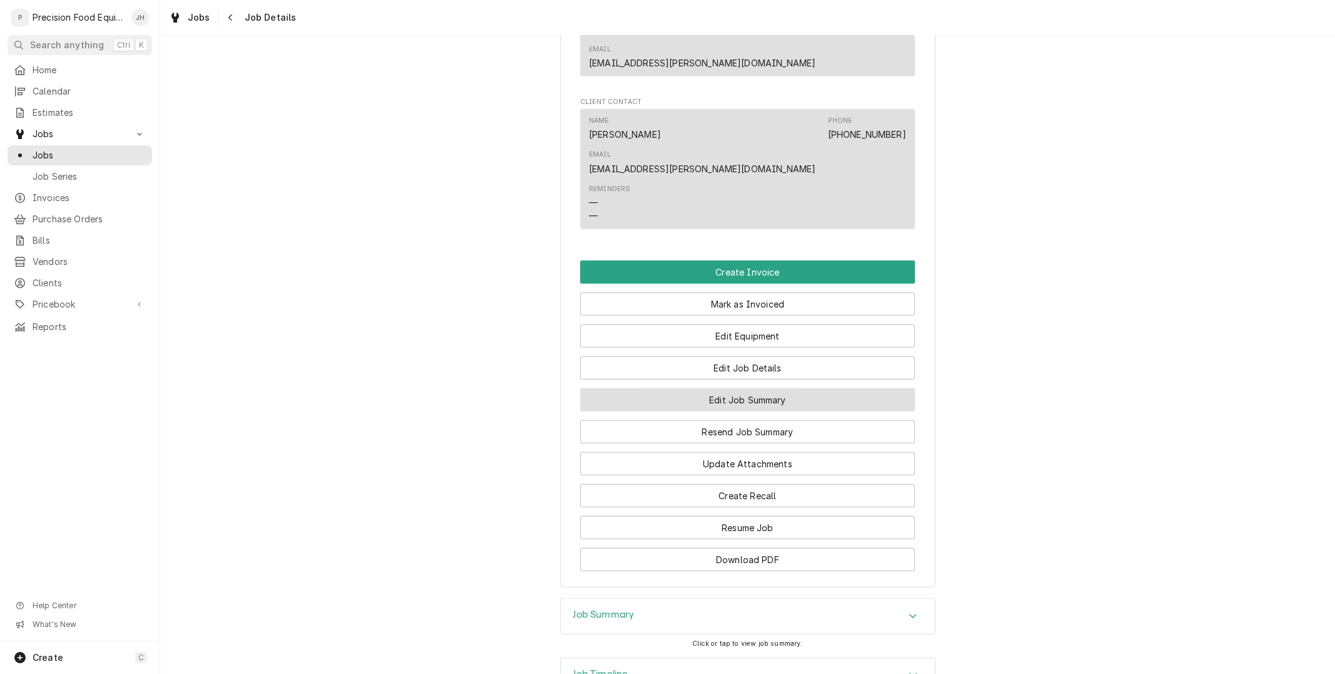
click at [778, 388] on button "Edit Job Summary" at bounding box center [747, 399] width 335 height 23
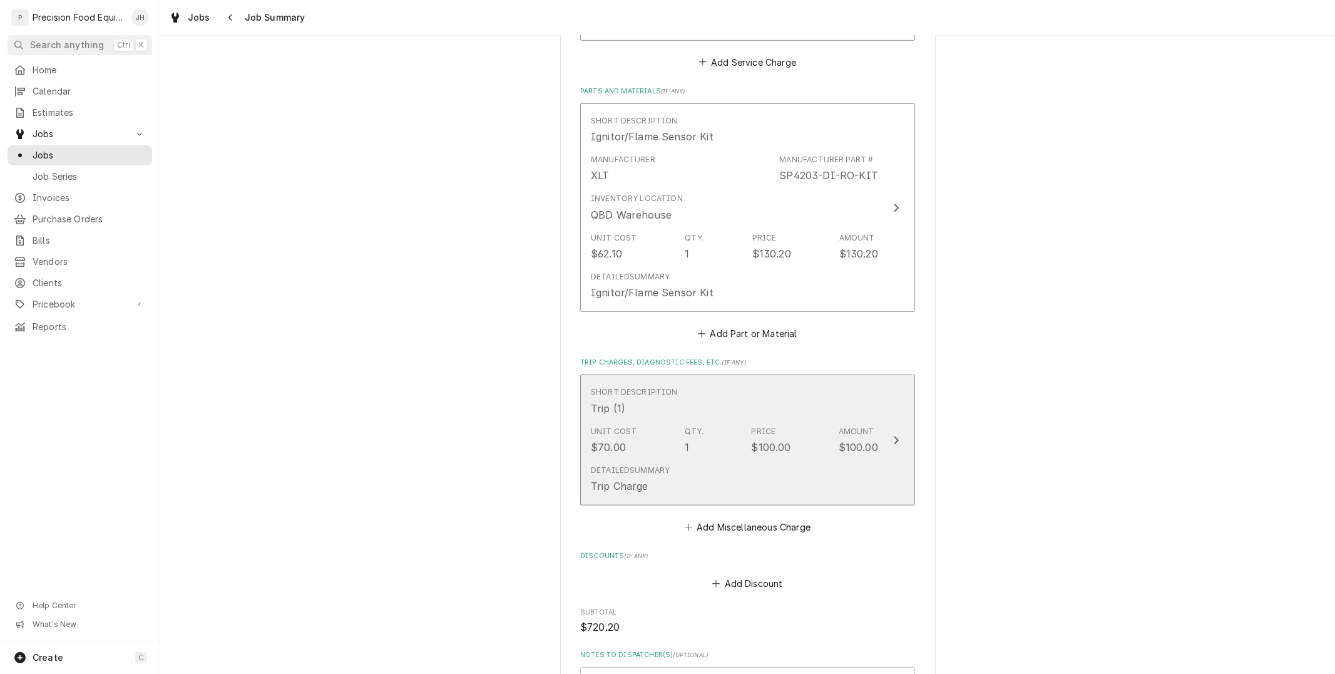
scroll to position [556, 0]
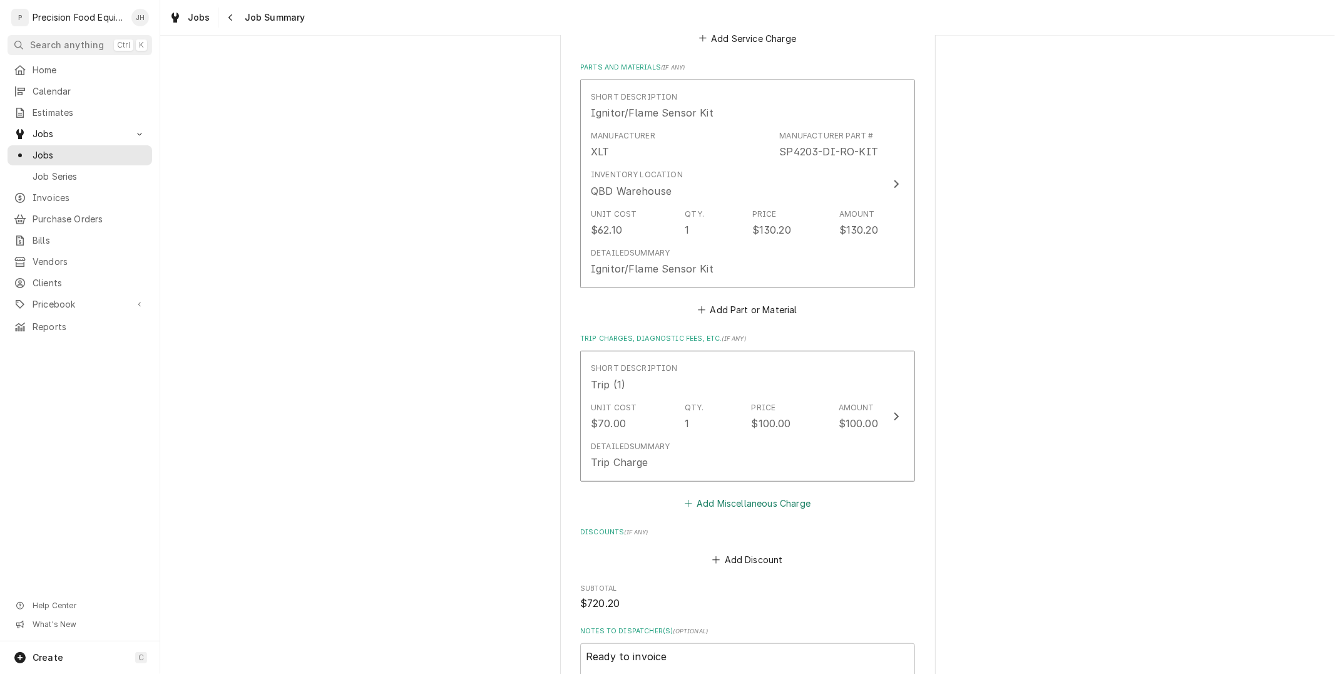
click at [738, 508] on button "Add Miscellaneous Charge" at bounding box center [747, 503] width 130 height 18
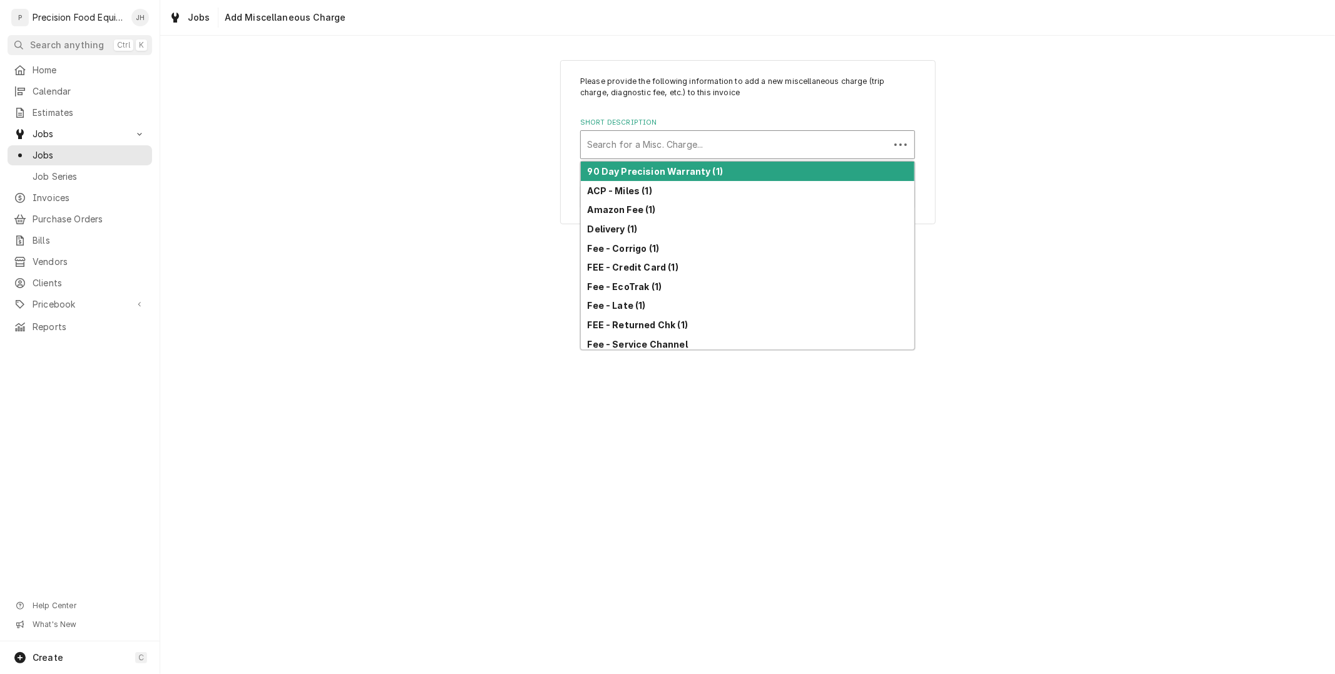
click at [709, 135] on div "Short Description" at bounding box center [735, 144] width 296 height 23
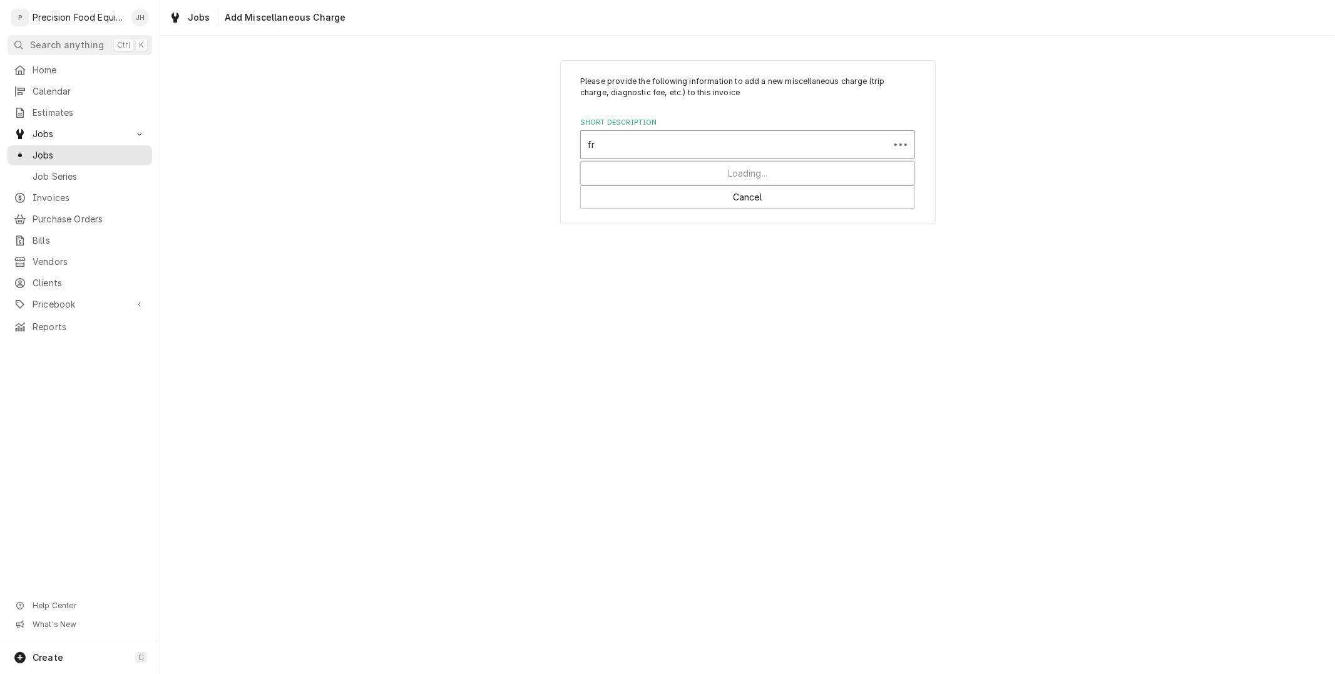
type input "fre"
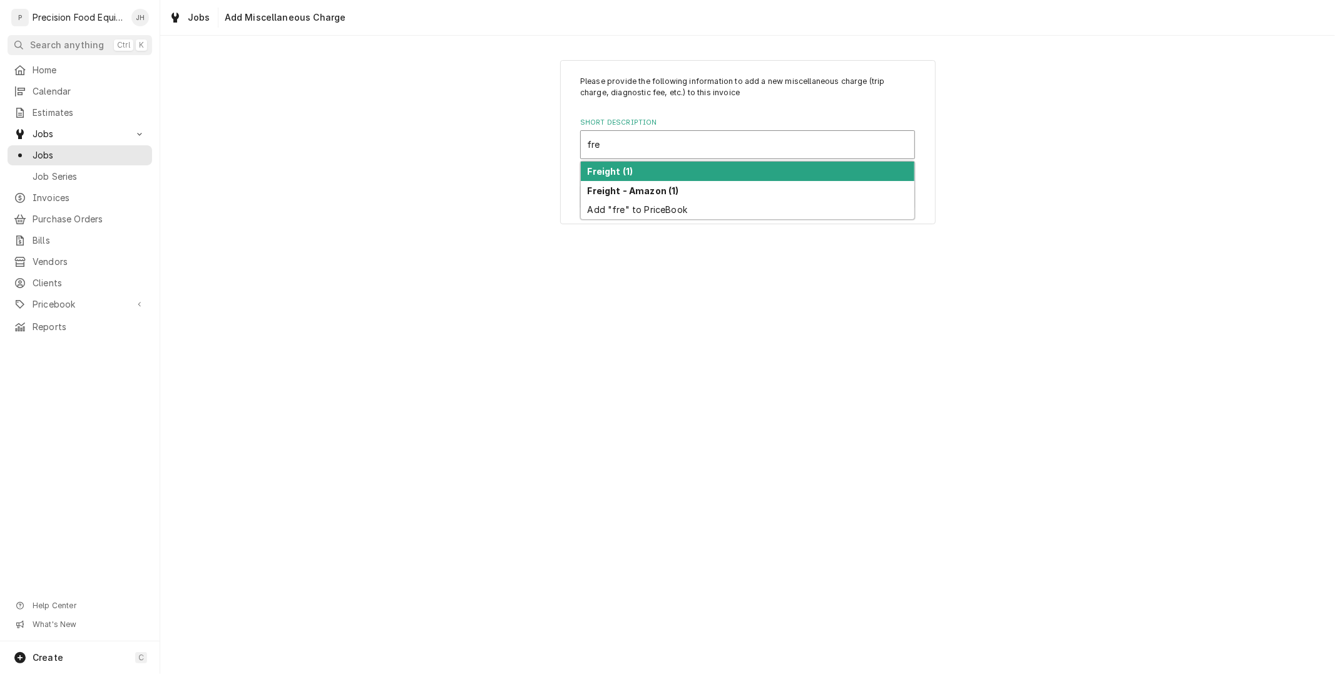
click at [681, 172] on div "Freight (1)" at bounding box center [748, 171] width 334 height 19
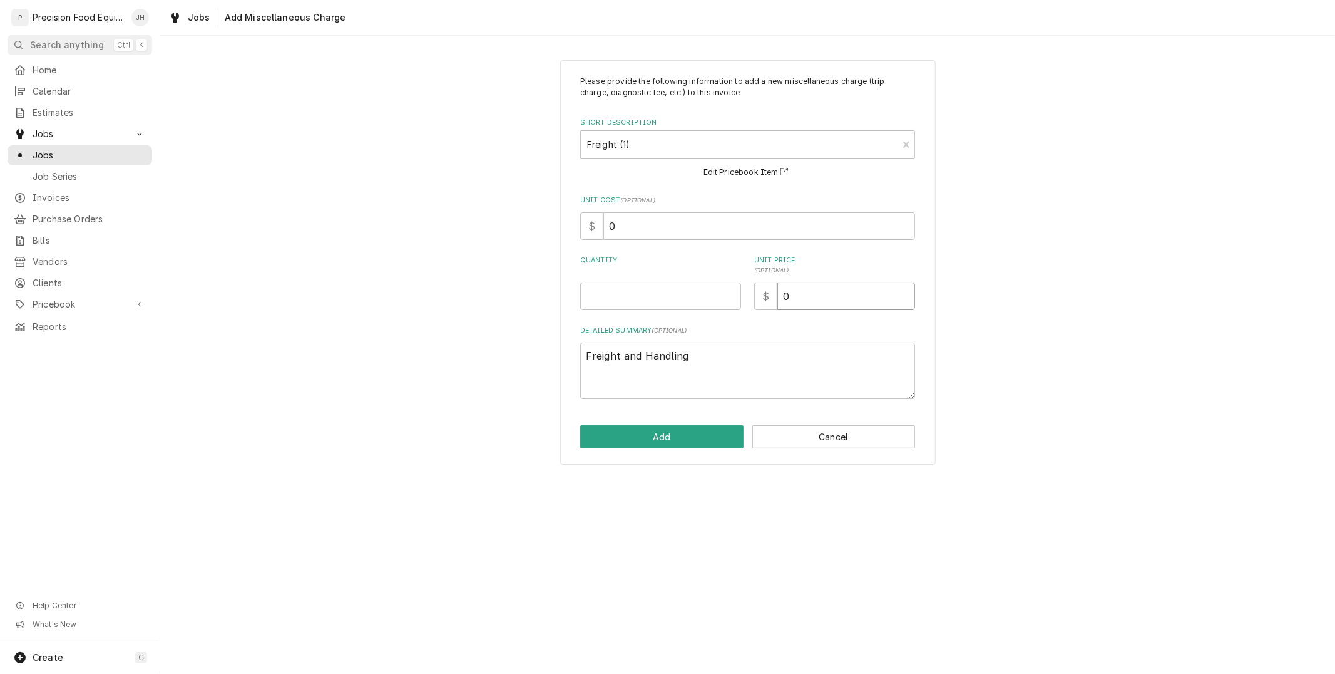
drag, startPoint x: 801, startPoint y: 297, endPoint x: 781, endPoint y: 293, distance: 20.5
click at [728, 304] on div "Quantity Unit Price ( optional ) $ 0" at bounding box center [747, 282] width 335 height 54
paste input "40.91"
type textarea "x"
type input "40.91"
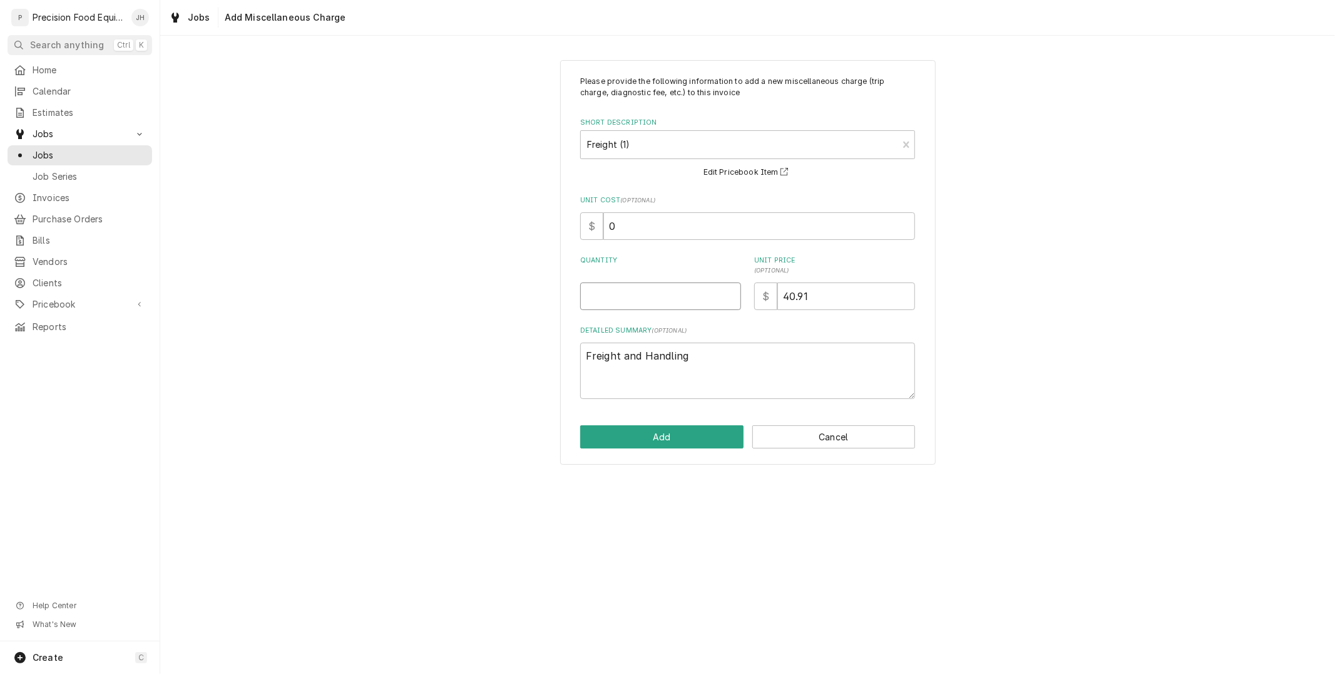
click at [666, 301] on input "Quantity" at bounding box center [660, 296] width 161 height 28
type textarea "x"
type input "1"
click at [687, 440] on button "Add" at bounding box center [661, 436] width 163 height 23
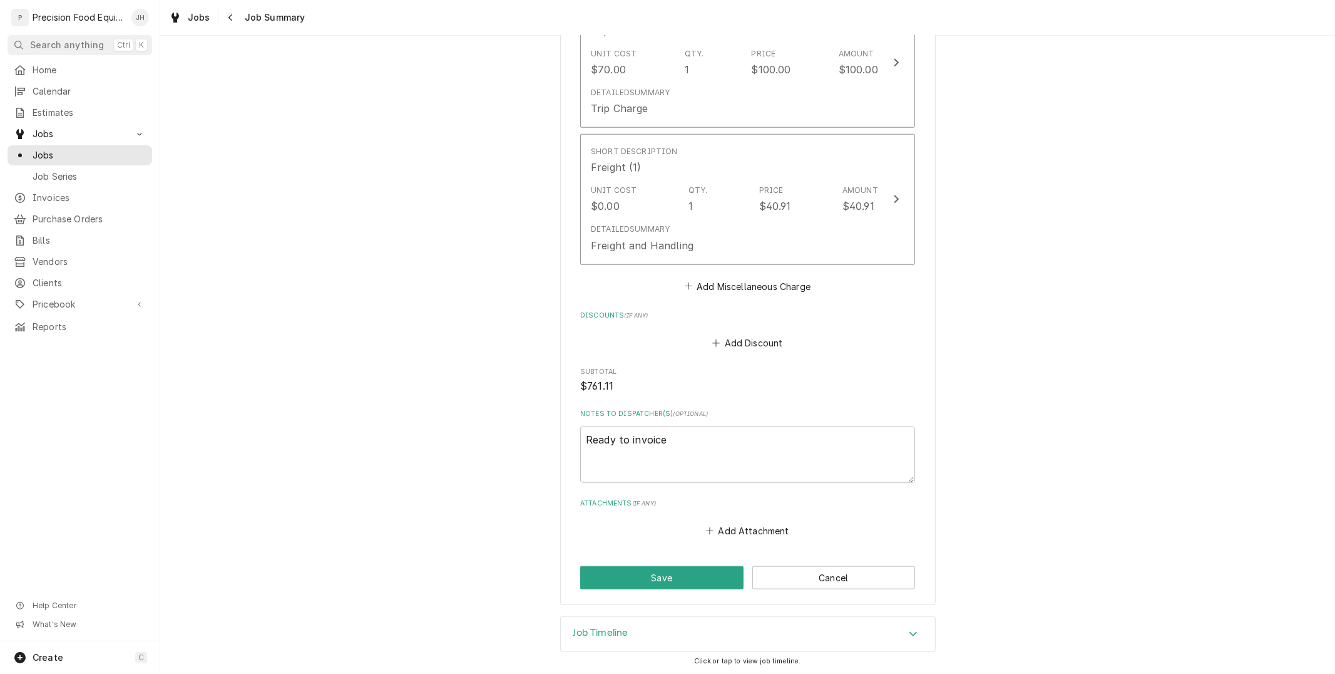
scroll to position [910, 0]
click at [664, 578] on button "Save" at bounding box center [661, 576] width 163 height 23
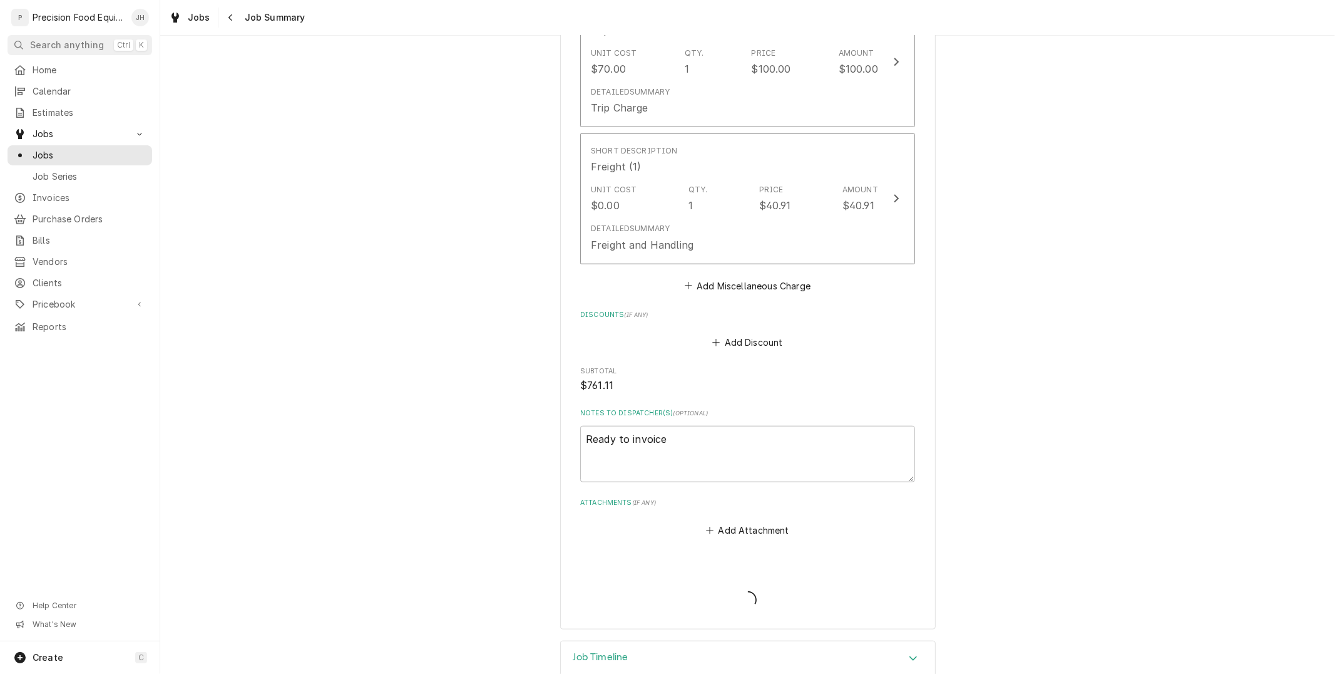
type textarea "x"
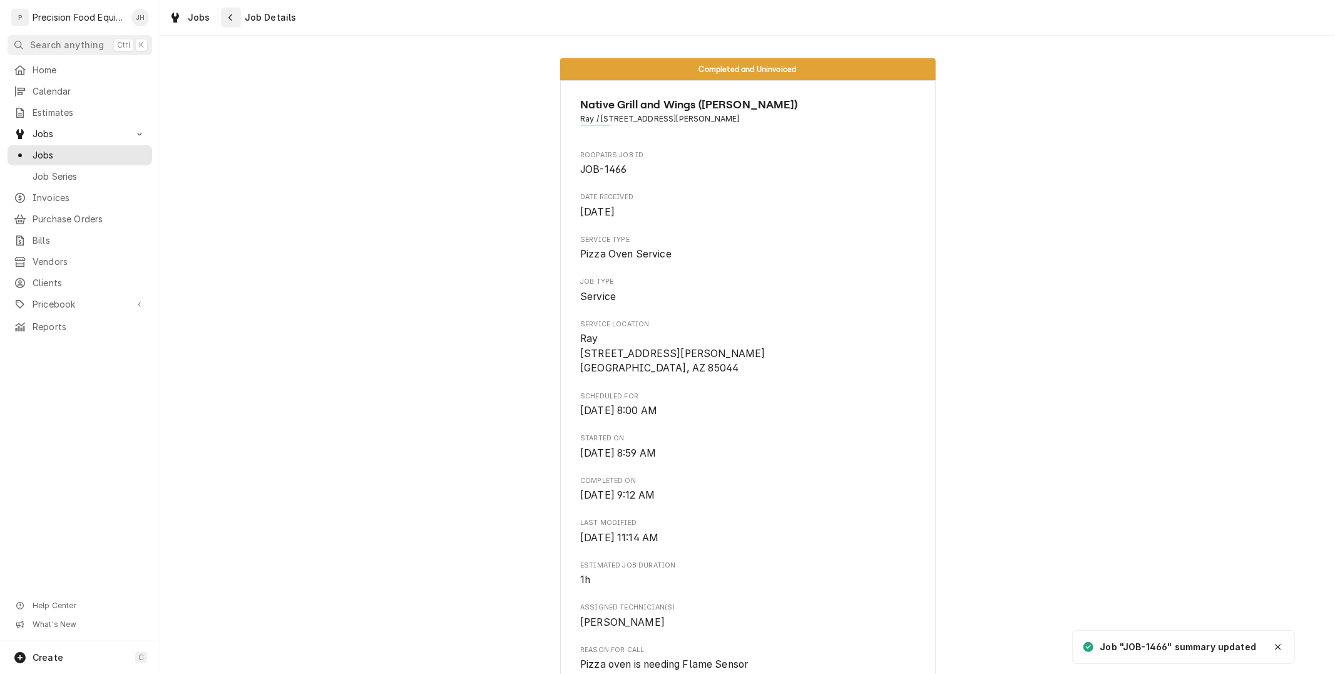
click at [229, 21] on icon "Navigate back" at bounding box center [231, 17] width 6 height 9
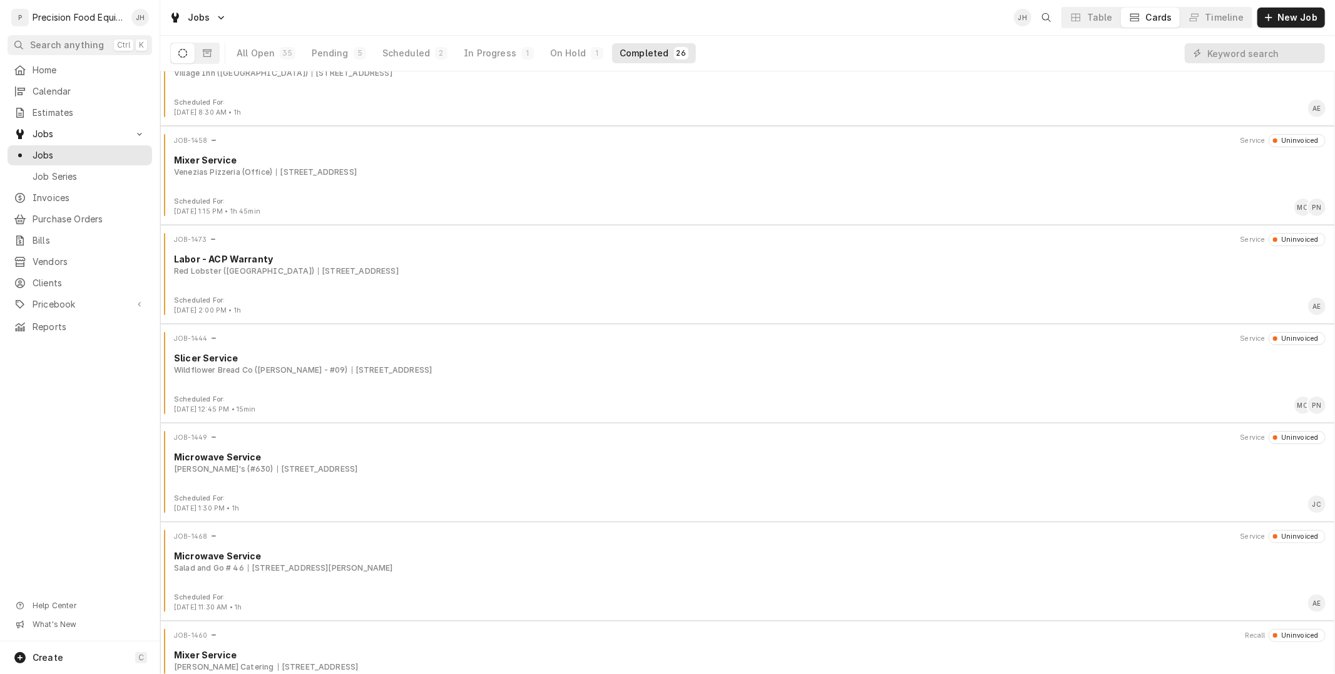
scroll to position [1899, 0]
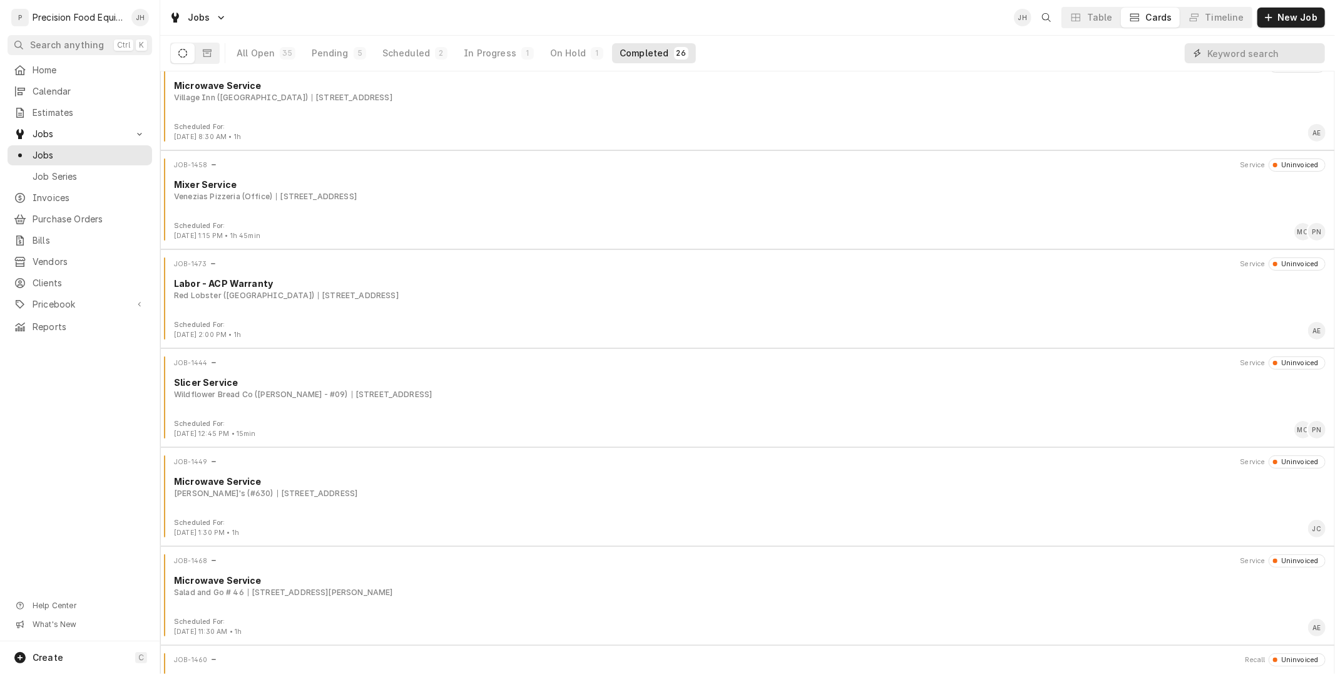
click at [1281, 53] on input "Dynamic Content Wrapper" at bounding box center [1263, 53] width 111 height 20
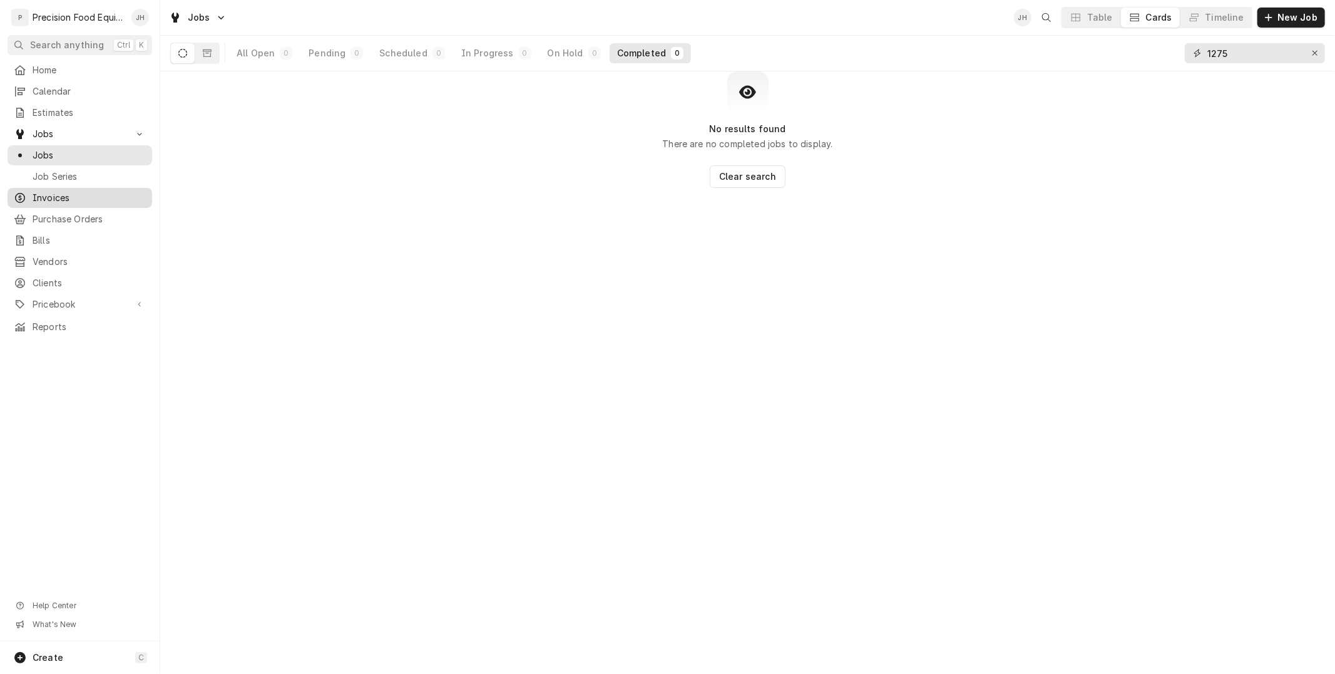
type input "1275"
click at [74, 188] on link "Invoices" at bounding box center [80, 198] width 145 height 20
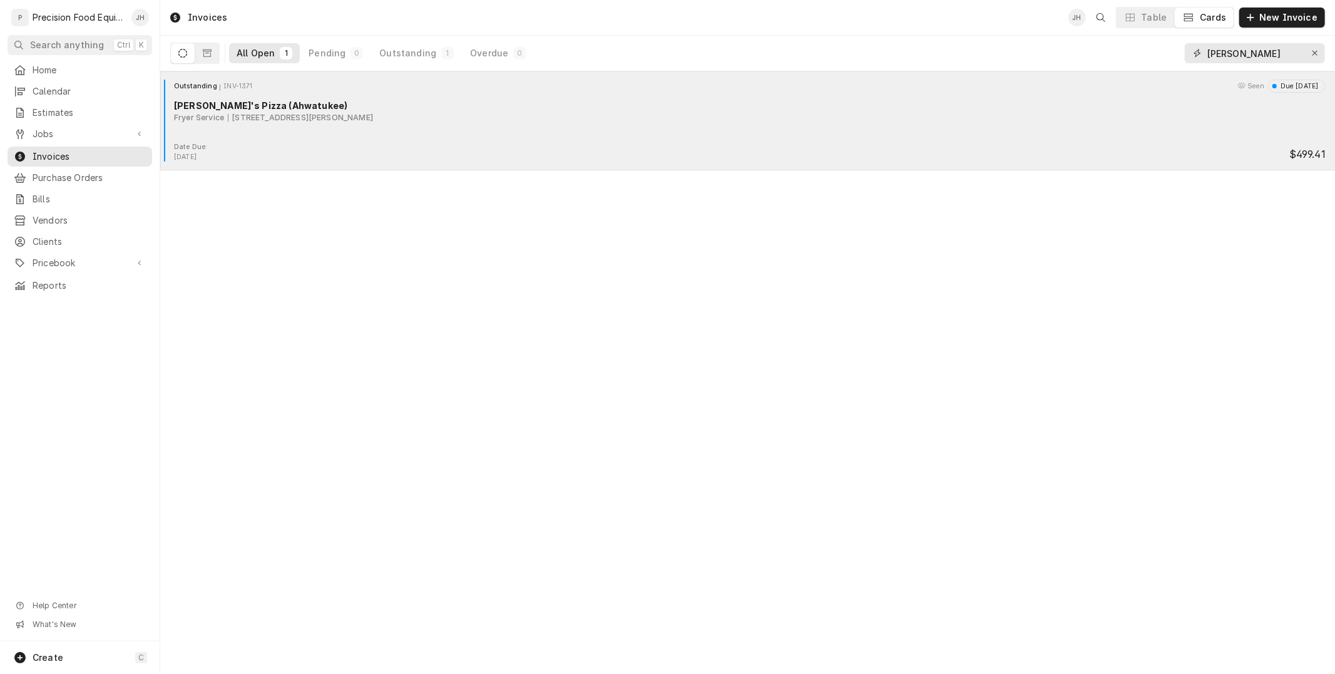
drag, startPoint x: 1259, startPoint y: 53, endPoint x: 754, endPoint y: 105, distance: 507.2
click at [755, 105] on div "Invoices JH Table Cards New Invoice All Open 1 Pending 0 Outstanding 1 Overdue …" at bounding box center [747, 337] width 1175 height 674
type input "1275"
click at [388, 141] on div "Overdue INV-1275 Due 6 days ago Arby's (#1261) Cooking Equipment Service 6740 E…" at bounding box center [747, 111] width 1165 height 63
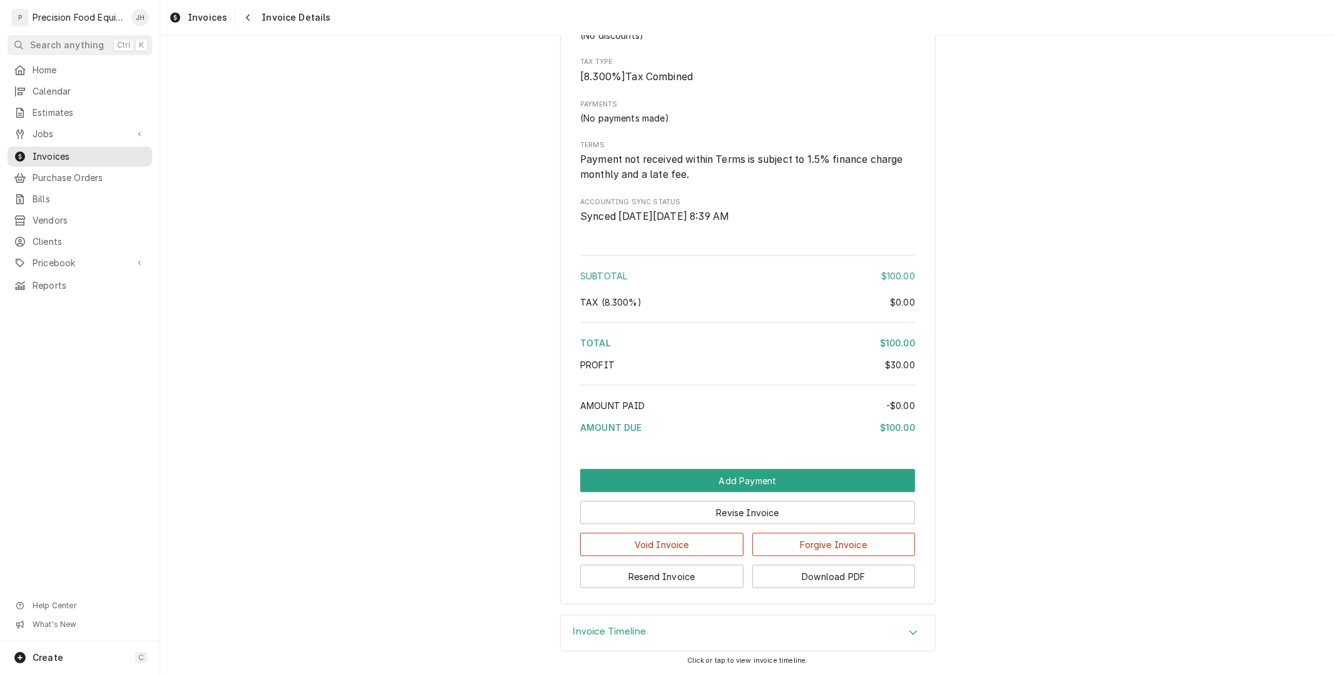
scroll to position [1161, 0]
click at [815, 471] on button "Add Payment" at bounding box center [747, 480] width 335 height 23
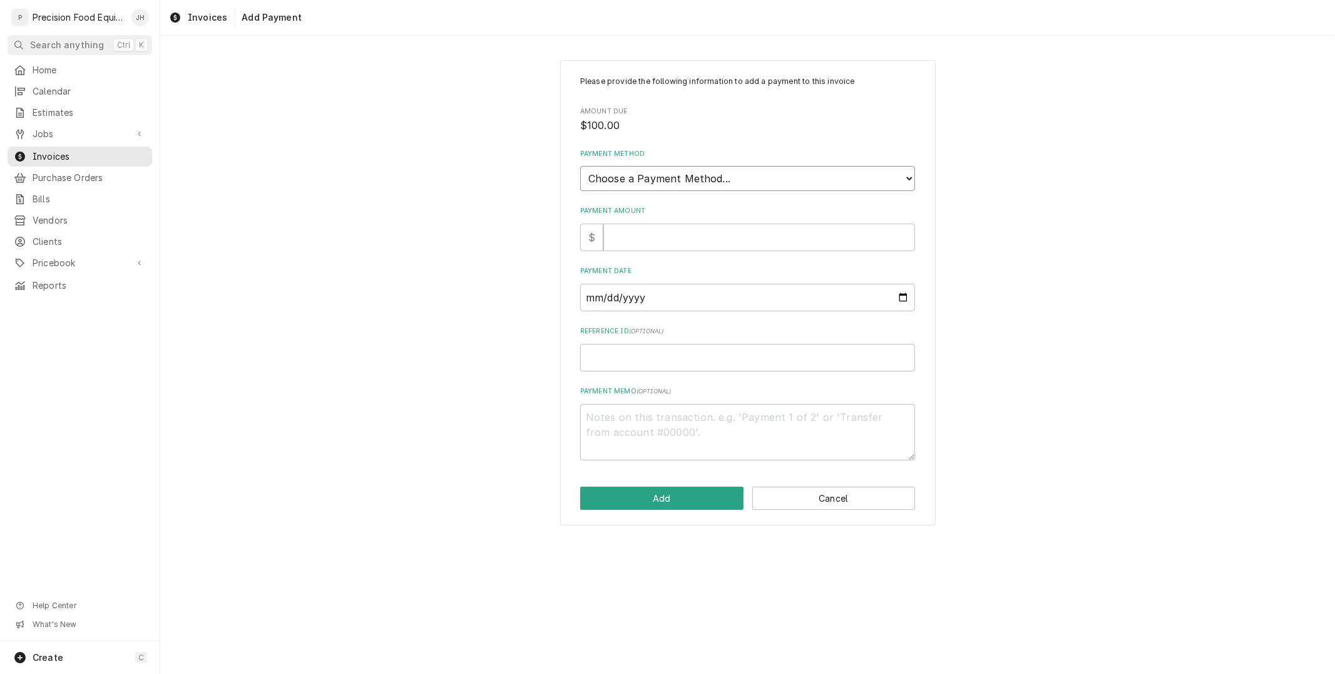
click at [712, 175] on select "Choose a Payment Method... Cash Check Credit/Debit Card ACH/eCheck Other" at bounding box center [747, 178] width 335 height 25
select select "2"
click at [580, 166] on select "Choose a Payment Method... Cash Check Credit/Debit Card ACH/eCheck Other" at bounding box center [747, 178] width 335 height 25
click at [693, 230] on input "Payment Amount" at bounding box center [760, 238] width 312 height 28
type textarea "x"
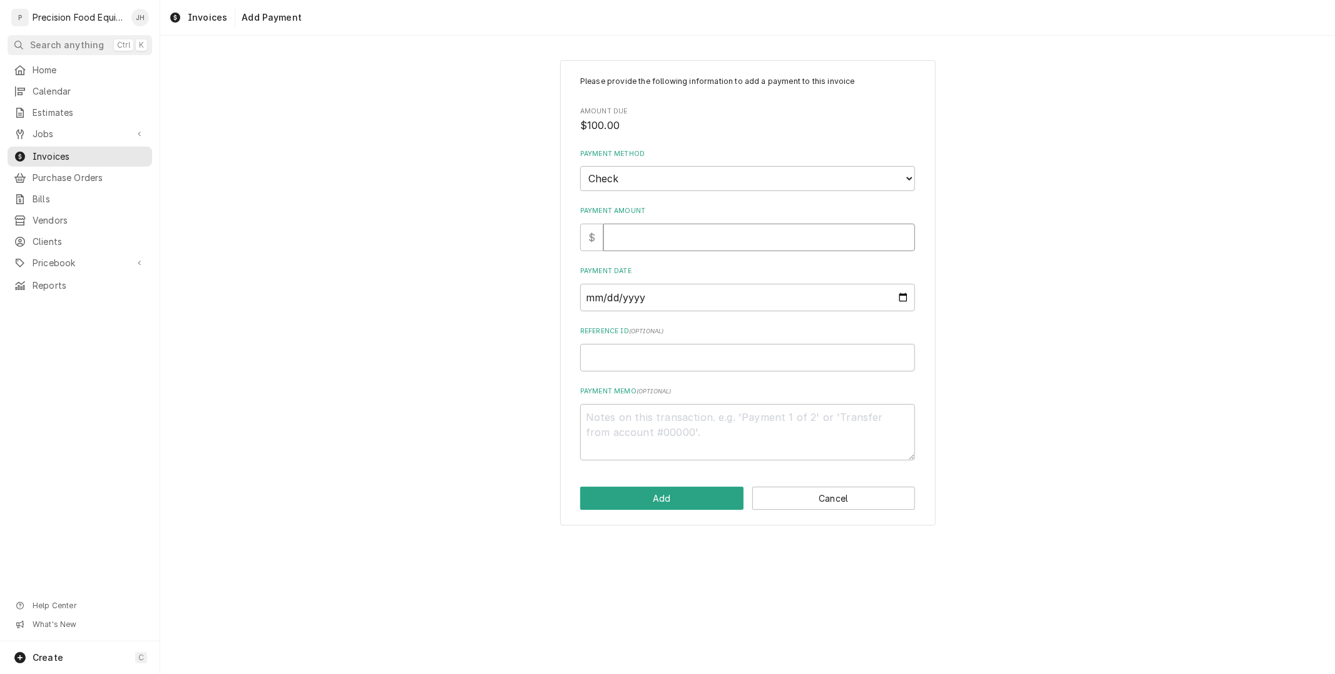
type input "1"
type textarea "x"
type input "10"
type textarea "x"
type input "100"
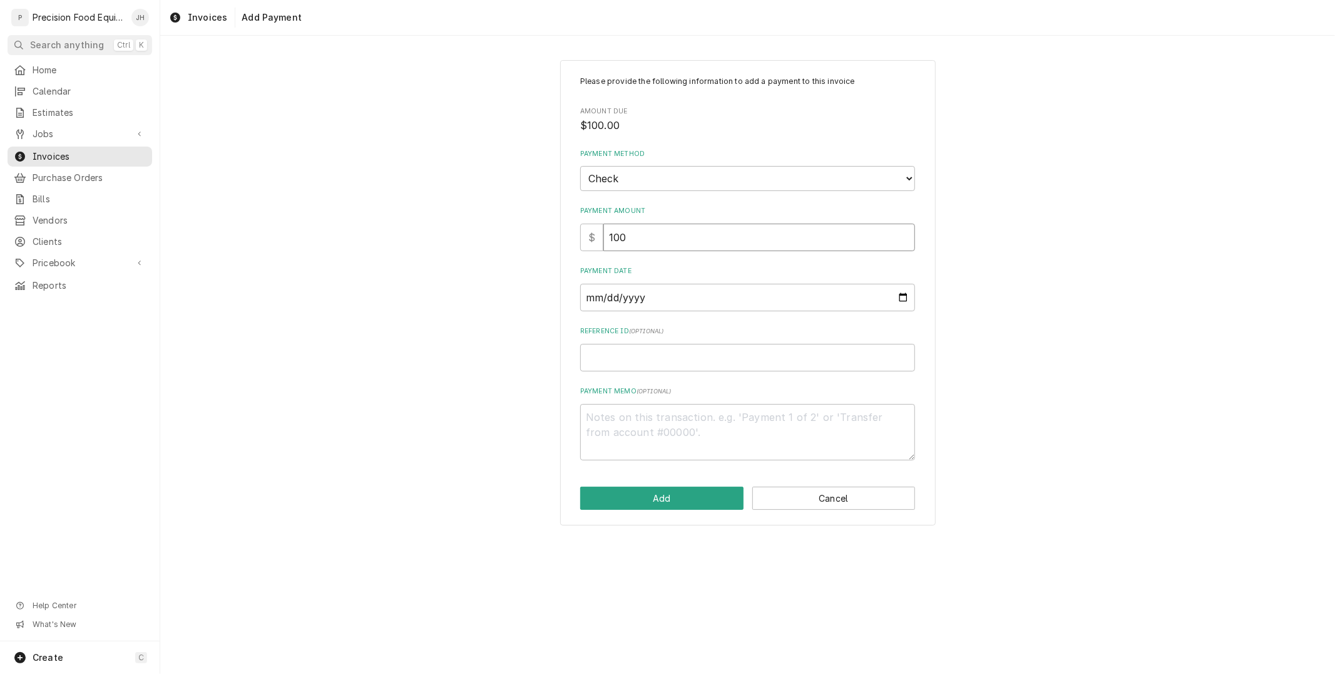
type textarea "x"
type input "100.0"
type textarea "x"
type input "100.00"
click at [686, 302] on input "Payment Date" at bounding box center [747, 298] width 335 height 28
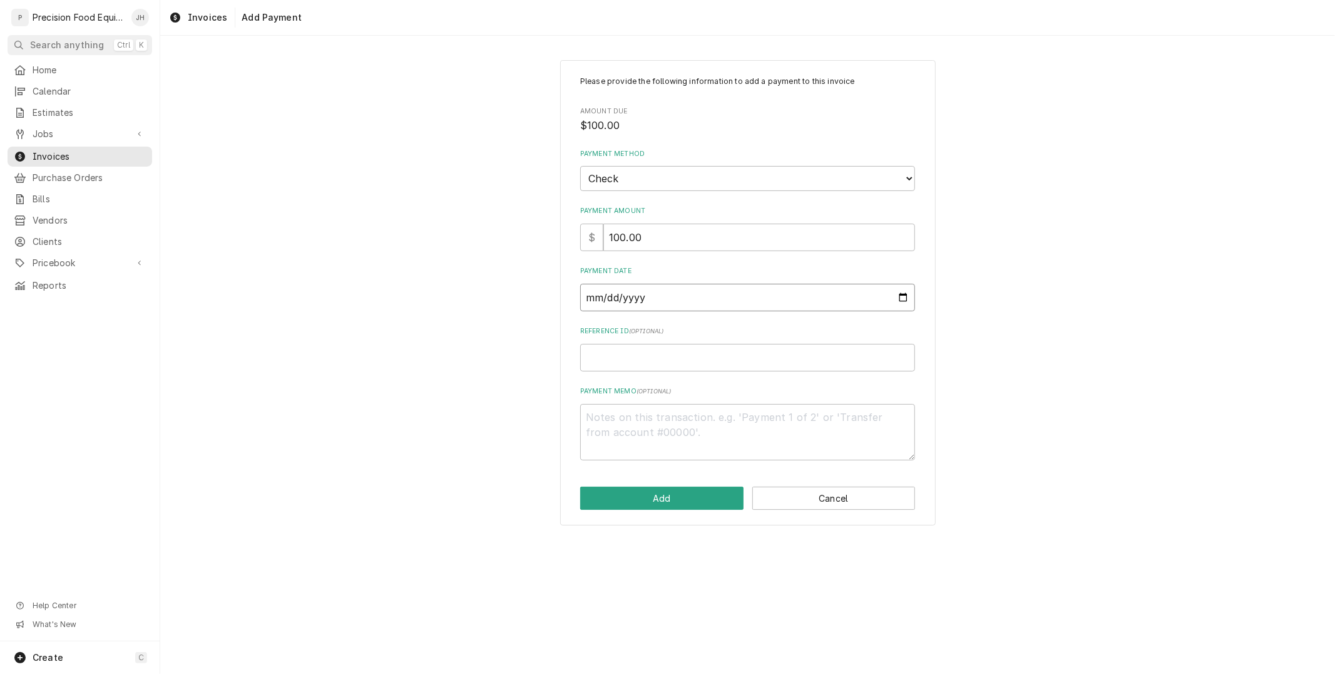
click at [910, 297] on input "Payment Date" at bounding box center [747, 298] width 335 height 28
click at [904, 293] on input "Payment Date" at bounding box center [747, 298] width 335 height 28
type input "[DATE]"
click at [698, 359] on input "Reference ID ( optional )" at bounding box center [747, 358] width 335 height 28
type textarea "x"
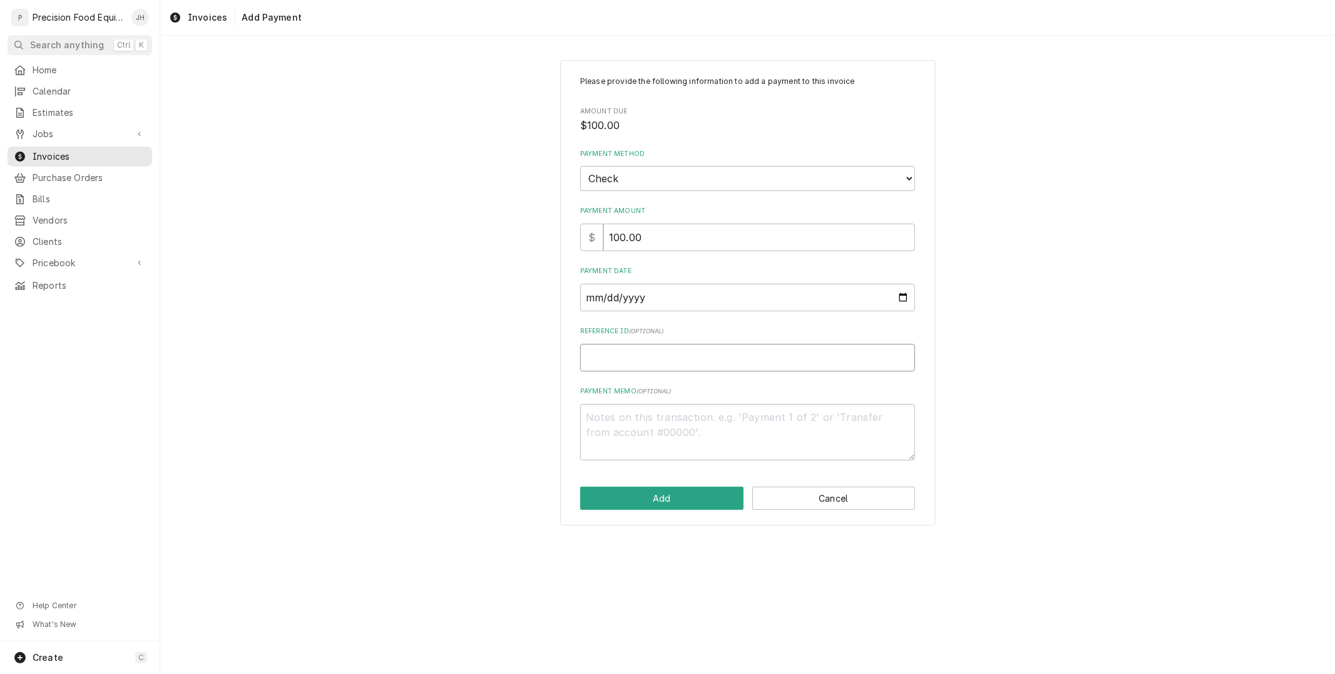
type input "0"
type textarea "x"
type input "00"
type textarea "x"
type input "005"
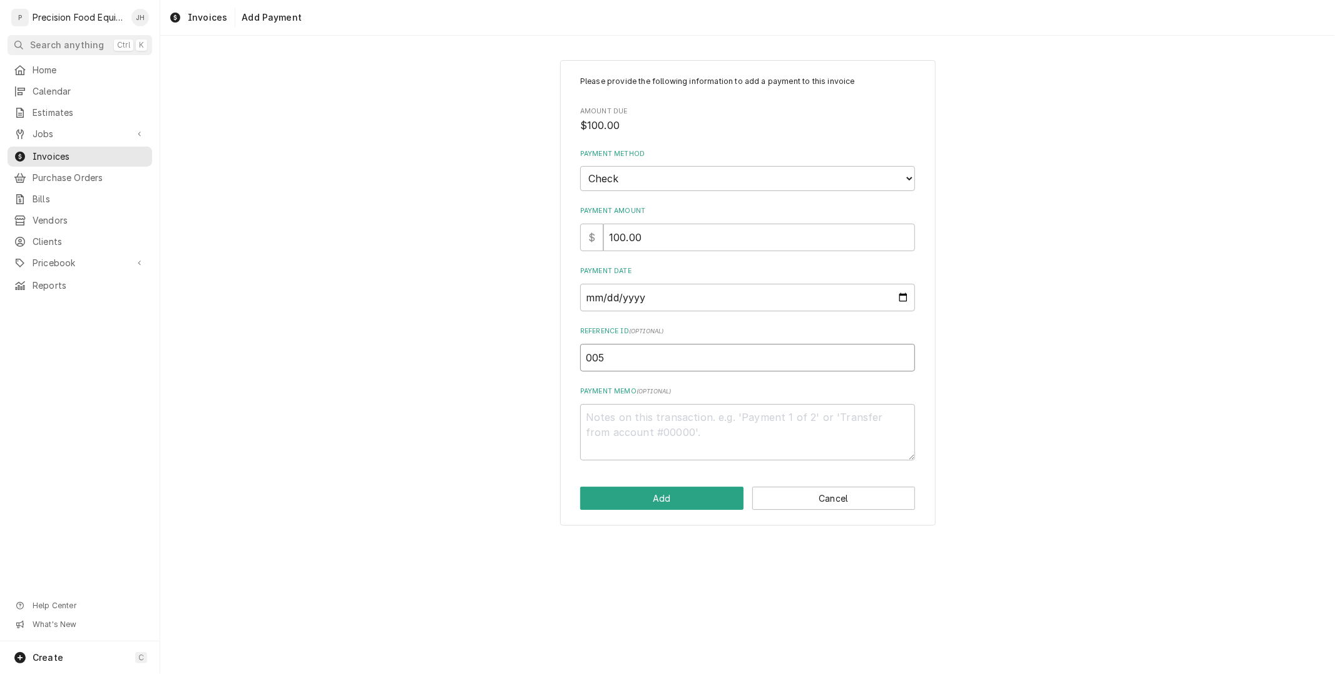
type textarea "x"
type input "0053"
type textarea "x"
type input "00532"
type textarea "x"
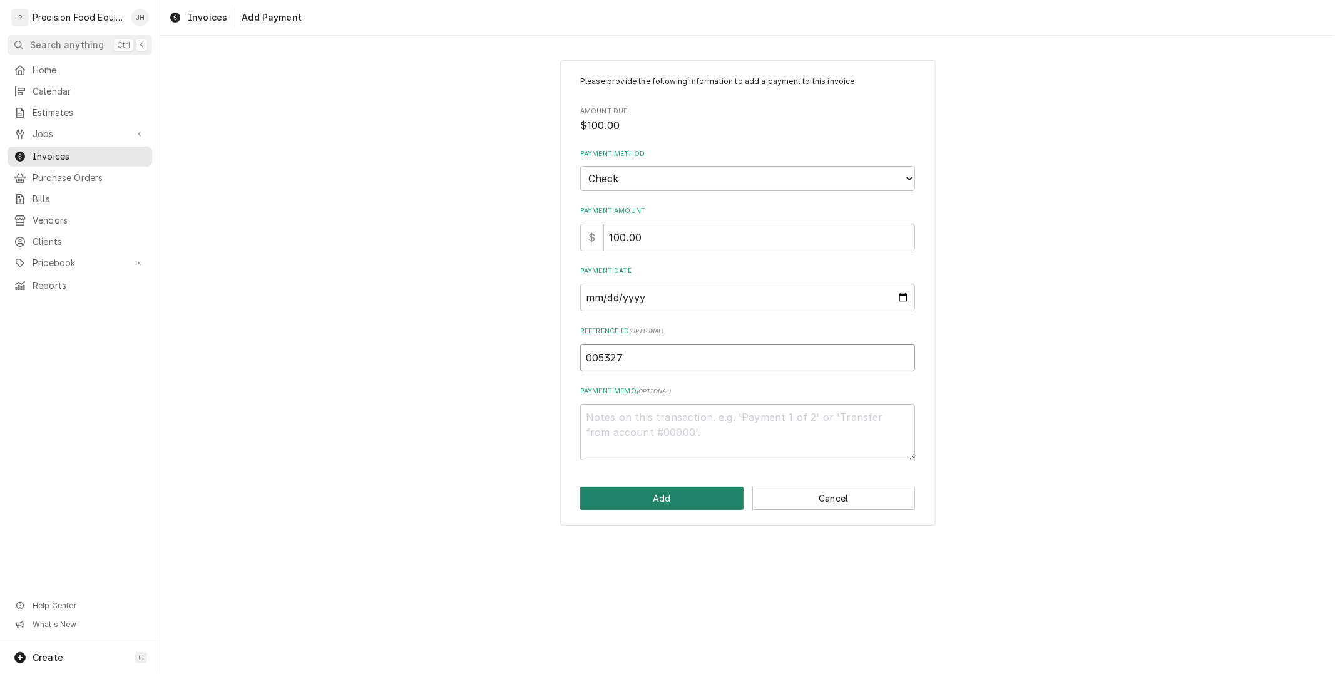
type input "005327"
click at [675, 499] on button "Add" at bounding box center [661, 497] width 163 height 23
type textarea "x"
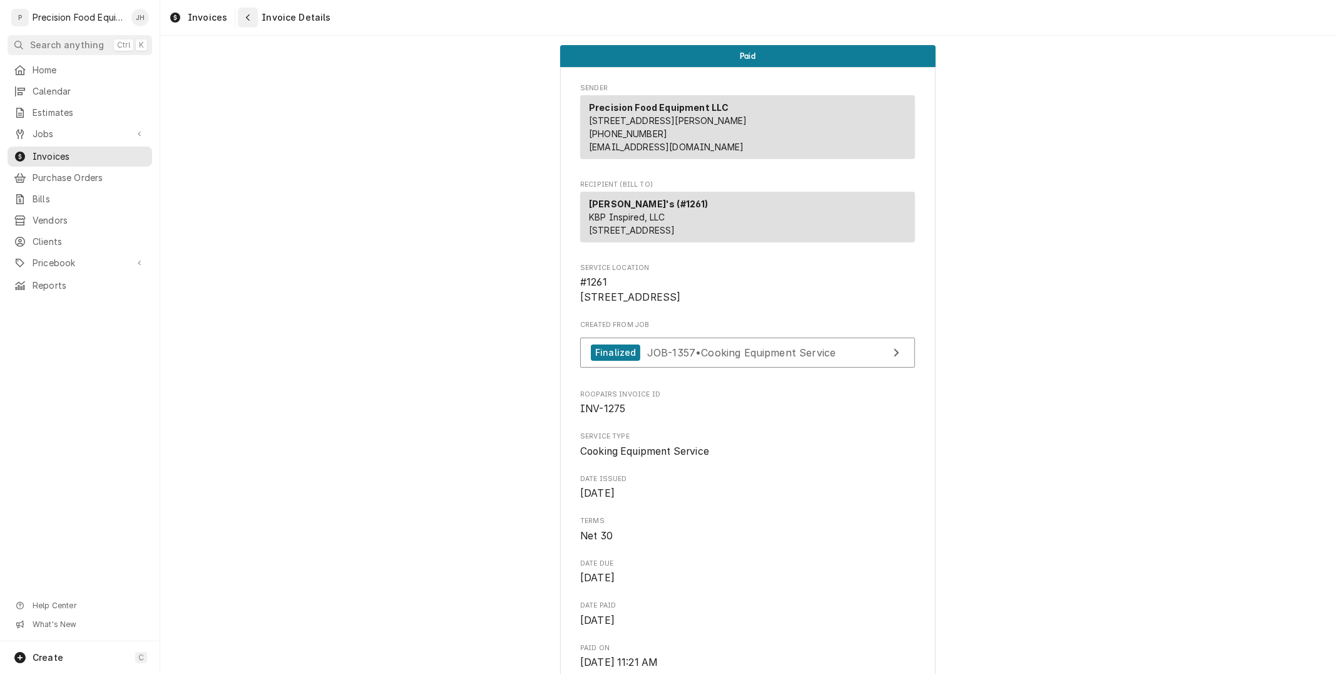
click at [242, 23] on div "Navigate back" at bounding box center [248, 17] width 13 height 13
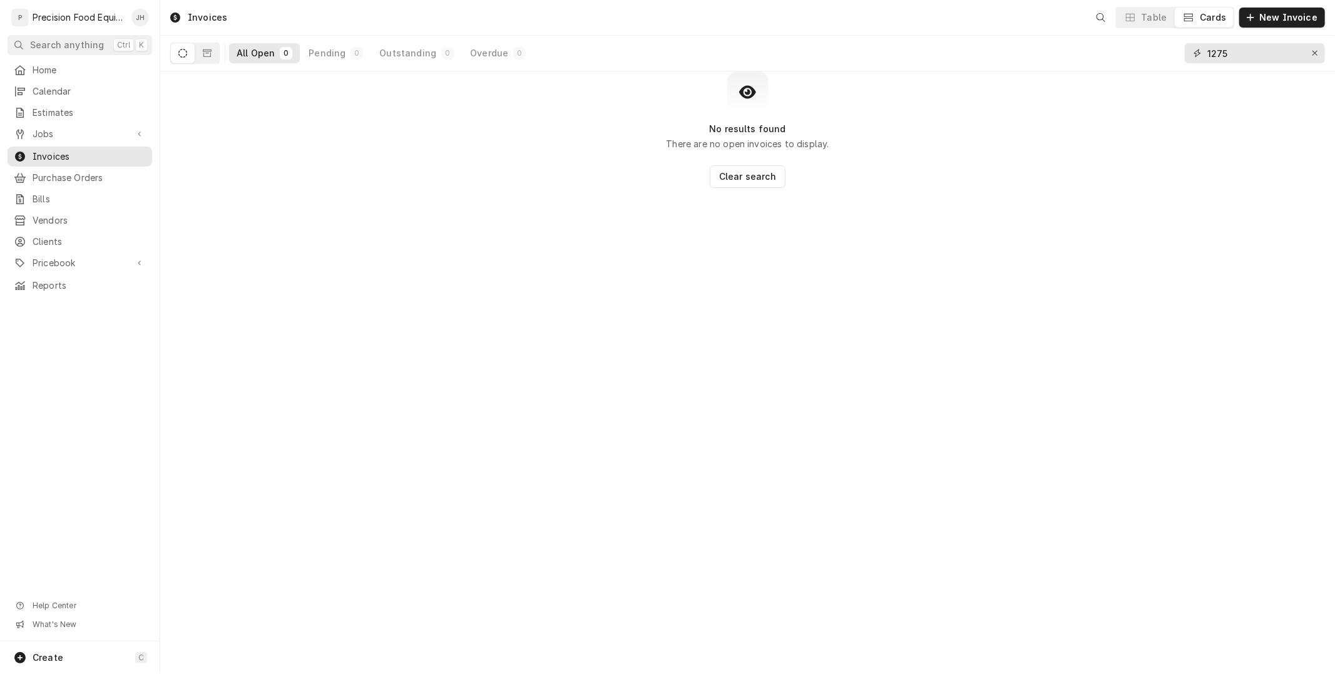
click at [1250, 54] on input "1275" at bounding box center [1255, 53] width 94 height 20
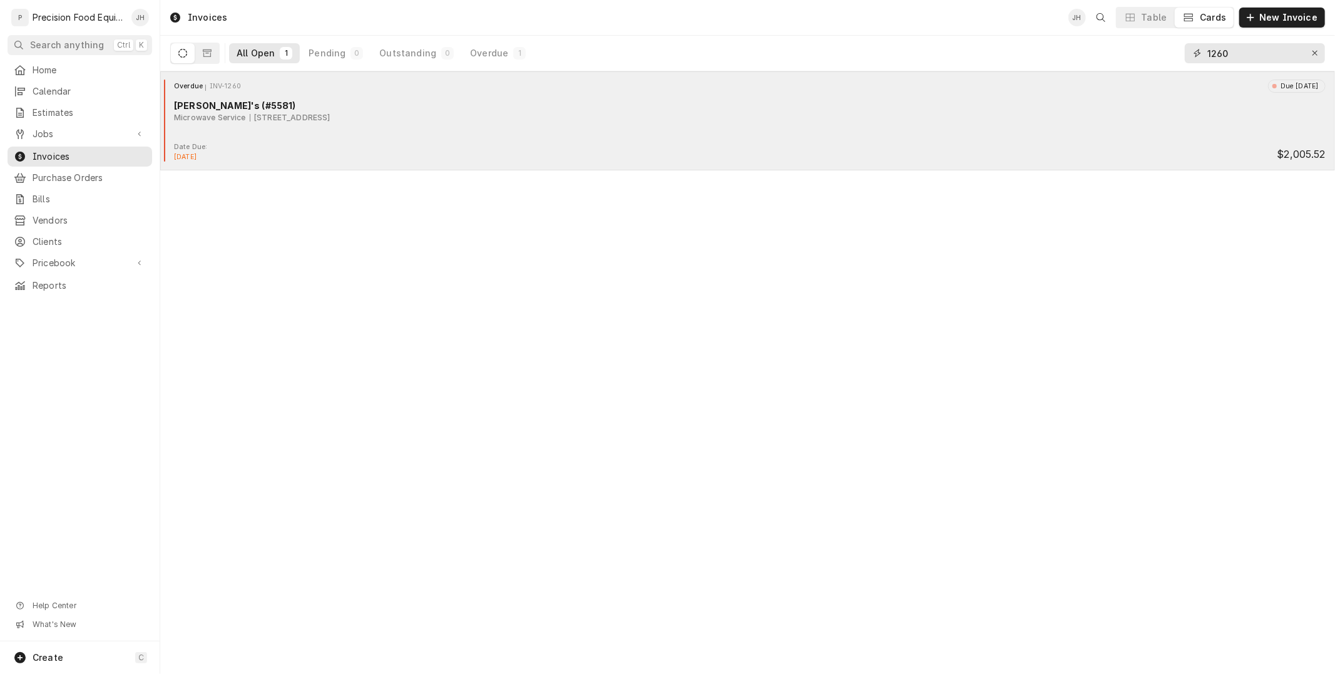
type input "1260"
click at [546, 133] on div "Overdue INV-1260 Due [DATE] [PERSON_NAME]'s (#5581) Microwave Service [STREET_A…" at bounding box center [747, 111] width 1165 height 63
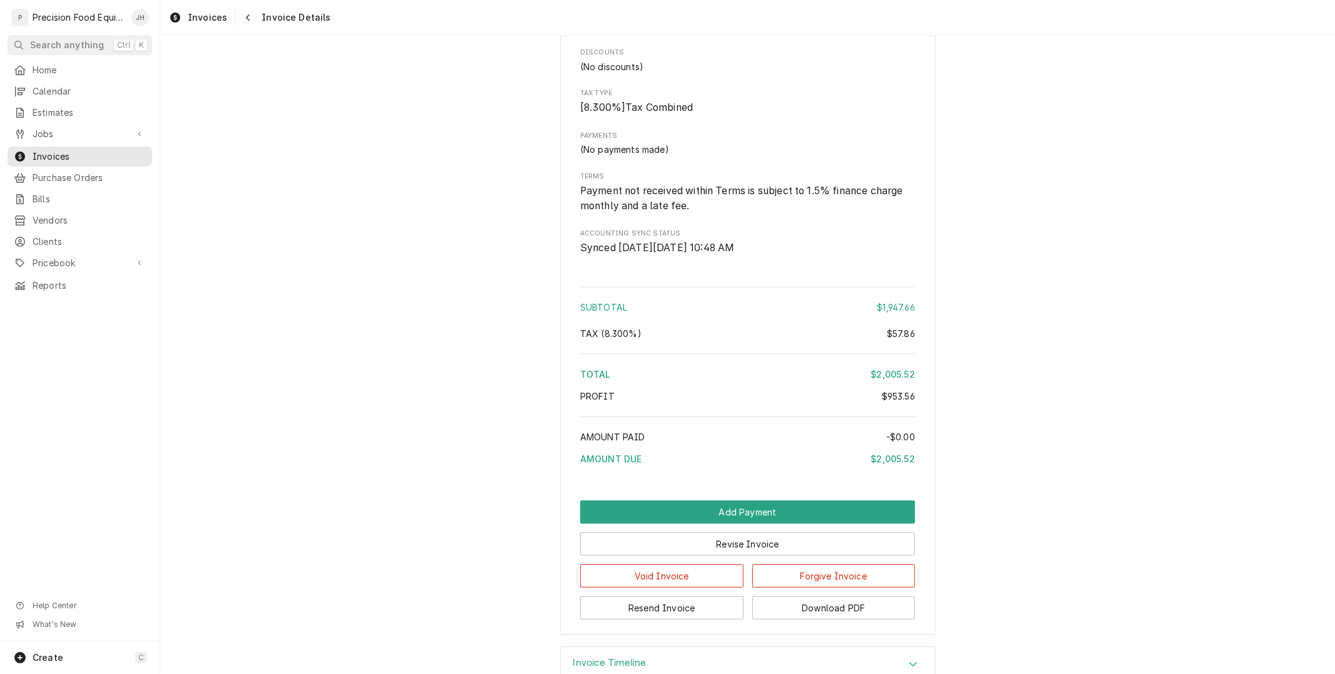
scroll to position [3478, 0]
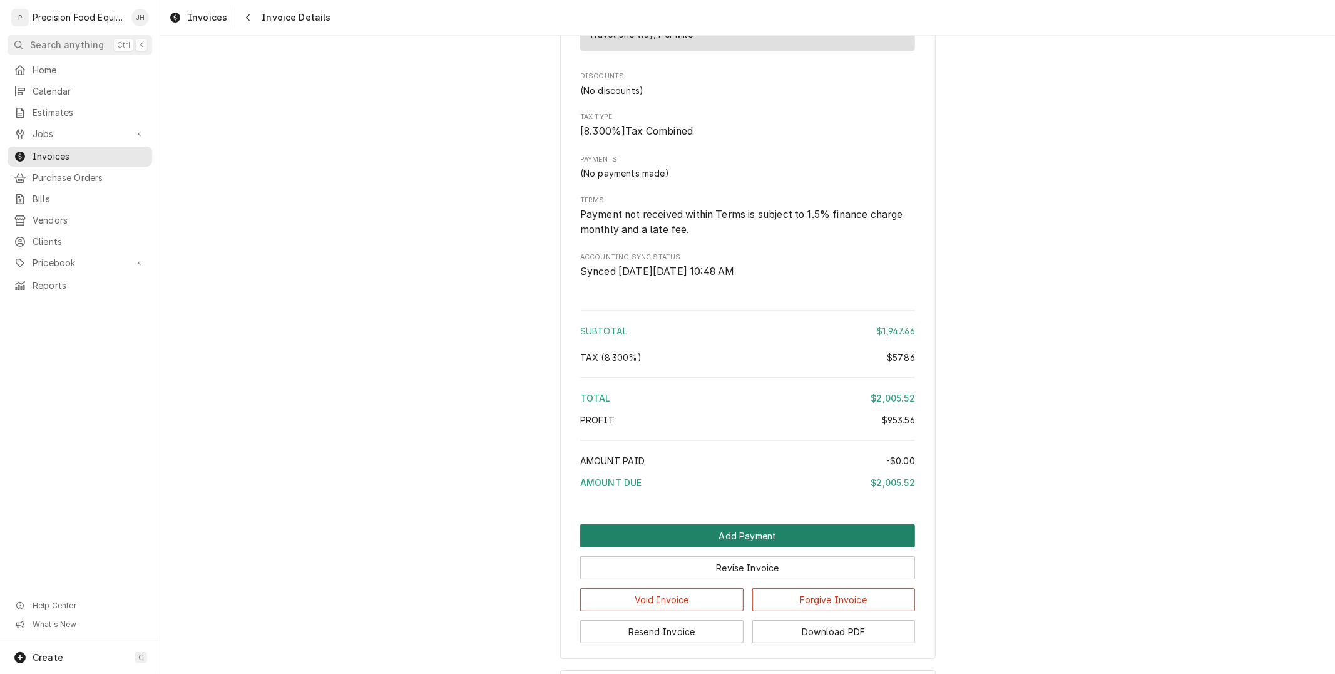
click at [778, 547] on button "Add Payment" at bounding box center [747, 535] width 335 height 23
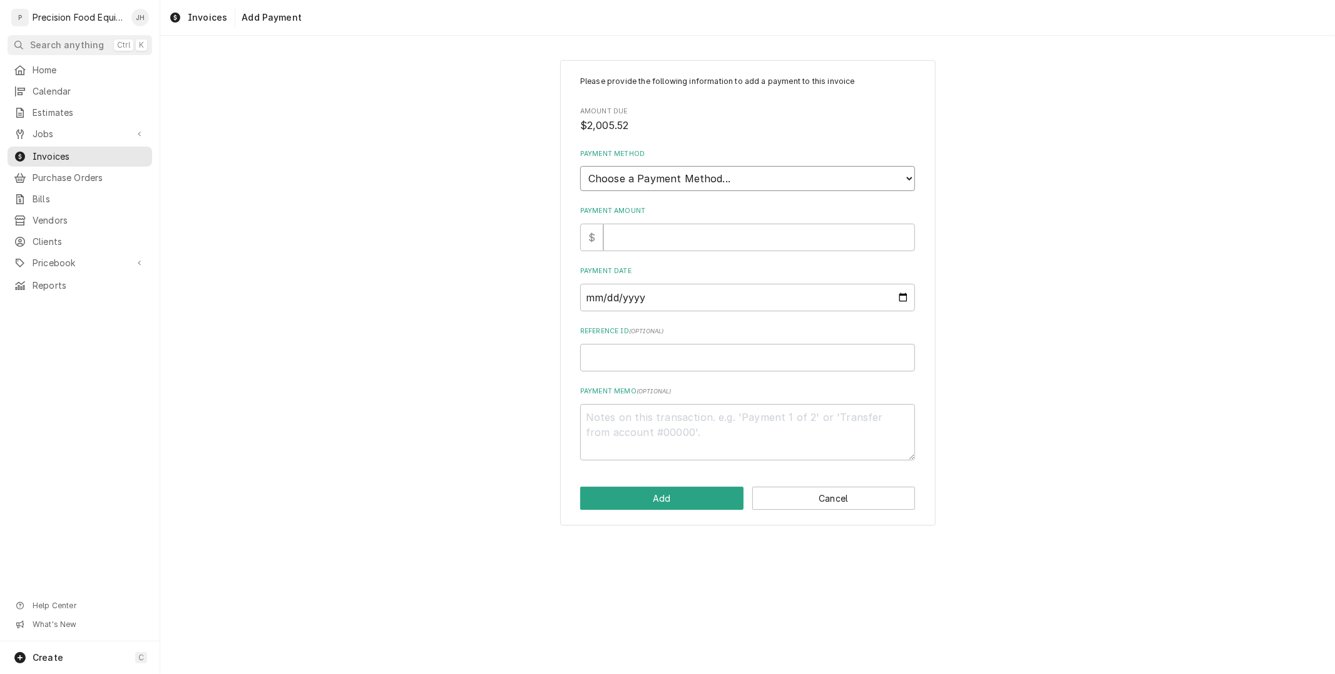
click at [734, 172] on select "Choose a Payment Method... Cash Check Credit/Debit Card ACH/eCheck Other" at bounding box center [747, 178] width 335 height 25
select select "1"
click at [580, 166] on select "Choose a Payment Method... Cash Check Credit/Debit Card ACH/eCheck Other" at bounding box center [747, 178] width 335 height 25
type textarea "x"
click at [719, 173] on select "Choose a Payment Method... Cash Check Credit/Debit Card ACH/eCheck Other" at bounding box center [747, 178] width 335 height 25
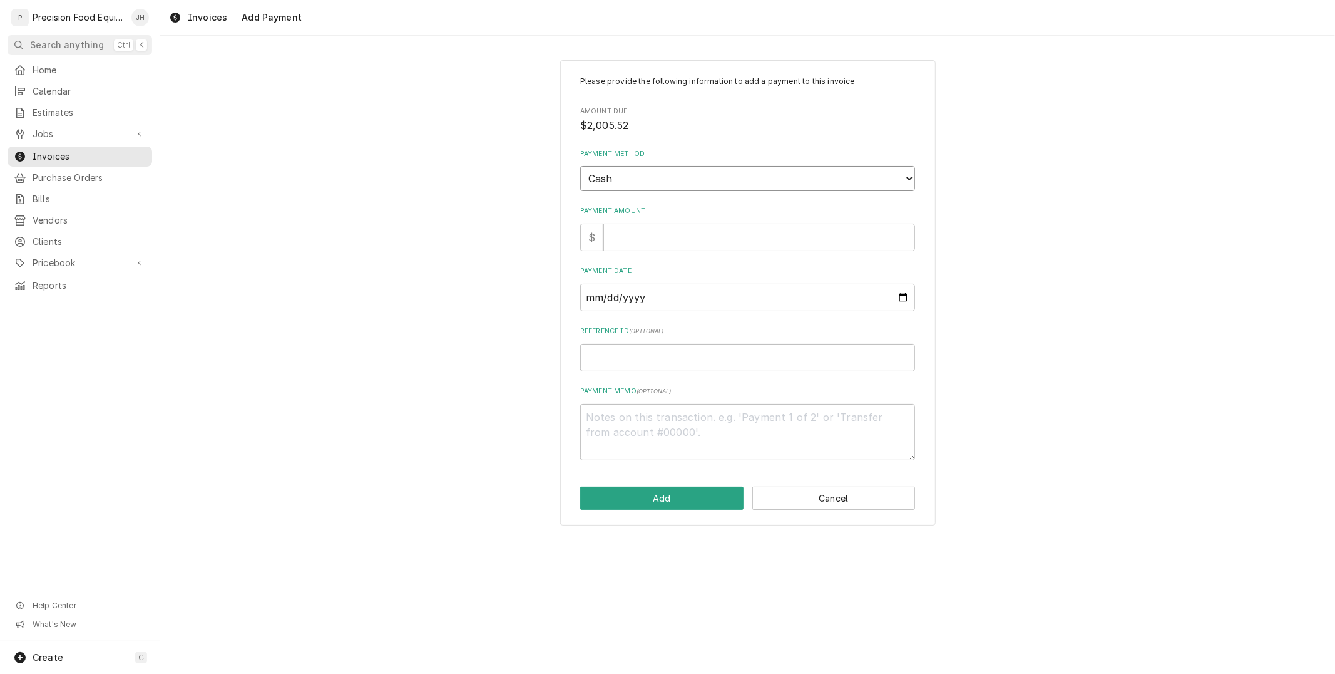
select select "3"
click at [580, 166] on select "Choose a Payment Method... Cash Check Credit/Debit Card ACH/eCheck Other" at bounding box center [747, 178] width 335 height 25
type textarea "x"
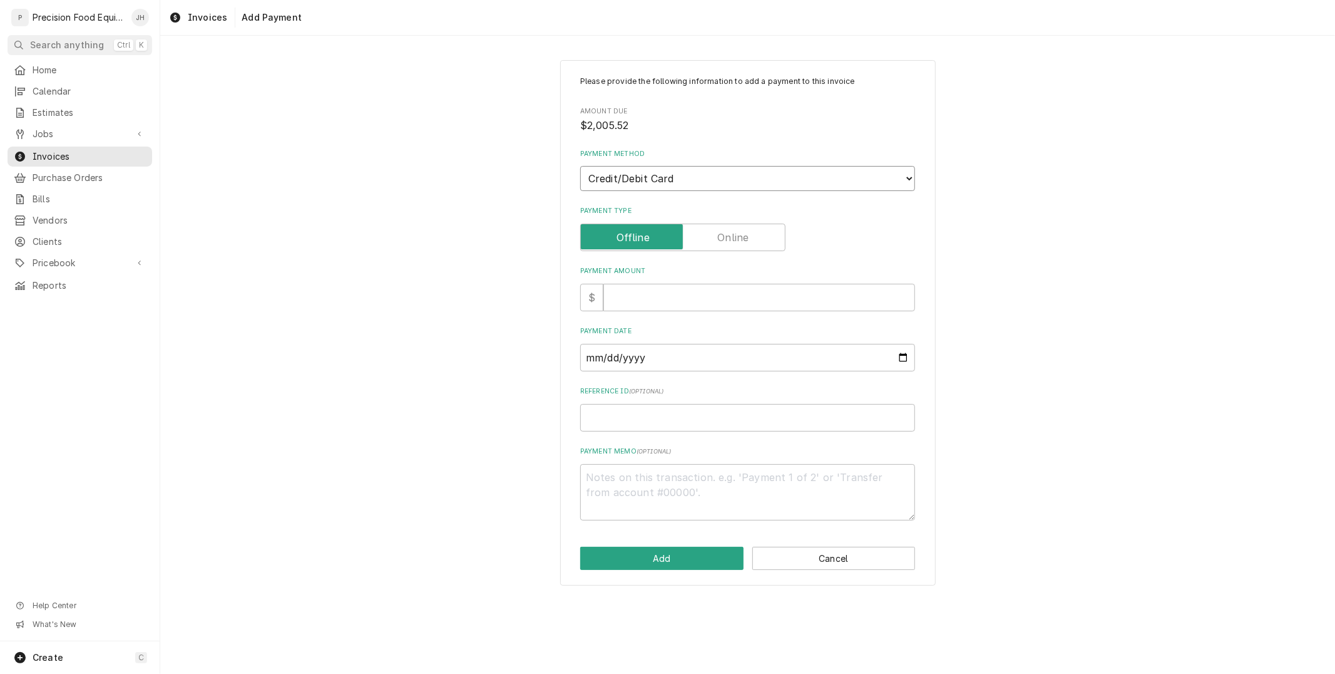
click at [717, 170] on select "Choose a Payment Method... Cash Check Credit/Debit Card ACH/eCheck Other" at bounding box center [747, 178] width 335 height 25
select select "2"
click at [580, 166] on select "Choose a Payment Method... Cash Check Credit/Debit Card ACH/eCheck Other" at bounding box center [747, 178] width 335 height 25
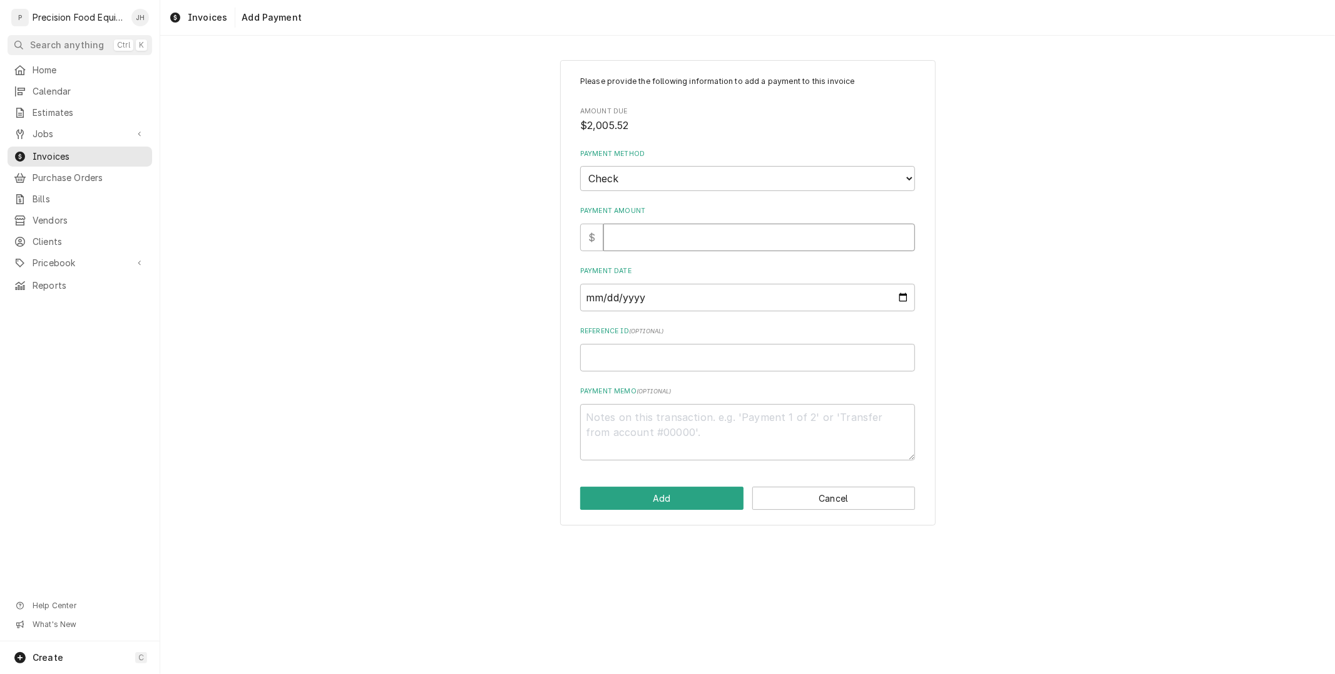
click at [702, 236] on input "Payment Amount" at bounding box center [760, 238] width 312 height 28
type textarea "x"
type input "2"
type textarea "x"
type input "20"
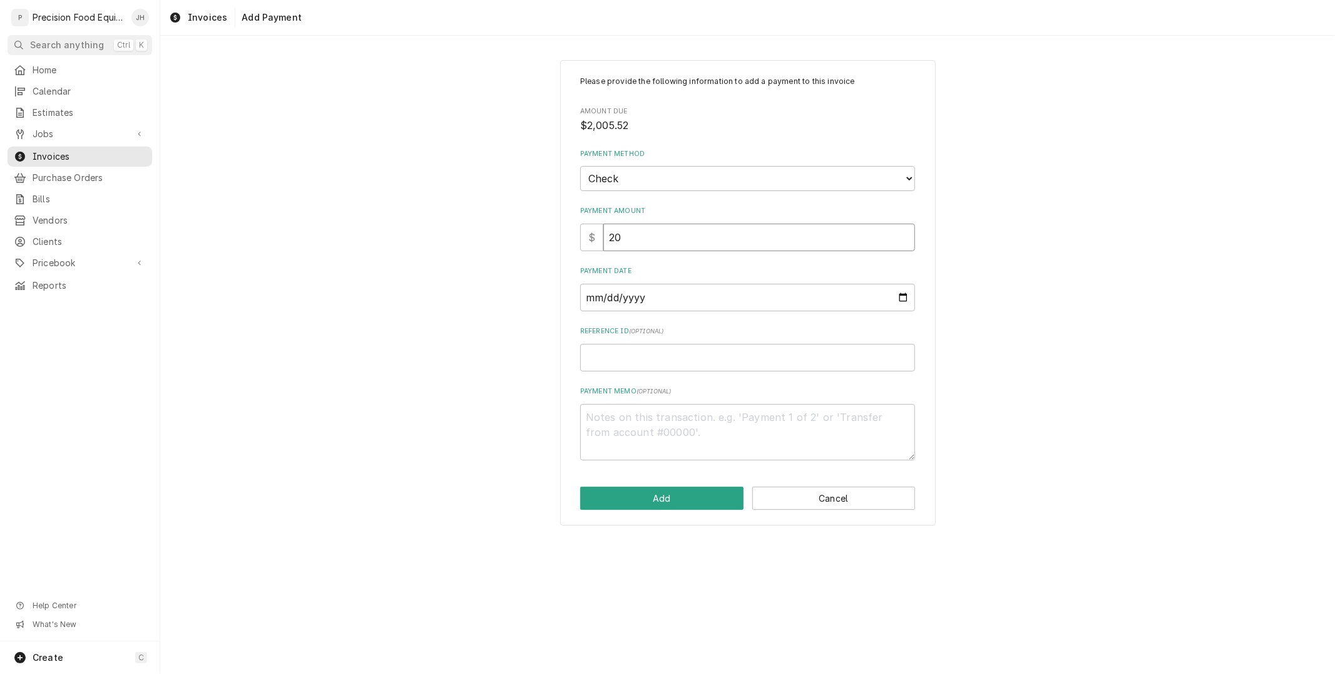
type textarea "x"
type input "200"
type textarea "x"
type input "2005"
type textarea "x"
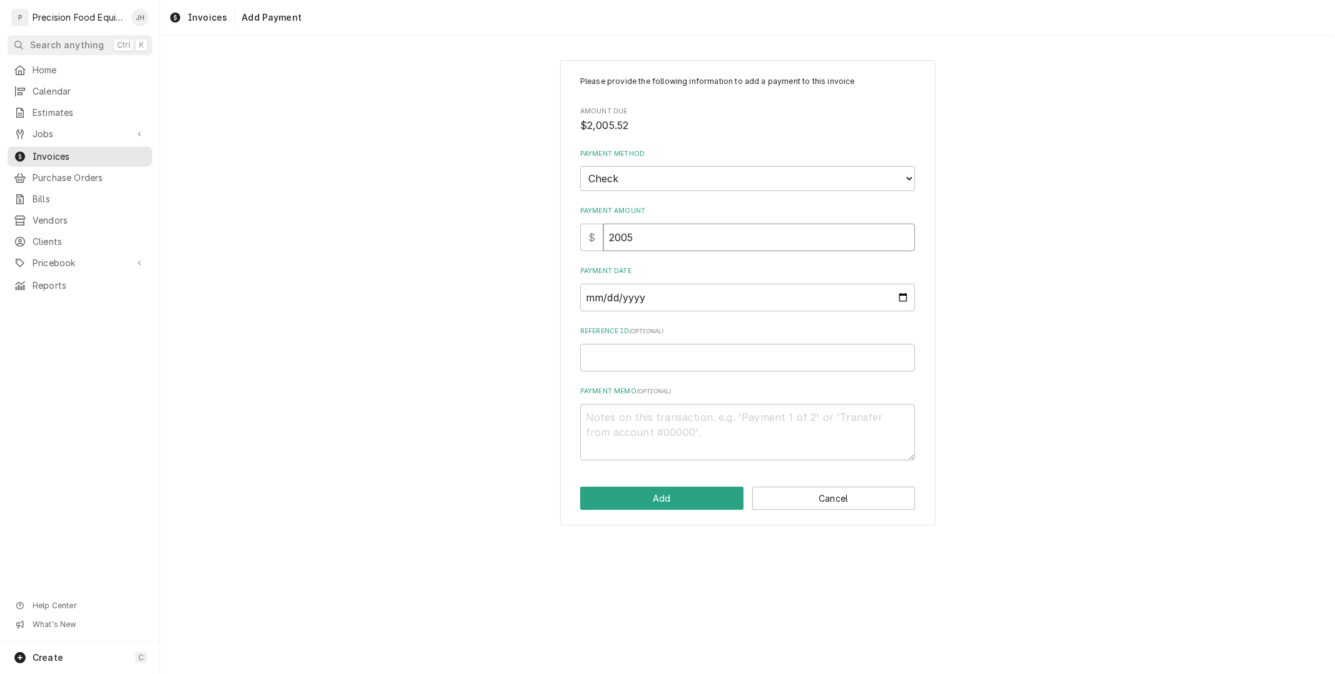
type input "2005.6"
type textarea "x"
type input "2005"
type textarea "x"
type input "2005.5"
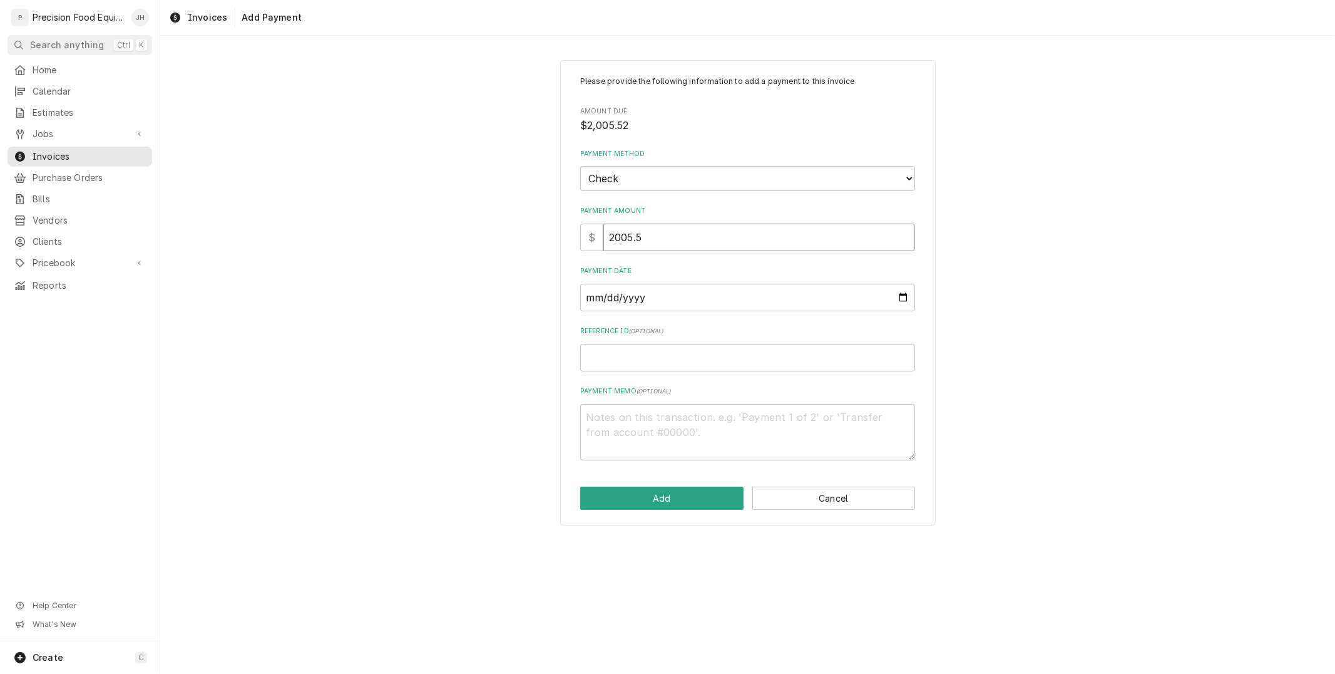
type textarea "x"
type input "2005.50"
type textarea "x"
type input "2005.5"
type textarea "x"
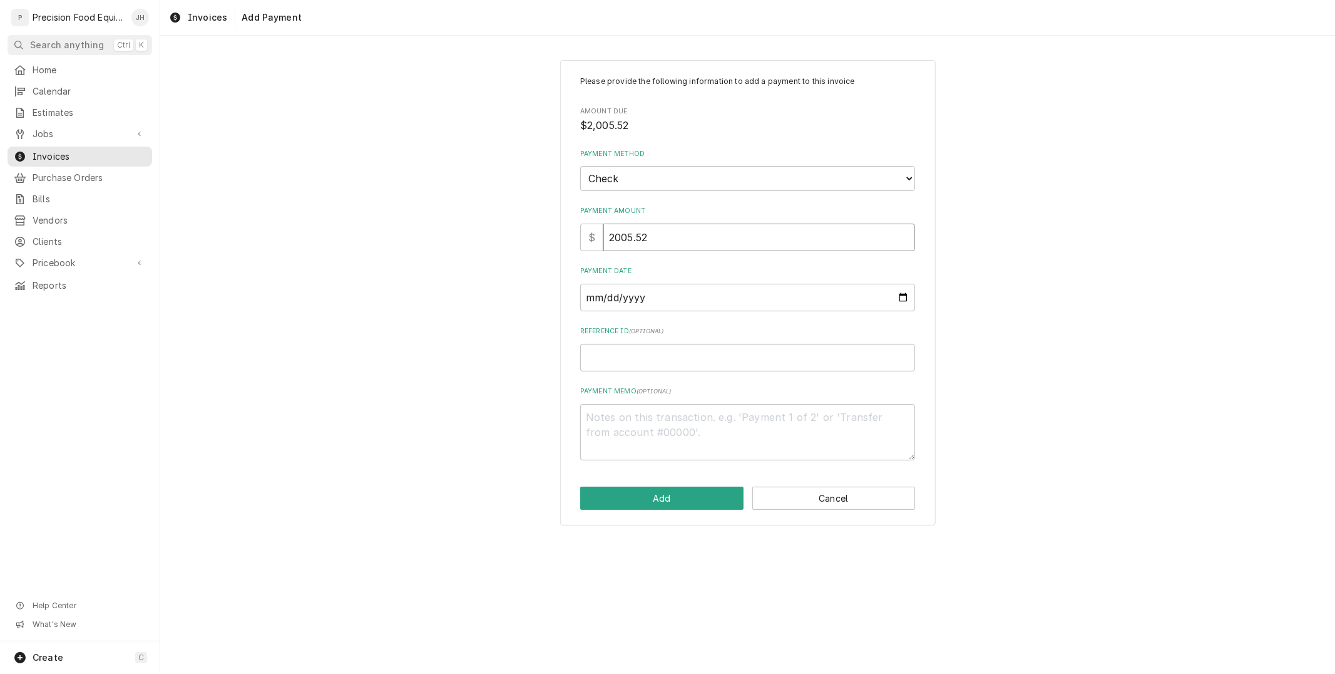
type input "2005.52"
click at [677, 292] on input "Payment Date" at bounding box center [747, 298] width 335 height 28
click at [898, 295] on input "Payment Date" at bounding box center [747, 298] width 335 height 28
type input "2025-09-19"
click at [721, 349] on input "Reference ID ( optional )" at bounding box center [747, 358] width 335 height 28
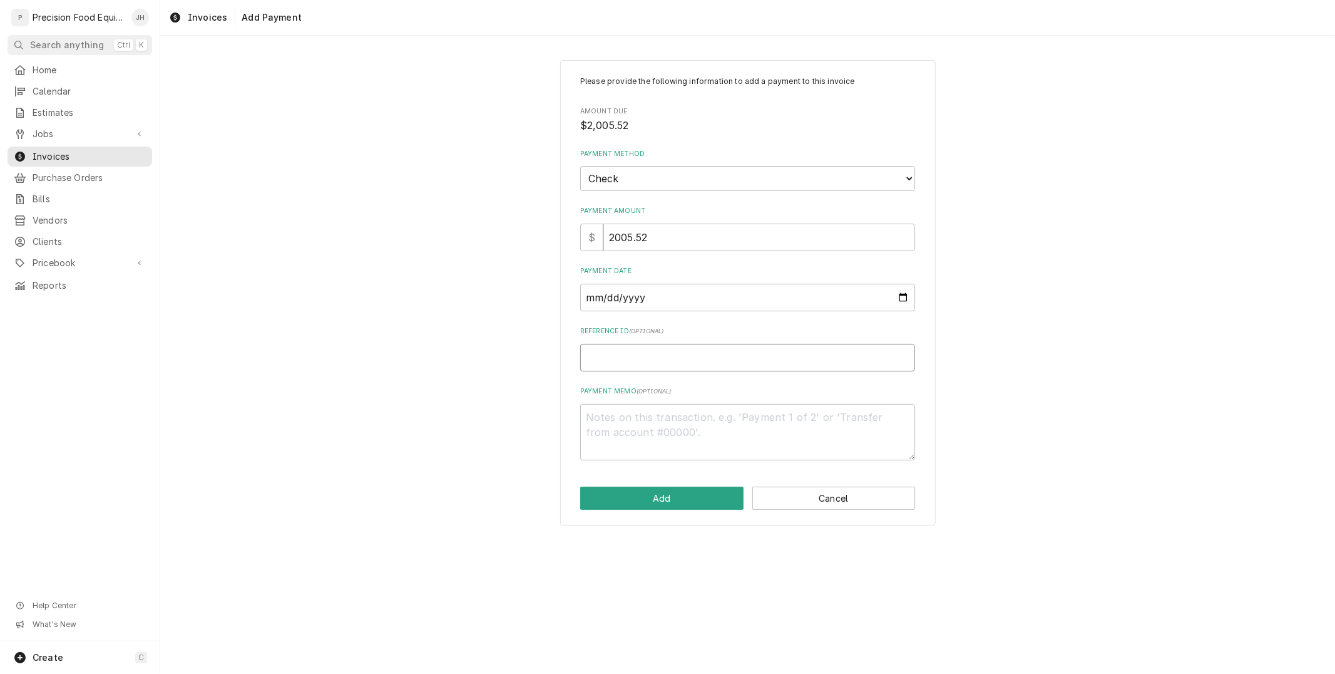
type textarea "x"
type input "0"
type textarea "x"
type input "00"
type textarea "x"
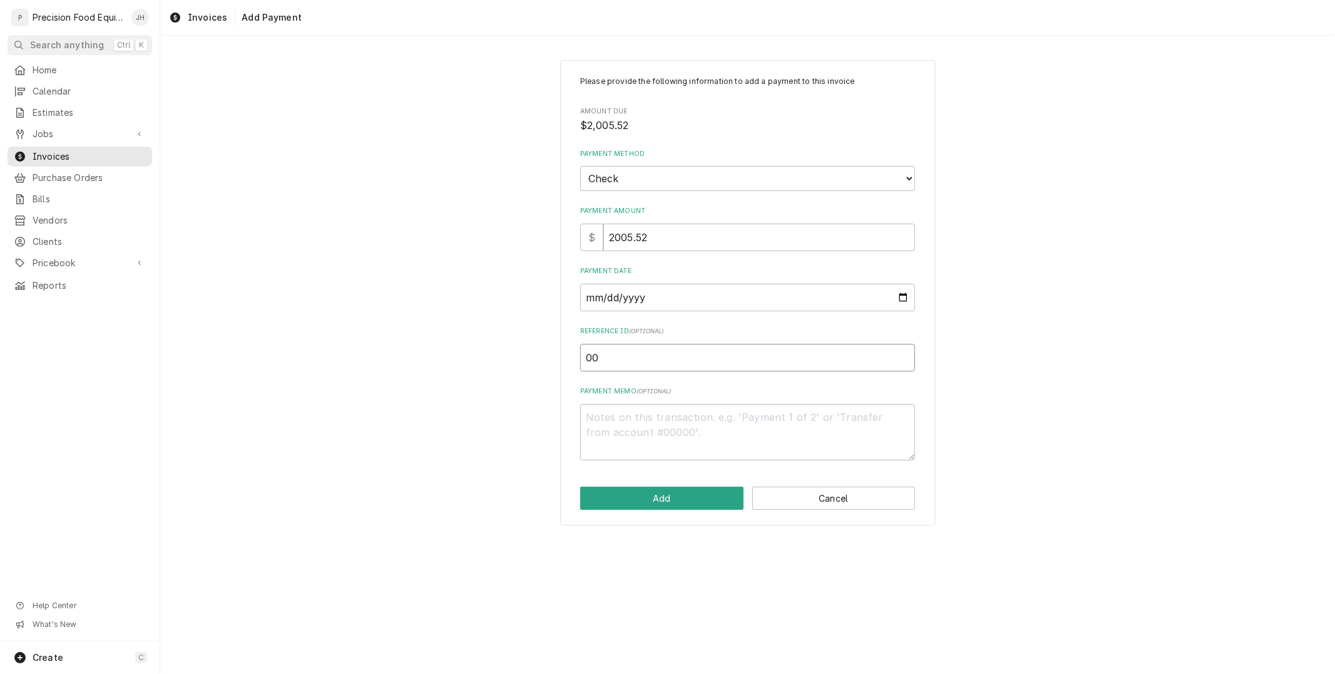
type input "005"
type textarea "x"
type input "0053"
type textarea "x"
type input "00532"
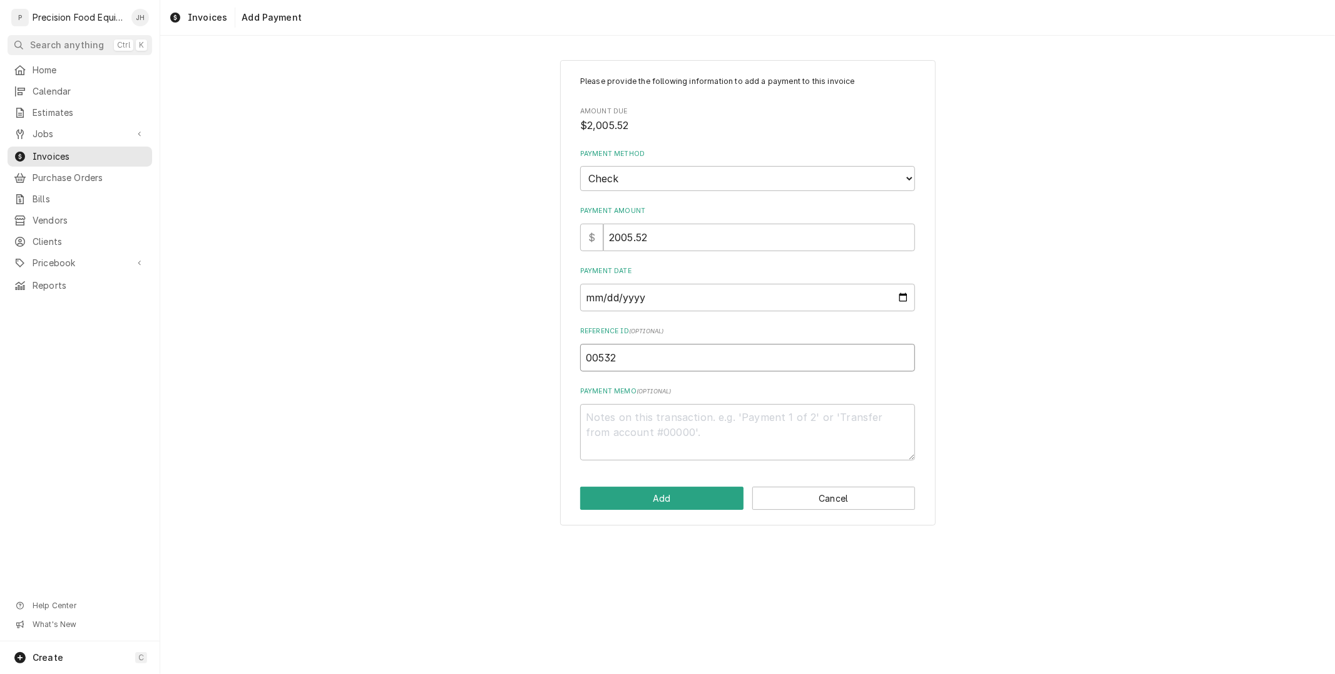
type textarea "x"
type input "005327"
click at [696, 490] on button "Add" at bounding box center [661, 497] width 163 height 23
type textarea "x"
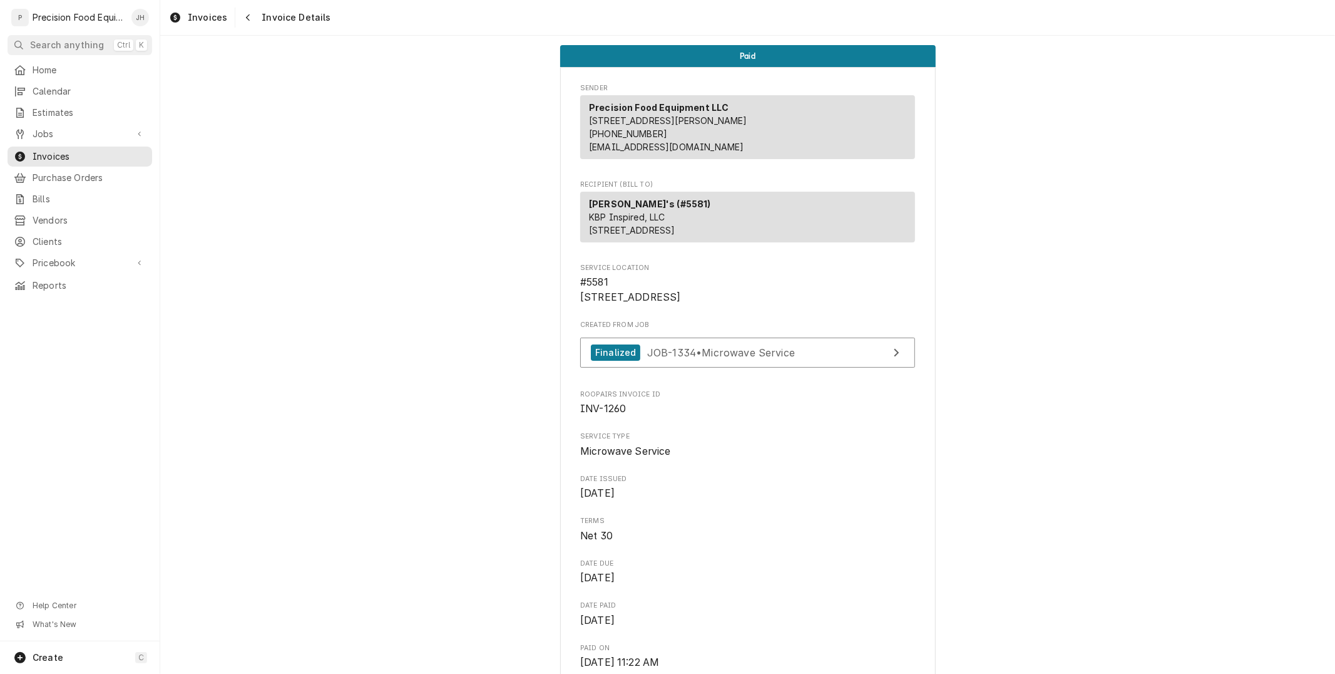
click at [234, 19] on div "Invoices Invoice Details" at bounding box center [247, 18] width 167 height 20
click at [245, 16] on icon "Navigate back" at bounding box center [248, 17] width 6 height 9
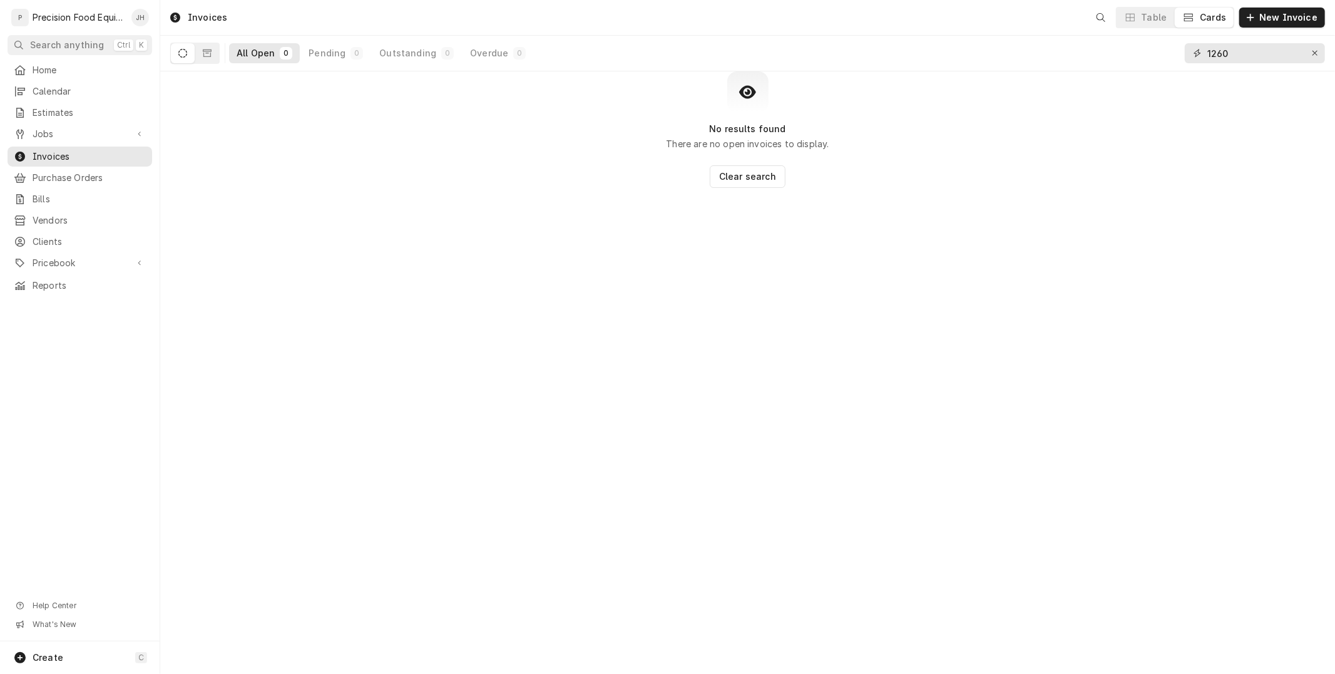
click at [1235, 58] on input "1260" at bounding box center [1255, 53] width 94 height 20
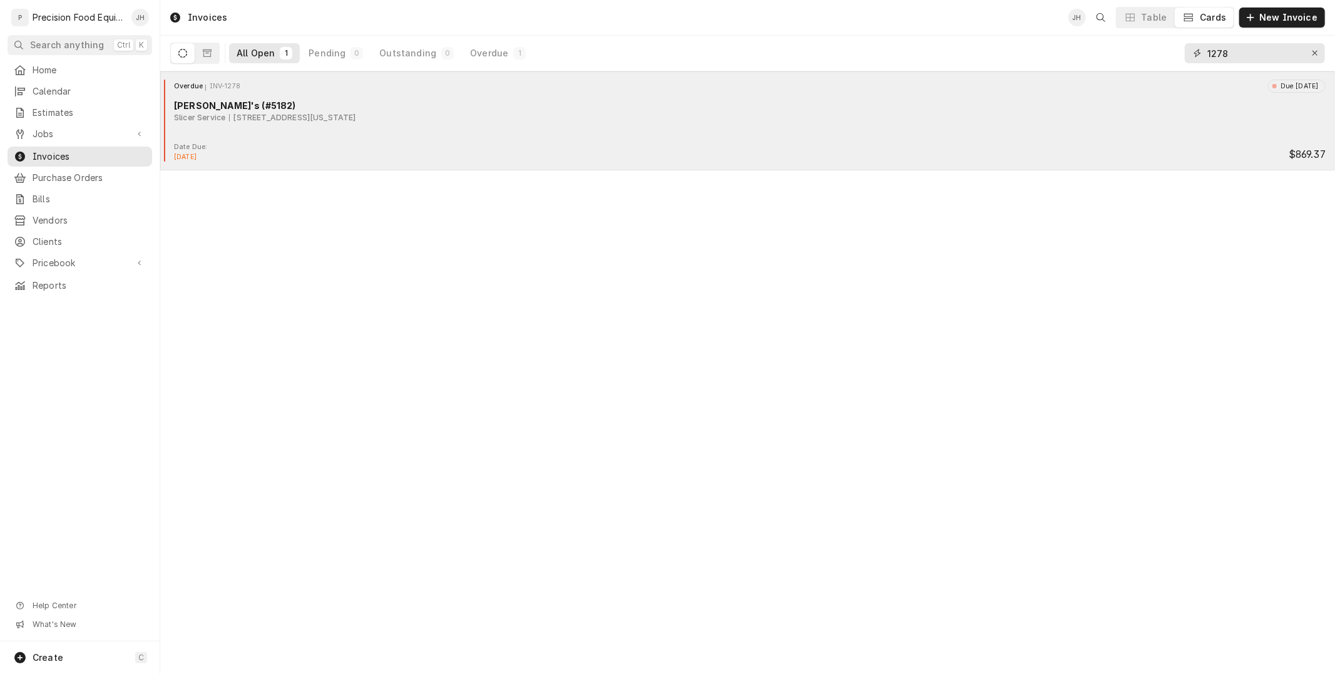
type input "1278"
click at [515, 146] on div "Date Due: [DATE] $869.37" at bounding box center [747, 152] width 1165 height 20
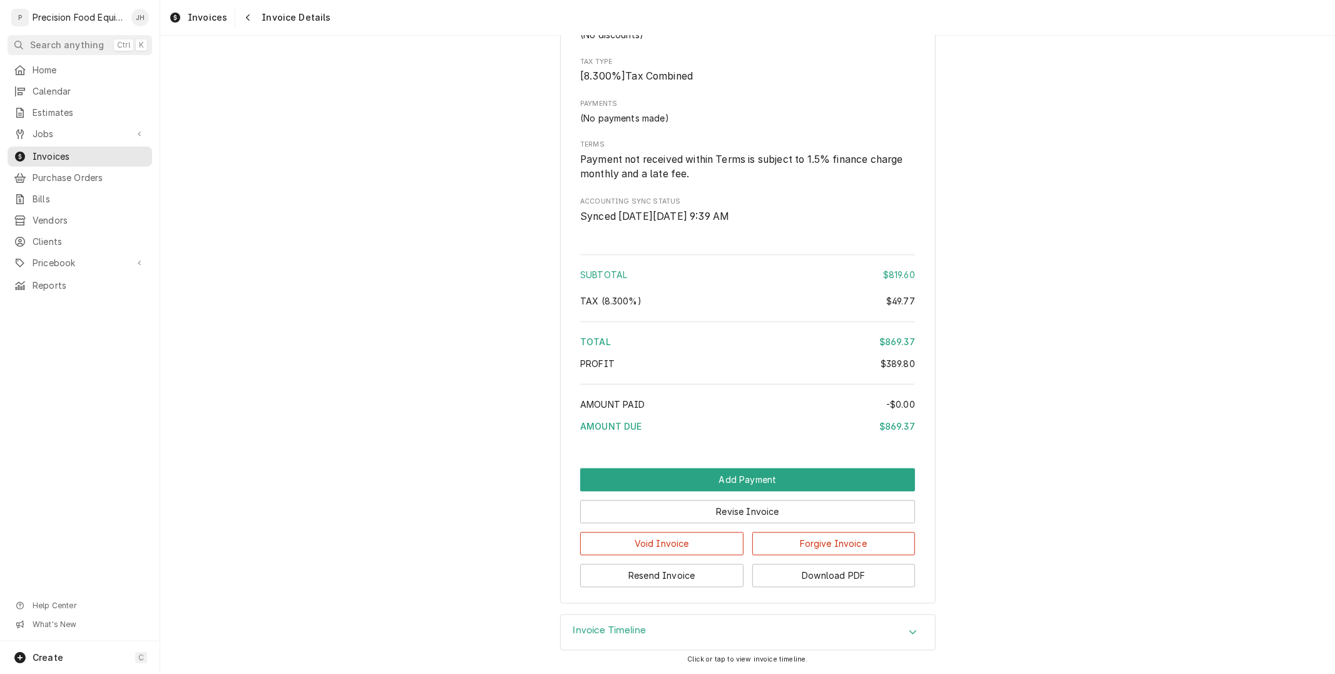
scroll to position [1808, 0]
click at [808, 491] on button "Add Payment" at bounding box center [747, 479] width 335 height 23
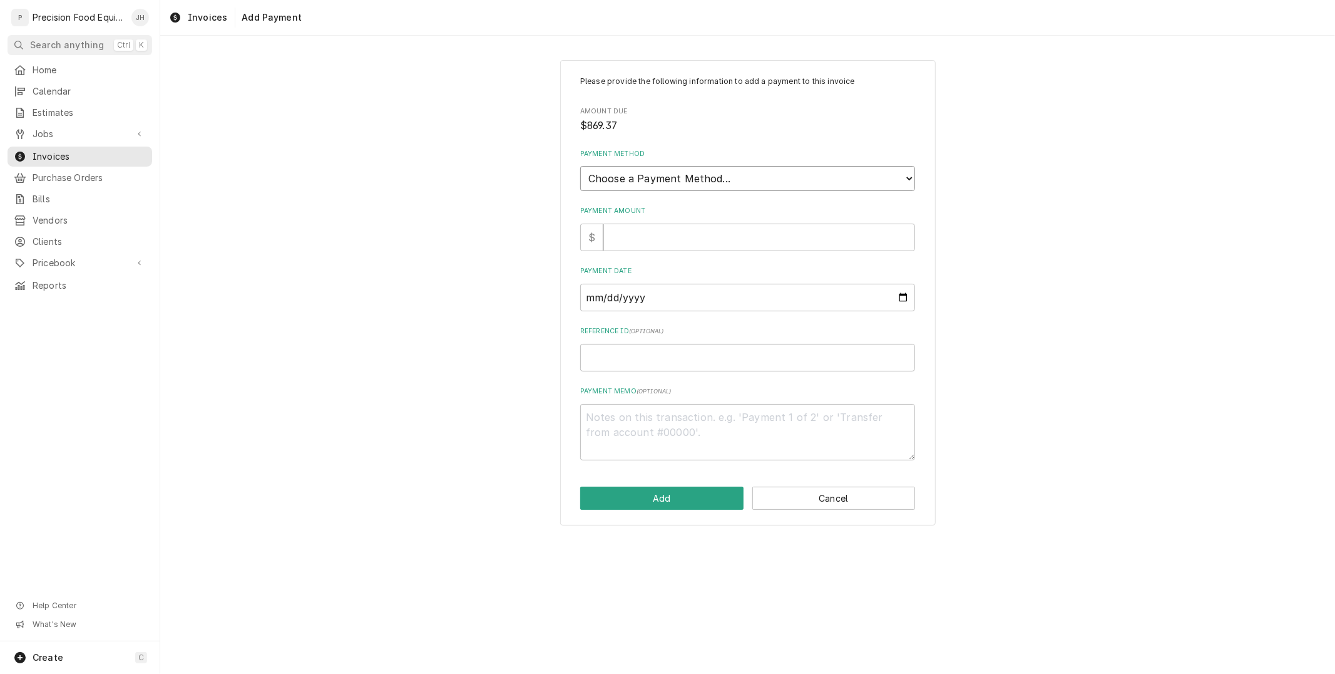
click at [714, 170] on select "Choose a Payment Method... Cash Check Credit/Debit Card ACH/eCheck Other" at bounding box center [747, 178] width 335 height 25
select select "2"
click at [580, 166] on select "Choose a Payment Method... Cash Check Credit/Debit Card ACH/eCheck Other" at bounding box center [747, 178] width 335 height 25
click at [694, 241] on input "Payment Amount" at bounding box center [760, 238] width 312 height 28
type textarea "x"
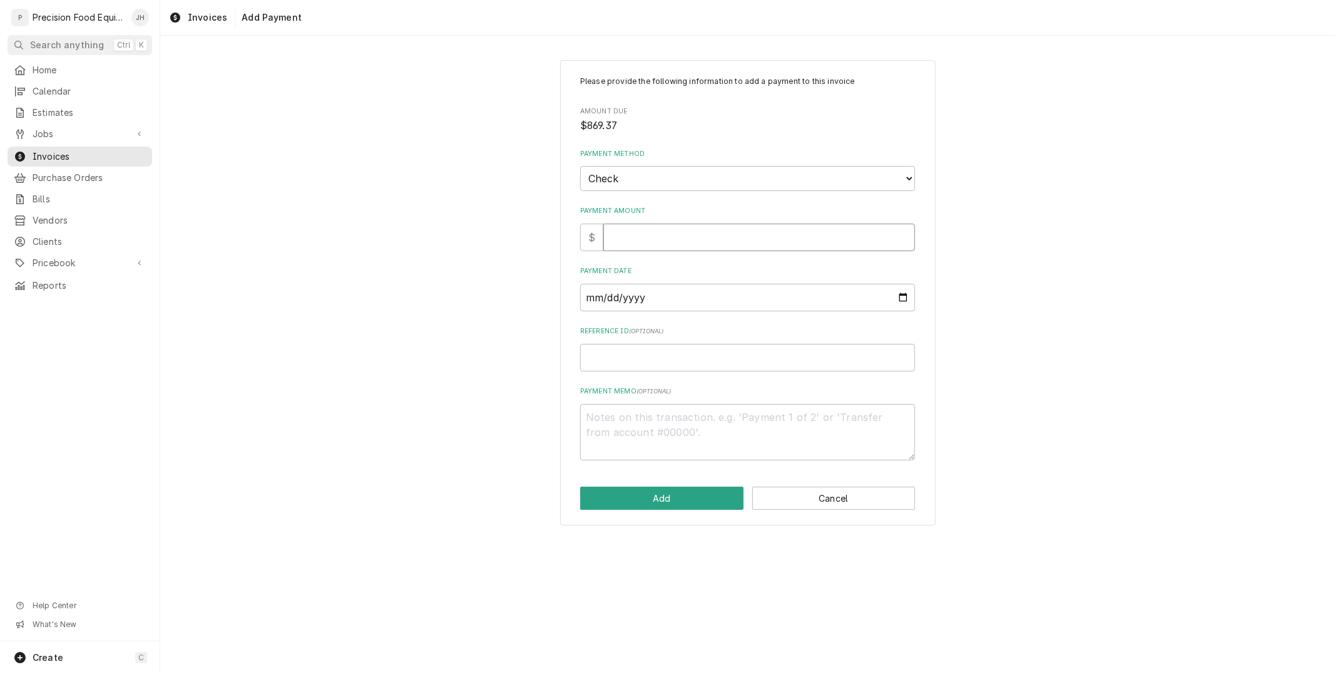
type input "8"
type textarea "x"
type input "86"
type textarea "x"
type input "869"
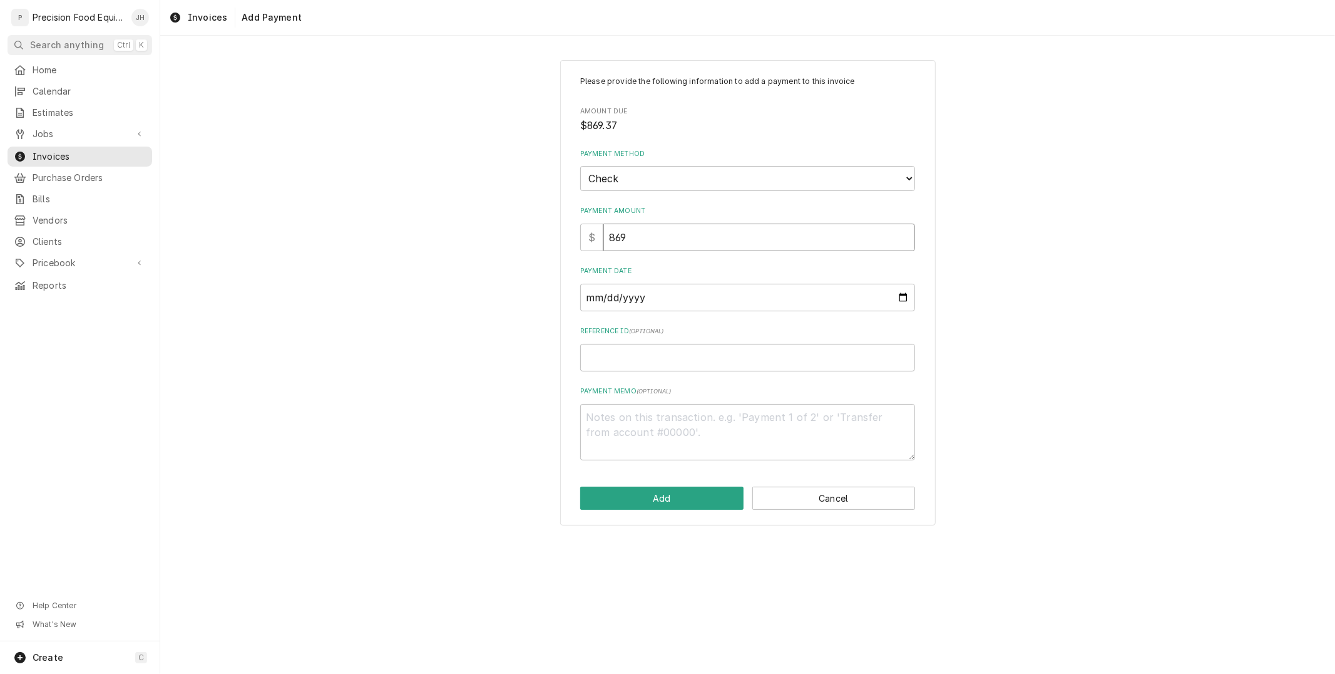
type textarea "x"
type input "869.3"
type textarea "x"
type input "869.37"
click at [697, 297] on input "Payment Date" at bounding box center [747, 298] width 335 height 28
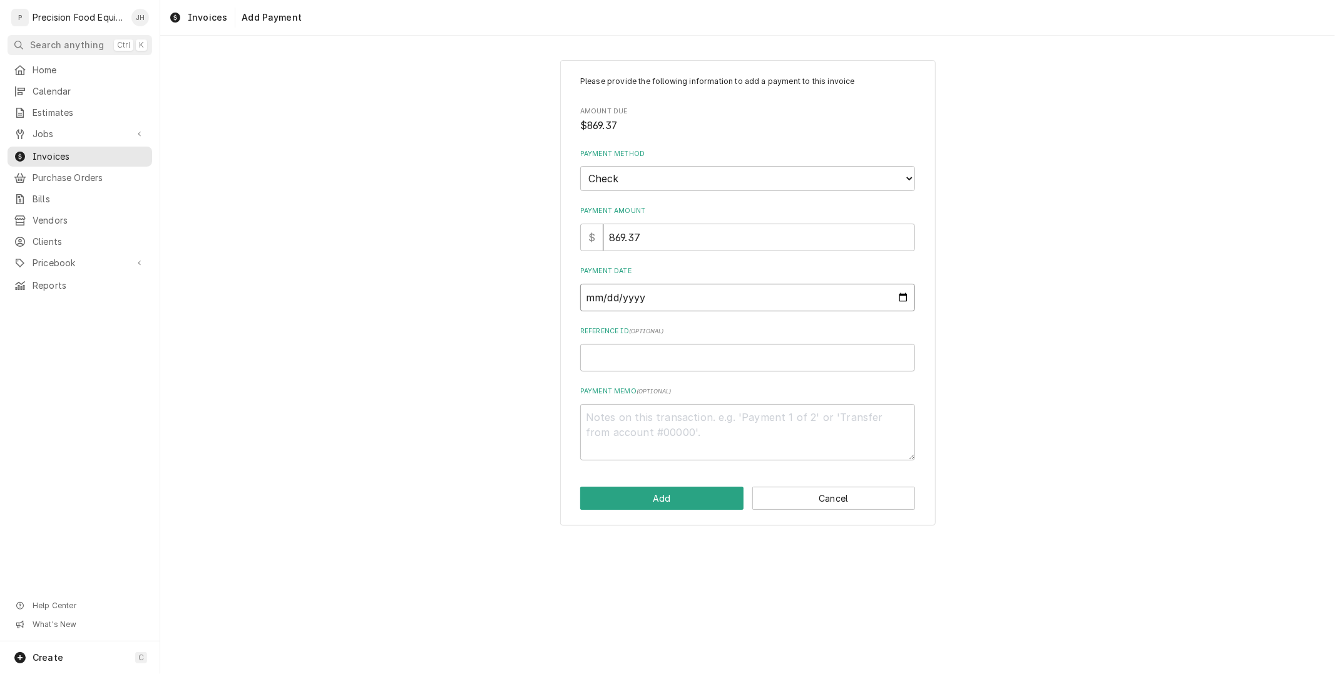
click at [900, 297] on input "Payment Date" at bounding box center [747, 298] width 335 height 28
type input "2025-09-19"
click at [742, 355] on input "Reference ID ( optional )" at bounding box center [747, 358] width 335 height 28
type textarea "x"
type input "0"
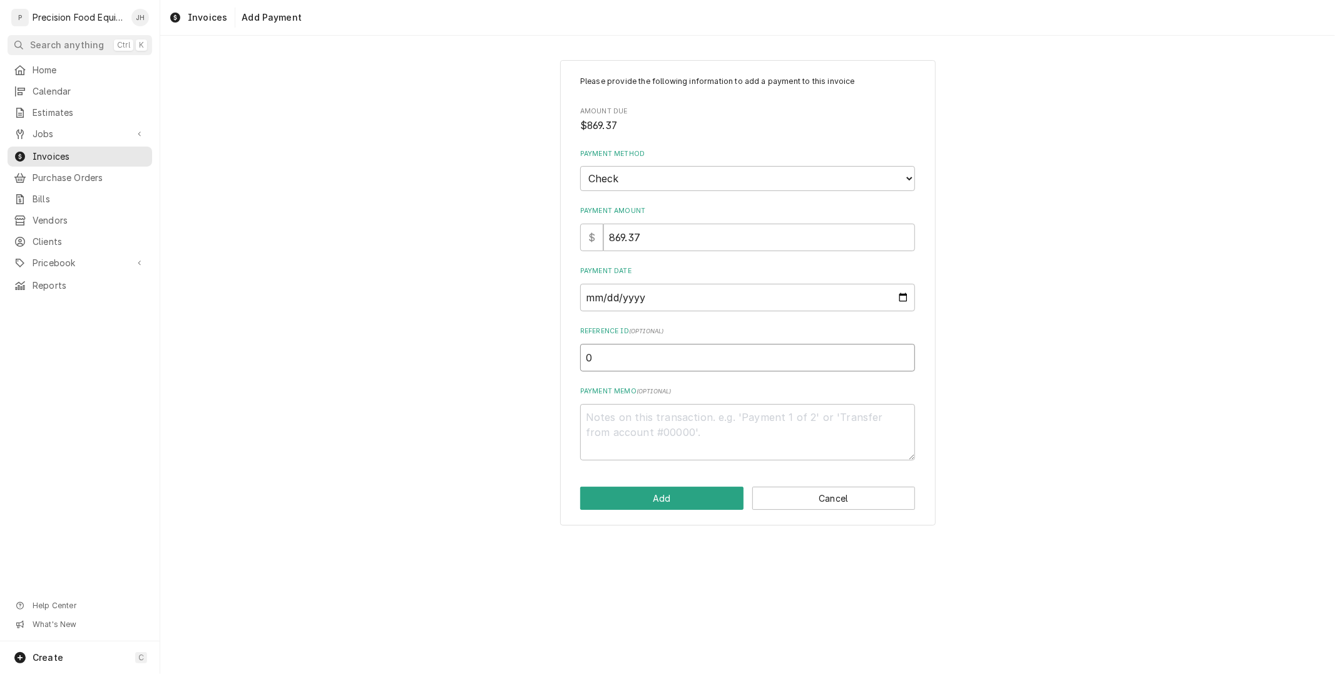
type textarea "x"
type input "00"
type textarea "x"
type input "005"
type textarea "x"
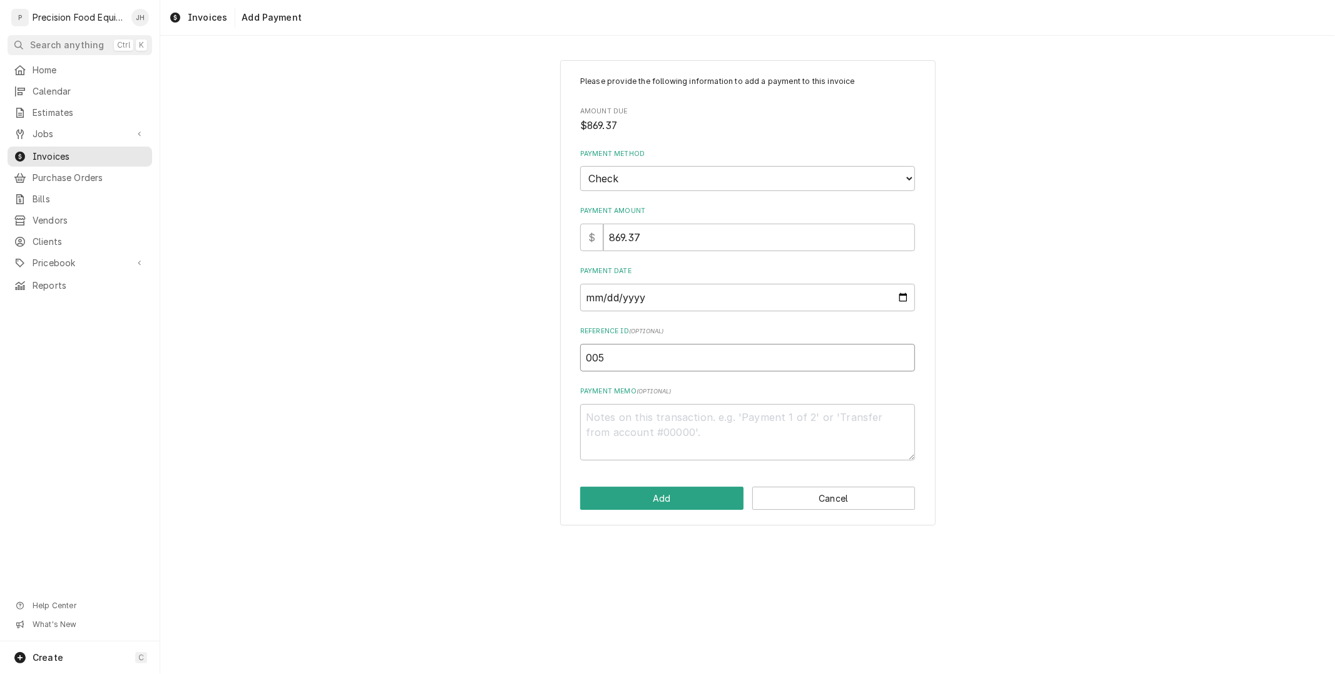
type input "0053"
type textarea "x"
type input "00532"
type textarea "x"
type input "005327"
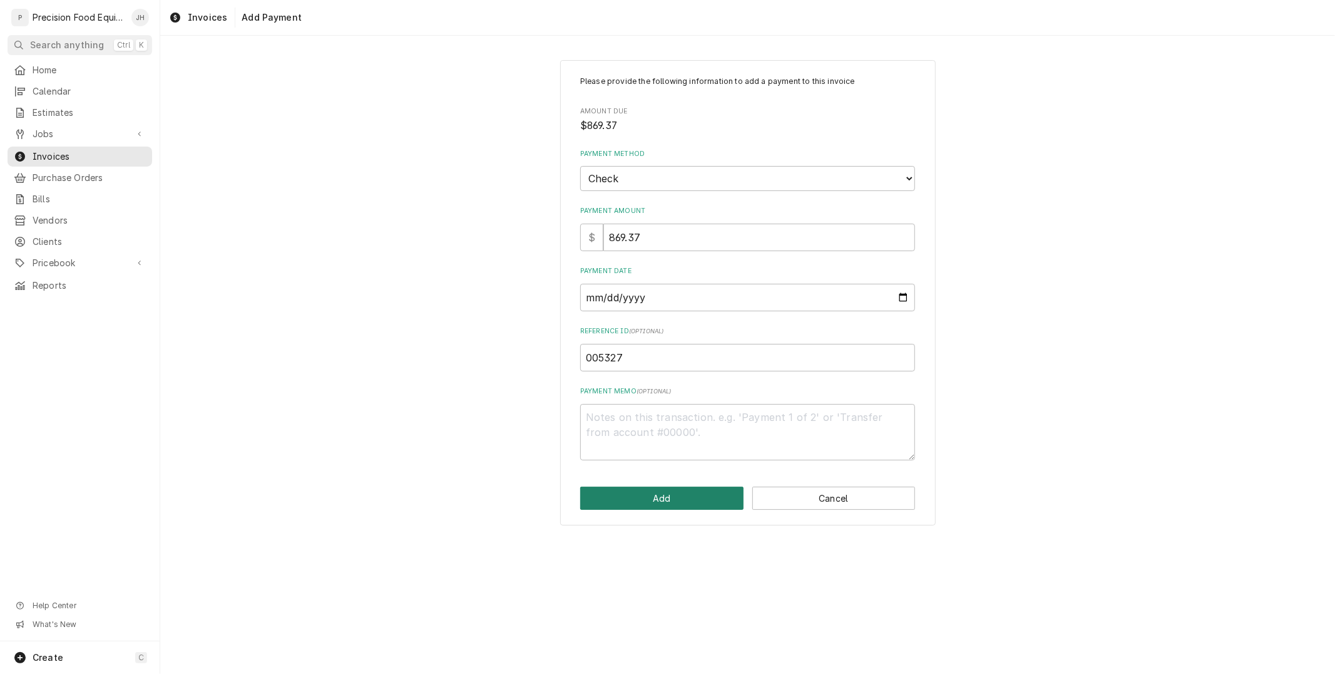
click at [662, 504] on button "Add" at bounding box center [661, 497] width 163 height 23
type textarea "x"
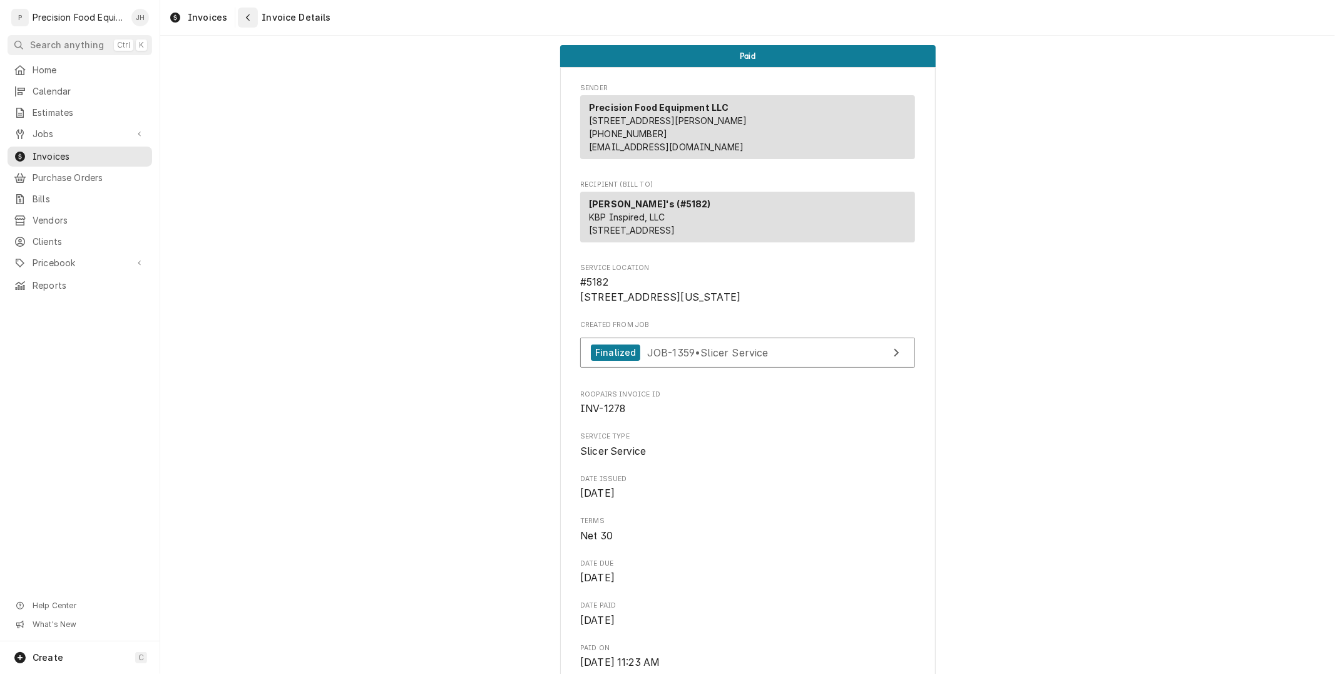
click at [254, 23] on button "Navigate back" at bounding box center [248, 18] width 20 height 20
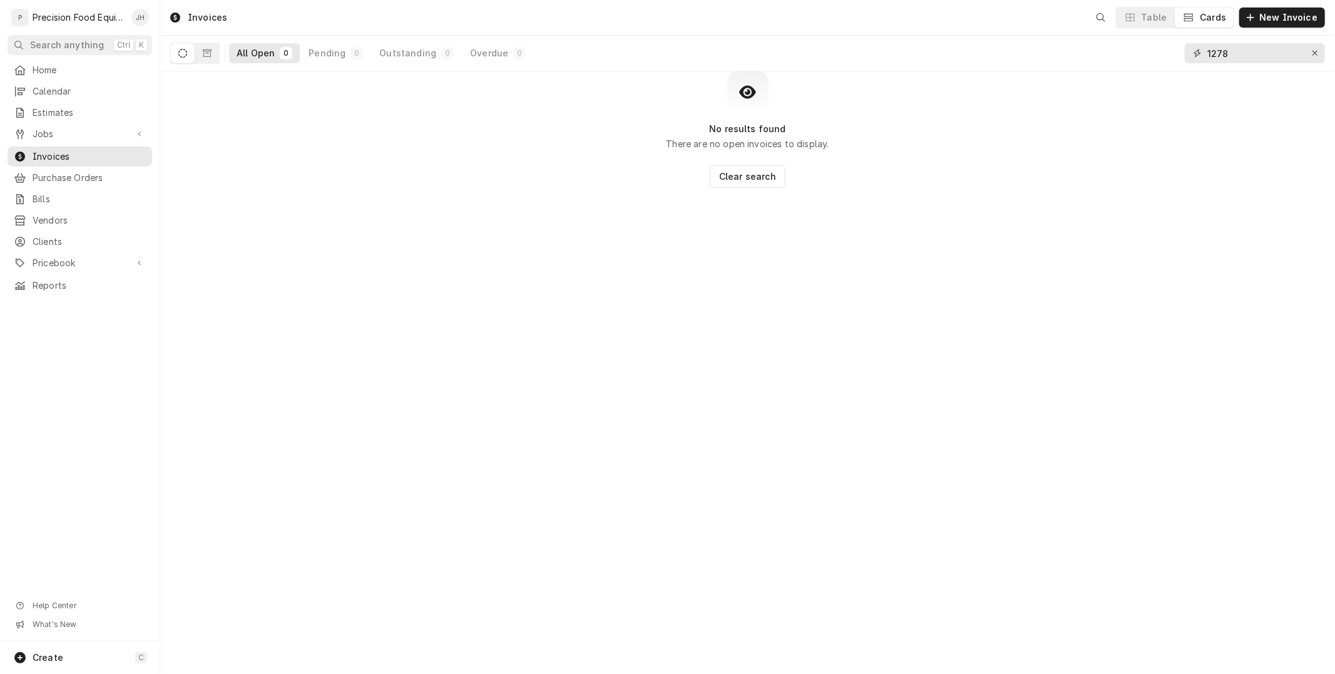
drag, startPoint x: 1247, startPoint y: 58, endPoint x: 1093, endPoint y: 88, distance: 156.8
click at [1093, 88] on div "Invoices Table Cards New Invoice All Open 0 Pending 0 Outstanding 0 Overdue 0 1…" at bounding box center [747, 337] width 1175 height 674
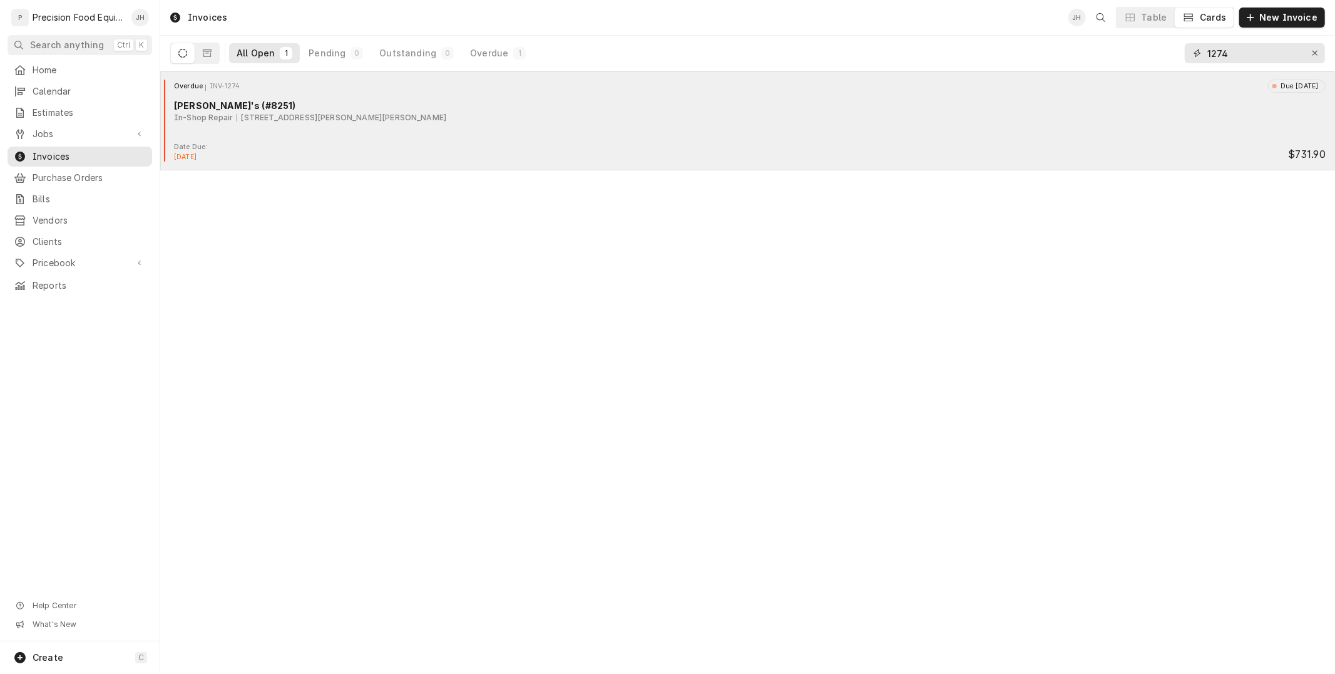
type input "1274"
click at [672, 117] on div "In-Shop Repair 1720 W Thatcher Blvd, Safford, AZ 85546" at bounding box center [750, 117] width 1152 height 11
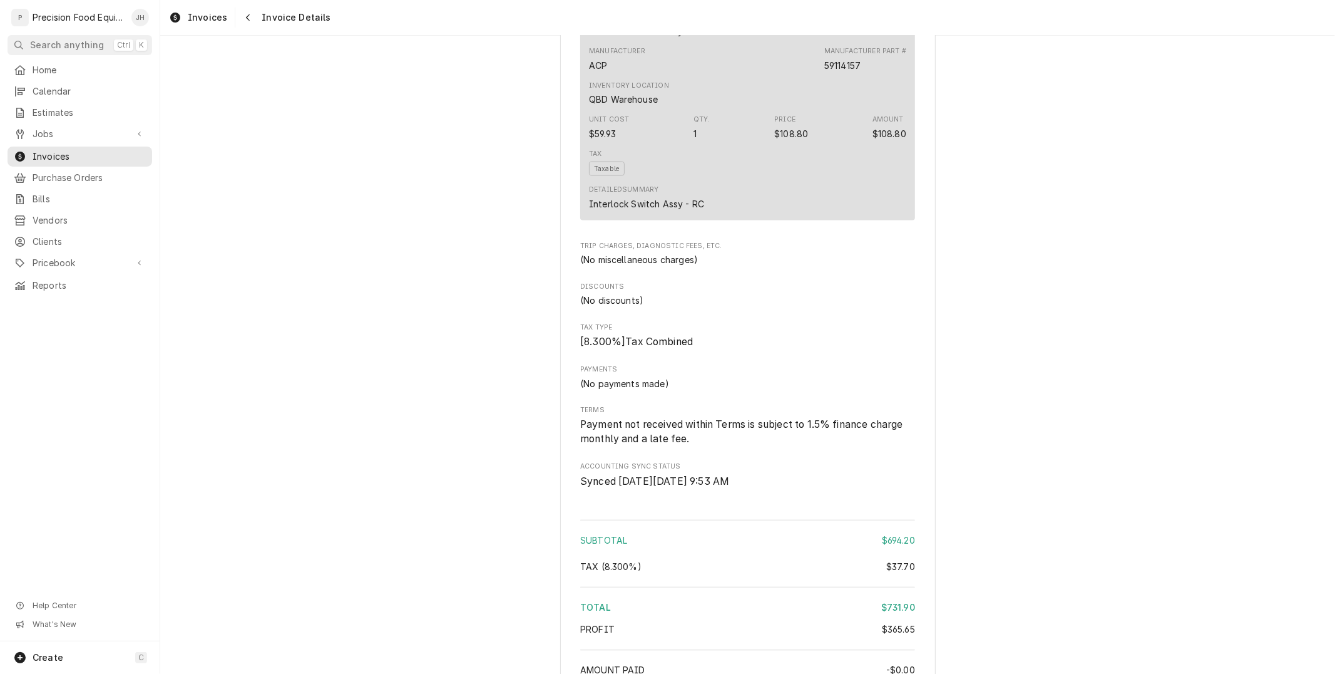
scroll to position [1922, 0]
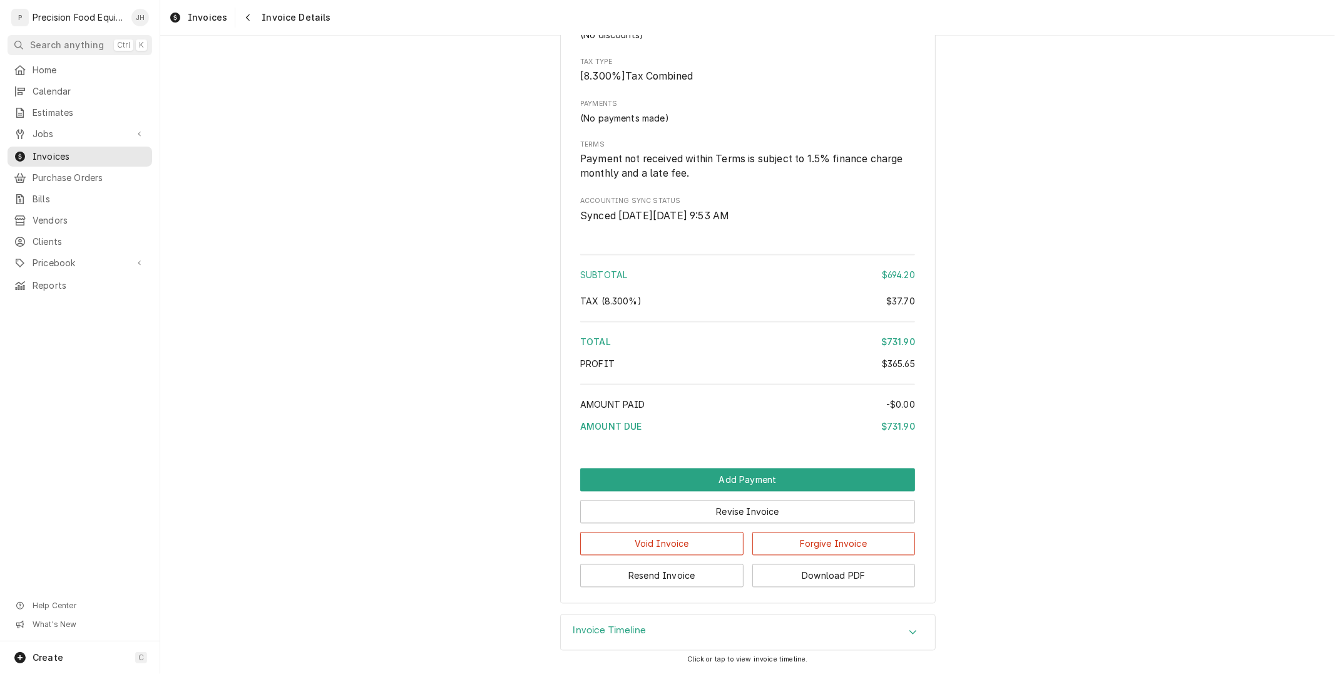
click at [753, 491] on div "Revise Invoice" at bounding box center [747, 507] width 335 height 32
click at [755, 480] on button "Add Payment" at bounding box center [747, 479] width 335 height 23
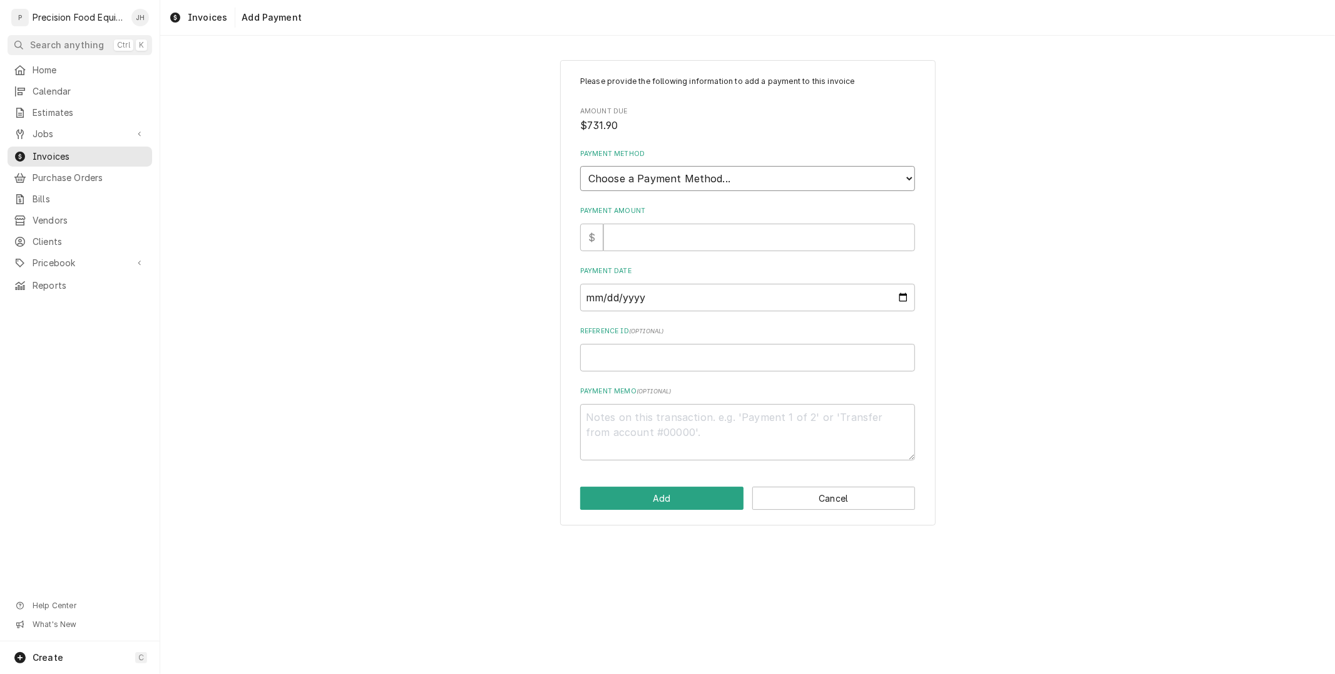
click at [696, 177] on select "Choose a Payment Method... Cash Check Credit/Debit Card ACH/eCheck Other" at bounding box center [747, 178] width 335 height 25
select select "2"
click at [580, 166] on select "Choose a Payment Method... Cash Check Credit/Debit Card ACH/eCheck Other" at bounding box center [747, 178] width 335 height 25
click at [666, 237] on input "Payment Amount" at bounding box center [760, 238] width 312 height 28
type textarea "x"
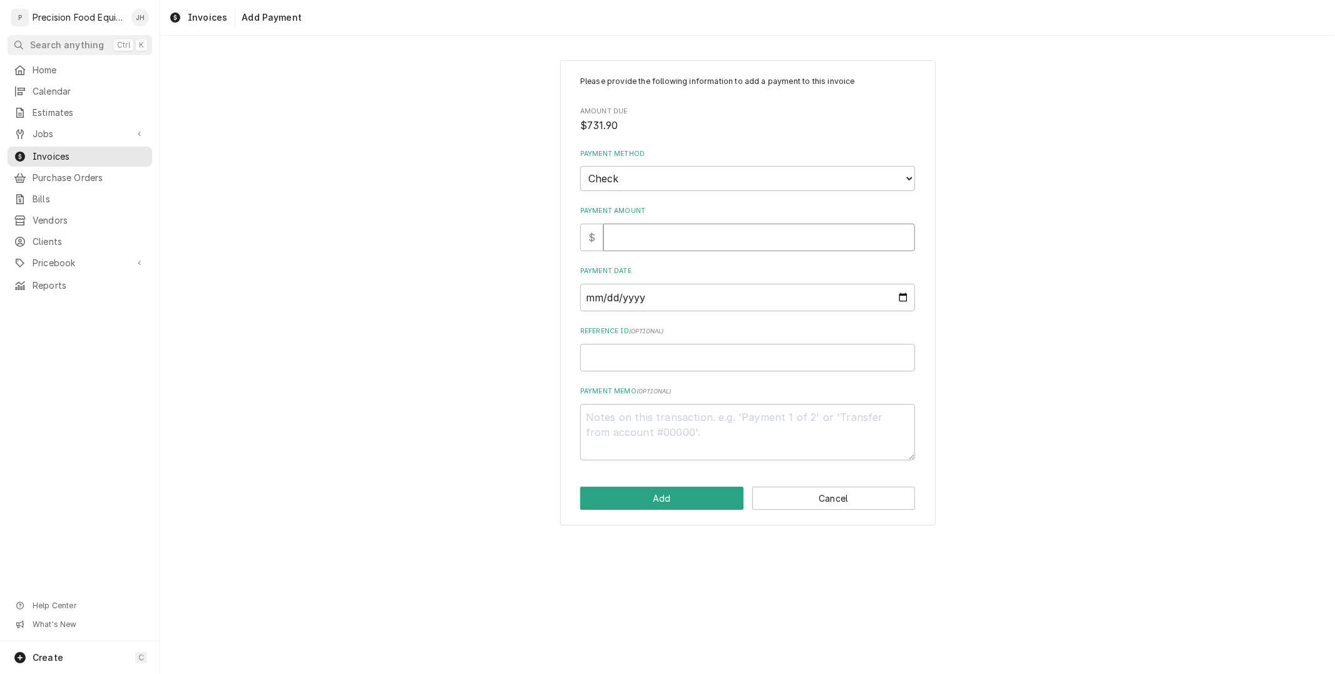
type input "7"
type textarea "x"
type input "73"
type textarea "x"
type input "731"
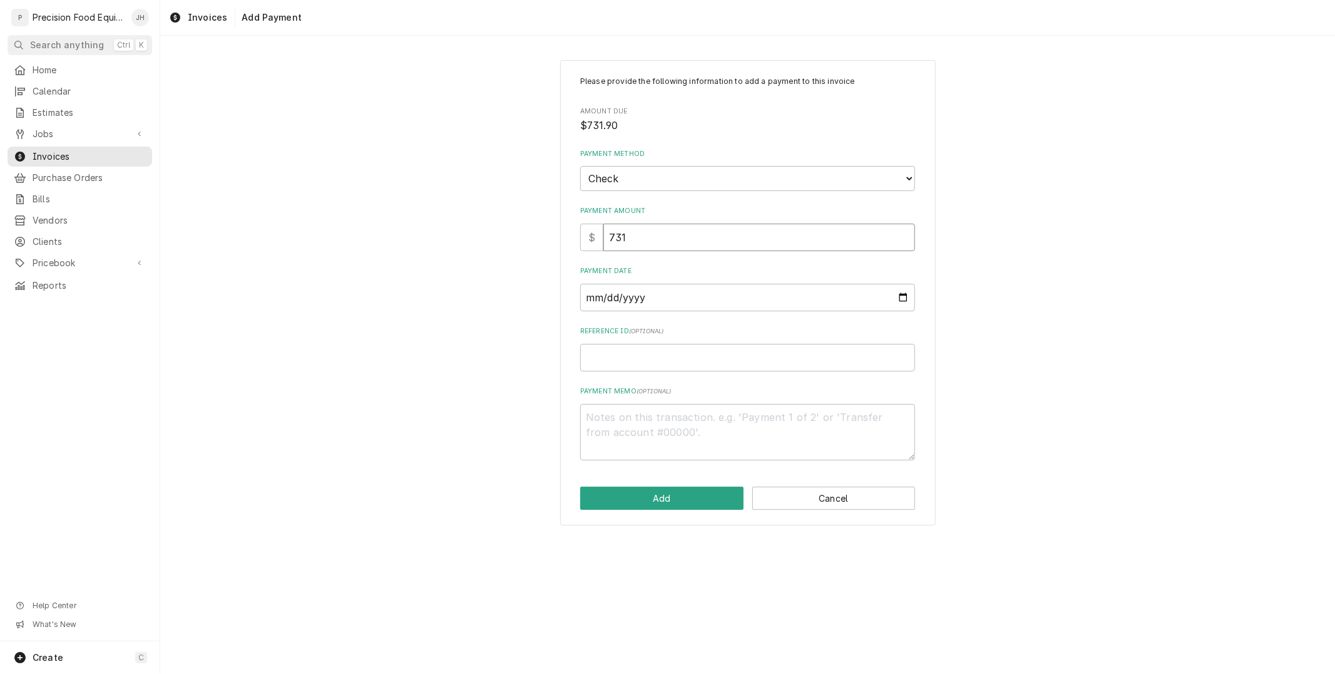
type textarea "x"
type input "731.9"
type textarea "x"
type input "731.90"
click at [643, 299] on input "Payment Date" at bounding box center [747, 298] width 335 height 28
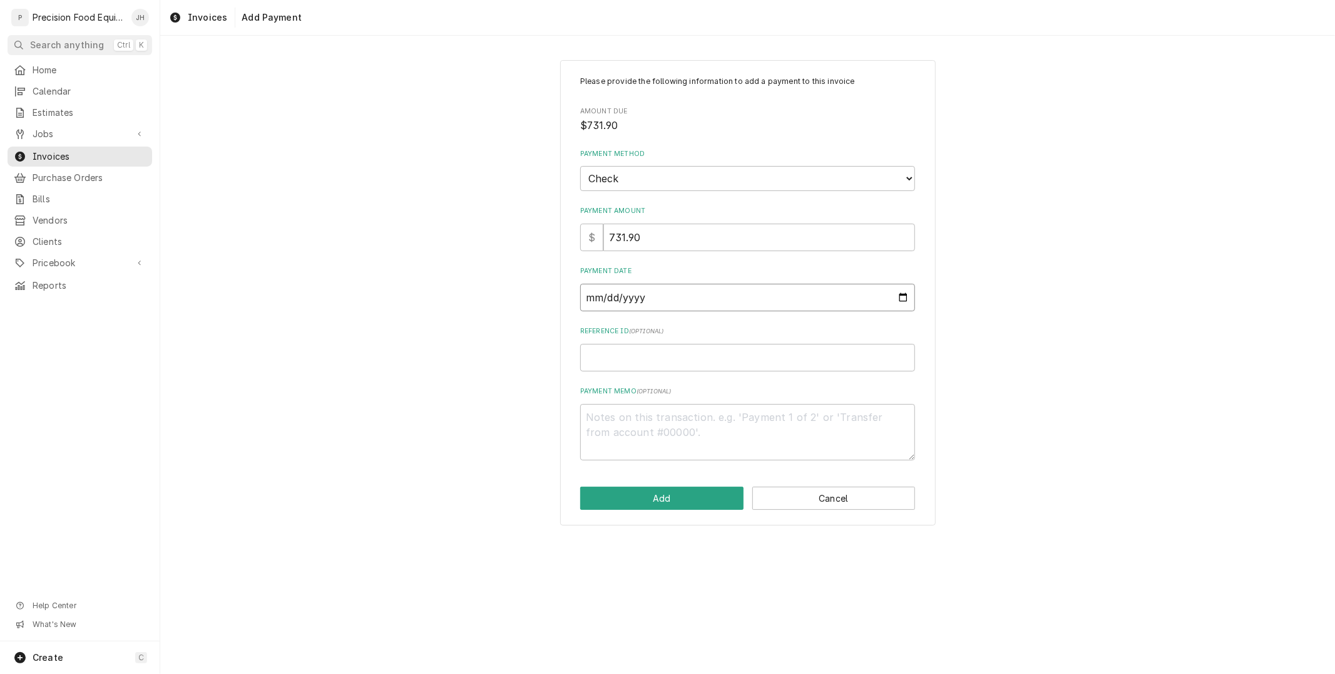
click at [905, 302] on input "Payment Date" at bounding box center [747, 298] width 335 height 28
click at [906, 296] on input "Payment Date" at bounding box center [747, 298] width 335 height 28
type input "2025-09-19"
click at [720, 364] on input "Reference ID ( optional )" at bounding box center [747, 358] width 335 height 28
type textarea "x"
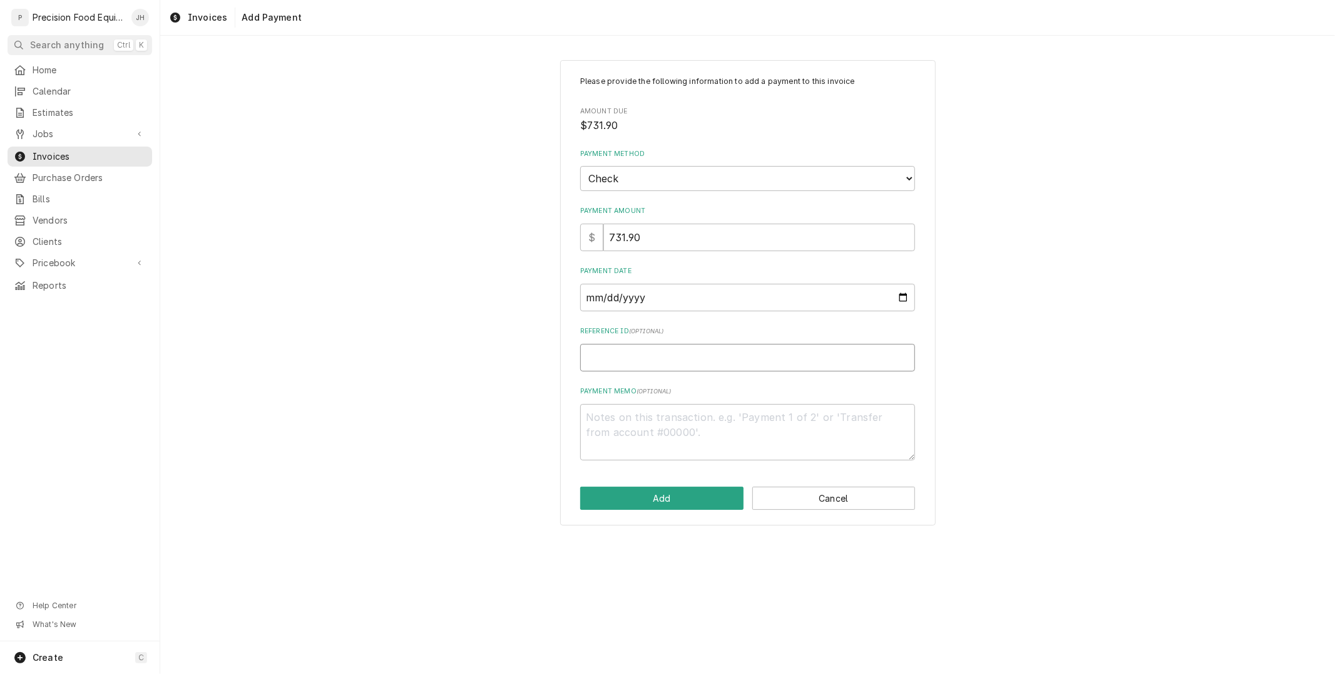
type input "0"
type textarea "x"
type input "00"
type textarea "x"
type input "005"
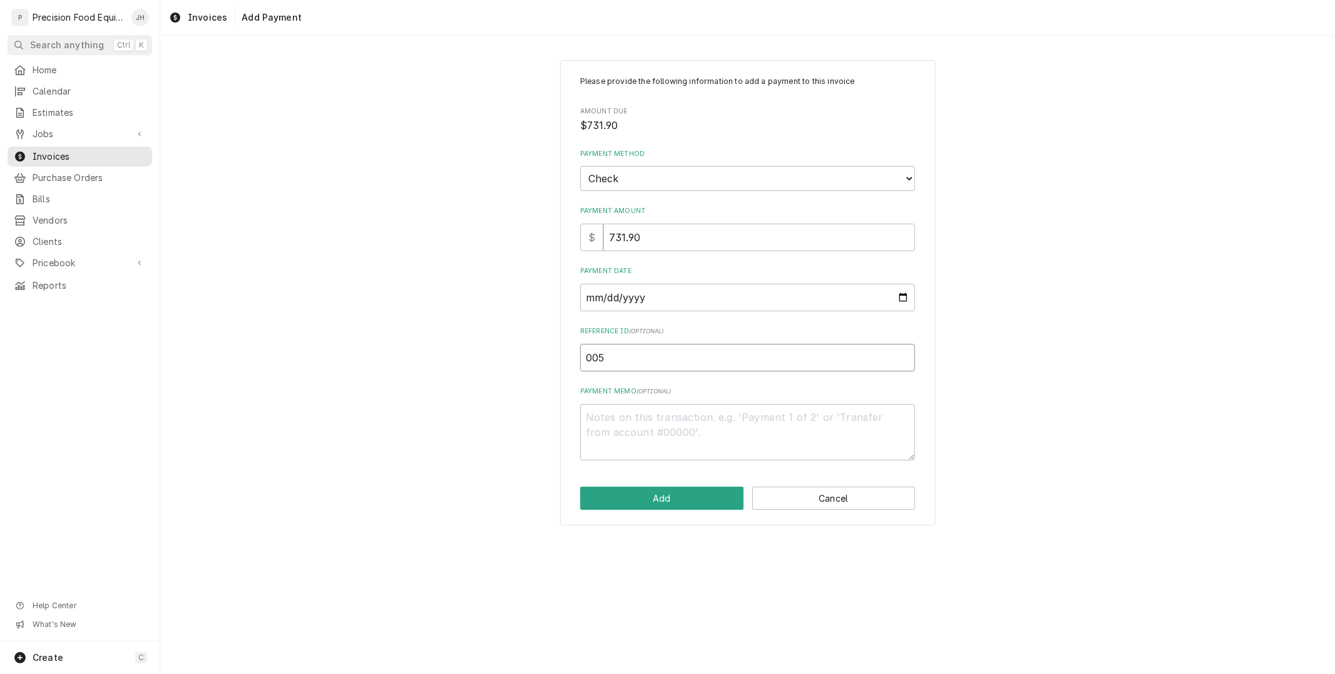
type textarea "x"
type input "0053"
type textarea "x"
type input "00532"
type textarea "x"
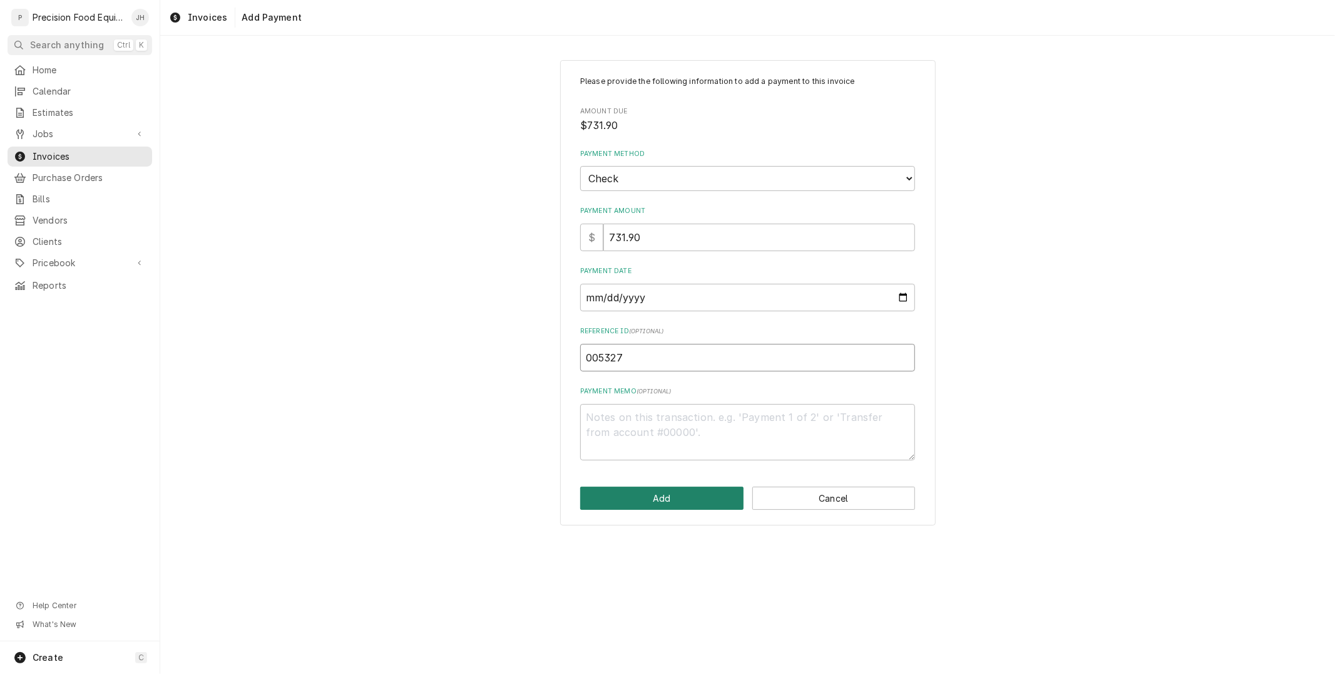
type input "005327"
click at [669, 491] on button "Add" at bounding box center [661, 497] width 163 height 23
type textarea "x"
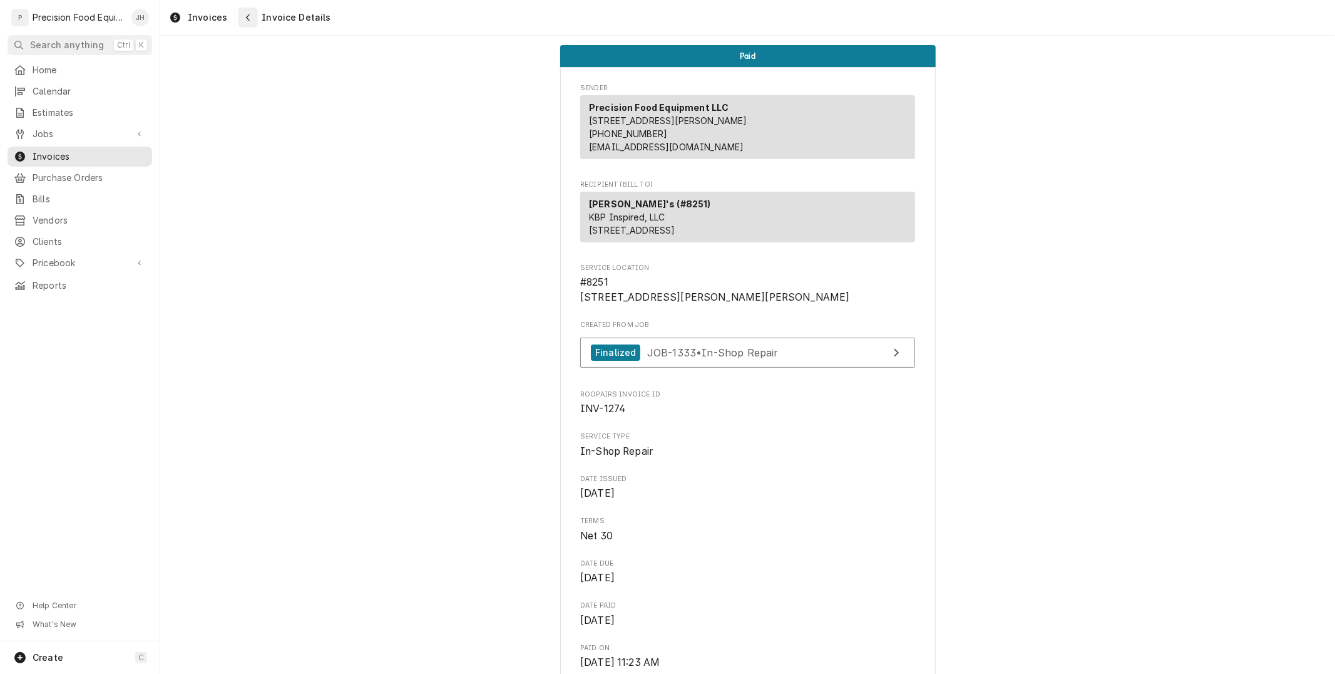
click at [247, 22] on div "Navigate back" at bounding box center [248, 17] width 13 height 13
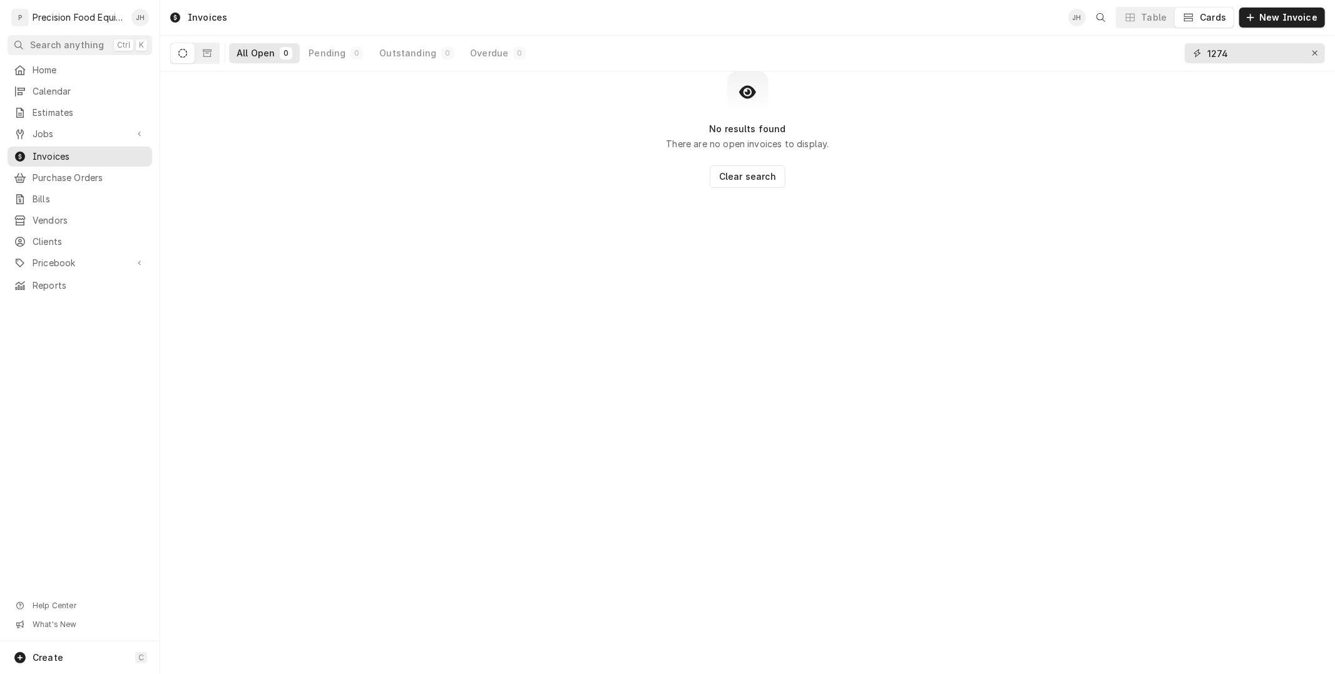
drag, startPoint x: 1246, startPoint y: 49, endPoint x: 823, endPoint y: 118, distance: 428.2
click at [825, 119] on div "Invoices JH Table Cards New Invoice All Open 0 Pending 0 Outstanding 0 Overdue …" at bounding box center [747, 337] width 1175 height 674
drag, startPoint x: 1259, startPoint y: 48, endPoint x: 875, endPoint y: 140, distance: 394.7
click at [875, 140] on div "Invoices JH Table Cards New Invoice All Open 0 Pending 0 Outstanding 0 Overdue …" at bounding box center [747, 337] width 1175 height 674
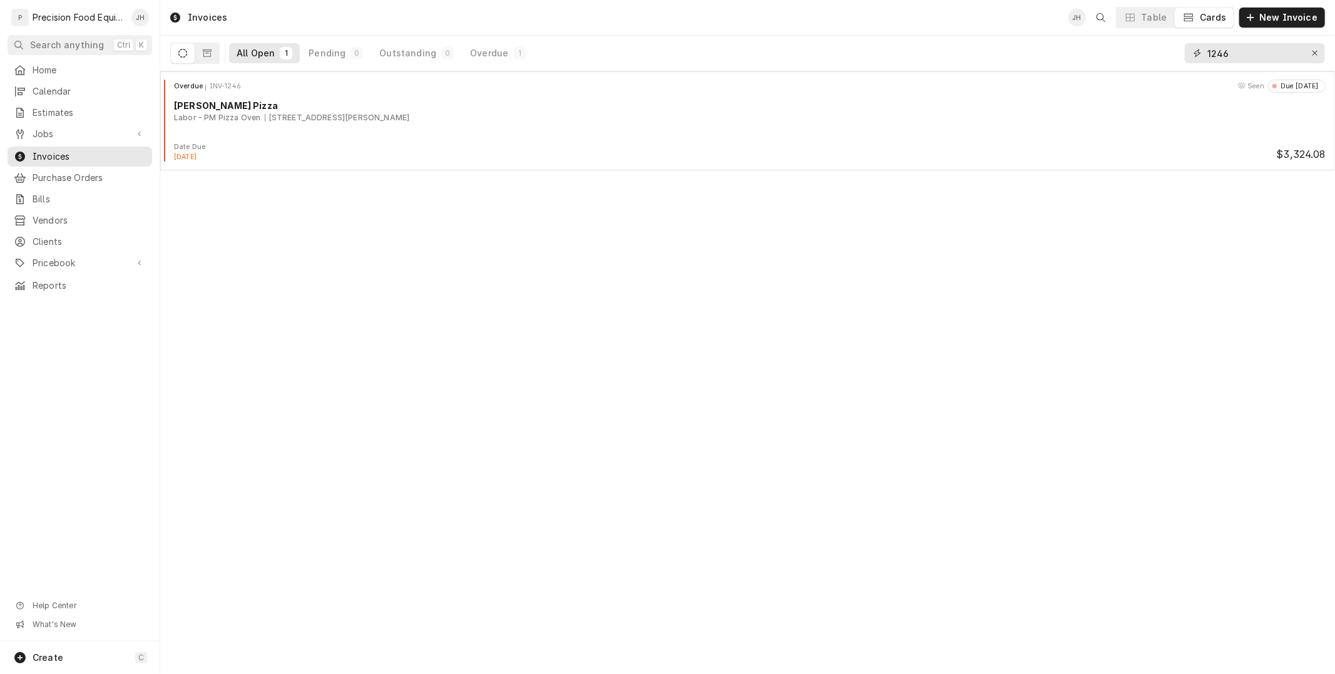
type input "1246"
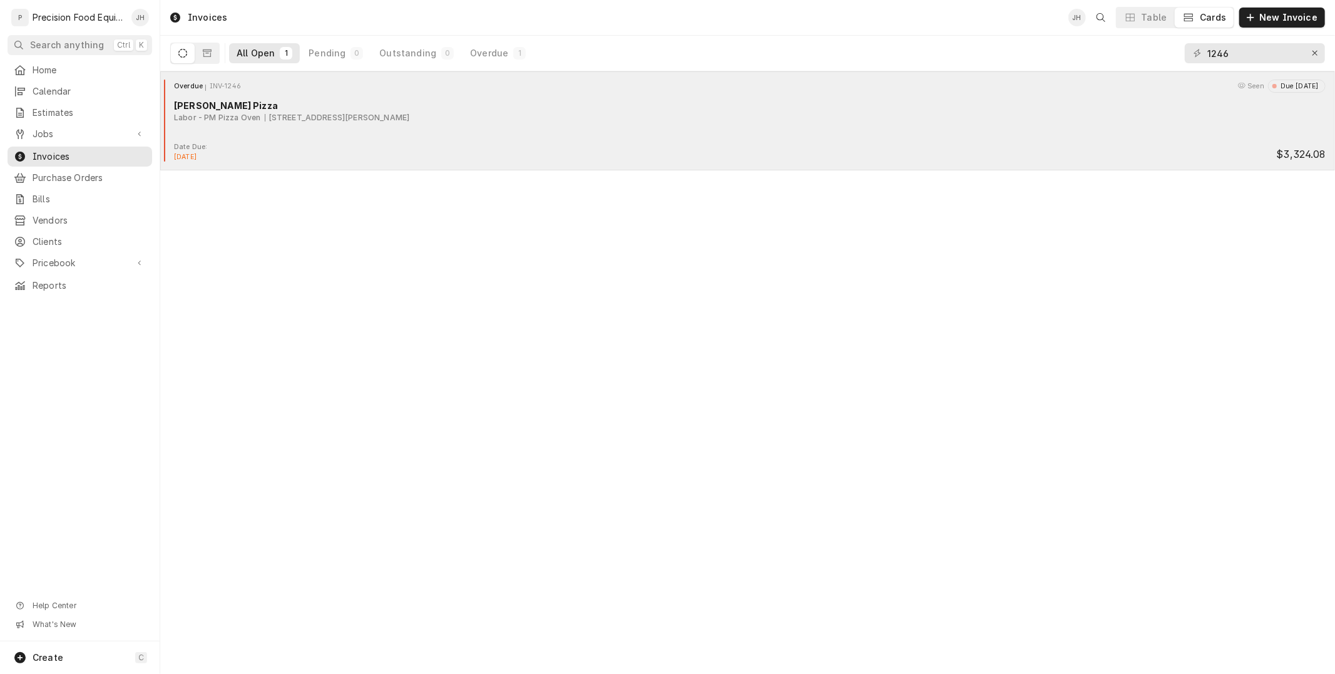
click at [665, 104] on div "[PERSON_NAME] Pizza" at bounding box center [750, 105] width 1152 height 13
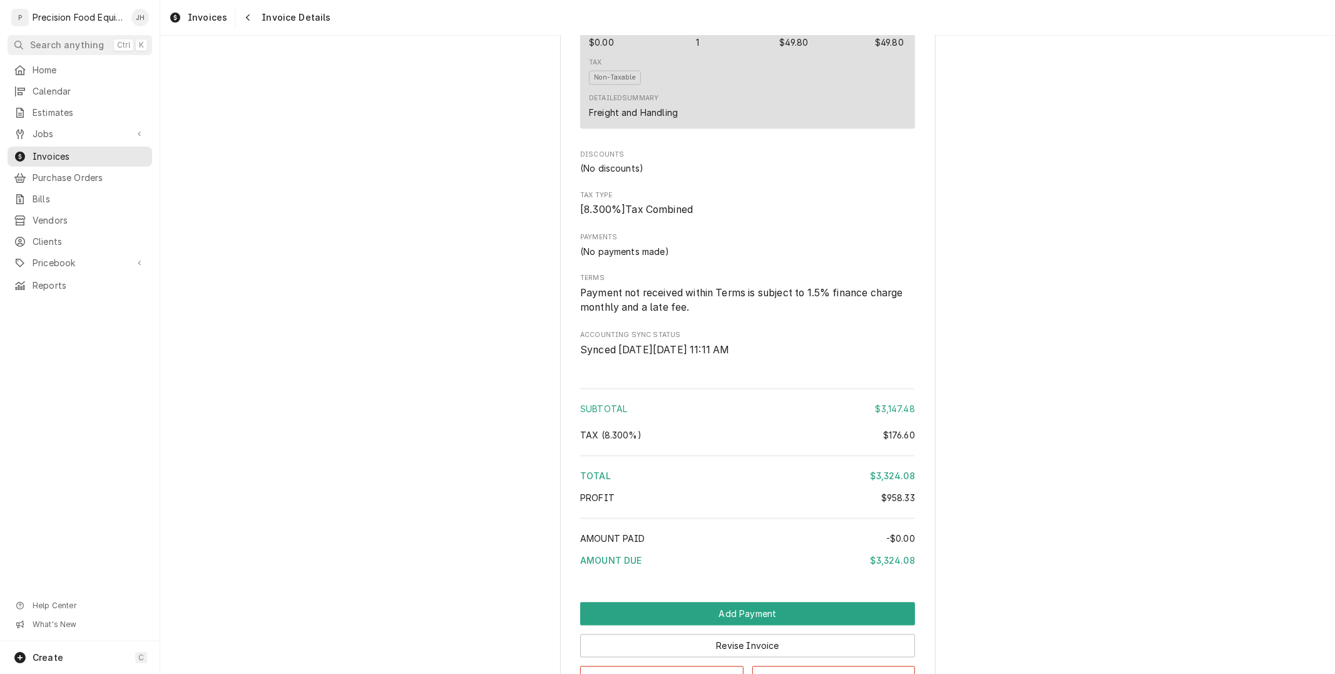
scroll to position [2168, 0]
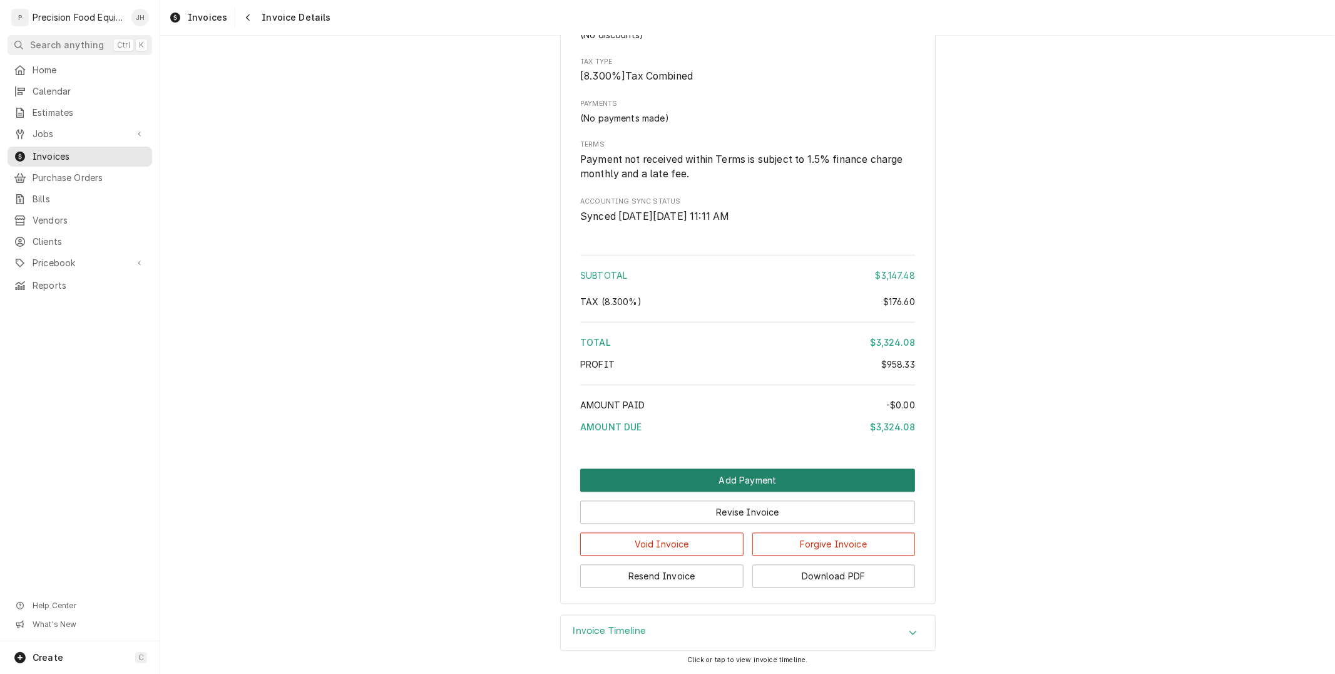
click at [759, 478] on button "Add Payment" at bounding box center [747, 479] width 335 height 23
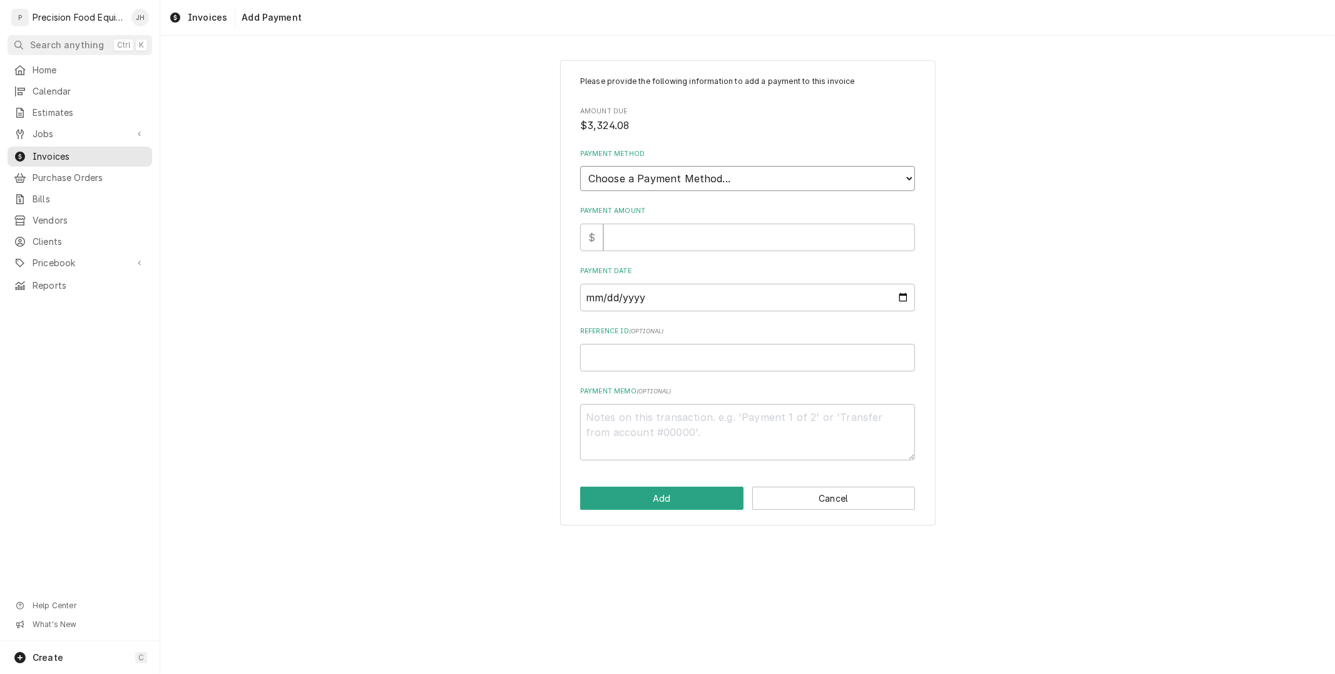
click at [664, 171] on select "Choose a Payment Method... Cash Check Credit/Debit Card ACH/eCheck Other" at bounding box center [747, 178] width 335 height 25
select select "2"
click at [580, 166] on select "Choose a Payment Method... Cash Check Credit/Debit Card ACH/eCheck Other" at bounding box center [747, 178] width 335 height 25
click at [674, 224] on input "Payment Amount" at bounding box center [760, 238] width 312 height 28
type textarea "x"
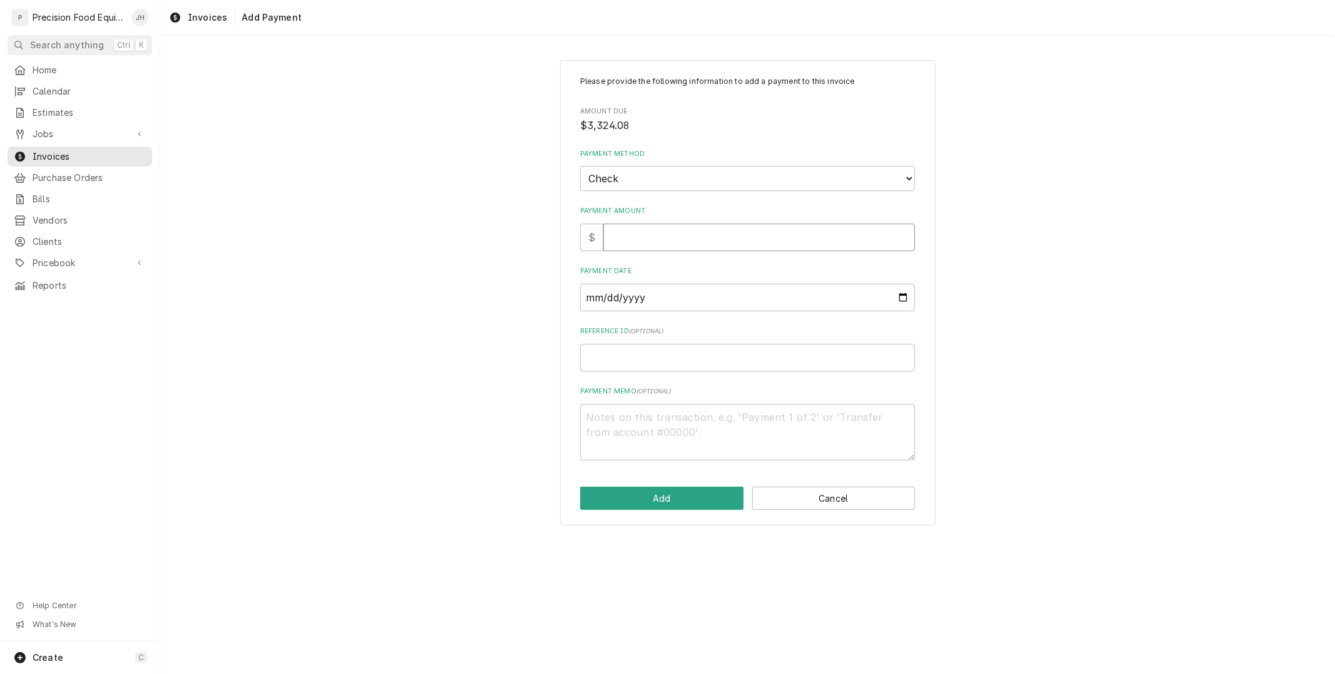
type input "3"
type textarea "x"
type input "33"
type textarea "x"
type input "332"
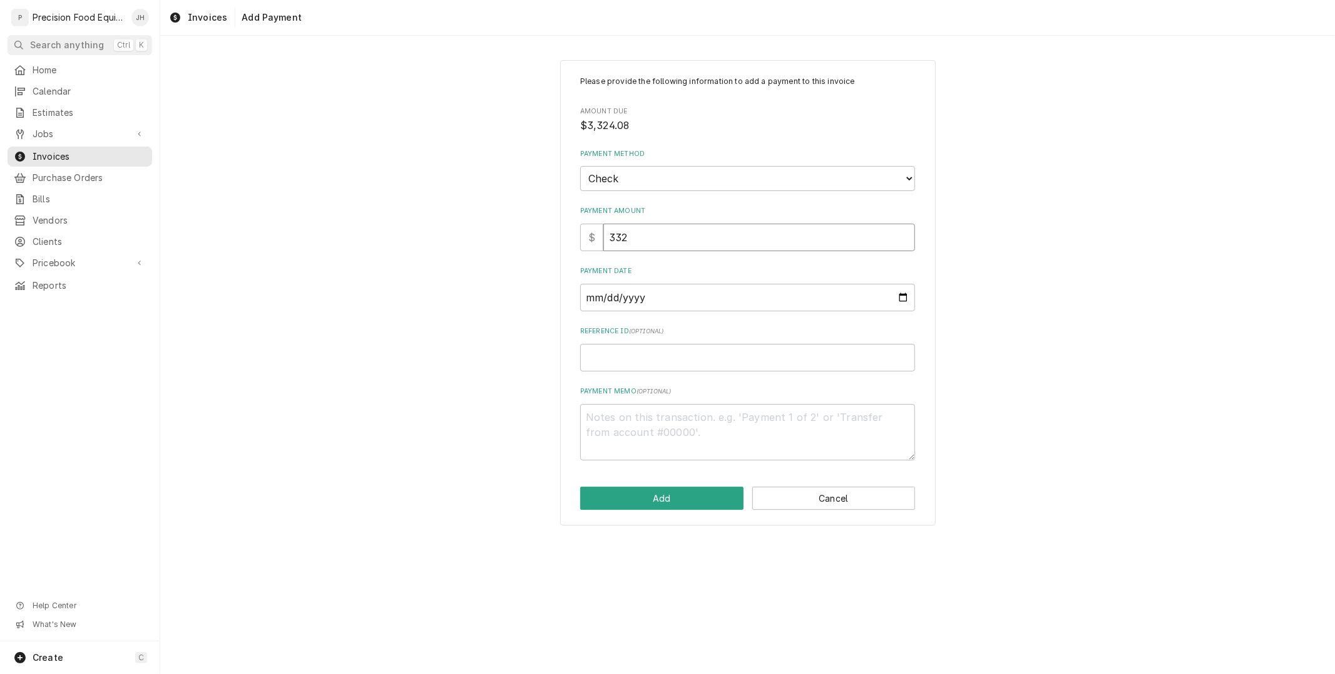
type textarea "x"
type input "3324"
type textarea "x"
type input "3324.0"
type textarea "x"
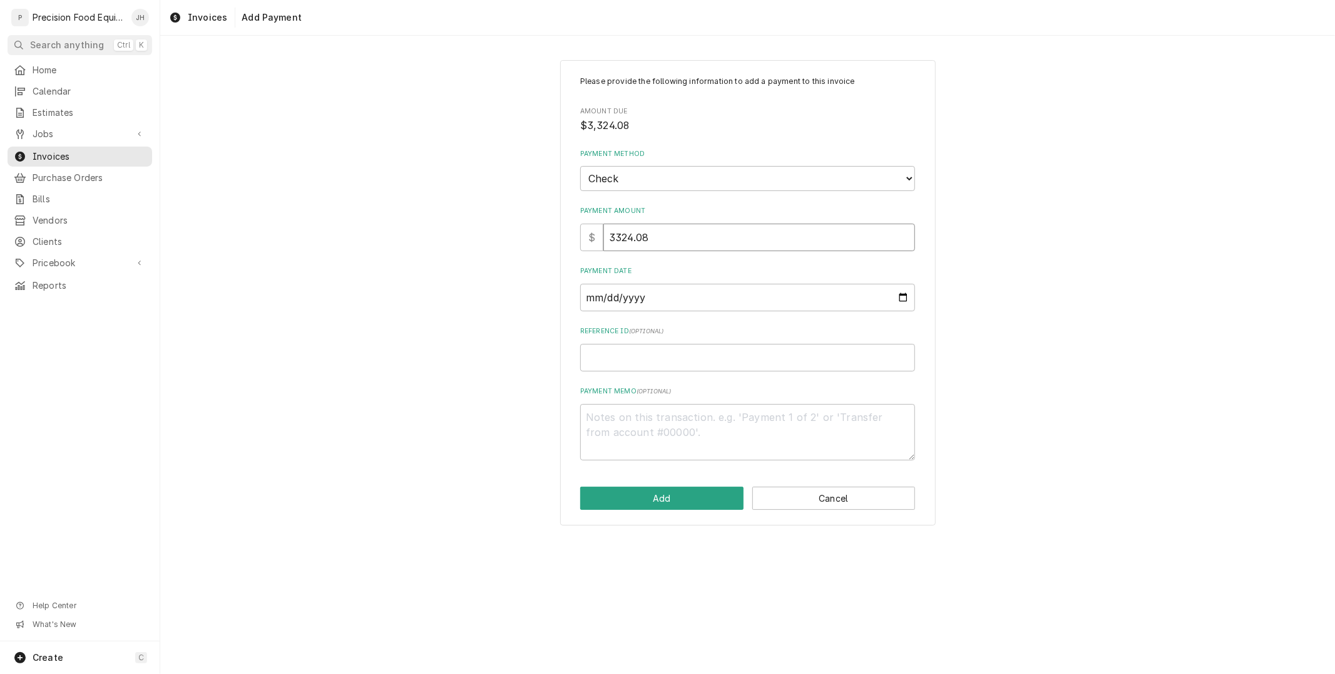
type input "3324.08"
click at [686, 289] on input "Payment Date" at bounding box center [747, 298] width 335 height 28
click at [911, 296] on input "Payment Date" at bounding box center [747, 298] width 335 height 28
click at [897, 297] on input "Payment Date" at bounding box center [747, 298] width 335 height 28
type input "2025-09-19"
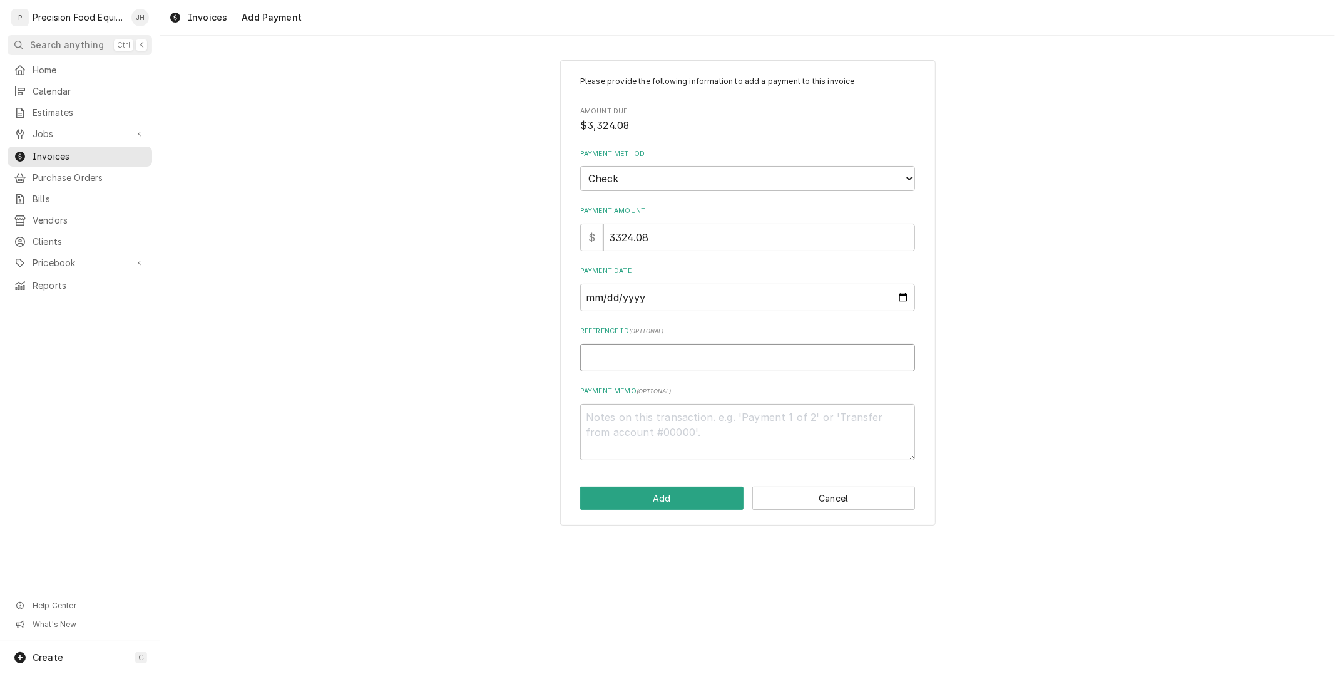
click at [722, 359] on input "Reference ID ( optional )" at bounding box center [747, 358] width 335 height 28
type textarea "x"
type input "1"
type textarea "x"
type input "17"
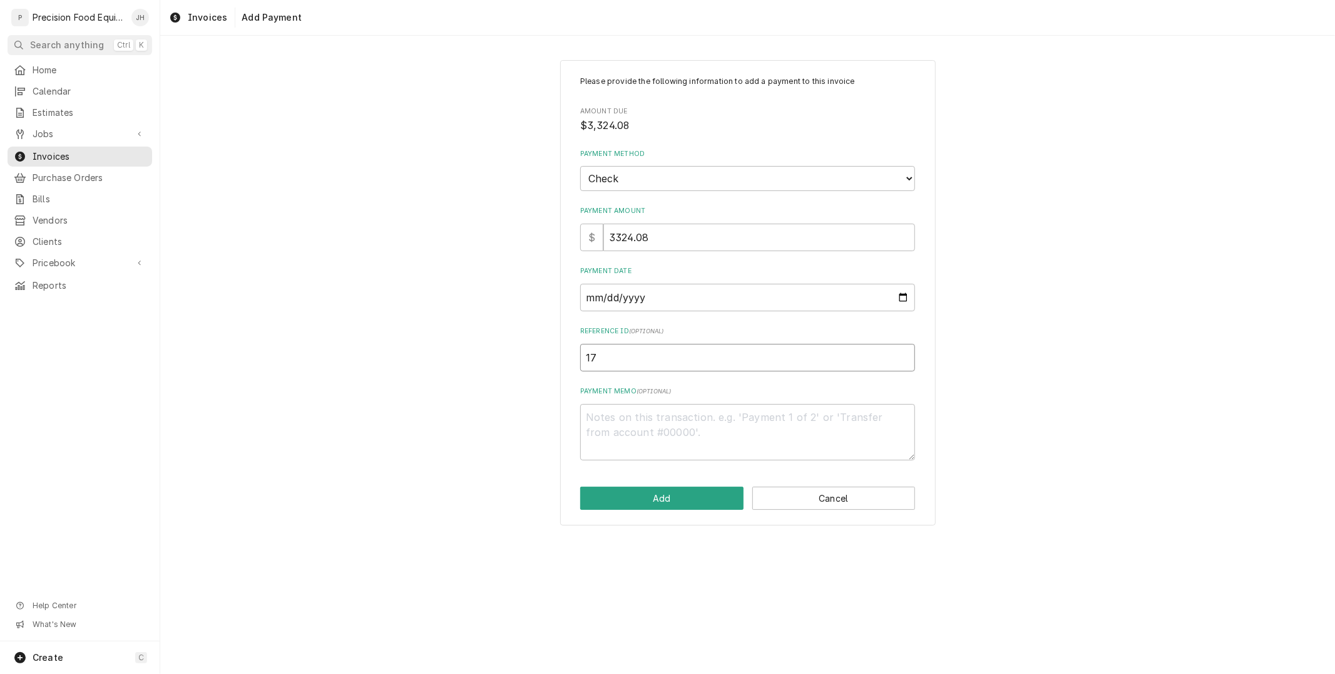
type textarea "x"
type input "175"
type textarea "x"
type input "1754"
type textarea "x"
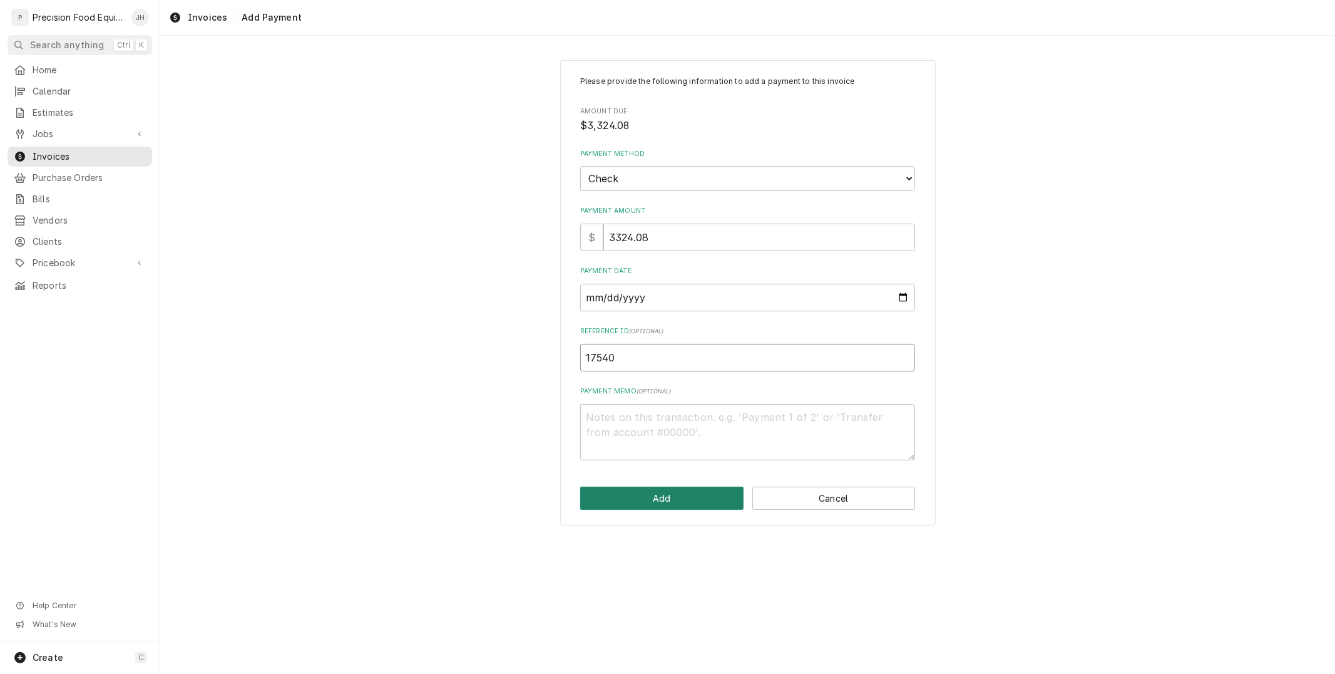
type input "17540"
click at [679, 495] on button "Add" at bounding box center [661, 497] width 163 height 23
type textarea "x"
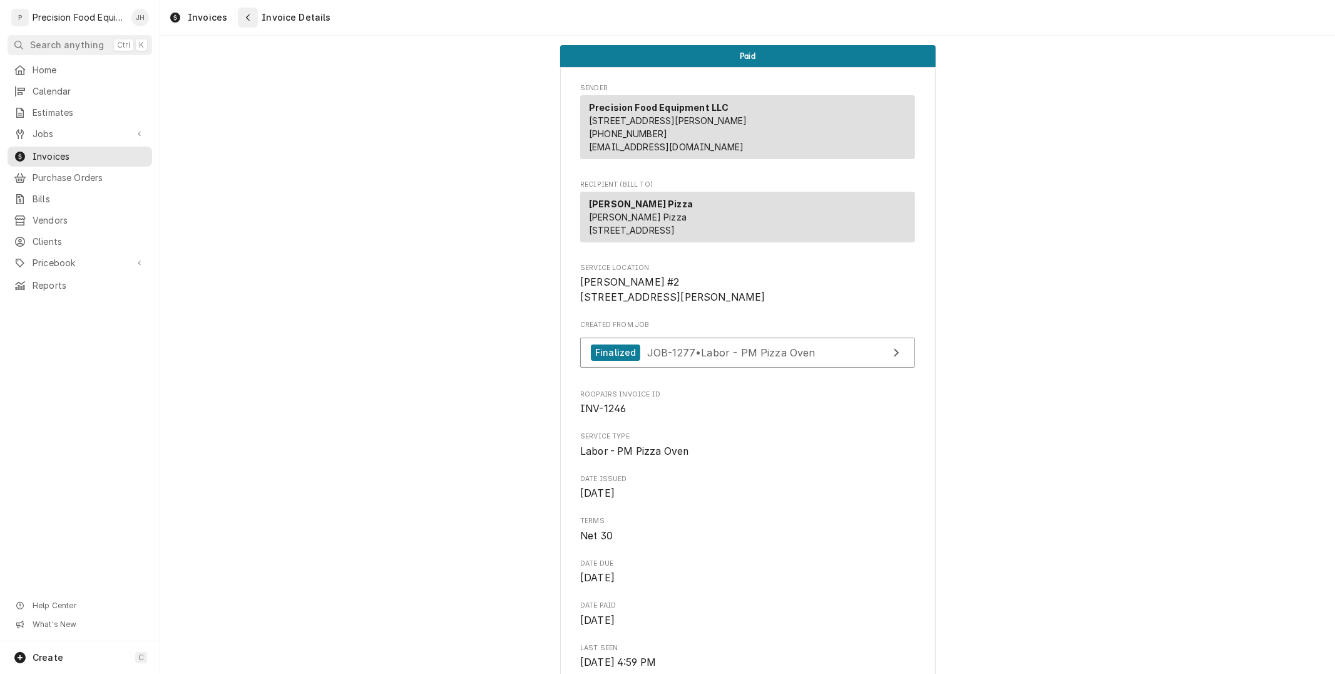
click at [245, 14] on icon "Navigate back" at bounding box center [248, 17] width 6 height 9
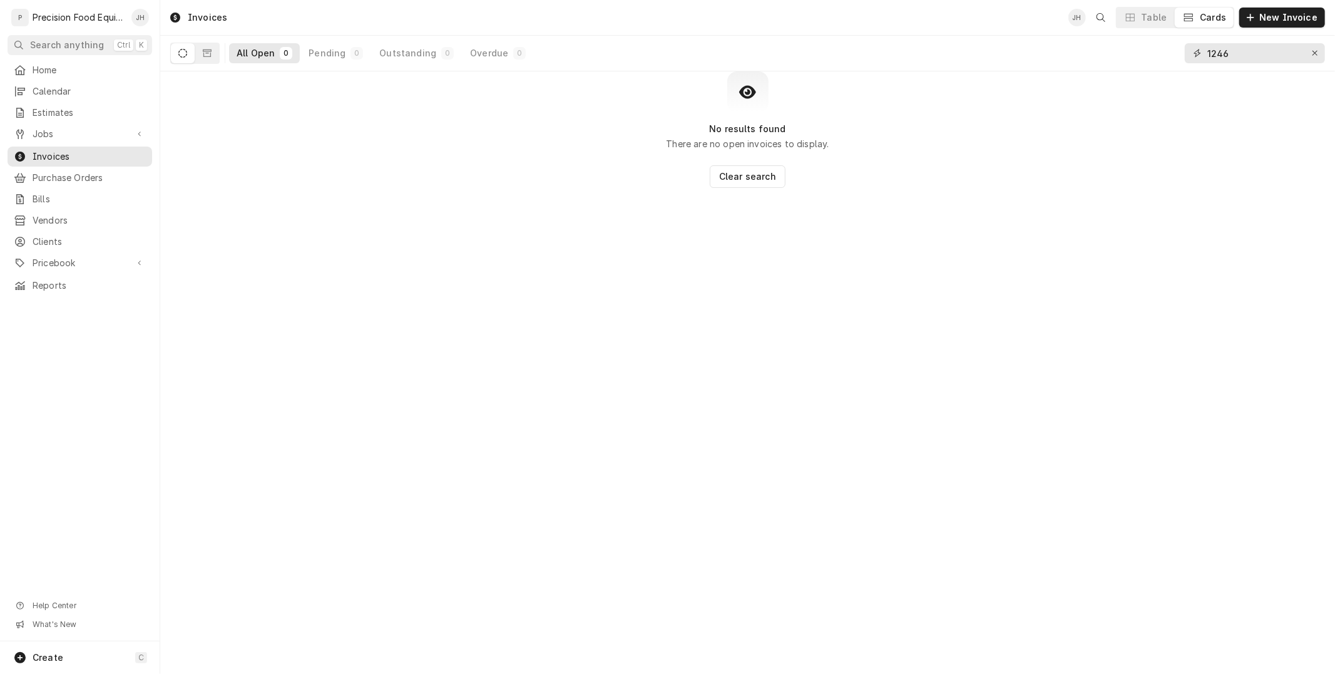
click at [1241, 47] on input "1246" at bounding box center [1255, 53] width 94 height 20
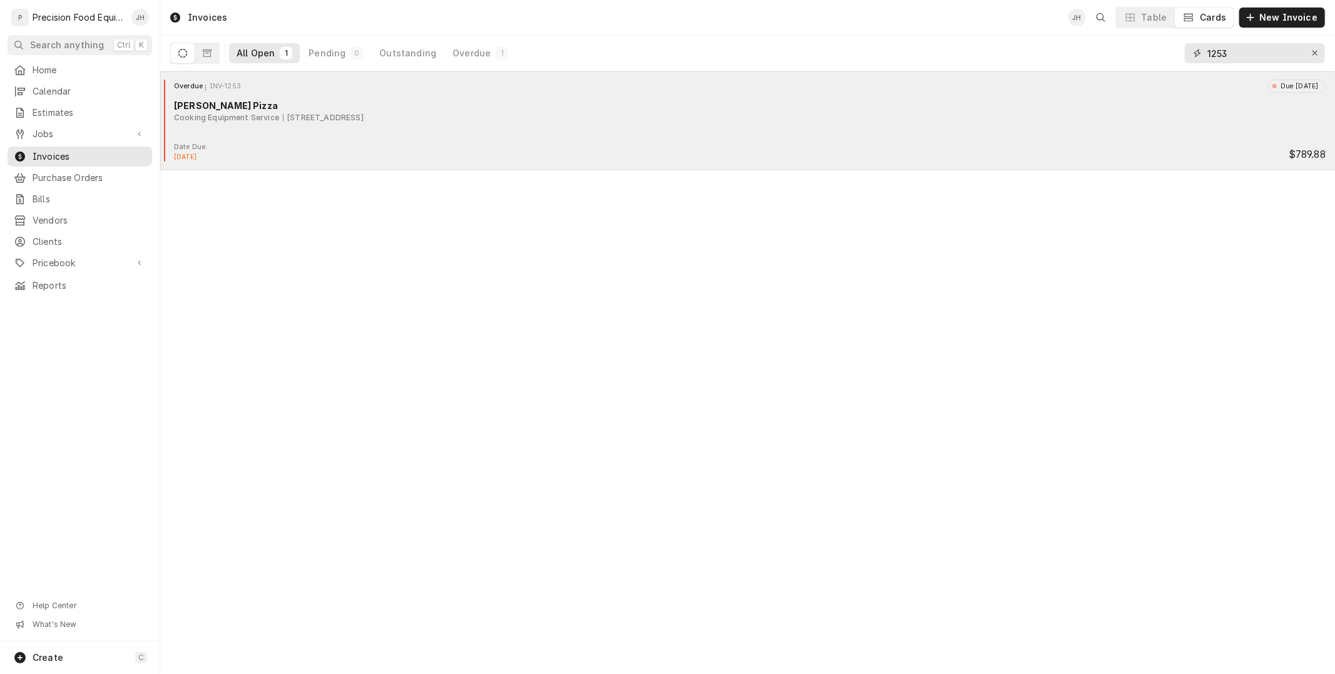
type input "1253"
click at [781, 138] on div "Overdue INV-1253 Due [DATE] [PERSON_NAME] Pizza Cooking Equipment Service [STRE…" at bounding box center [747, 111] width 1165 height 63
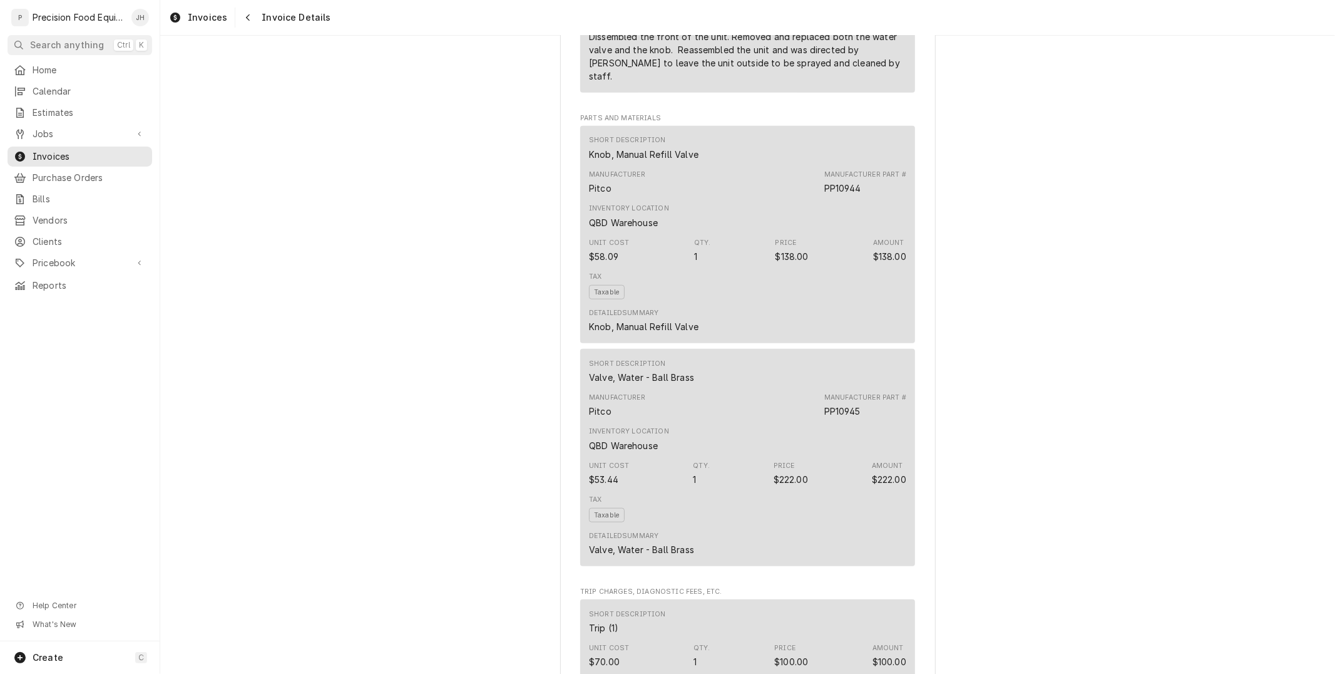
scroll to position [1530, 0]
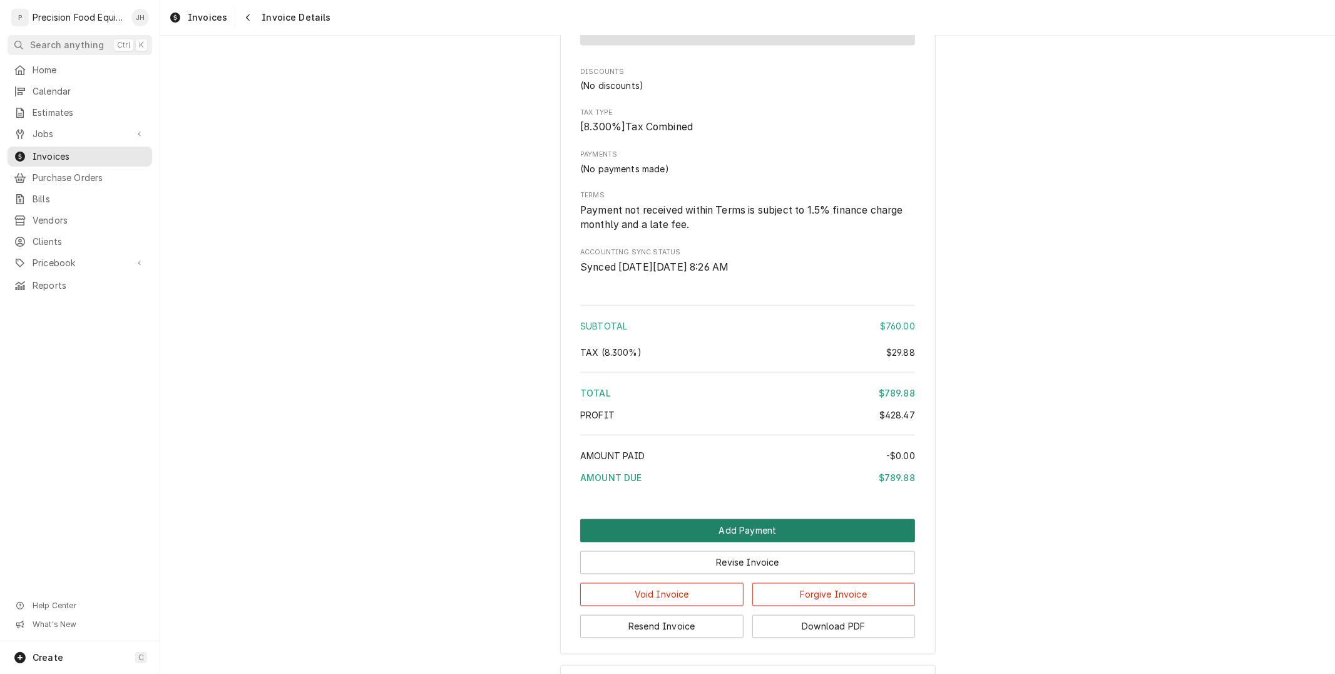
click at [785, 542] on button "Add Payment" at bounding box center [747, 530] width 335 height 23
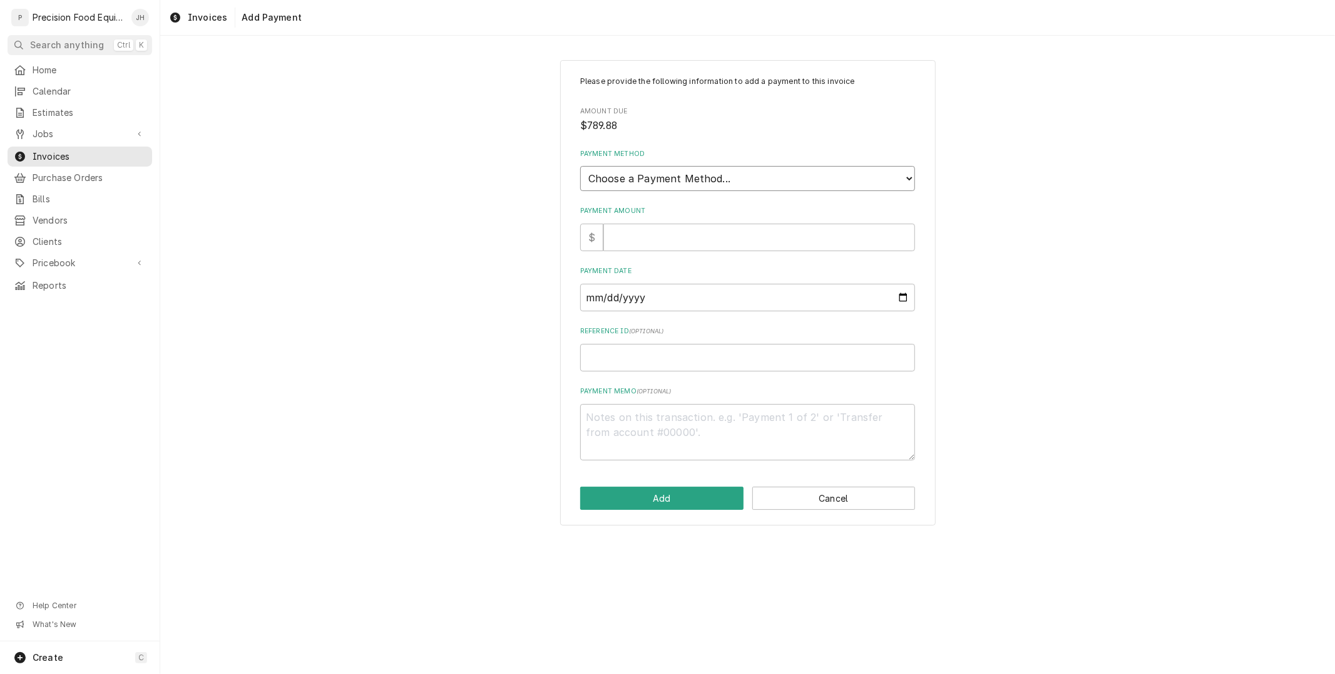
click at [671, 183] on select "Choose a Payment Method... Cash Check Credit/Debit Card ACH/eCheck Other" at bounding box center [747, 178] width 335 height 25
select select "2"
click at [580, 166] on select "Choose a Payment Method... Cash Check Credit/Debit Card ACH/eCheck Other" at bounding box center [747, 178] width 335 height 25
click at [668, 232] on input "Payment Amount" at bounding box center [760, 238] width 312 height 28
type textarea "x"
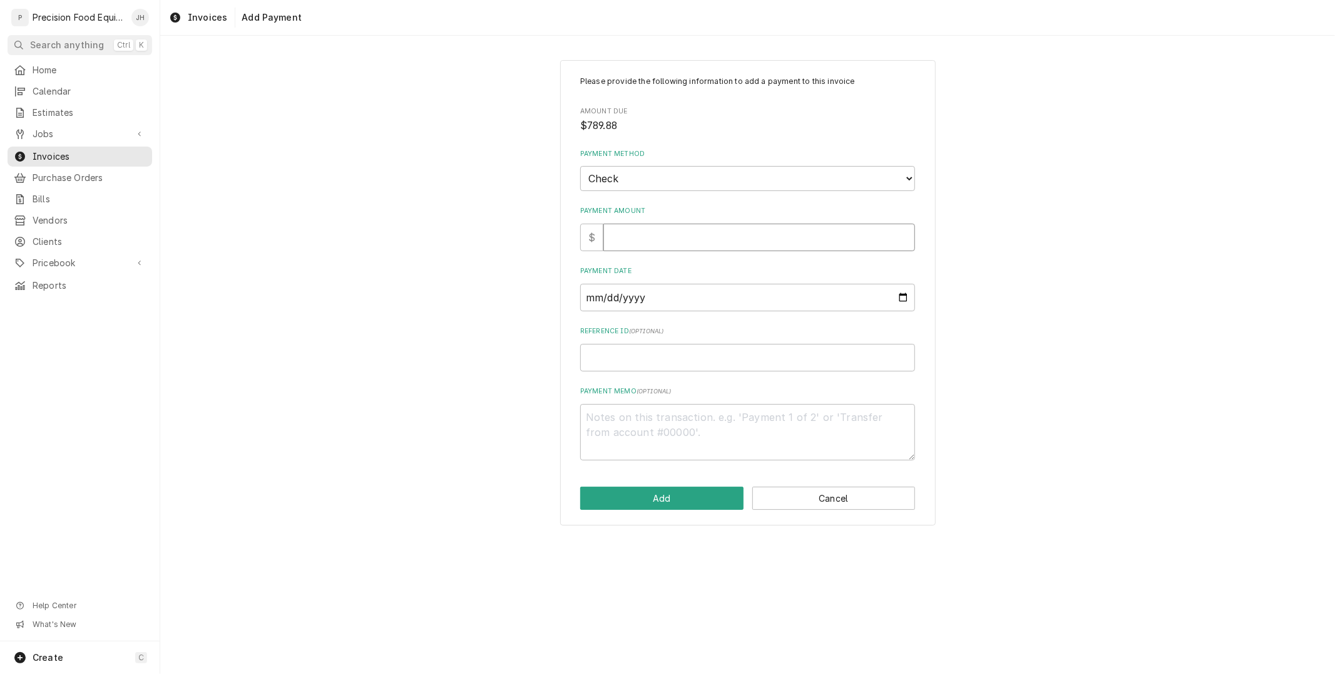
type input "7"
type textarea "x"
type input "79"
type textarea "x"
type input "7"
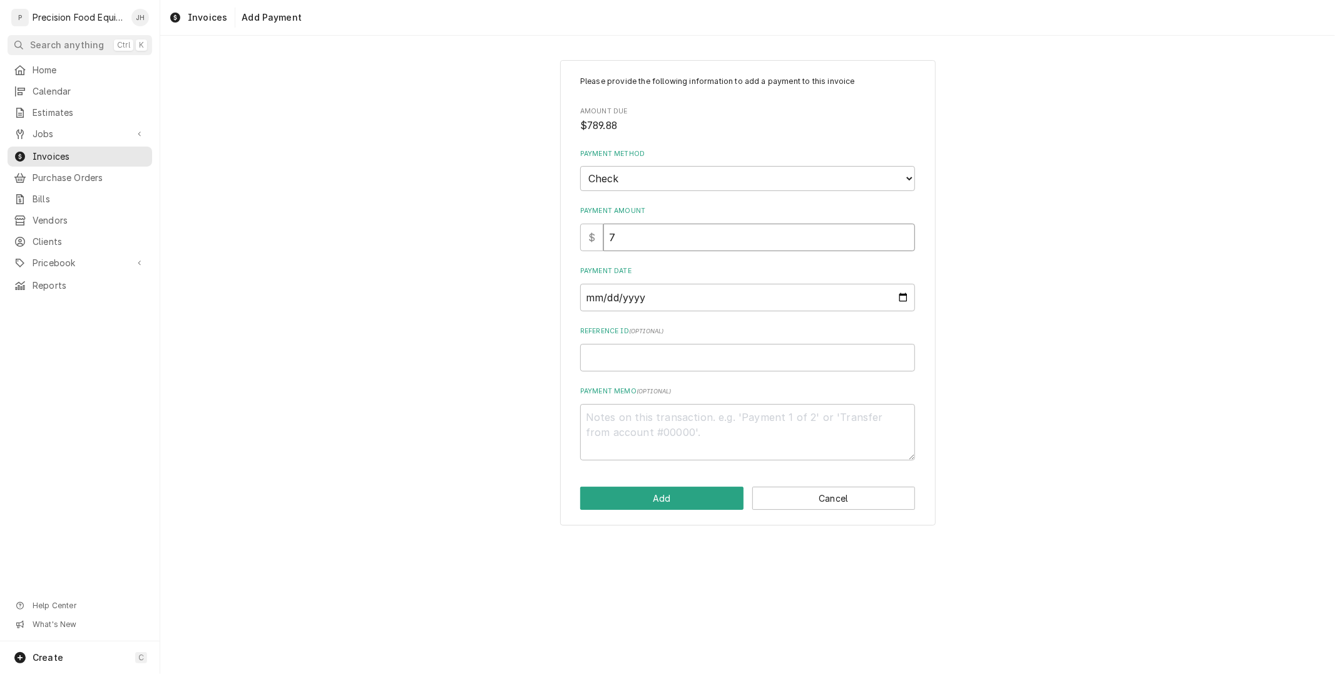
type textarea "x"
type input "78"
type textarea "x"
type input "789"
type textarea "x"
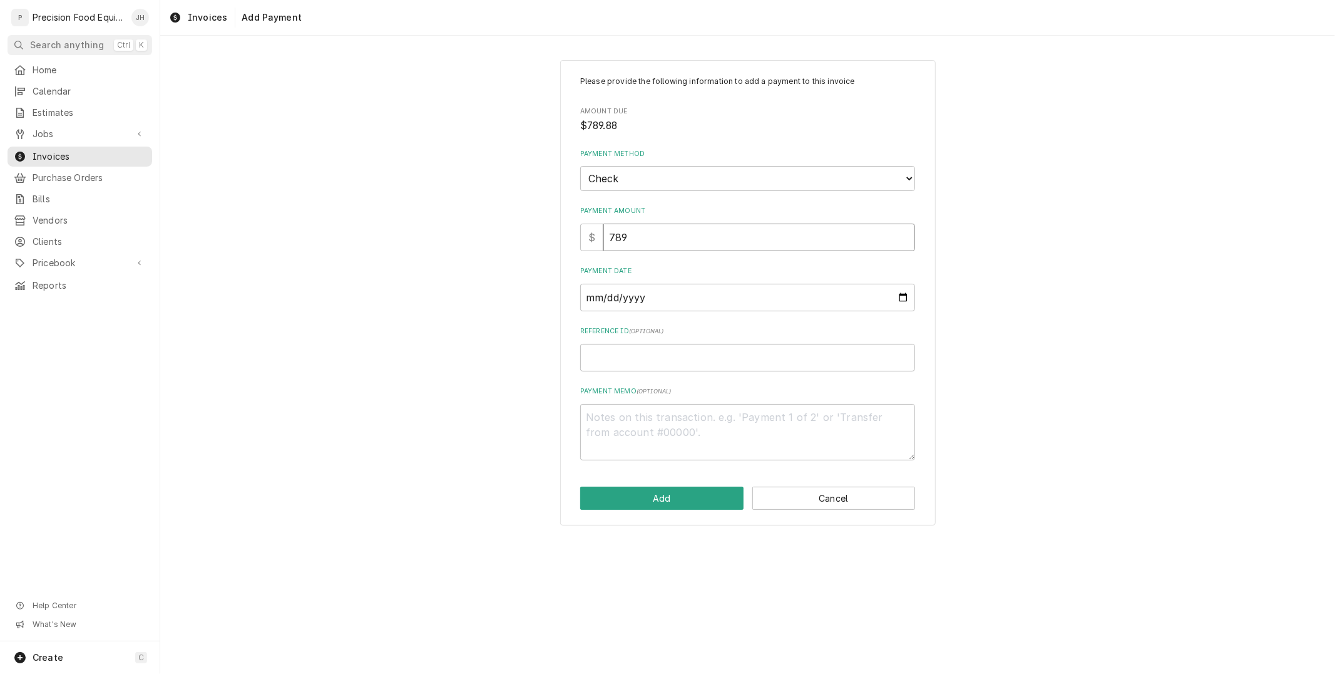
type input "789.8"
type textarea "x"
type input "789.88"
click at [649, 284] on input "Payment Date" at bounding box center [747, 298] width 335 height 28
click at [903, 297] on input "Payment Date" at bounding box center [747, 298] width 335 height 28
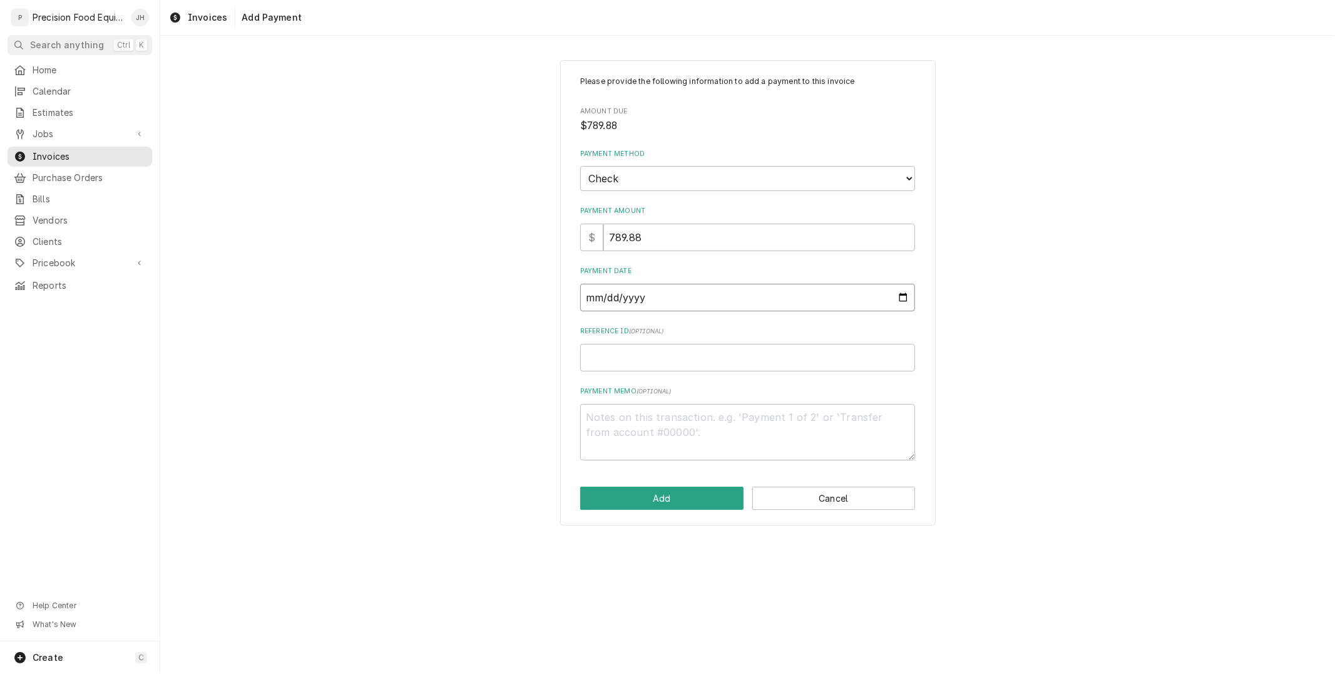
type input "2025-09-19"
click at [700, 365] on input "Reference ID ( optional )" at bounding box center [747, 358] width 335 height 28
type textarea "x"
type input "1"
type textarea "x"
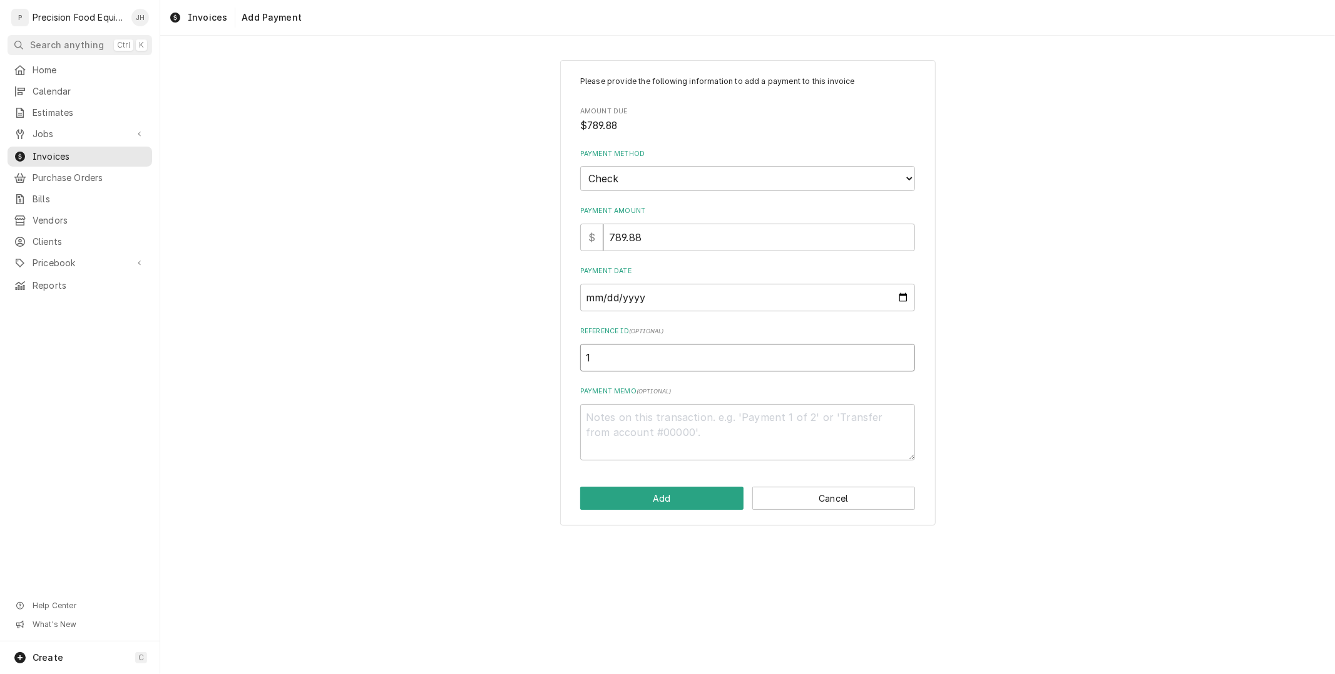
type input "17"
type textarea "x"
type input "175"
type textarea "x"
type input "1754"
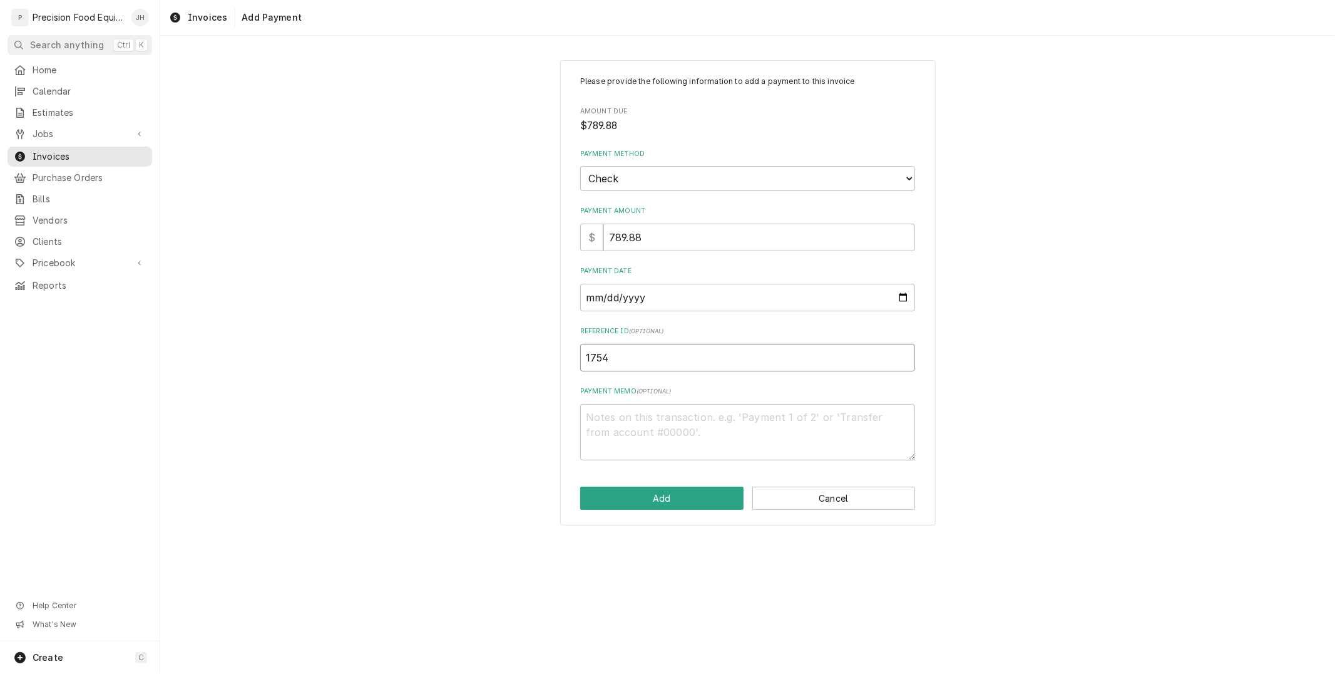
type textarea "x"
type input "17540"
click at [651, 490] on button "Add" at bounding box center [661, 497] width 163 height 23
type textarea "x"
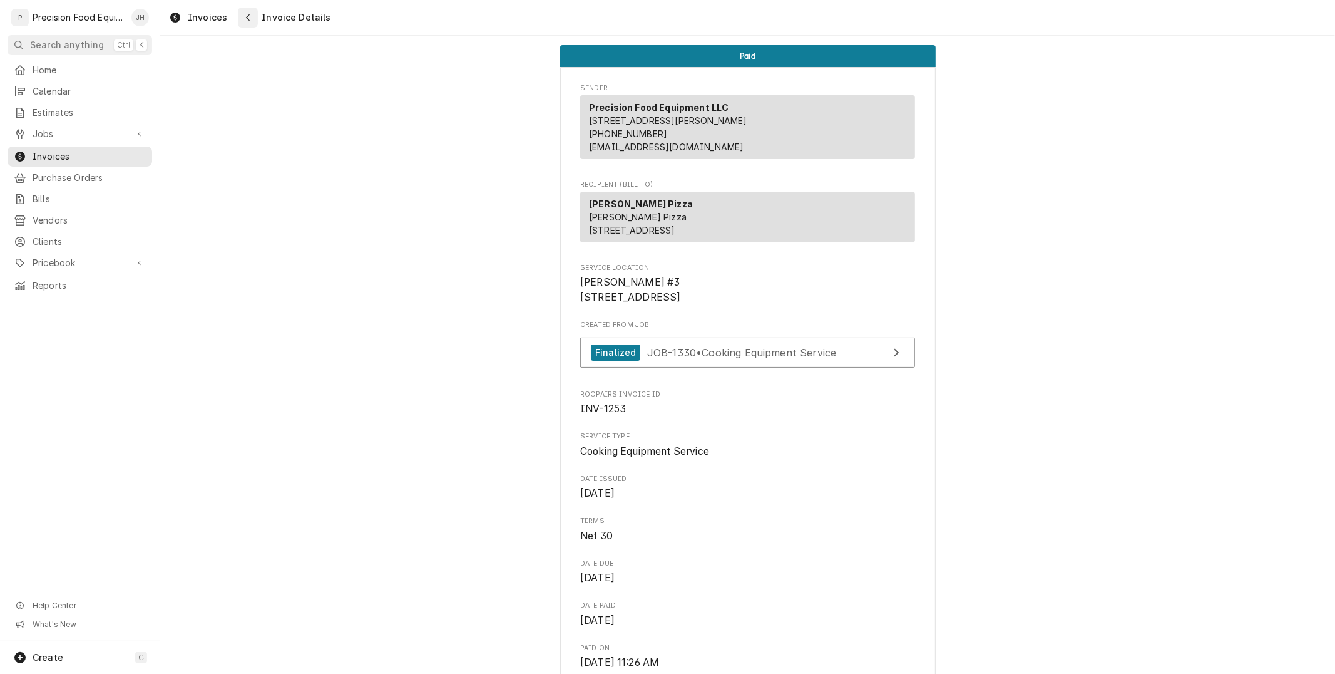
click at [245, 19] on icon "Navigate back" at bounding box center [248, 17] width 6 height 9
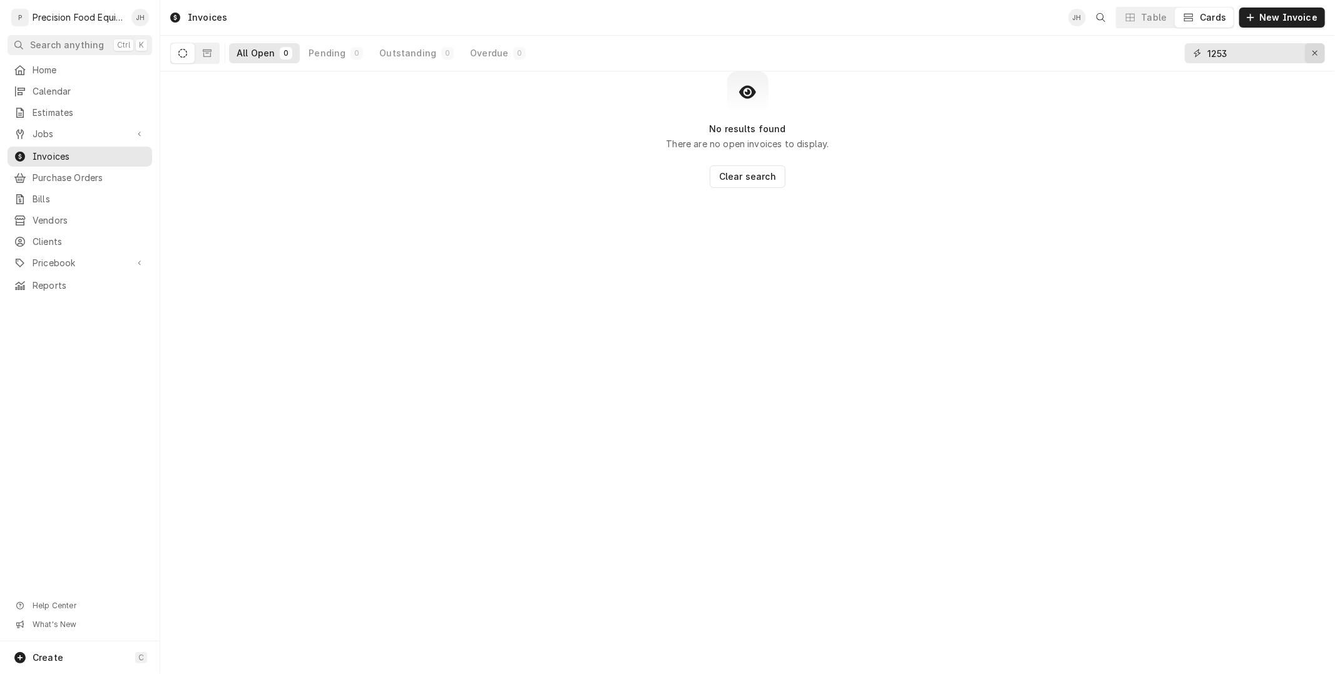
click at [1310, 51] on div "Erase input" at bounding box center [1315, 53] width 13 height 13
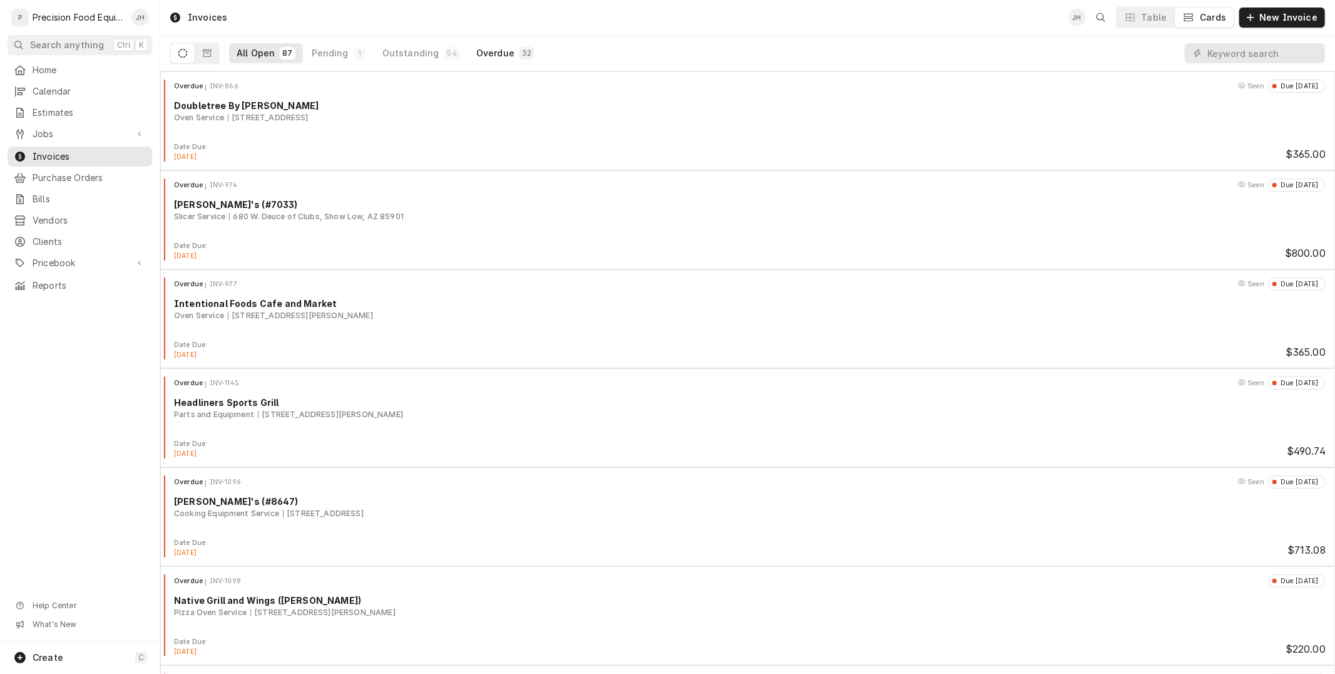
click at [476, 51] on div "Overdue" at bounding box center [495, 53] width 38 height 13
click at [1167, 19] on div "Table" at bounding box center [1155, 17] width 26 height 13
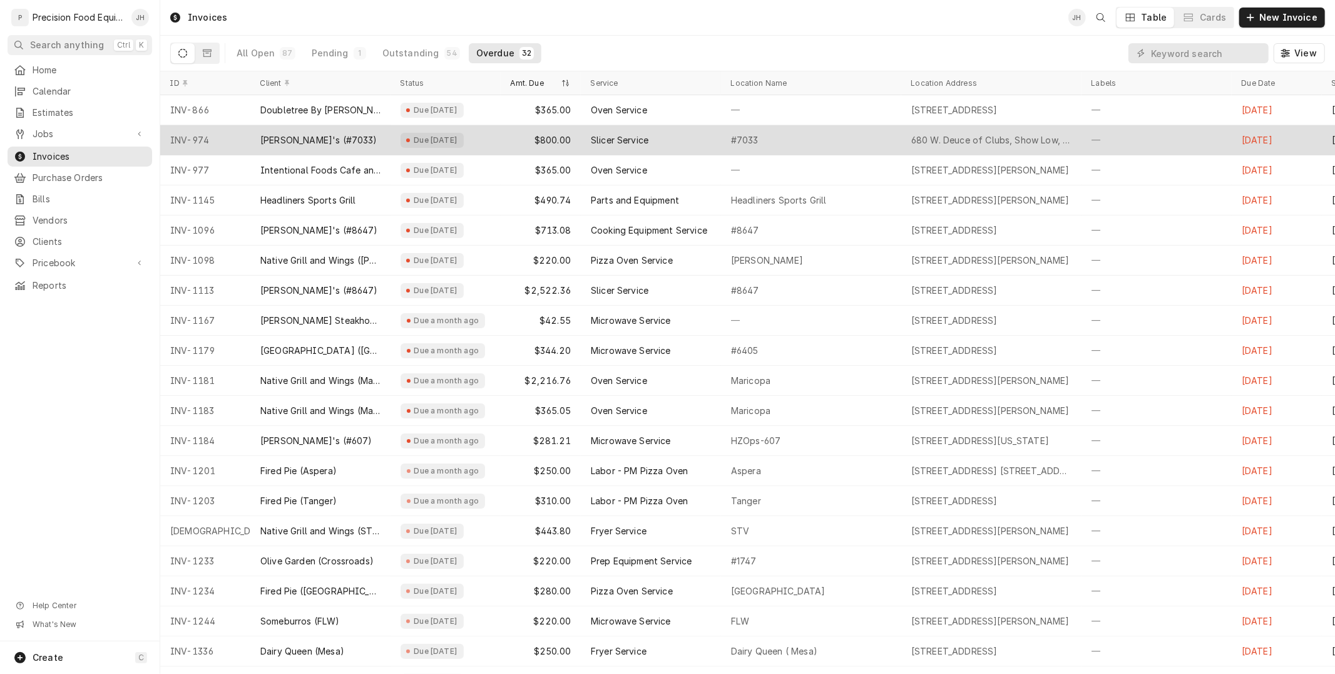
click at [946, 152] on div "680 W. Deuce of Clubs, Show Low, AZ 85901" at bounding box center [992, 140] width 180 height 30
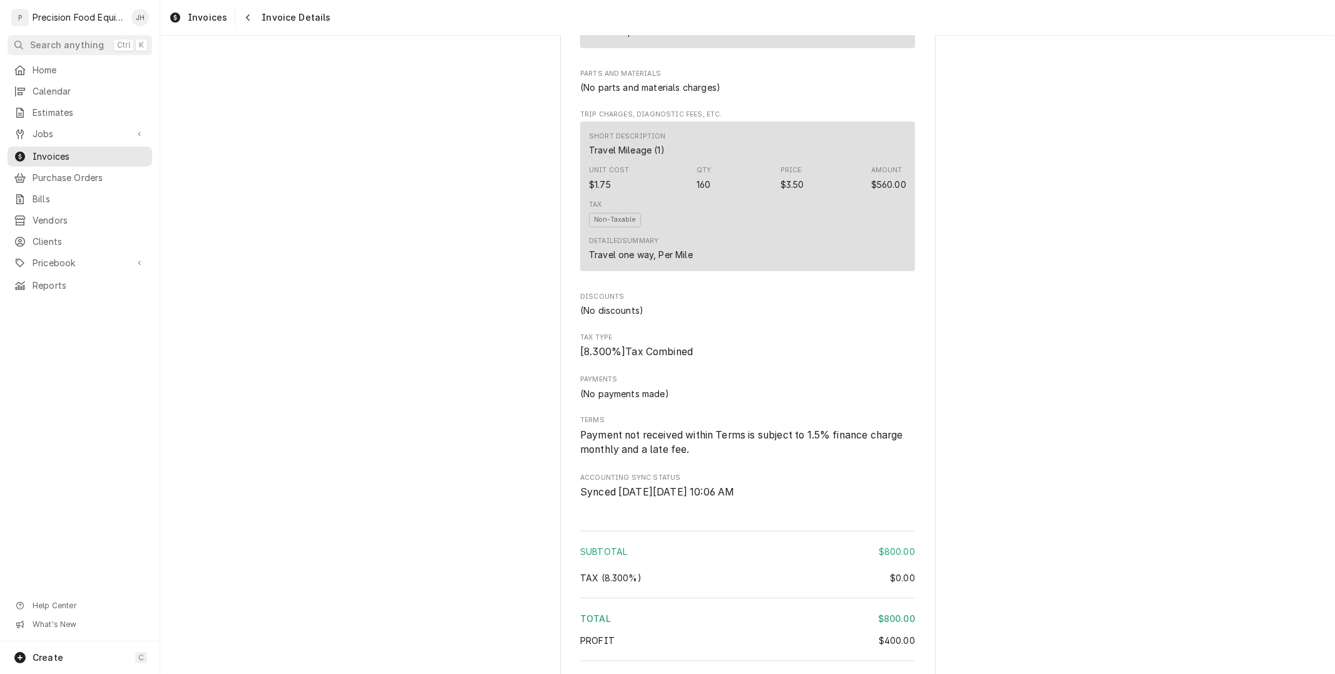
scroll to position [1190, 0]
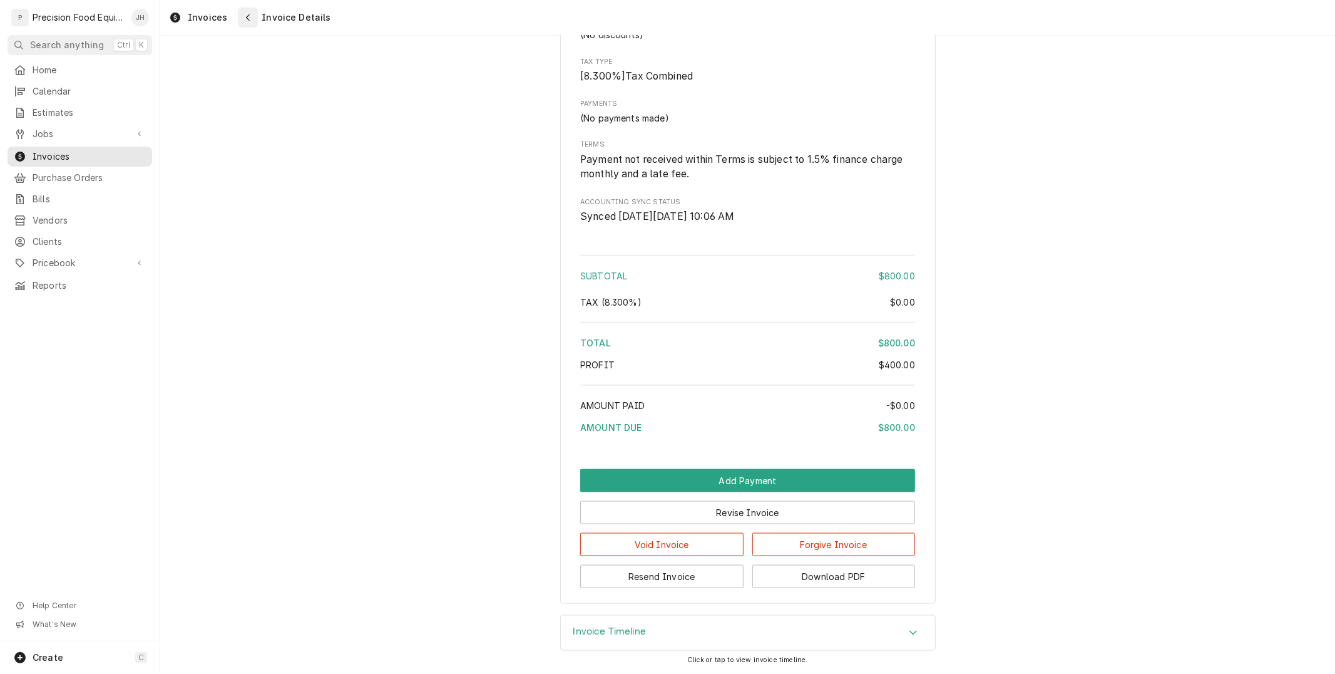
click at [246, 19] on icon "Navigate back" at bounding box center [248, 17] width 6 height 9
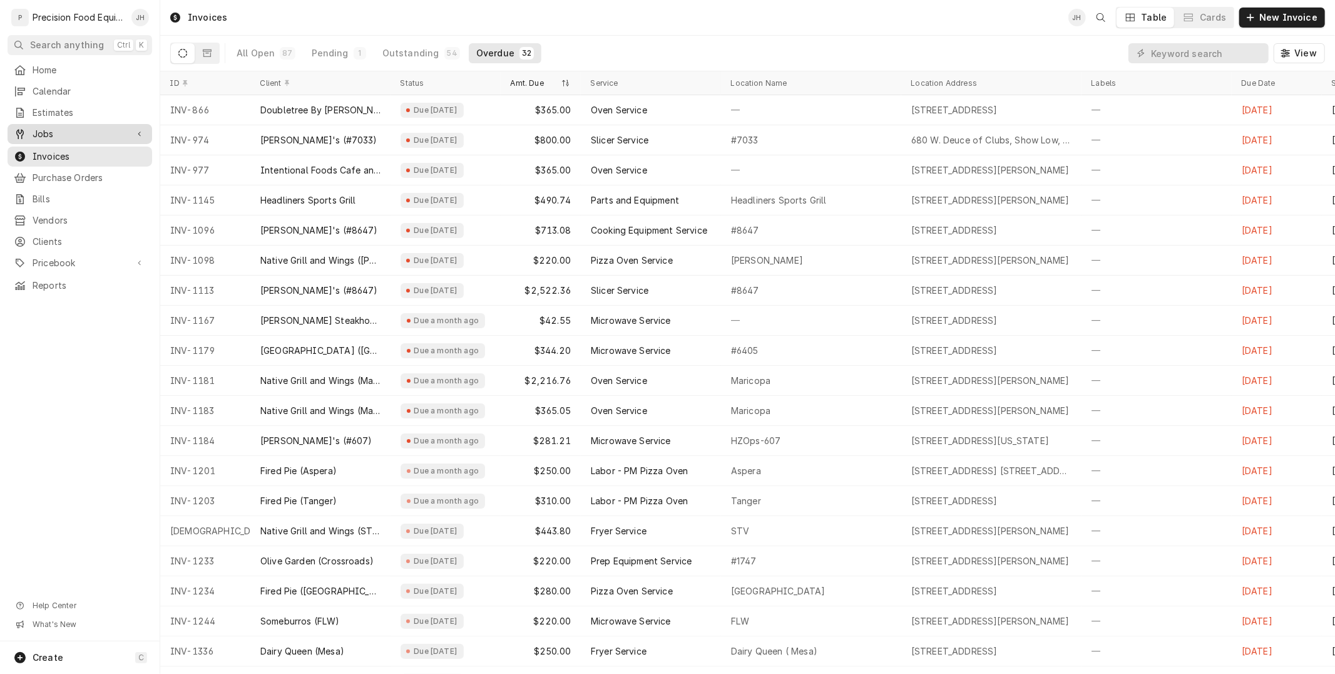
click at [39, 135] on span "Jobs" at bounding box center [80, 134] width 95 height 13
click at [49, 152] on span "Jobs" at bounding box center [89, 155] width 113 height 13
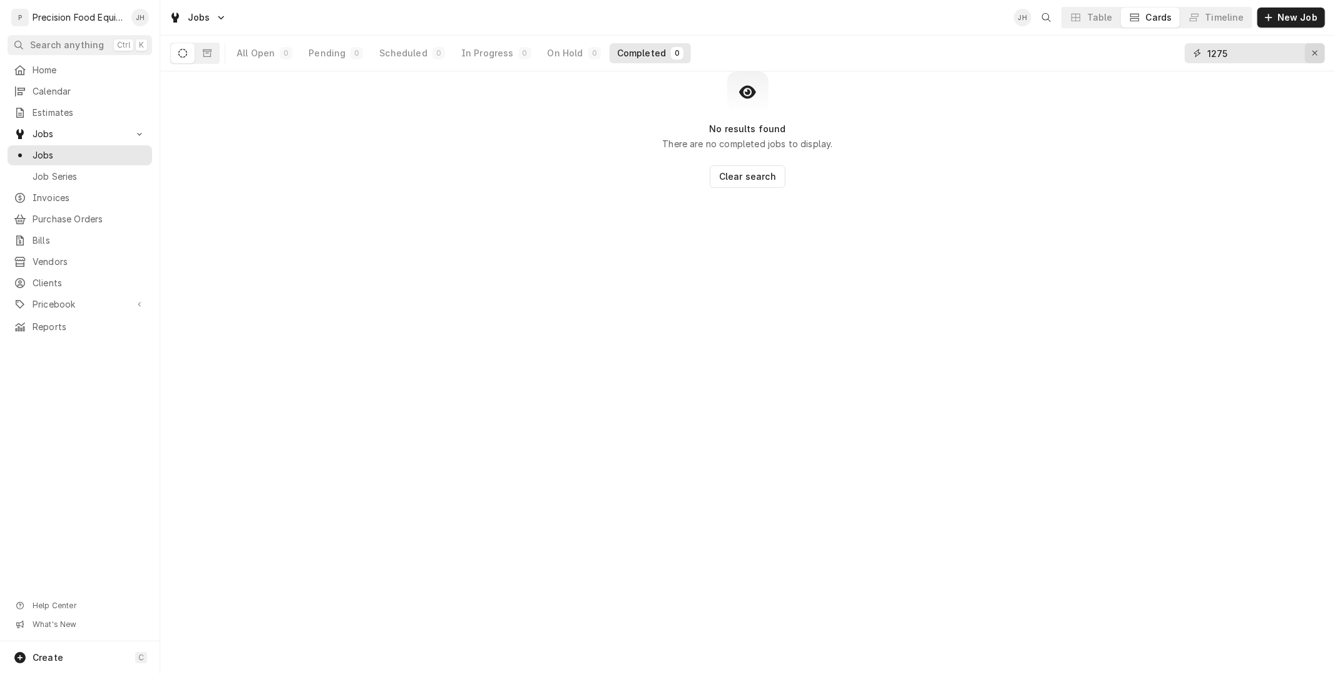
click at [1310, 57] on div "Erase input" at bounding box center [1315, 53] width 13 height 13
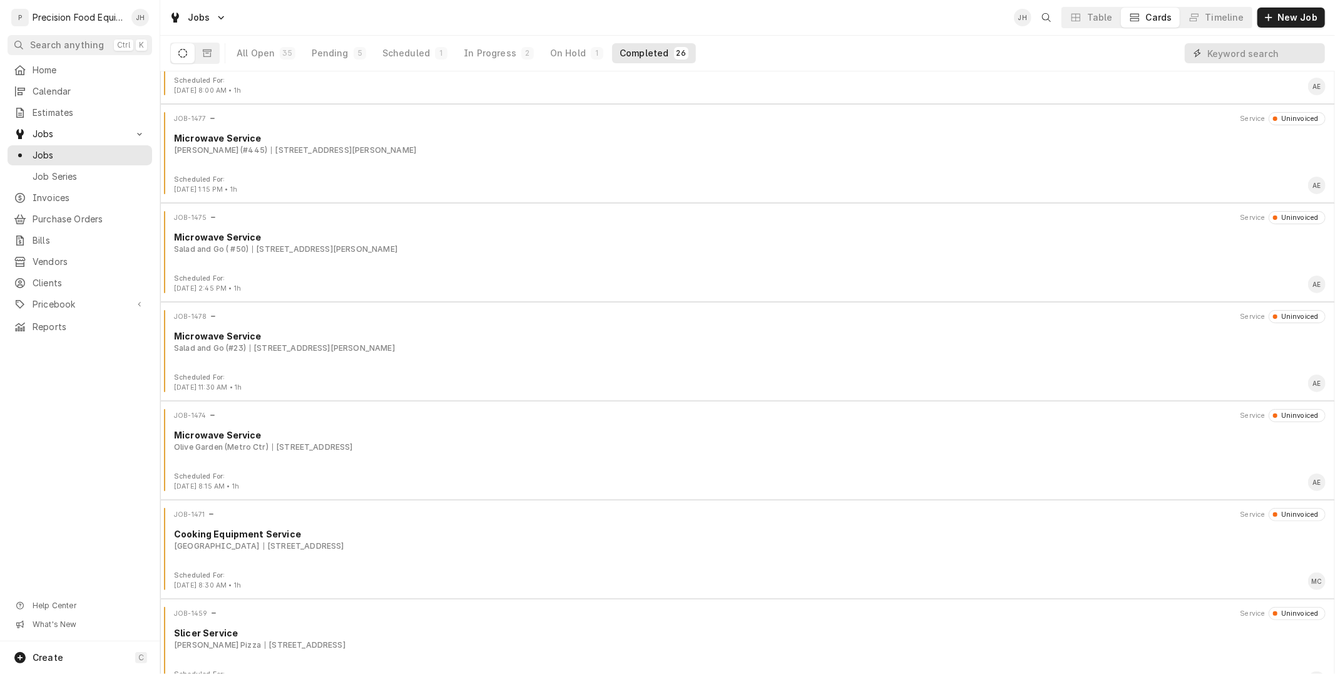
scroll to position [577, 0]
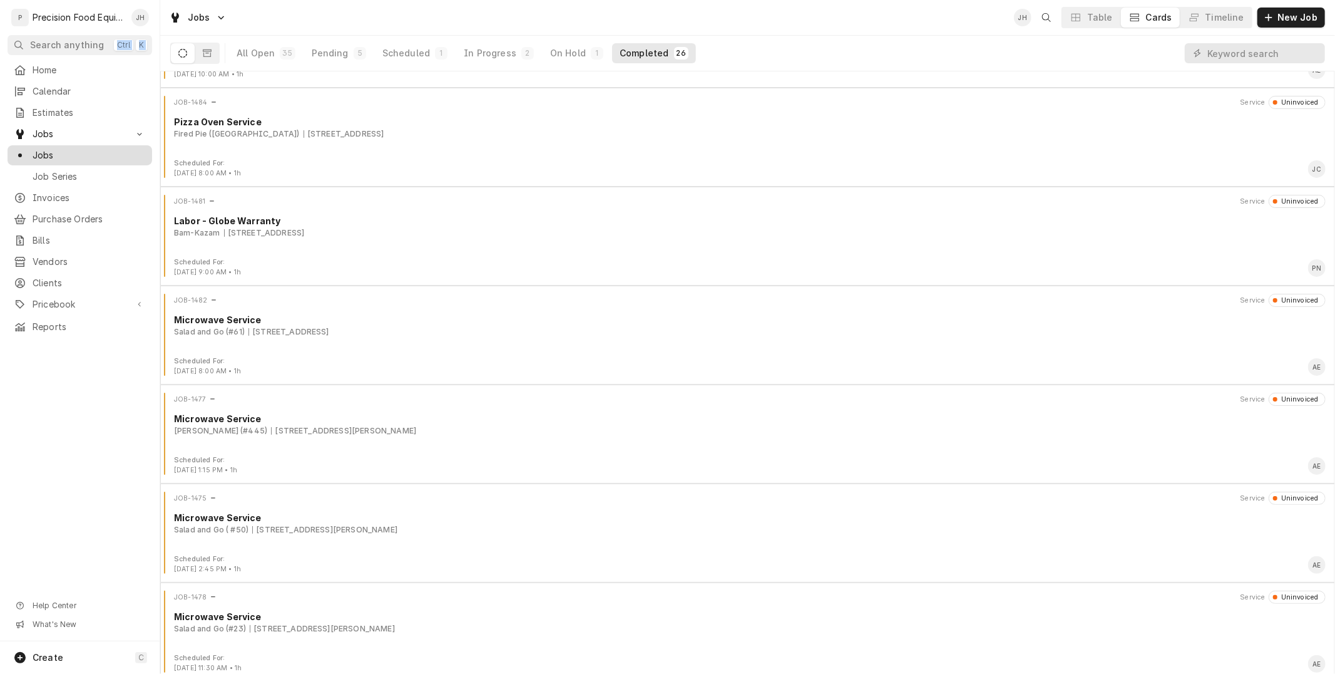
drag, startPoint x: 66, startPoint y: 57, endPoint x: 47, endPoint y: 155, distance: 100.2
click at [41, 120] on nav "P Precision Food Equipment LLC JH Search anything Ctrl K Home Calendar Estimate…" at bounding box center [80, 337] width 160 height 674
click at [65, 205] on link "Invoices" at bounding box center [80, 198] width 145 height 20
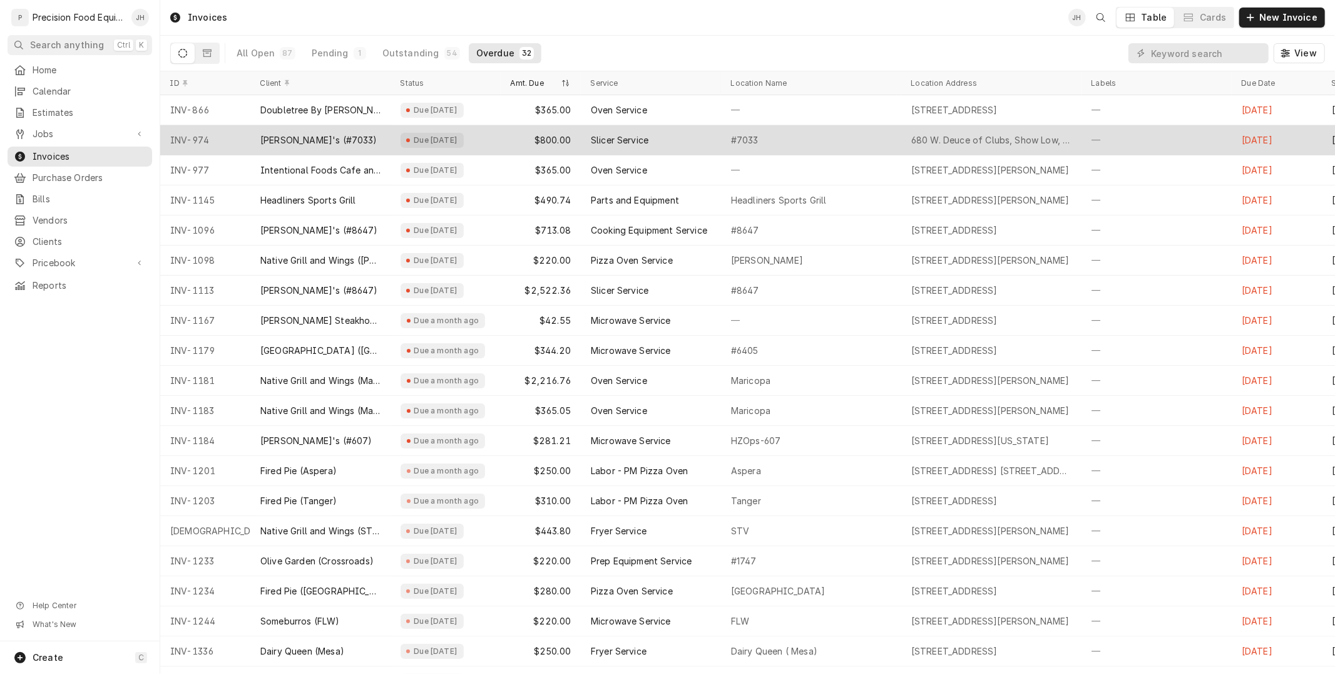
click at [723, 145] on div "#7033" at bounding box center [811, 140] width 180 height 30
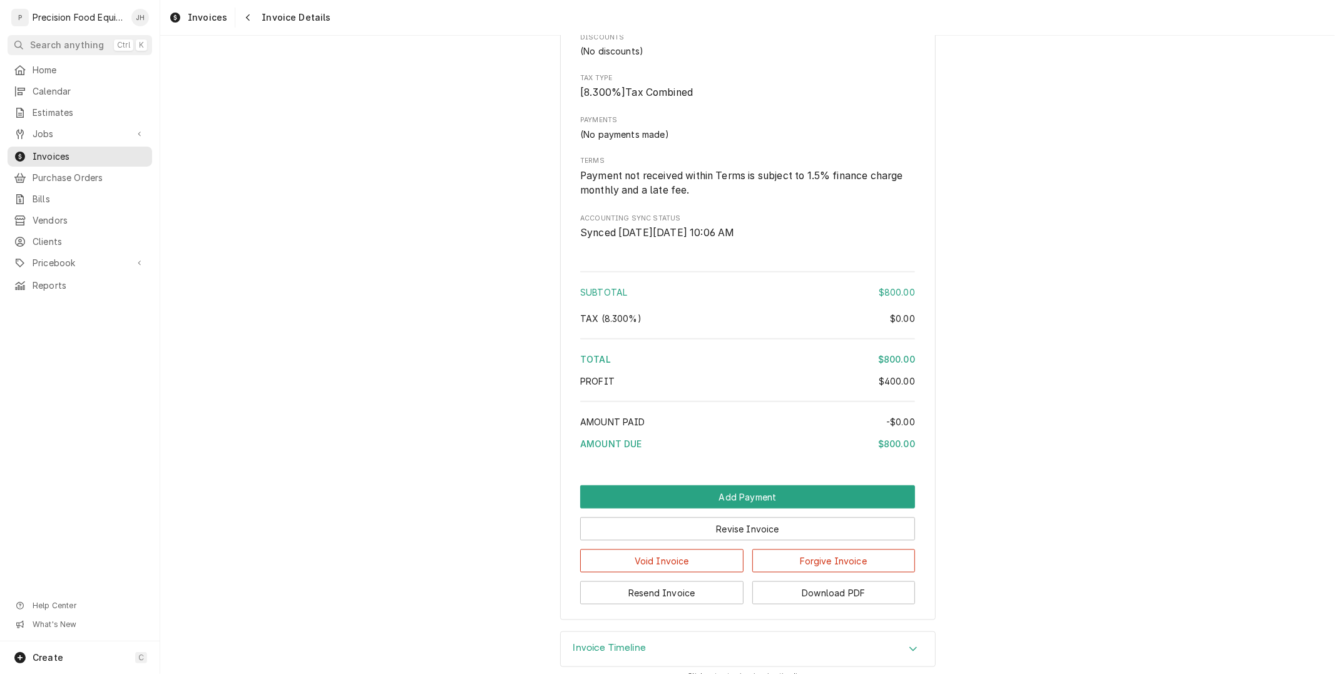
scroll to position [1190, 0]
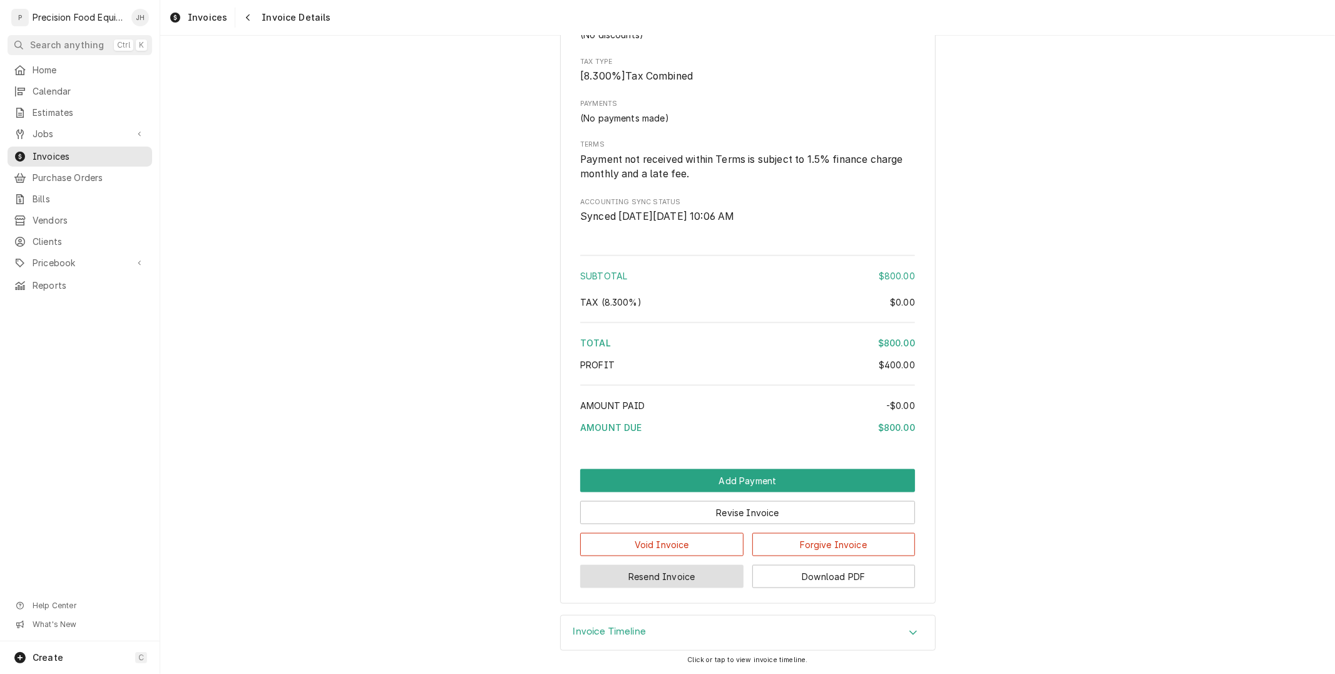
click at [678, 579] on button "Resend Invoice" at bounding box center [661, 576] width 163 height 23
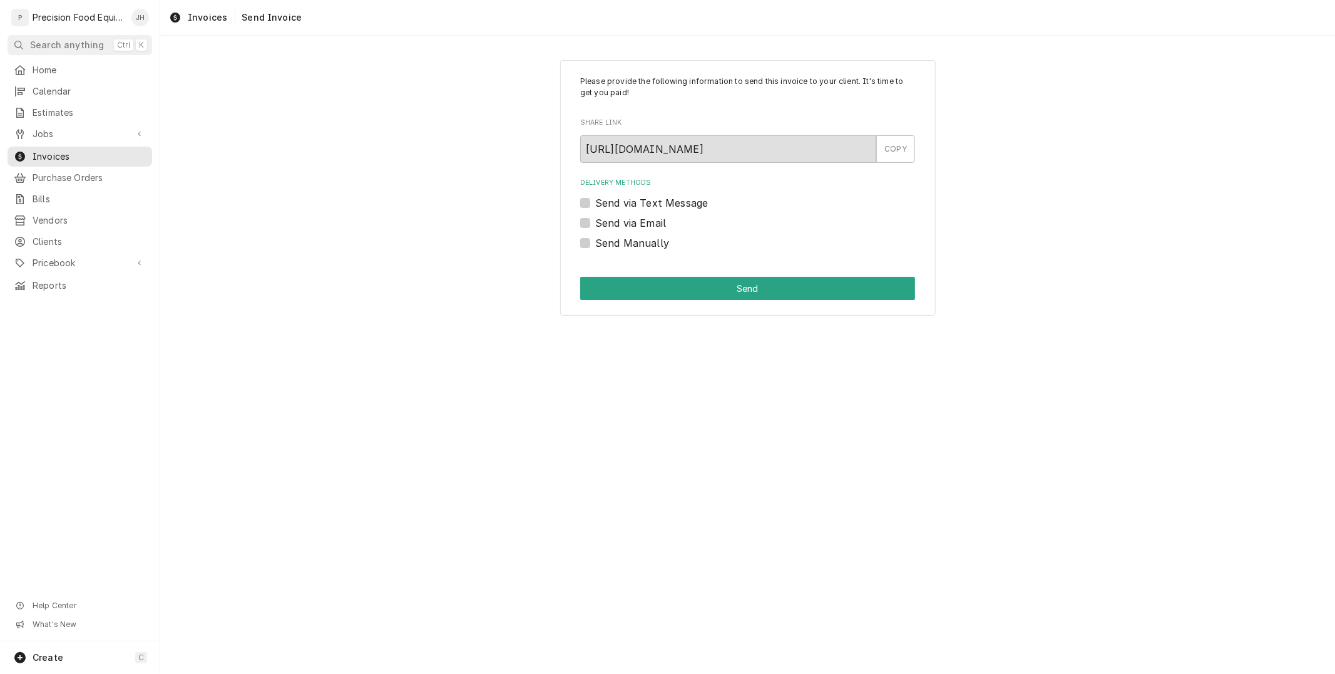
click at [595, 203] on label "Send via Text Message" at bounding box center [651, 202] width 113 height 15
click at [595, 203] on input "Send via Text Message" at bounding box center [762, 209] width 335 height 28
checkbox input "true"
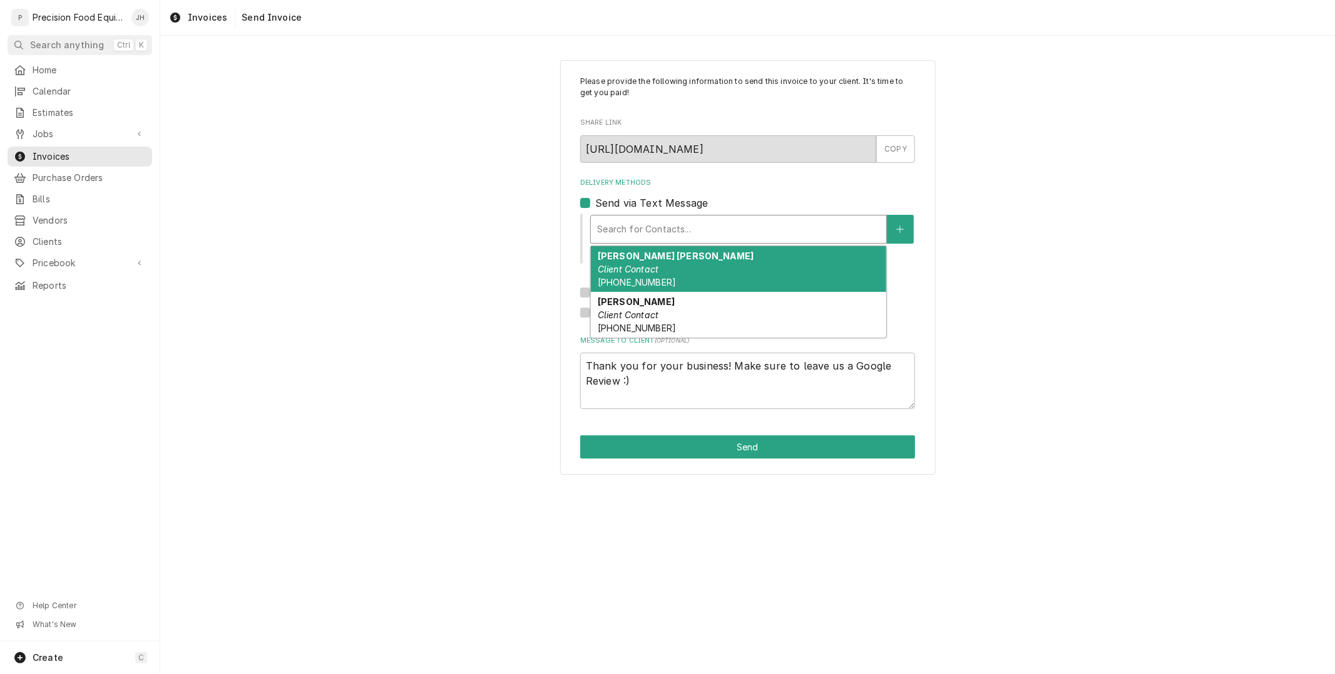
click at [681, 228] on div "Delivery Methods" at bounding box center [738, 229] width 283 height 23
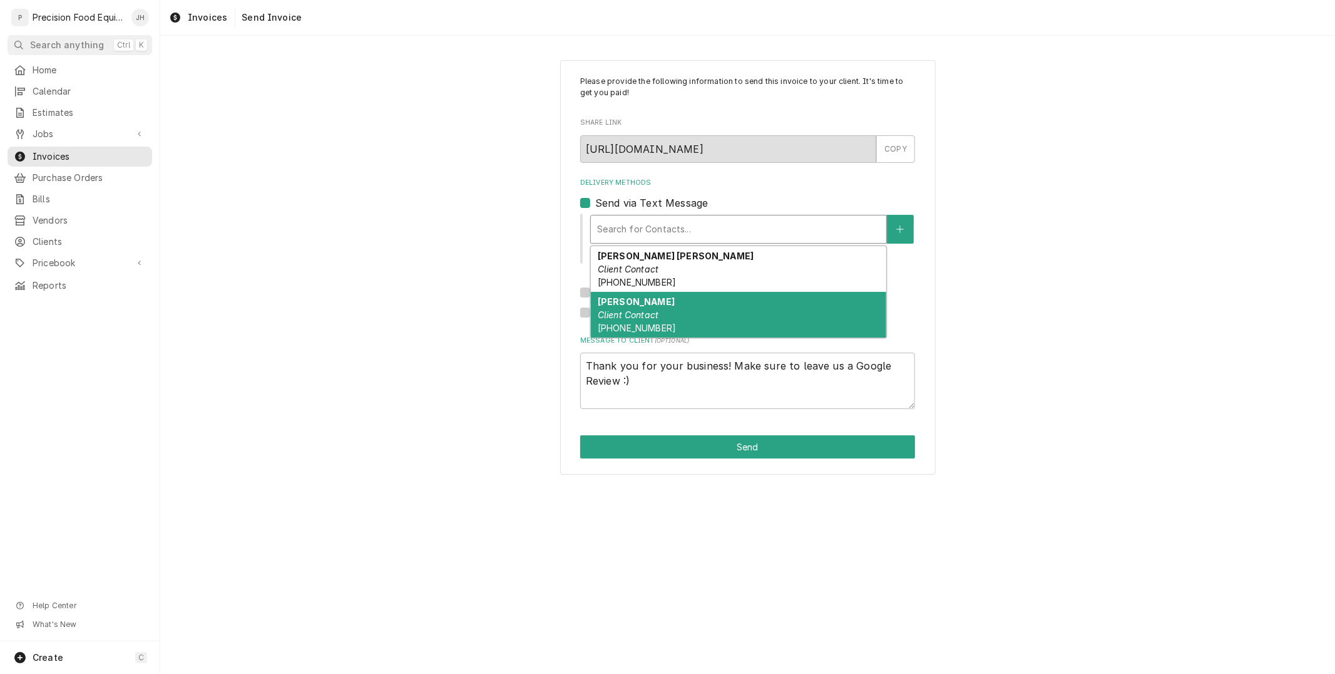
click at [702, 316] on div "Talina Client Contact (815) 978-2381" at bounding box center [739, 315] width 296 height 46
type textarea "x"
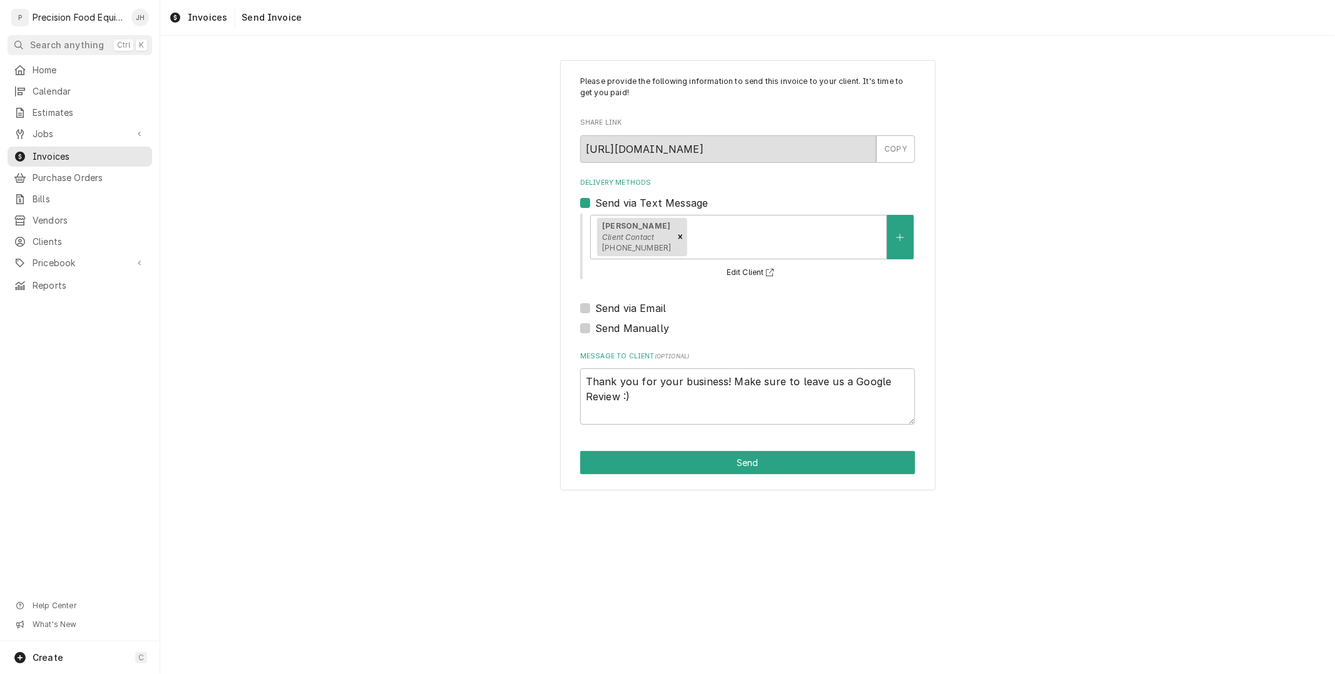
click at [595, 310] on label "Send via Email" at bounding box center [630, 308] width 71 height 15
click at [595, 310] on input "Send via Email" at bounding box center [762, 315] width 335 height 28
checkbox input "true"
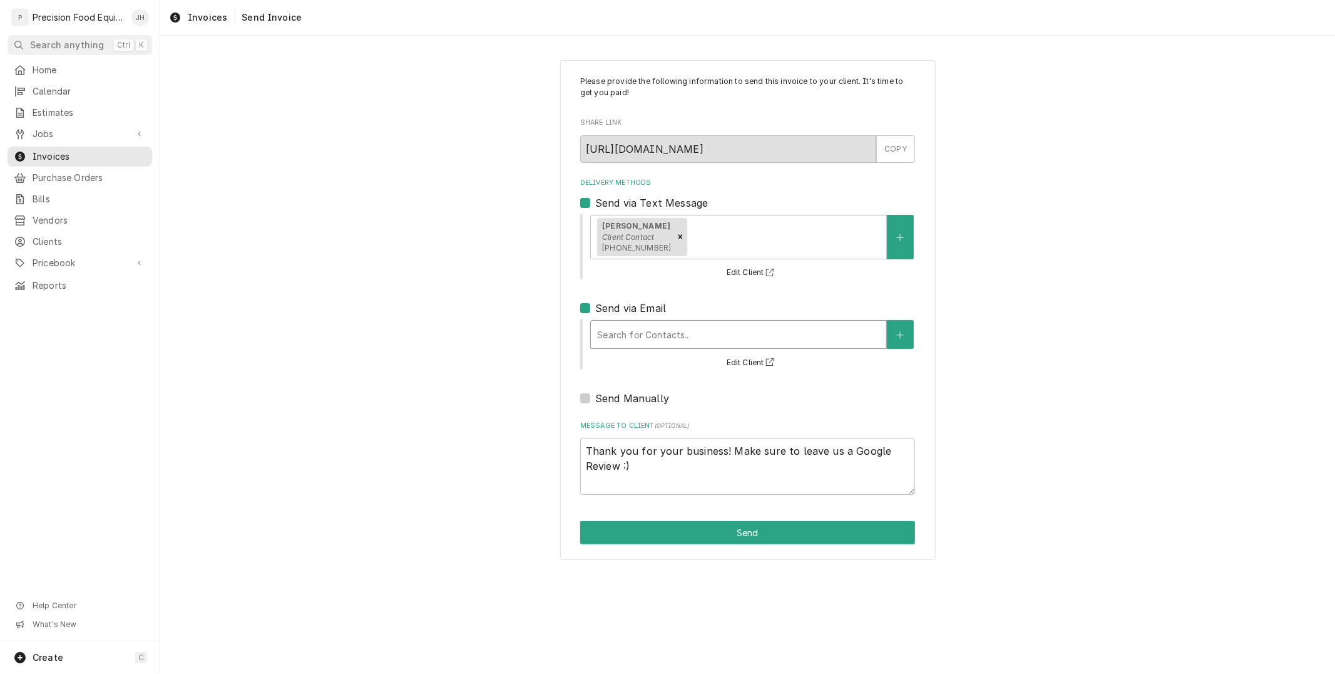
click at [618, 329] on div "Delivery Methods" at bounding box center [738, 334] width 283 height 23
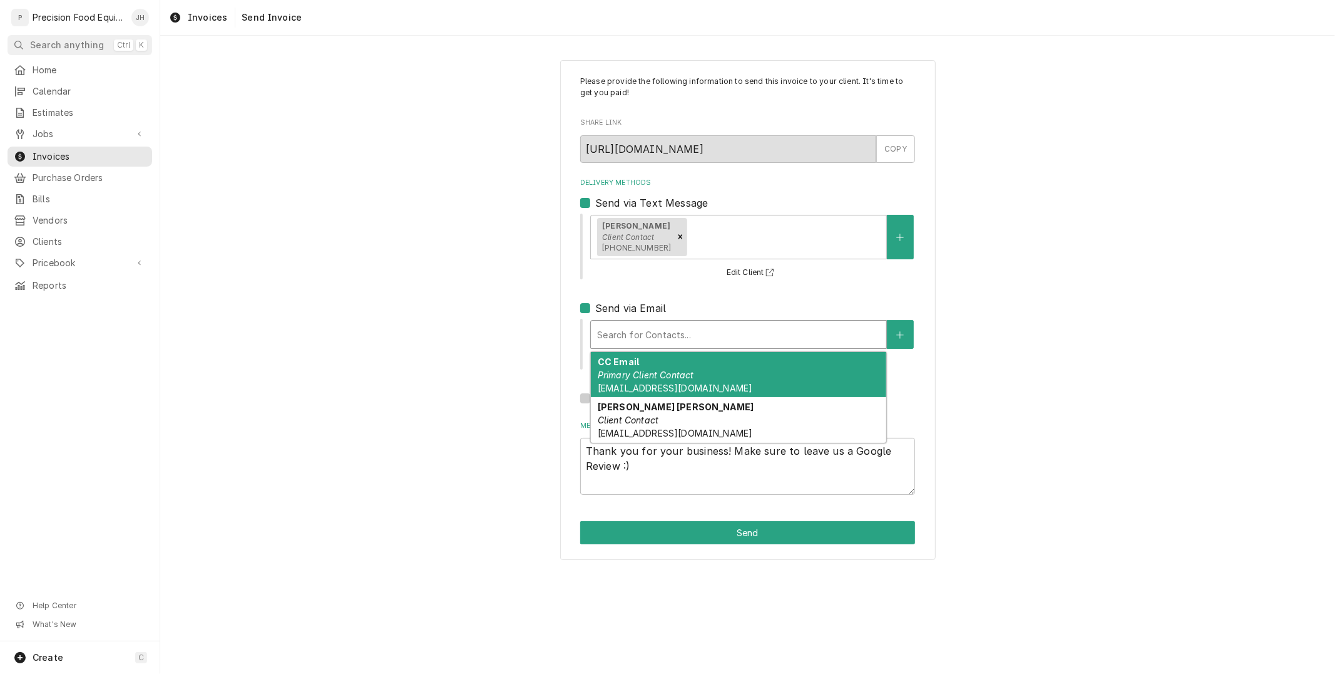
click at [653, 387] on span "thendershot@kbpinspired.com" at bounding box center [675, 388] width 155 height 11
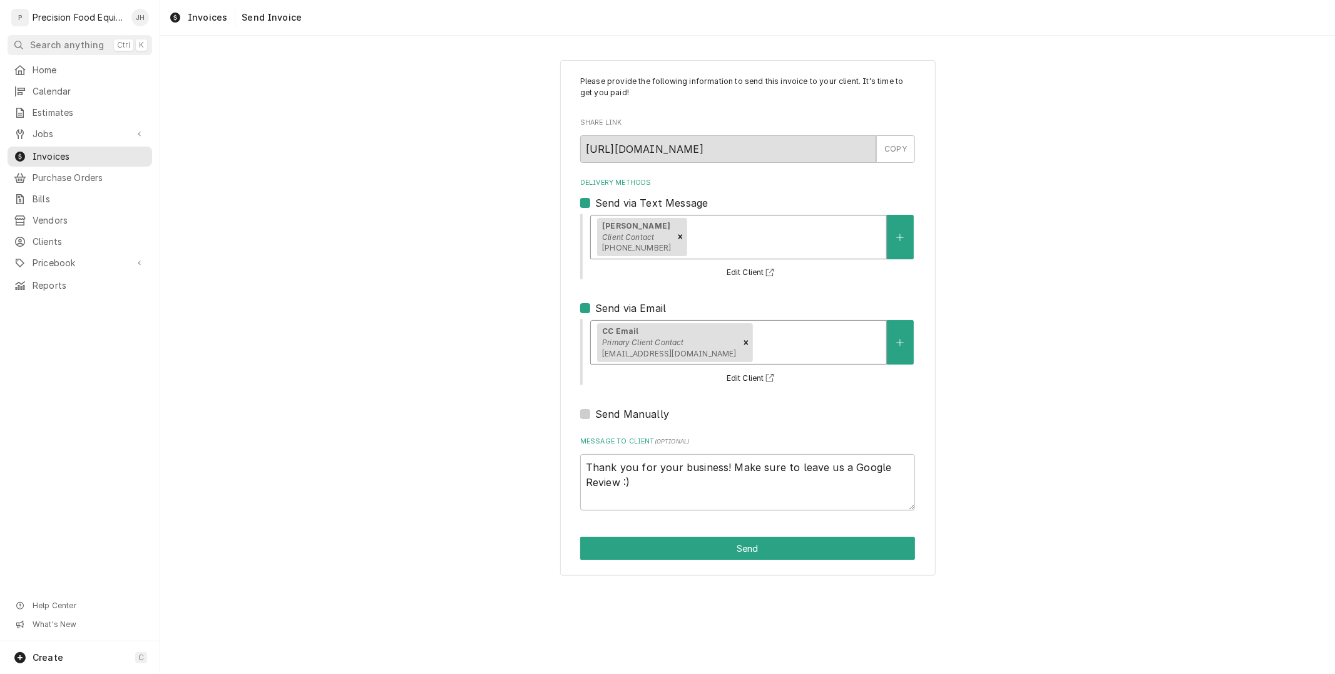
click at [693, 240] on div "Delivery Methods" at bounding box center [785, 236] width 190 height 23
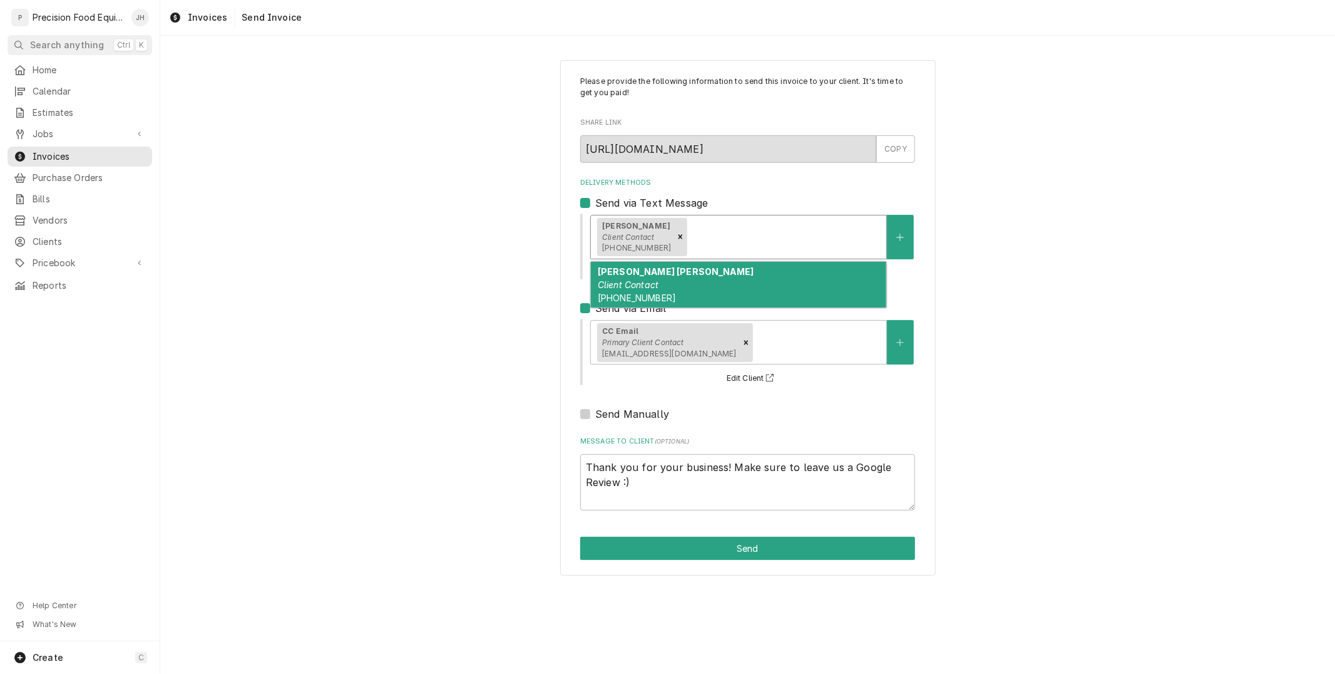
click at [696, 267] on div "Mary Jane Client Contact (928) 537-4413" at bounding box center [739, 285] width 296 height 46
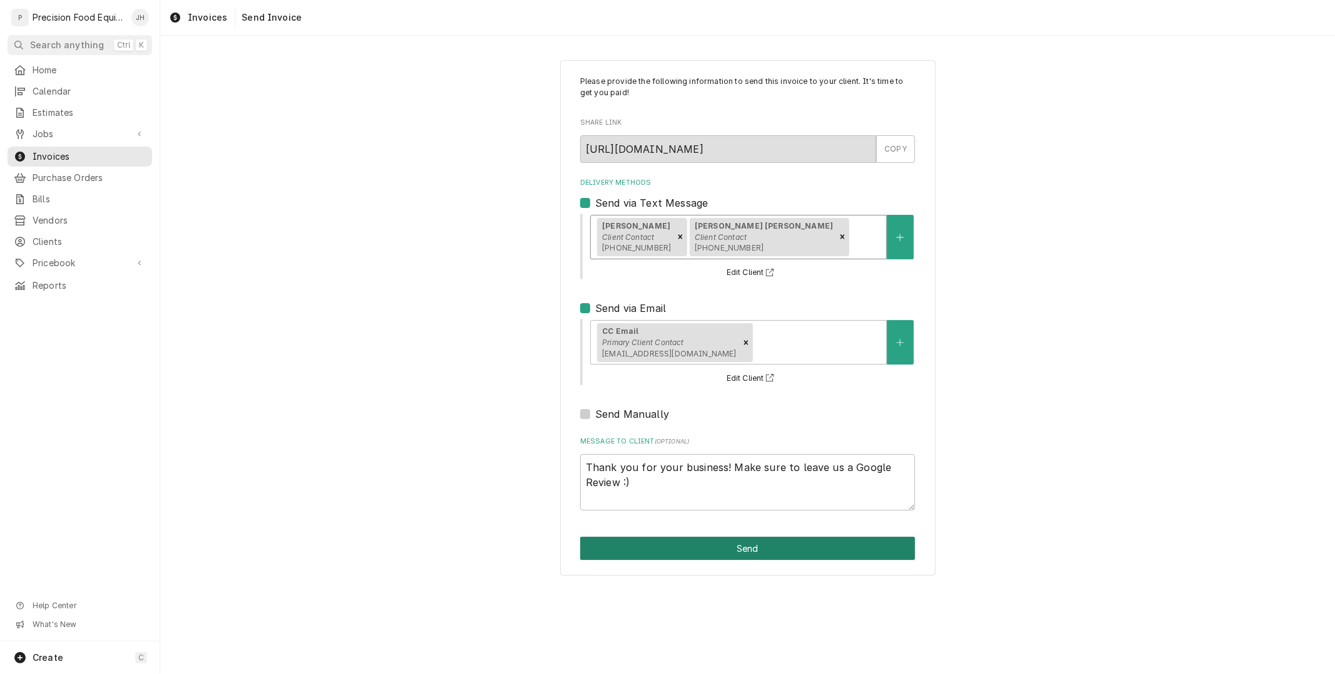
click at [779, 549] on button "Send" at bounding box center [747, 548] width 335 height 23
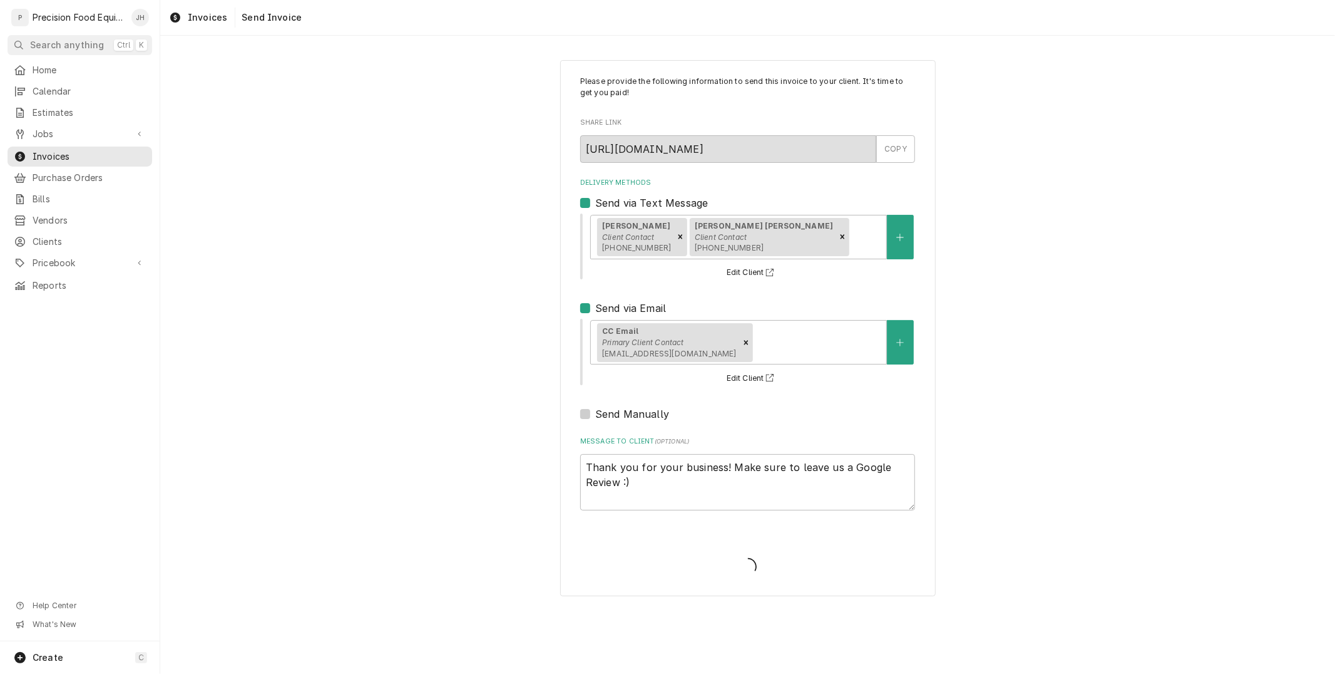
type textarea "x"
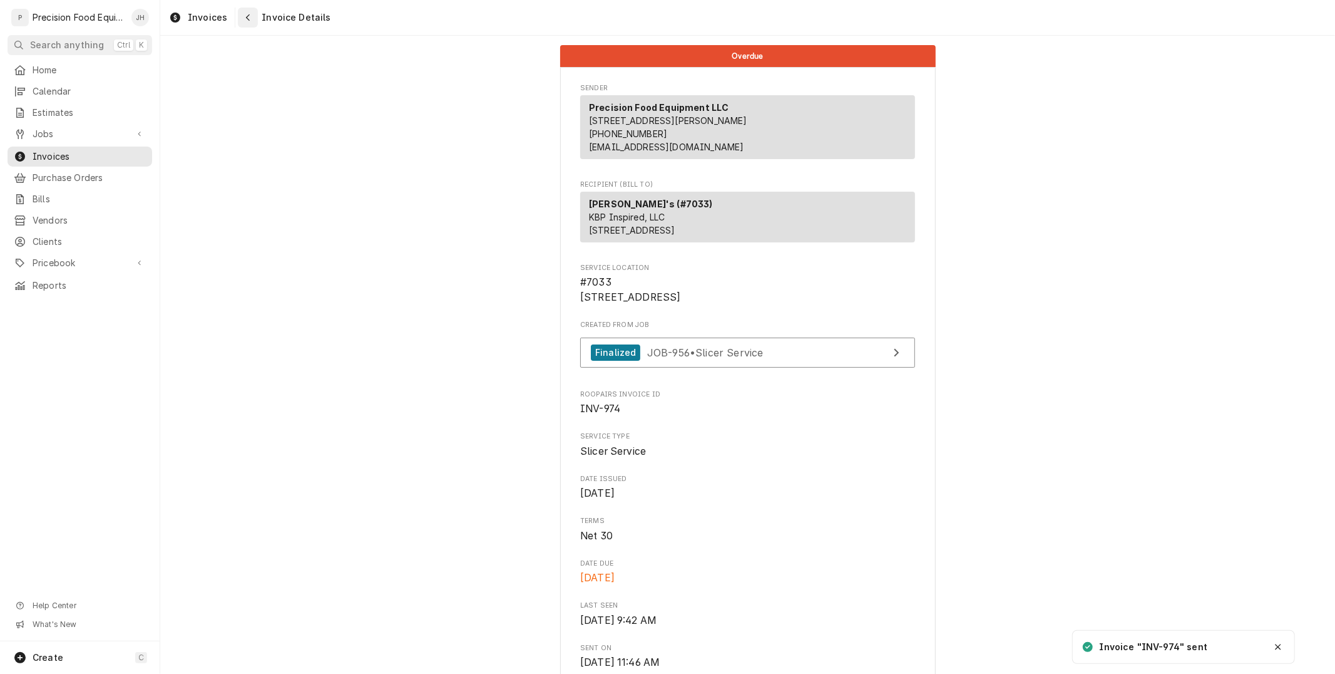
click at [242, 11] on div "Navigate back" at bounding box center [248, 17] width 13 height 13
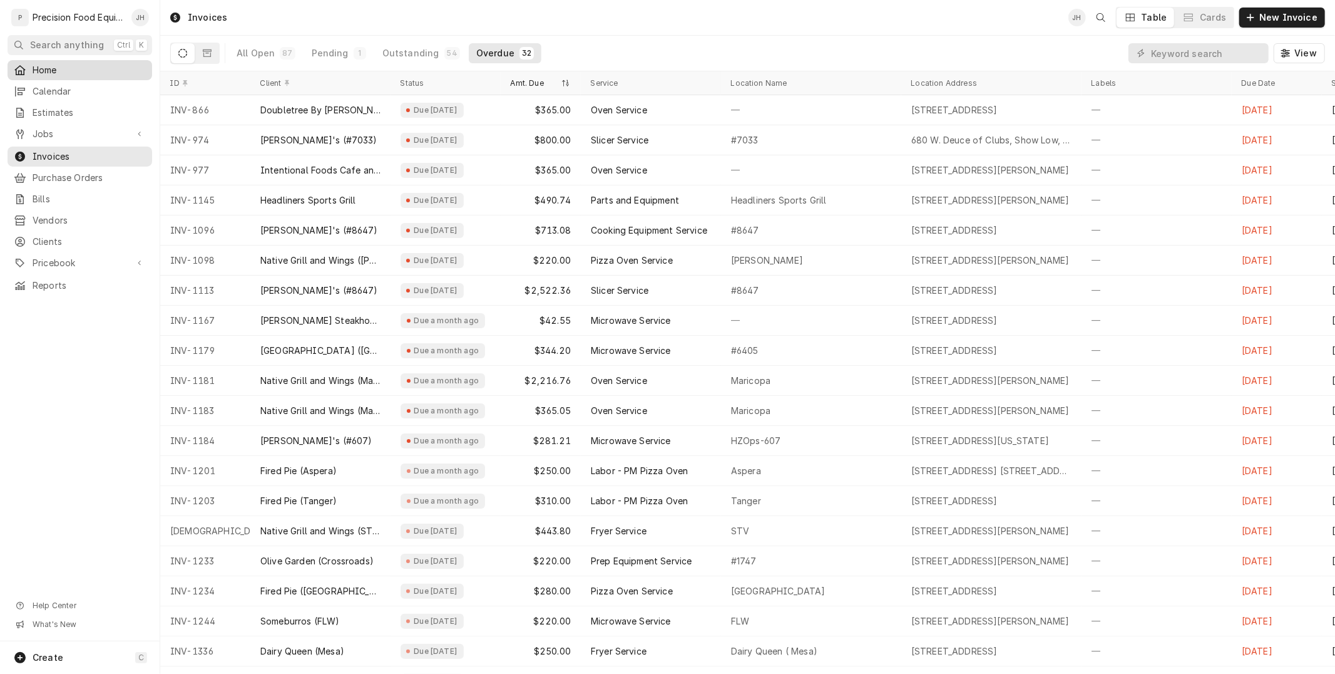
click at [63, 74] on span "Home" at bounding box center [89, 70] width 113 height 13
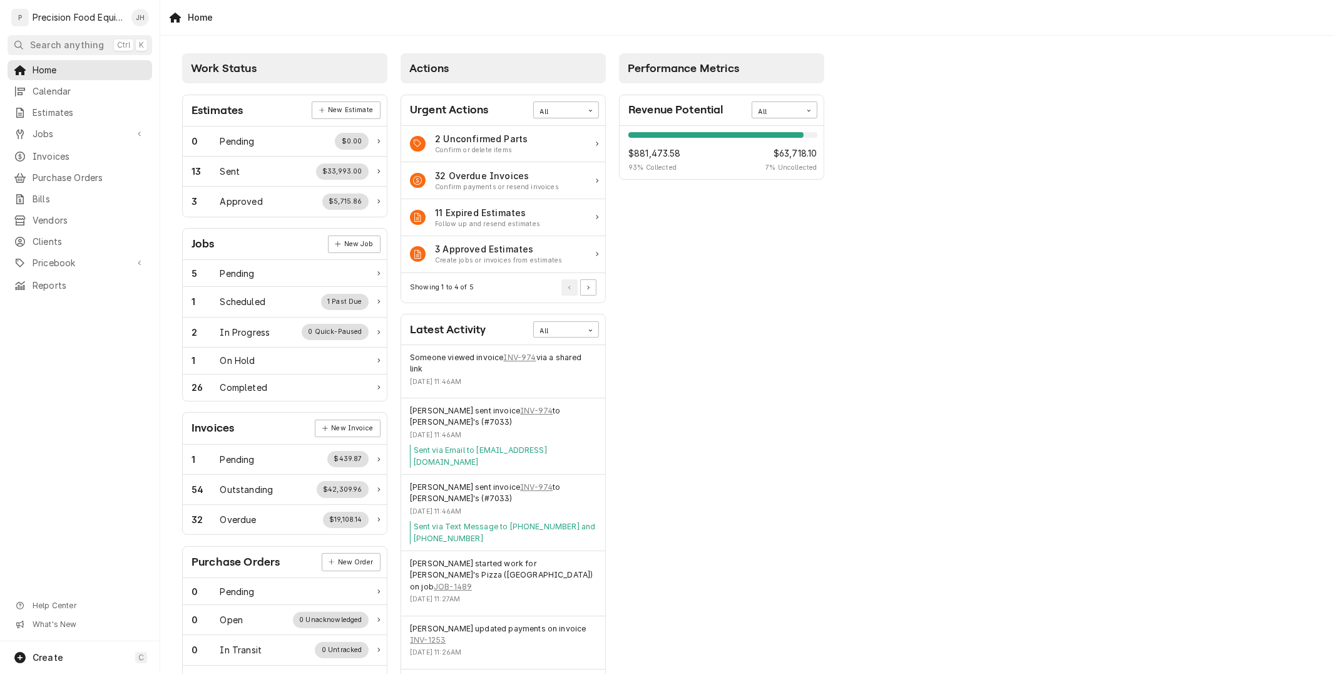
scroll to position [69, 0]
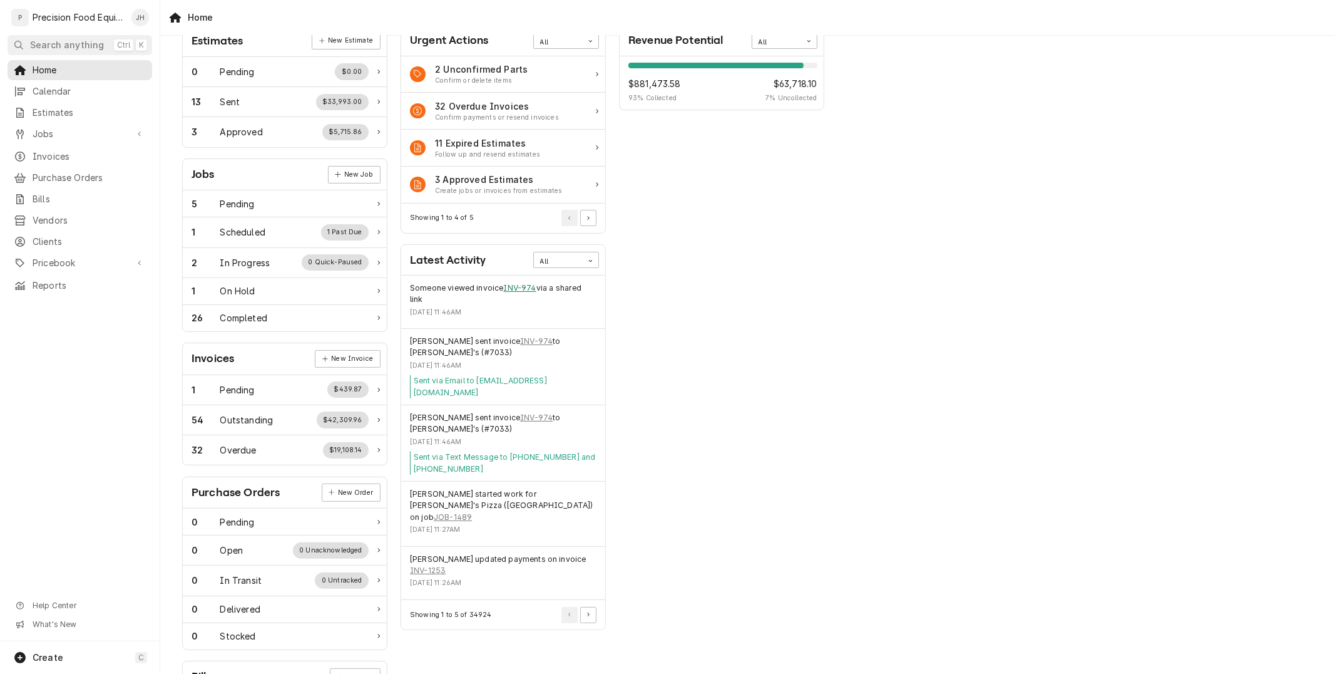
click at [525, 284] on link "INV-974" at bounding box center [520, 287] width 33 height 11
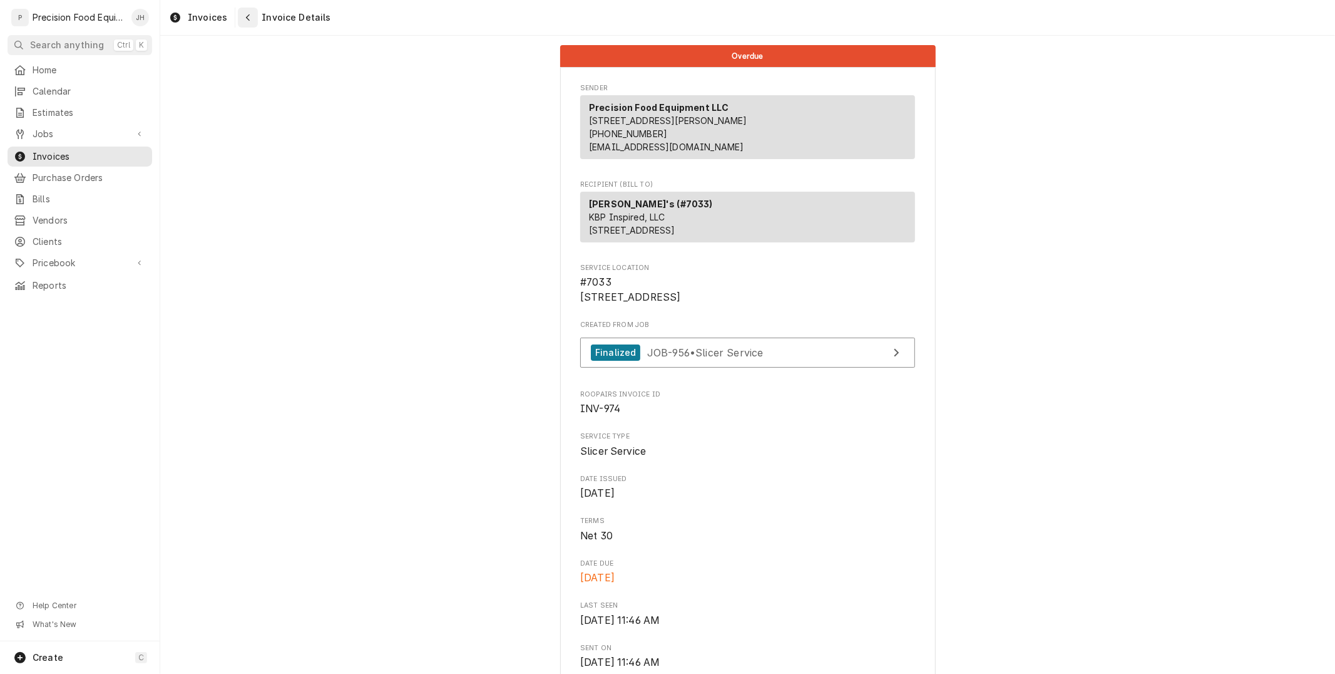
click at [245, 23] on div "Navigate back" at bounding box center [248, 17] width 13 height 13
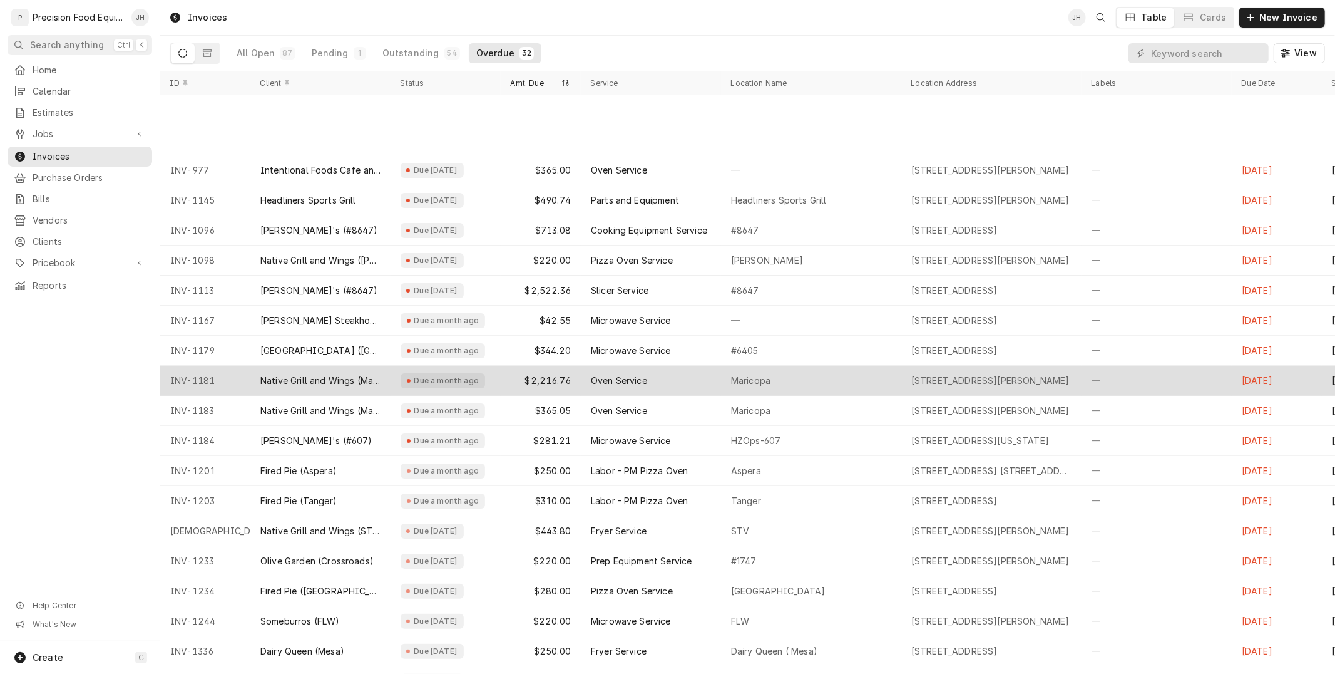
scroll to position [94, 0]
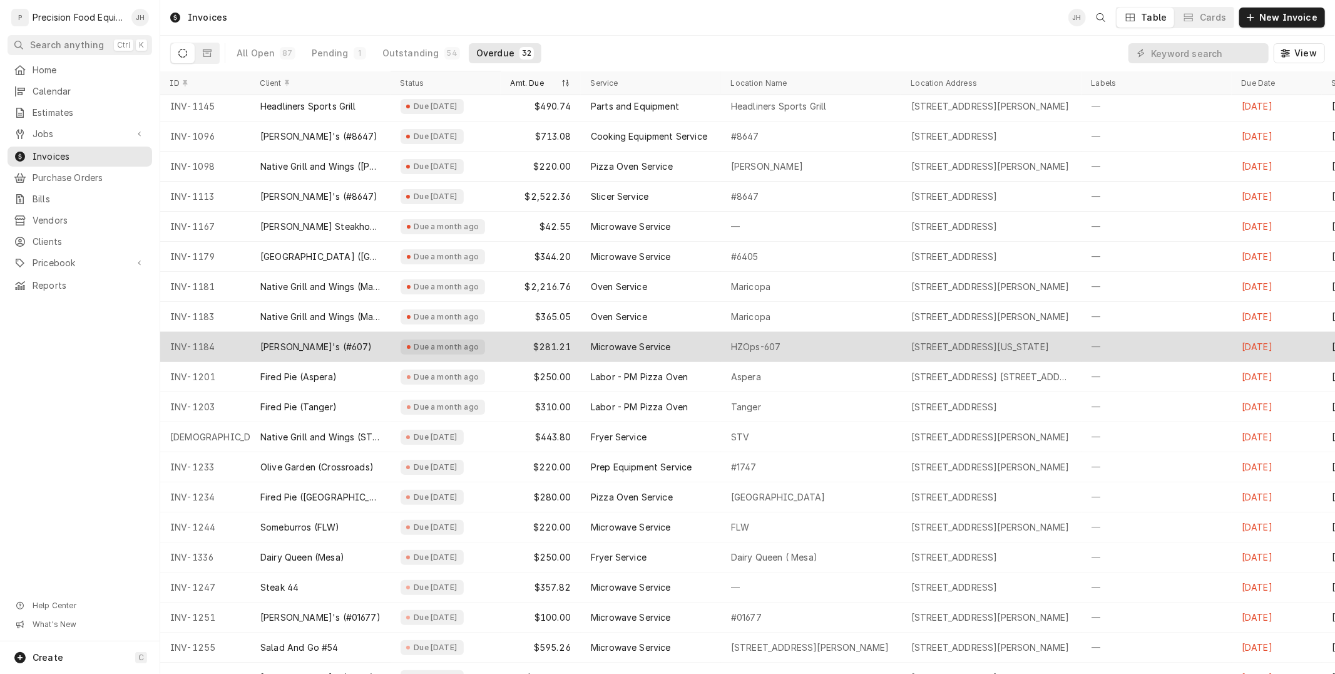
click at [612, 347] on div "Microwave Service" at bounding box center [631, 347] width 80 height 13
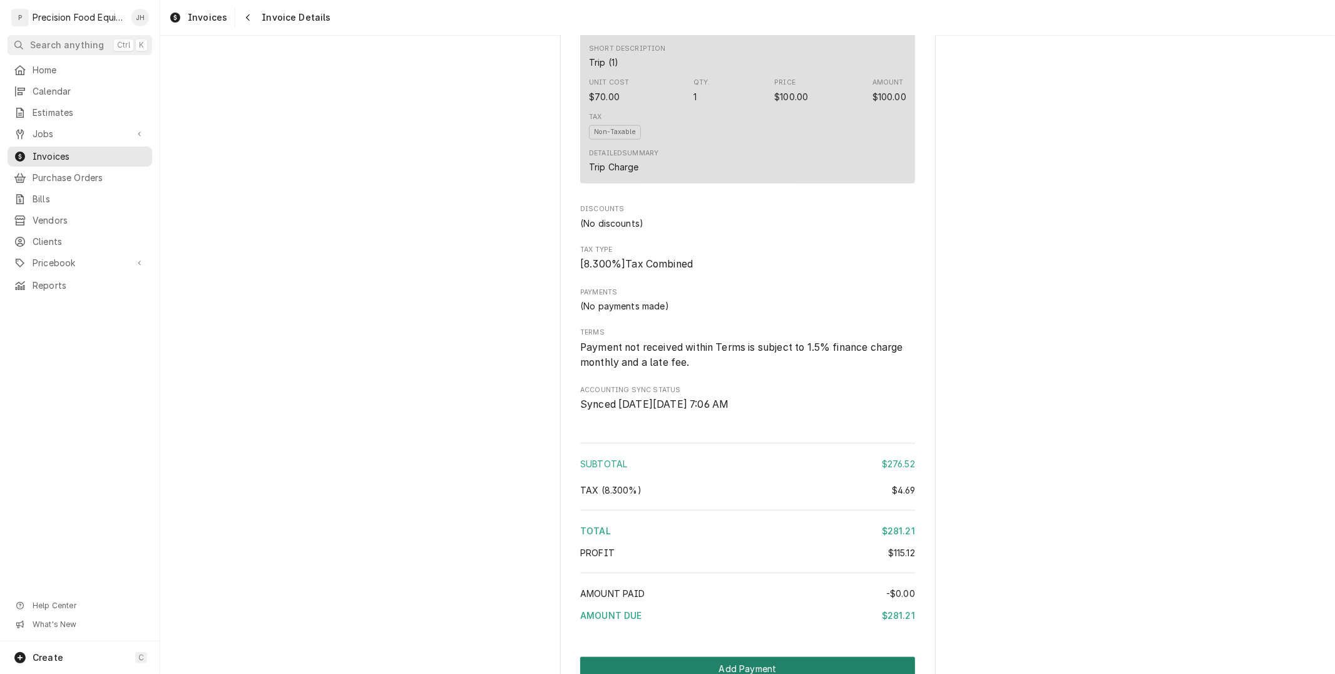
scroll to position [1425, 0]
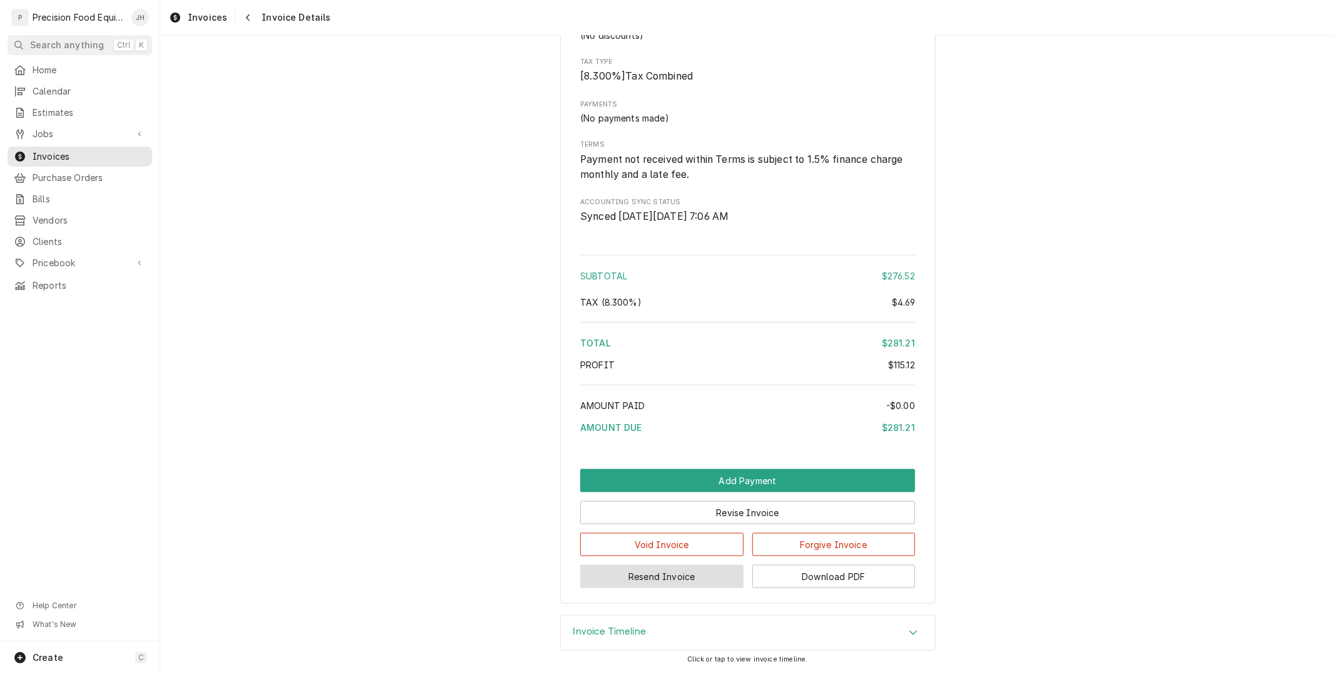
click at [710, 584] on button "Resend Invoice" at bounding box center [661, 576] width 163 height 23
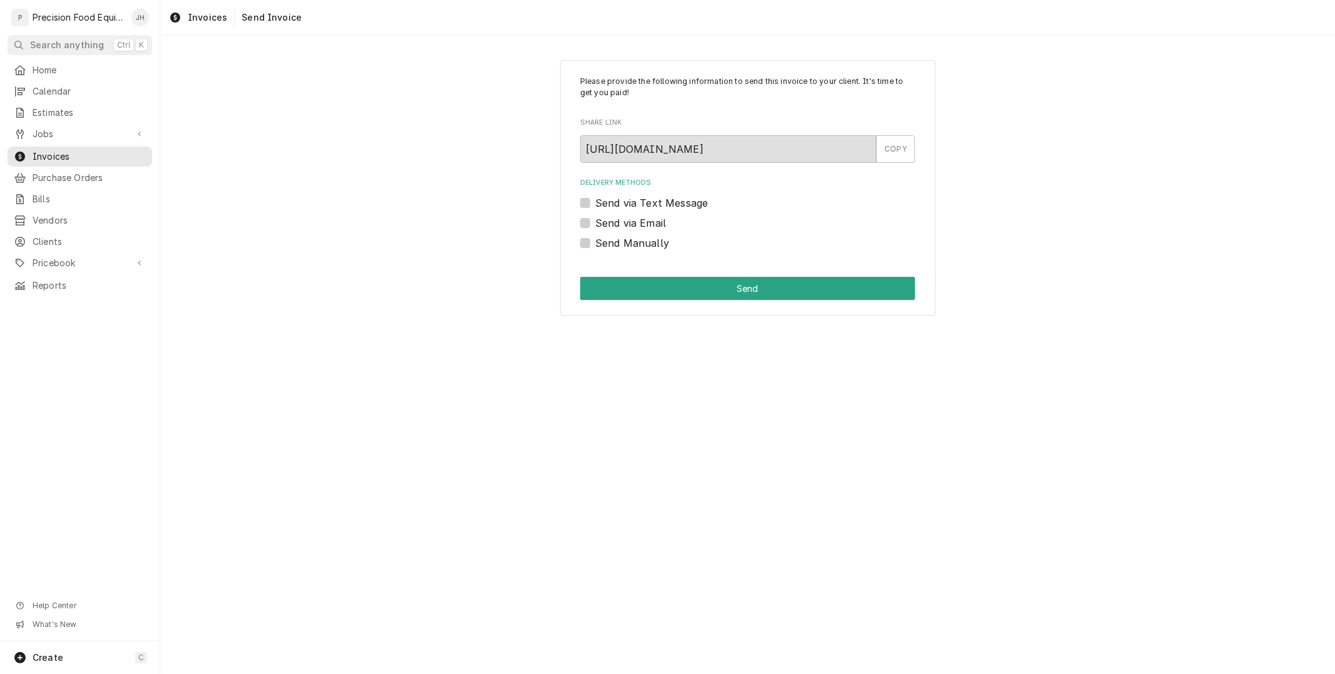
click at [595, 207] on label "Send via Text Message" at bounding box center [651, 202] width 113 height 15
click at [595, 207] on input "Send via Text Message" at bounding box center [762, 209] width 335 height 28
checkbox input "true"
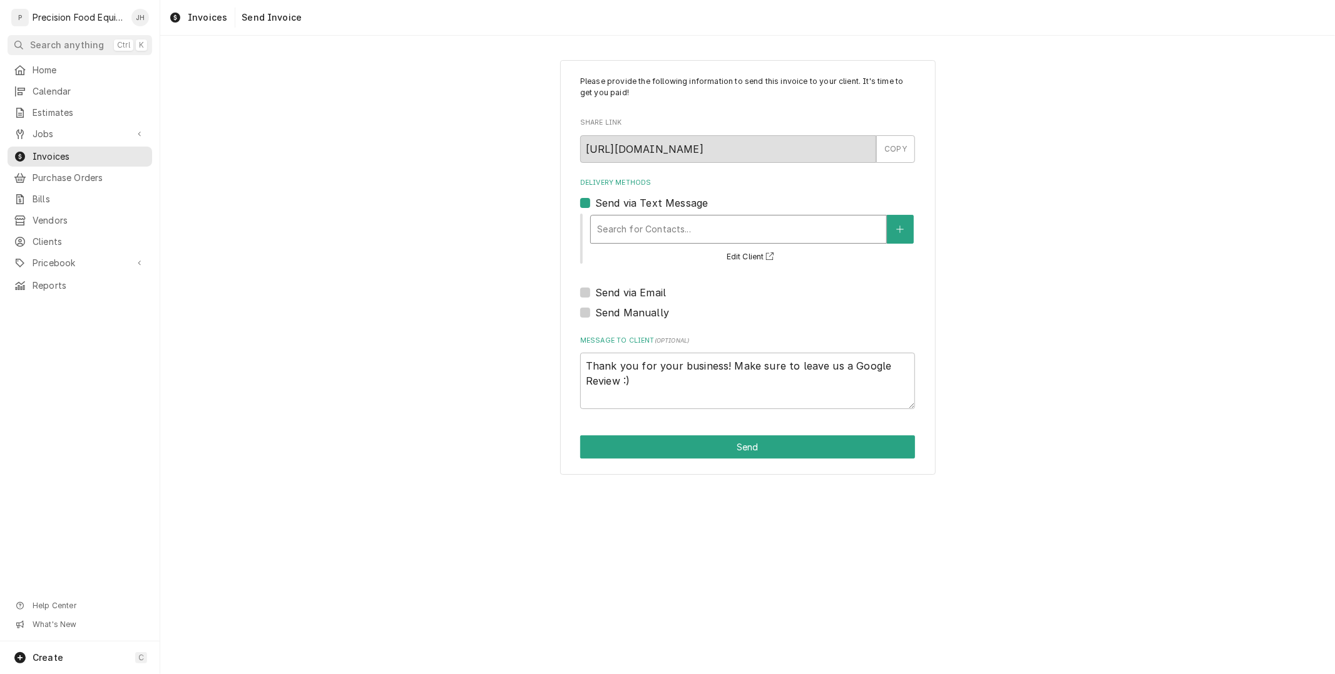
click at [634, 215] on div "Search for Contacts..." at bounding box center [739, 229] width 296 height 28
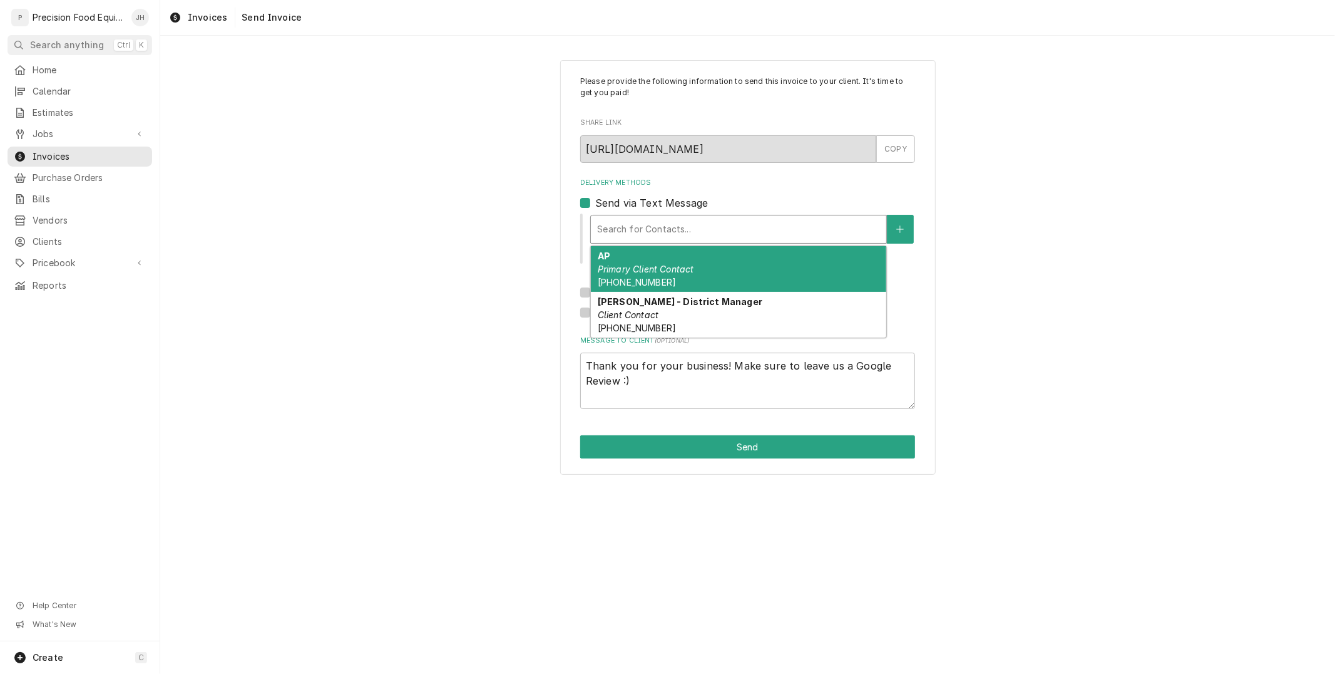
click at [650, 254] on div "AP Primary Client Contact (480) 813-4346" at bounding box center [739, 269] width 296 height 46
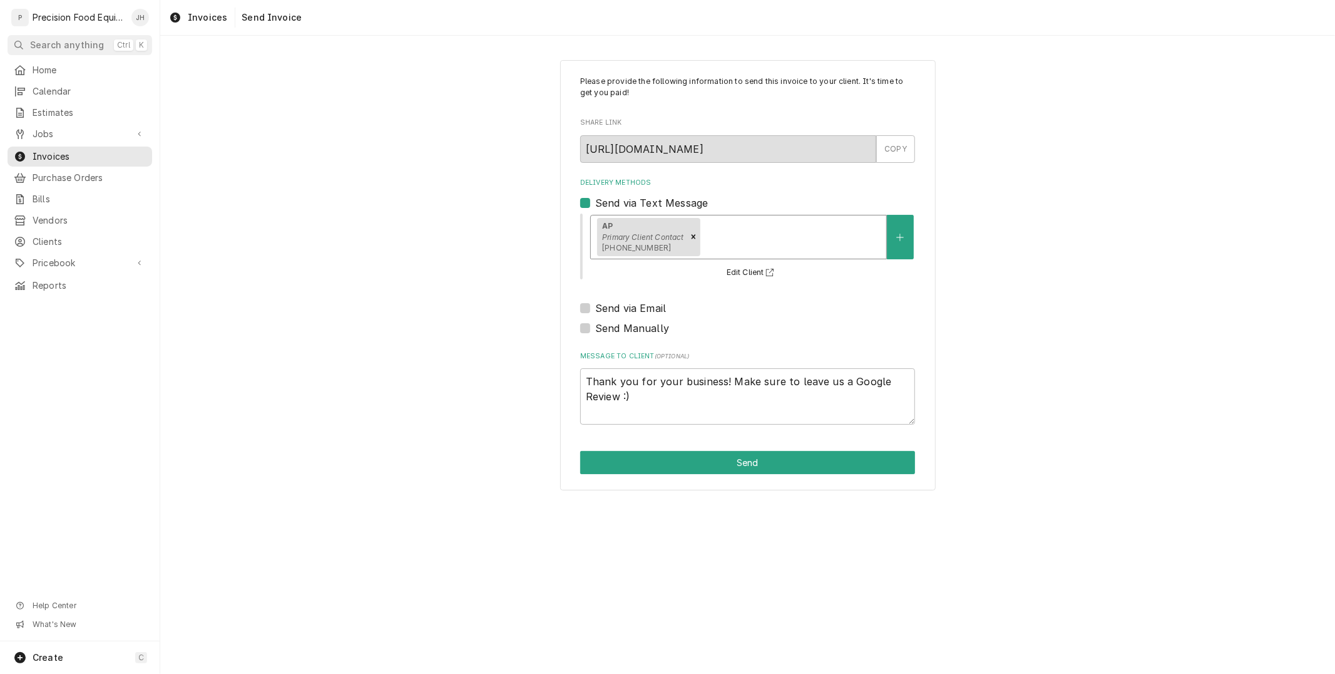
click at [772, 237] on div "Delivery Methods" at bounding box center [792, 236] width 178 height 23
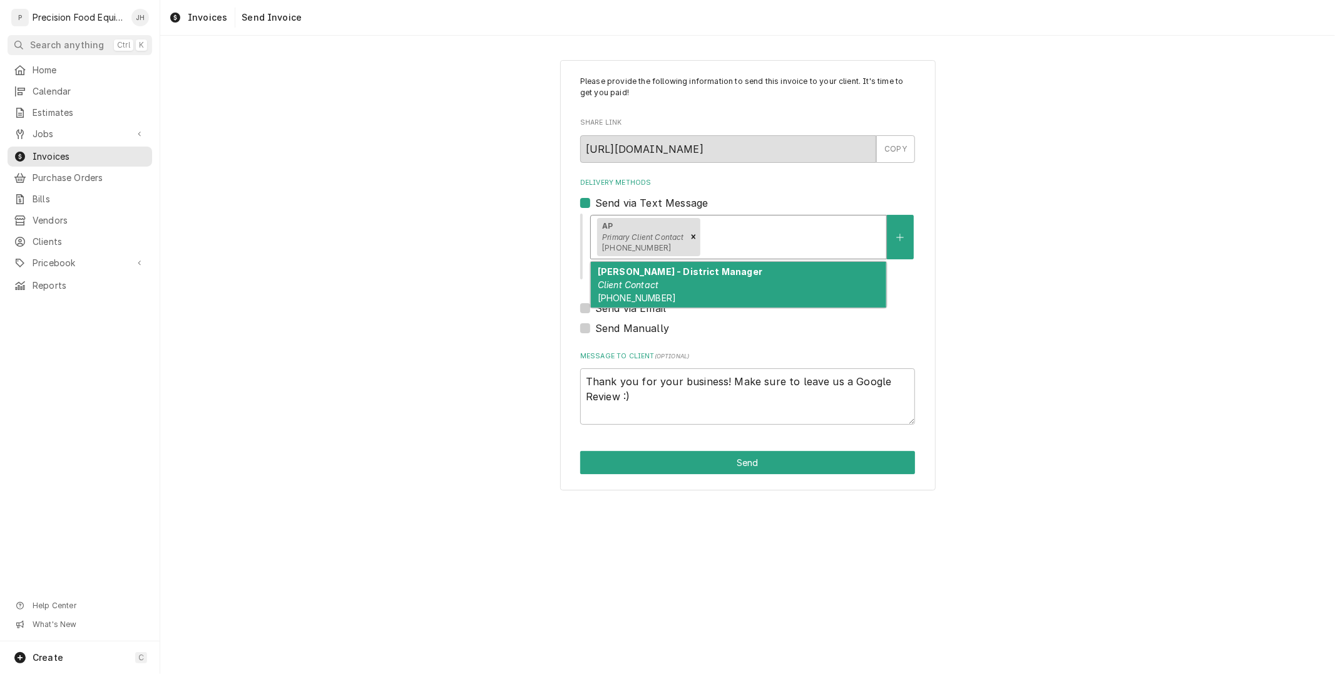
click at [764, 287] on div "Laura Briseno - District Manager Client Contact (480) 227-1215" at bounding box center [739, 285] width 296 height 46
type textarea "x"
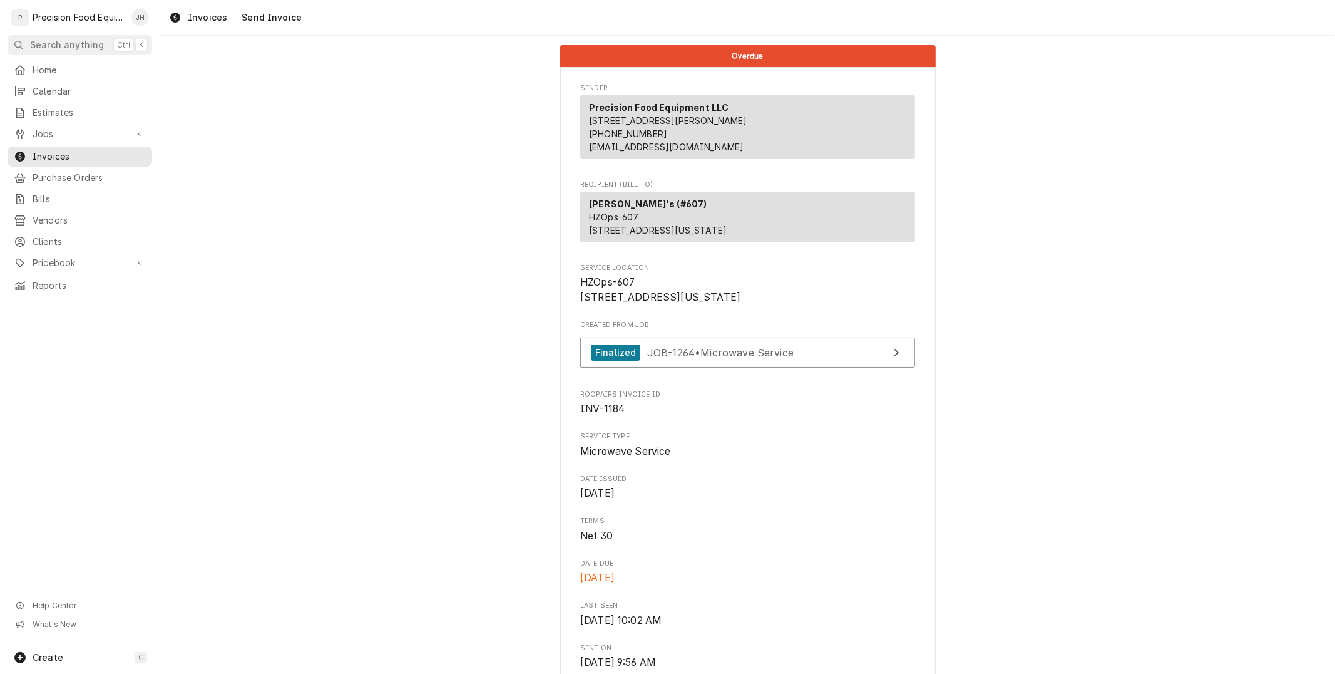
click at [9, 0] on div "P Precision Food Equipment LLC JH" at bounding box center [80, 17] width 160 height 35
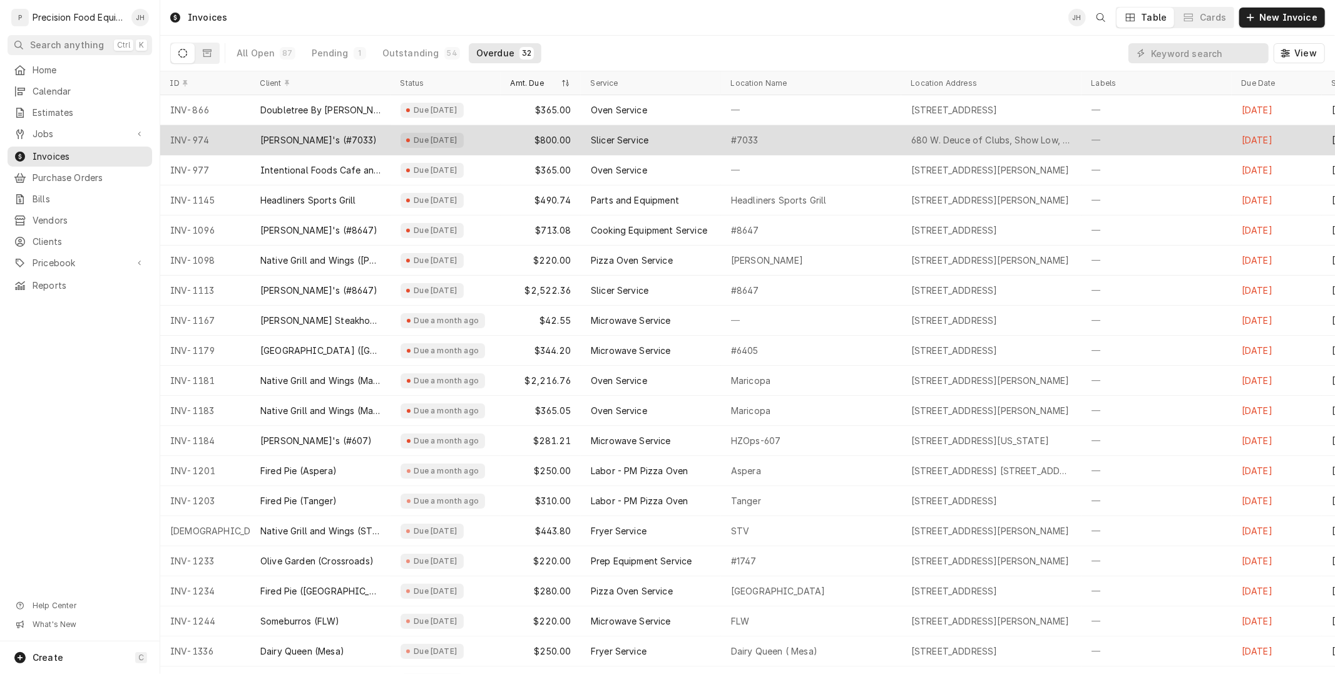
click at [666, 140] on div "Slicer Service" at bounding box center [651, 140] width 140 height 30
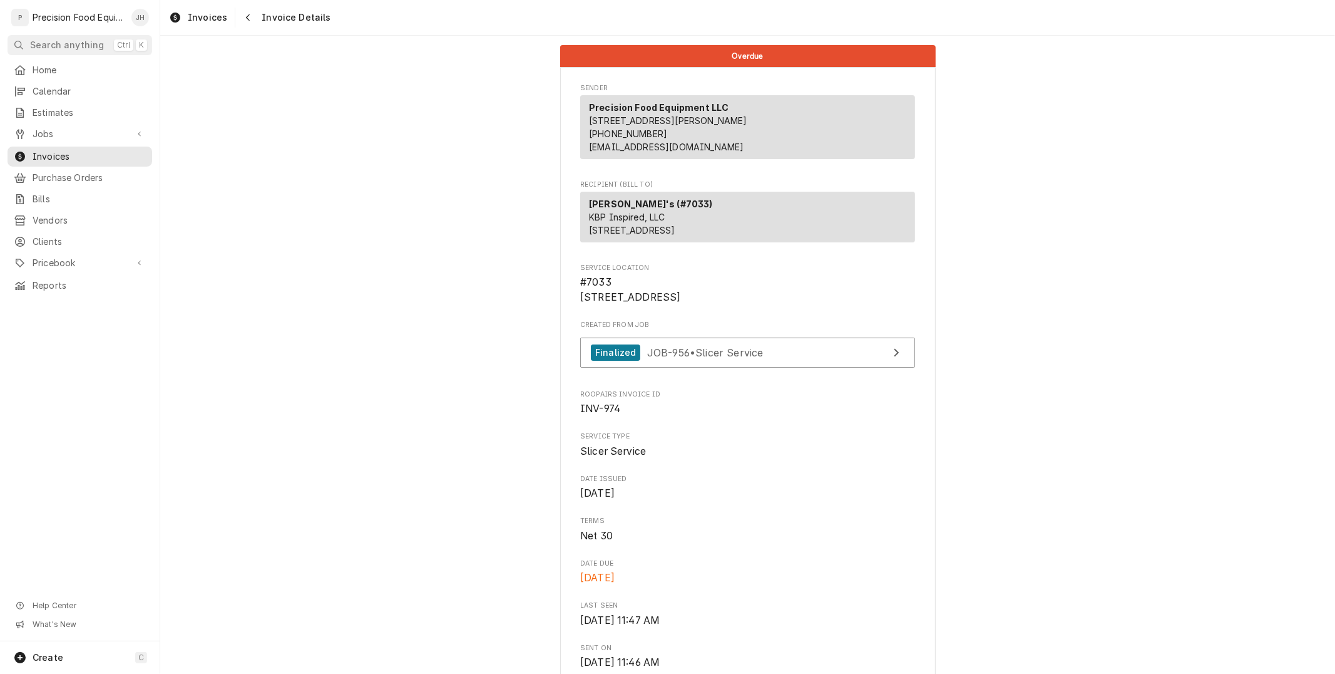
click at [255, 5] on div "Invoices Invoice Details" at bounding box center [747, 17] width 1175 height 35
click at [245, 13] on icon "Navigate back" at bounding box center [248, 17] width 6 height 9
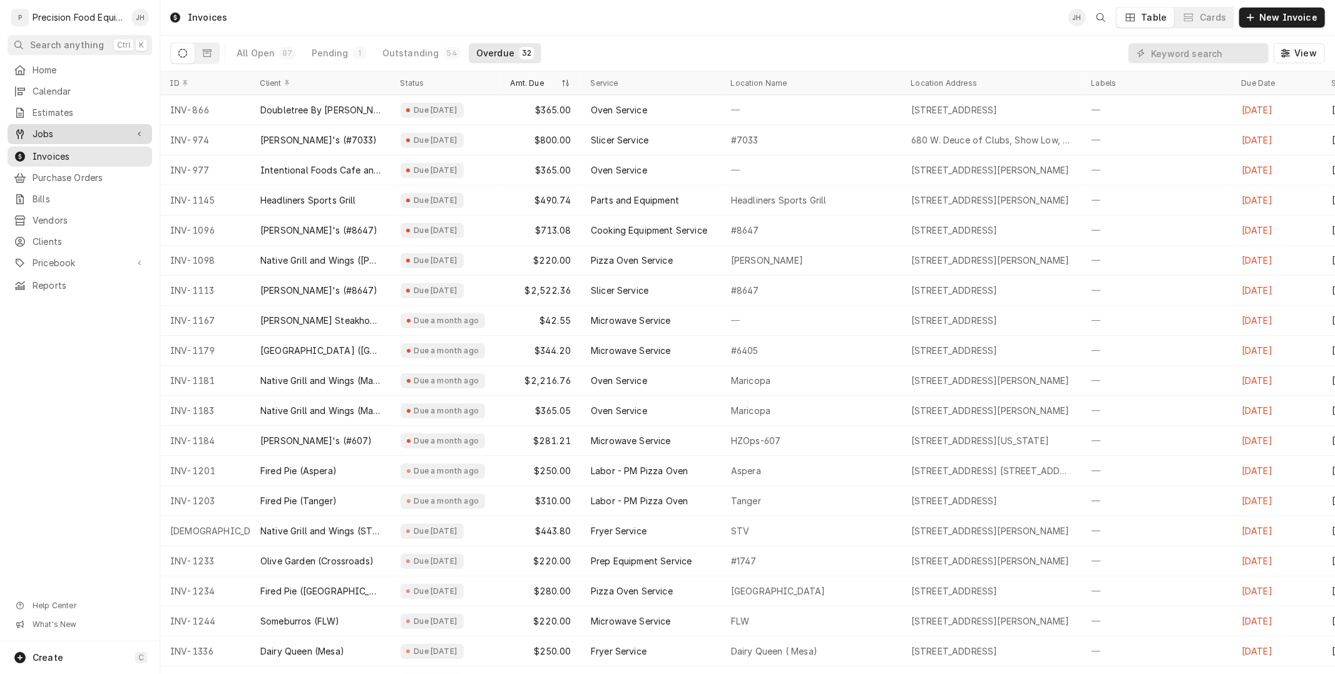
click at [66, 130] on span "Jobs" at bounding box center [80, 134] width 95 height 13
click at [67, 152] on span "Jobs" at bounding box center [89, 155] width 113 height 13
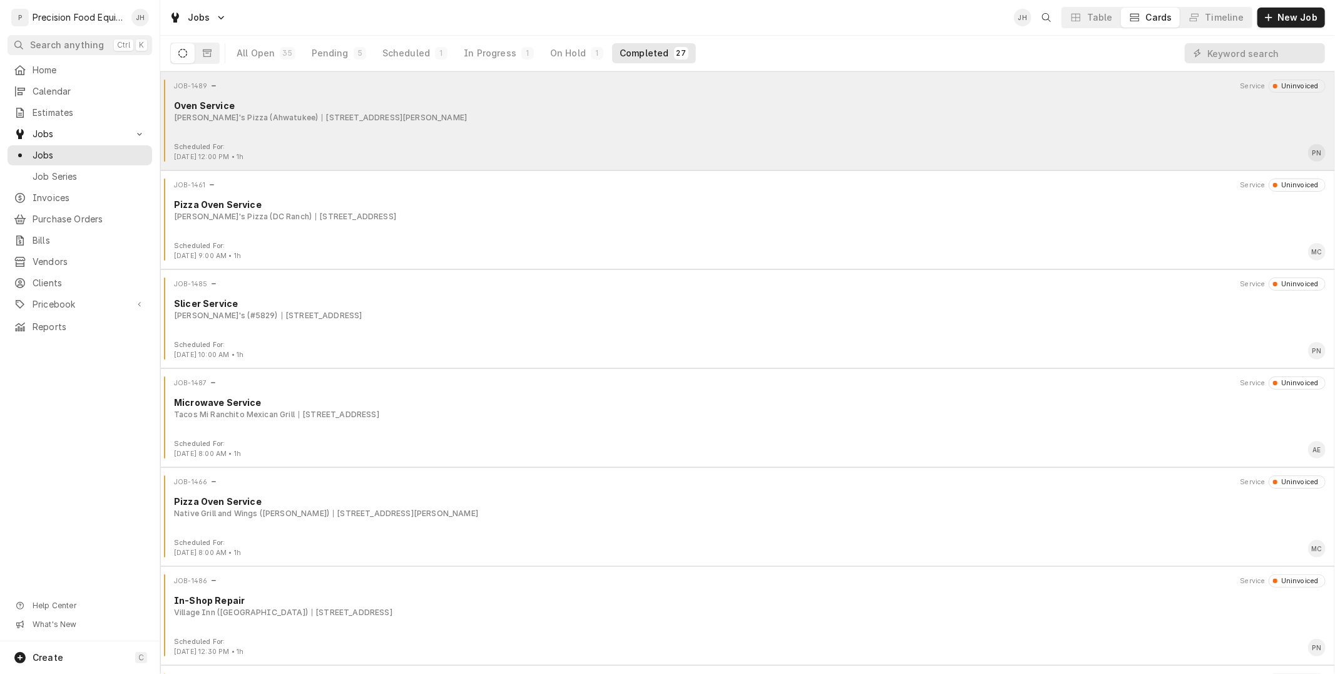
click at [439, 126] on div "JOB-1489 Service Uninvoiced Oven Service Nello's Pizza (Ahwatukee) 4710 E. Warn…" at bounding box center [747, 111] width 1165 height 63
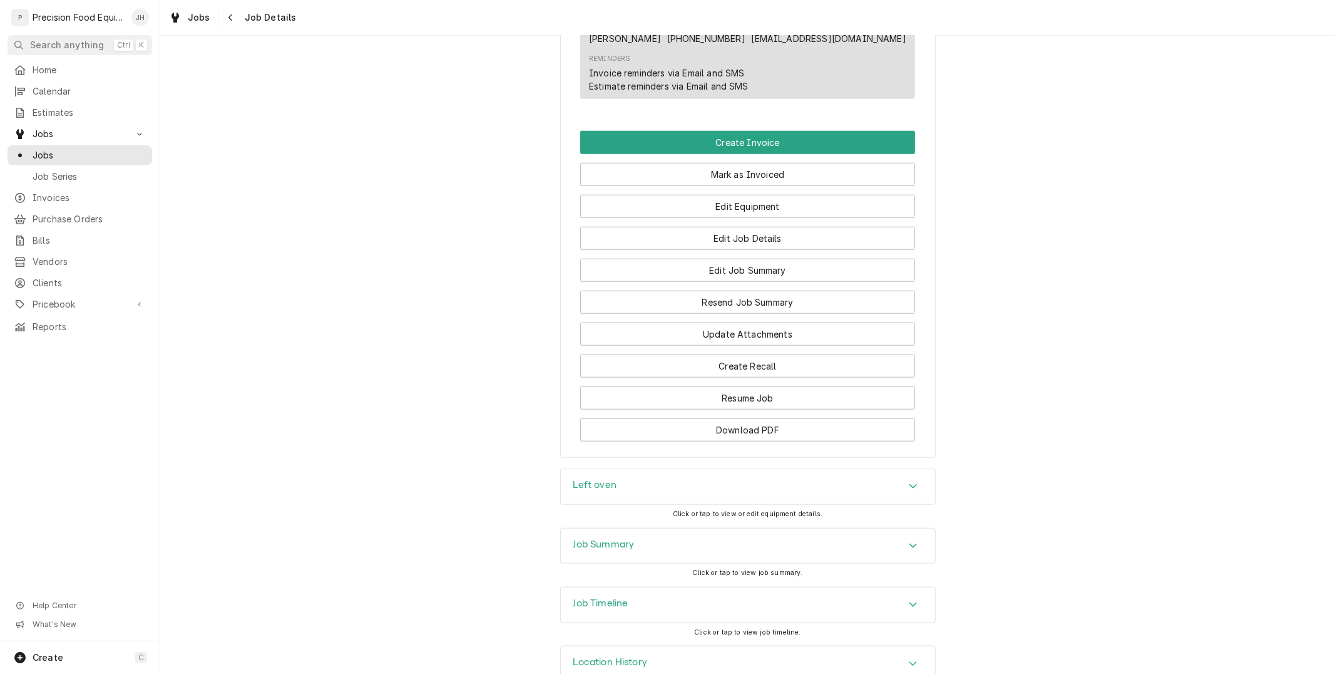
scroll to position [903, 0]
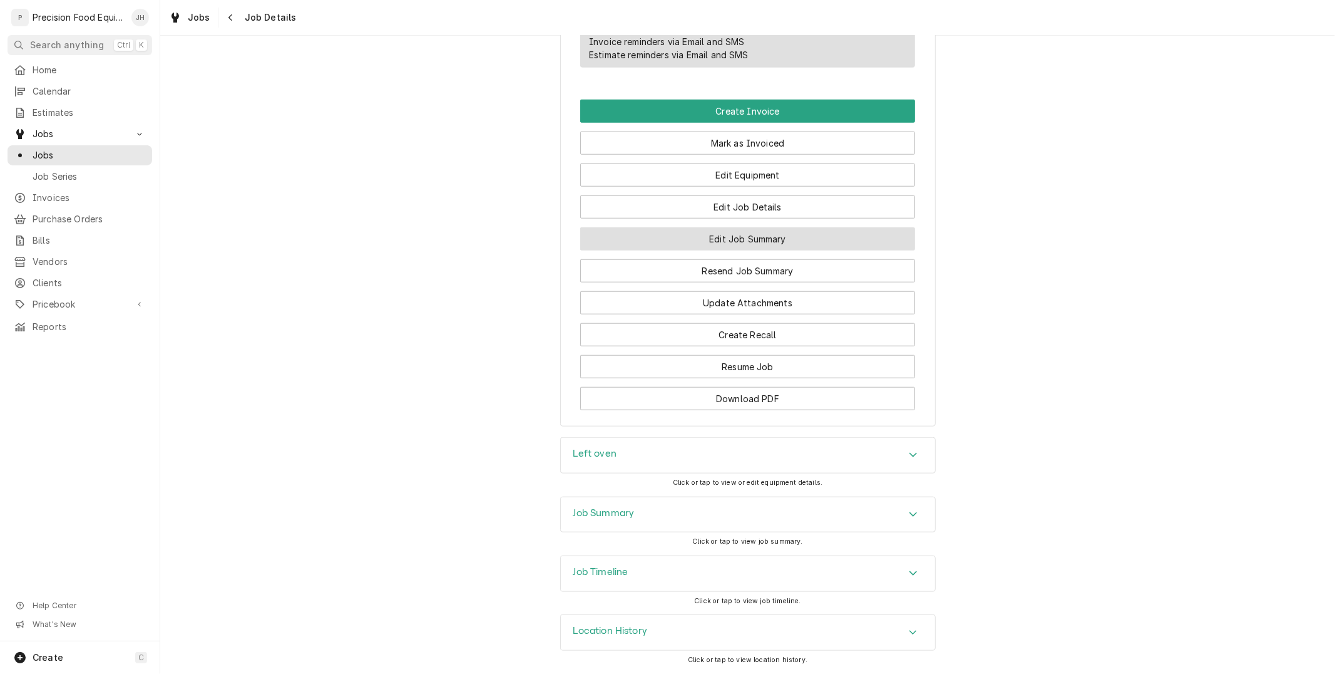
click at [781, 234] on button "Edit Job Summary" at bounding box center [747, 238] width 335 height 23
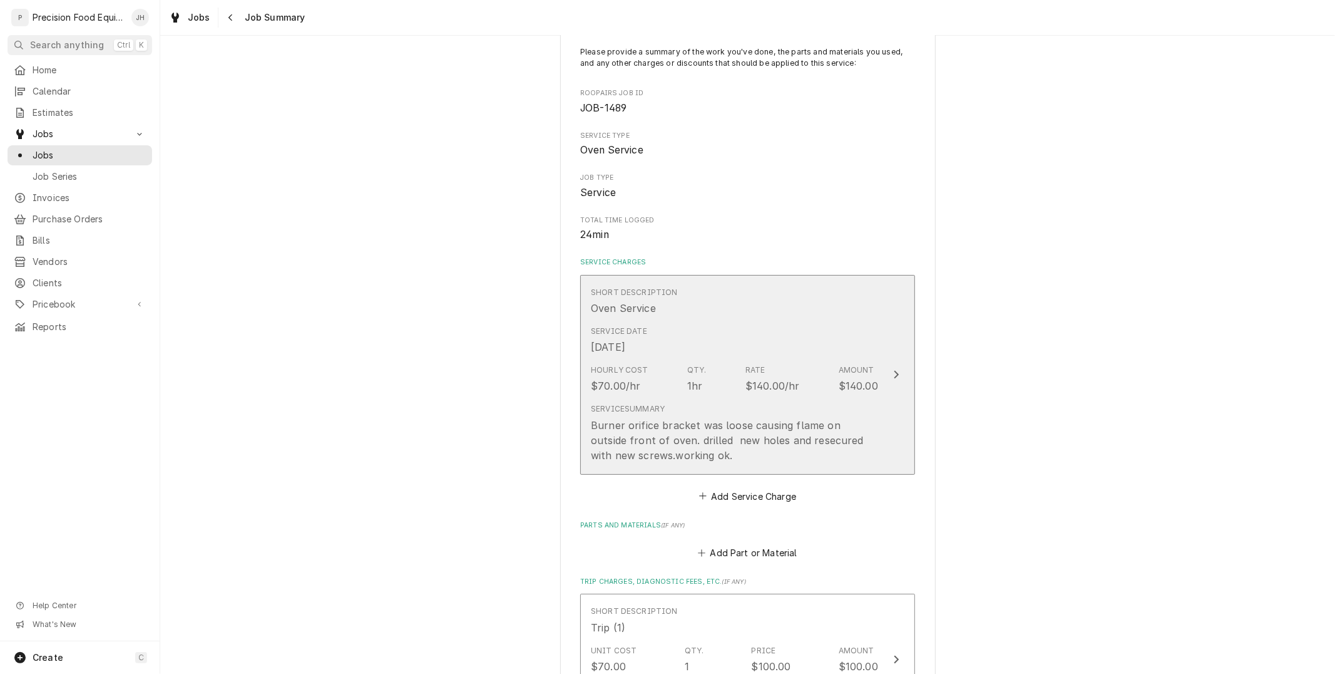
scroll to position [69, 0]
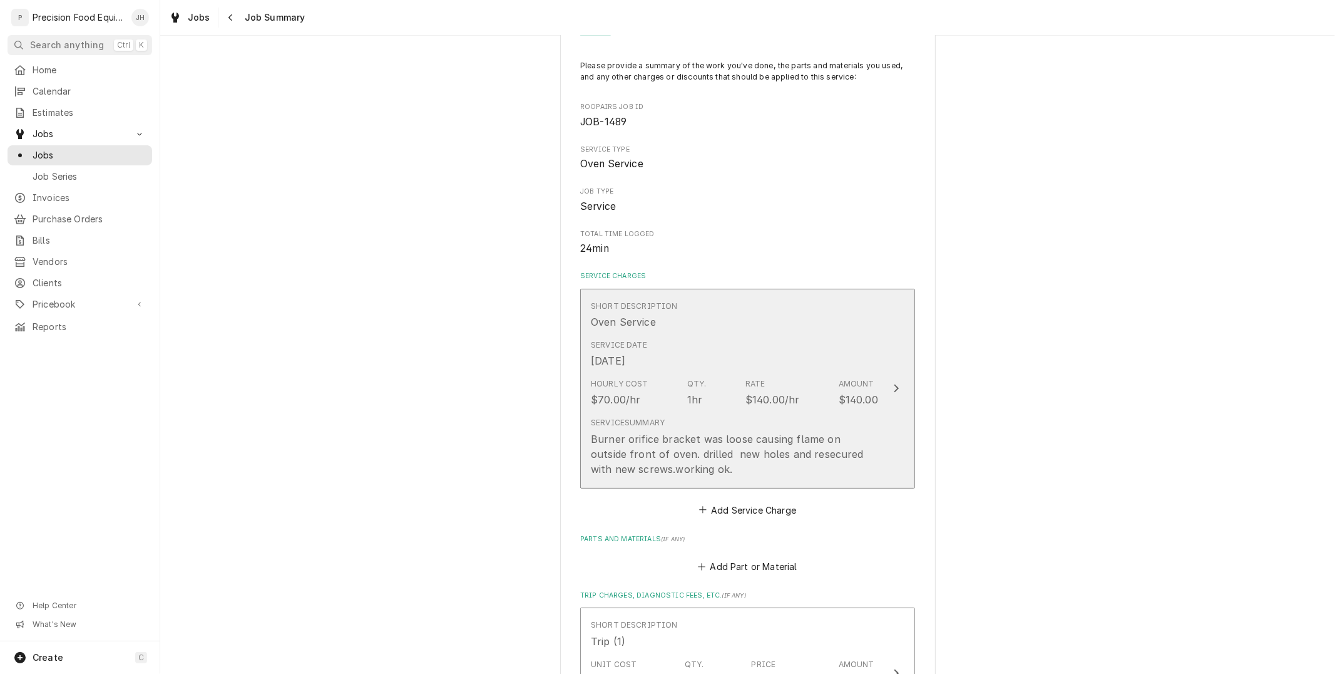
click at [796, 394] on div "Hourly Cost $70.00/hr Qty. 1hr Rate $140.00/hr Amount $140.00" at bounding box center [734, 392] width 287 height 39
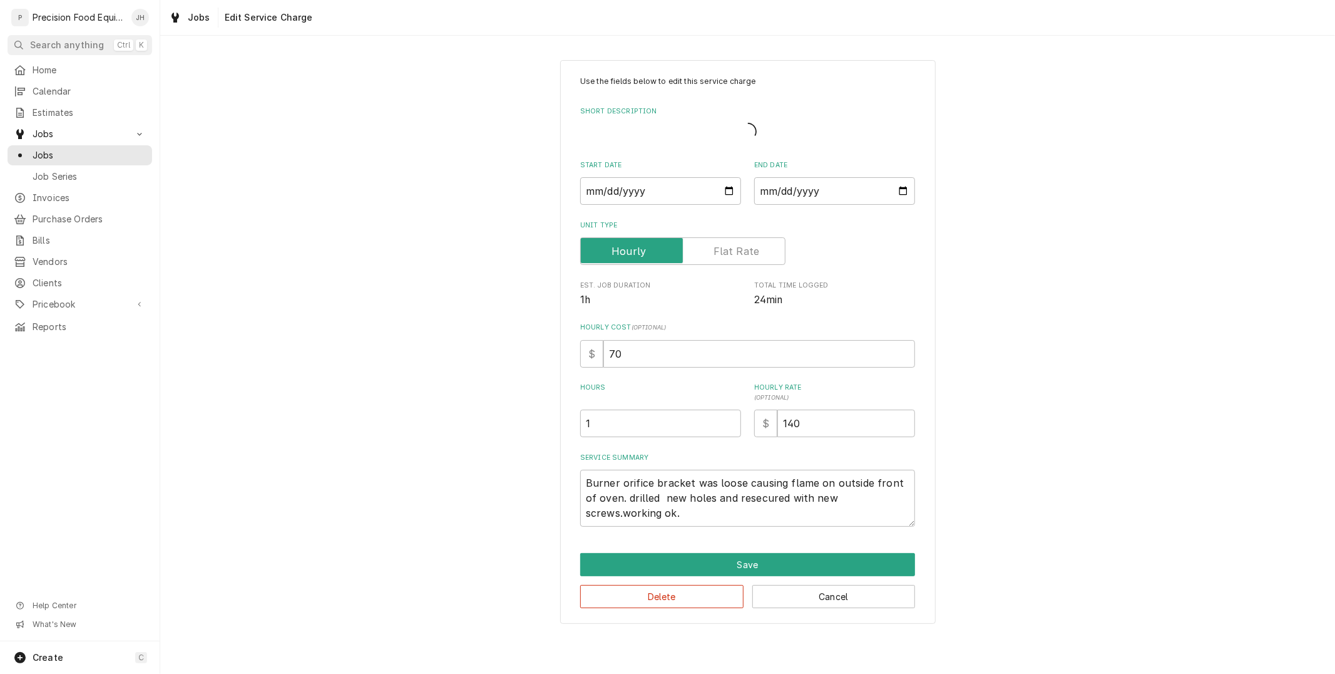
type textarea "x"
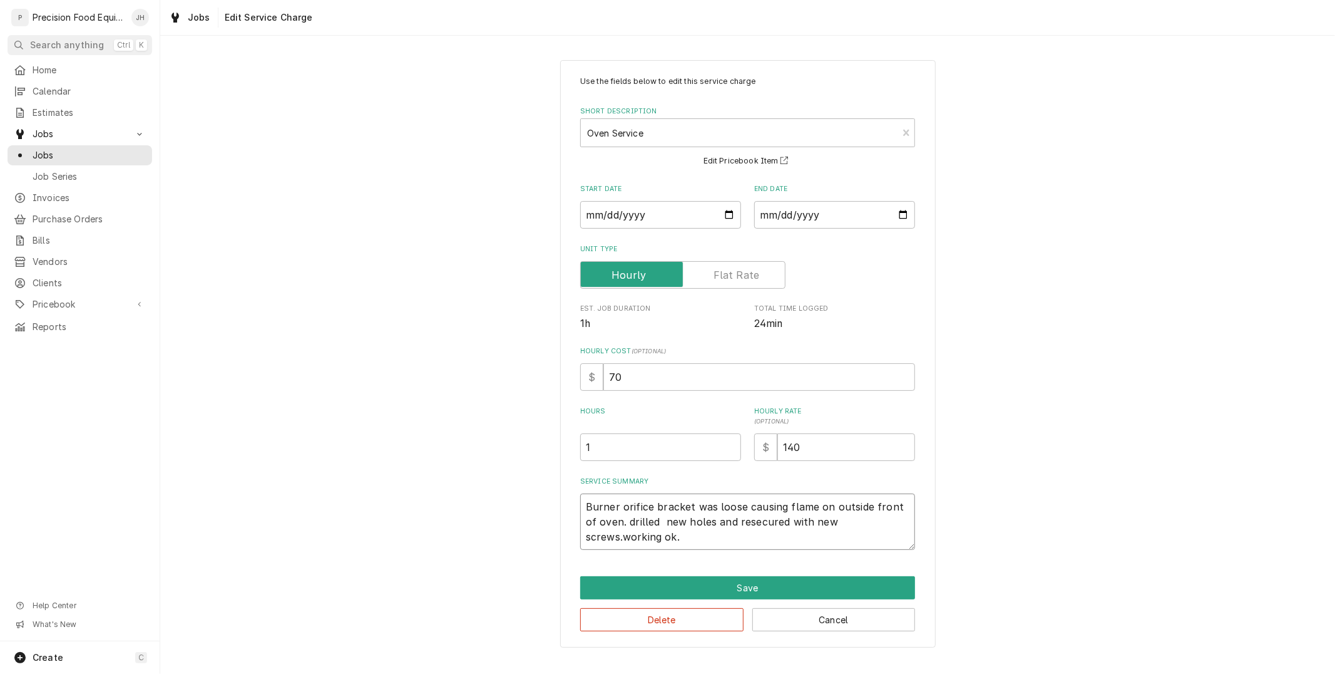
click at [682, 548] on textarea "Burner orifice bracket was loose causing flame on outside front of oven. drille…" at bounding box center [747, 521] width 335 height 56
click at [647, 508] on textarea "Burner orifice bracket was loose causing flame on outside front of oven. drille…" at bounding box center [747, 521] width 335 height 56
drag, startPoint x: 647, startPoint y: 507, endPoint x: 652, endPoint y: 540, distance: 33.7
click at [652, 540] on textarea "Burner orifice bracket was loose causing flame on outside front of oven. drille…" at bounding box center [747, 521] width 335 height 56
click at [647, 505] on textarea "Burner orifice bracket was loose causing flame on outside front of oven. drille…" at bounding box center [747, 521] width 335 height 56
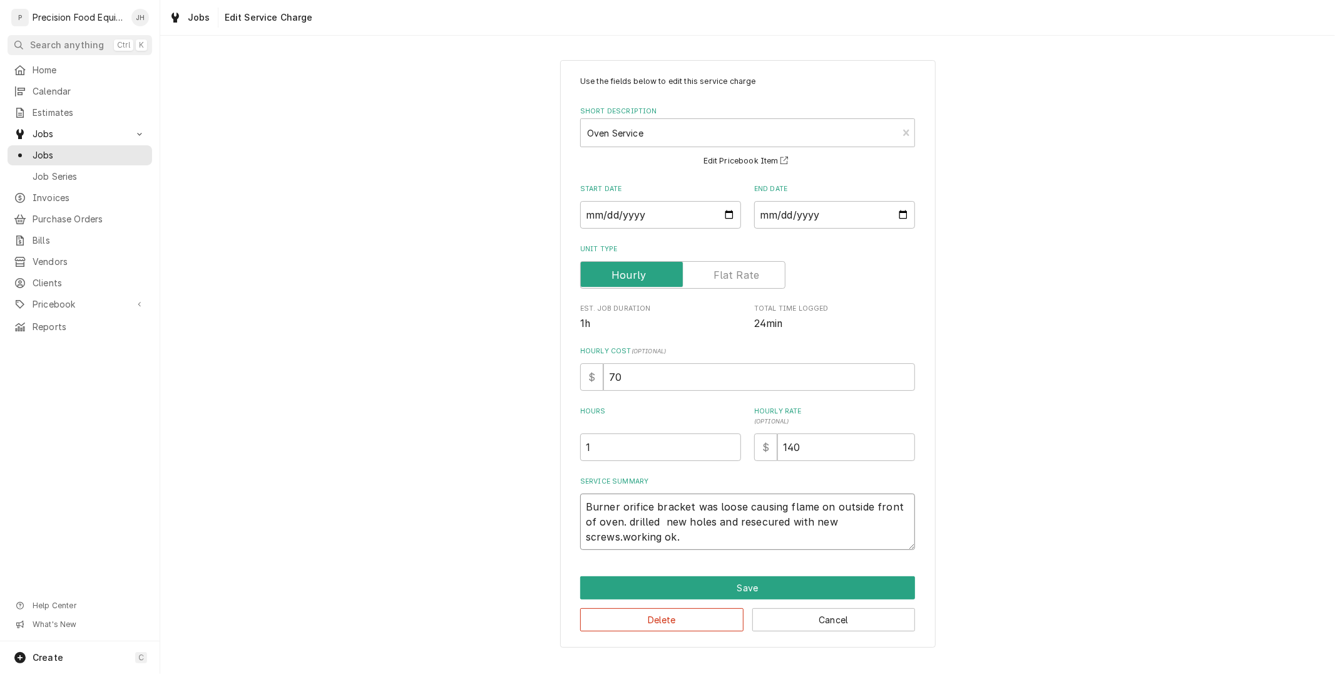
drag, startPoint x: 653, startPoint y: 509, endPoint x: 635, endPoint y: 510, distance: 17.6
click at [635, 510] on textarea "Burner orifice bracket was loose causing flame on outside front of oven. drille…" at bounding box center [747, 521] width 335 height 56
click at [710, 516] on textarea "Burner orifice bracket was loose causing flame on outside front of oven. drille…" at bounding box center [747, 521] width 335 height 56
click at [621, 521] on textarea "Burner orifice bracket was loose causing flame on outside front of oven. drille…" at bounding box center [747, 521] width 335 height 56
type textarea "Burner orifice bracket was loose causing flame on outside front of oven. rilled…"
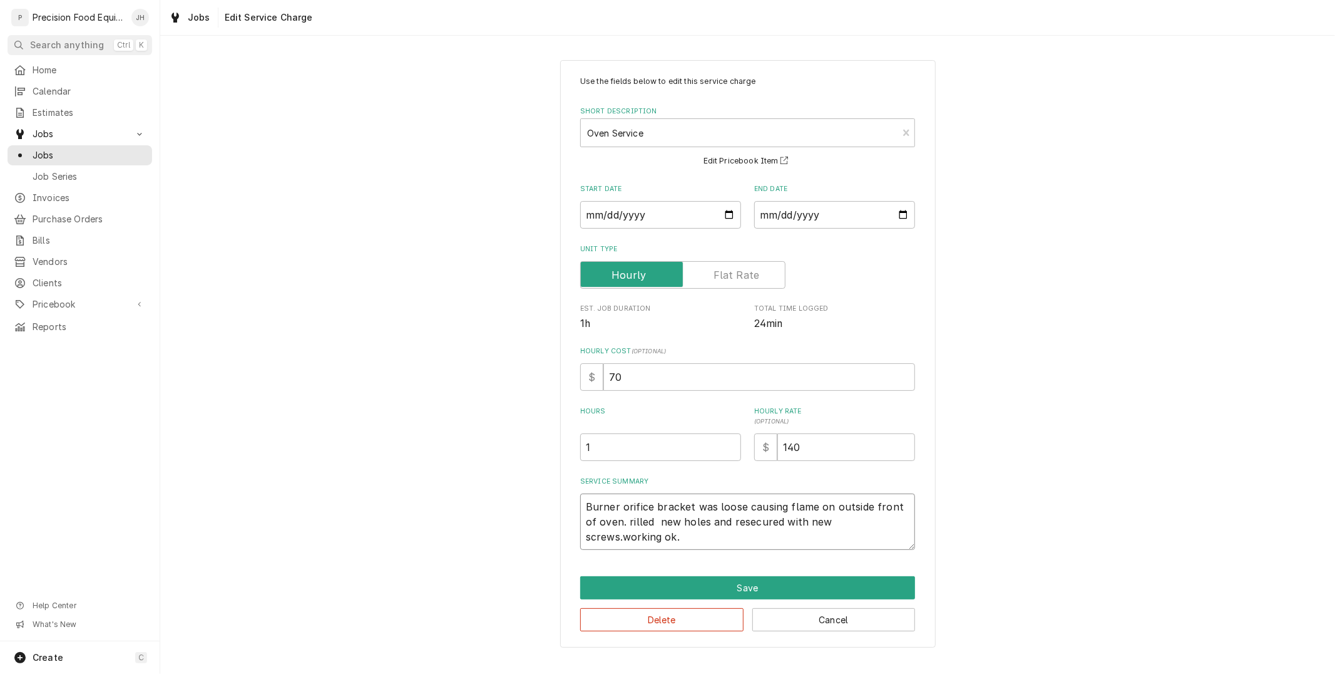
type textarea "x"
type textarea "Burner orifice bracket was loose causing flame on outside front of oven. Drille…"
click at [700, 542] on textarea "Burner orifice bracket was loose causing flame on outside front of oven. Drille…" at bounding box center [747, 521] width 335 height 56
type textarea "x"
type textarea "Burner orifice bracket was loose causing flame on outside front of oven. Drille…"
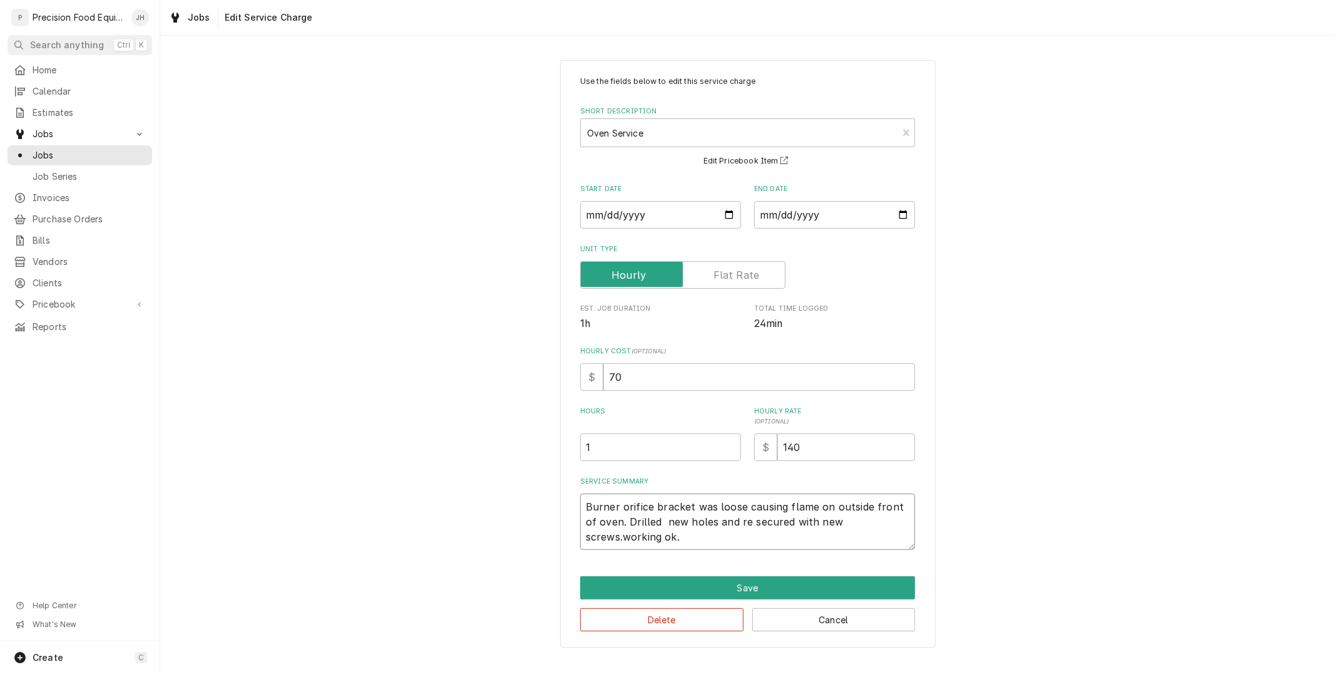
click at [843, 534] on textarea "Burner orifice bracket was loose causing flame on outside front of oven. Drille…" at bounding box center [747, 521] width 335 height 56
click at [865, 522] on textarea "Burner orifice bracket was loose causing flame on outside front of oven. Drille…" at bounding box center [747, 521] width 335 height 56
click at [871, 523] on textarea "Burner orifice bracket was loose causing flame on outside front of oven. Drille…" at bounding box center [747, 521] width 335 height 56
type textarea "x"
type textarea "Burner orifice bracket was loose causing flame on outside front of oven. Drille…"
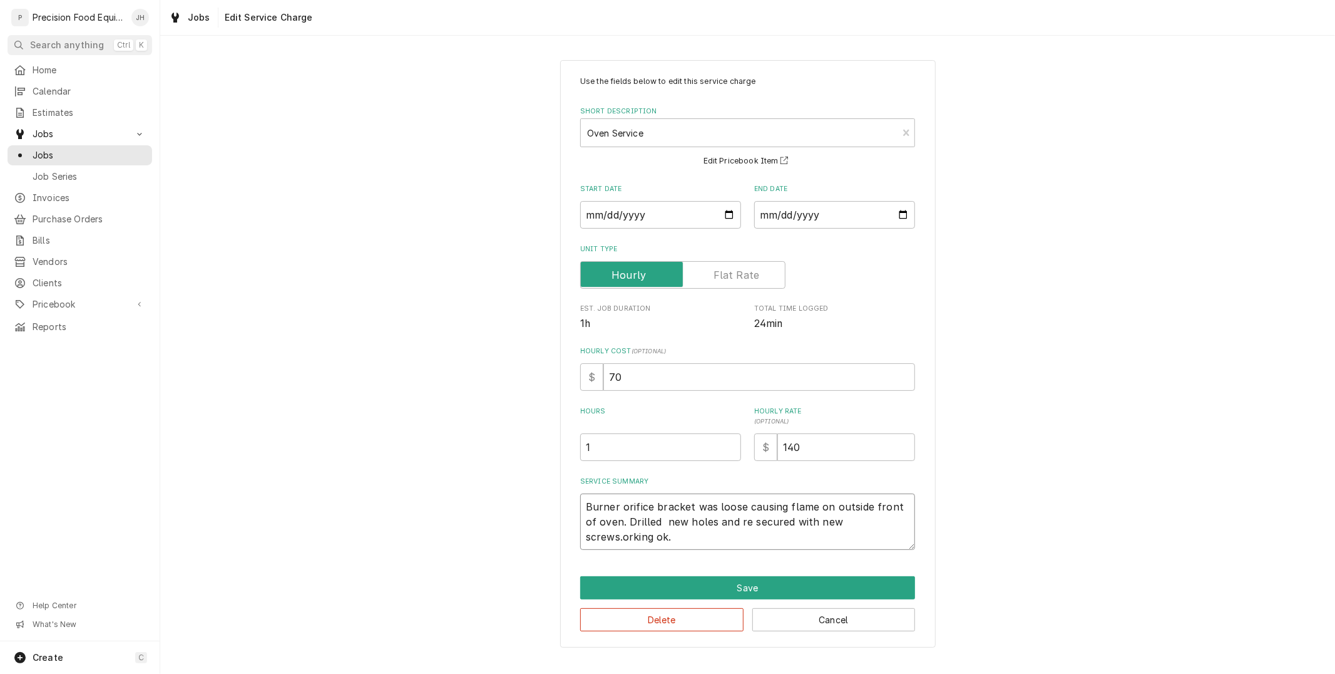
type textarea "x"
click at [640, 541] on textarea "Burner orifice bracket was loose causing flame on outside front of oven. Drille…" at bounding box center [747, 521] width 335 height 56
type textarea "Burner orifice bracket was loose causing flame on outside front of oven. Drille…"
click at [750, 580] on button "Save" at bounding box center [747, 587] width 335 height 23
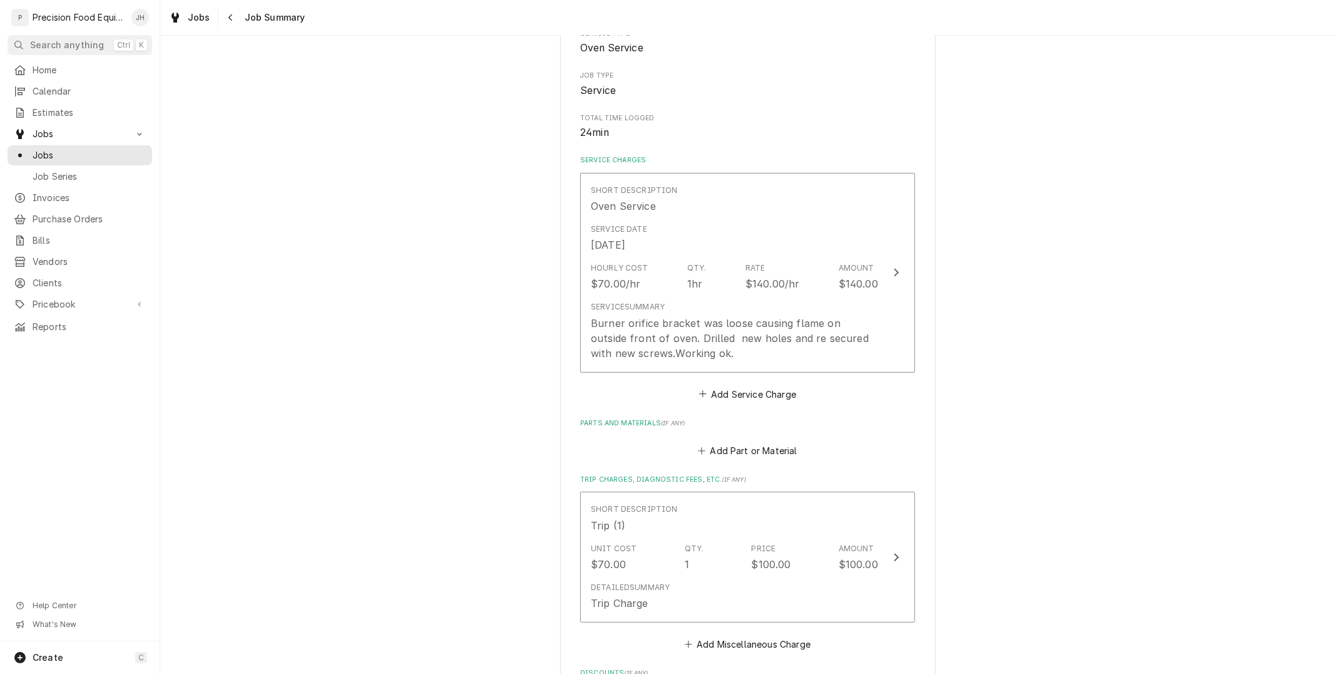
scroll to position [603, 0]
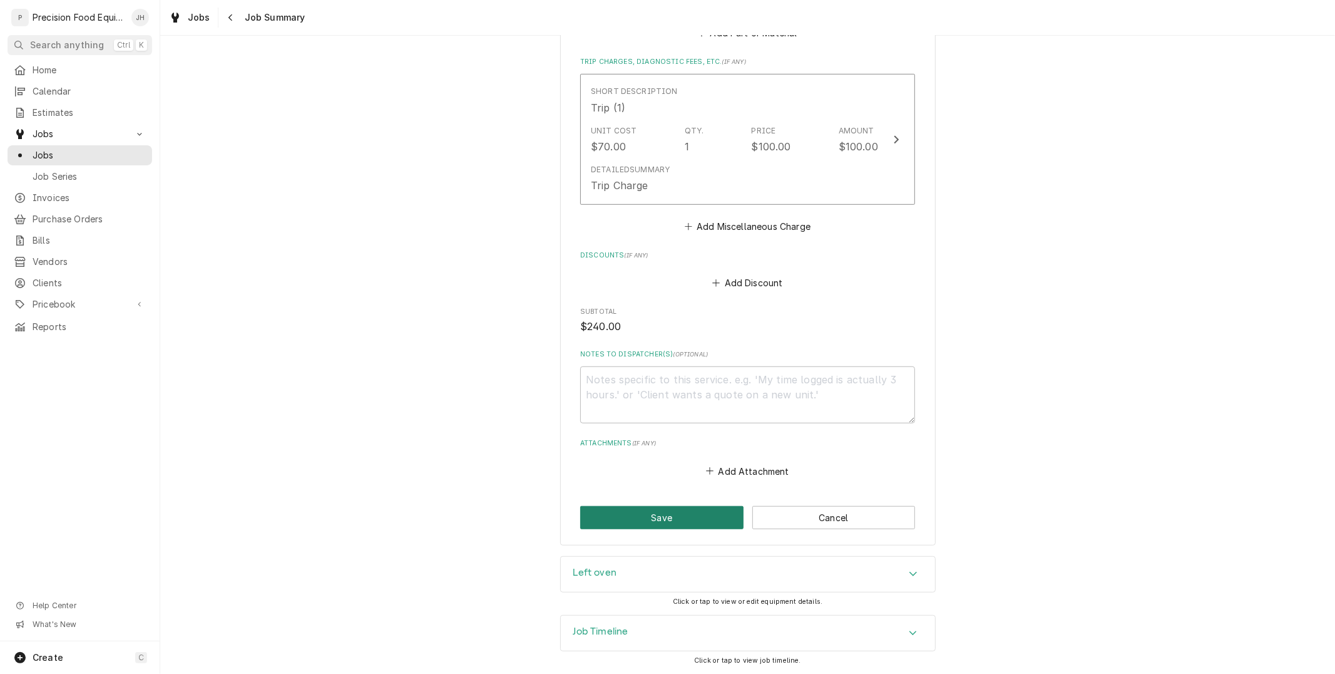
click at [691, 522] on button "Save" at bounding box center [661, 517] width 163 height 23
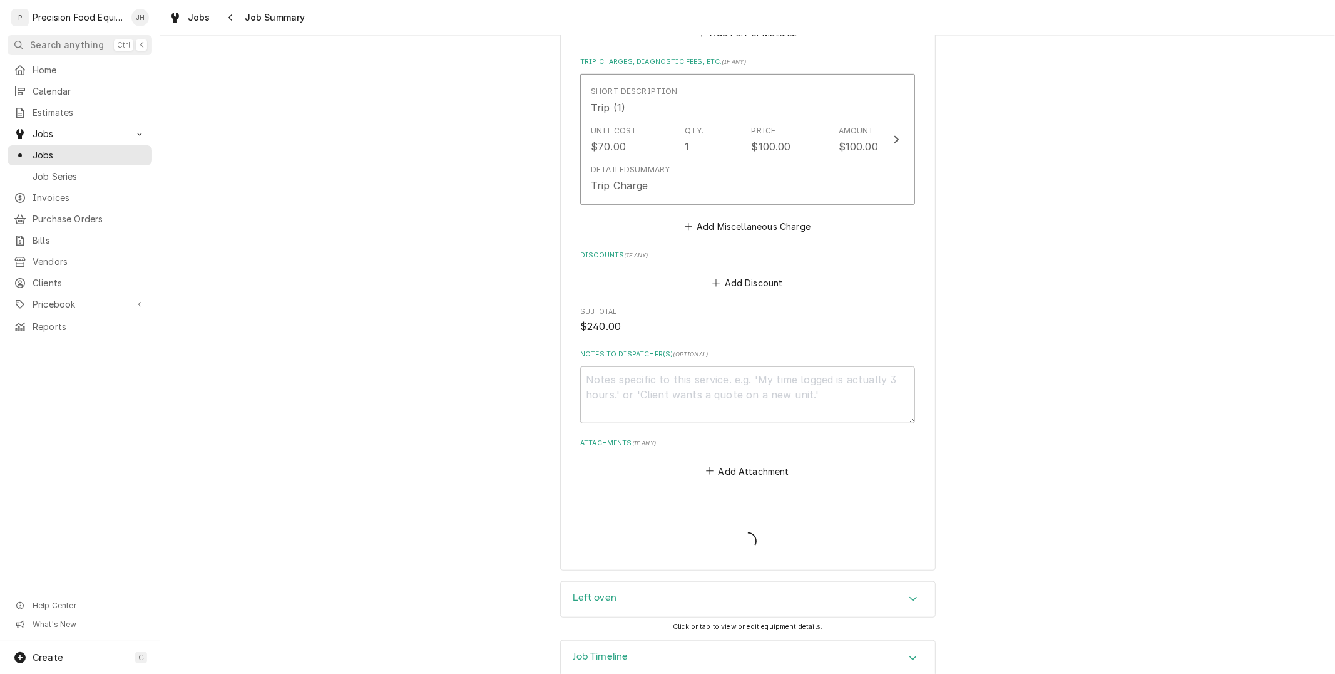
type textarea "x"
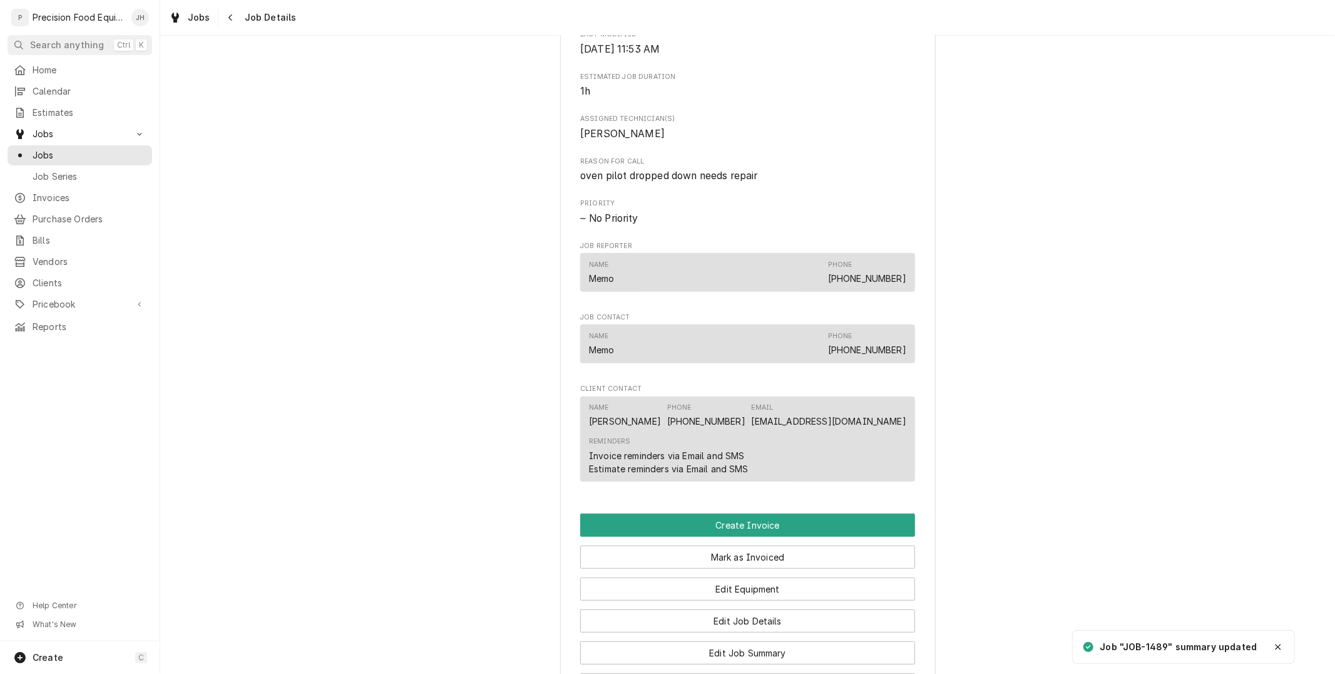
scroll to position [485, 0]
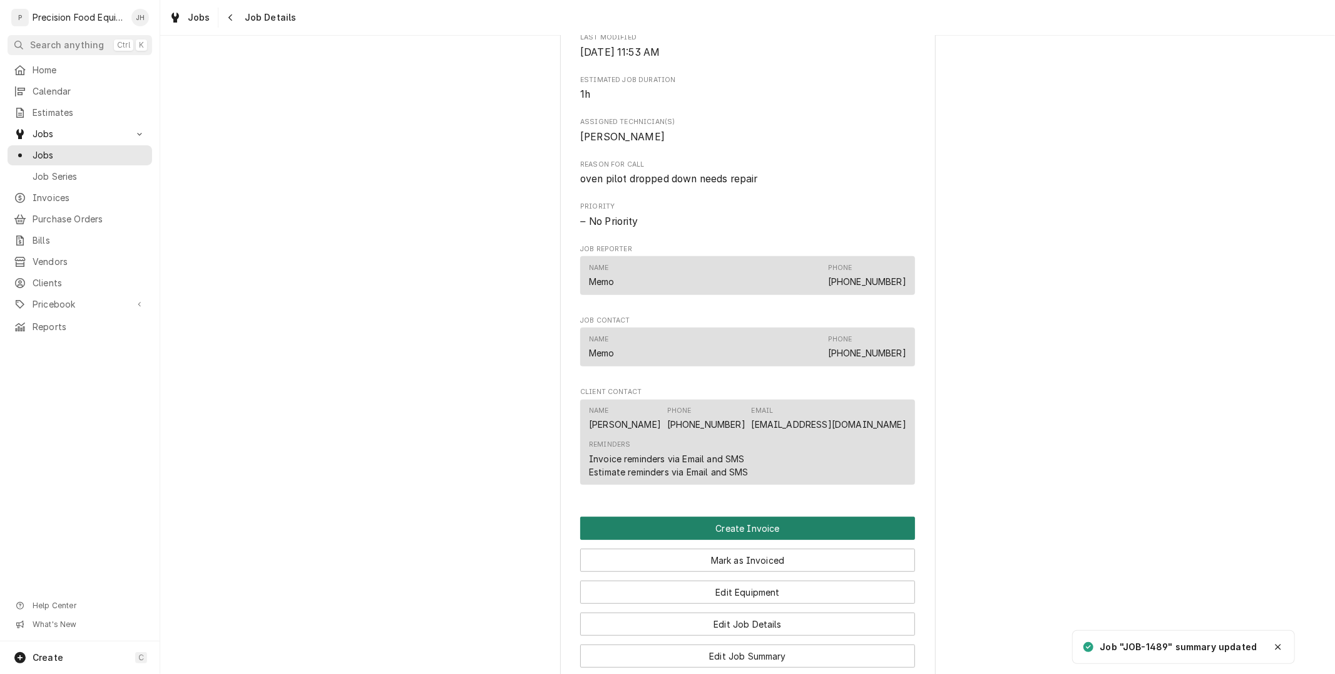
click at [775, 521] on button "Create Invoice" at bounding box center [747, 528] width 335 height 23
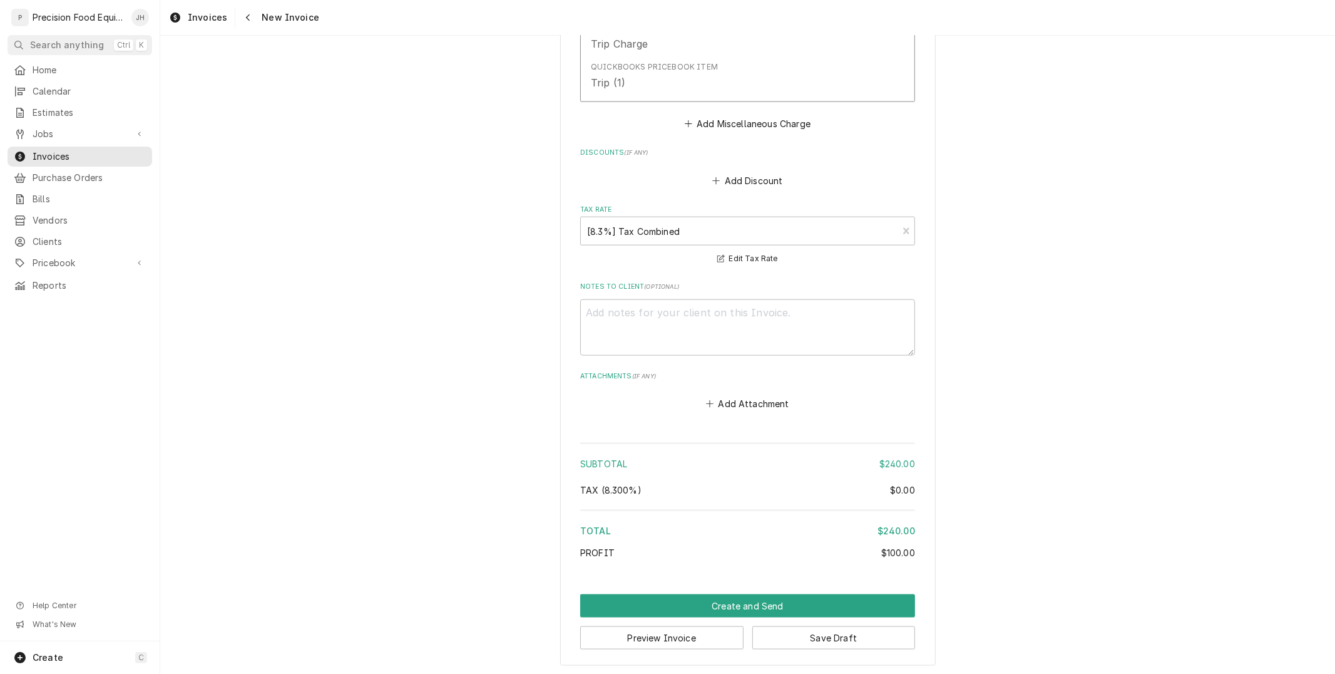
scroll to position [1287, 0]
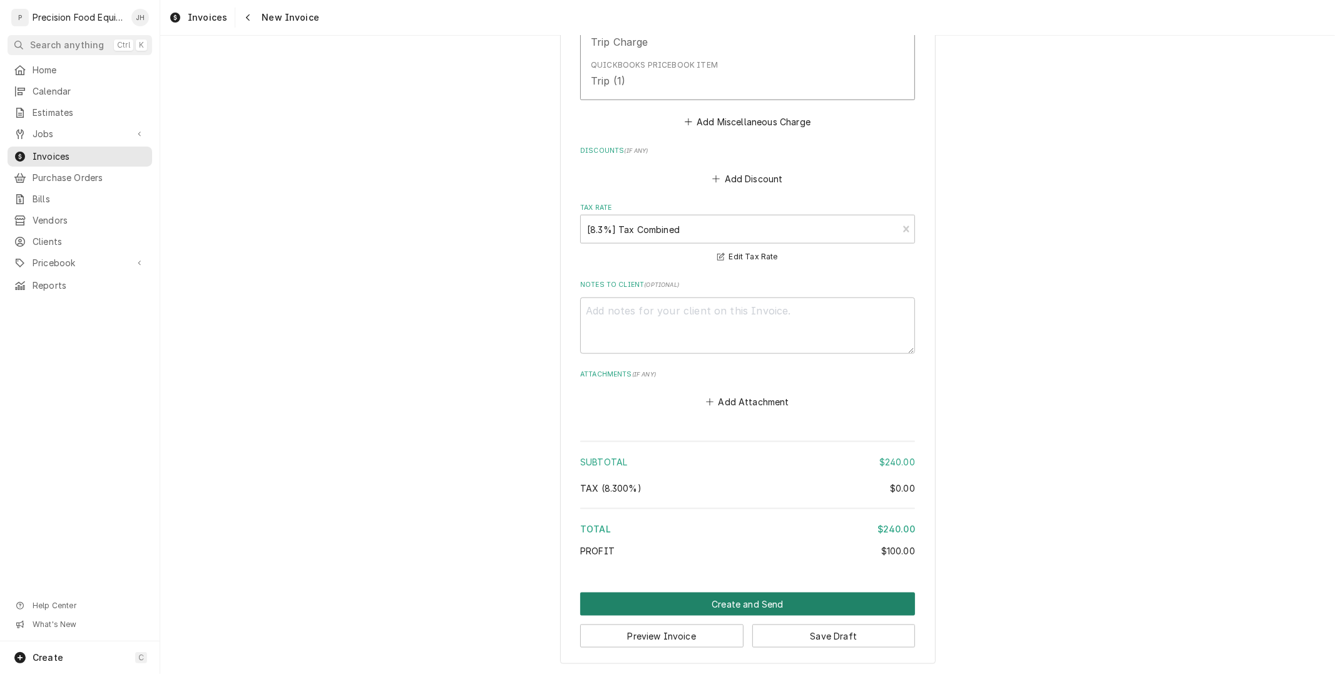
click at [784, 601] on button "Create and Send" at bounding box center [747, 603] width 335 height 23
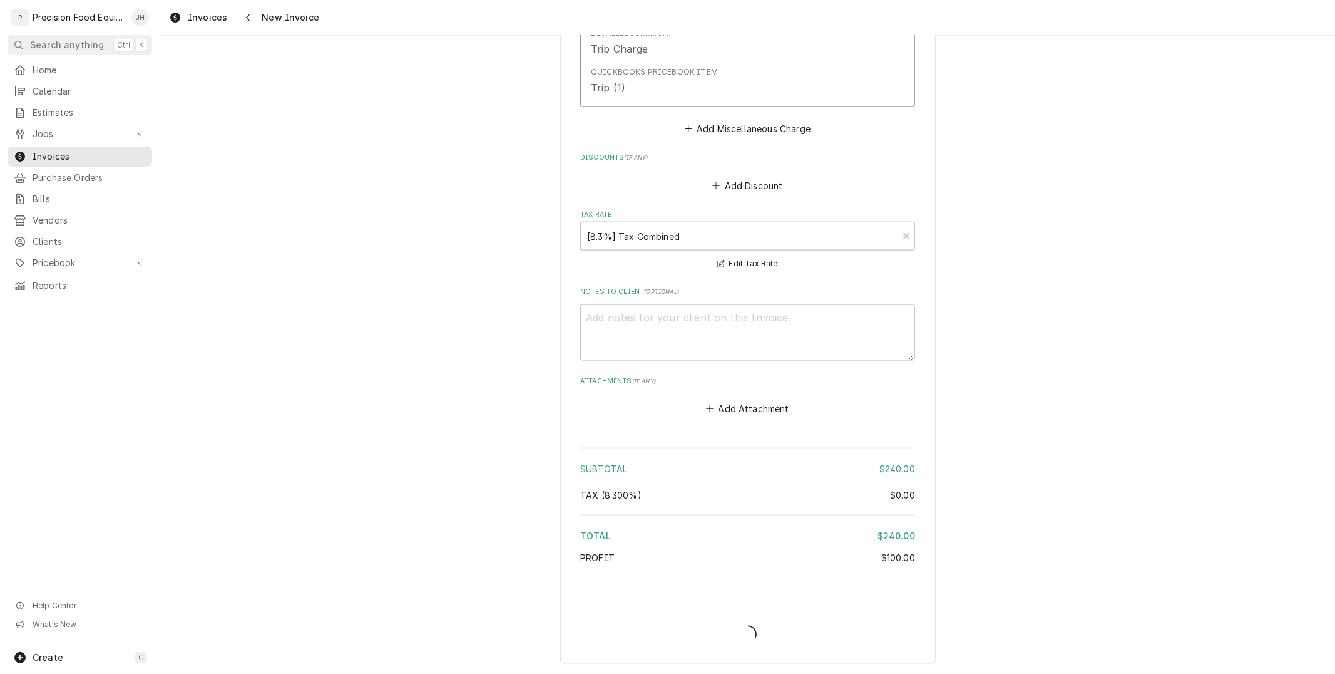
type textarea "x"
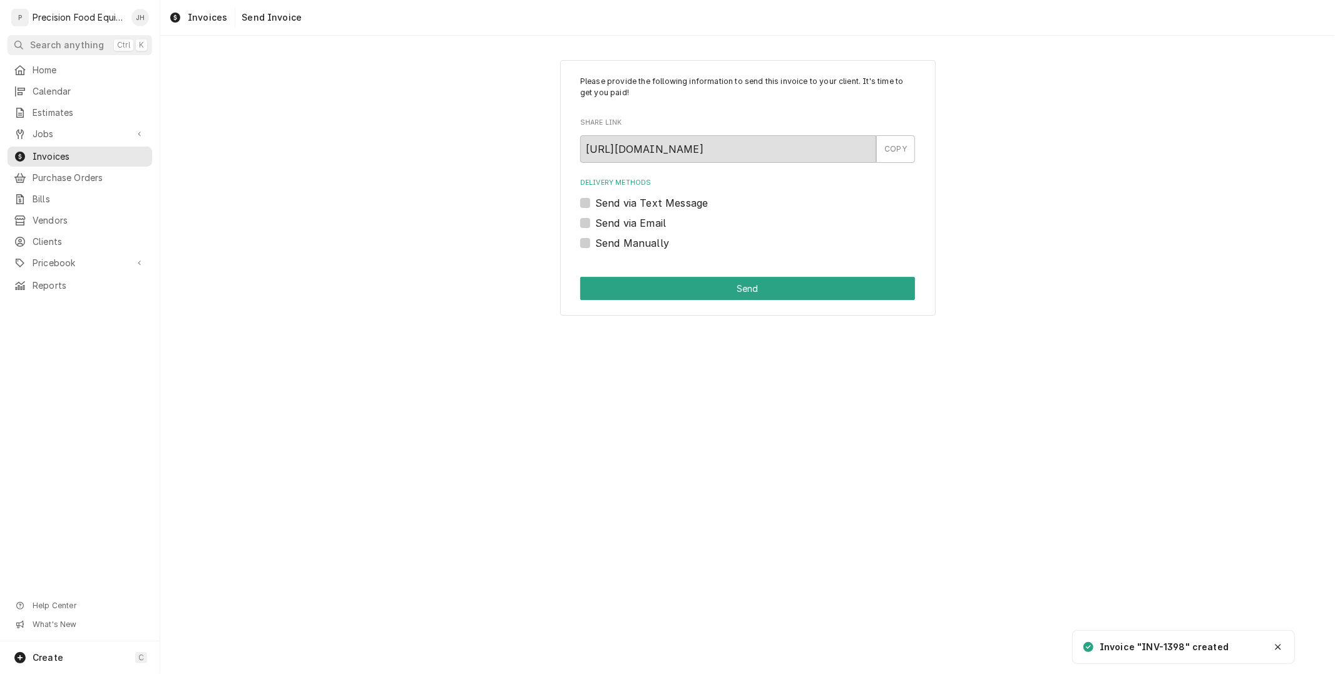
click at [595, 200] on label "Send via Text Message" at bounding box center [651, 202] width 113 height 15
click at [595, 200] on input "Send via Text Message" at bounding box center [762, 209] width 335 height 28
checkbox input "true"
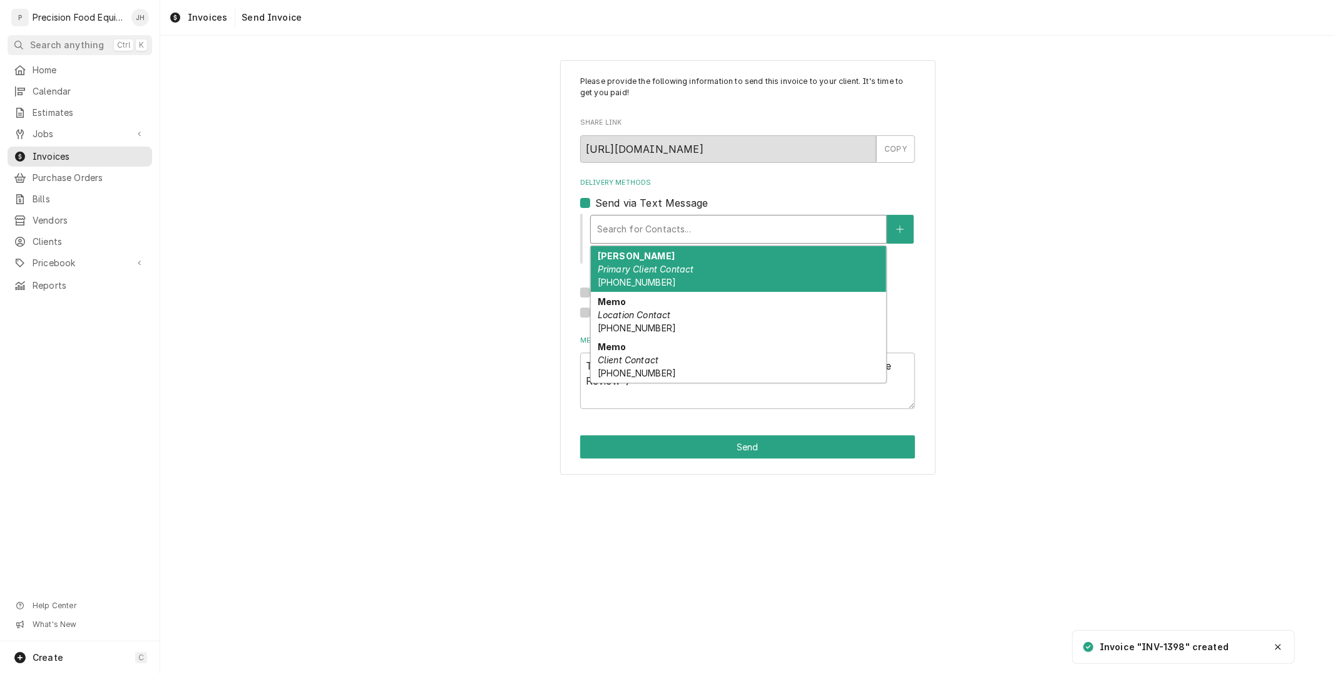
click at [633, 222] on div "Delivery Methods" at bounding box center [738, 229] width 283 height 23
click at [648, 255] on div "Danny Primary Client Contact (480) 893-8930" at bounding box center [739, 269] width 296 height 46
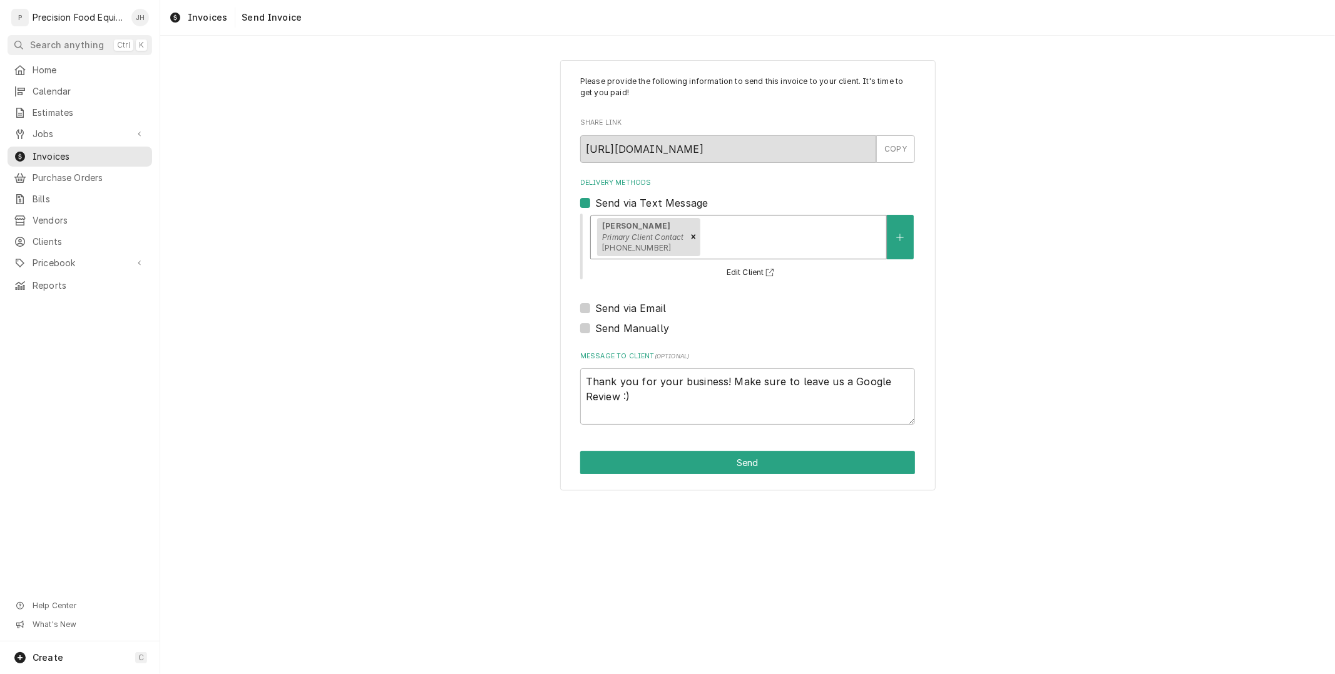
click at [717, 226] on div "Delivery Methods" at bounding box center [792, 236] width 178 height 23
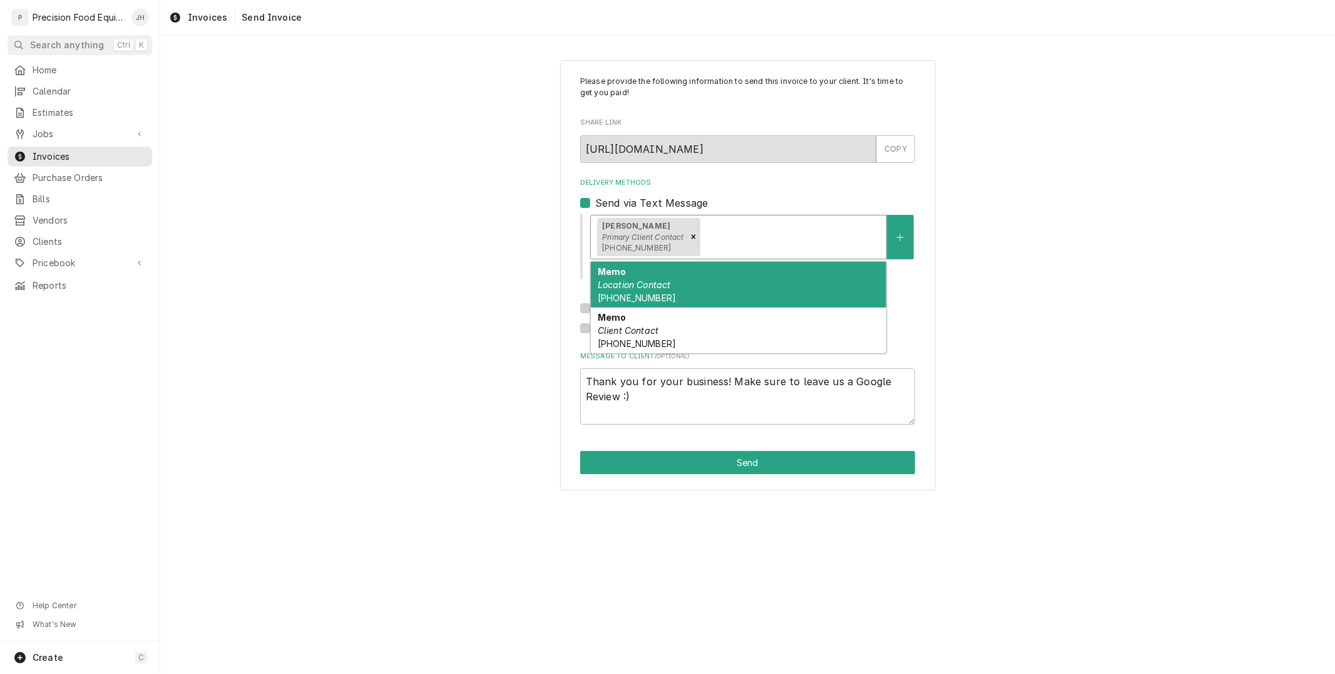
click at [737, 276] on div "Memo Location Contact (480) 806-9468" at bounding box center [739, 285] width 296 height 46
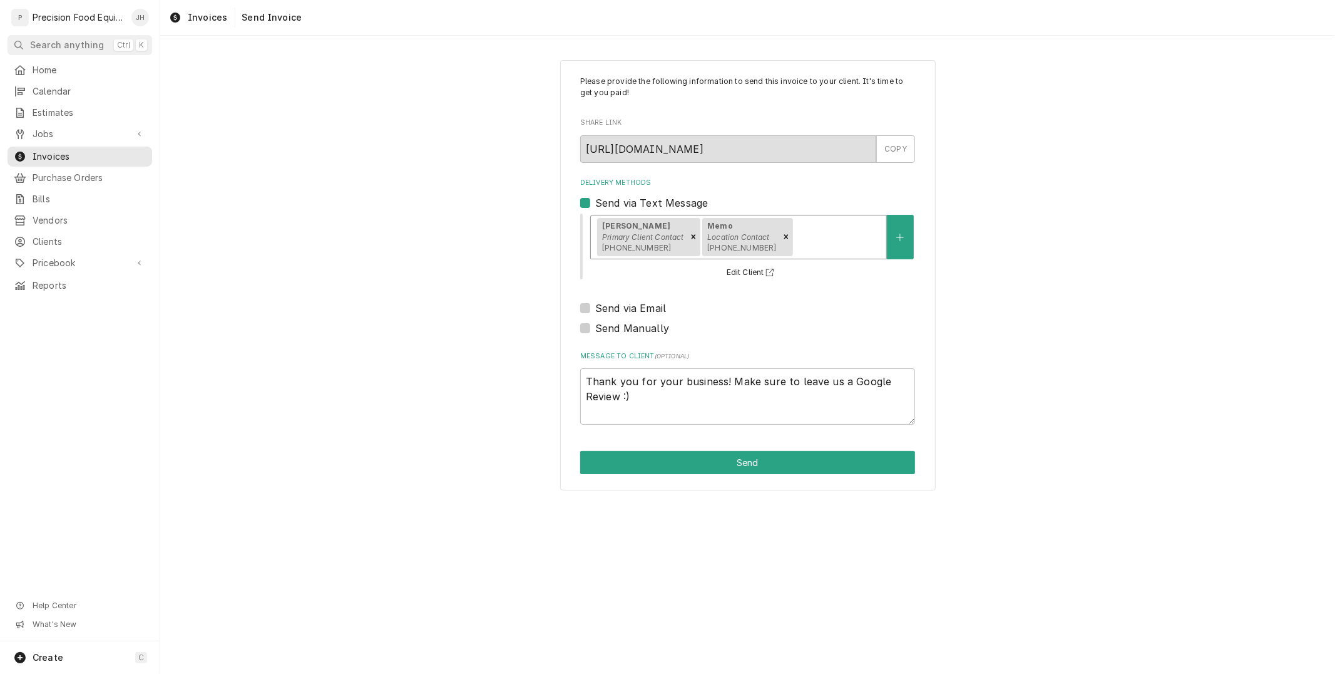
click at [816, 241] on div "Delivery Methods" at bounding box center [837, 236] width 85 height 23
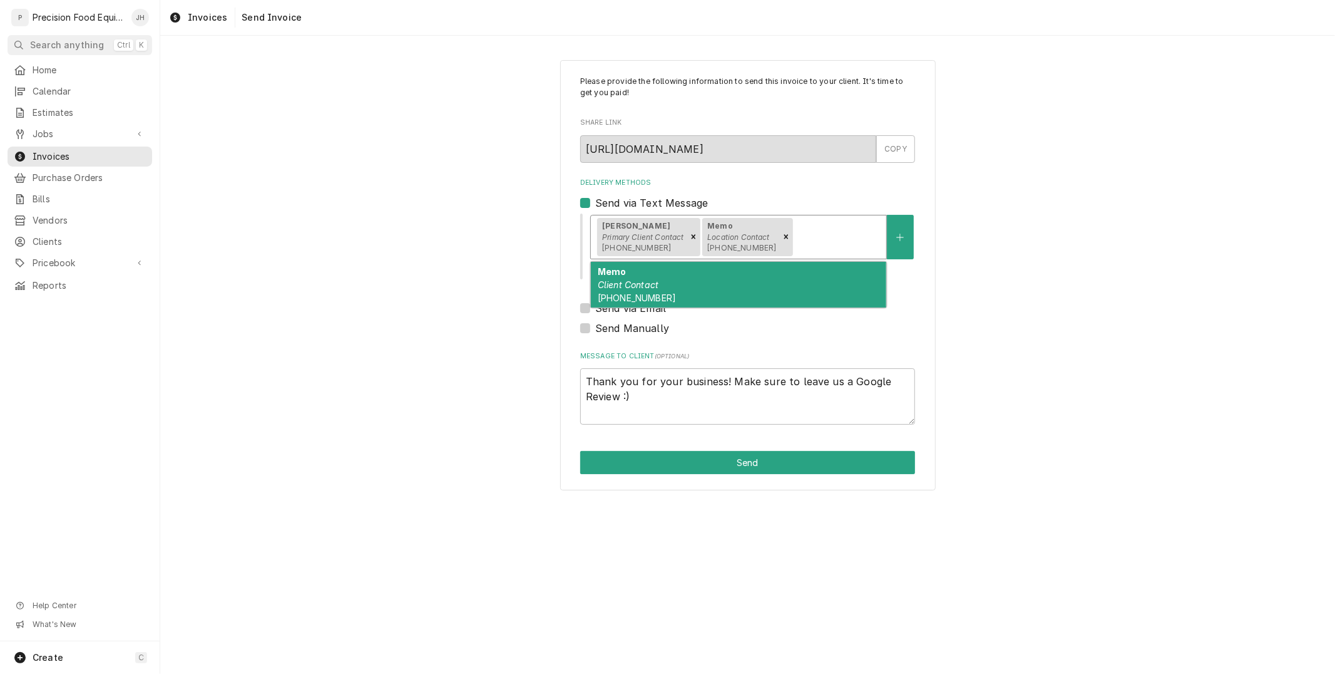
click at [793, 280] on div "Memo Client Contact (480) 806-9468" at bounding box center [739, 285] width 296 height 46
type textarea "x"
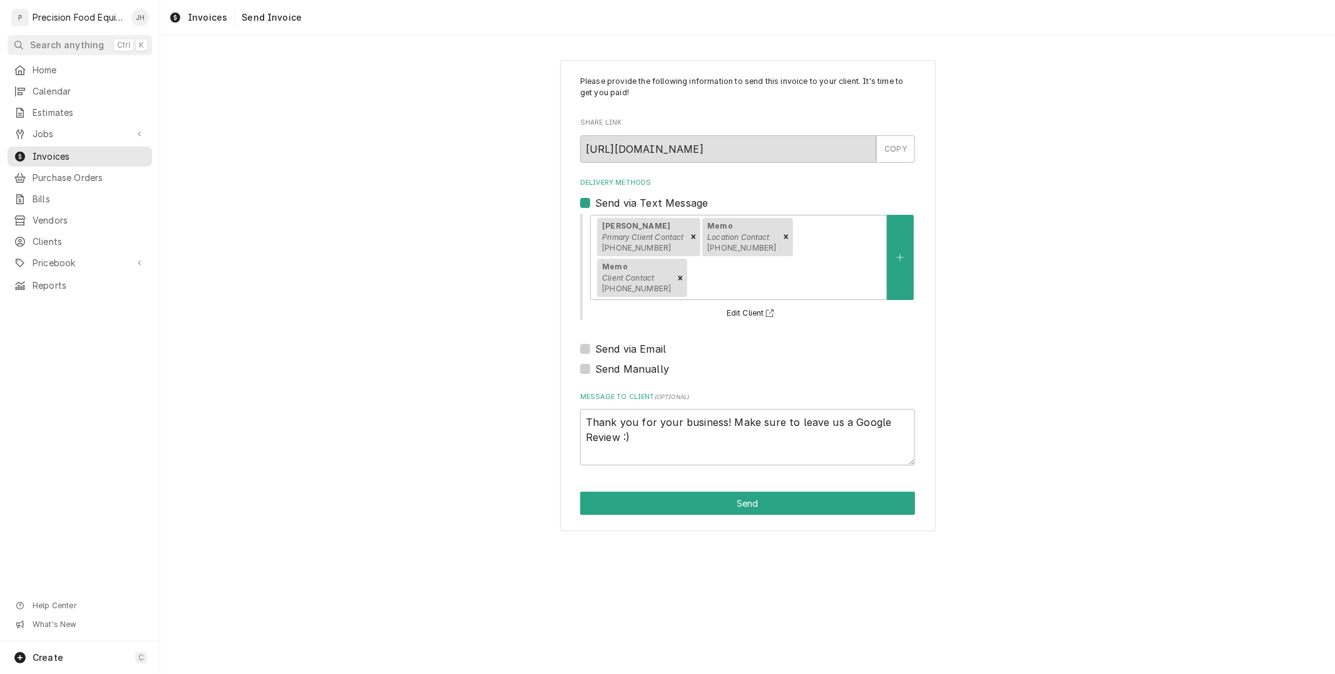
click at [595, 341] on label "Send via Email" at bounding box center [630, 348] width 71 height 15
click at [595, 341] on input "Send via Email" at bounding box center [762, 355] width 335 height 28
checkbox input "true"
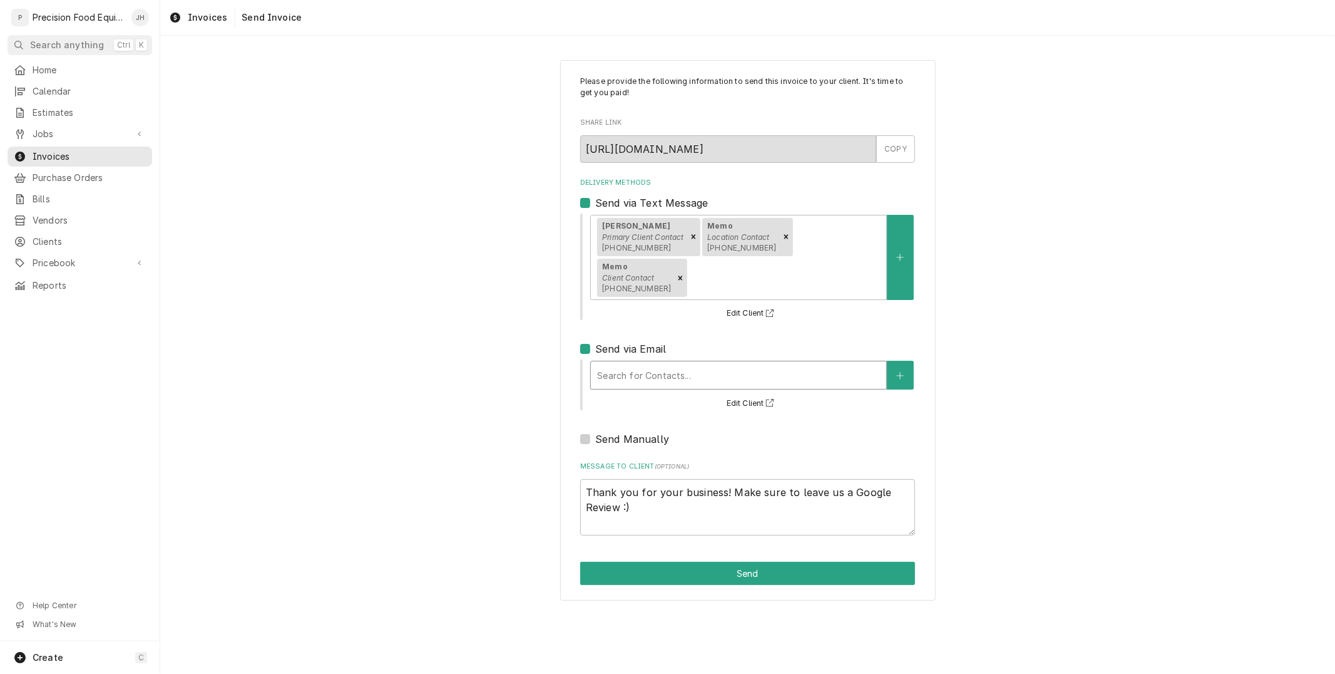
click at [647, 364] on div "Delivery Methods" at bounding box center [738, 375] width 283 height 23
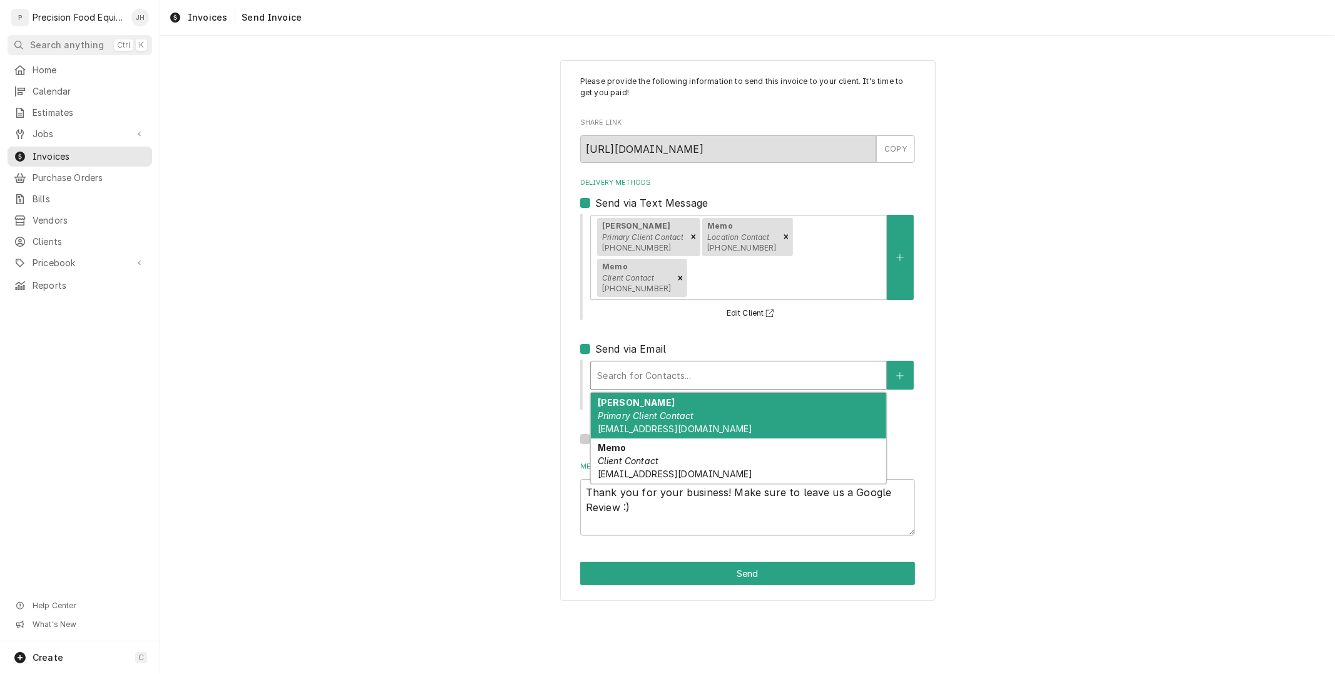
click at [660, 393] on div "Danny Primary Client Contact ahwatukee@nellospizza.com" at bounding box center [739, 416] width 296 height 46
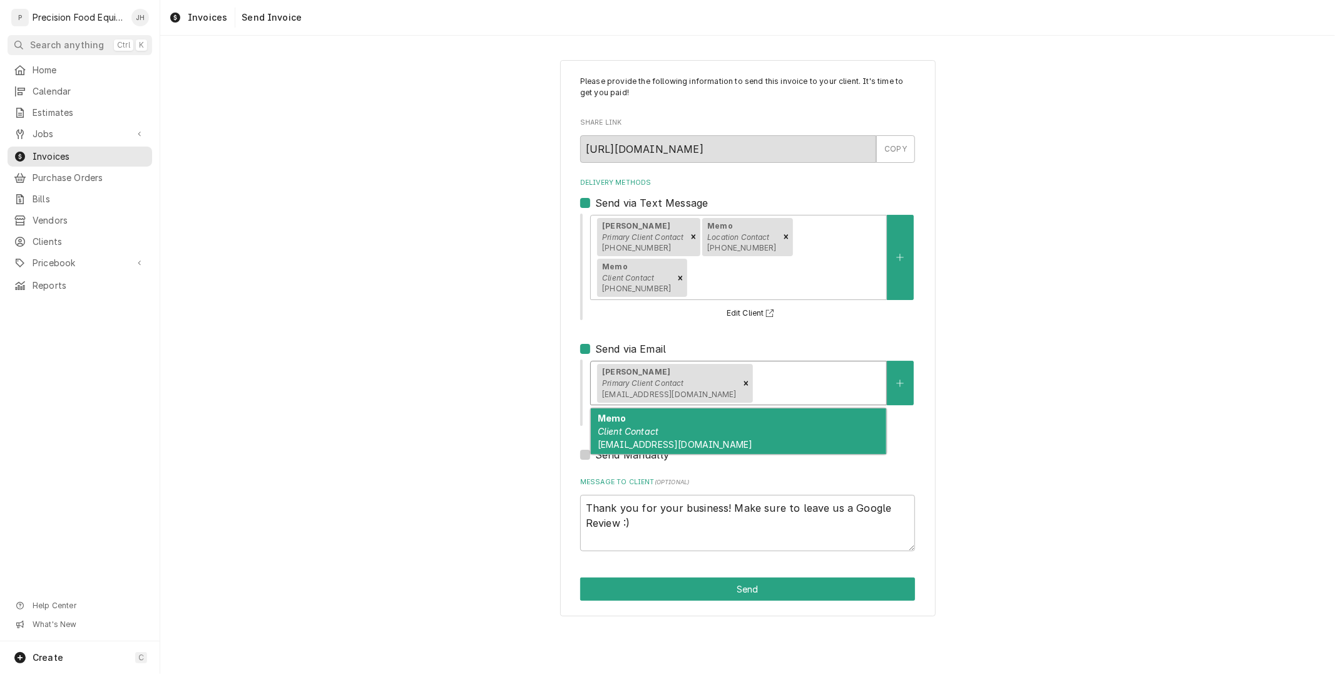
click at [796, 361] on div "Danny Primary Client Contact ahwatukee@nellospizza.com" at bounding box center [739, 382] width 296 height 43
click at [790, 408] on div "Memo Client Contact memo@cienagaves.com" at bounding box center [739, 431] width 296 height 46
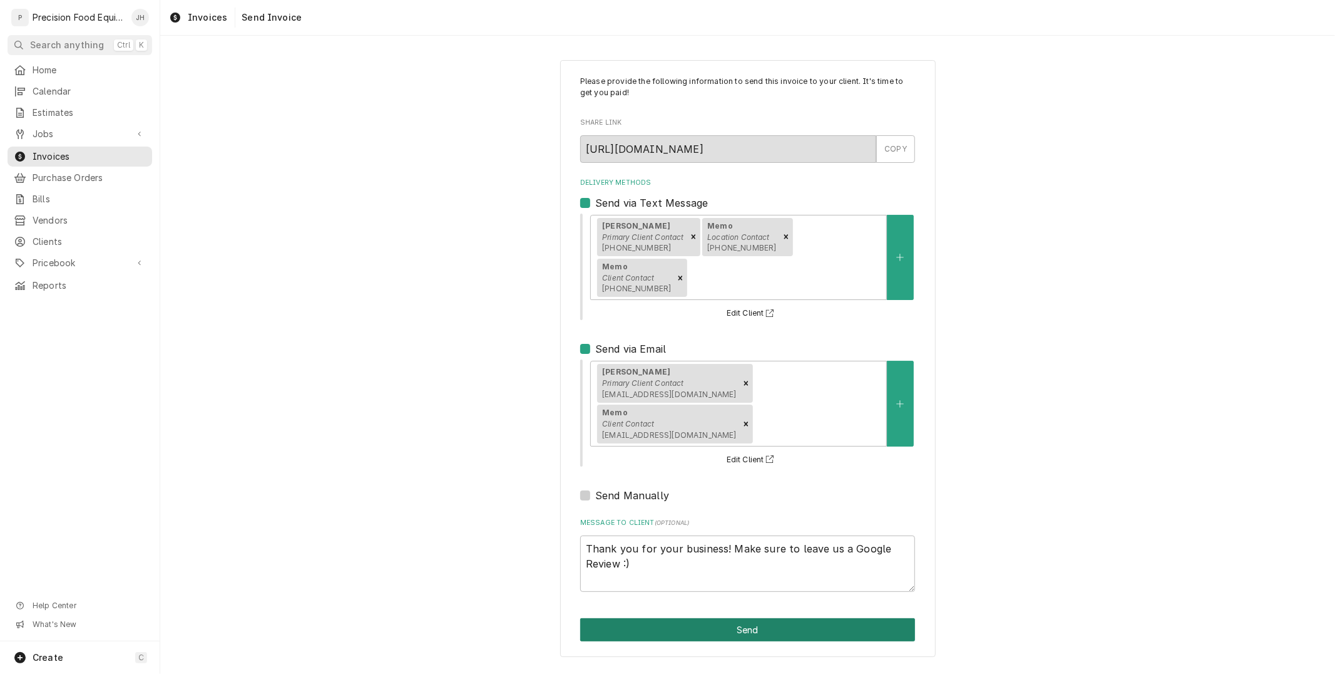
click at [779, 618] on button "Send" at bounding box center [747, 629] width 335 height 23
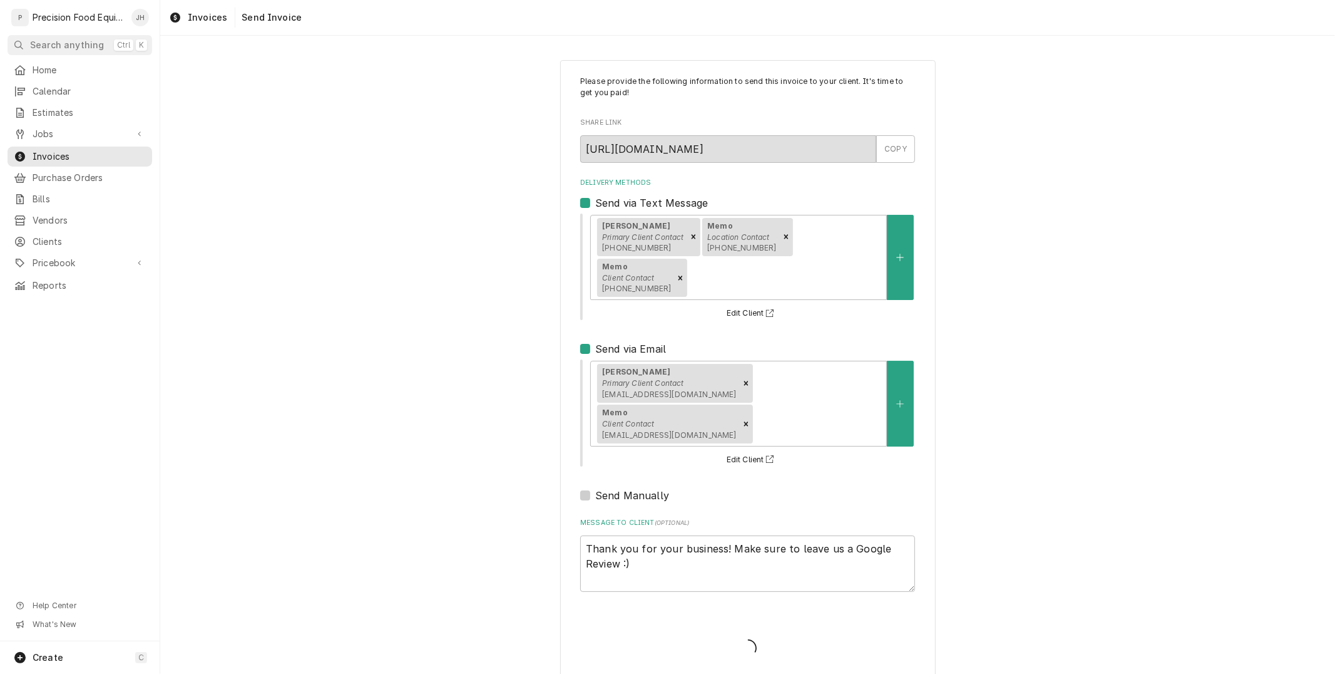
type textarea "x"
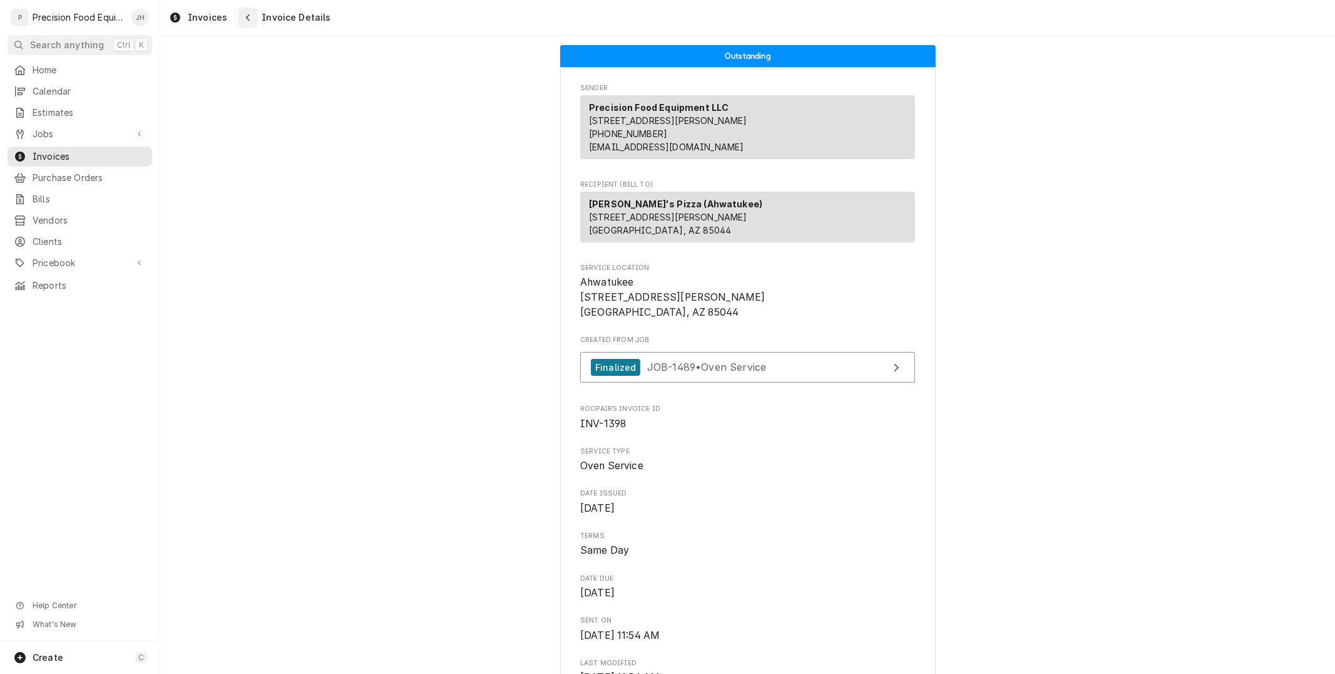
click at [247, 14] on icon "Navigate back" at bounding box center [248, 17] width 4 height 7
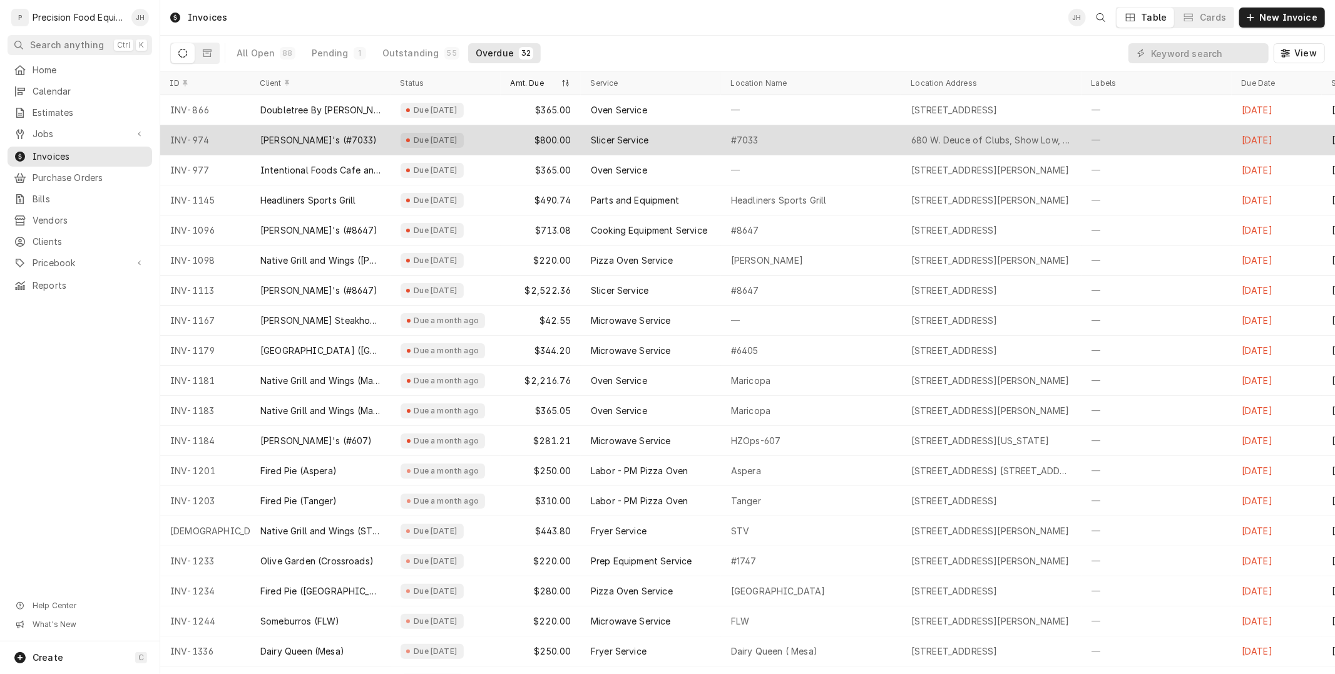
click at [771, 148] on div "#7033" at bounding box center [811, 140] width 180 height 30
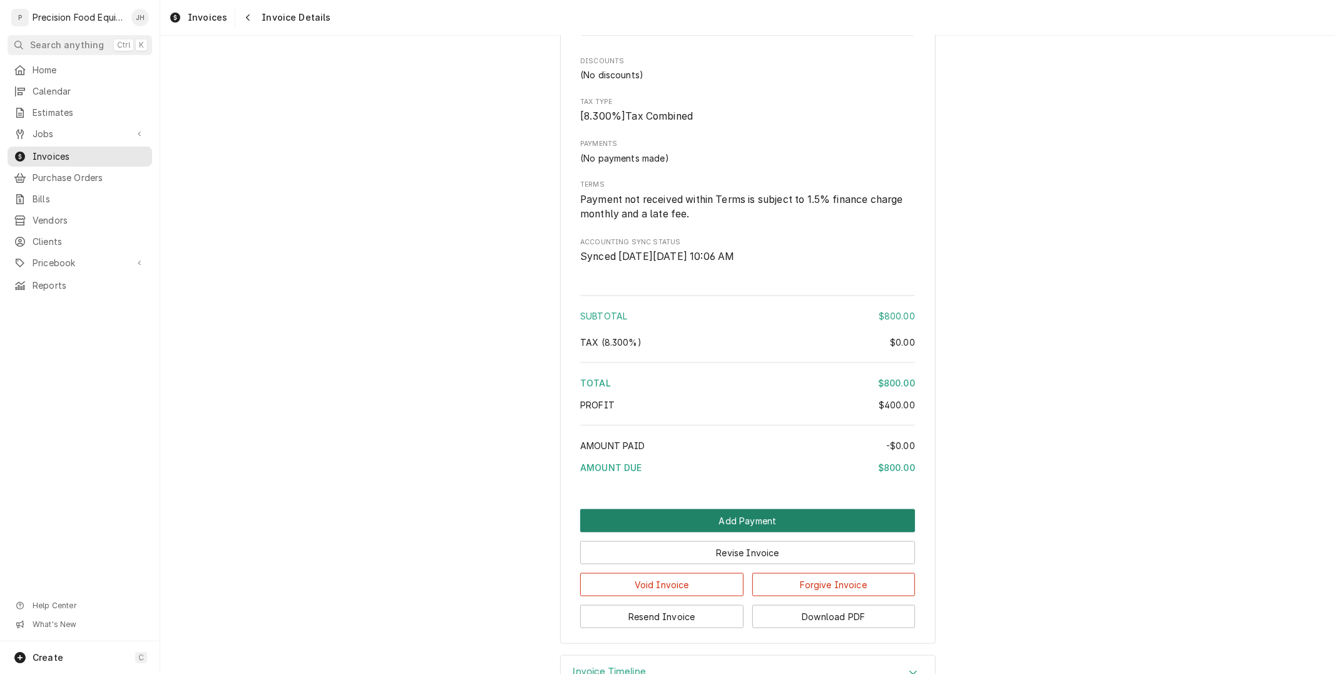
scroll to position [1190, 0]
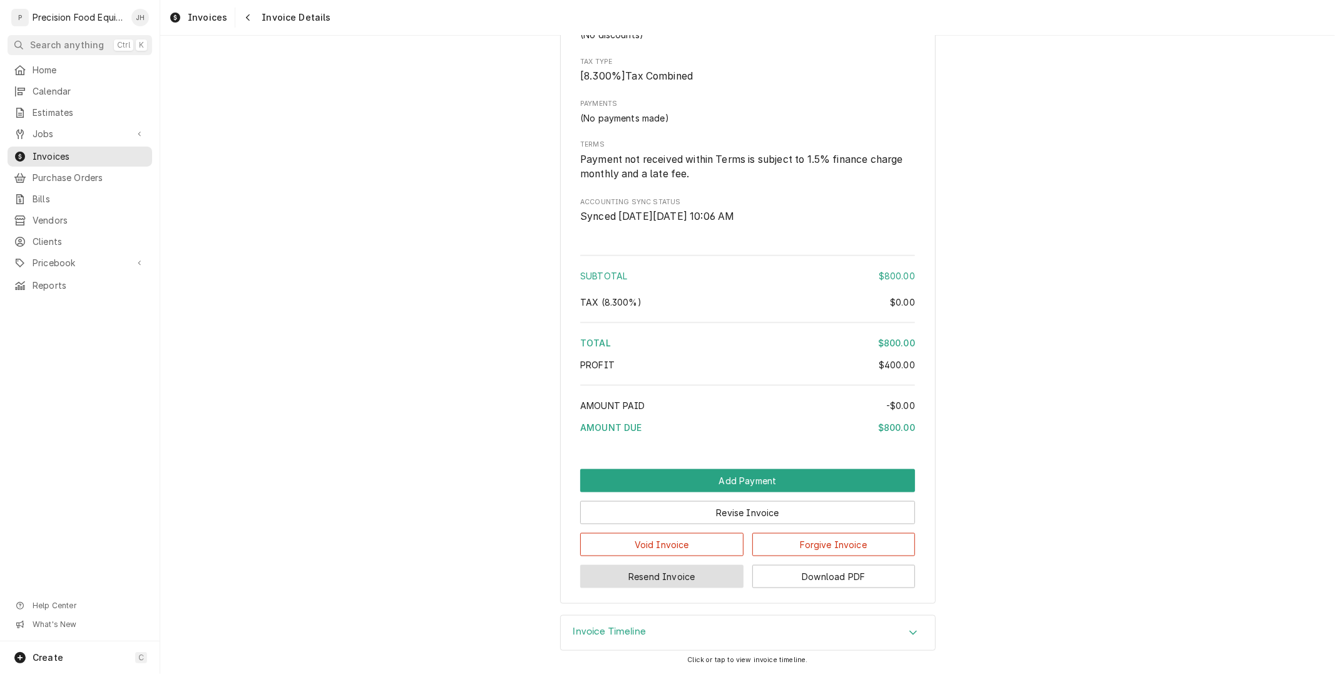
click at [709, 580] on button "Resend Invoice" at bounding box center [661, 576] width 163 height 23
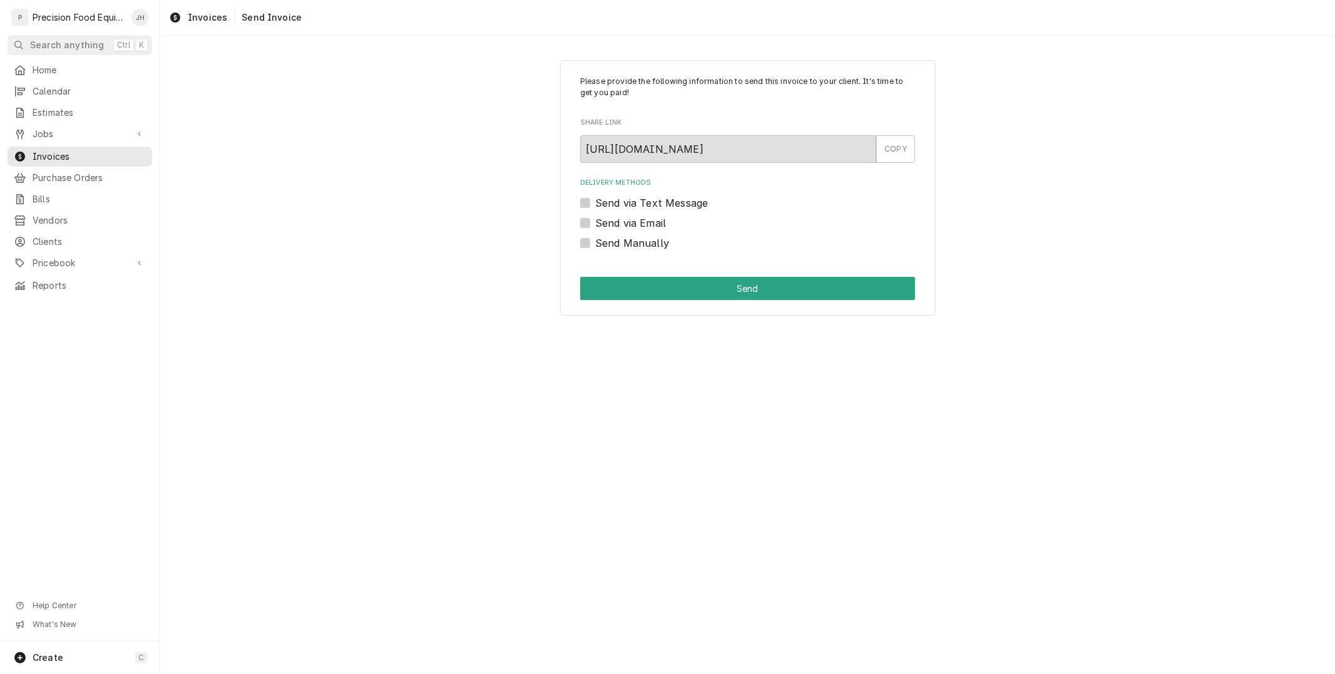
click at [595, 198] on label "Send via Text Message" at bounding box center [651, 202] width 113 height 15
click at [595, 198] on input "Send via Text Message" at bounding box center [762, 209] width 335 height 28
checkbox input "true"
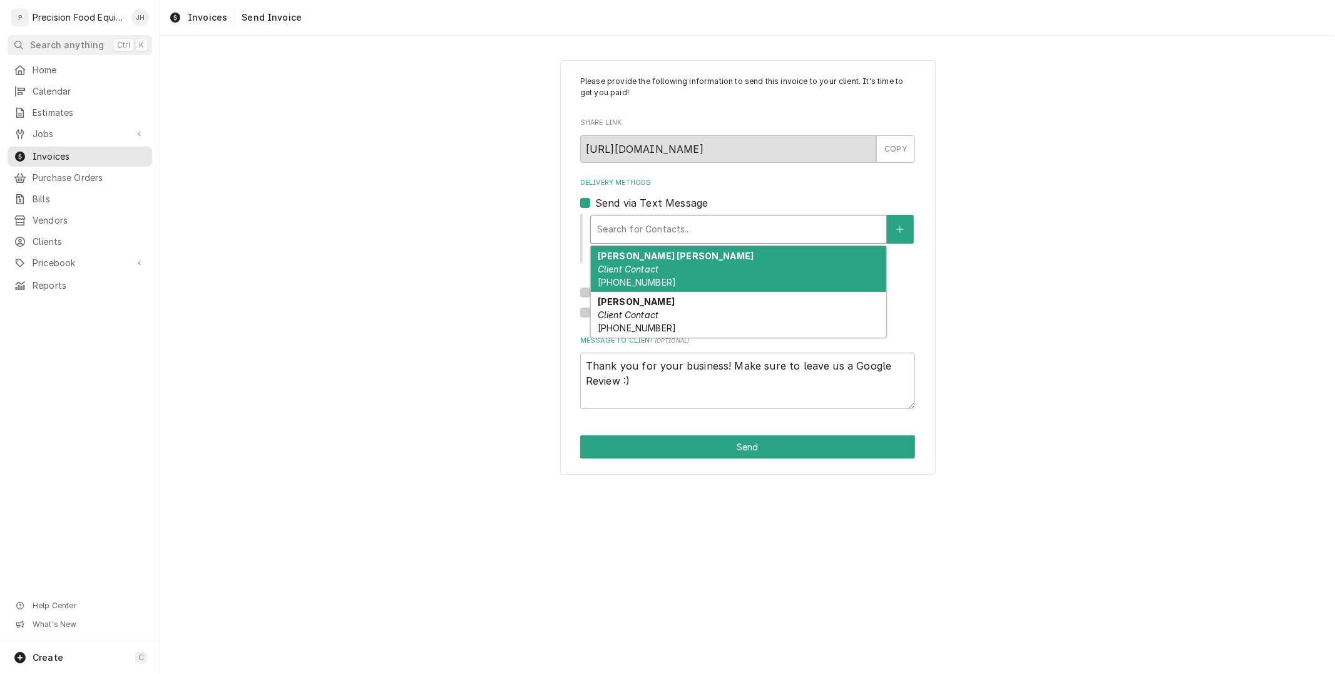
click at [655, 235] on div "Delivery Methods" at bounding box center [738, 229] width 283 height 23
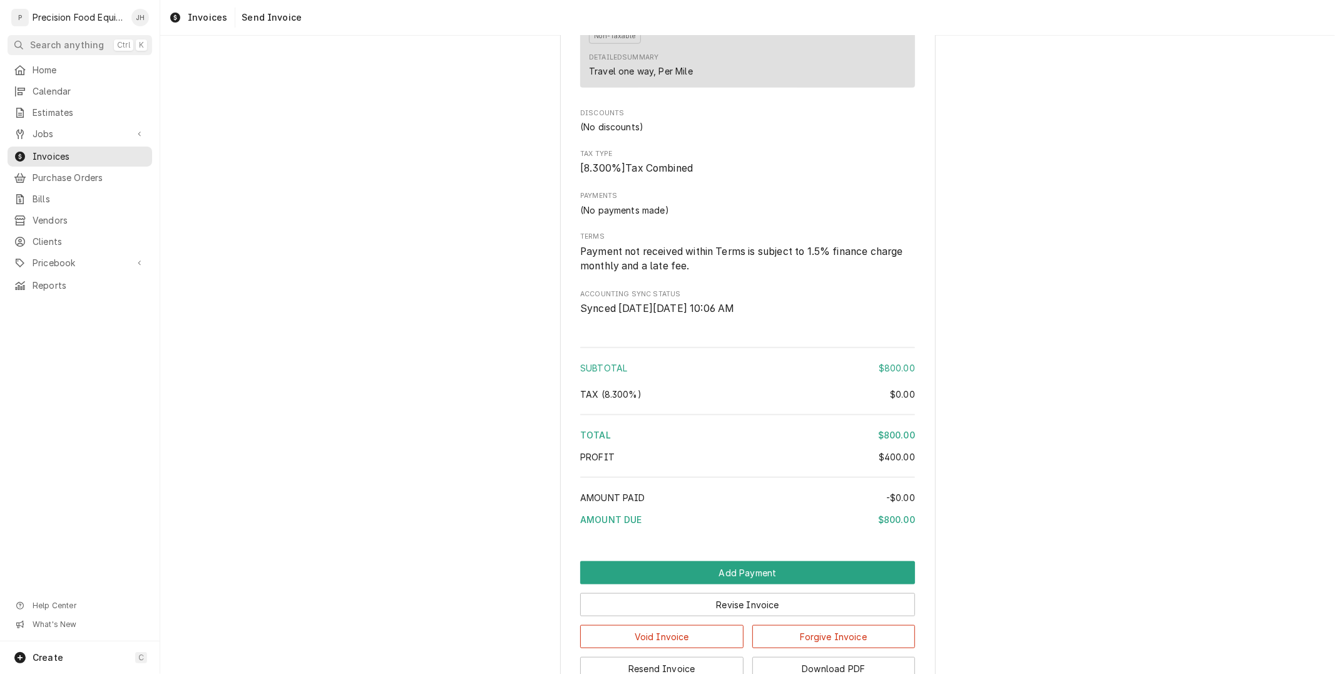
scroll to position [1190, 0]
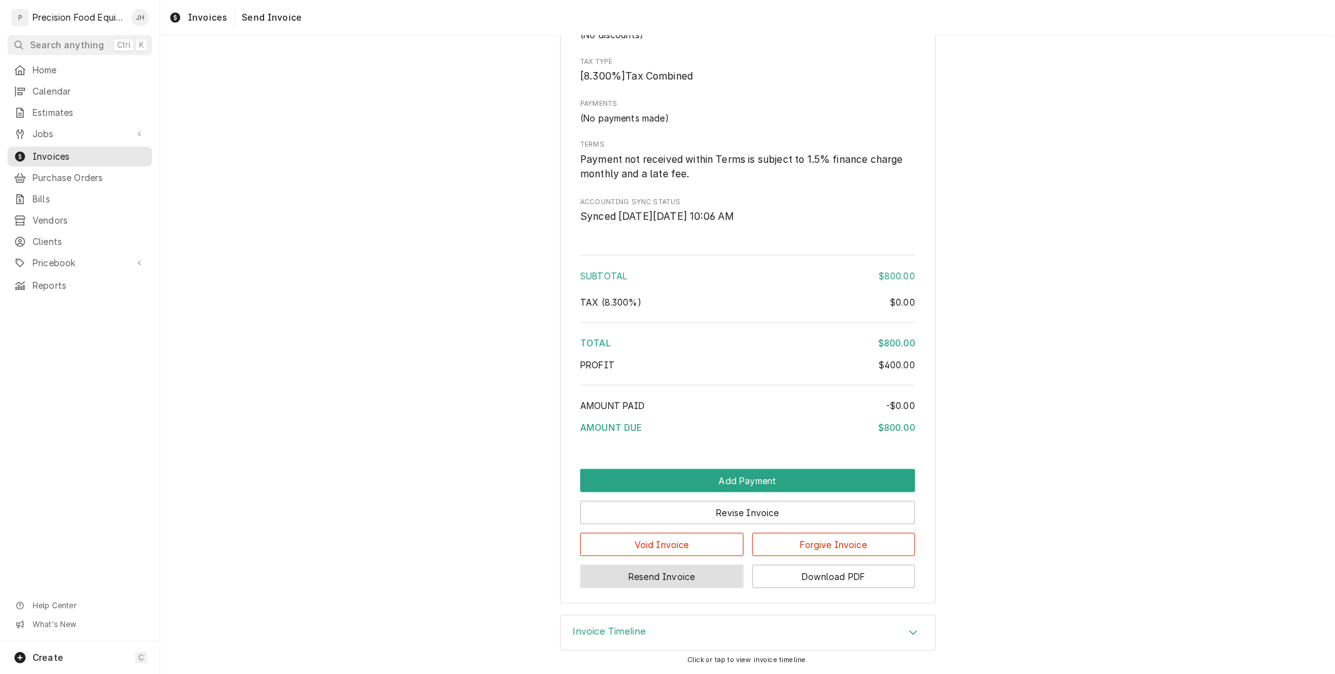
click at [679, 578] on button "Resend Invoice" at bounding box center [661, 576] width 163 height 23
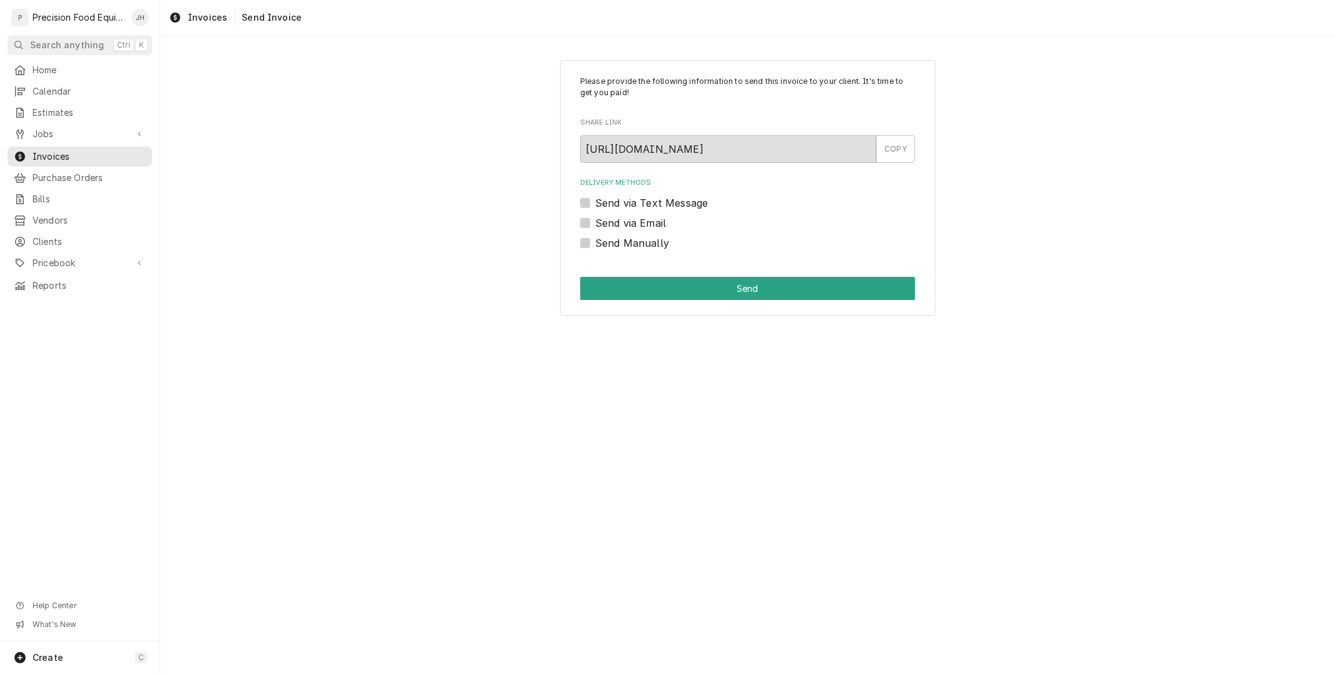
click at [586, 214] on div "Delivery Methods Send via Text Message Send via Email Send Manually" at bounding box center [747, 214] width 335 height 72
click at [595, 222] on label "Send via Email" at bounding box center [630, 222] width 71 height 15
click at [595, 222] on input "Send via Email" at bounding box center [762, 229] width 335 height 28
checkbox input "true"
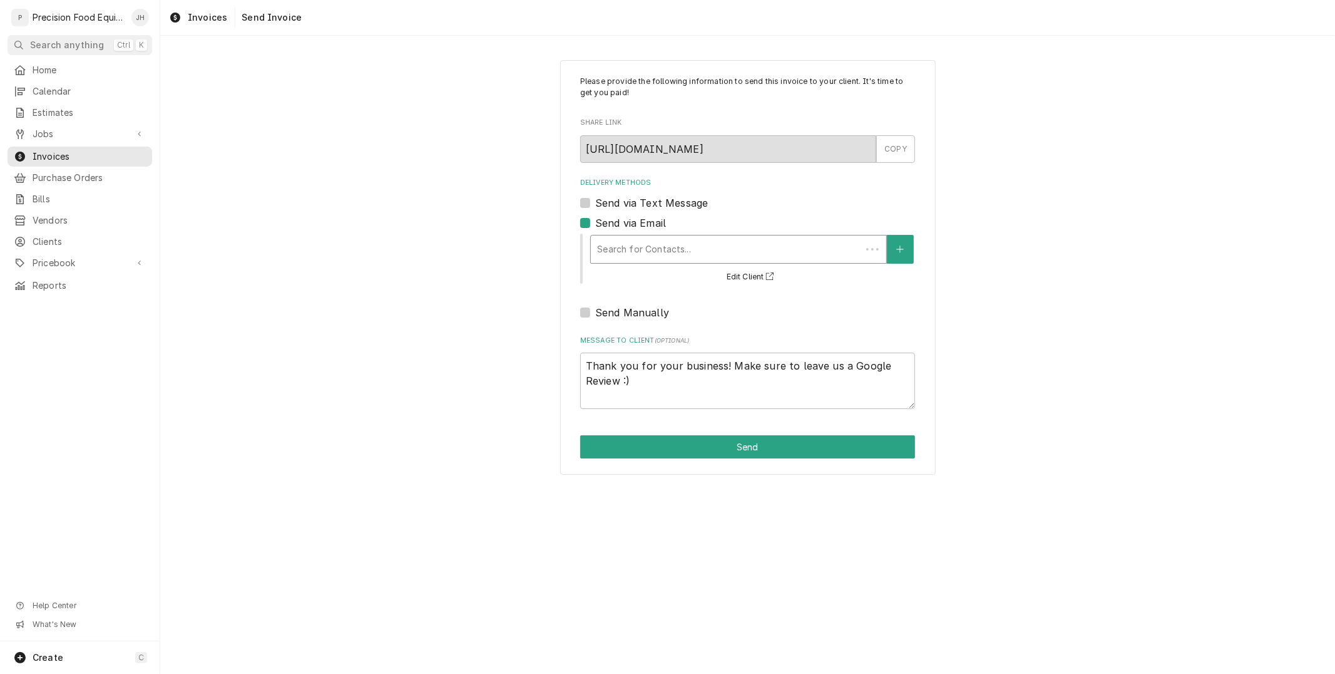
click at [684, 252] on div "Delivery Methods" at bounding box center [726, 249] width 258 height 23
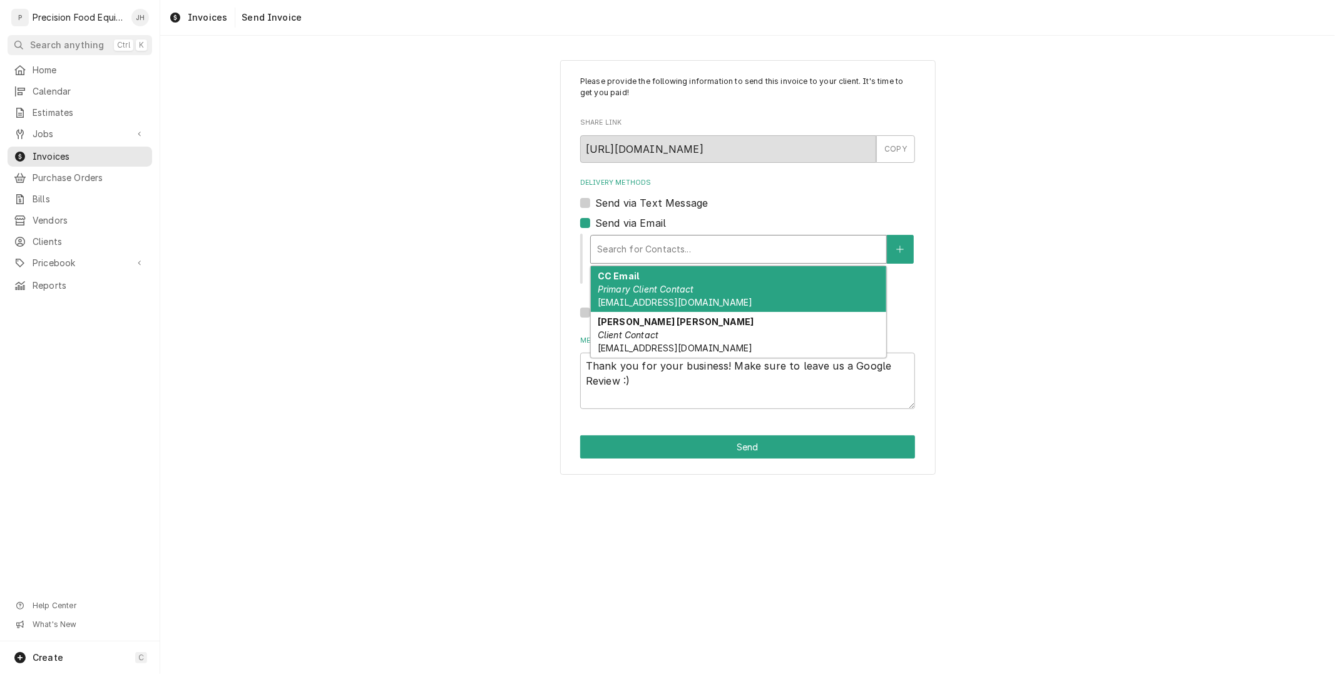
click at [699, 302] on span "thendershot@kbpinspired.com" at bounding box center [675, 302] width 155 height 11
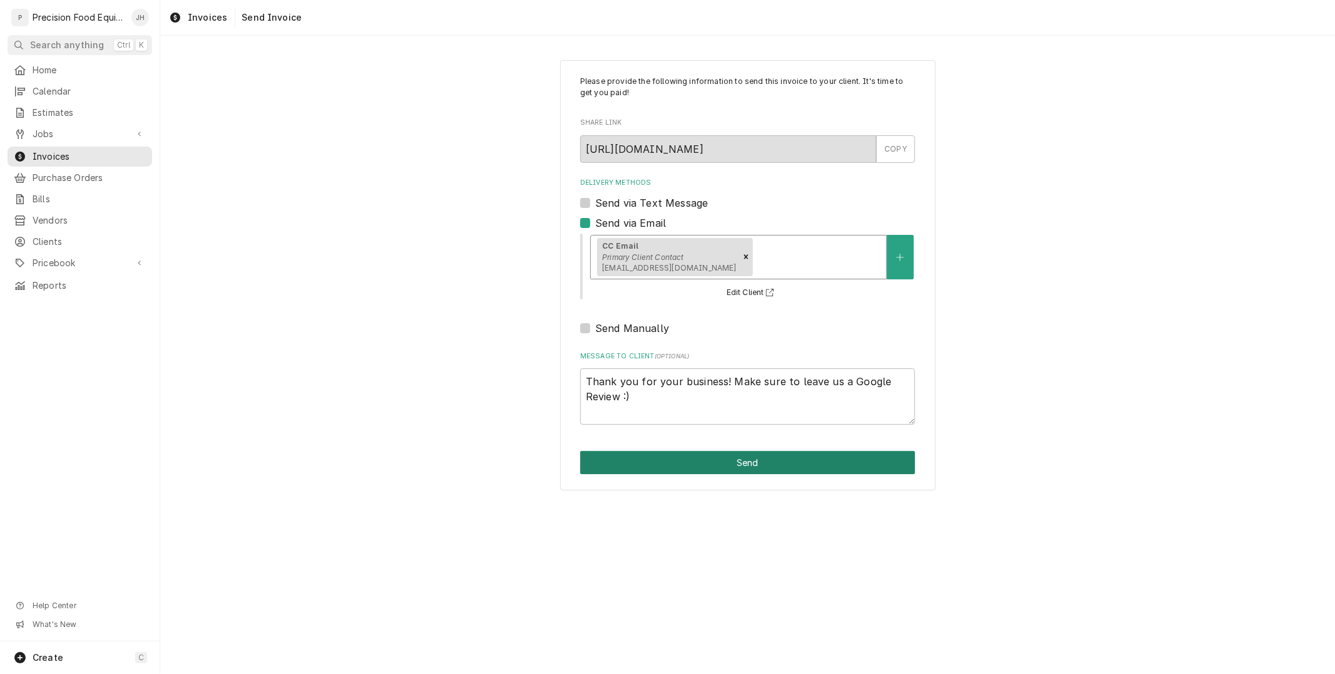
click at [799, 465] on button "Send" at bounding box center [747, 462] width 335 height 23
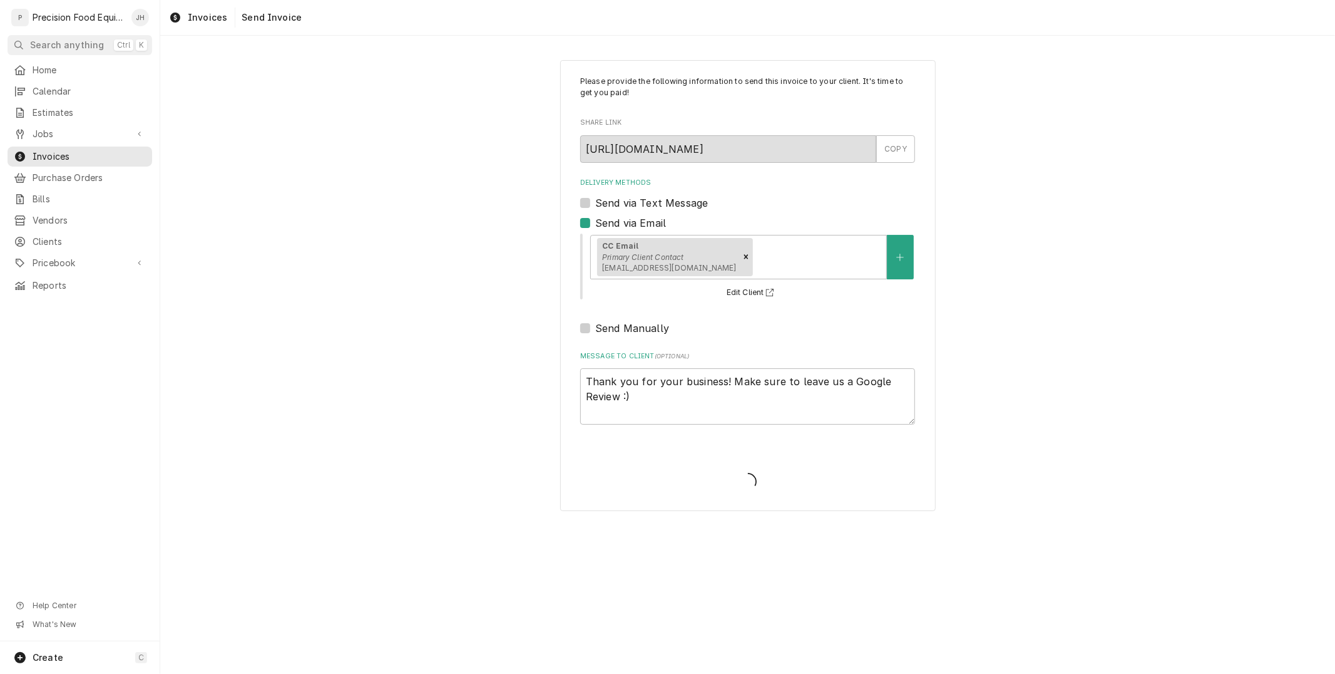
type textarea "x"
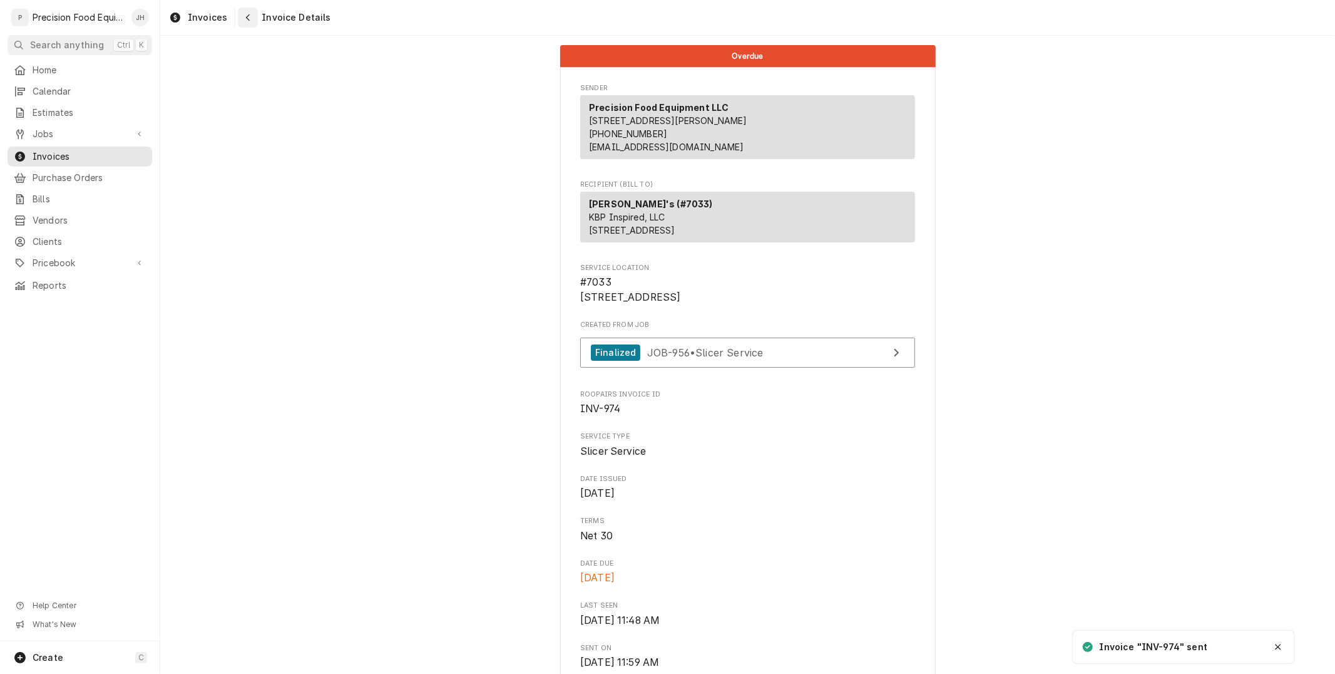
click at [247, 15] on icon "Navigate back" at bounding box center [248, 17] width 6 height 9
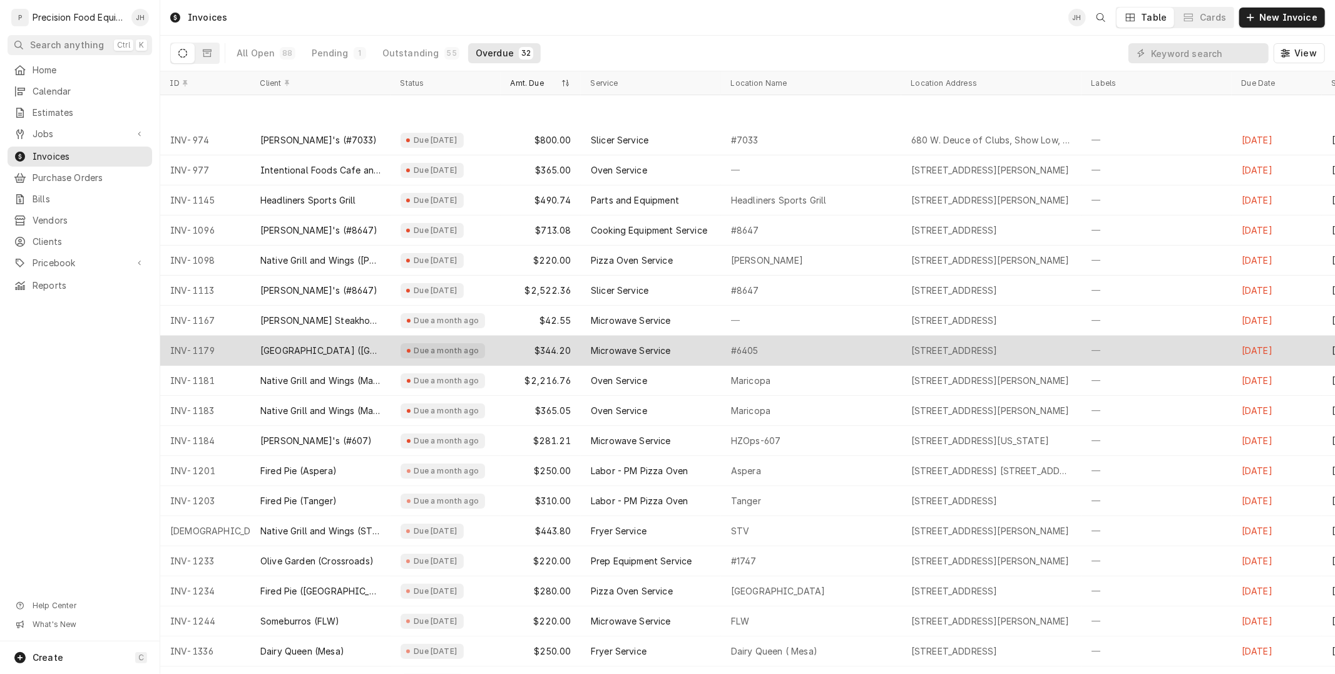
scroll to position [69, 0]
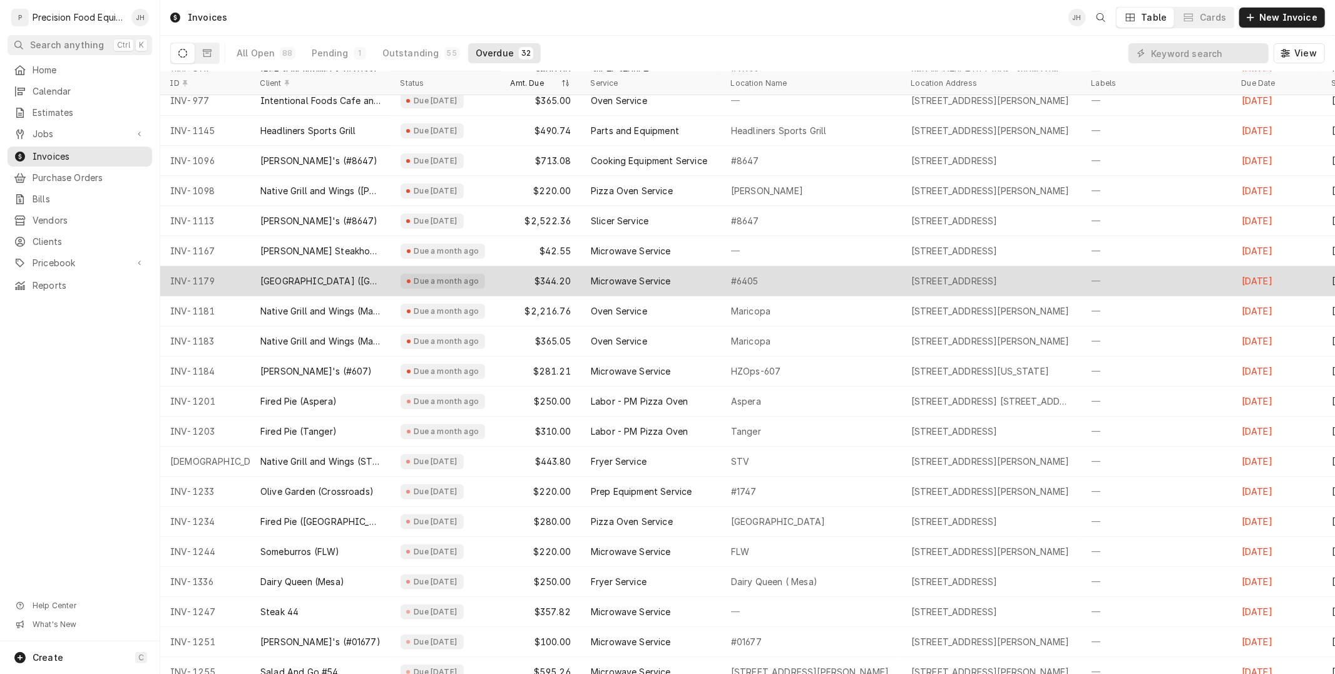
click at [658, 279] on div "Microwave Service" at bounding box center [631, 281] width 80 height 13
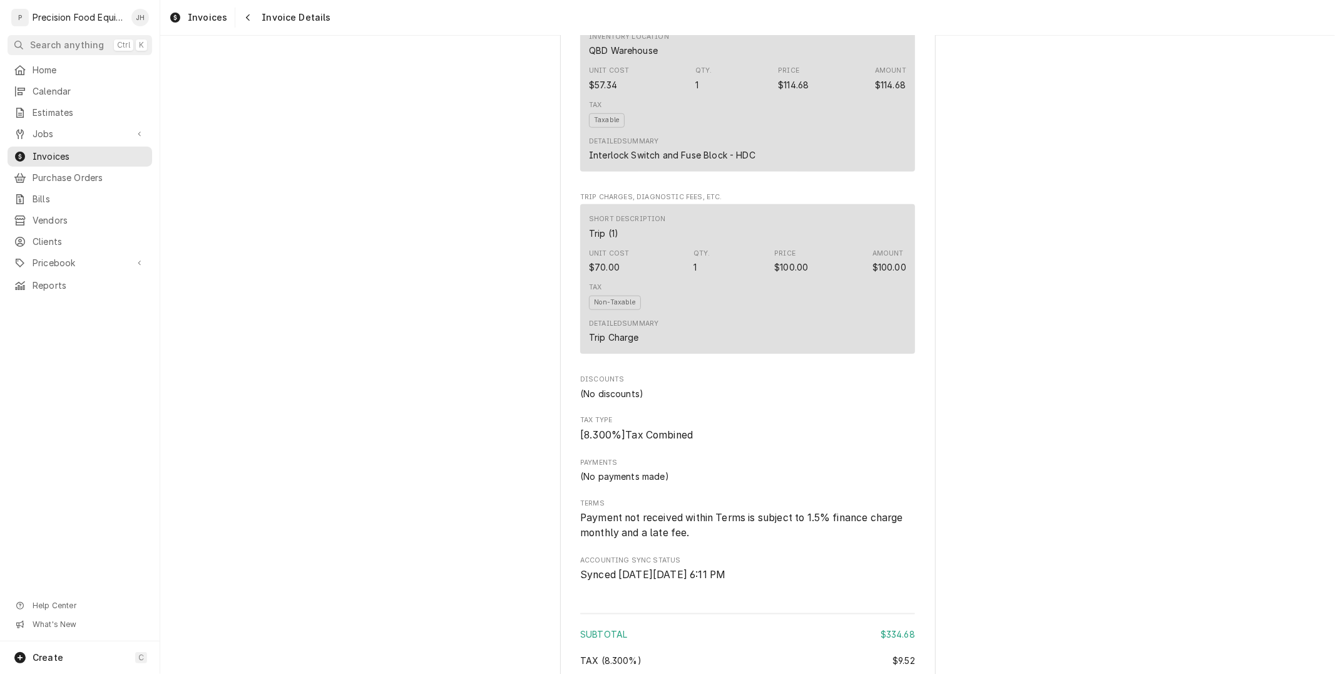
scroll to position [1370, 0]
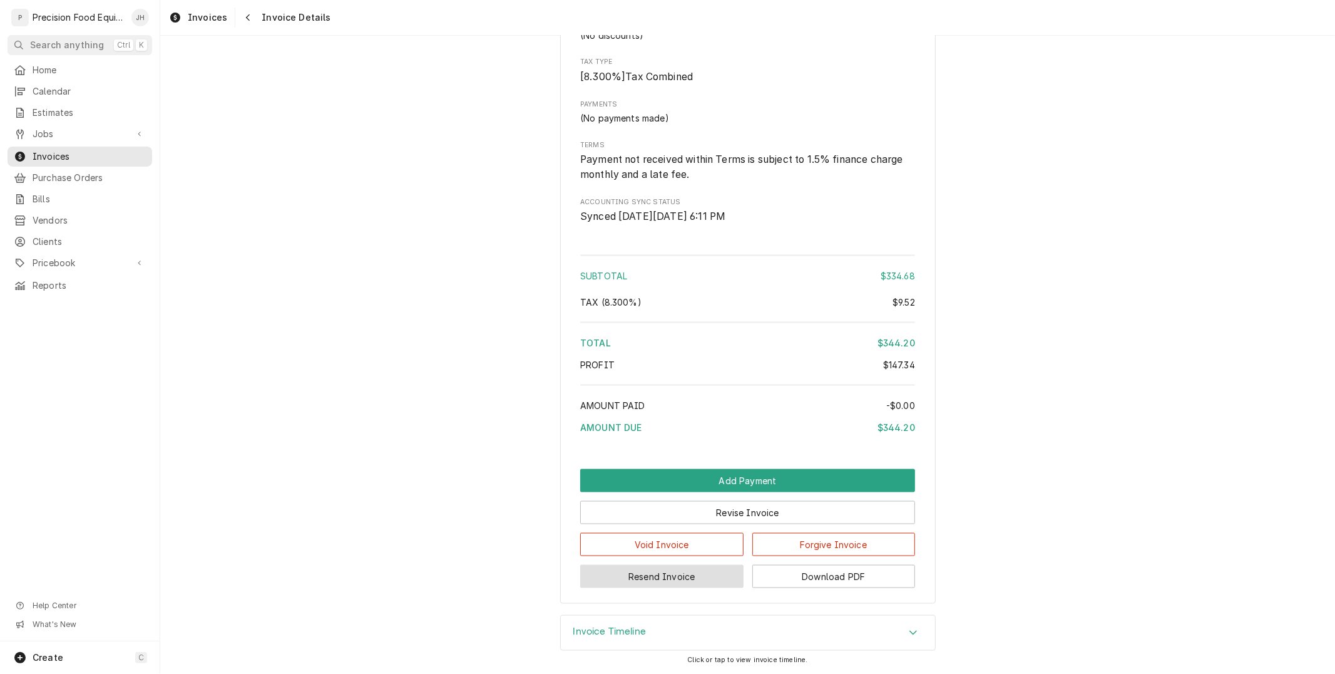
click at [650, 578] on button "Resend Invoice" at bounding box center [661, 576] width 163 height 23
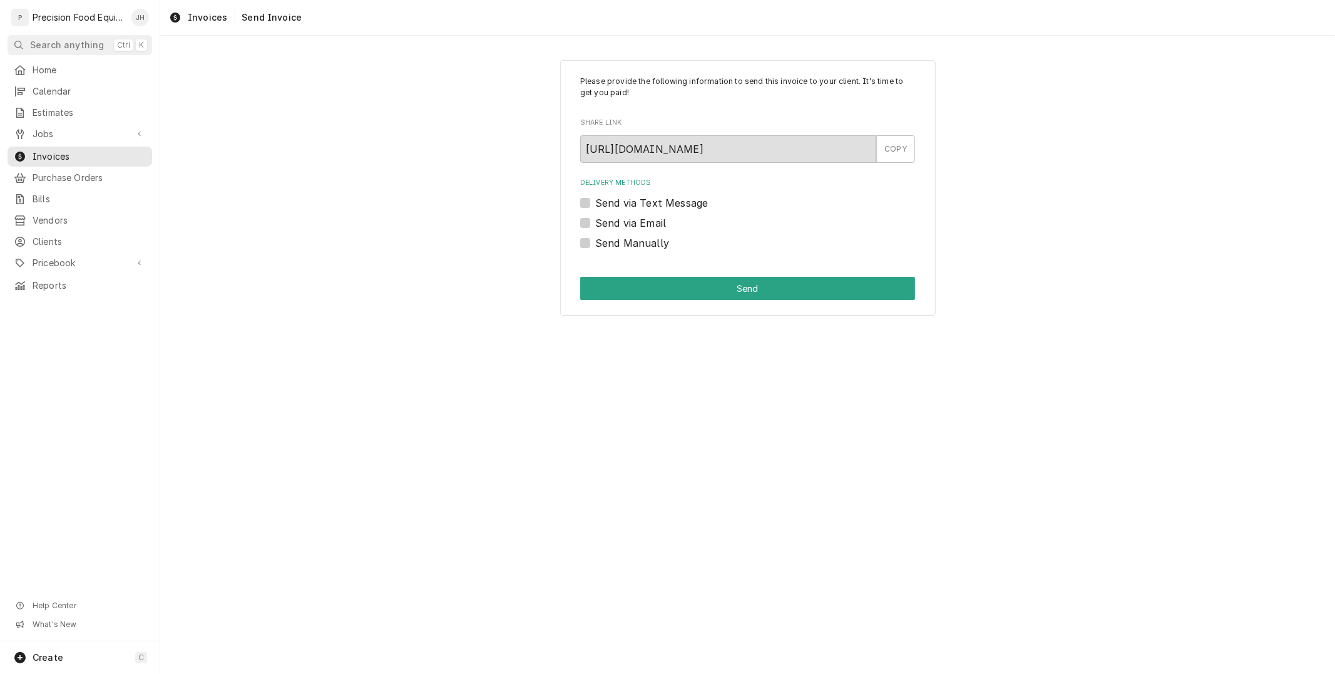
click at [595, 221] on label "Send via Email" at bounding box center [630, 222] width 71 height 15
click at [595, 221] on input "Send via Email" at bounding box center [762, 229] width 335 height 28
checkbox input "true"
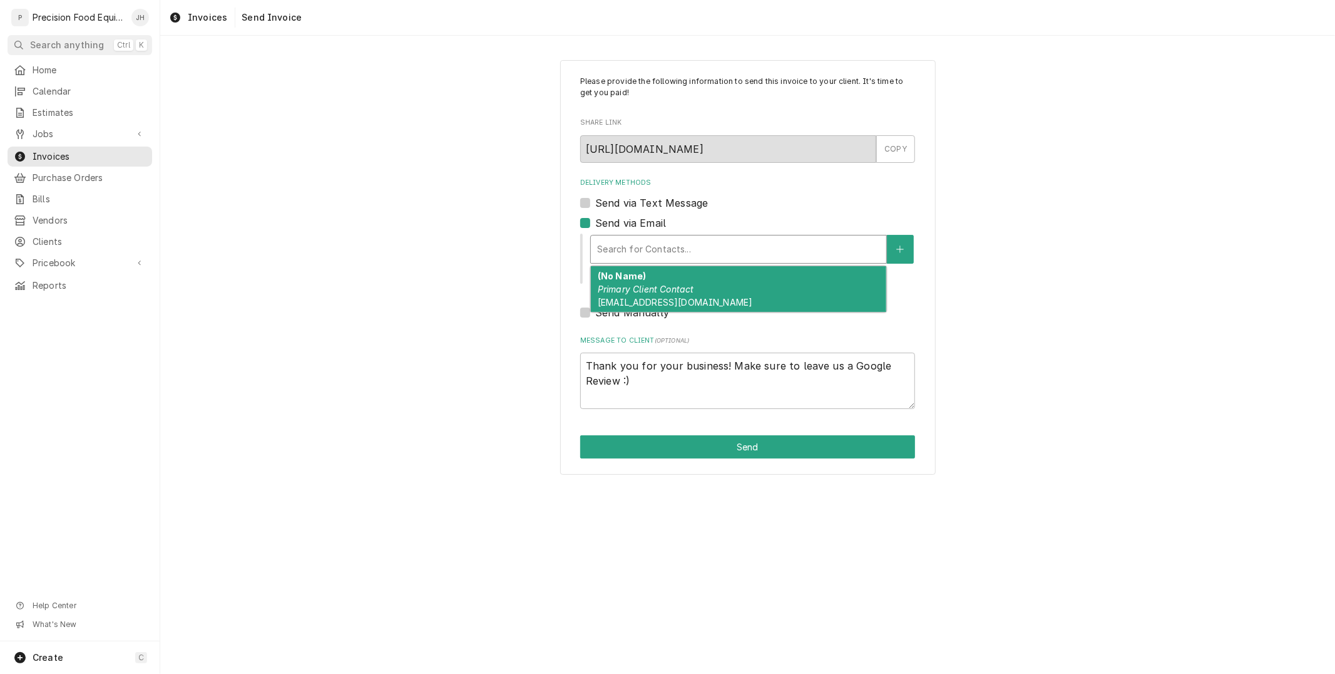
click at [637, 239] on div "Delivery Methods" at bounding box center [738, 249] width 283 height 23
click at [643, 287] on em "Primary Client Contact" at bounding box center [646, 289] width 96 height 11
type textarea "x"
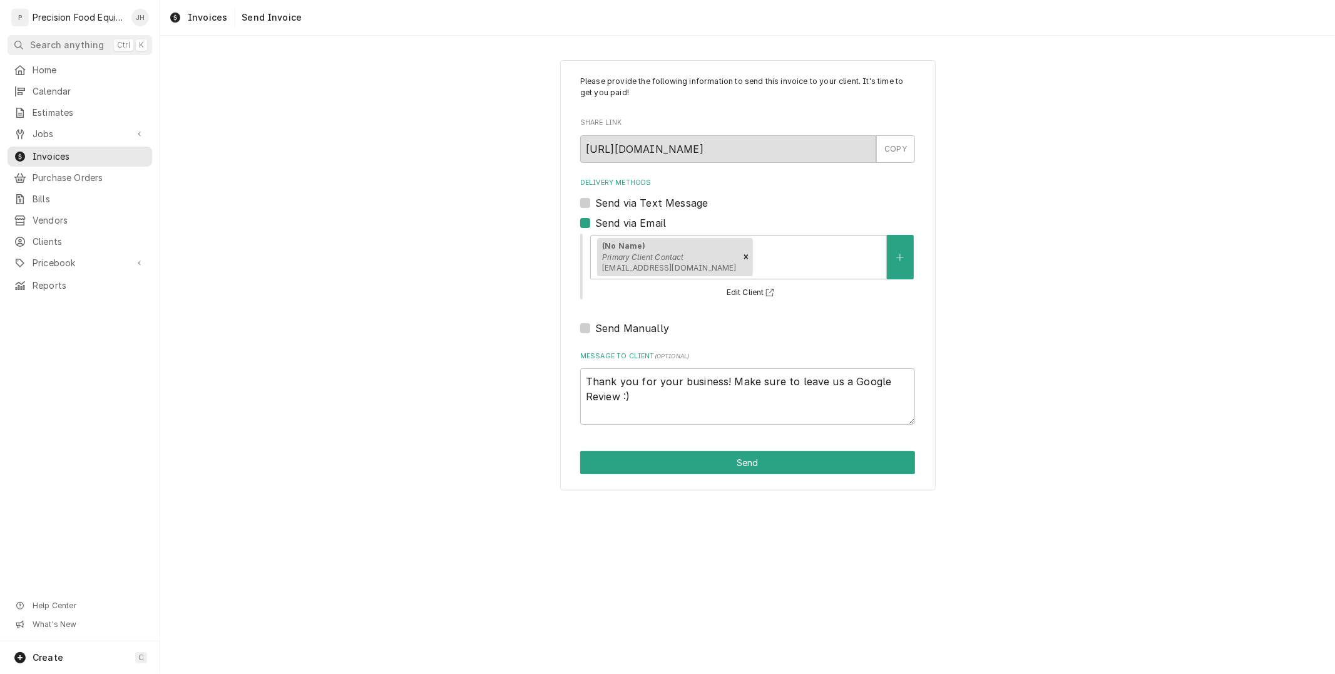
click at [595, 198] on label "Send via Text Message" at bounding box center [651, 202] width 113 height 15
click at [595, 198] on input "Send via Text Message" at bounding box center [762, 209] width 335 height 28
checkbox input "true"
type textarea "x"
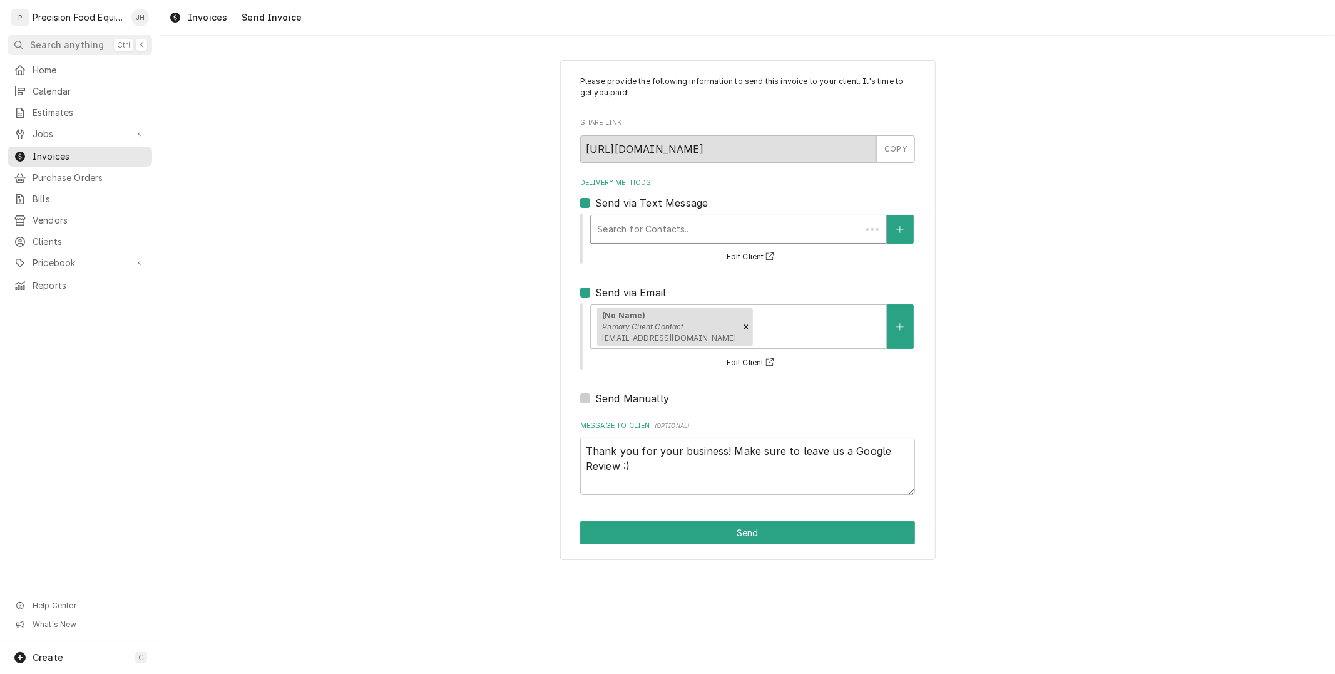
click at [611, 222] on div "Delivery Methods" at bounding box center [726, 229] width 258 height 23
click at [595, 201] on label "Send via Text Message" at bounding box center [651, 202] width 113 height 15
click at [595, 201] on input "Send via Text Message" at bounding box center [762, 209] width 335 height 28
checkbox input "false"
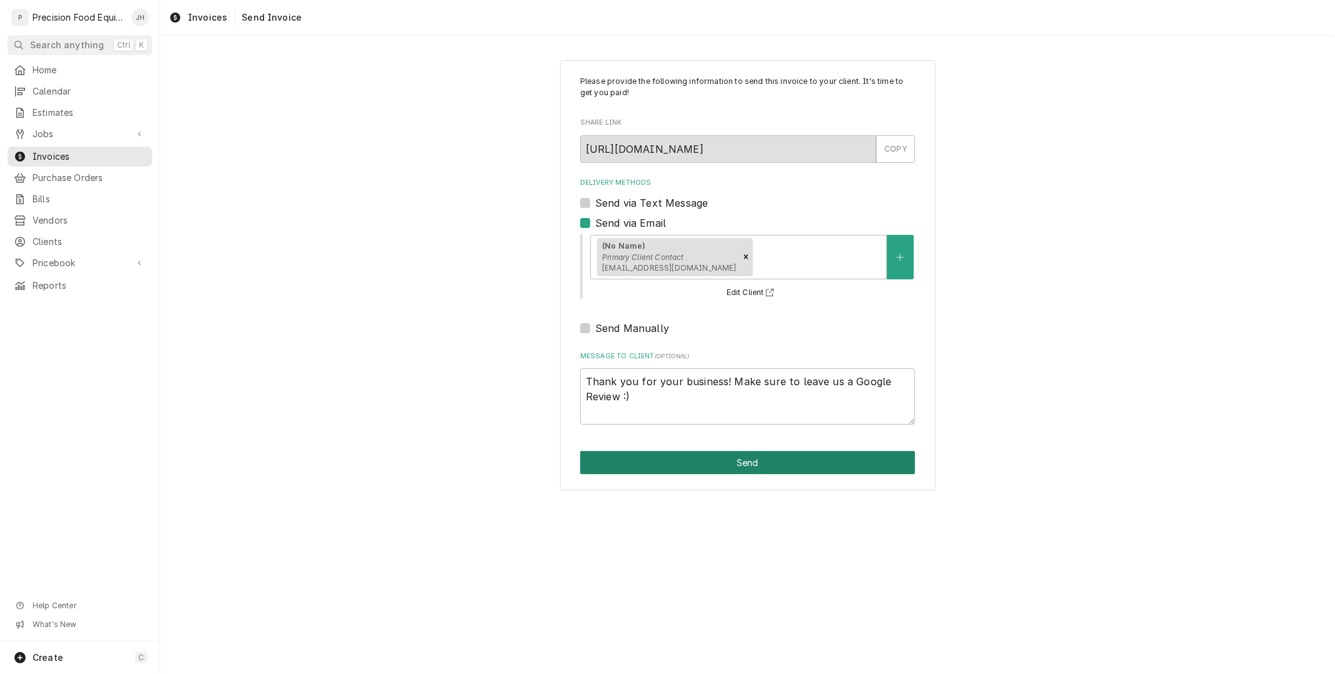
click at [835, 463] on button "Send" at bounding box center [747, 462] width 335 height 23
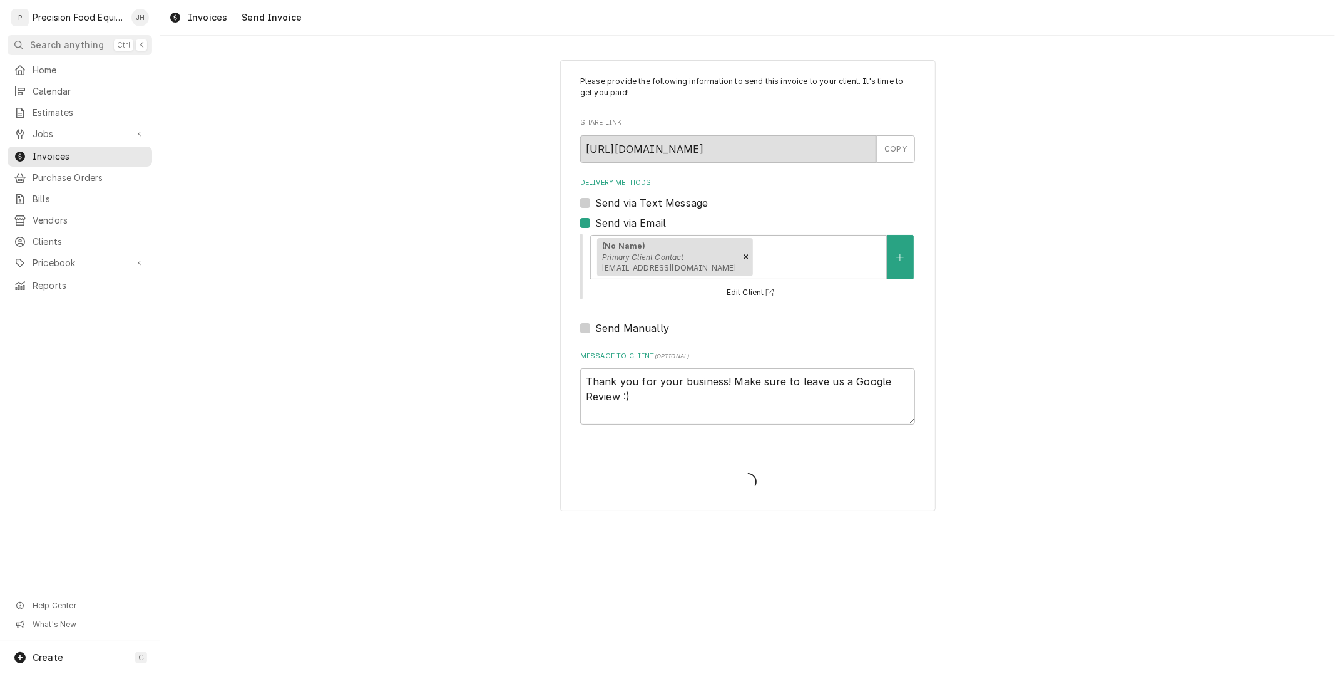
type textarea "x"
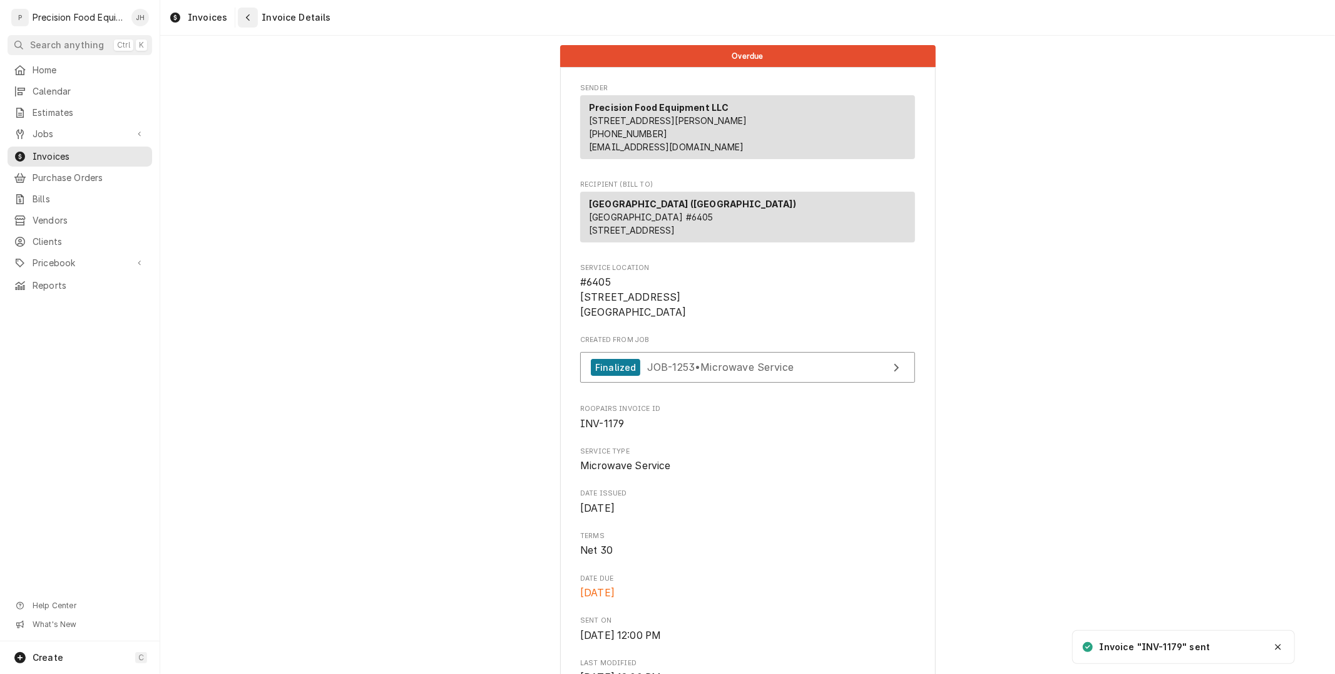
click at [242, 19] on div "Navigate back" at bounding box center [248, 17] width 13 height 13
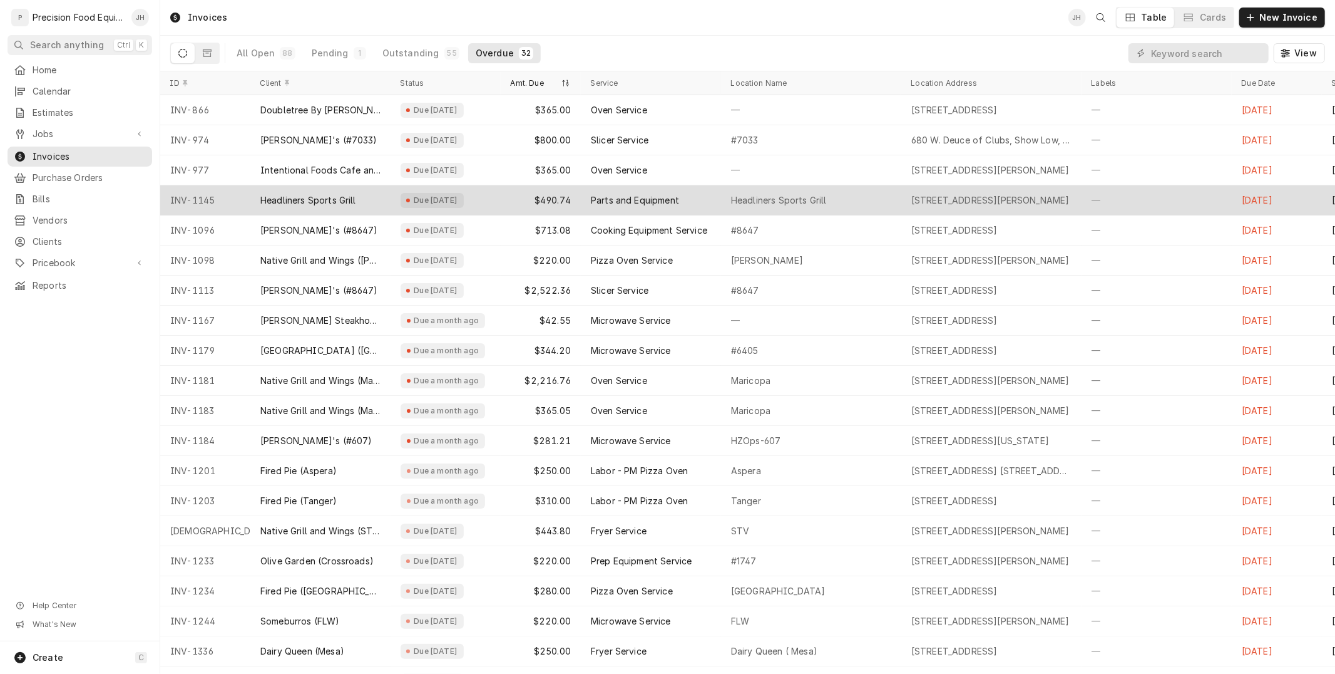
click at [681, 207] on div "Parts and Equipment" at bounding box center [651, 200] width 140 height 30
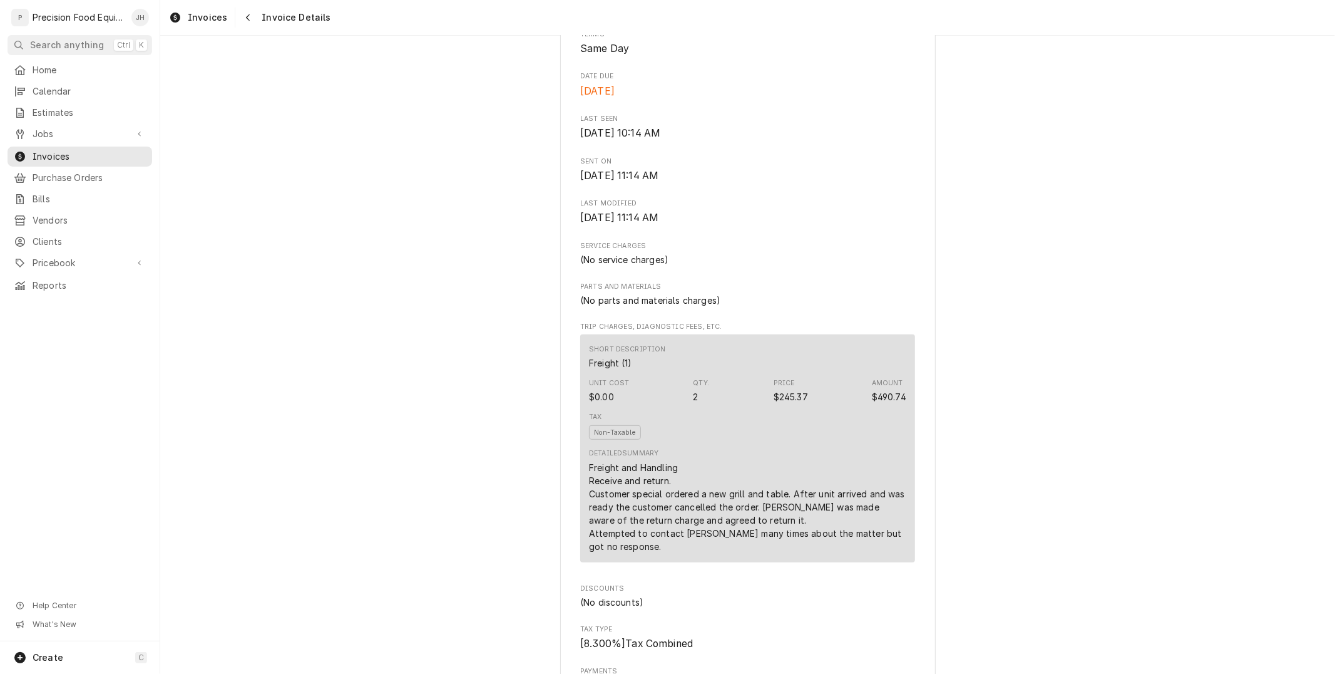
scroll to position [347, 0]
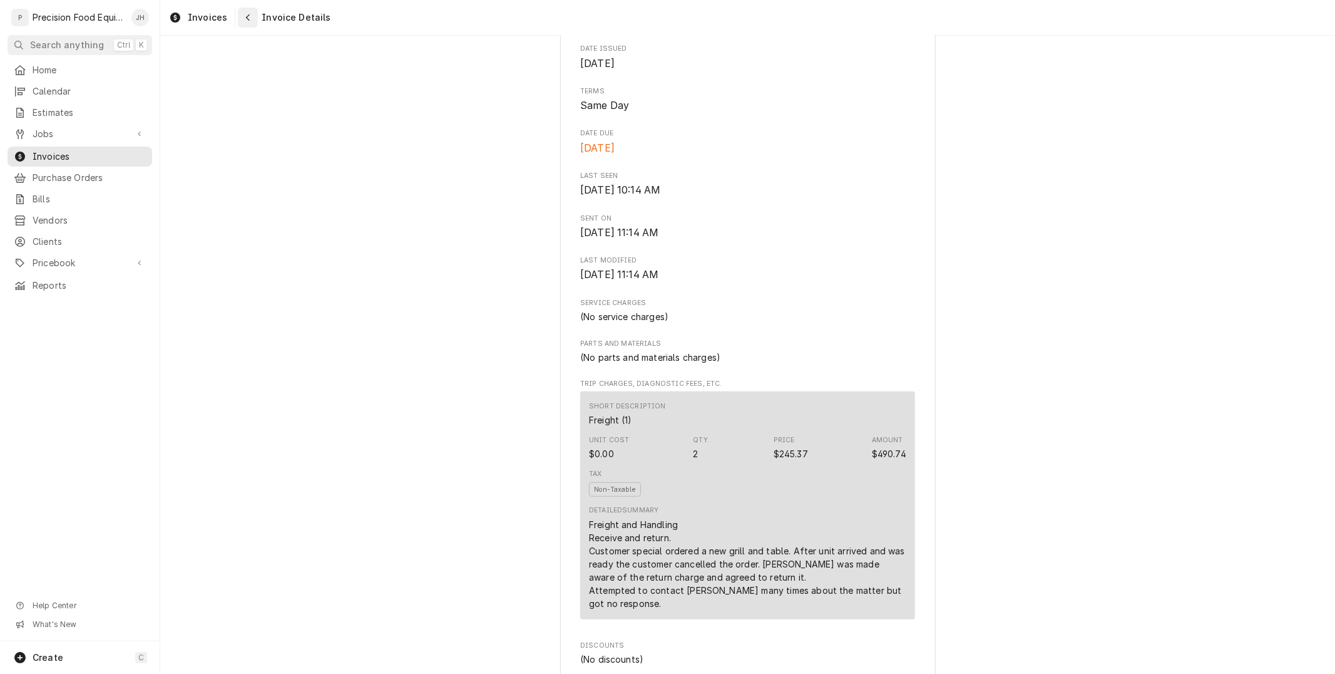
click at [245, 23] on div "Navigate back" at bounding box center [248, 17] width 13 height 13
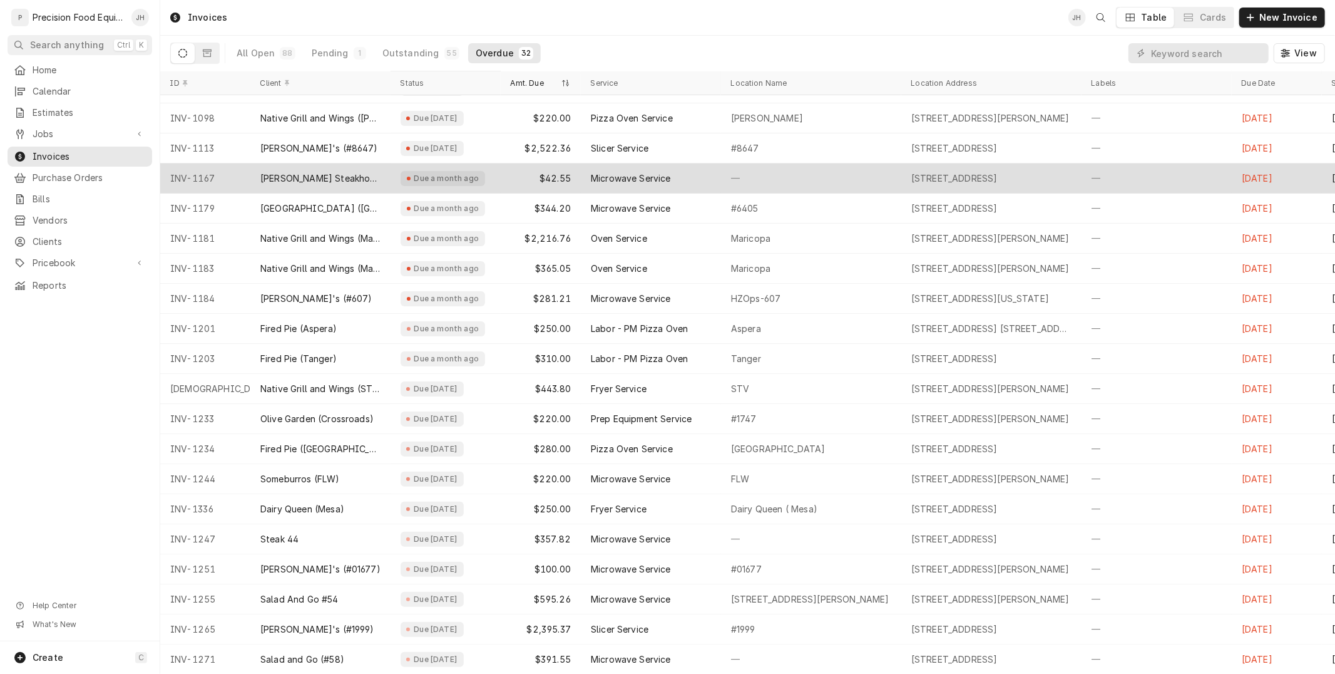
scroll to position [154, 0]
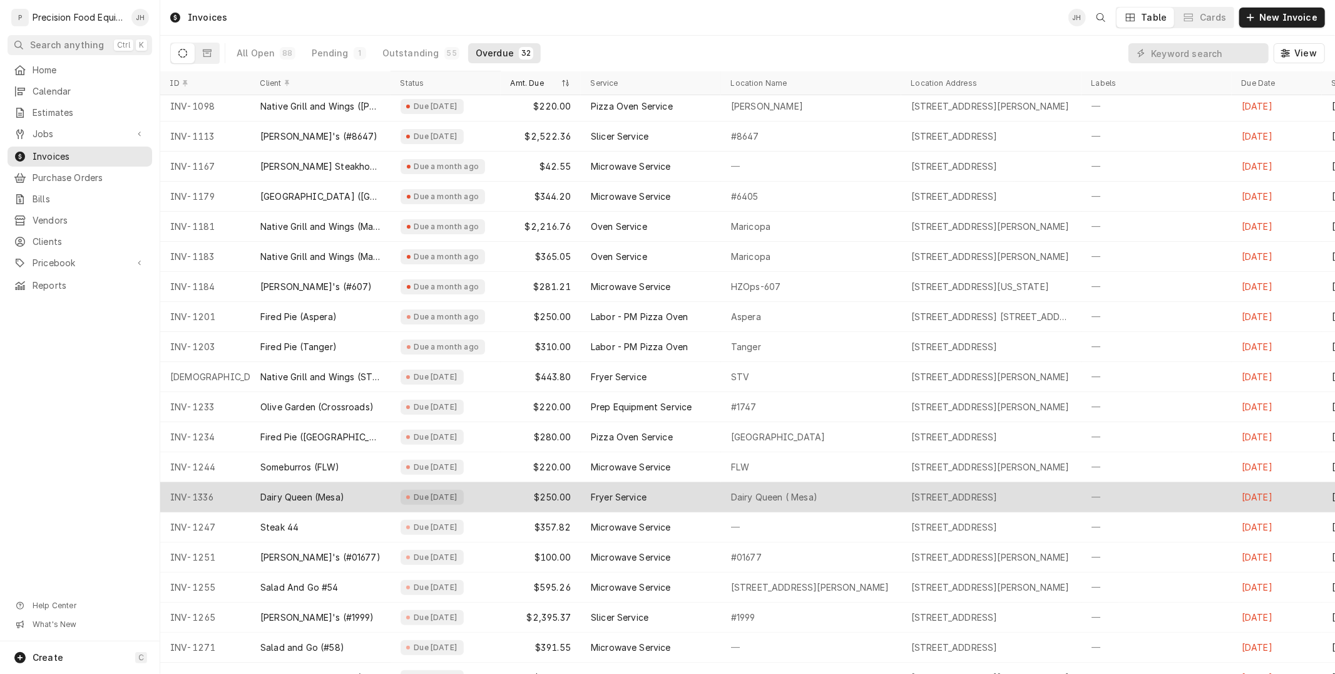
drag, startPoint x: 1050, startPoint y: 499, endPoint x: 931, endPoint y: 510, distance: 119.4
click at [881, 502] on tr "INV-1336 Dairy Queen (Mesa) Due [DATE] $250.00 Fryer Service Dairy Queen ( [GEO…" at bounding box center [906, 497] width 1493 height 30
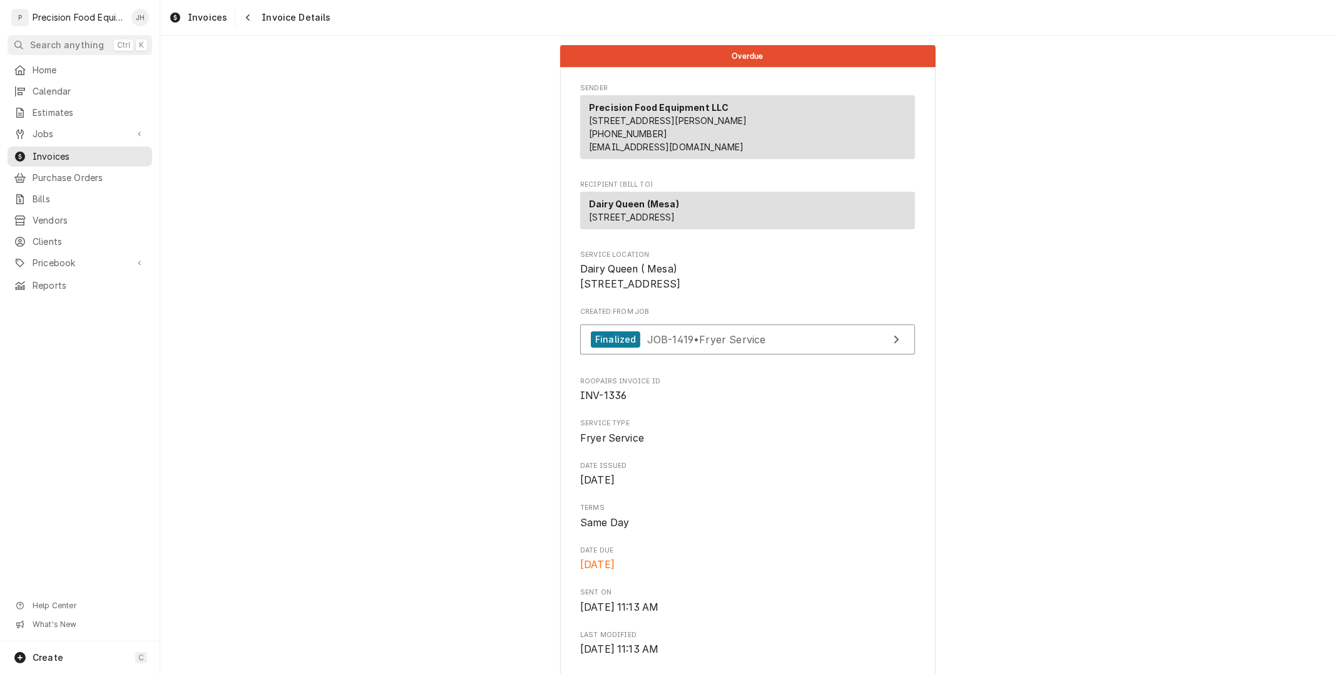
drag, startPoint x: 566, startPoint y: 308, endPoint x: 639, endPoint y: 331, distance: 76.6
copy span "316 S Power Rd Mesa, AZ 85206"
click at [243, 11] on div "Navigate back" at bounding box center [248, 17] width 13 height 13
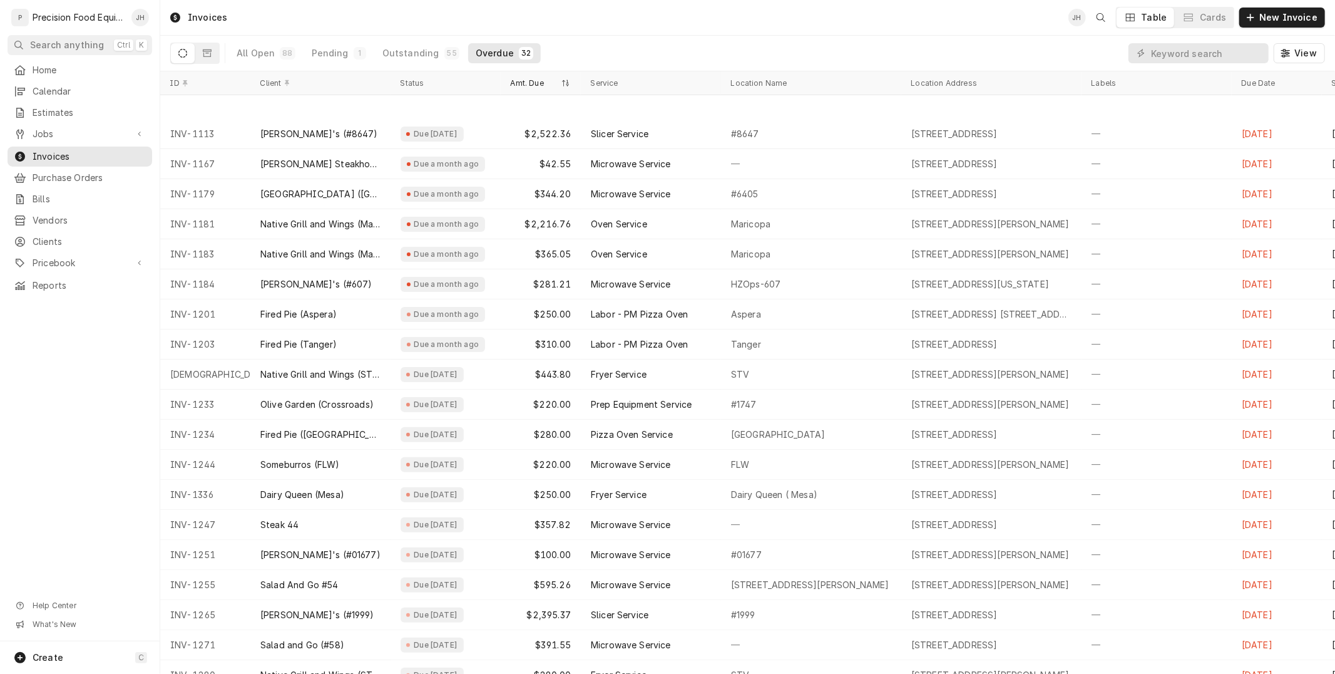
scroll to position [214, 0]
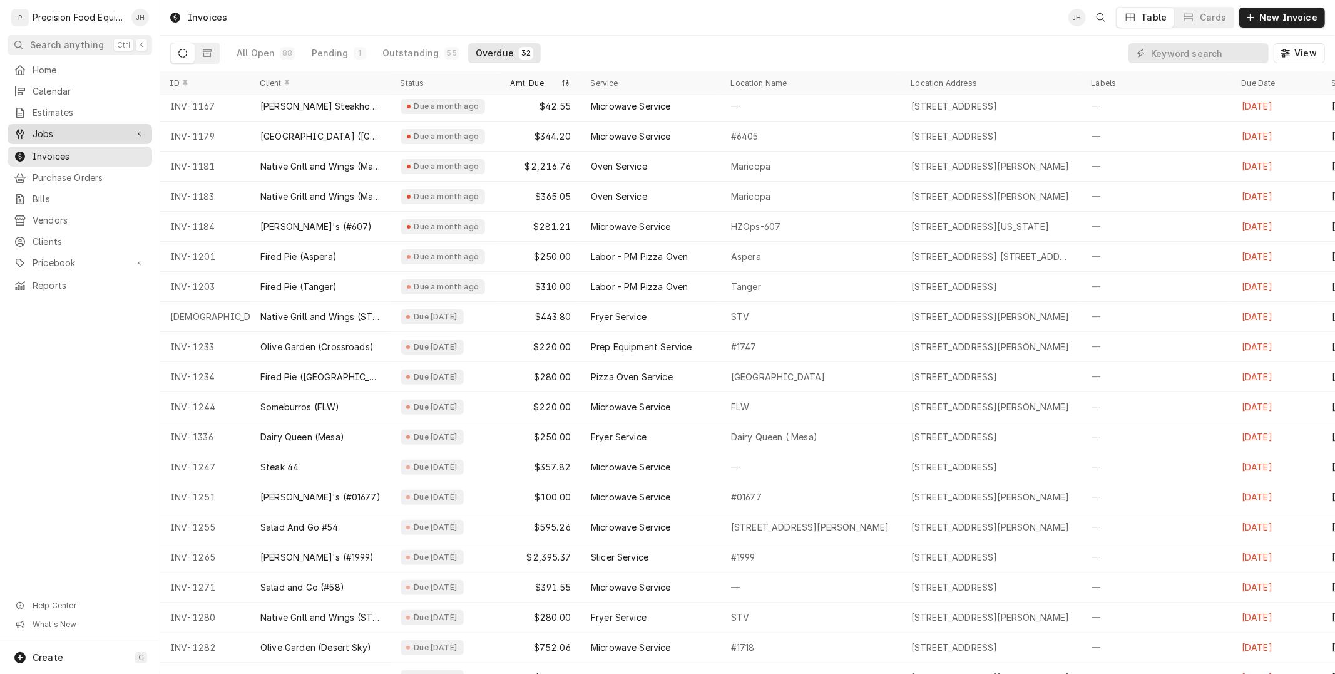
click at [90, 126] on div "Jobs" at bounding box center [80, 133] width 140 height 15
click at [80, 152] on span "Jobs" at bounding box center [89, 155] width 113 height 13
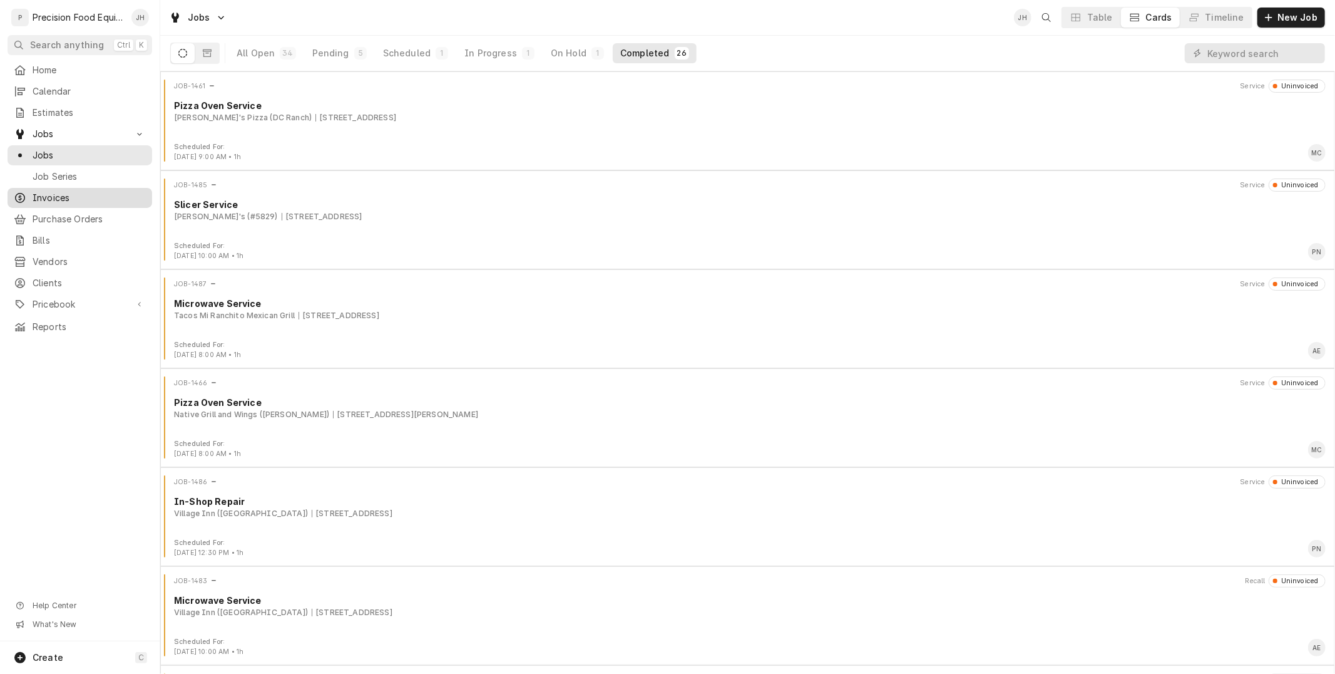
click at [92, 200] on span "Invoices" at bounding box center [89, 198] width 113 height 13
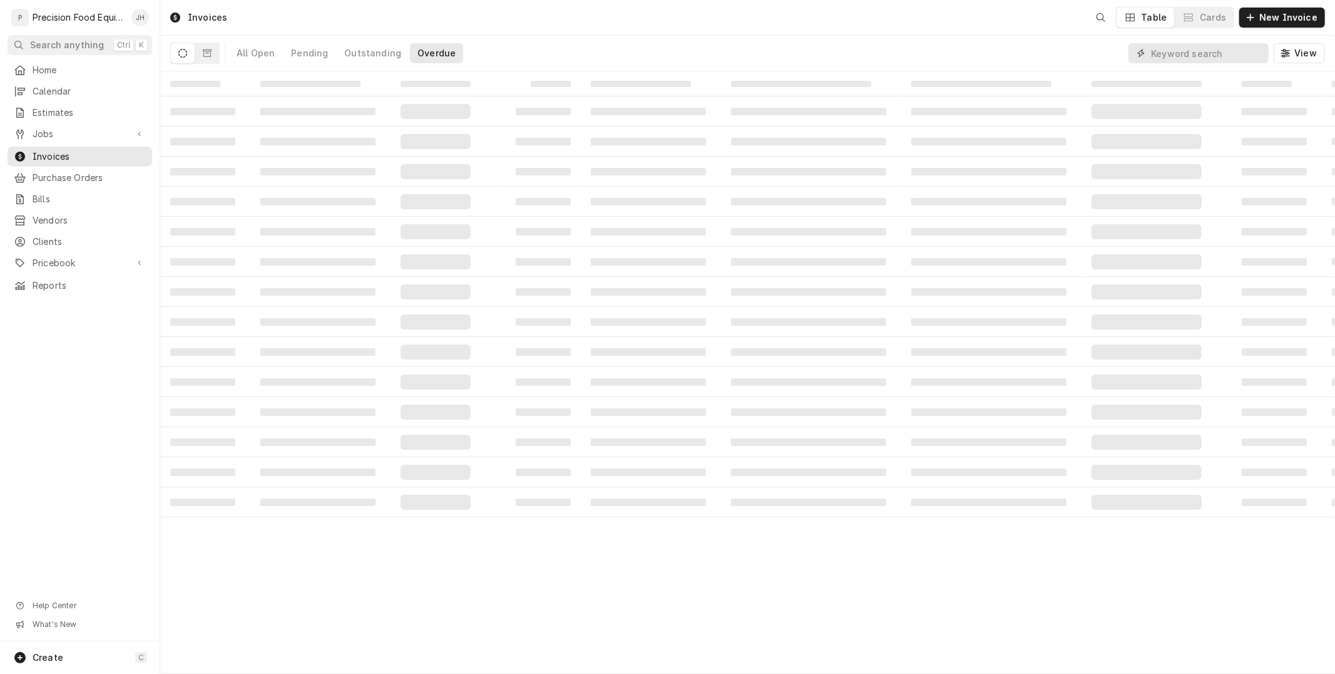
click at [1243, 58] on input "Dynamic Content Wrapper" at bounding box center [1206, 53] width 111 height 20
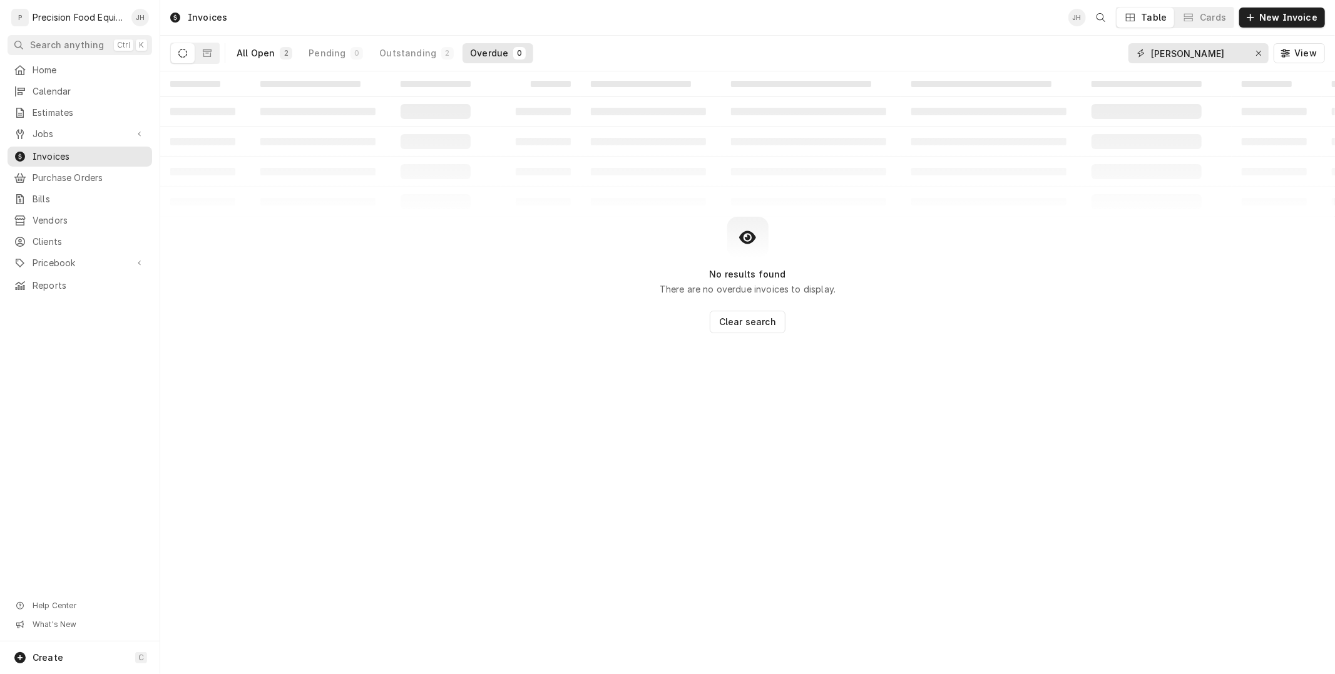
type input "[PERSON_NAME]"
click at [267, 54] on div "All Open" at bounding box center [256, 53] width 38 height 13
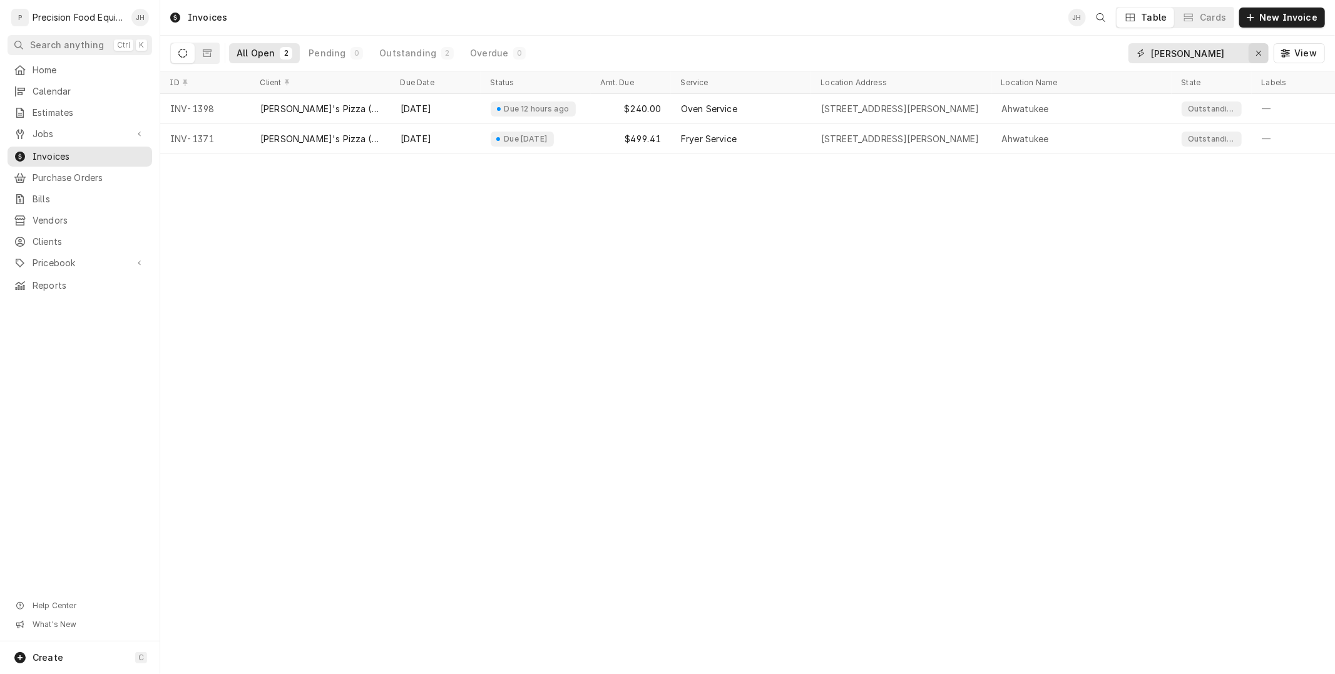
click at [1262, 56] on icon "Erase input" at bounding box center [1259, 53] width 7 height 9
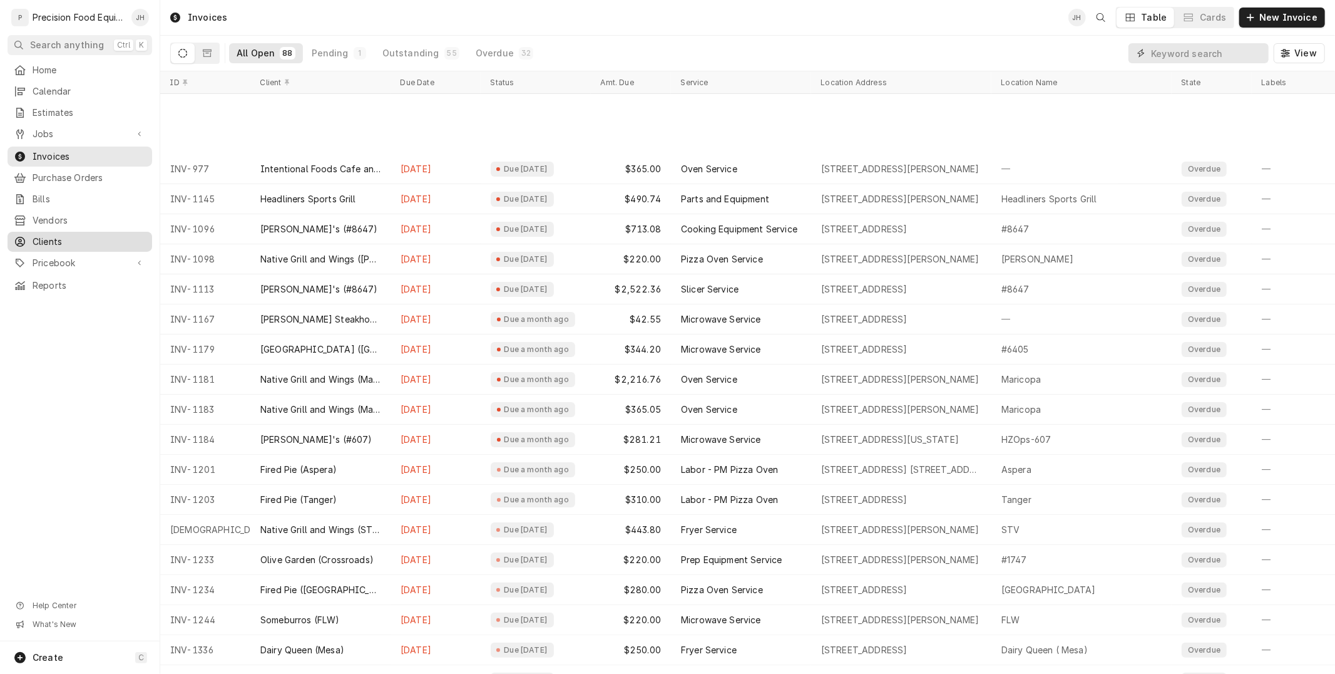
scroll to position [93, 0]
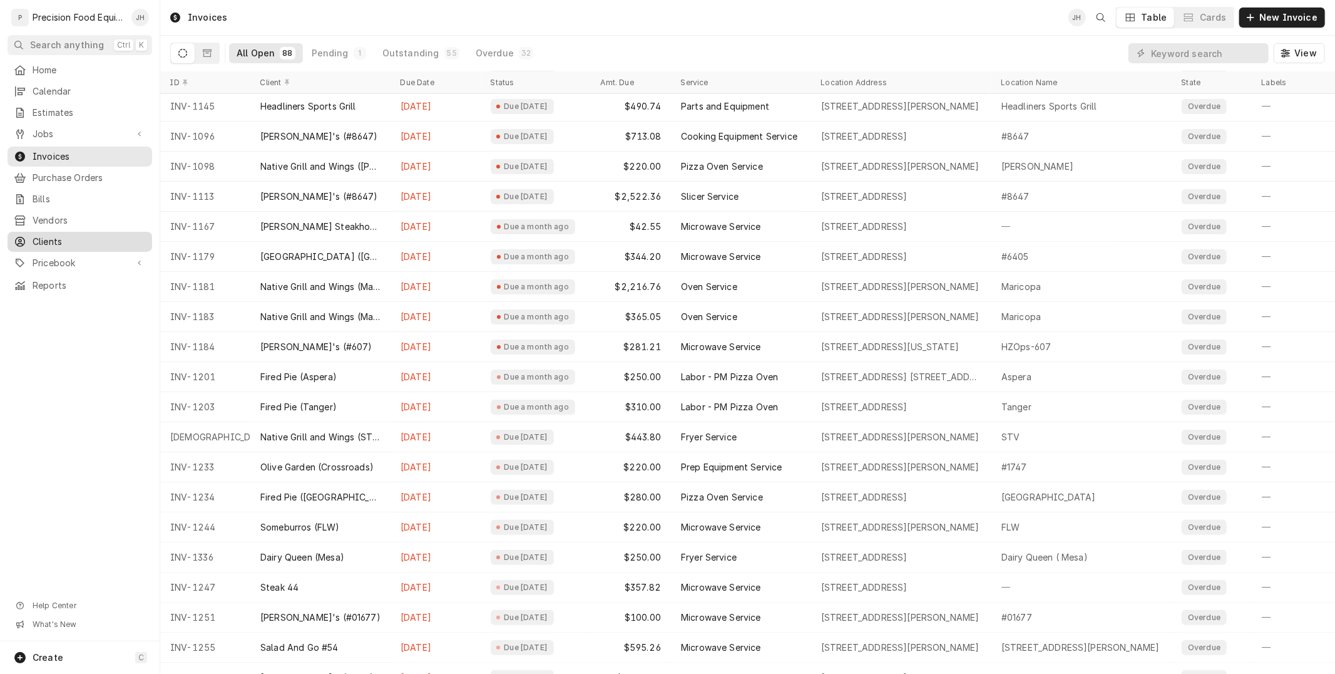
click at [48, 233] on link "Clients" at bounding box center [80, 242] width 145 height 20
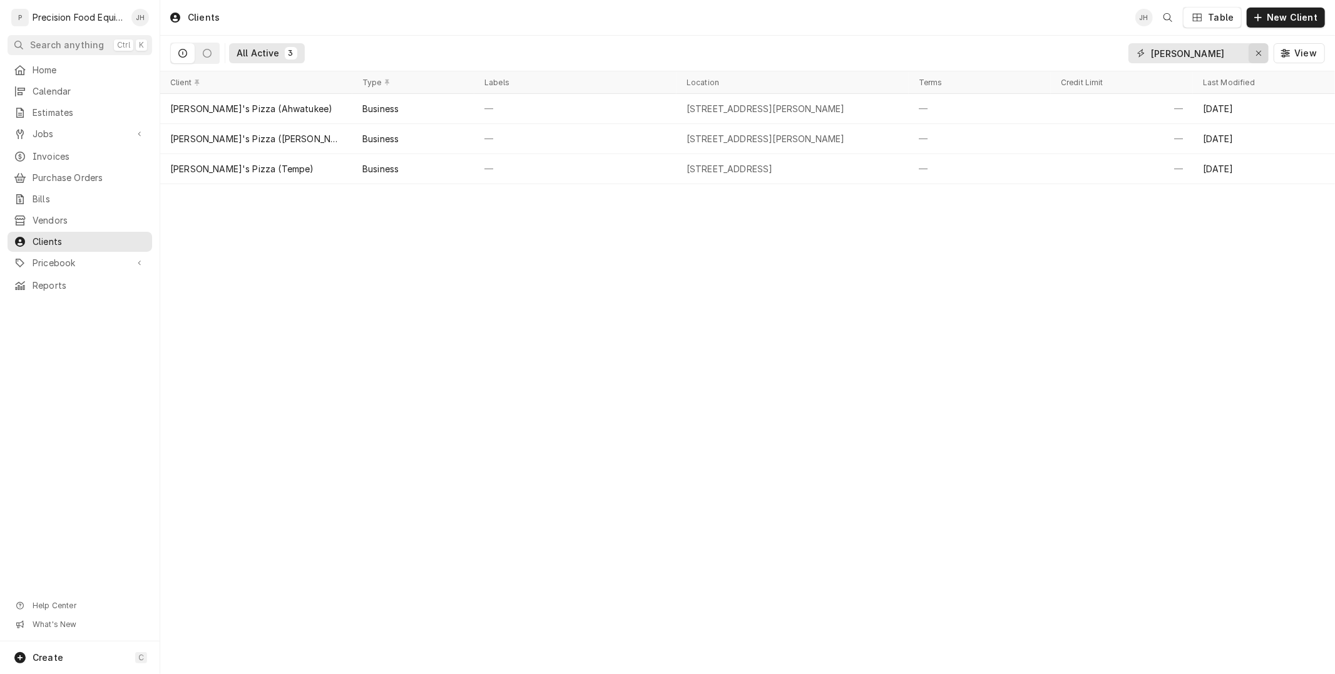
click at [1260, 53] on icon "Erase input" at bounding box center [1259, 53] width 5 height 5
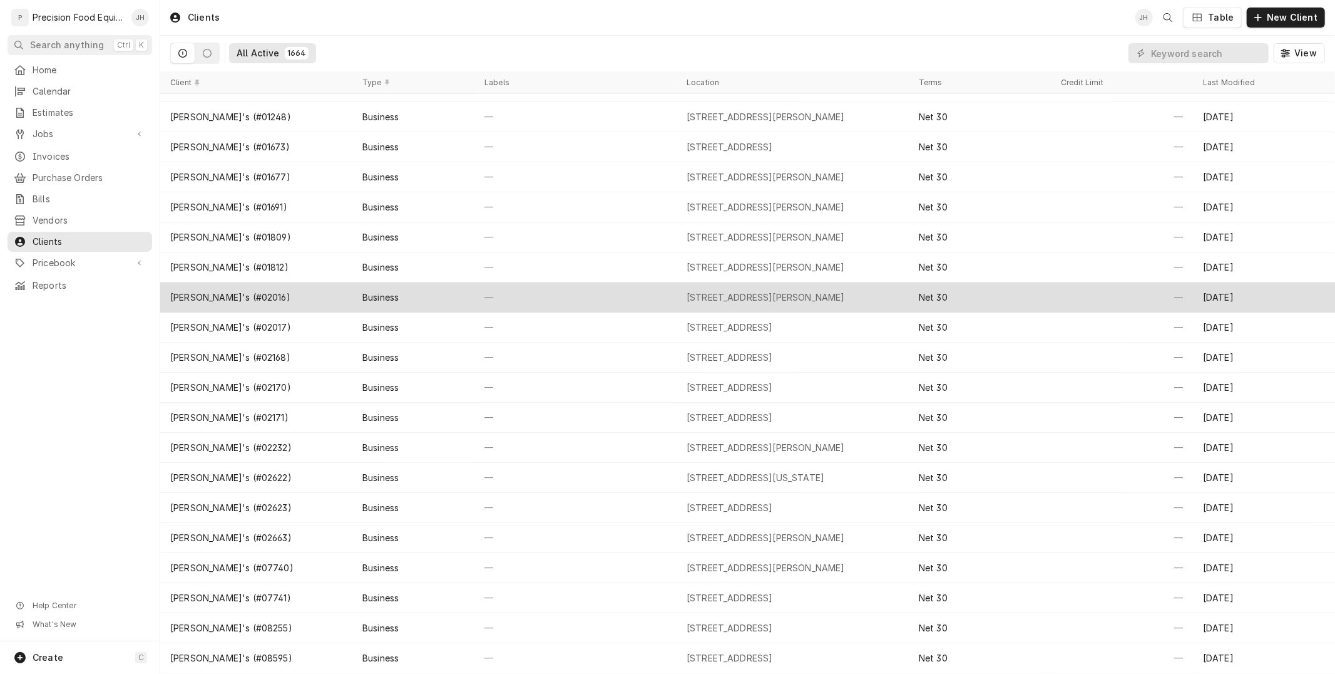
click at [365, 297] on div "Business" at bounding box center [380, 297] width 36 height 13
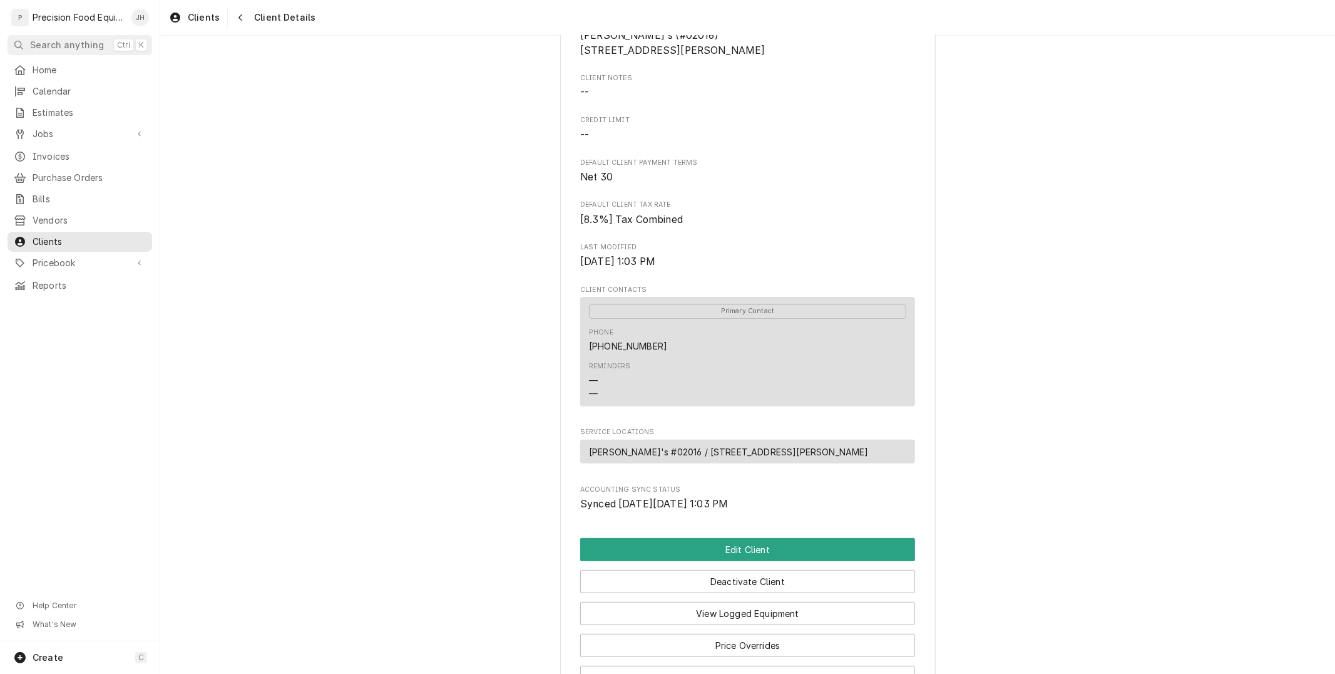
scroll to position [317, 0]
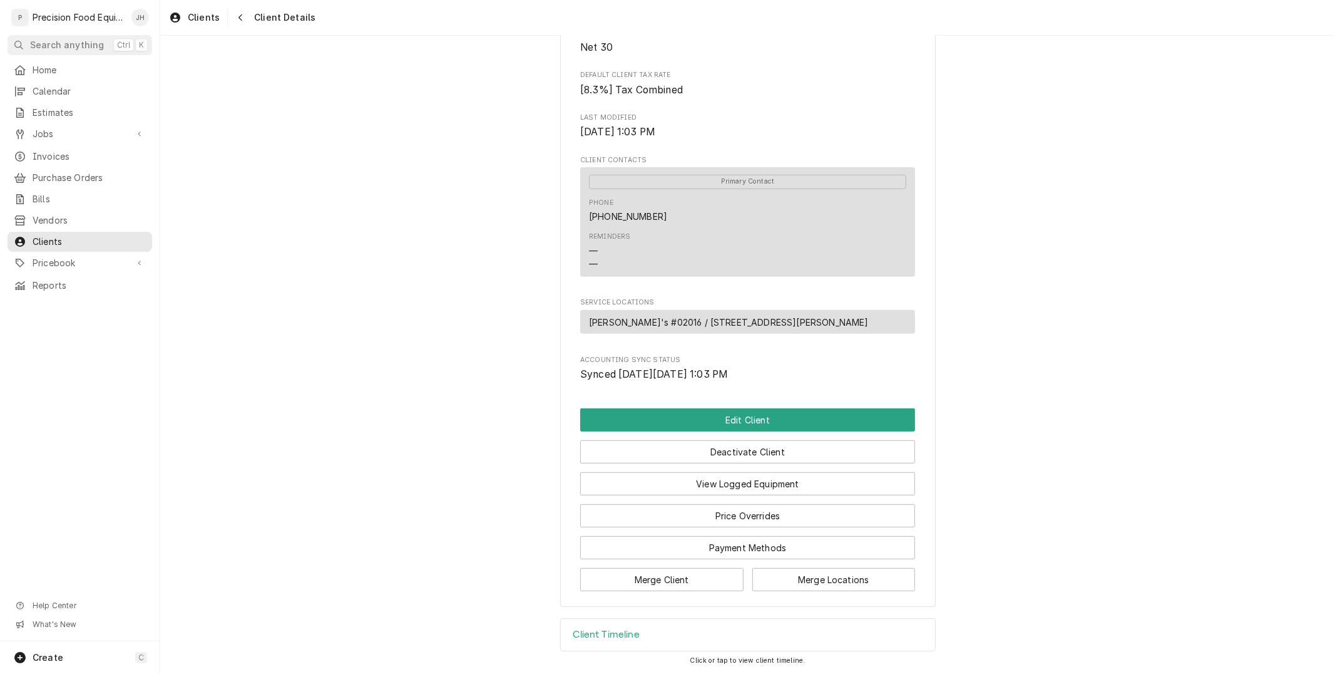
click at [682, 631] on div "Client Timeline" at bounding box center [748, 635] width 374 height 32
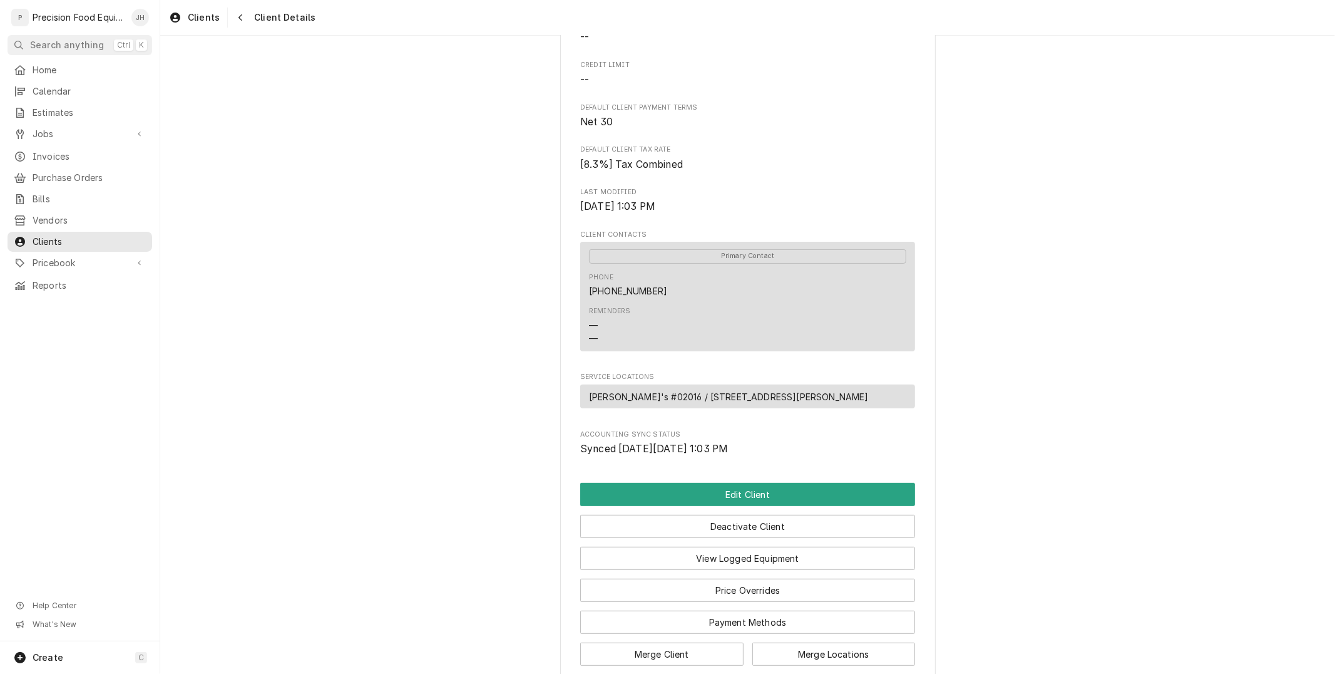
scroll to position [224, 0]
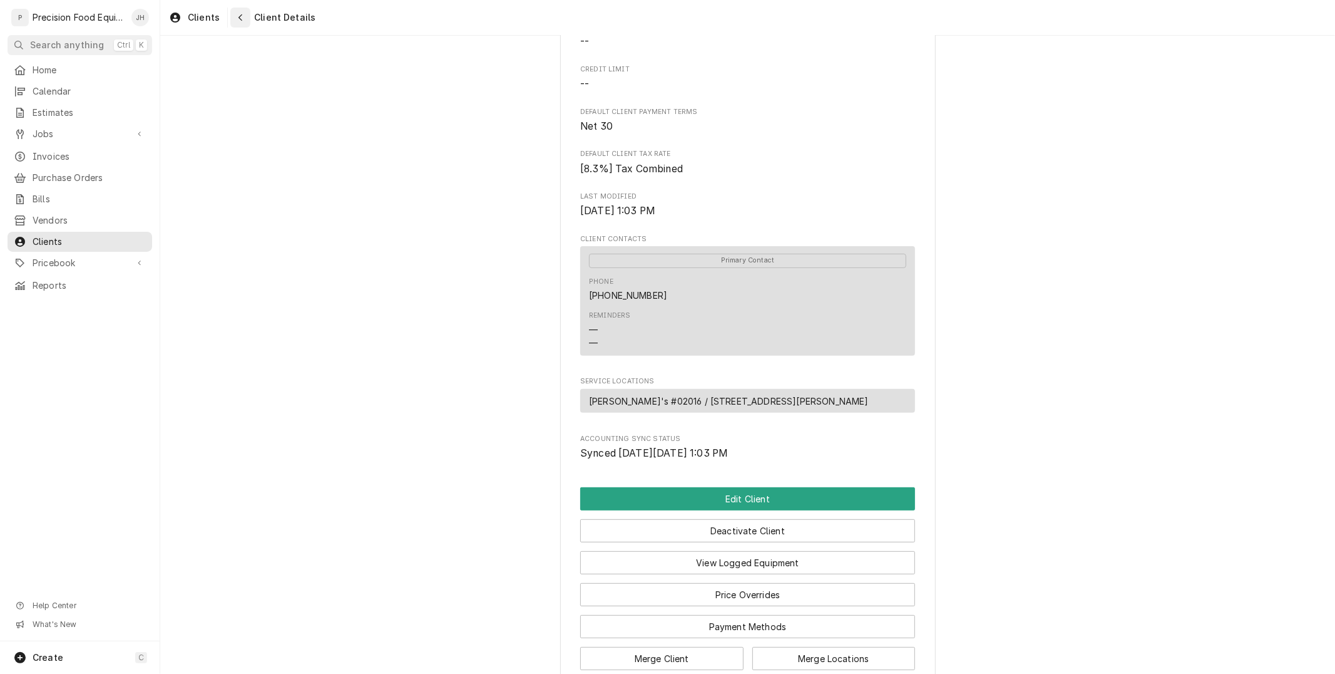
click at [235, 22] on div "Navigate back" at bounding box center [240, 17] width 13 height 13
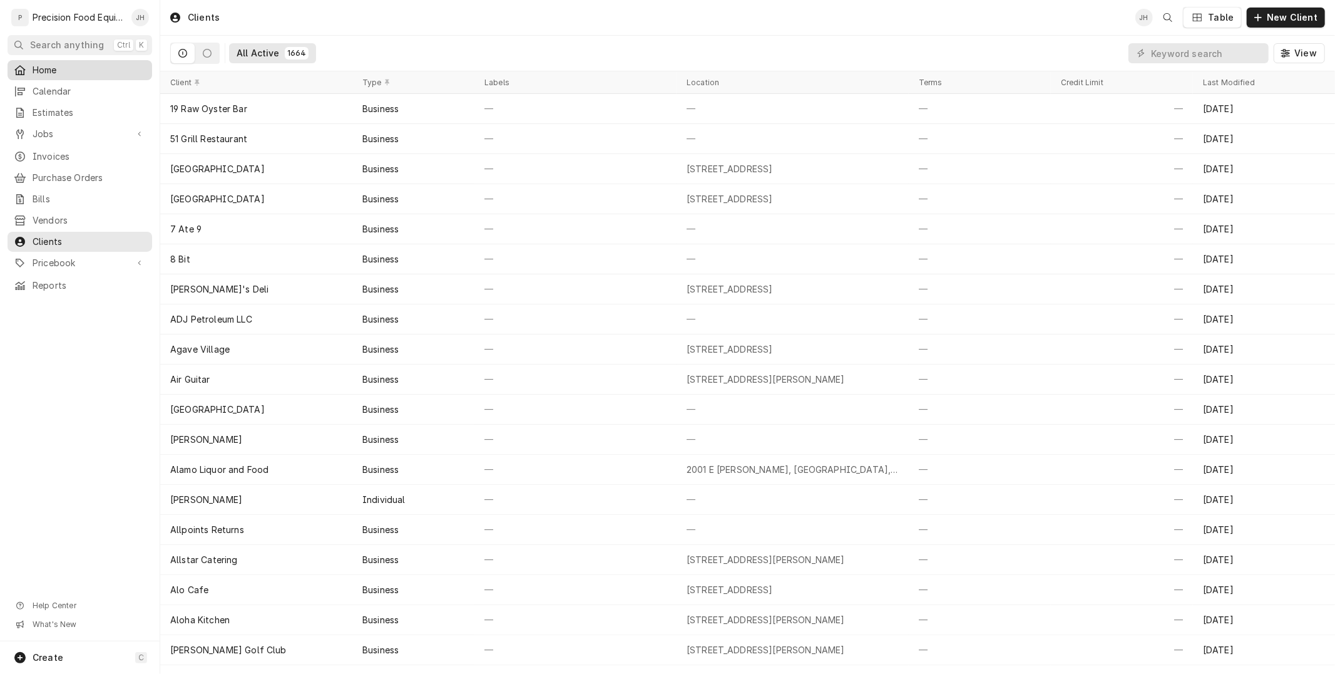
click at [68, 75] on span "Home" at bounding box center [89, 70] width 113 height 13
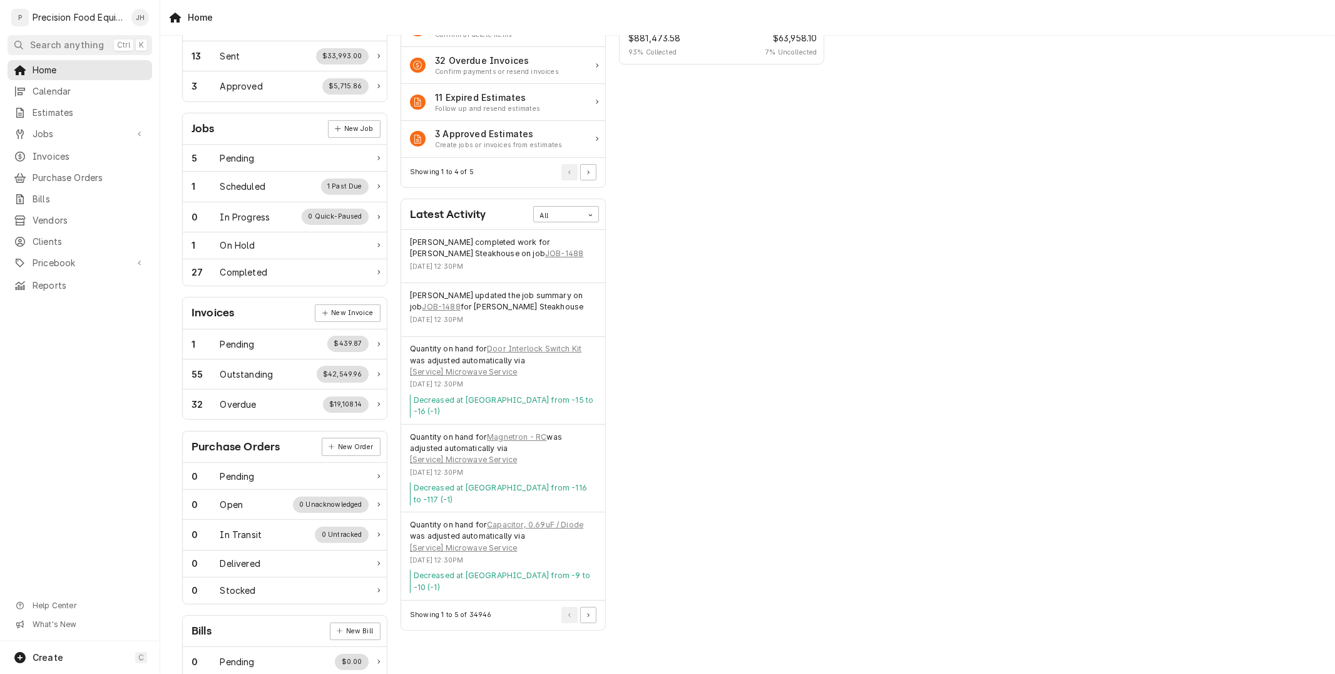
scroll to position [139, 0]
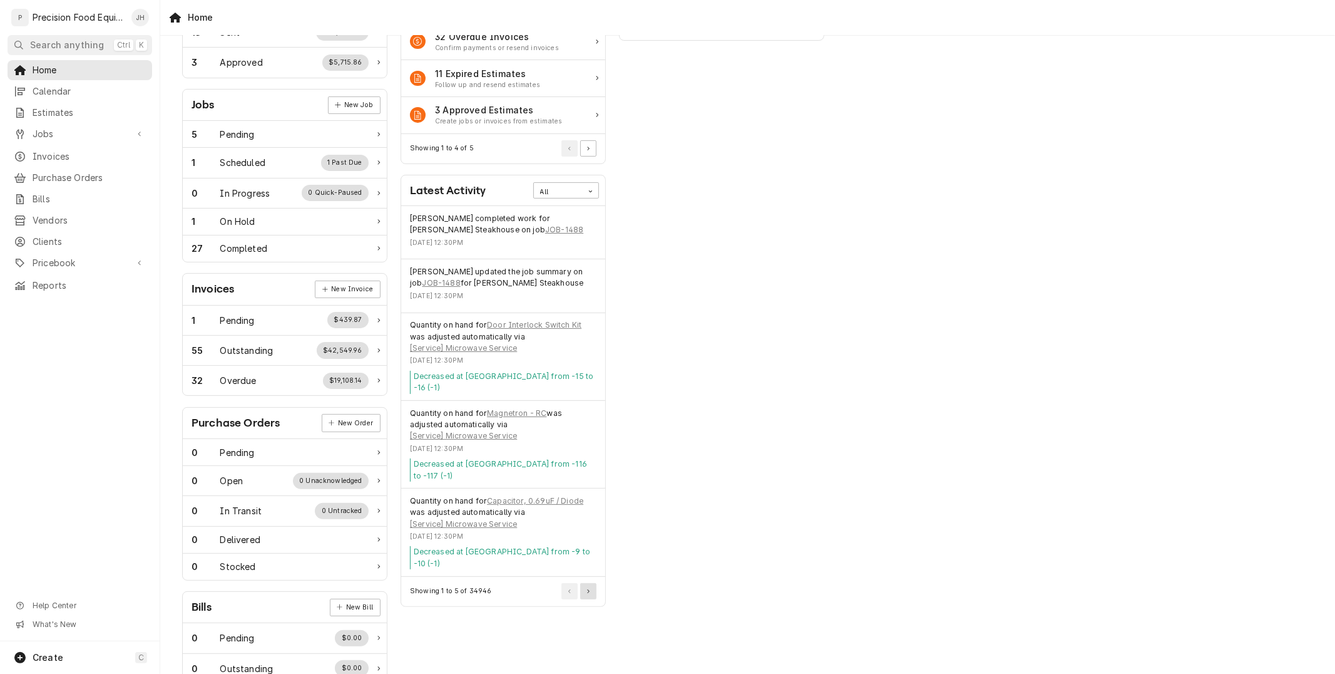
click at [587, 589] on icon "Pagination Controls" at bounding box center [588, 591] width 3 height 4
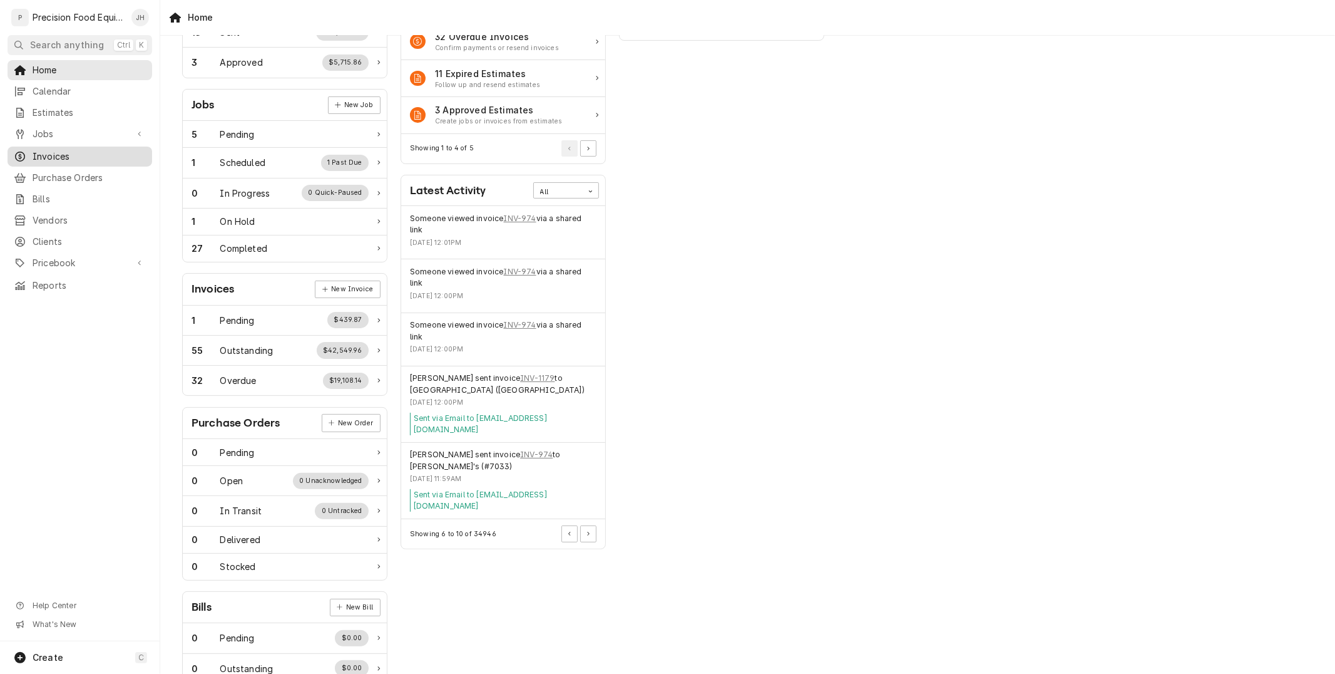
click at [69, 158] on span "Invoices" at bounding box center [89, 156] width 113 height 13
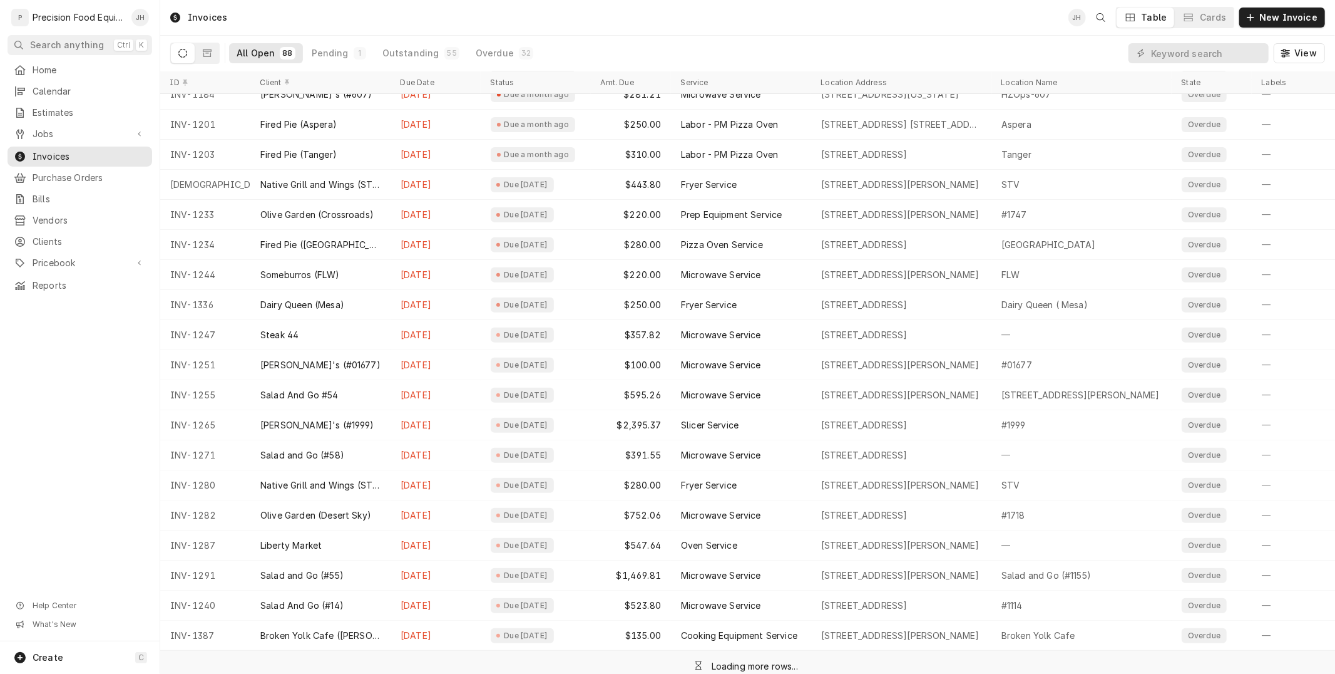
scroll to position [363, 0]
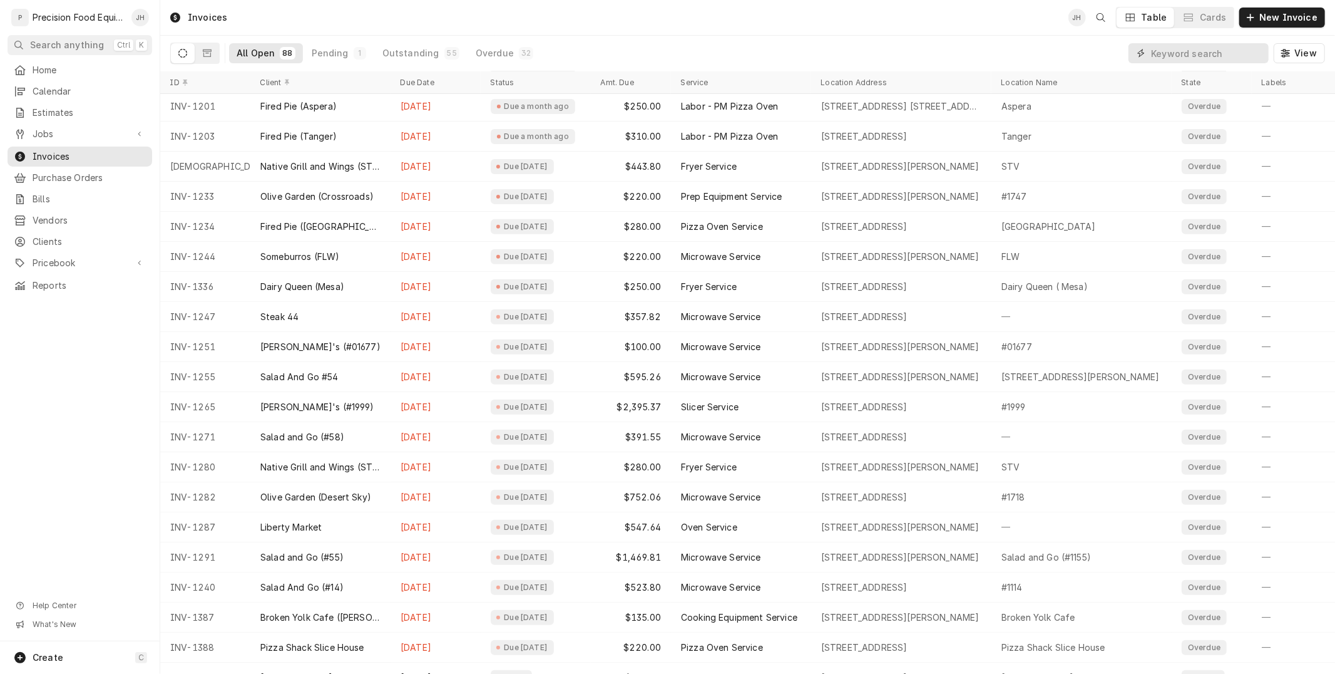
click at [1226, 48] on input "Dynamic Content Wrapper" at bounding box center [1206, 53] width 111 height 20
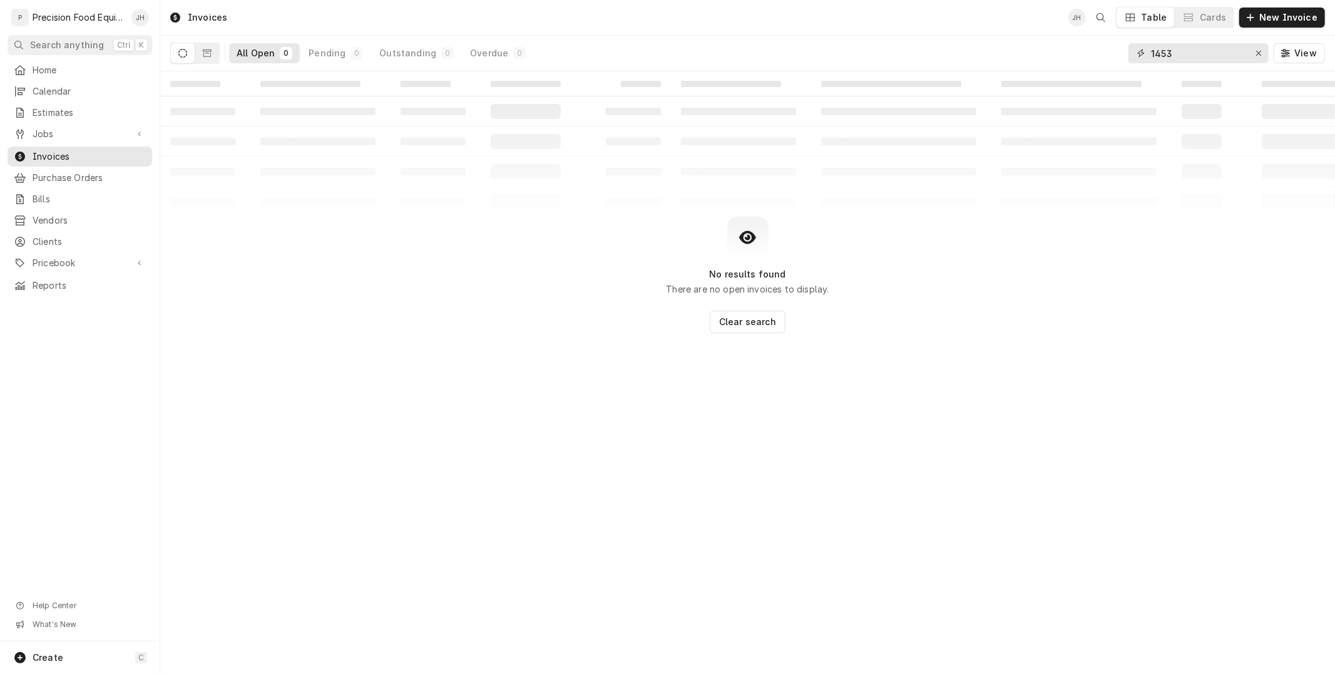
drag, startPoint x: 1215, startPoint y: 60, endPoint x: 1113, endPoint y: 70, distance: 102.5
click at [1113, 70] on div "All Open 0 Pending 0 Outstanding 0 Overdue 0 1453 View" at bounding box center [747, 53] width 1155 height 35
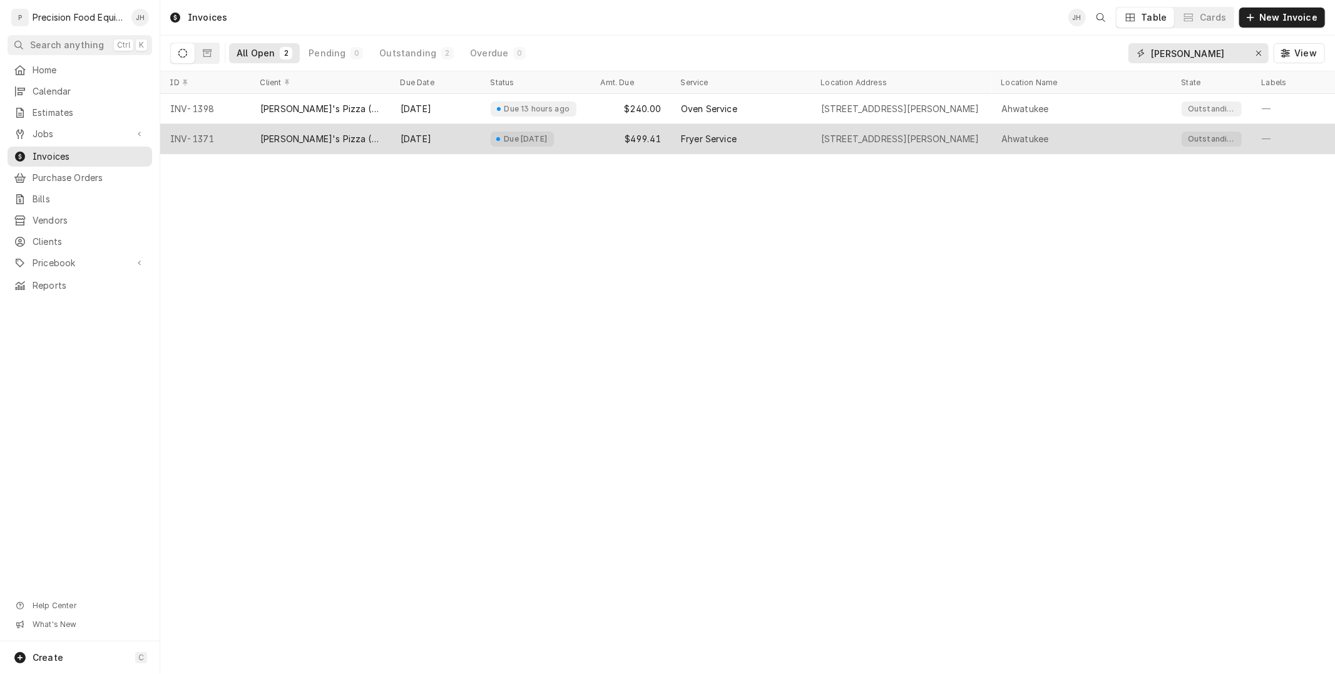
type input "nell"
click at [692, 138] on div "Fryer Service" at bounding box center [709, 139] width 56 height 13
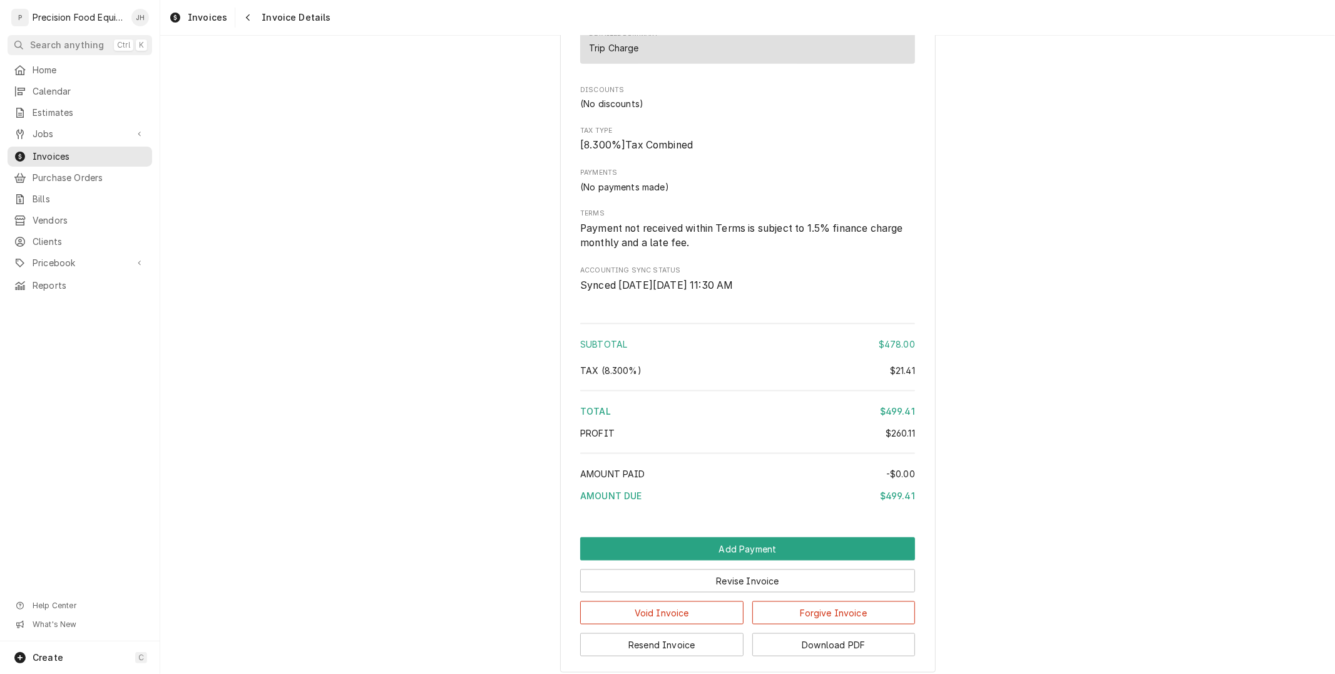
scroll to position [1399, 0]
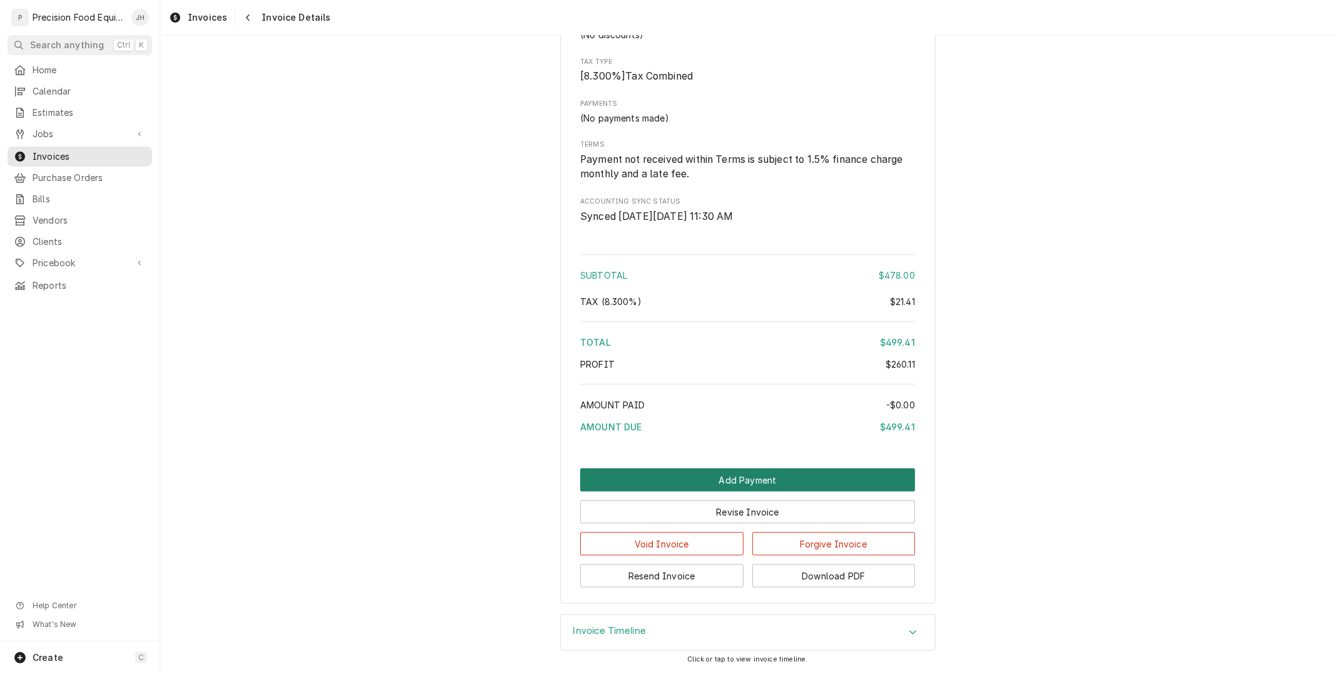
click at [801, 473] on button "Add Payment" at bounding box center [747, 479] width 335 height 23
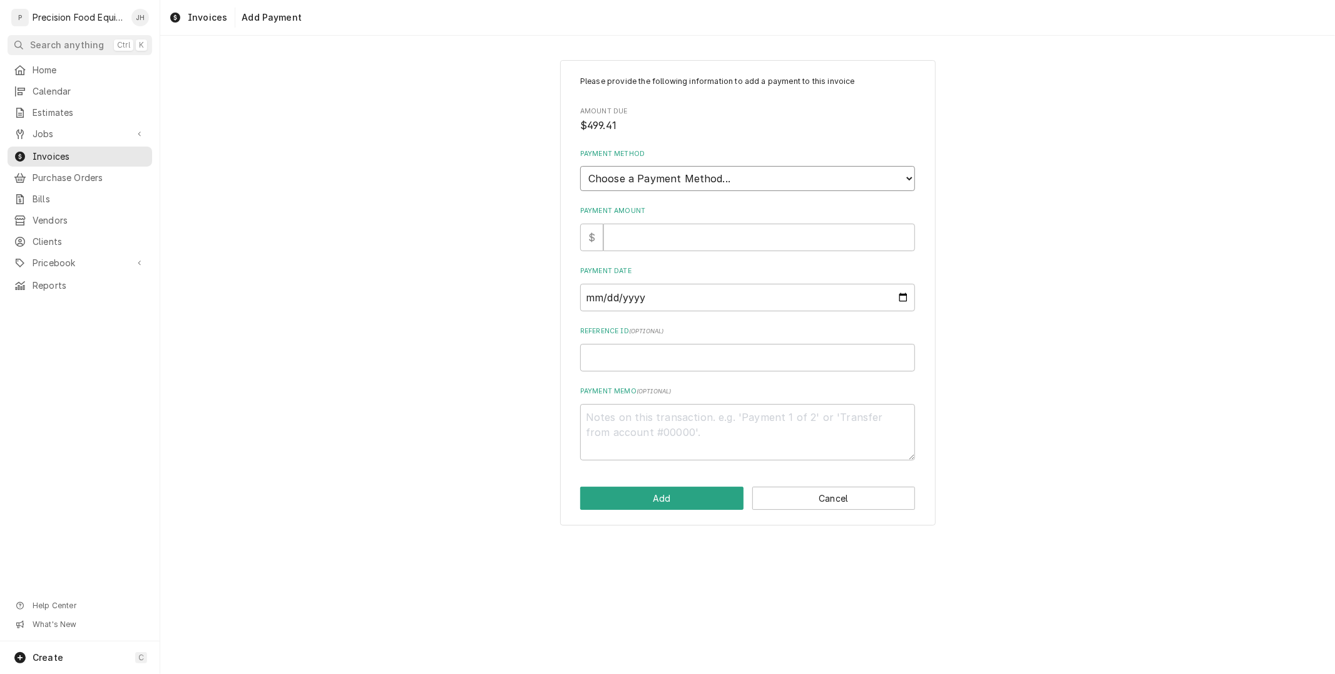
click at [717, 170] on select "Choose a Payment Method... Cash Check Credit/Debit Card ACH/eCheck Other" at bounding box center [747, 178] width 335 height 25
select select "2"
click at [580, 166] on select "Choose a Payment Method... Cash Check Credit/Debit Card ACH/eCheck Other" at bounding box center [747, 178] width 335 height 25
click at [692, 229] on input "Payment Amount" at bounding box center [760, 238] width 312 height 28
type textarea "x"
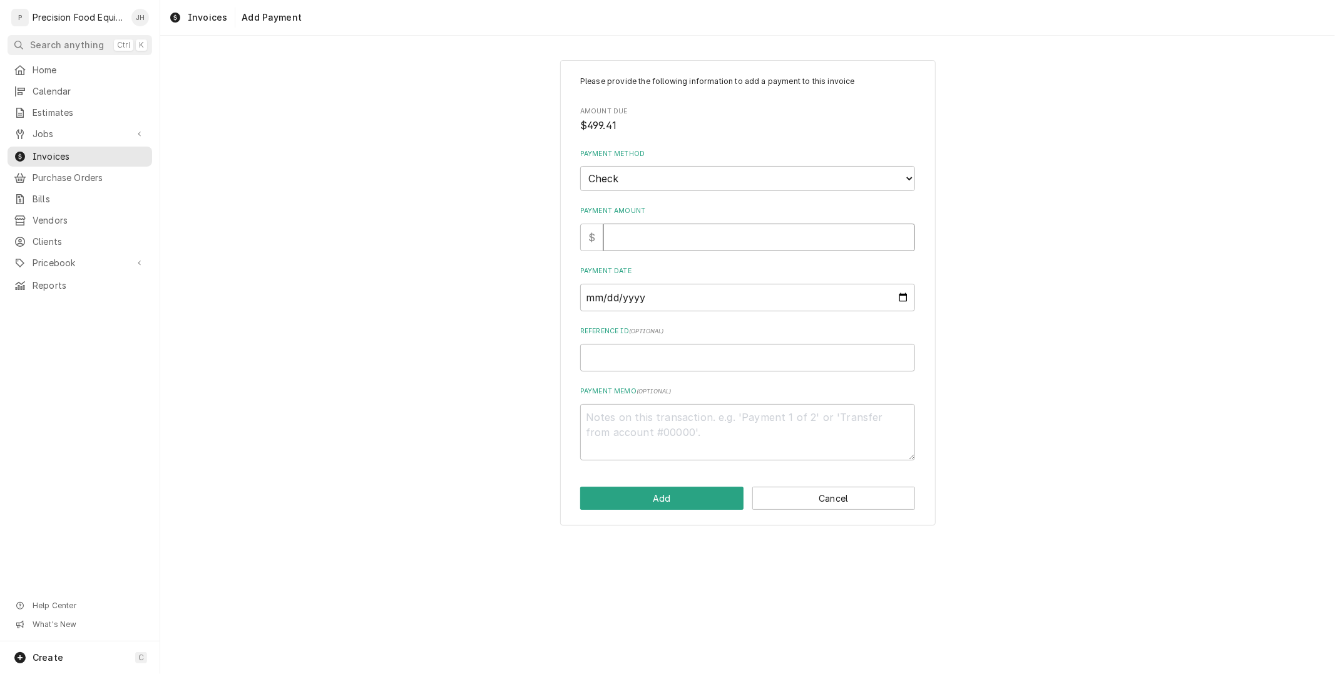
type input "4"
type textarea "x"
type input "49"
type textarea "x"
type input "499"
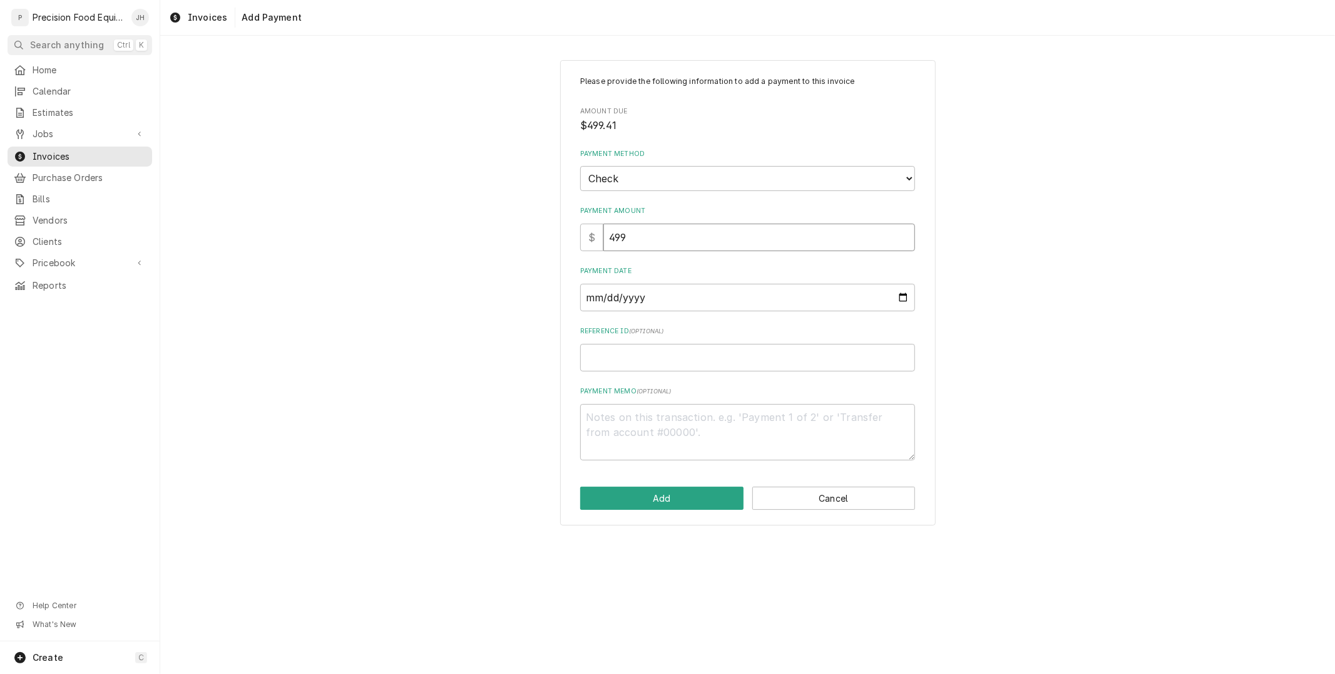
type textarea "x"
type input "499.4"
type textarea "x"
type input "499.41"
click at [667, 297] on input "Payment Date" at bounding box center [747, 298] width 335 height 28
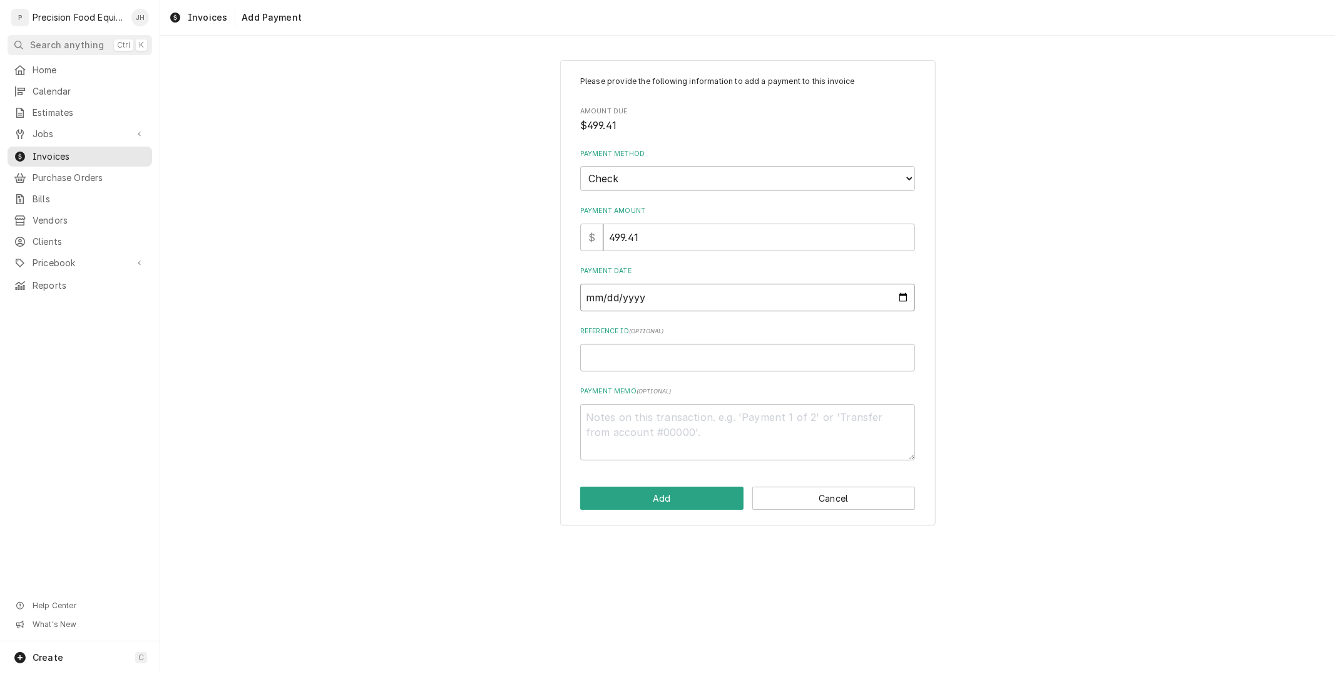
click at [900, 299] on input "Payment Date" at bounding box center [747, 298] width 335 height 28
type input "2025-09-19"
click at [721, 359] on input "Reference ID ( optional )" at bounding box center [747, 358] width 335 height 28
type textarea "x"
type input "4"
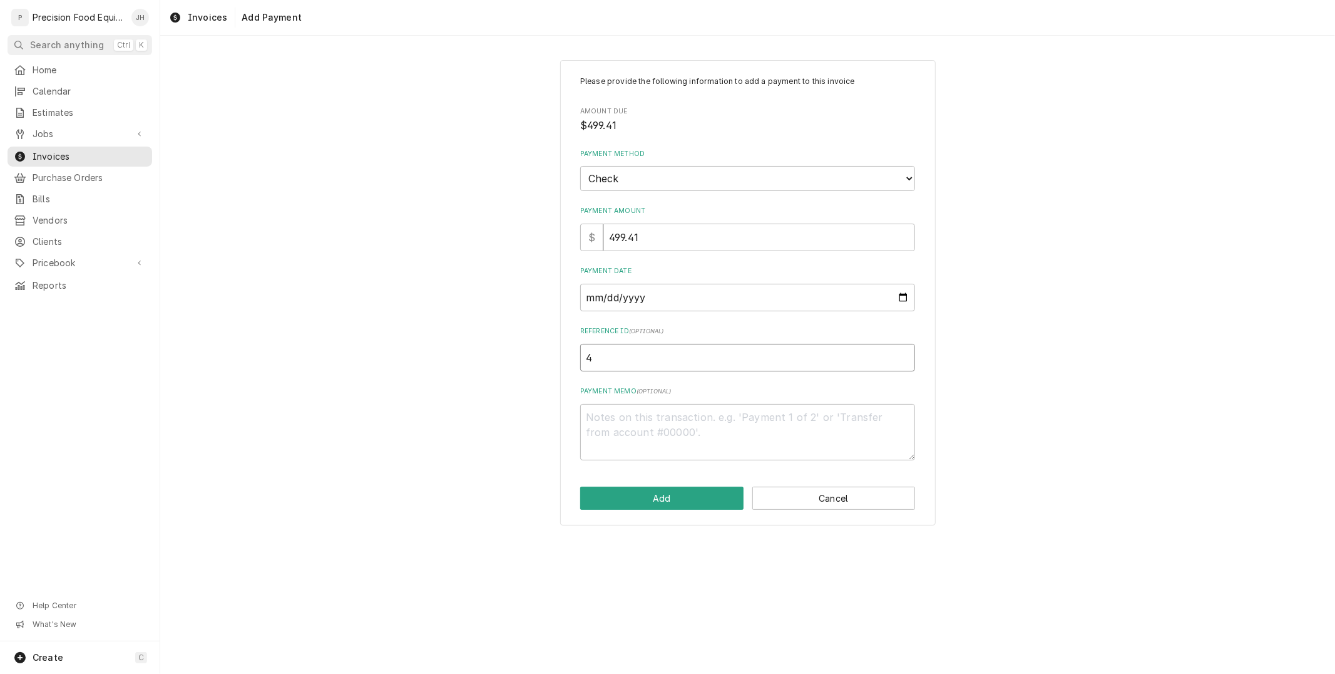
type textarea "x"
type input "40"
type textarea "x"
type input "400"
type textarea "x"
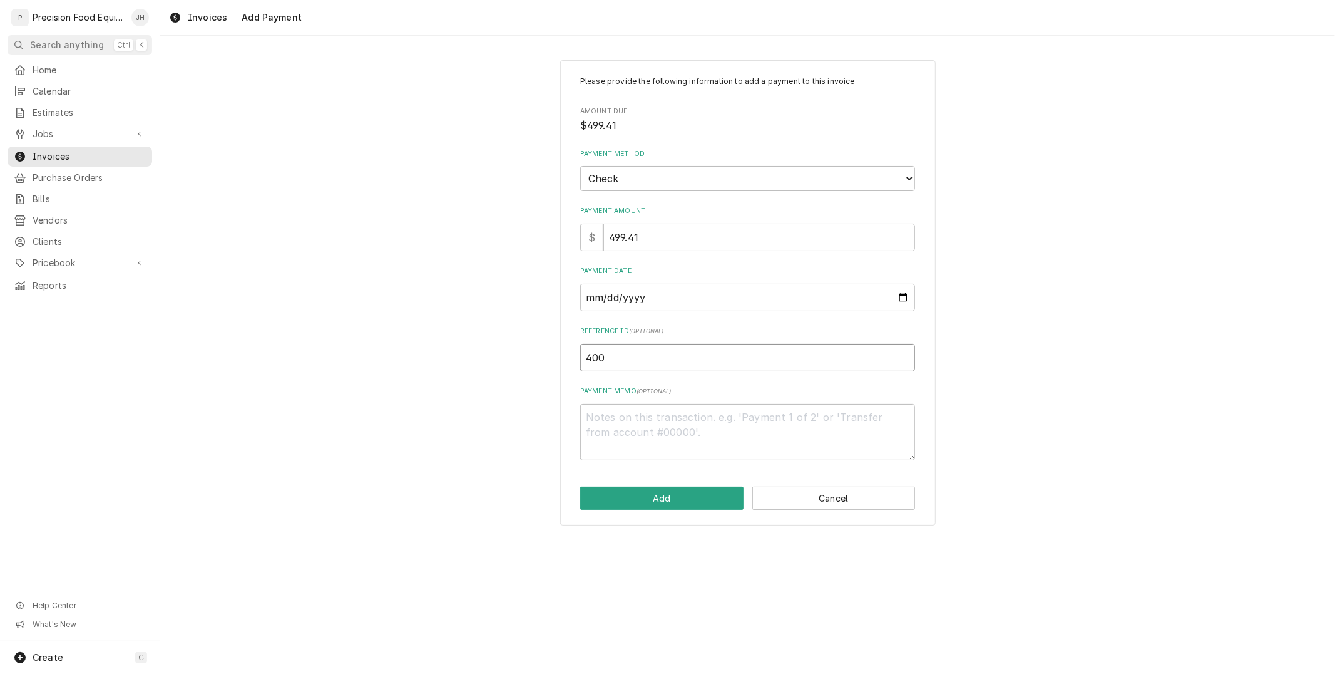
type input "4003"
type textarea "x"
type input "40034"
type textarea "x"
type input "400343"
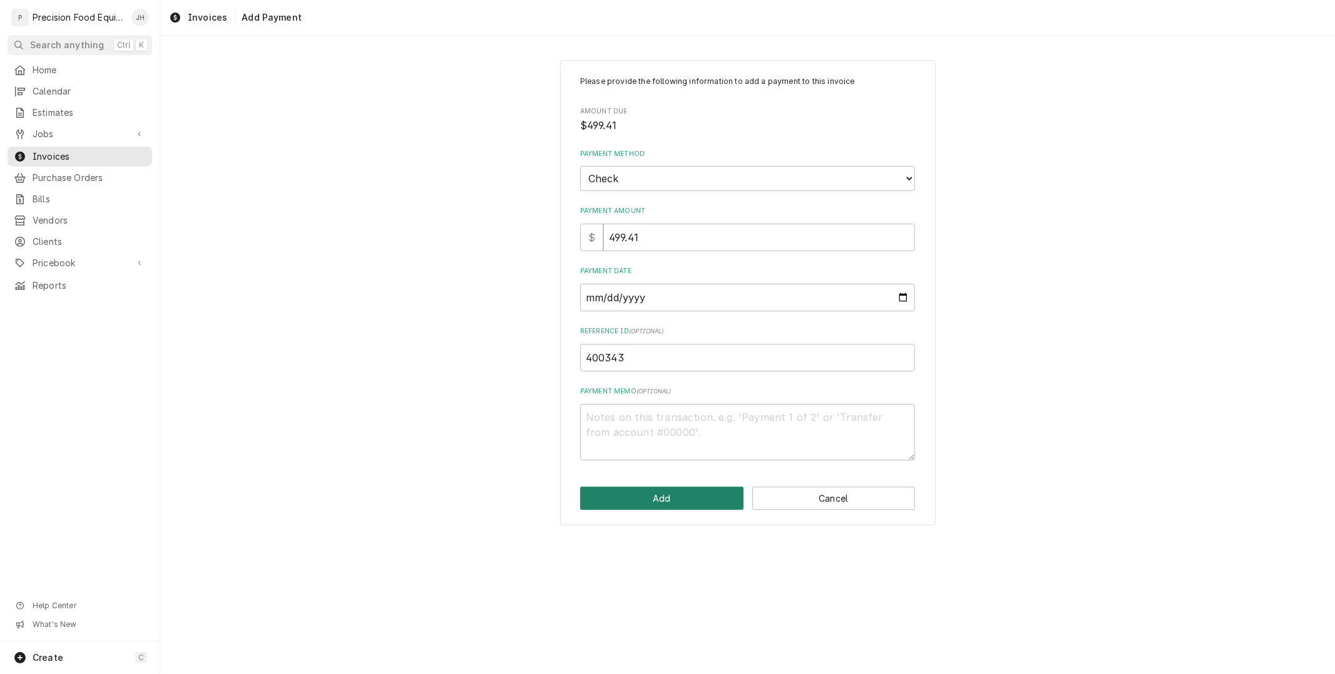
click at [677, 493] on button "Add" at bounding box center [661, 497] width 163 height 23
type textarea "x"
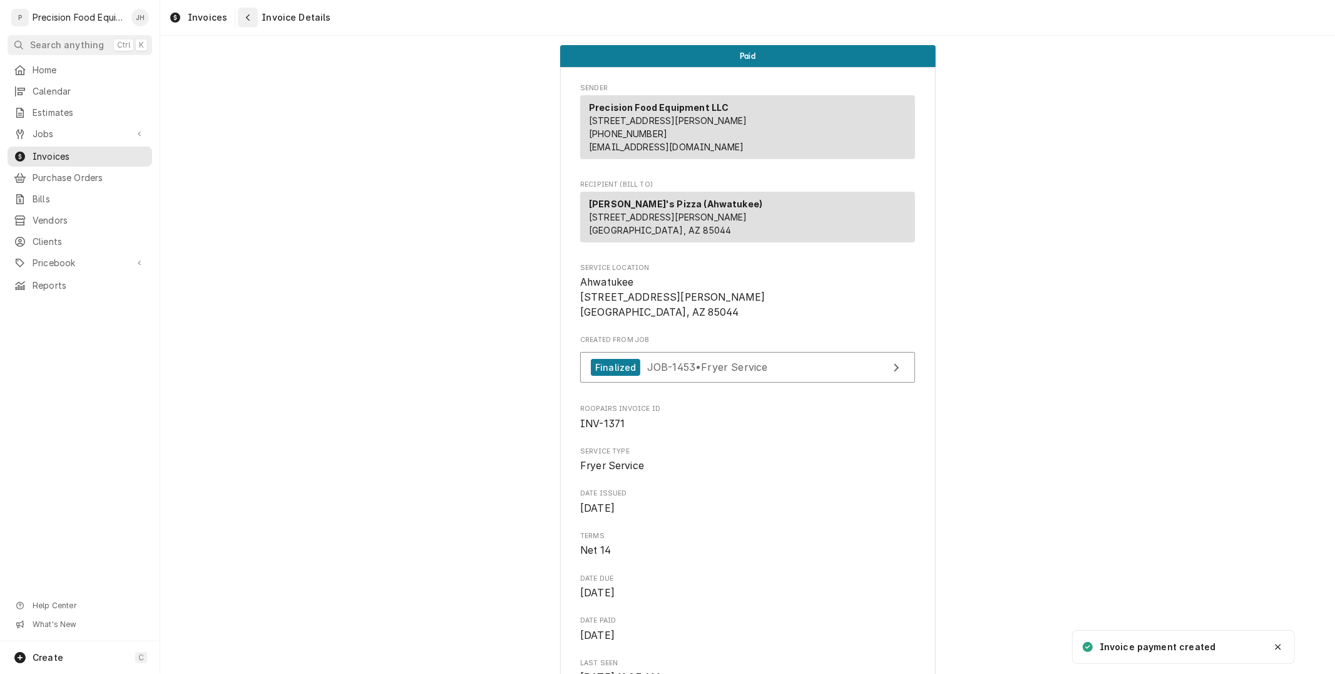
click at [242, 22] on div "Navigate back" at bounding box center [248, 17] width 13 height 13
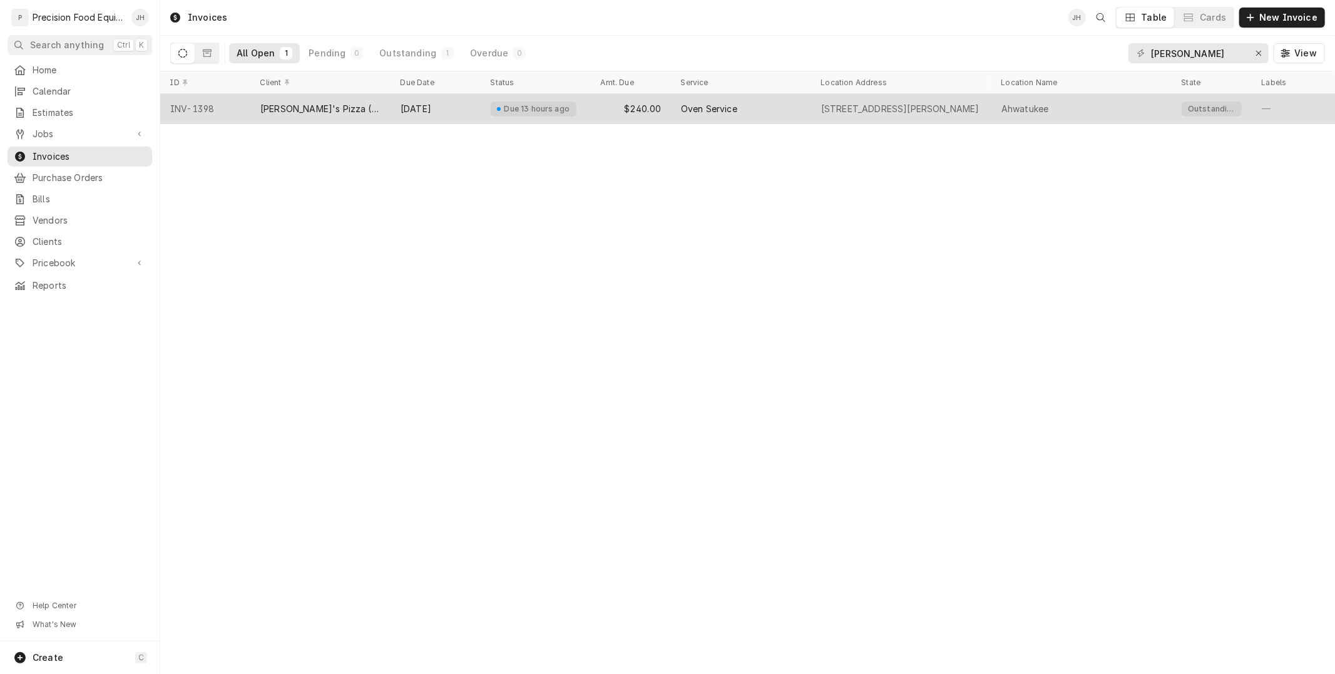
click at [559, 118] on div "Due 13 hours ago" at bounding box center [536, 109] width 110 height 30
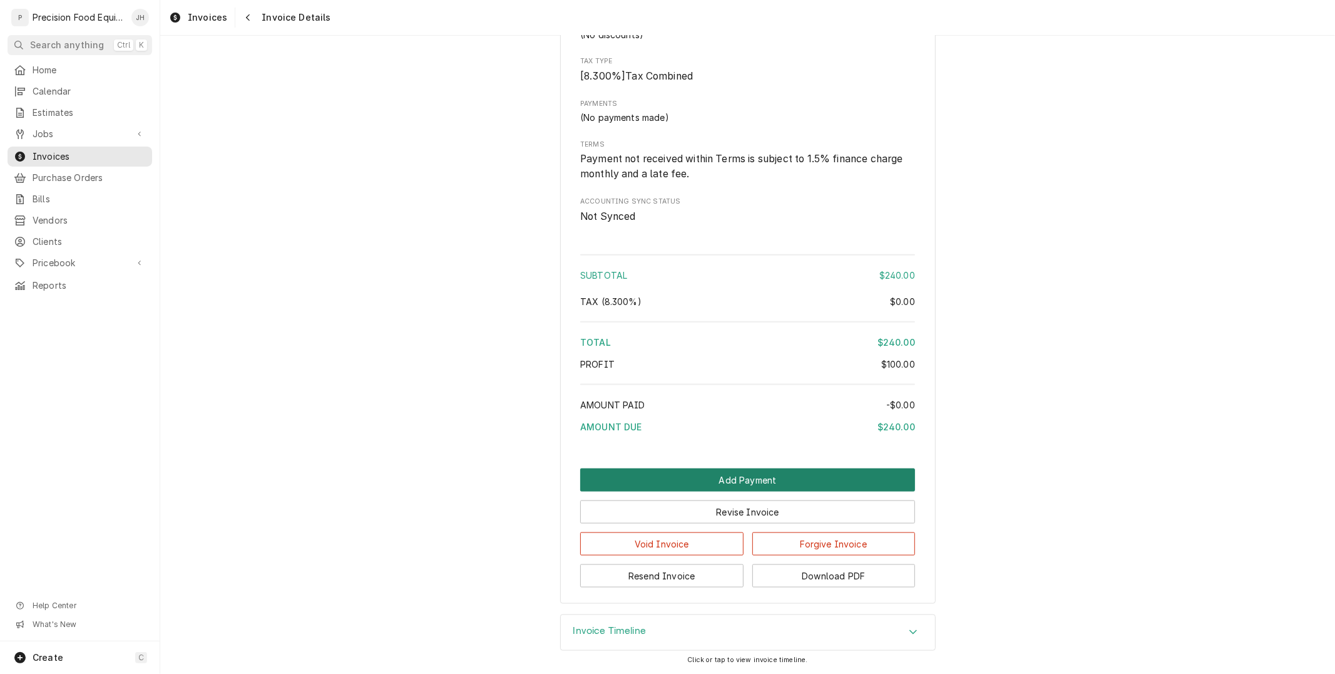
scroll to position [1190, 0]
click at [804, 470] on button "Add Payment" at bounding box center [747, 479] width 335 height 23
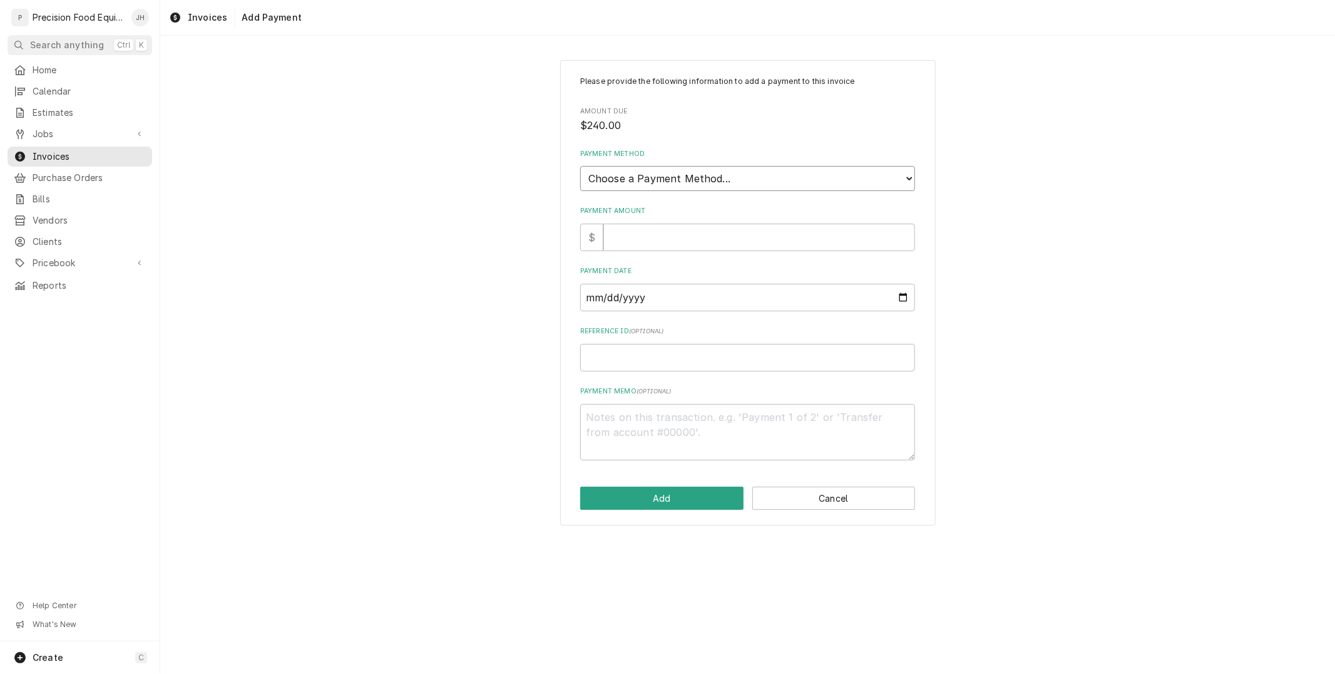
click at [716, 177] on select "Choose a Payment Method... Cash Check Credit/Debit Card ACH/eCheck Other" at bounding box center [747, 178] width 335 height 25
select select "2"
click at [580, 166] on select "Choose a Payment Method... Cash Check Credit/Debit Card ACH/eCheck Other" at bounding box center [747, 178] width 335 height 25
type textarea "x"
click at [700, 237] on input "Payment Amount" at bounding box center [760, 238] width 312 height 28
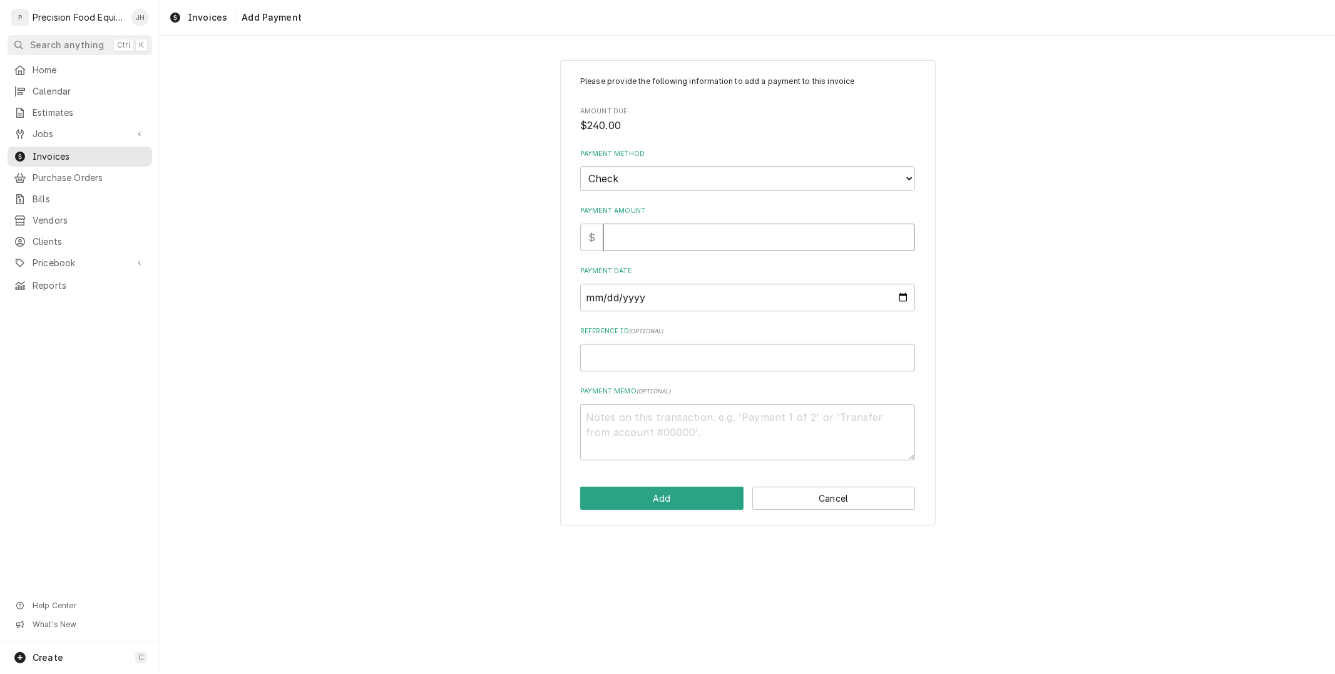
type input "2"
type textarea "x"
type input "24"
type textarea "x"
type input "240"
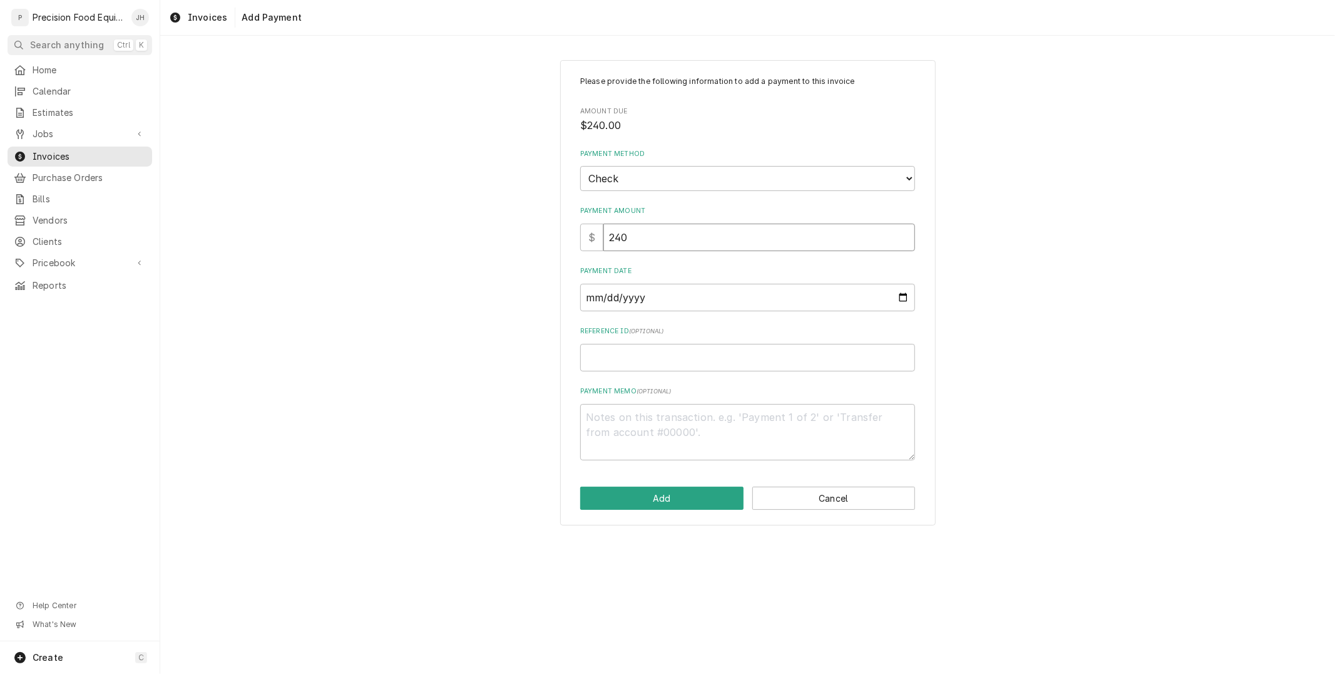
type textarea "x"
type input "240.0"
type textarea "x"
type input "240.00"
click at [670, 297] on input "Payment Date" at bounding box center [747, 298] width 335 height 28
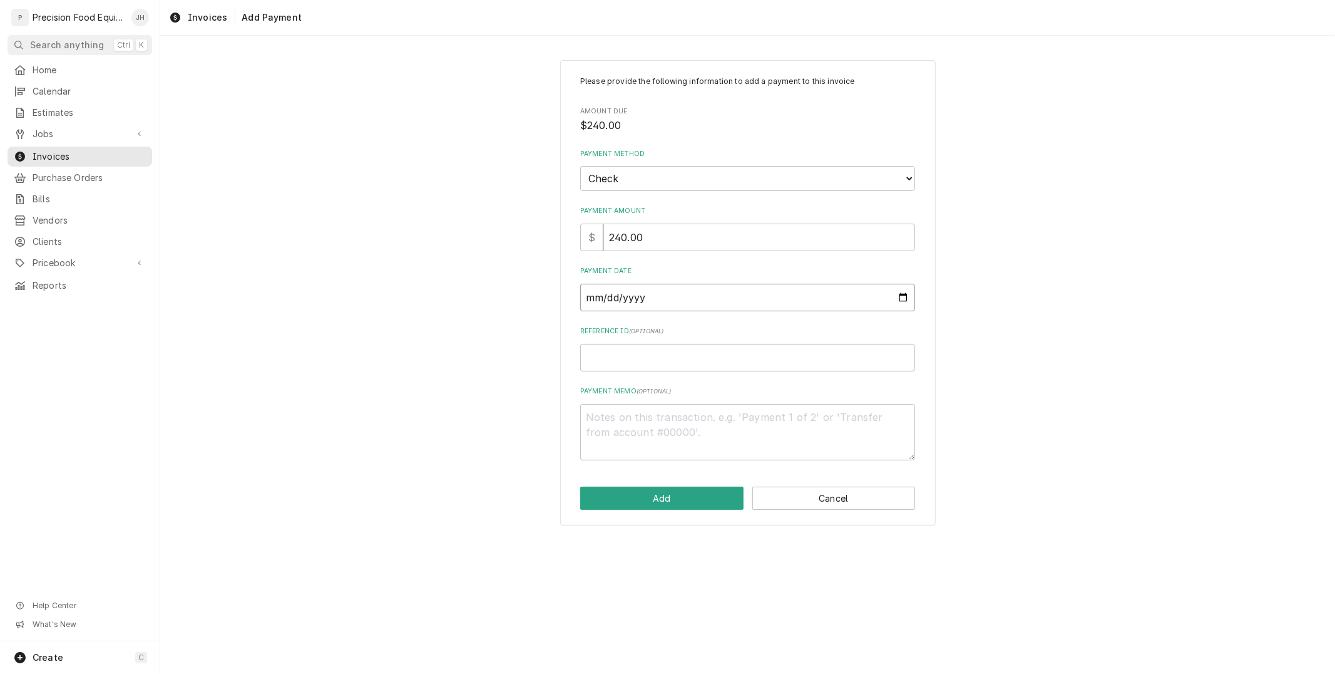
click at [902, 296] on input "Payment Date" at bounding box center [747, 298] width 335 height 28
type input "2025-09-19"
click at [733, 354] on input "Reference ID ( optional )" at bounding box center [747, 358] width 335 height 28
type textarea "x"
type input "4"
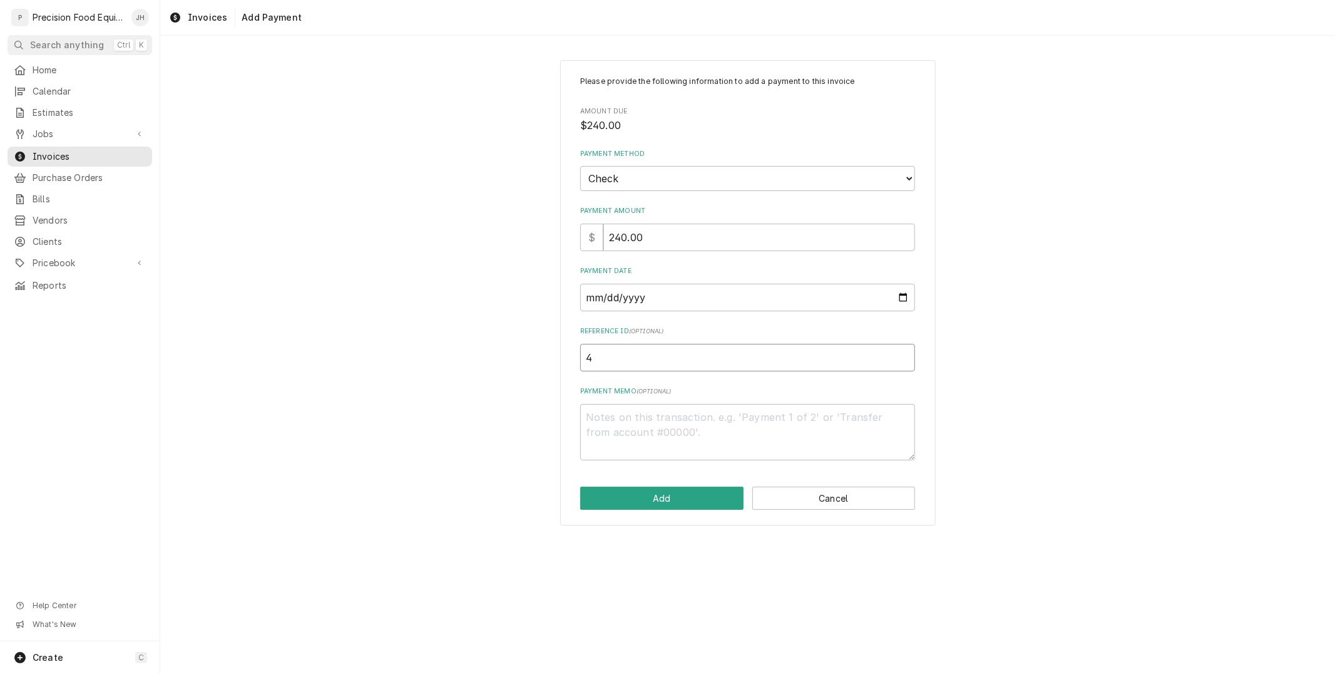
type textarea "x"
type input "40"
type textarea "x"
type input "400"
type textarea "x"
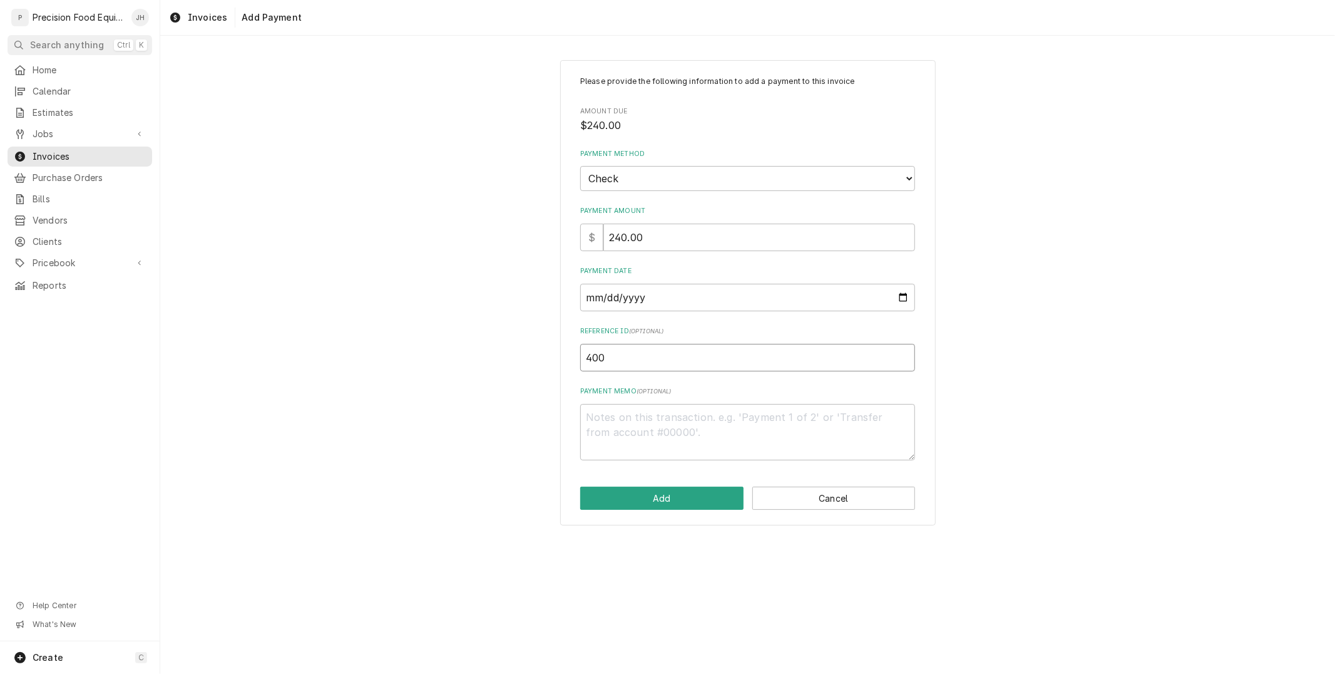
type input "4003"
type textarea "x"
type input "40034"
type textarea "x"
type input "400344"
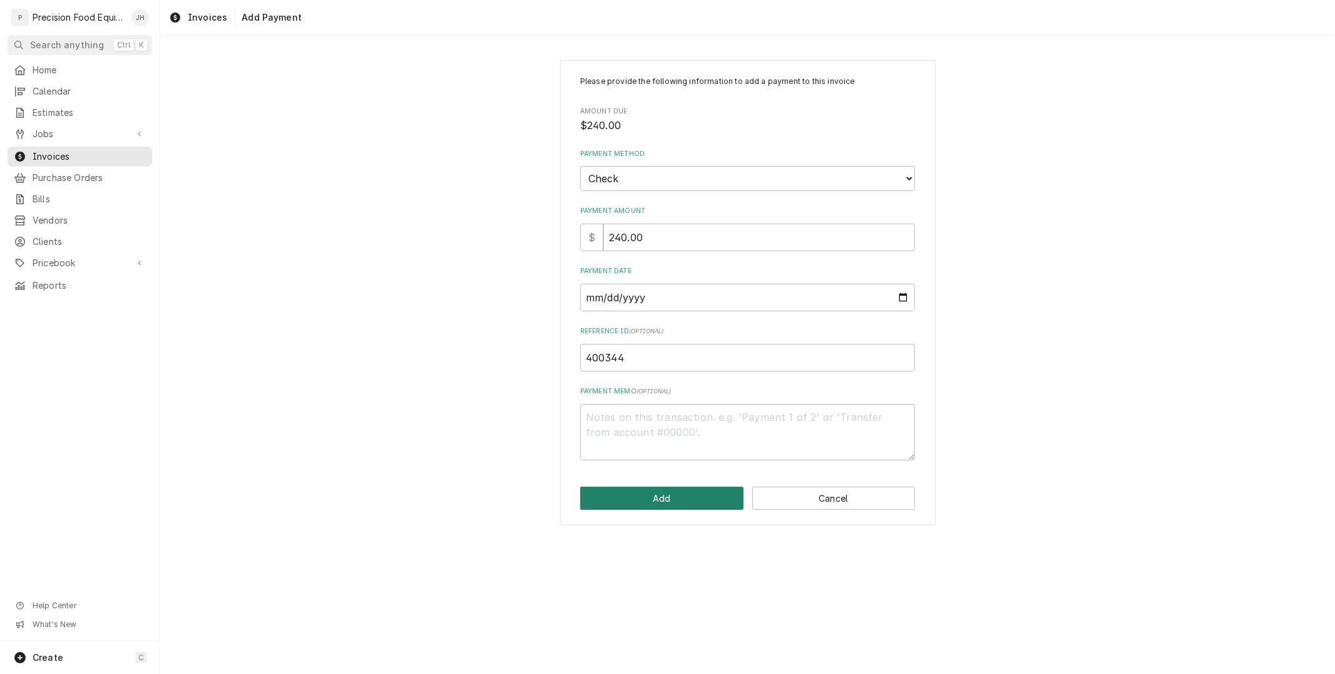
click at [707, 488] on button "Add" at bounding box center [661, 497] width 163 height 23
type textarea "x"
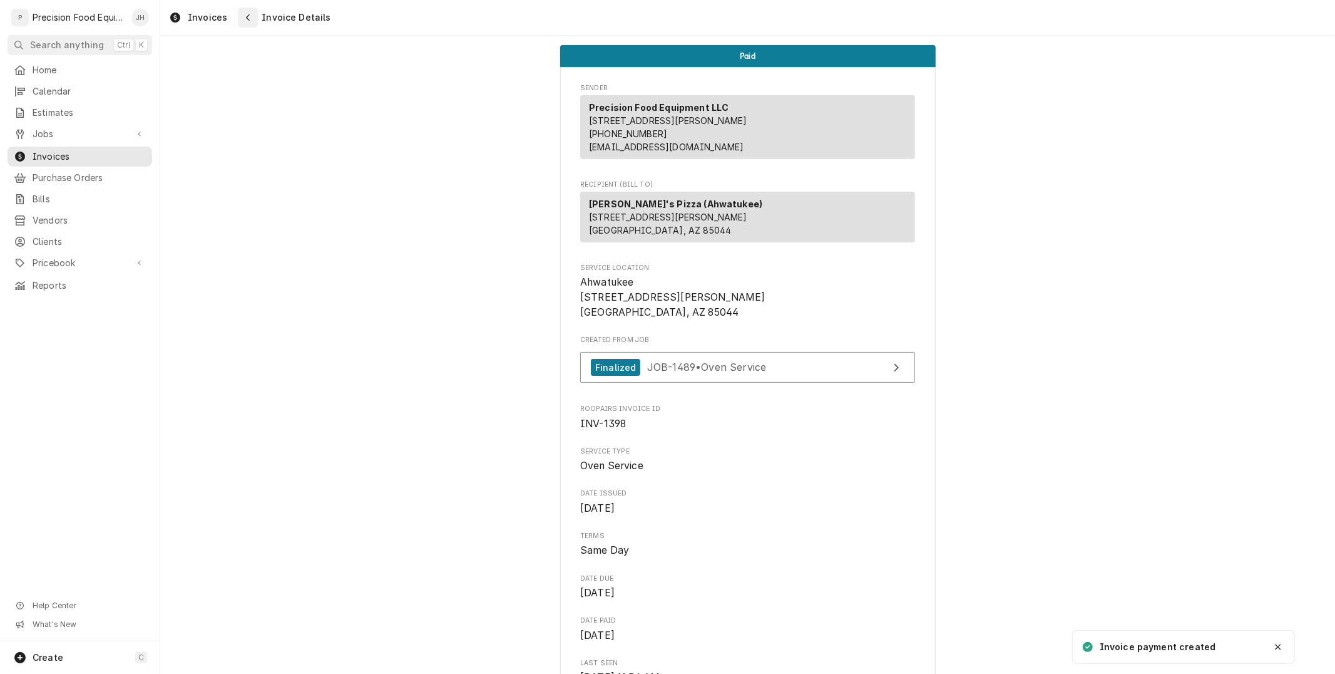
click at [242, 18] on div "Navigate back" at bounding box center [248, 17] width 13 height 13
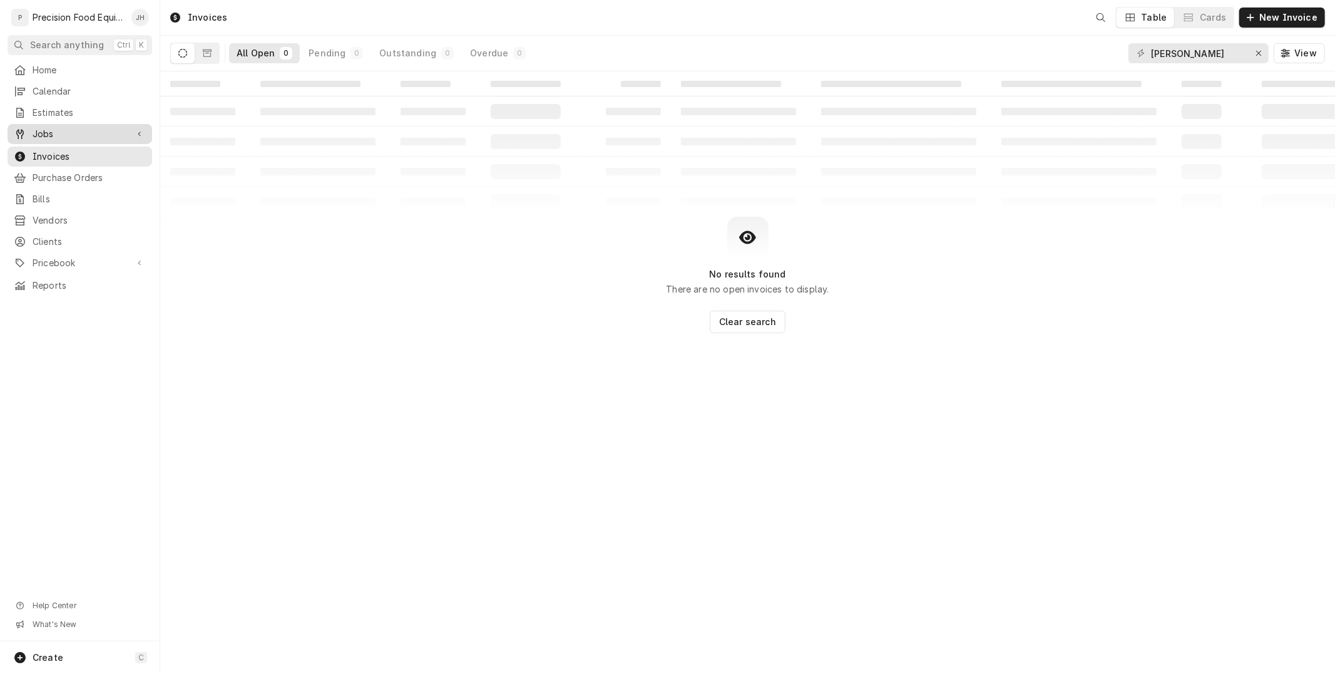
click at [80, 130] on span "Jobs" at bounding box center [80, 134] width 95 height 13
click at [71, 157] on span "Jobs" at bounding box center [89, 155] width 113 height 13
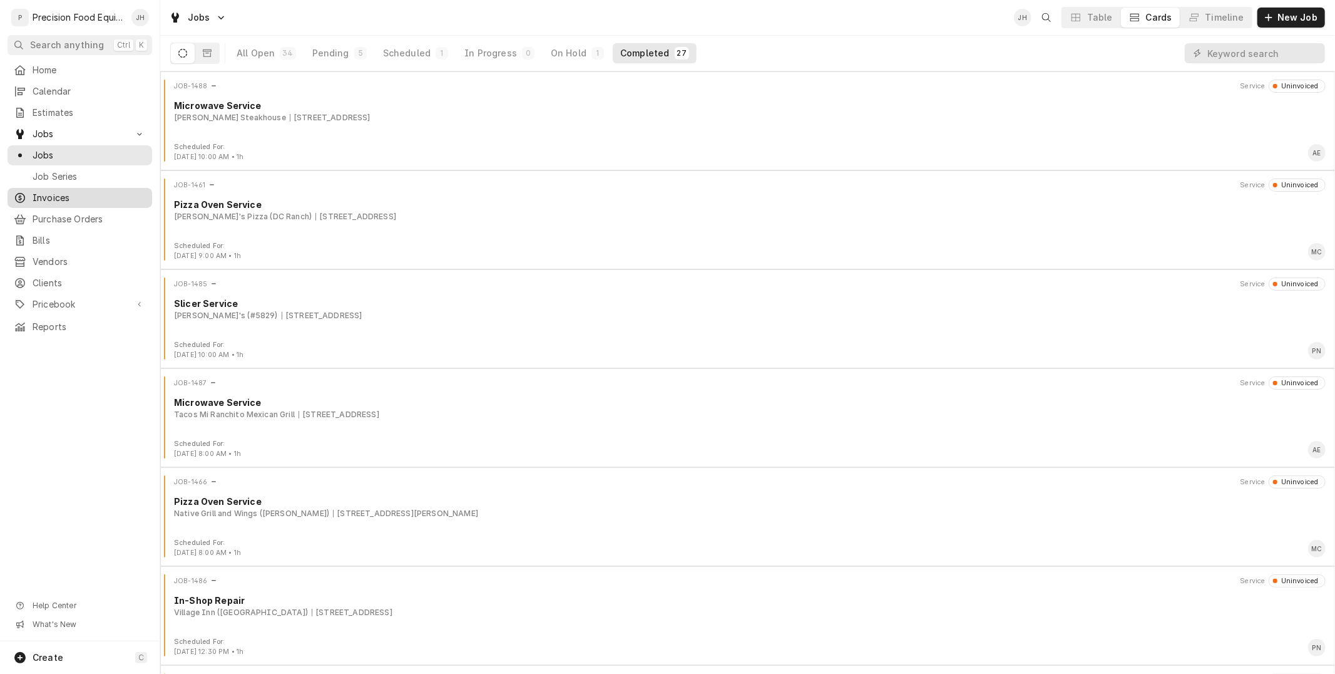
click at [94, 192] on span "Invoices" at bounding box center [89, 198] width 113 height 13
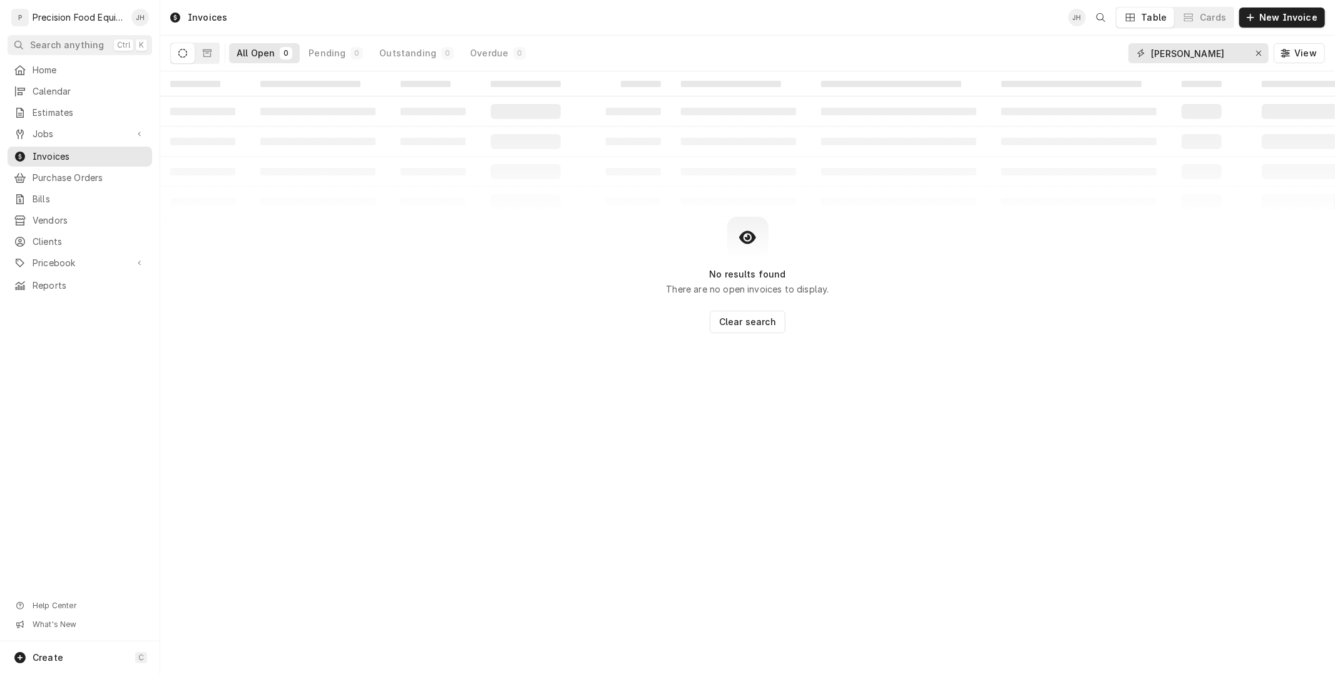
click at [1261, 48] on div "Erase input" at bounding box center [1259, 53] width 13 height 13
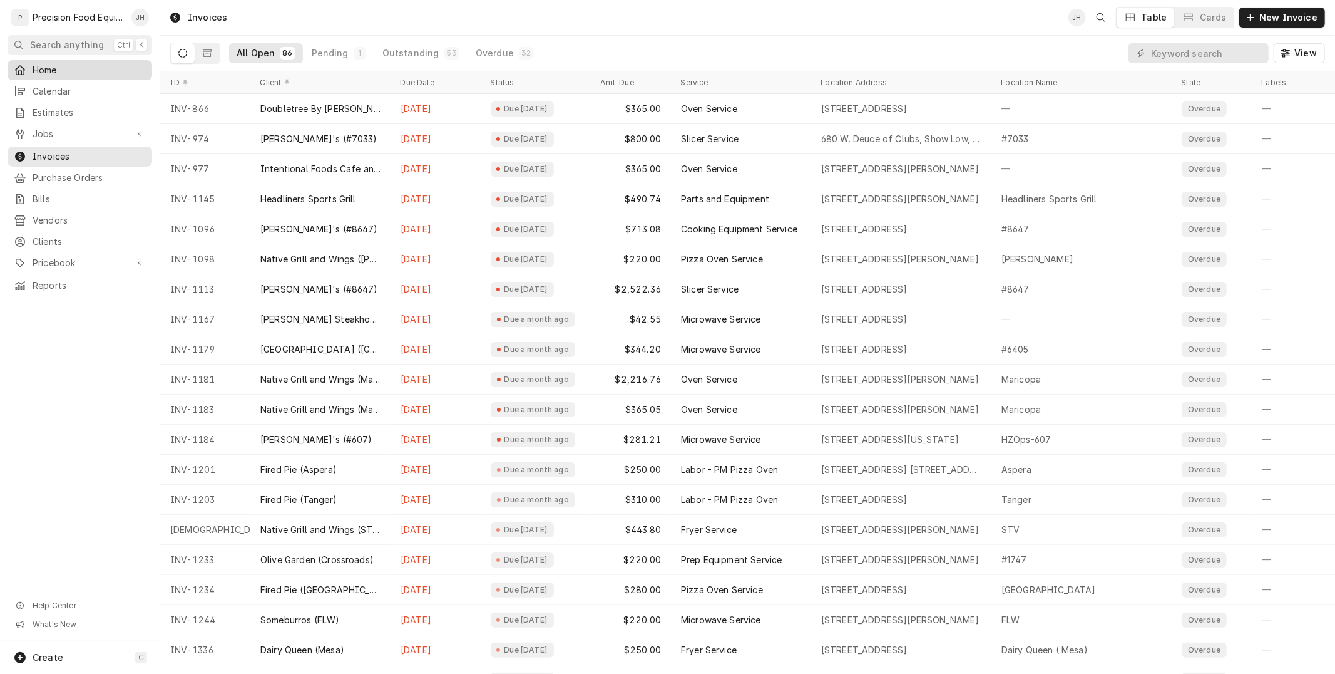
click at [103, 65] on span "Home" at bounding box center [89, 70] width 113 height 13
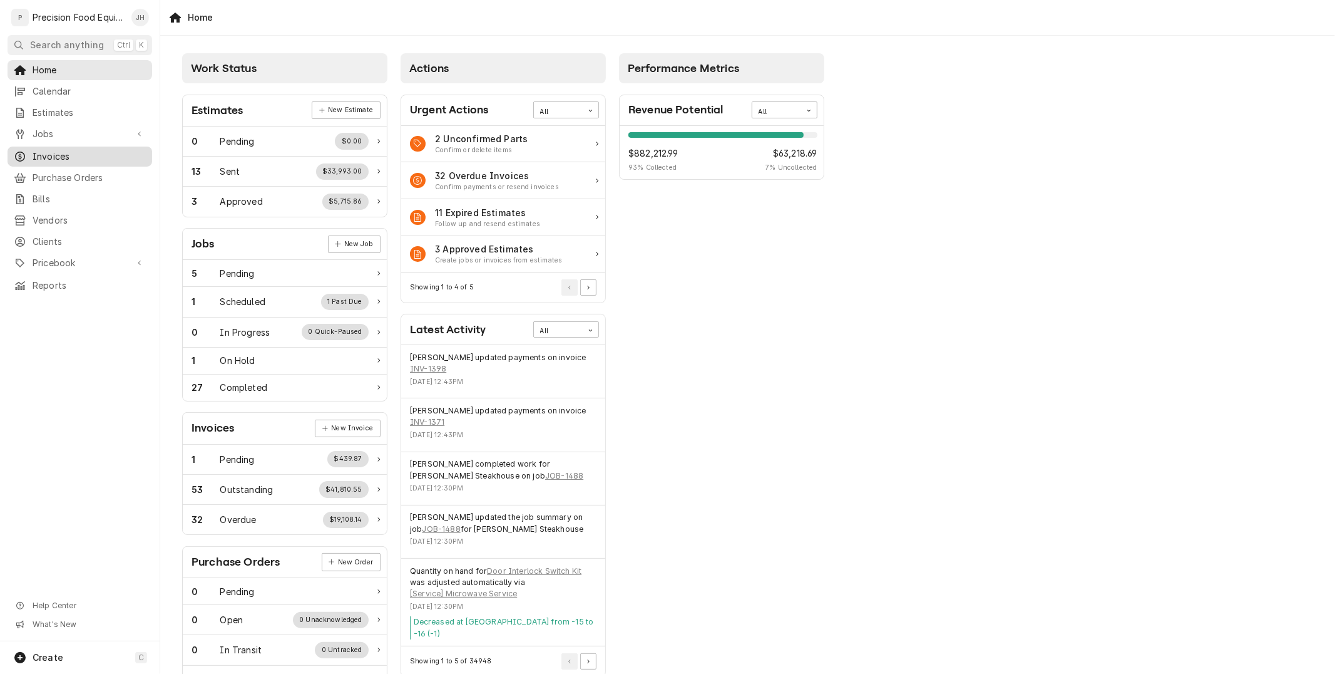
click at [51, 157] on span "Invoices" at bounding box center [89, 156] width 113 height 13
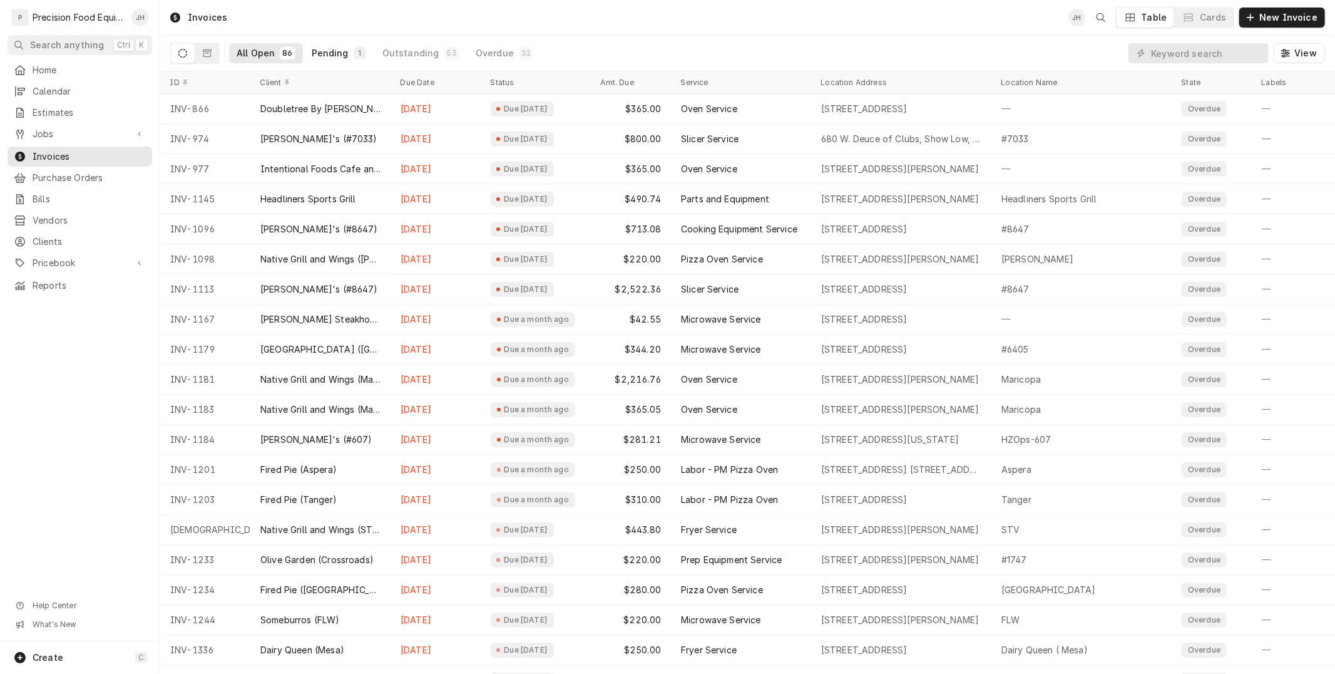
click at [320, 53] on div "Pending" at bounding box center [330, 53] width 37 height 13
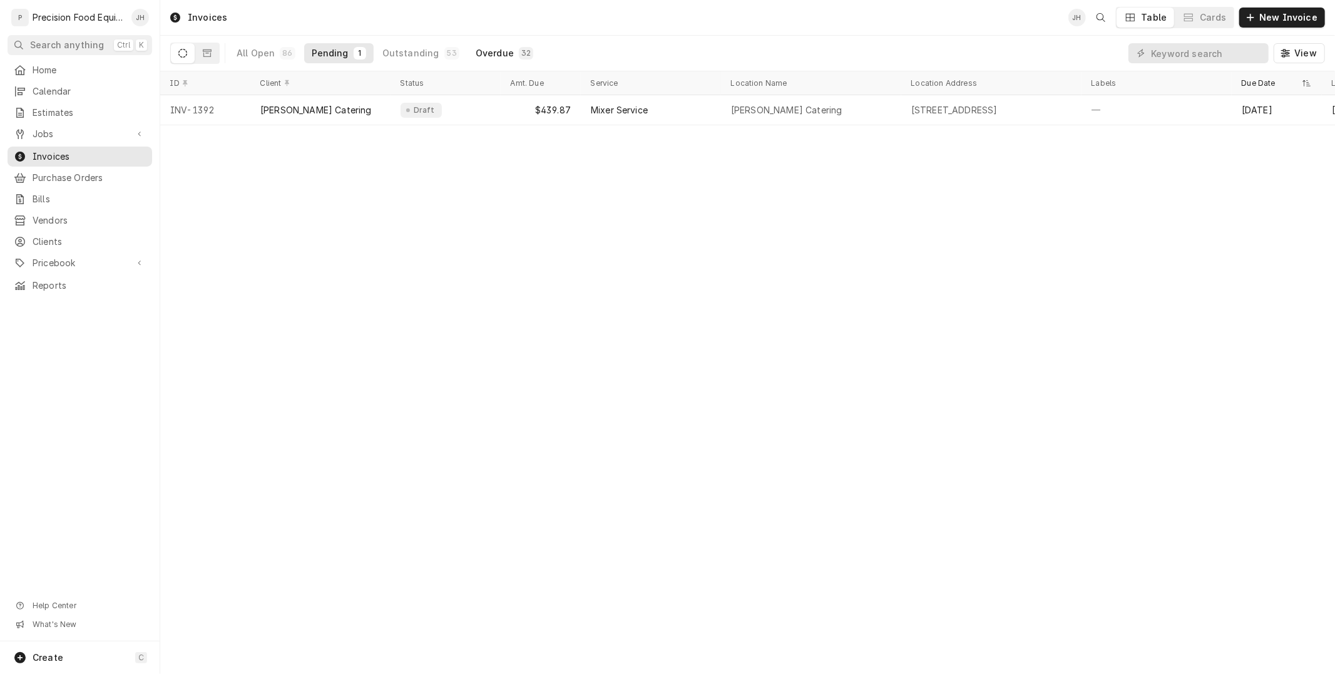
click at [519, 47] on div "32" at bounding box center [526, 53] width 14 height 13
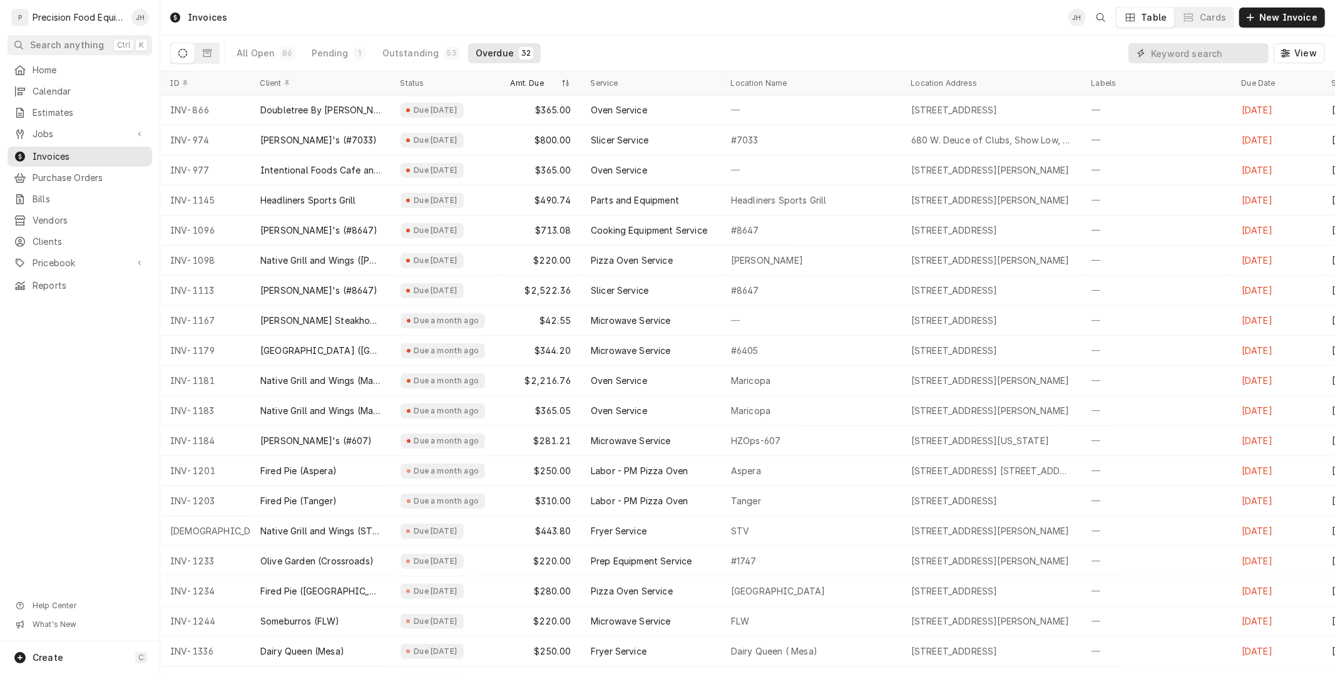
click at [1192, 51] on input "Dynamic Content Wrapper" at bounding box center [1206, 53] width 111 height 20
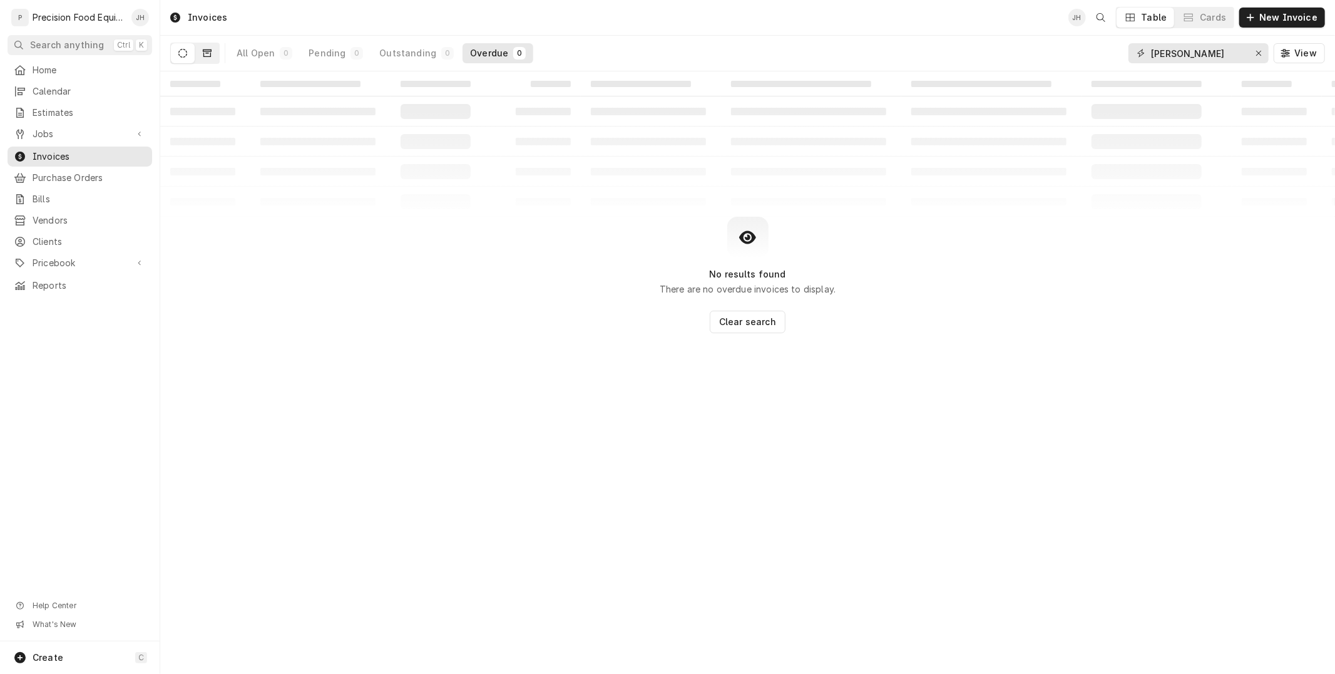
type input "nello"
click at [216, 55] on button "Dynamic Content Wrapper" at bounding box center [207, 53] width 24 height 20
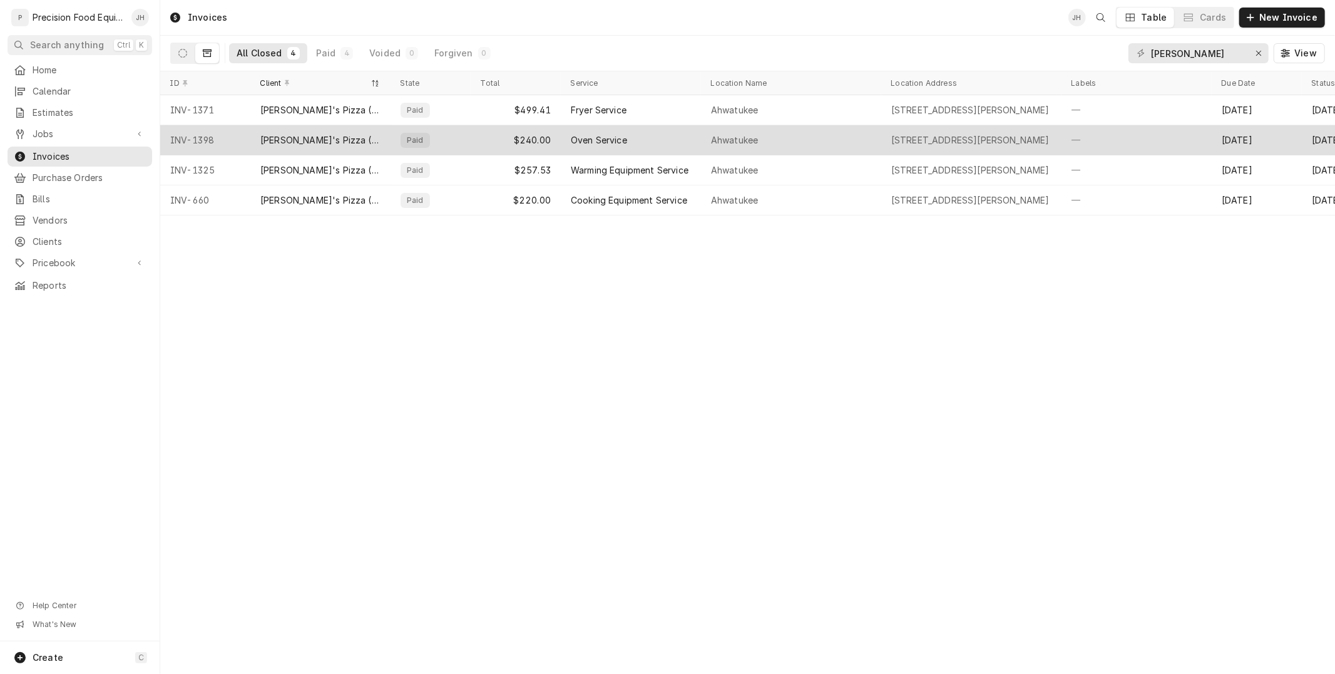
click at [750, 140] on div "Ahwatukee" at bounding box center [734, 140] width 47 height 13
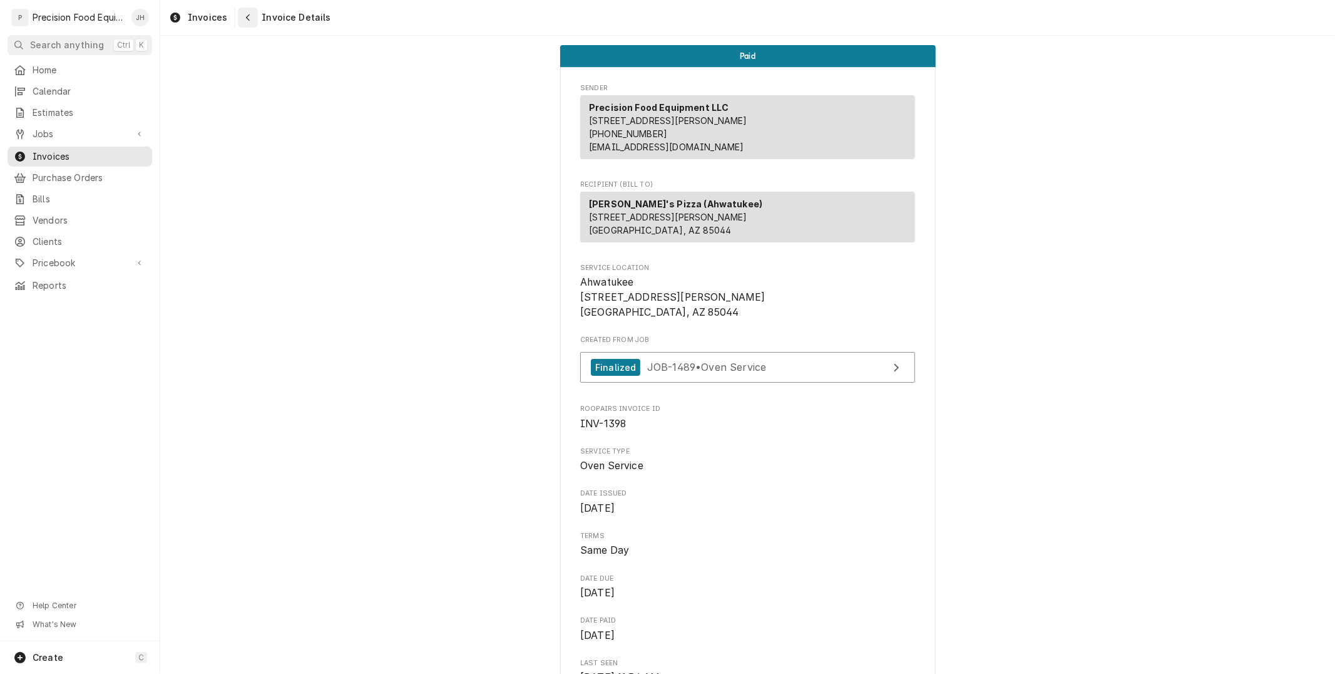
click at [242, 14] on div "Navigate back" at bounding box center [248, 17] width 13 height 13
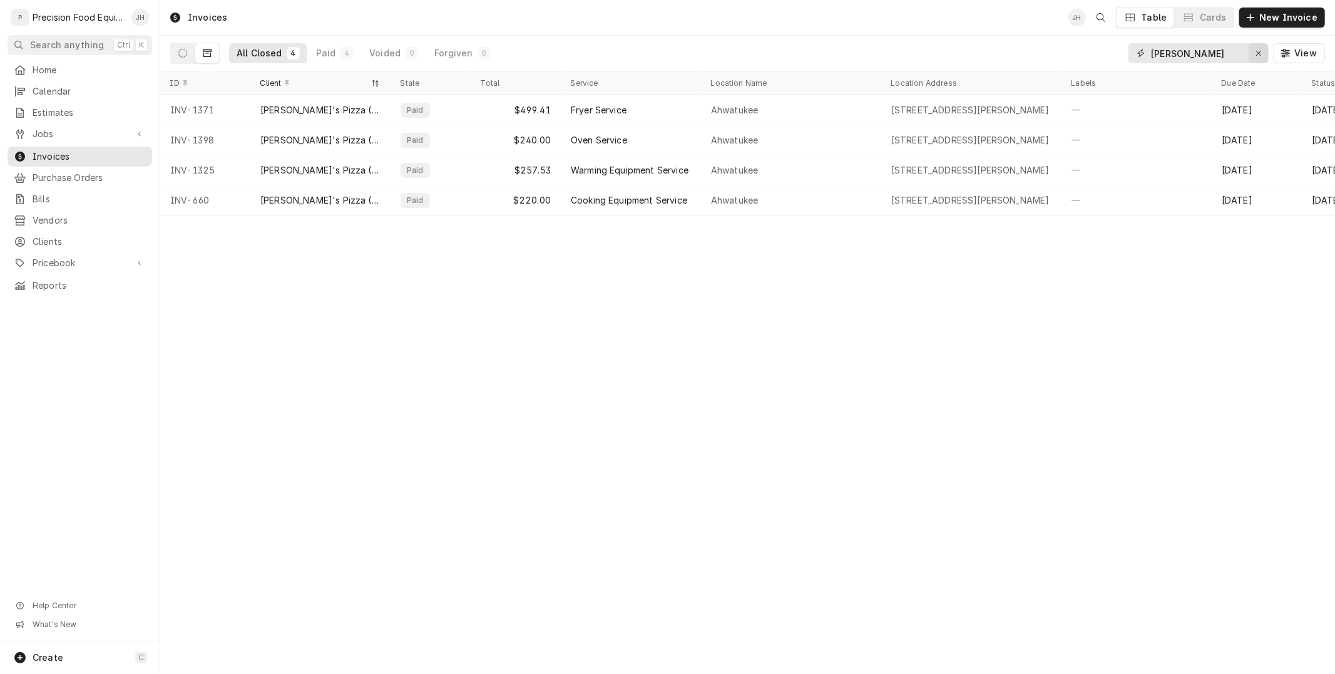
click at [1259, 53] on icon "Erase input" at bounding box center [1259, 53] width 7 height 9
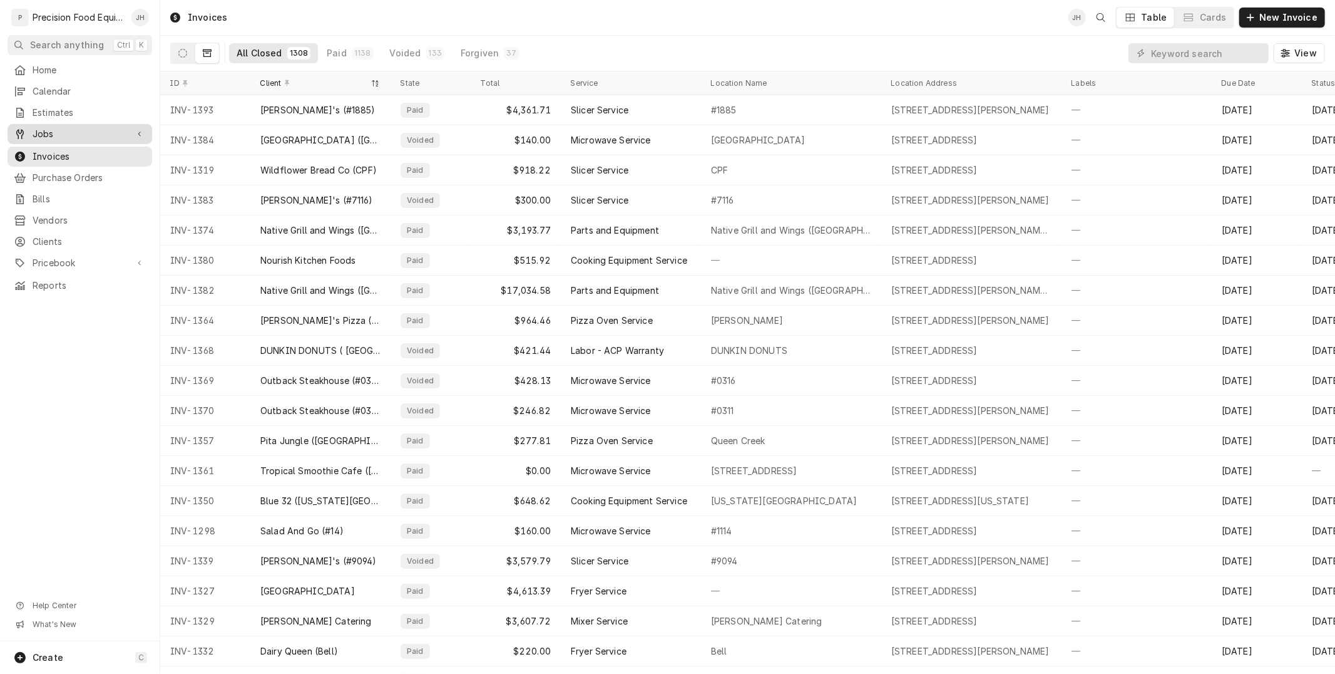
click at [54, 126] on div "Jobs" at bounding box center [80, 133] width 140 height 15
click at [58, 146] on link "Jobs" at bounding box center [80, 155] width 145 height 20
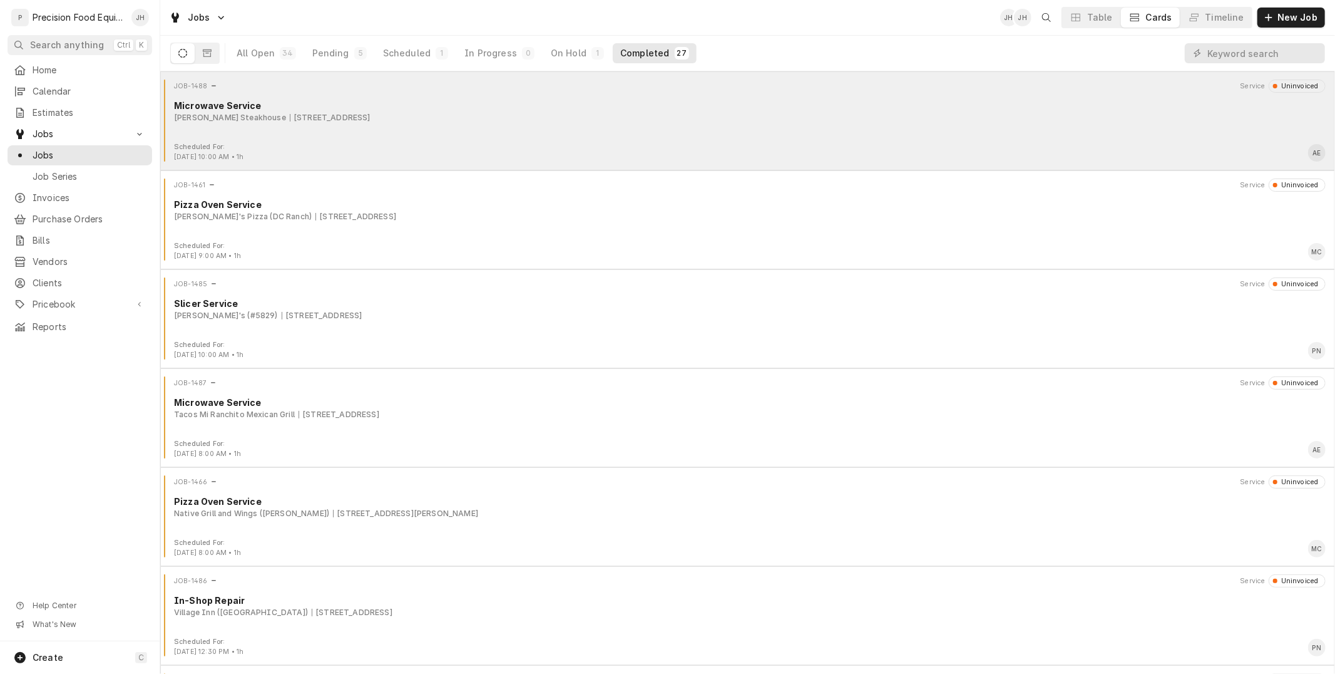
click at [479, 121] on div "[PERSON_NAME] Steakhouse [STREET_ADDRESS]" at bounding box center [750, 117] width 1152 height 11
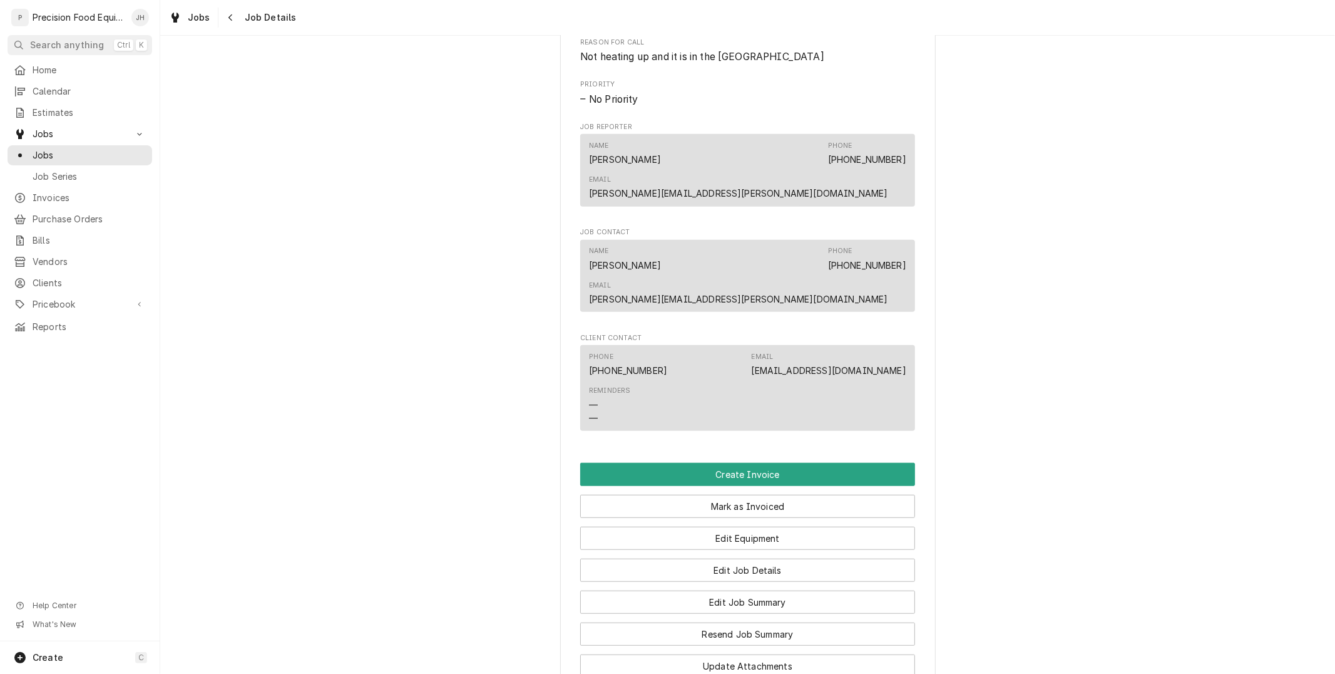
scroll to position [888, 0]
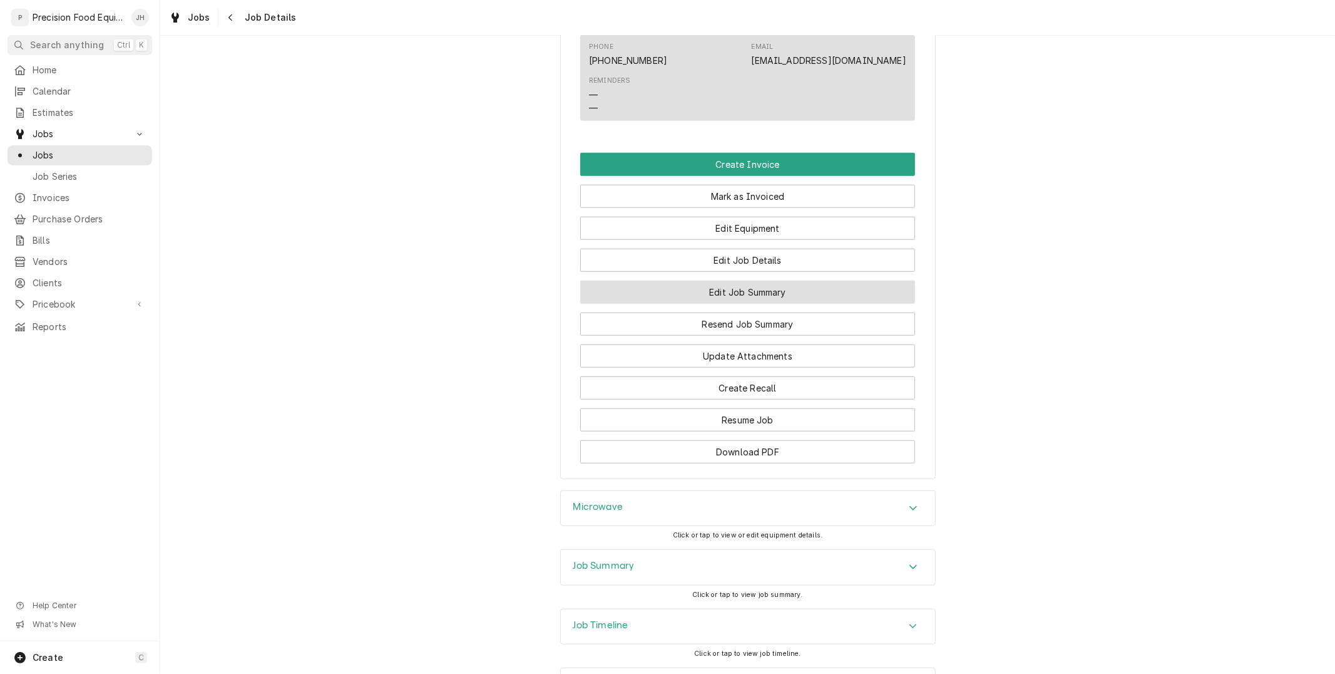
click at [749, 280] on button "Edit Job Summary" at bounding box center [747, 291] width 335 height 23
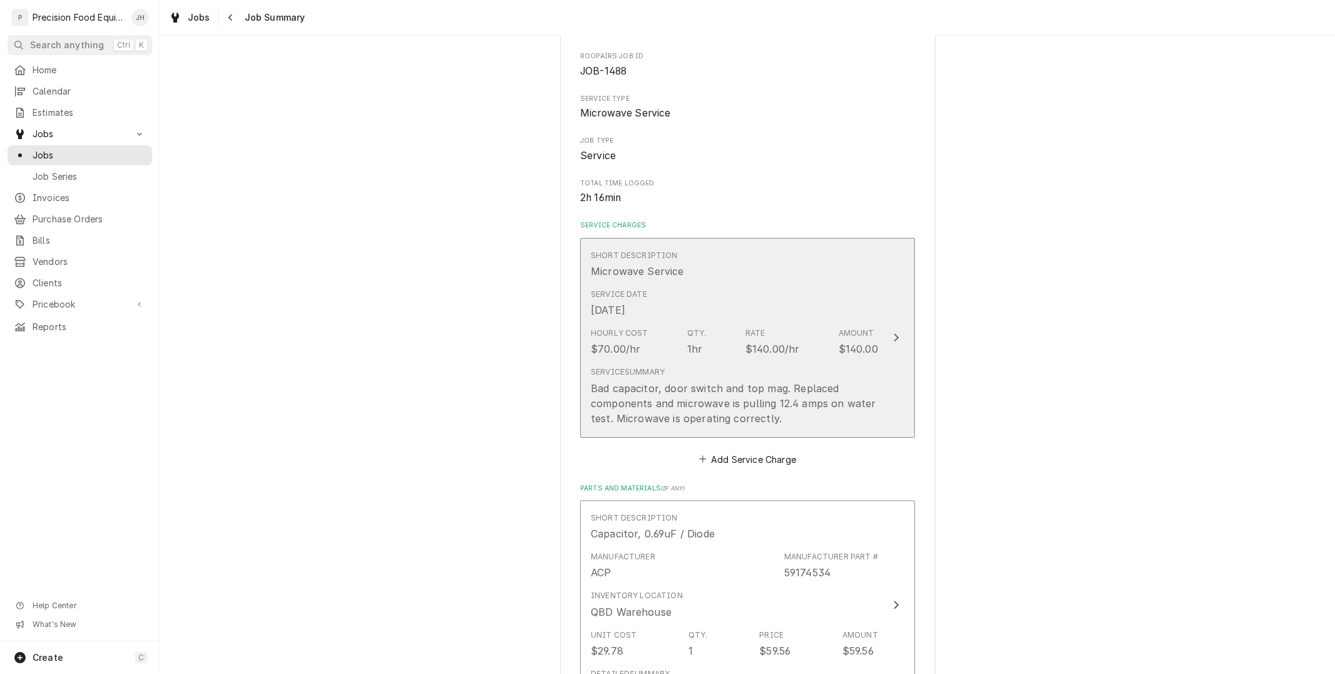
scroll to position [139, 0]
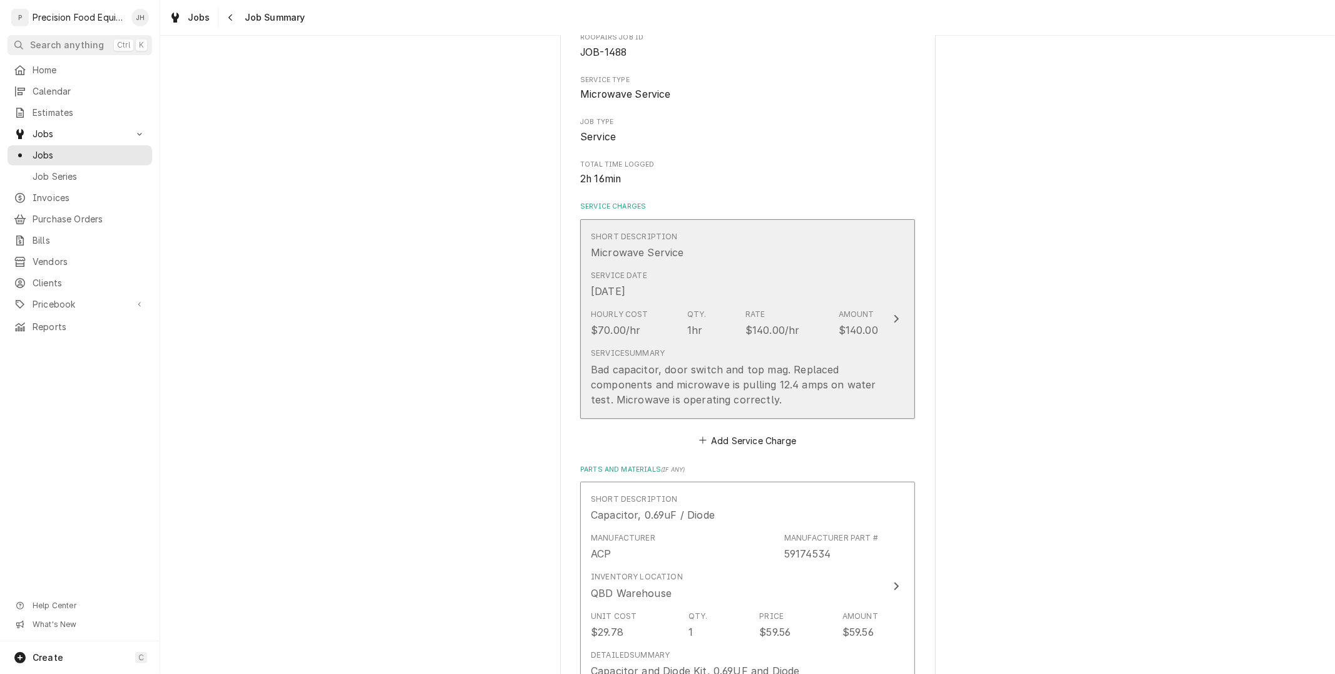
click at [726, 349] on div "Service Summary Bad capacitor, door switch and top mag. Replaced components and…" at bounding box center [734, 376] width 287 height 59
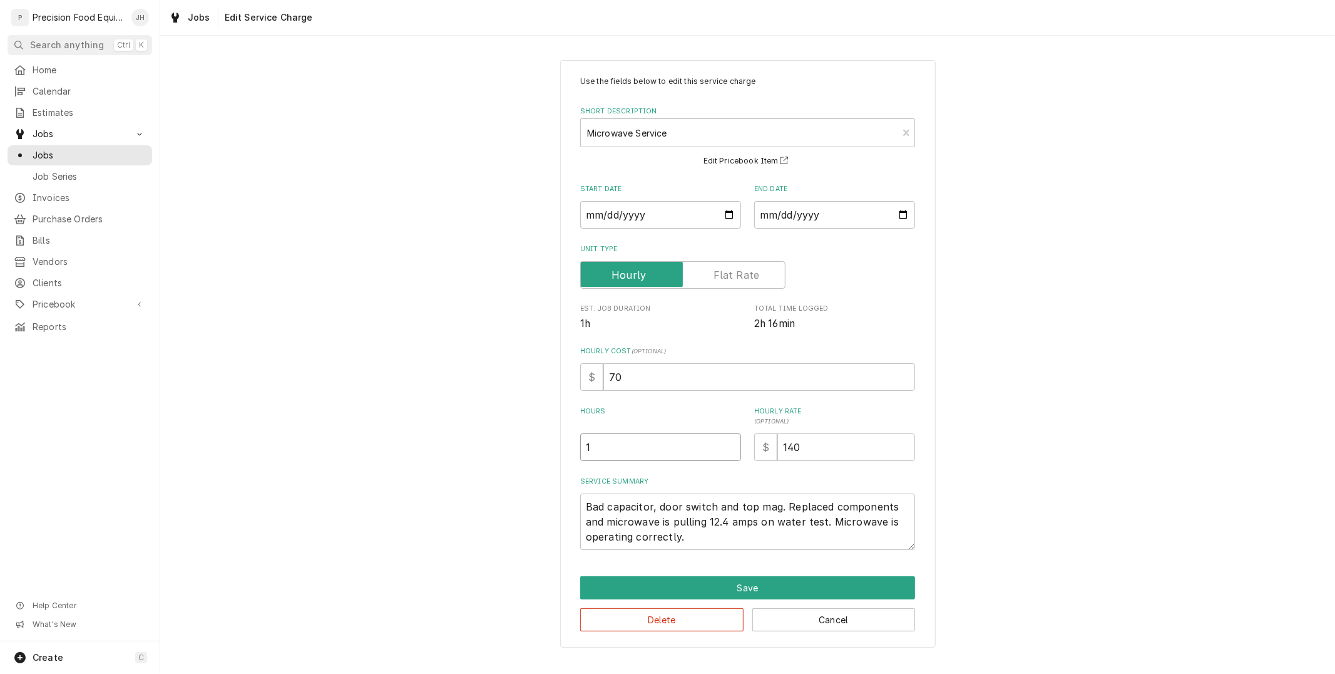
click at [686, 441] on input "1" at bounding box center [660, 447] width 161 height 28
type textarea "x"
type input "2"
type textarea "x"
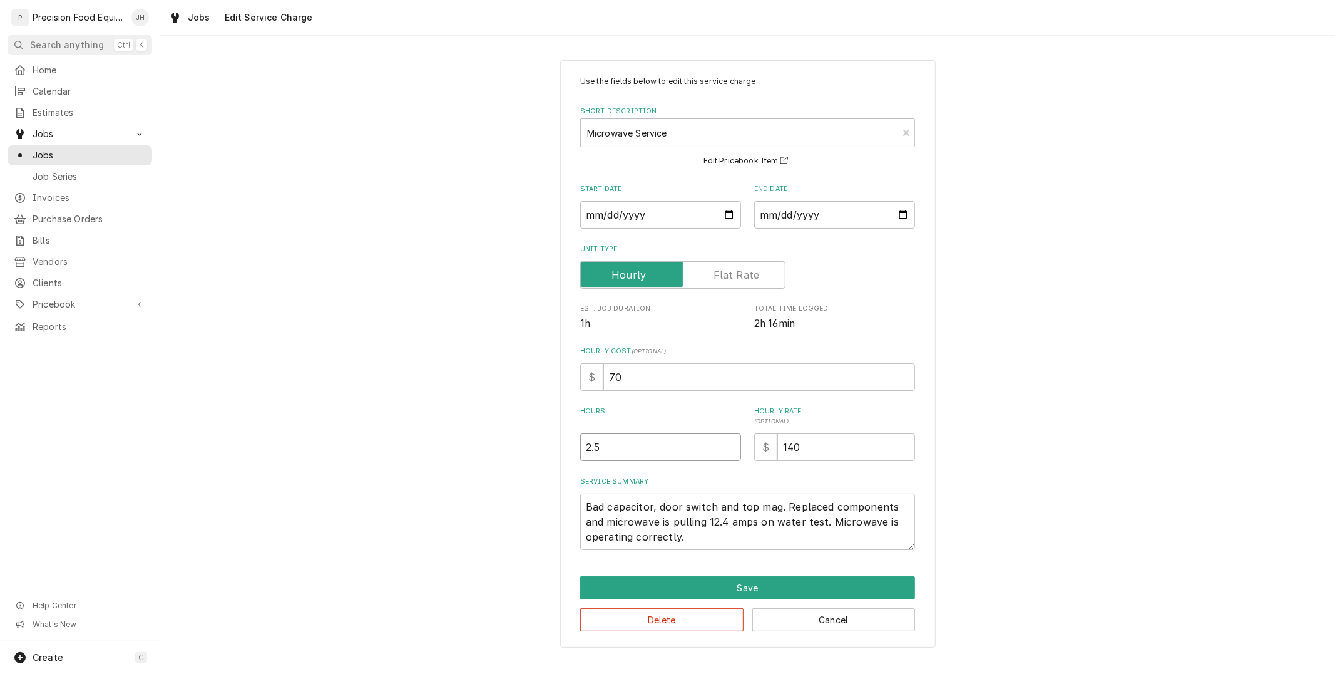
type input "2.5"
click at [712, 514] on textarea "Bad capacitor, door switch and top mag. Replaced components and microwave is pu…" at bounding box center [747, 521] width 335 height 56
click at [701, 535] on textarea "Bad capacitor, door switch and top mag. Replaced components and microwave is pu…" at bounding box center [747, 521] width 335 height 56
click at [783, 578] on button "Save" at bounding box center [747, 587] width 335 height 23
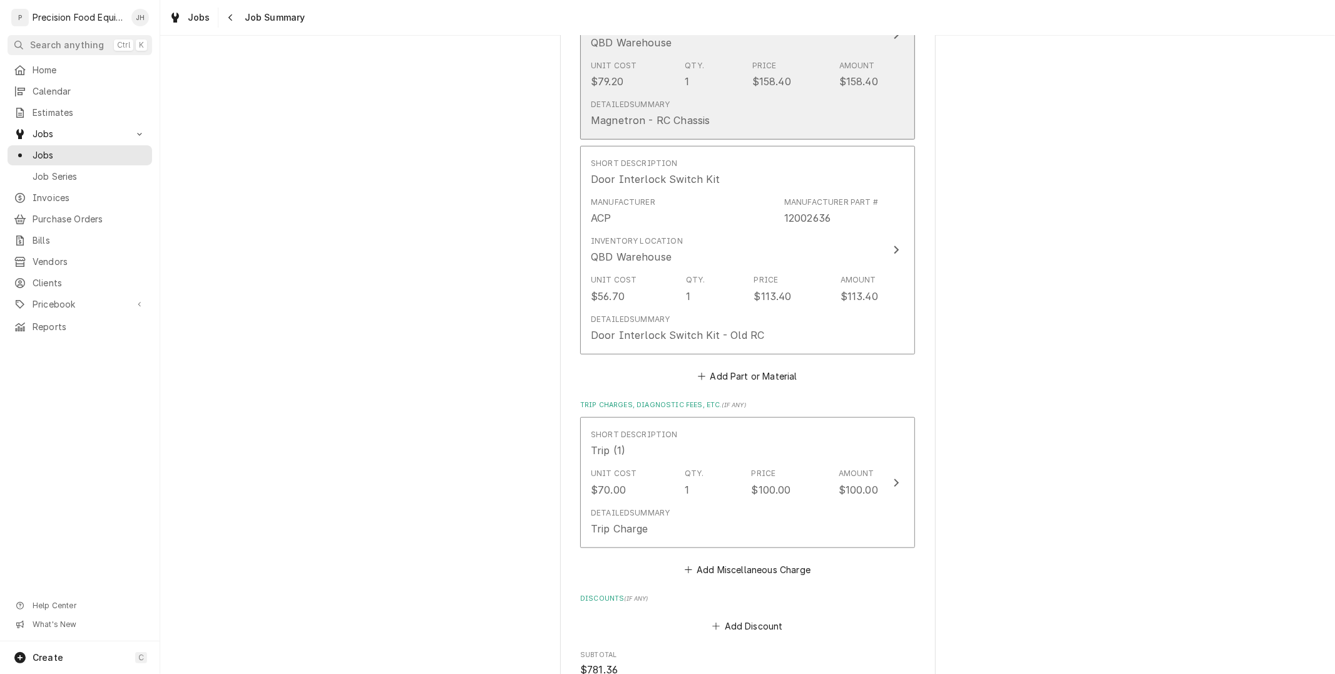
scroll to position [1247, 0]
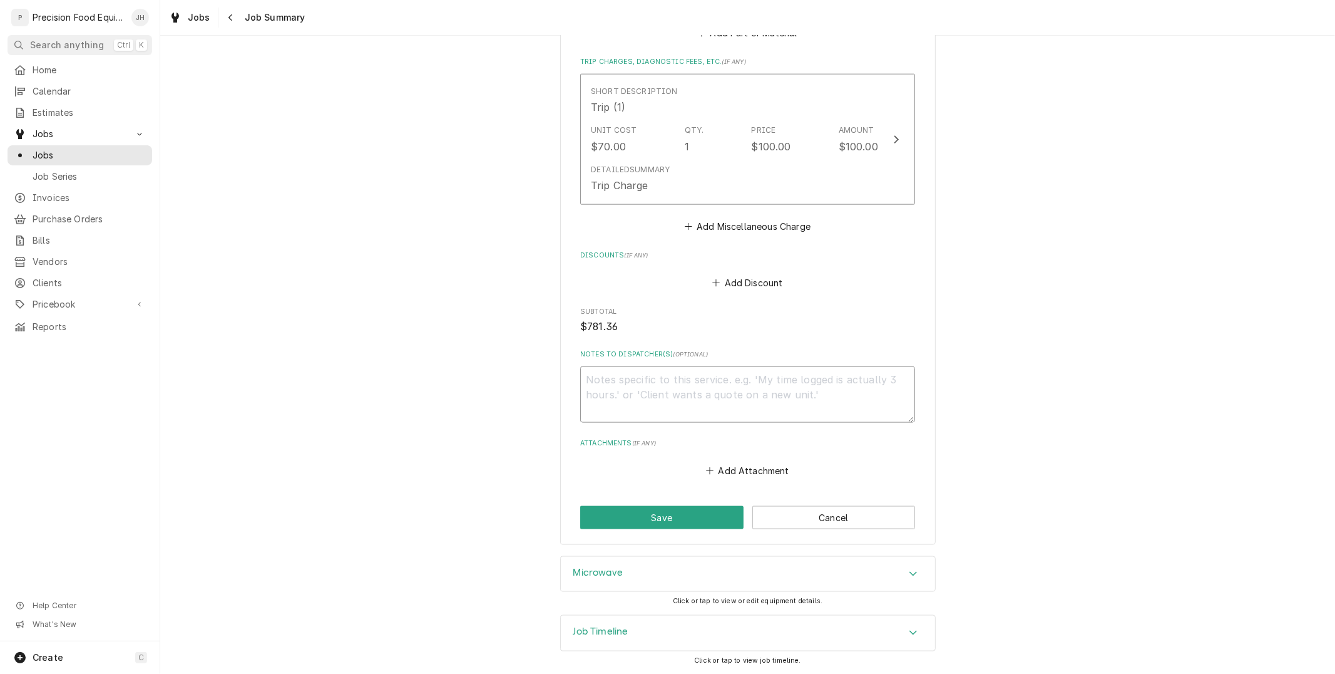
click at [718, 417] on textarea "Notes to Dispatcher(s) ( optional )" at bounding box center [747, 394] width 335 height 56
type textarea "x"
type textarea "Re"
type textarea "x"
type textarea "Rea"
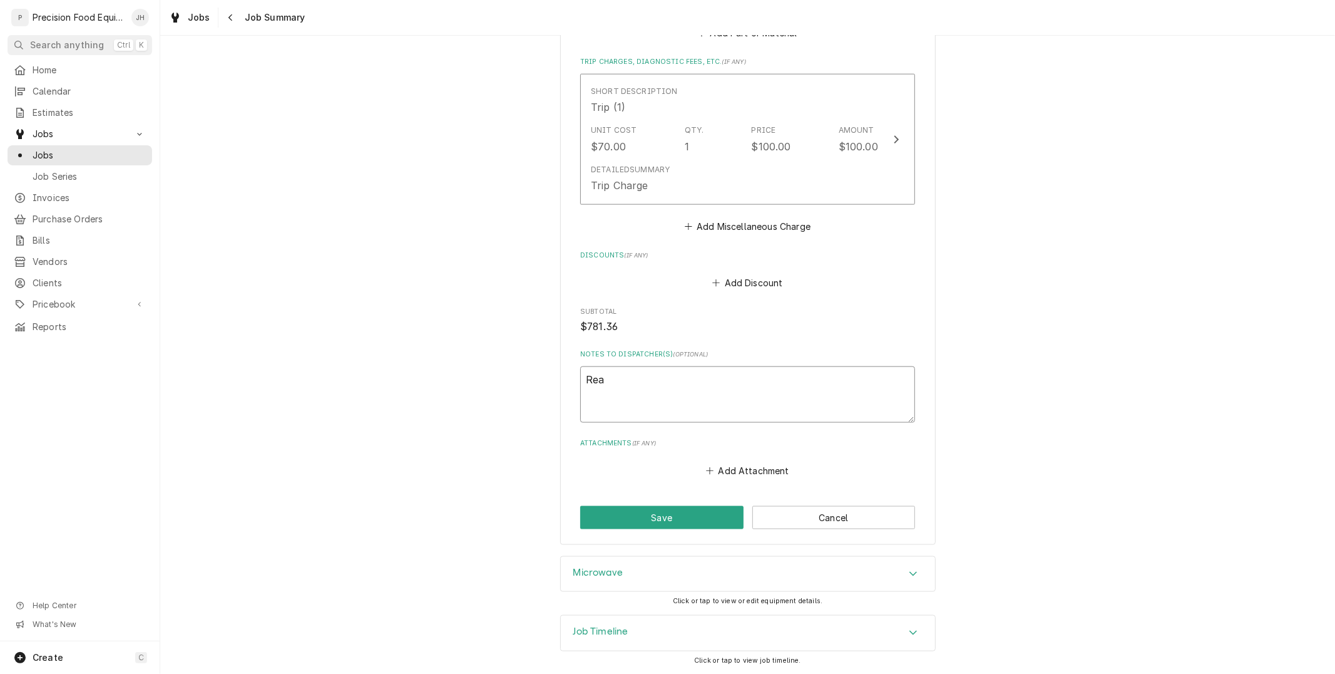
type textarea "x"
type textarea "Read"
type textarea "x"
type textarea "Ready"
type textarea "x"
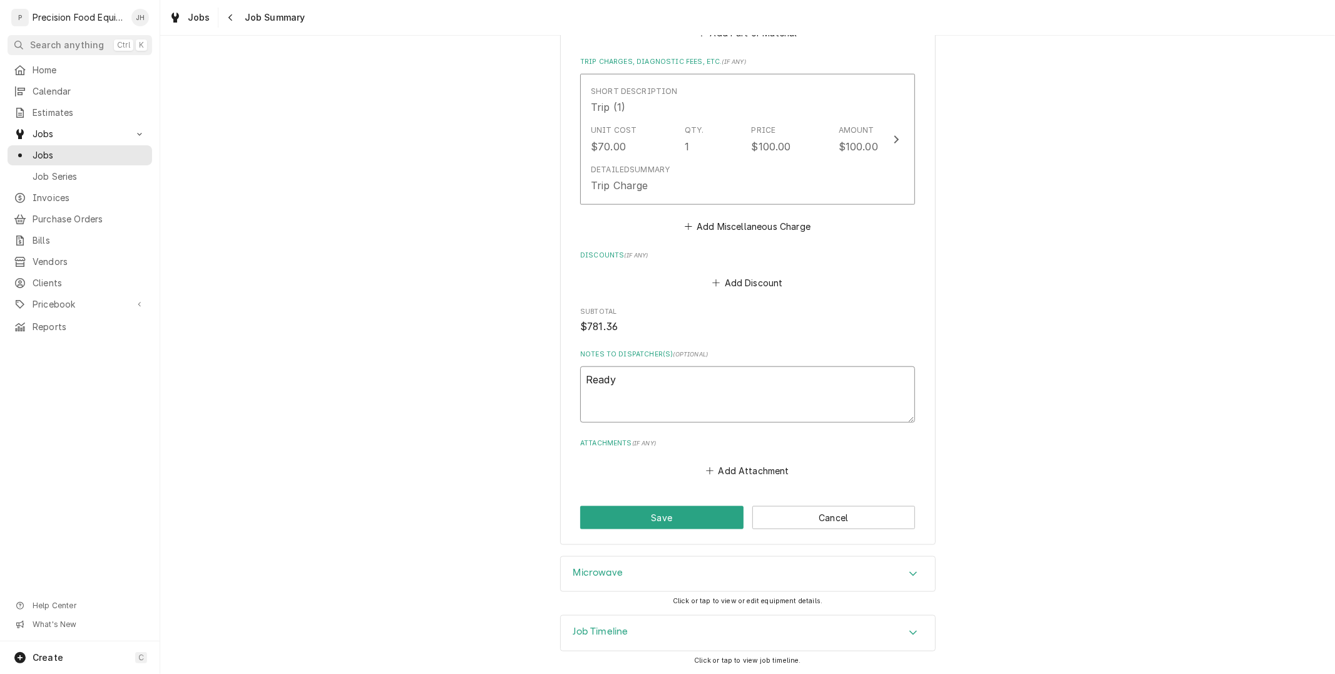
type textarea "Ready"
type textarea "x"
type textarea "Ready t"
type textarea "x"
type textarea "Ready to"
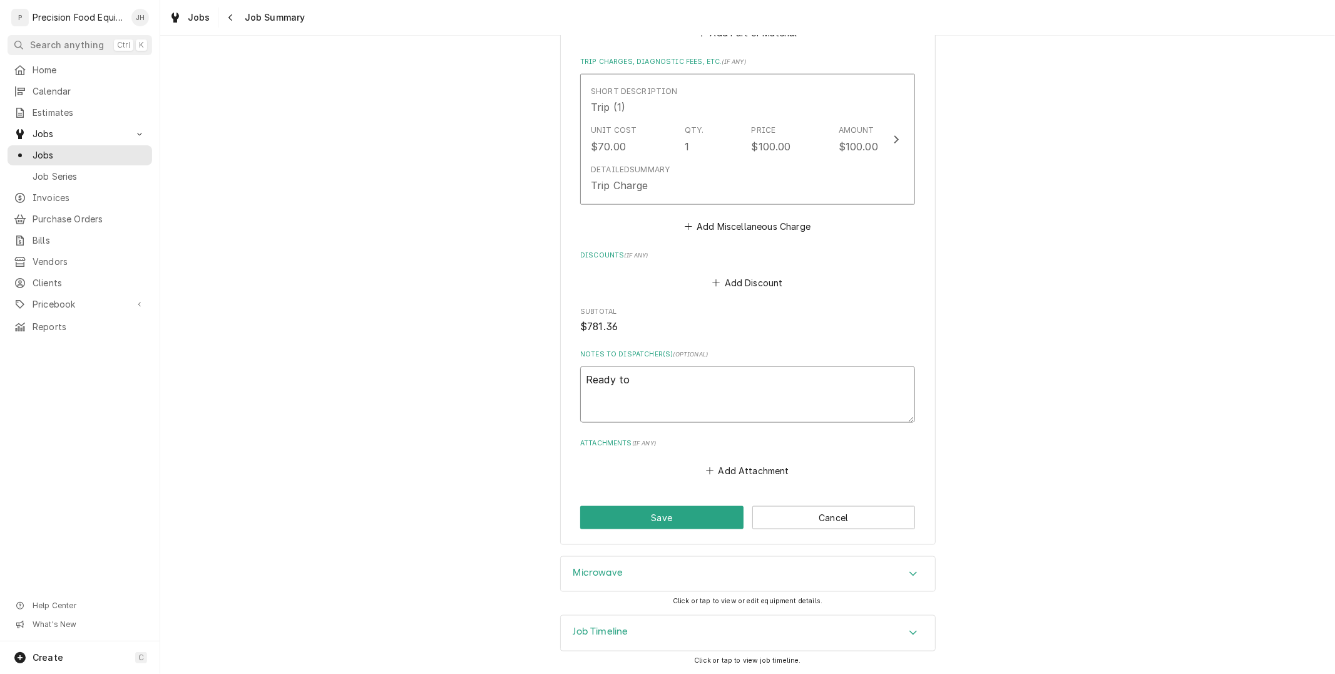
type textarea "x"
type textarea "Ready to"
type textarea "x"
type textarea "Ready to i"
type textarea "x"
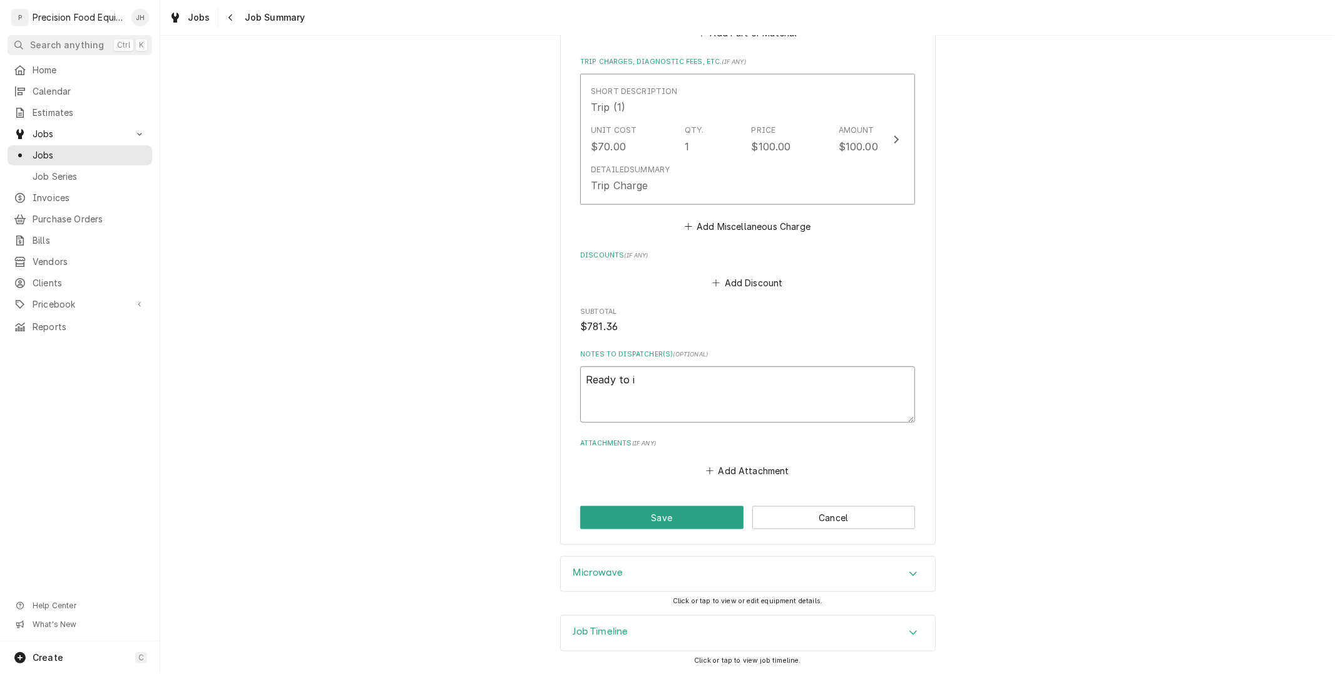
type textarea "Ready to in"
type textarea "x"
type textarea "Ready to ino"
type textarea "x"
type textarea "Ready to in"
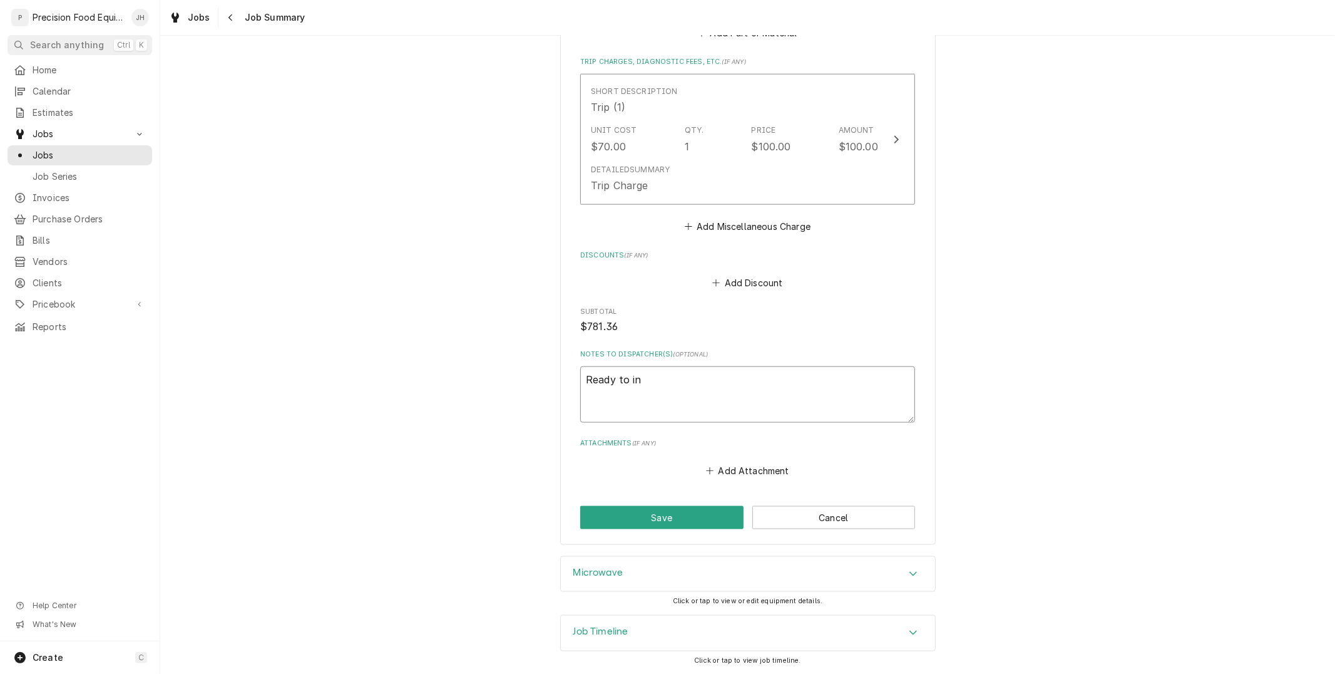
type textarea "x"
type textarea "Ready to inv"
type textarea "x"
type textarea "Ready to invo"
type textarea "x"
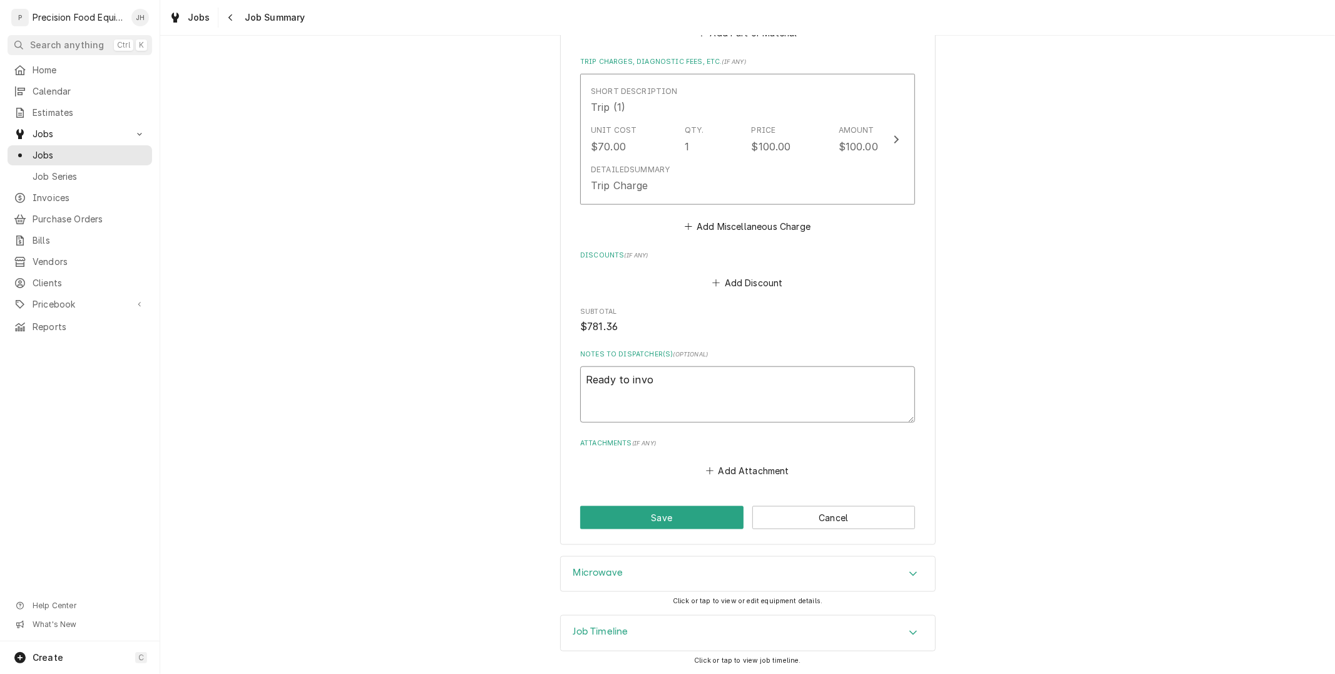
type textarea "Ready to invoi"
type textarea "x"
type textarea "Ready to invoic"
type textarea "x"
type textarea "Ready to invoice"
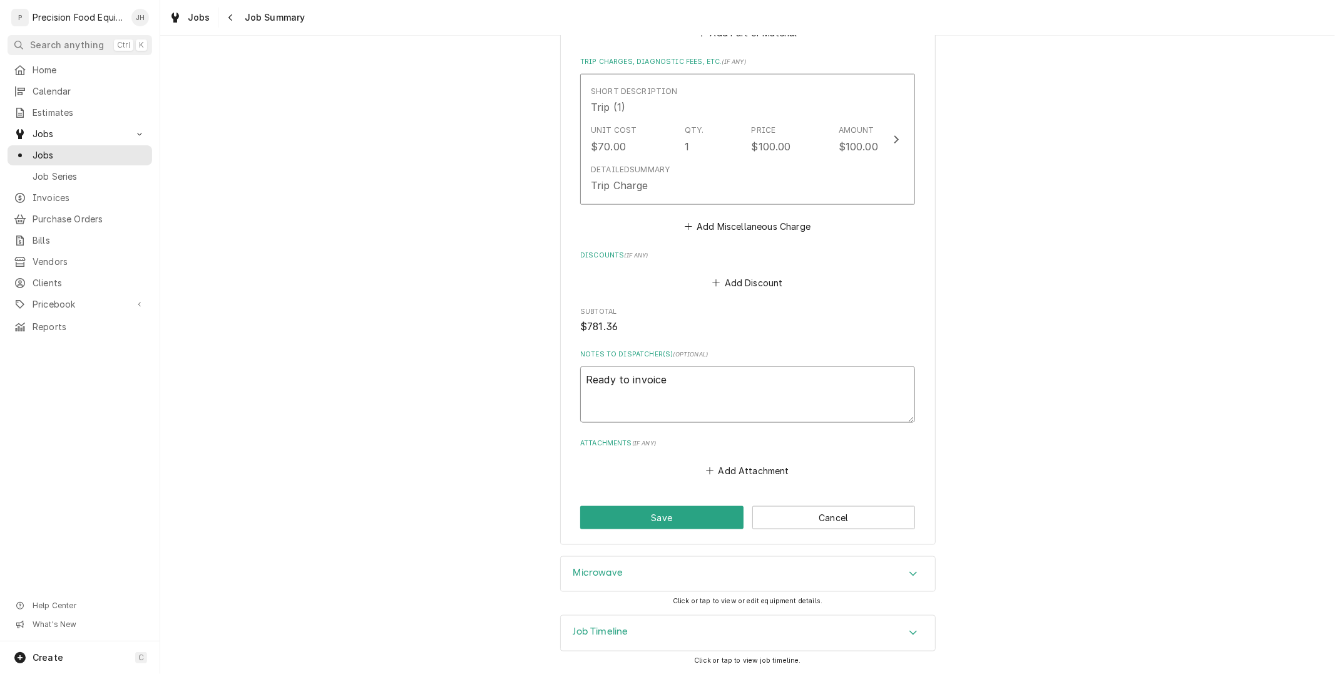
type textarea "x"
type textarea "Ready to invoice"
click at [697, 524] on button "Save" at bounding box center [661, 517] width 163 height 23
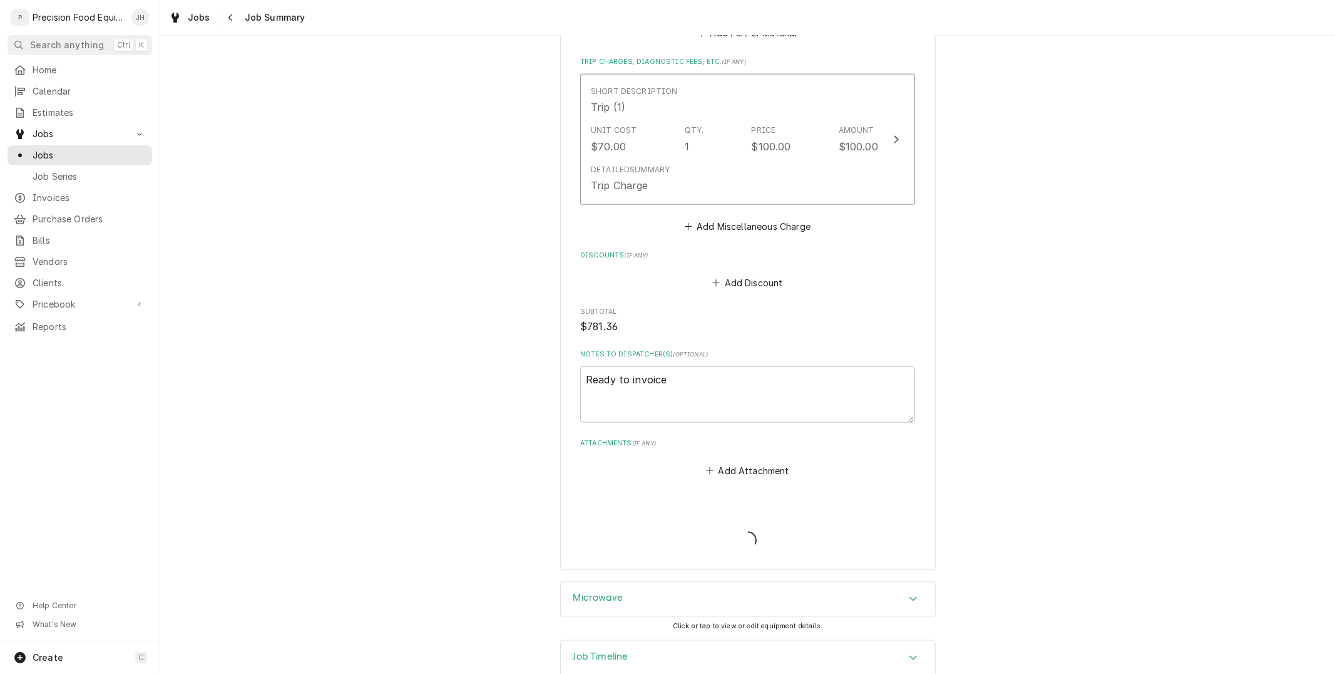
type textarea "x"
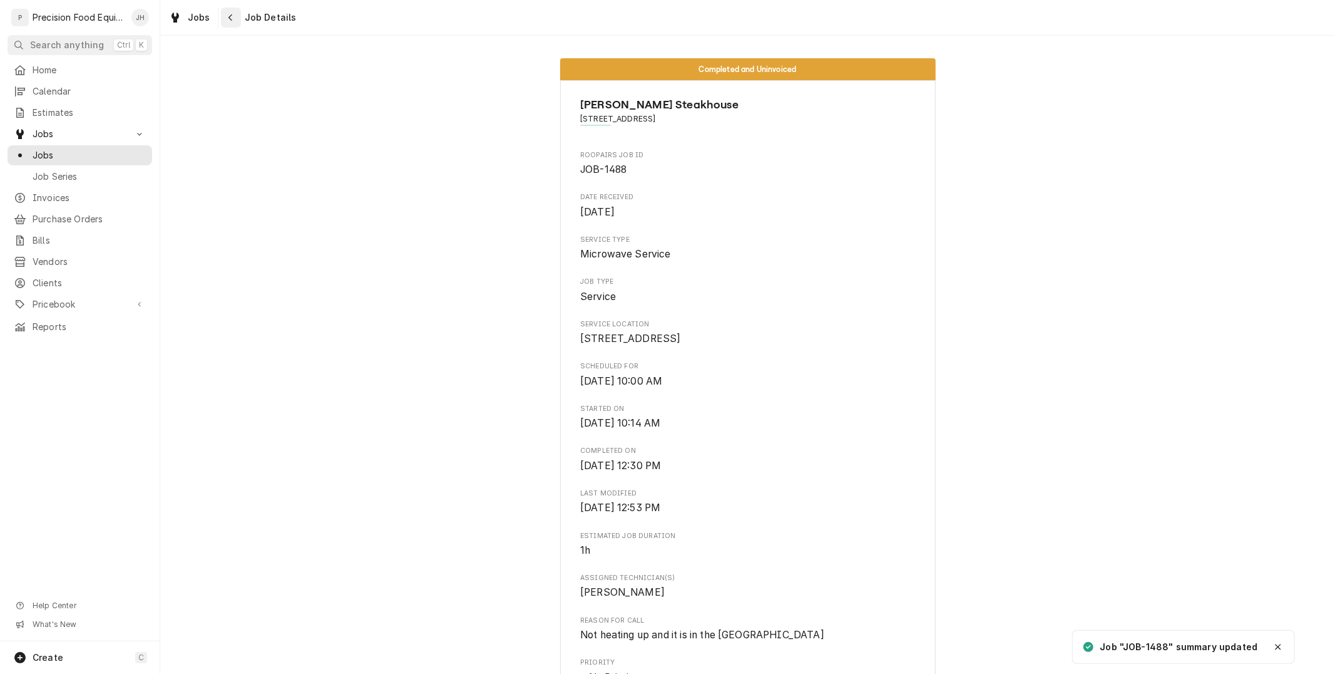
click at [225, 19] on div "Navigate back" at bounding box center [231, 17] width 13 height 13
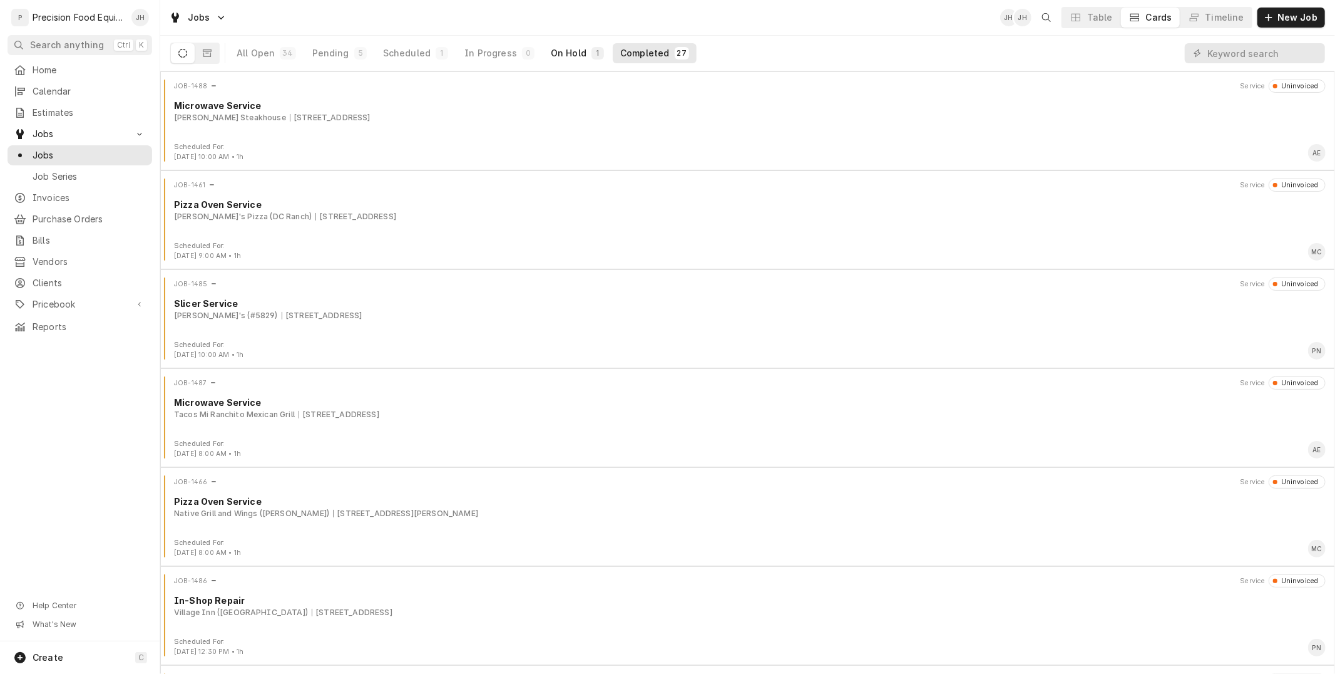
click at [565, 50] on div "On Hold" at bounding box center [569, 53] width 36 height 13
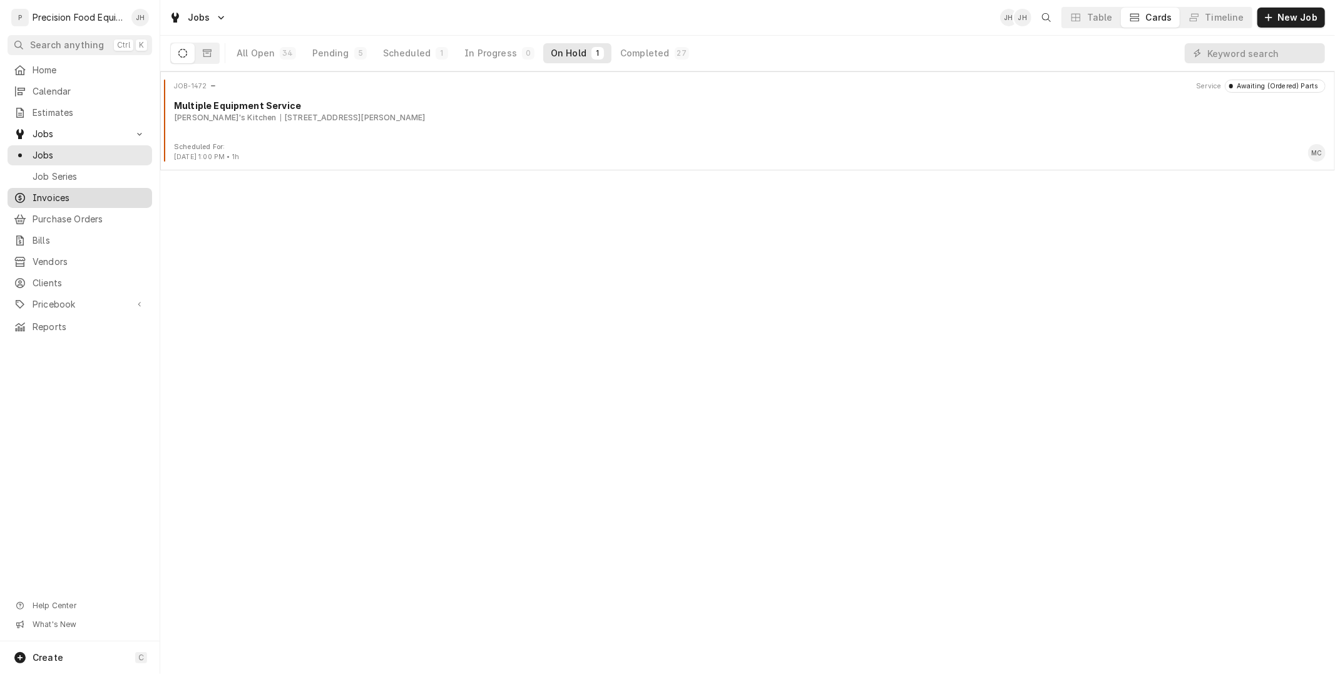
click at [64, 190] on div "Invoices" at bounding box center [80, 197] width 140 height 15
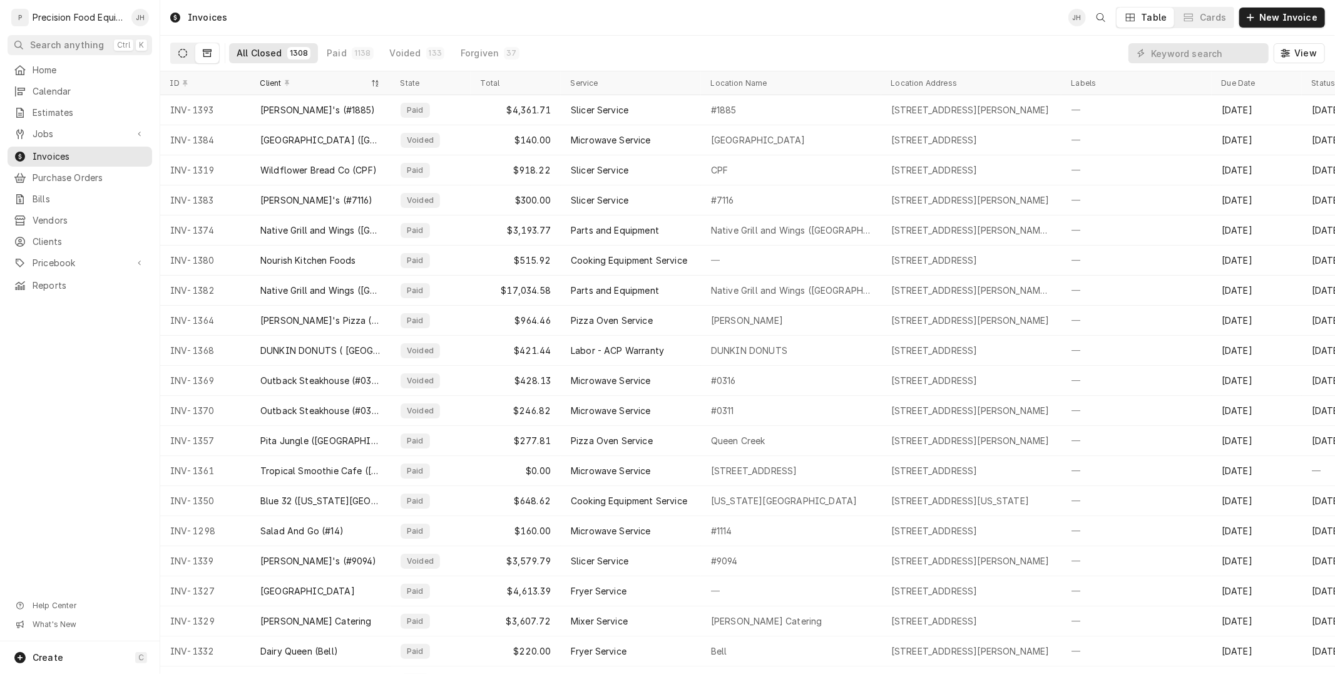
click at [172, 57] on button "Dynamic Content Wrapper" at bounding box center [183, 53] width 24 height 20
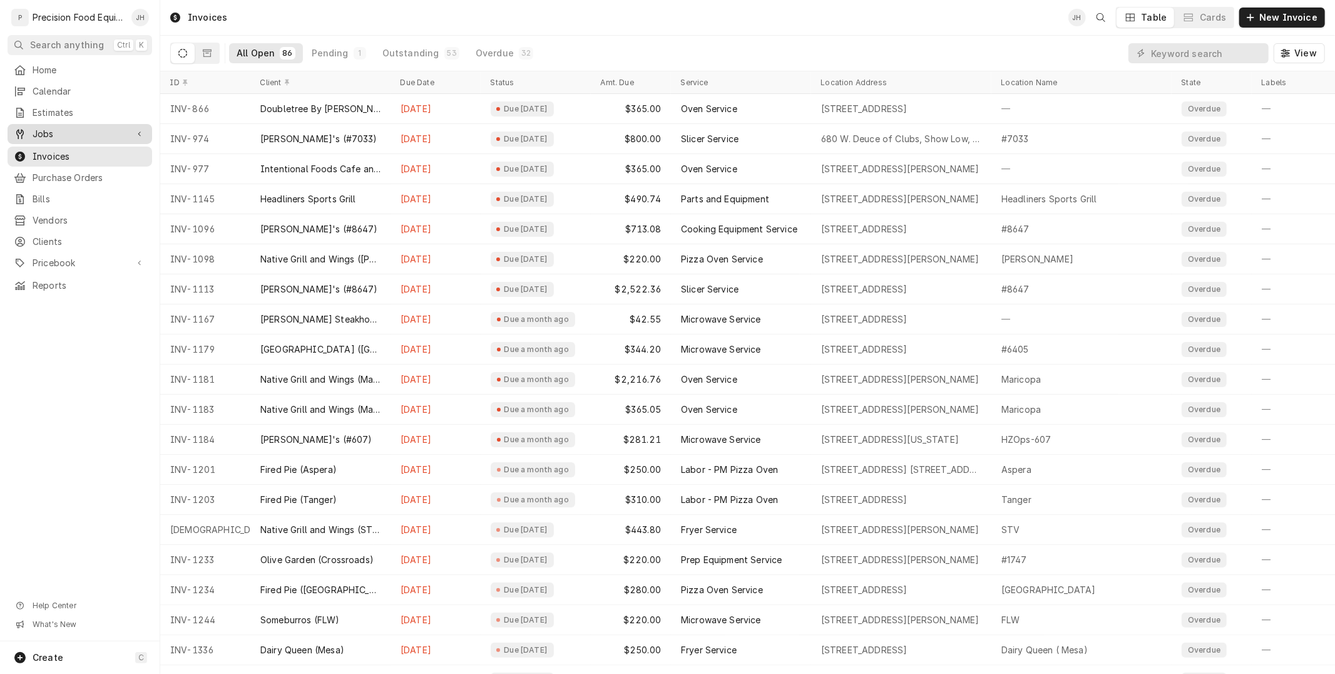
click at [86, 142] on link "Jobs" at bounding box center [80, 134] width 145 height 20
click at [72, 157] on span "Jobs" at bounding box center [89, 155] width 113 height 13
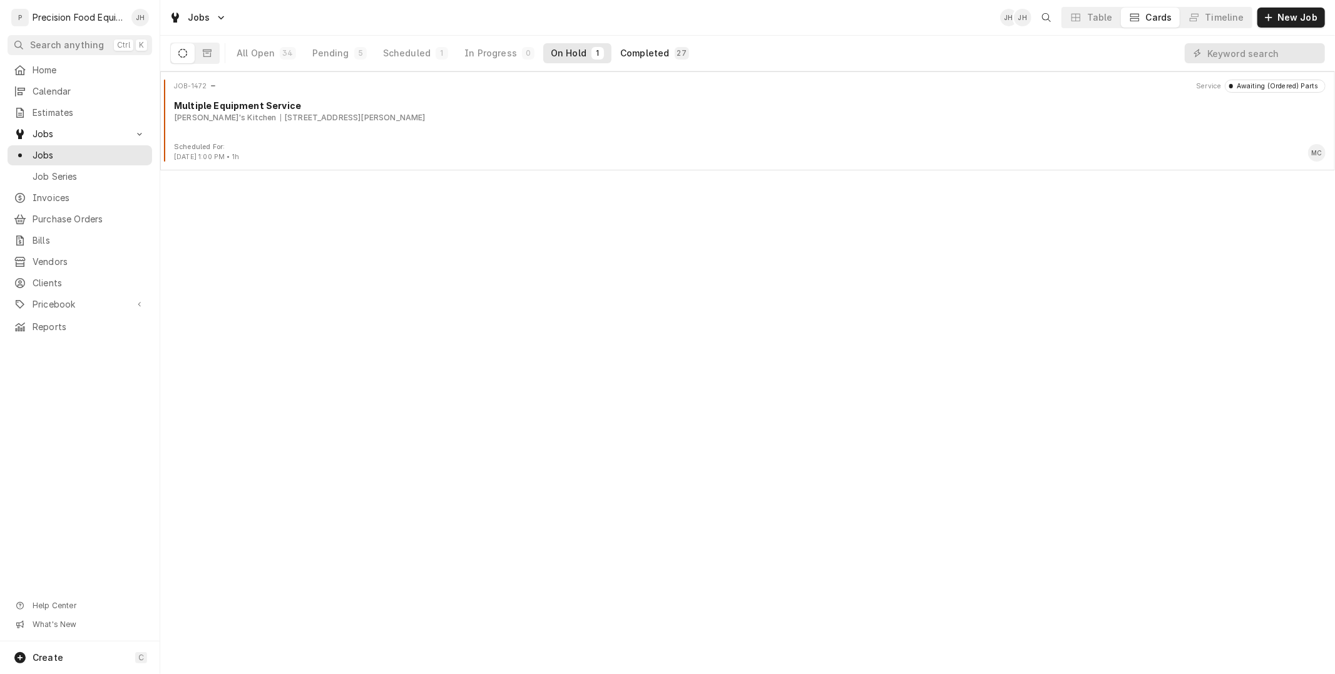
click at [644, 57] on div "Completed" at bounding box center [644, 53] width 49 height 13
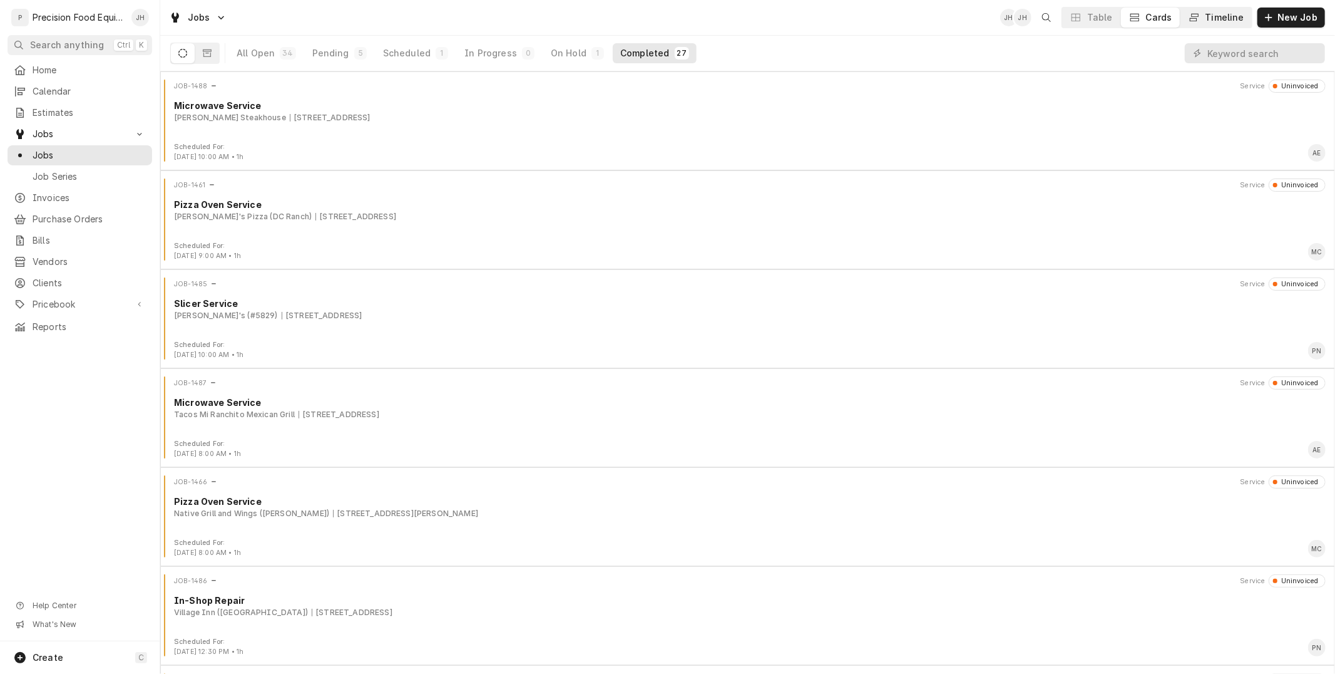
click at [1240, 21] on div "Timeline" at bounding box center [1225, 17] width 39 height 13
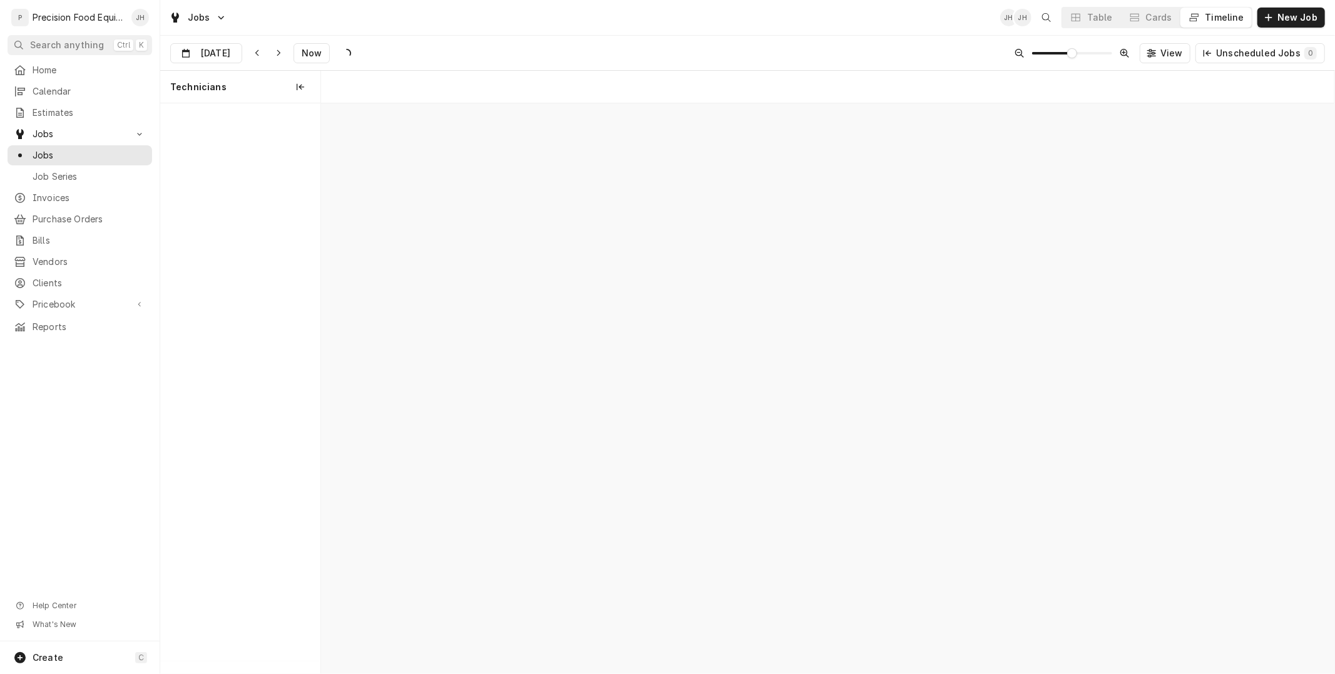
scroll to position [0, 20088]
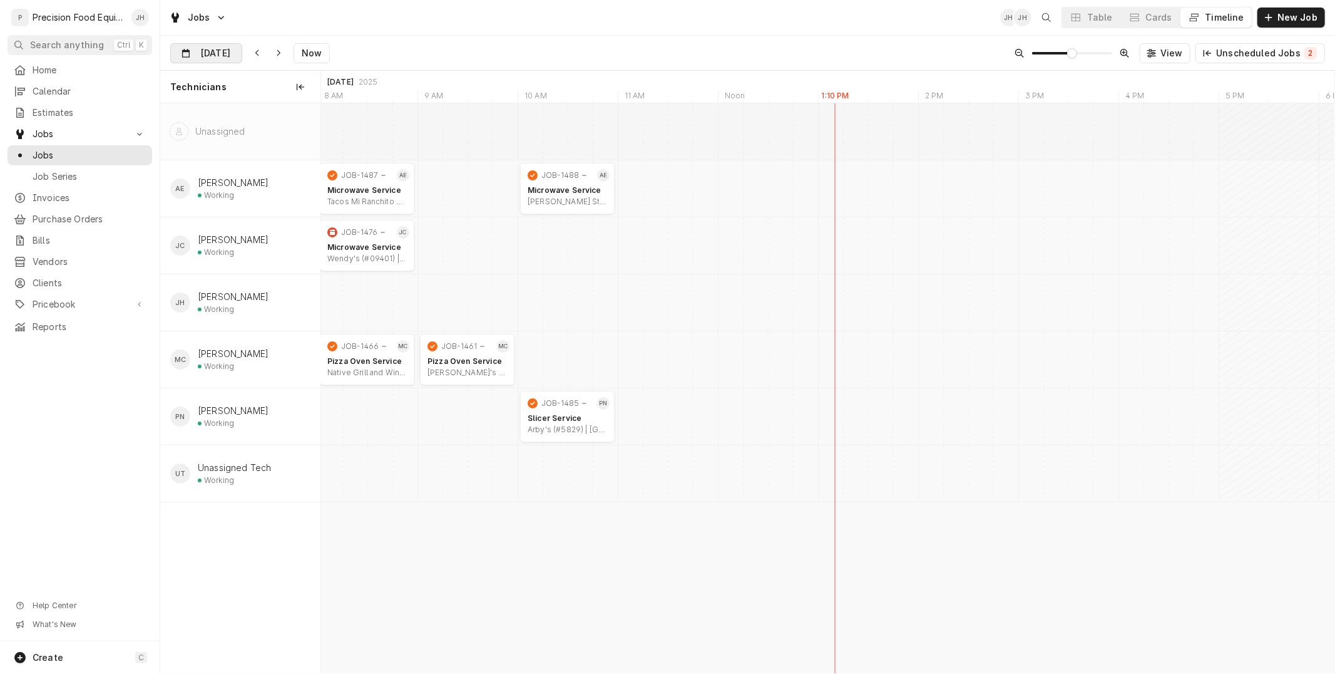
click at [224, 51] on div "Dynamic Content Wrapper" at bounding box center [233, 54] width 18 height 20
click at [203, 203] on div "22" at bounding box center [206, 202] width 18 height 18
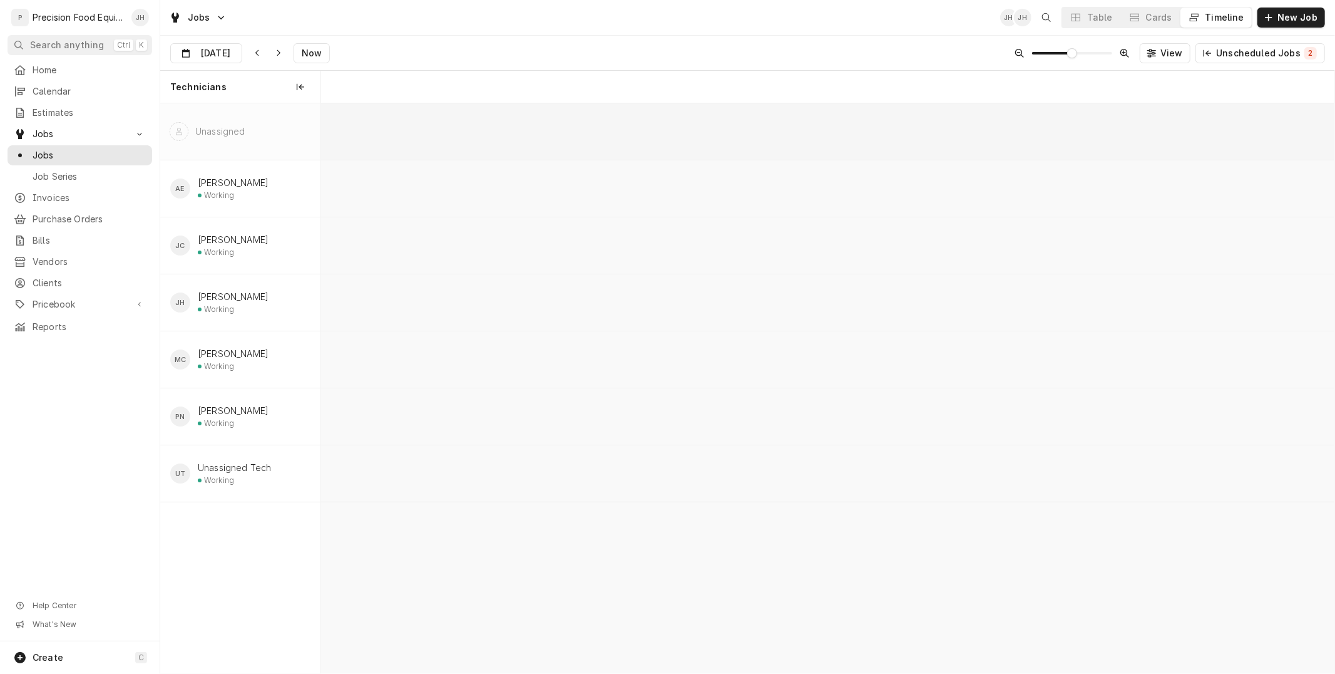
scroll to position [0, 26802]
click at [224, 54] on input "Sep 22" at bounding box center [197, 56] width 53 height 24
click at [291, 178] on div "19" at bounding box center [296, 179] width 18 height 18
type input "[DATE]"
